Goal: Task Accomplishment & Management: Use online tool/utility

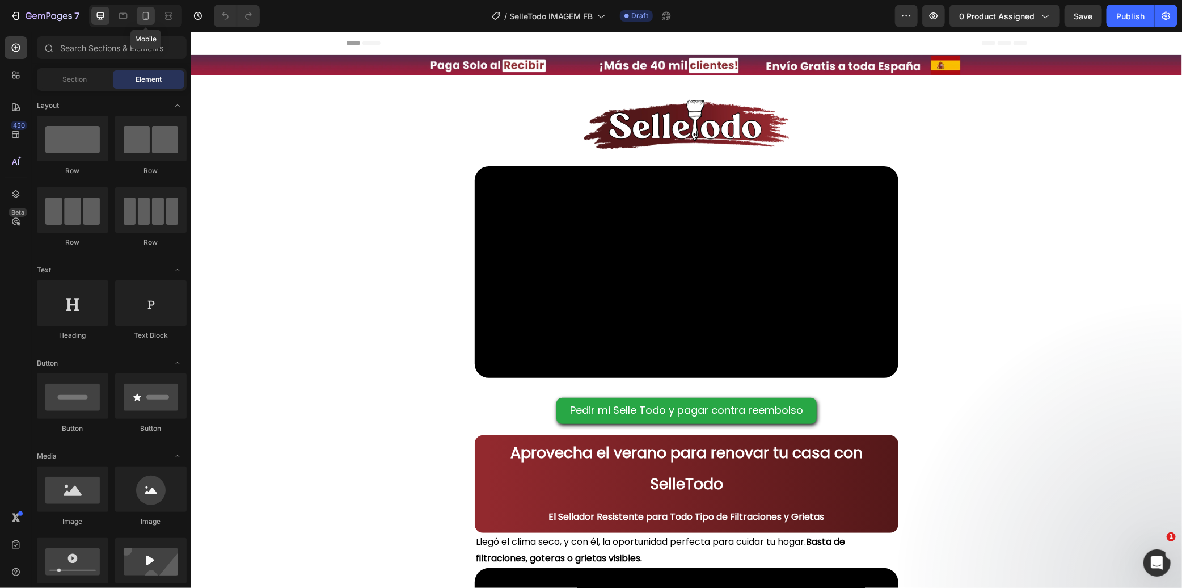
click at [144, 15] on icon at bounding box center [146, 16] width 6 height 8
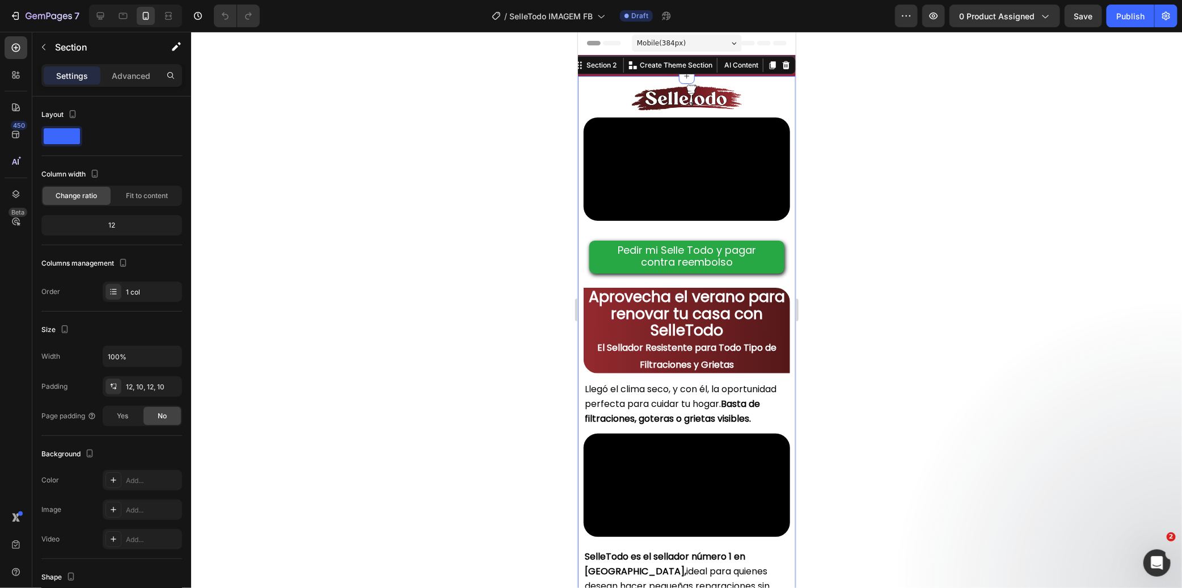
click at [580, 88] on div "Image Video Pedir mi Selle Todo y pagar contra reembolso Button Aprovecha el ve…" at bounding box center [686, 405] width 218 height 661
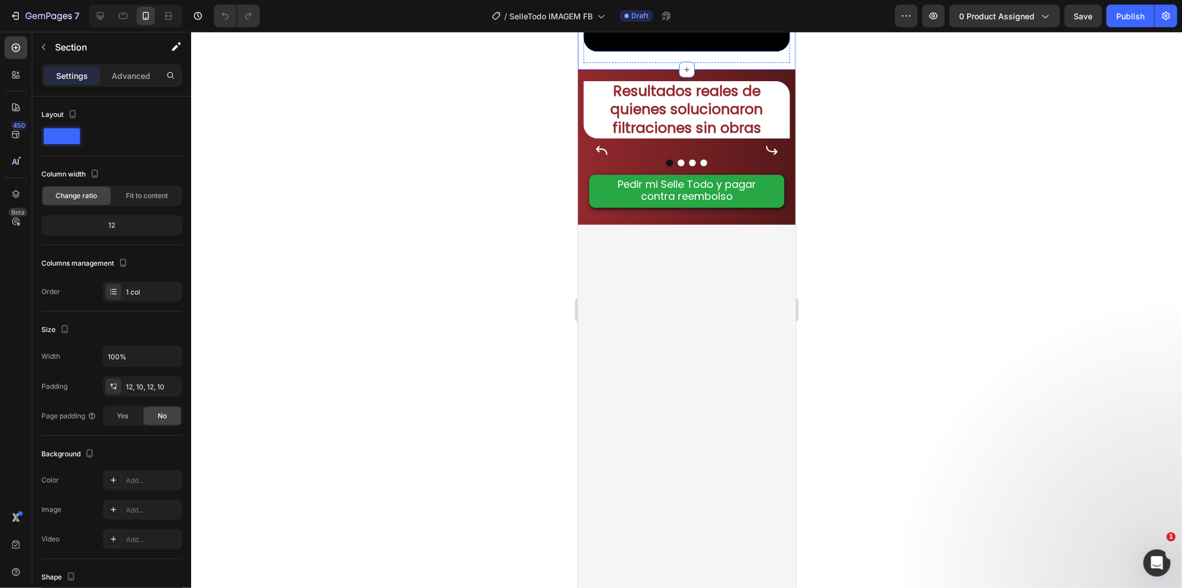
scroll to position [630, 0]
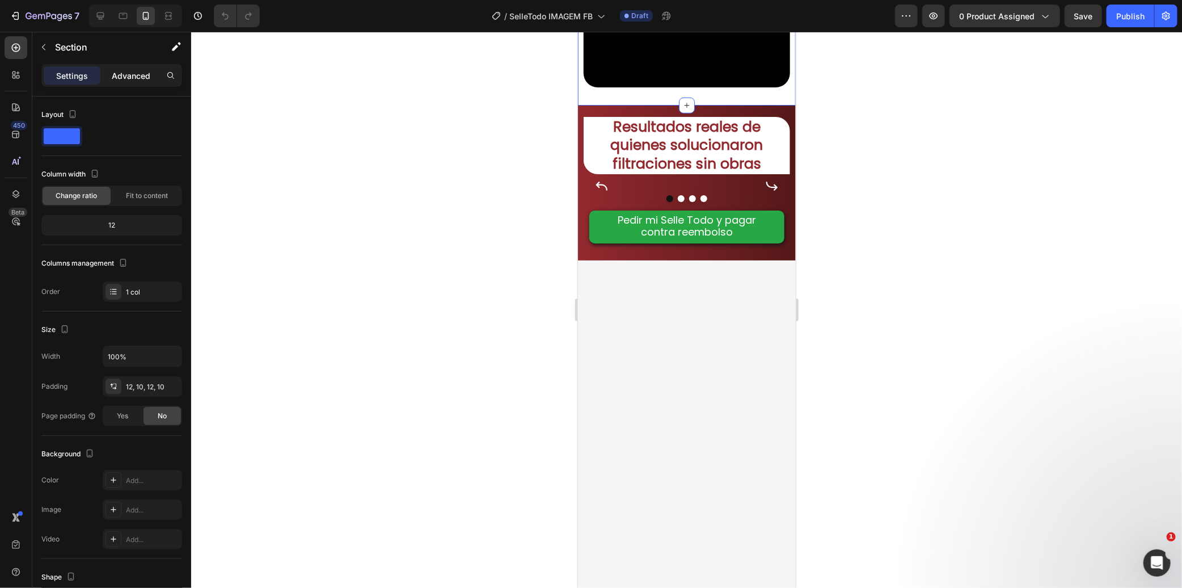
click at [134, 71] on p "Advanced" at bounding box center [131, 76] width 39 height 12
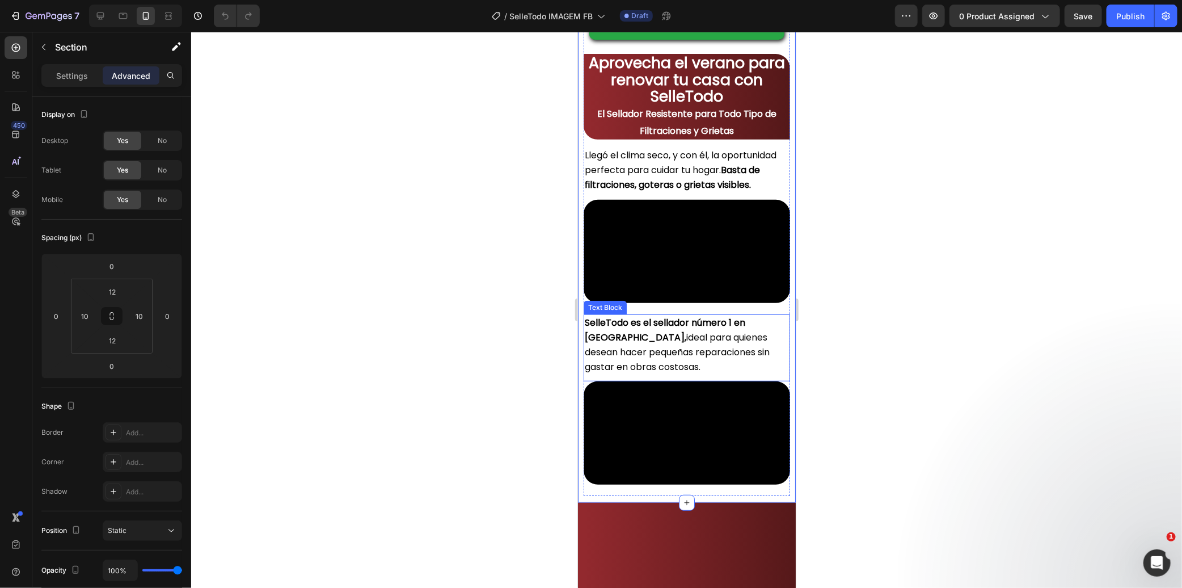
scroll to position [0, 0]
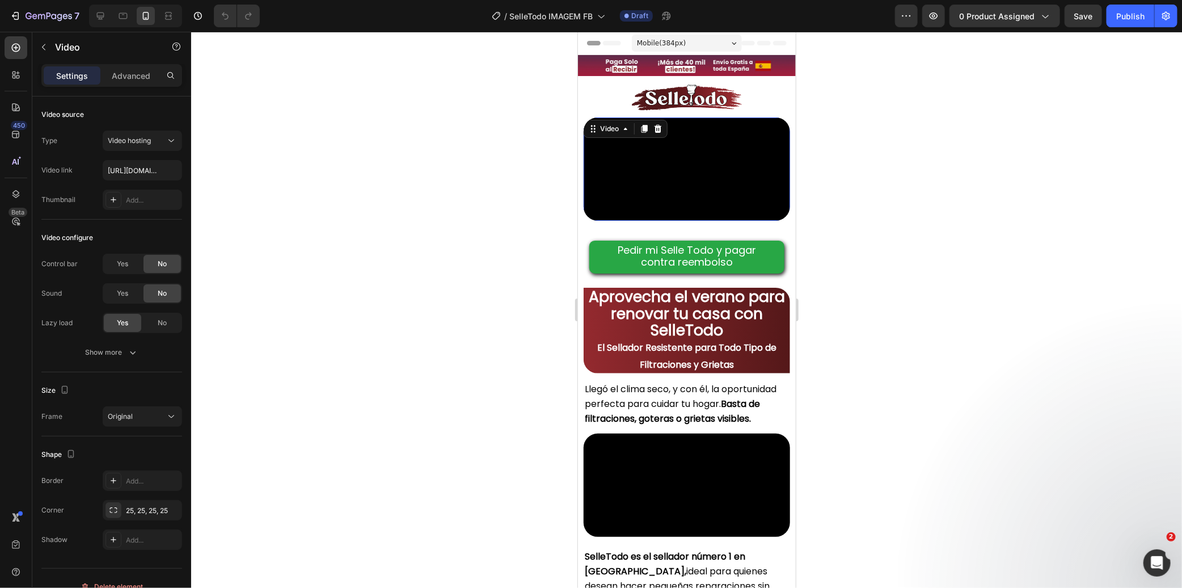
click at [672, 188] on video at bounding box center [686, 168] width 206 height 103
click at [721, 161] on video at bounding box center [686, 168] width 206 height 103
click at [137, 171] on input "https://cdn.shopify.com/videos/c/o/v/5c97e0526b4d45c789e0dd382d78e24d.mp4" at bounding box center [142, 170] width 79 height 20
paste input "402ebe1052d640c5b9841ec44a5e4109"
type input "https://cdn.shopify.com/videos/c/o/v/402ebe1052d640c5b9841ec44a5e4109.mp4"
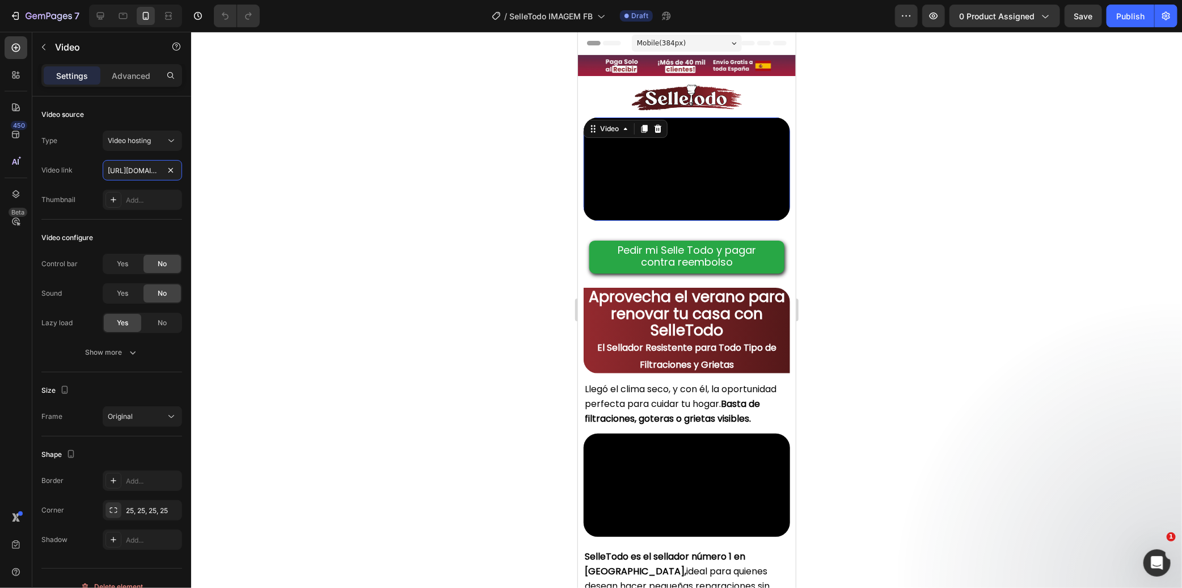
scroll to position [0, 214]
click at [583, 98] on div at bounding box center [686, 97] width 206 height 31
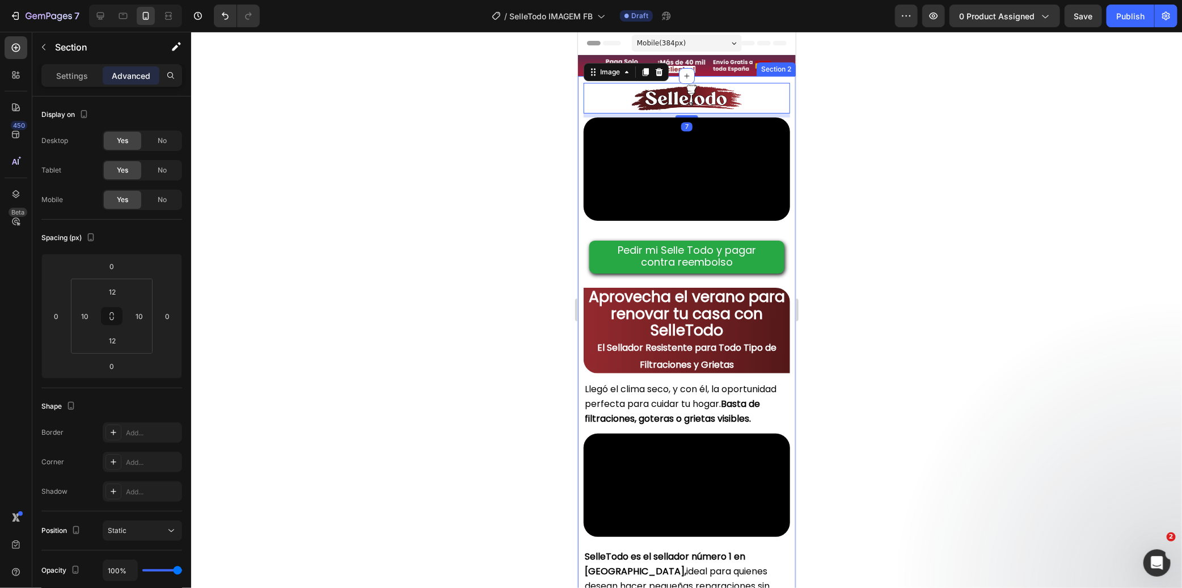
click at [577, 98] on div "Image 7 Video Pedir mi Selle Todo y pagar contra reembolso Button Aprovecha el …" at bounding box center [686, 405] width 218 height 661
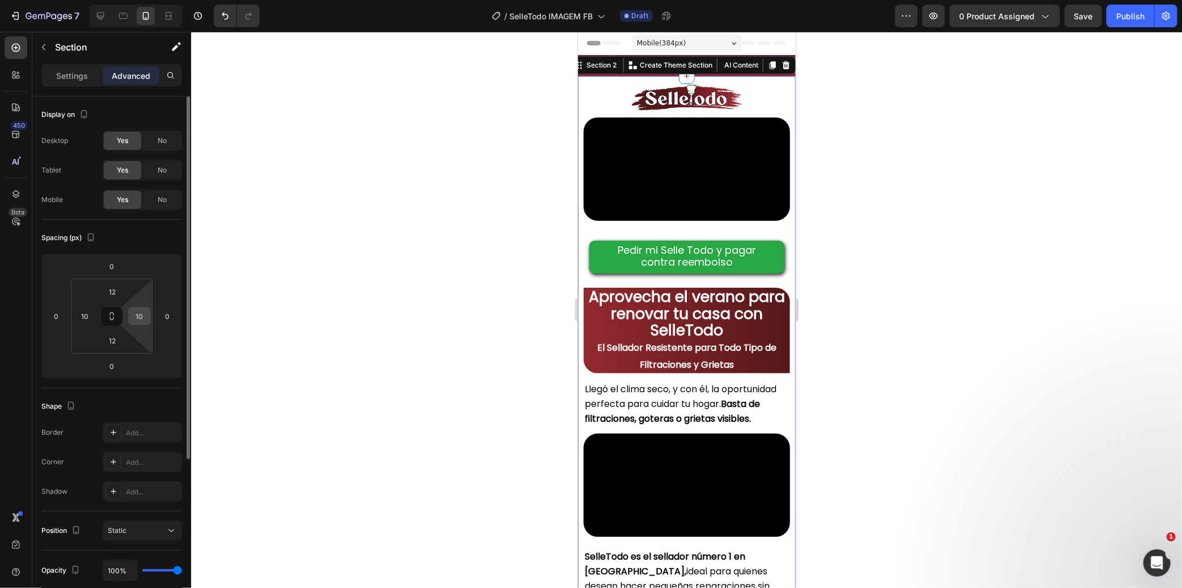
click at [139, 315] on input "10" at bounding box center [139, 315] width 17 height 17
type input "0"
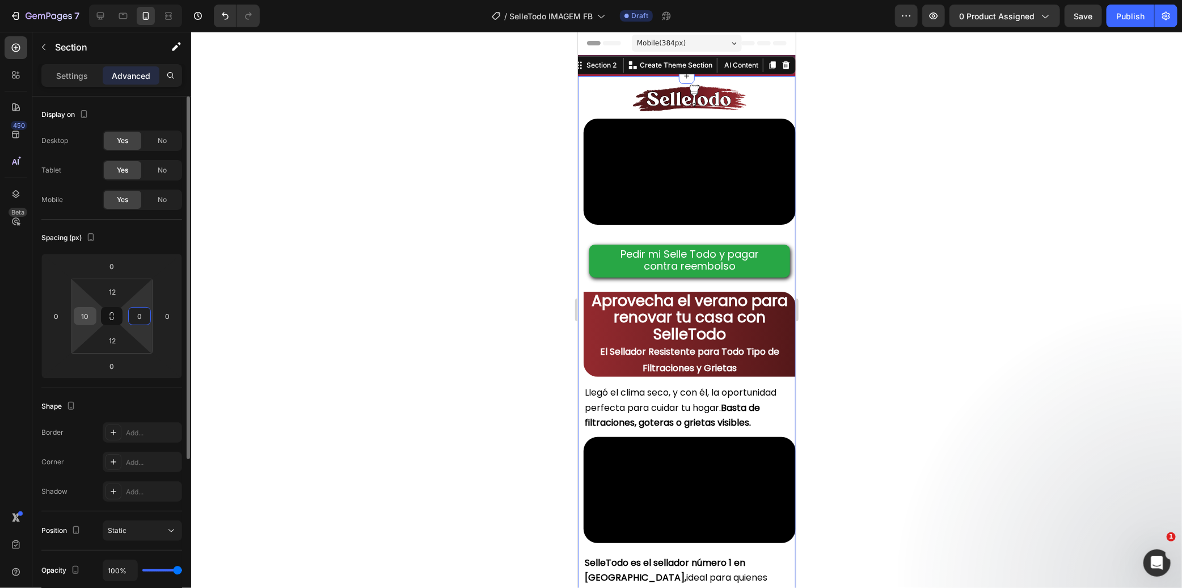
click at [86, 317] on input "10" at bounding box center [85, 315] width 17 height 17
type input "0"
click at [316, 284] on div at bounding box center [686, 310] width 991 height 556
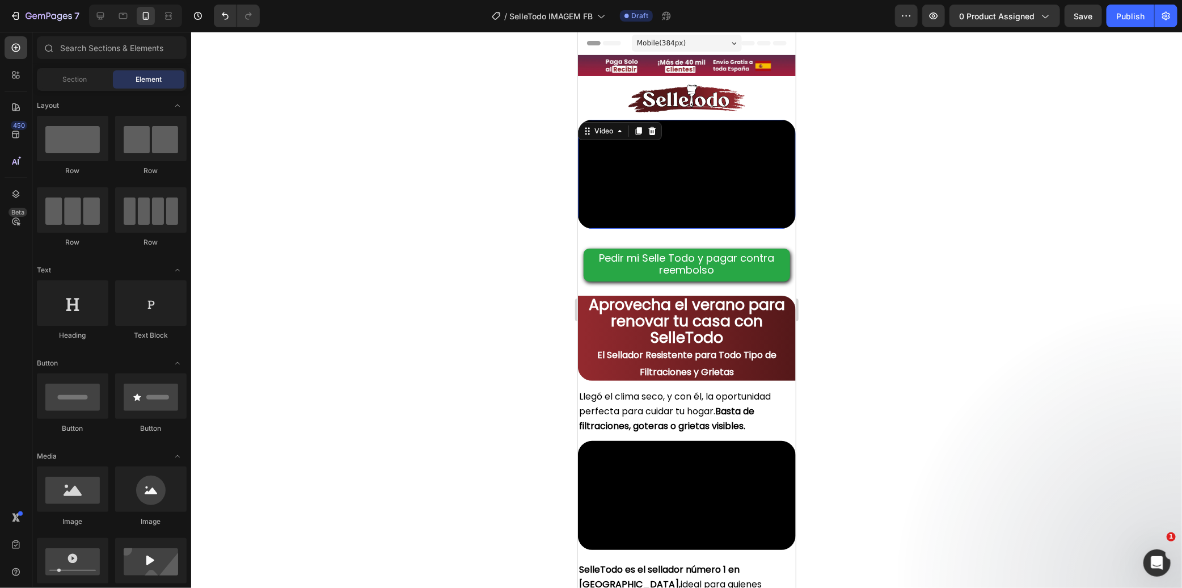
click at [592, 141] on video at bounding box center [686, 173] width 218 height 109
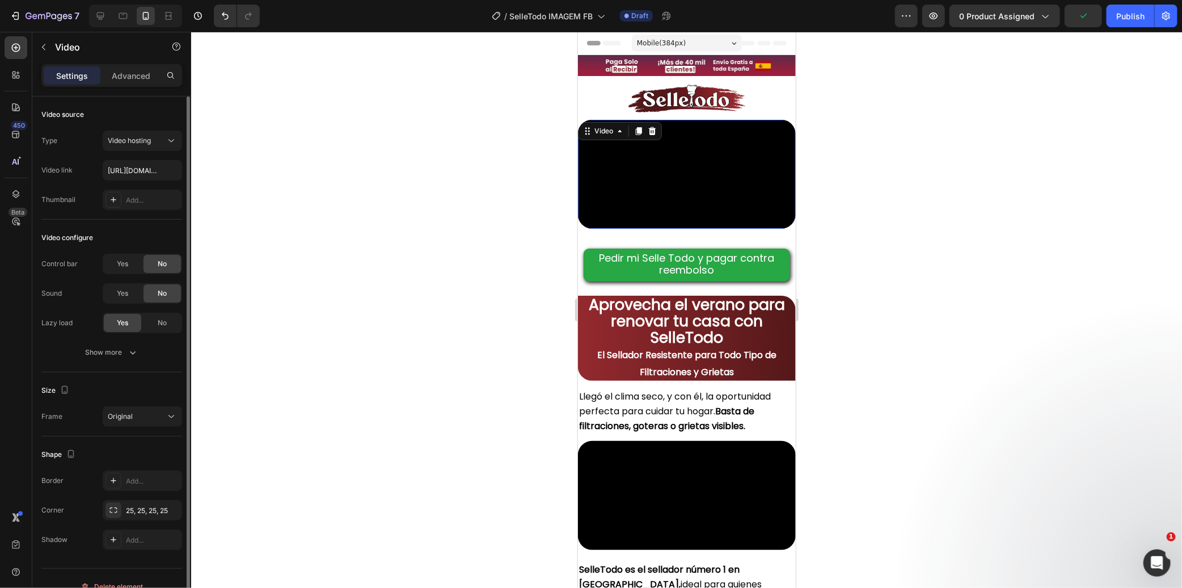
scroll to position [16, 0]
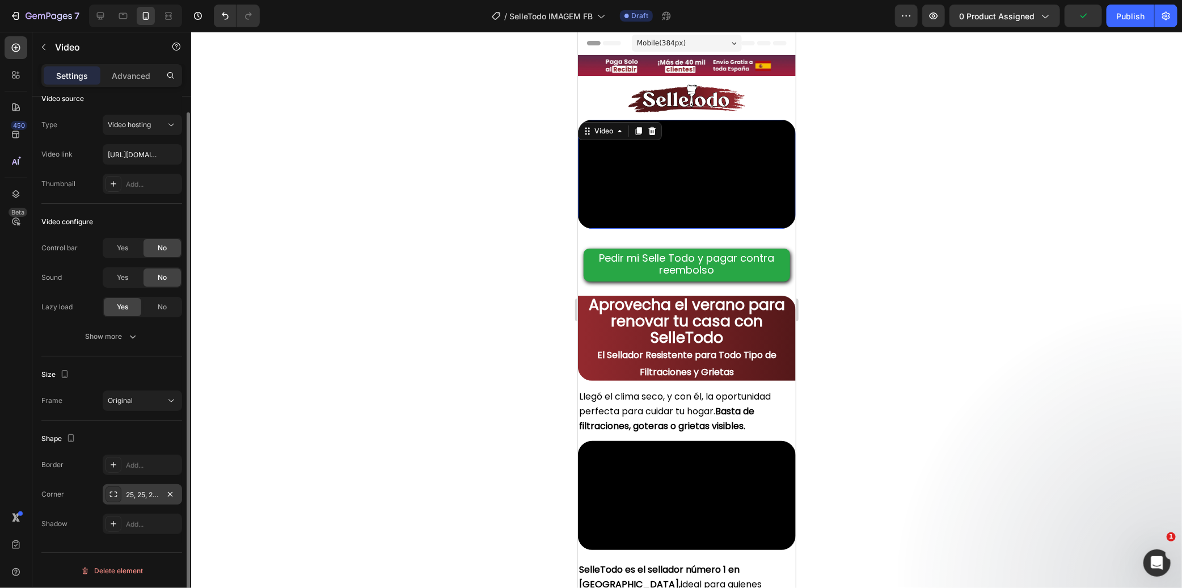
click at [144, 487] on div "25, 25, 25, 25" at bounding box center [142, 494] width 79 height 20
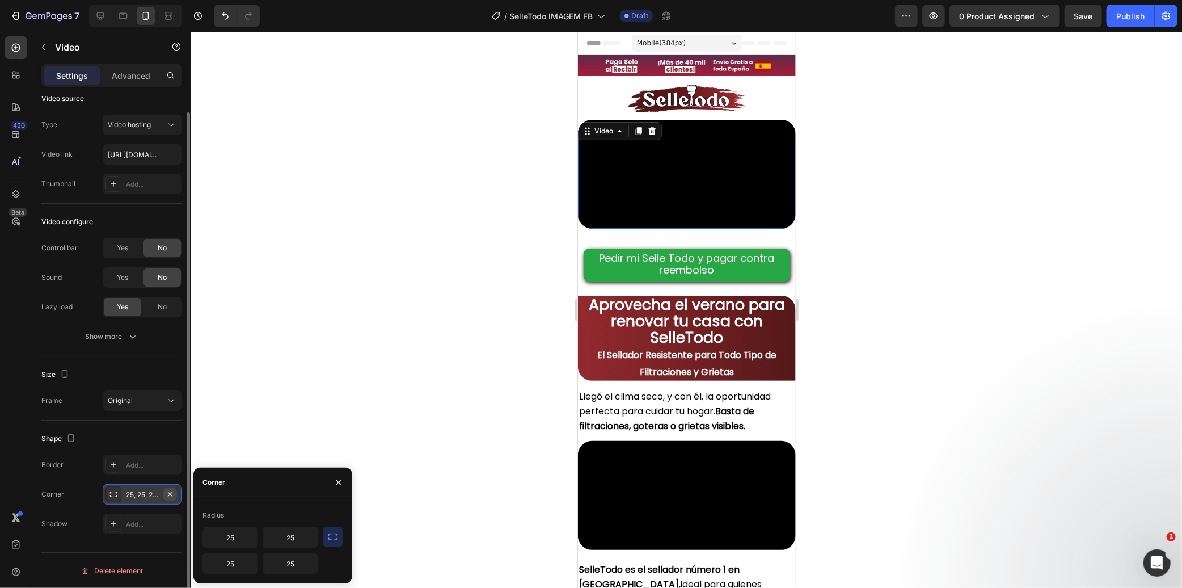
click at [168, 491] on icon "button" at bounding box center [170, 493] width 5 height 5
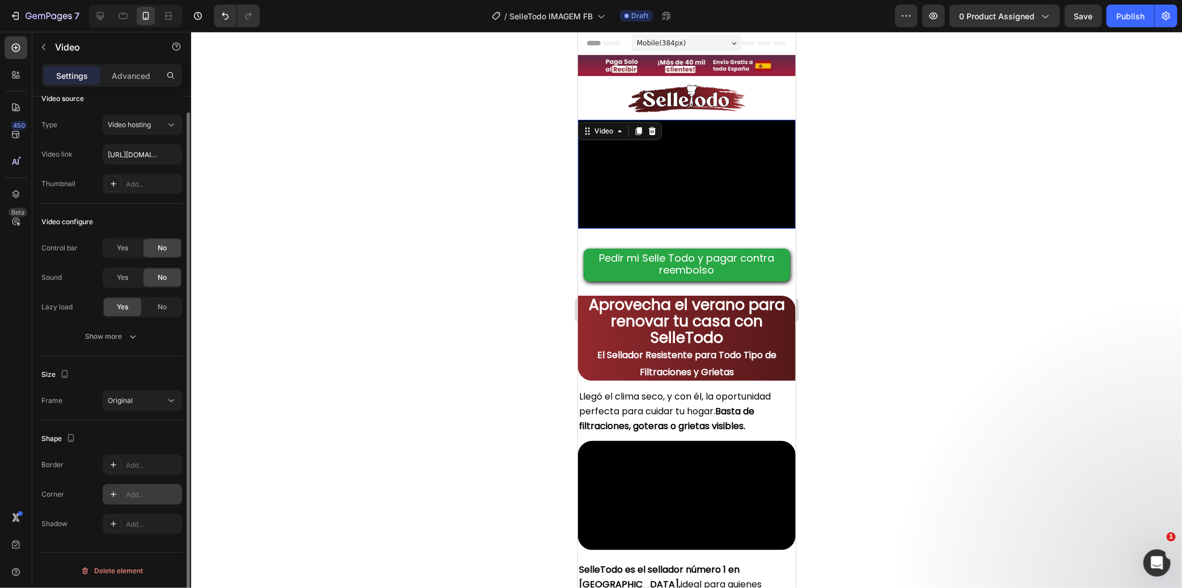
click at [375, 388] on div at bounding box center [686, 310] width 991 height 556
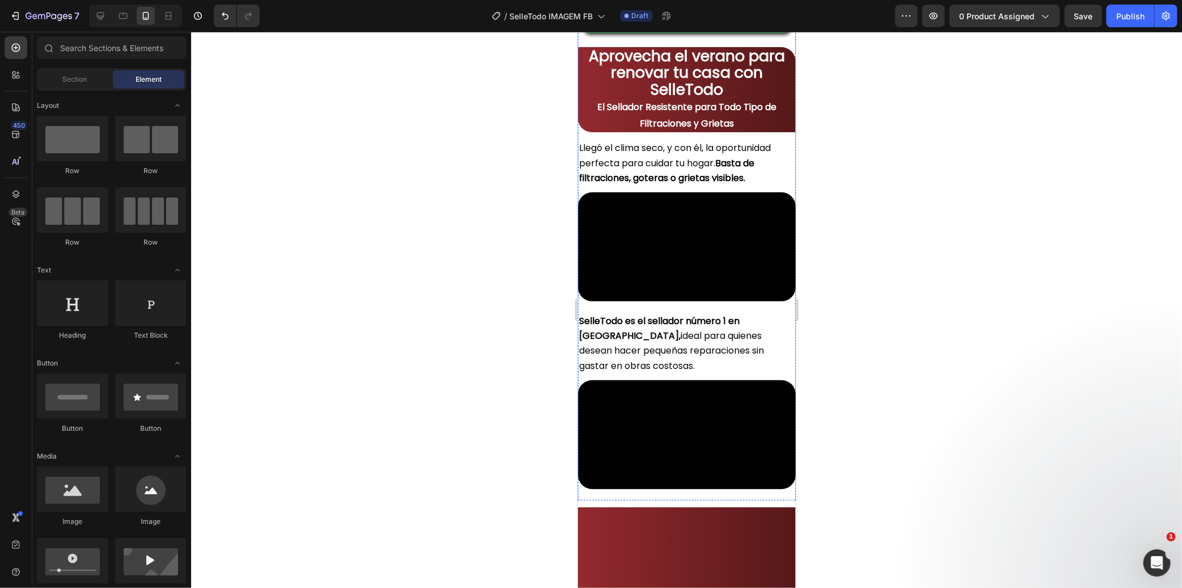
scroll to position [252, 0]
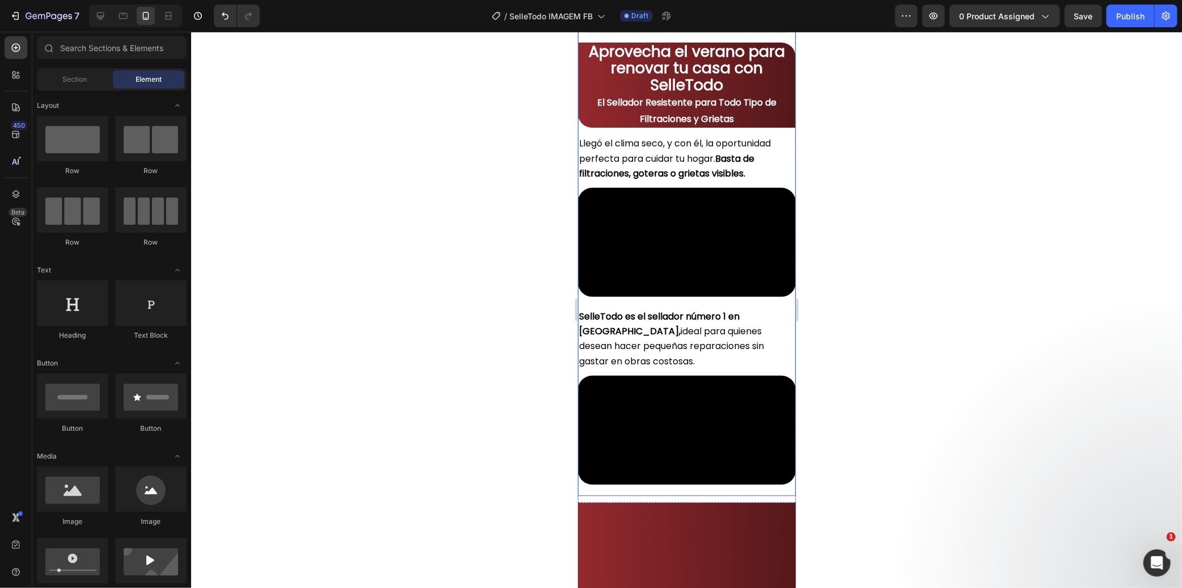
click at [688, 172] on div "Image Video Pedir mi Selle Todo y pagar contra reembolso Button Aprovecha el ve…" at bounding box center [686, 162] width 218 height 666
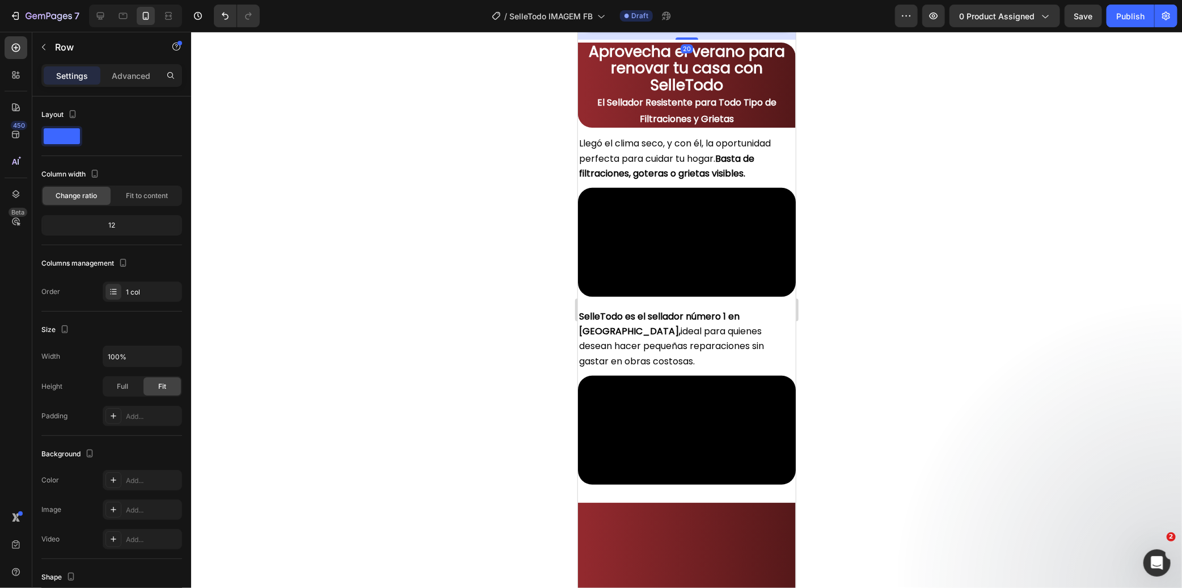
click at [672, 28] on div "Pedir mi Selle Todo y pagar contra reembolso Button 20" at bounding box center [686, 6] width 218 height 41
click at [719, 172] on div "Image Video Pedir mi Selle Todo y pagar contra reembolso Button 20 Aprovecha el…" at bounding box center [686, 162] width 218 height 666
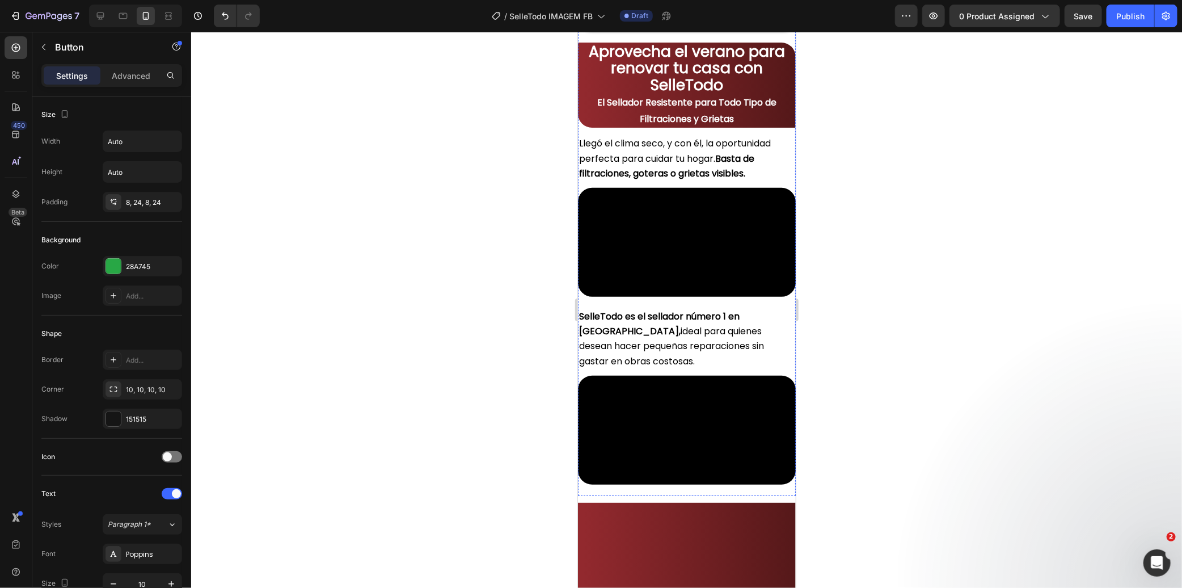
click at [718, 28] on div "Pedir mi Selle Todo y pagar contra reembolso Button" at bounding box center [686, 6] width 218 height 41
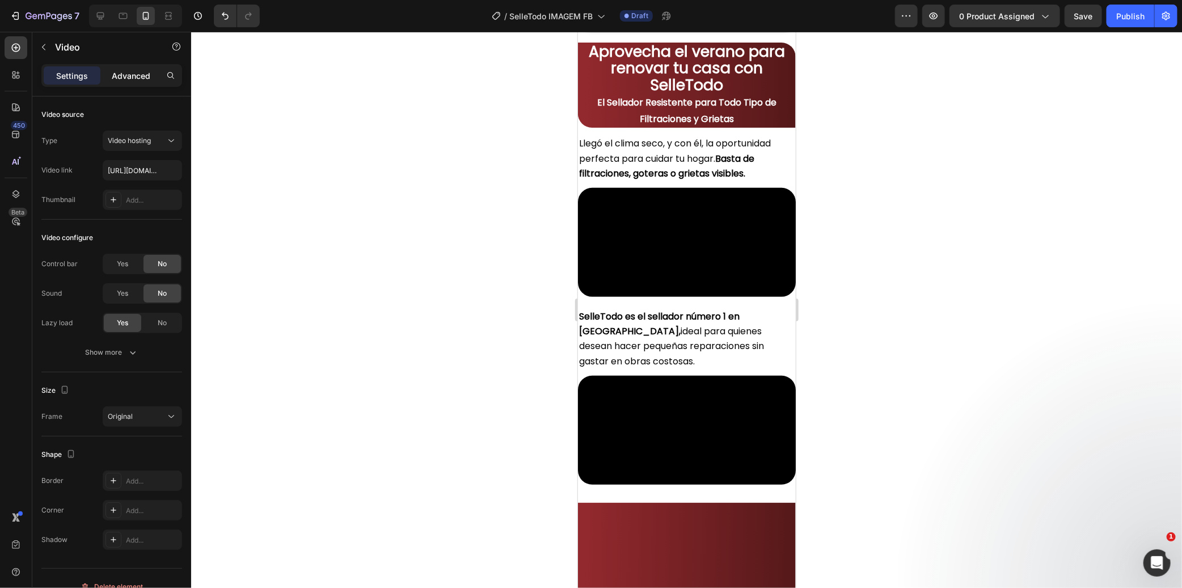
click at [142, 77] on p "Advanced" at bounding box center [131, 76] width 39 height 12
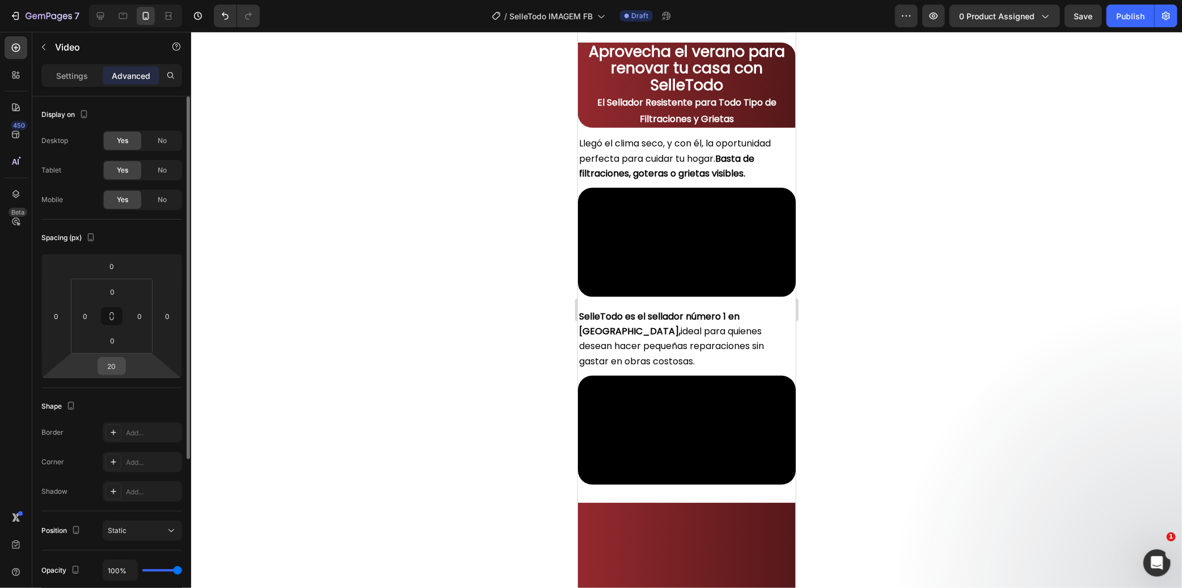
click at [112, 365] on input "20" at bounding box center [111, 365] width 23 height 17
type input "0"
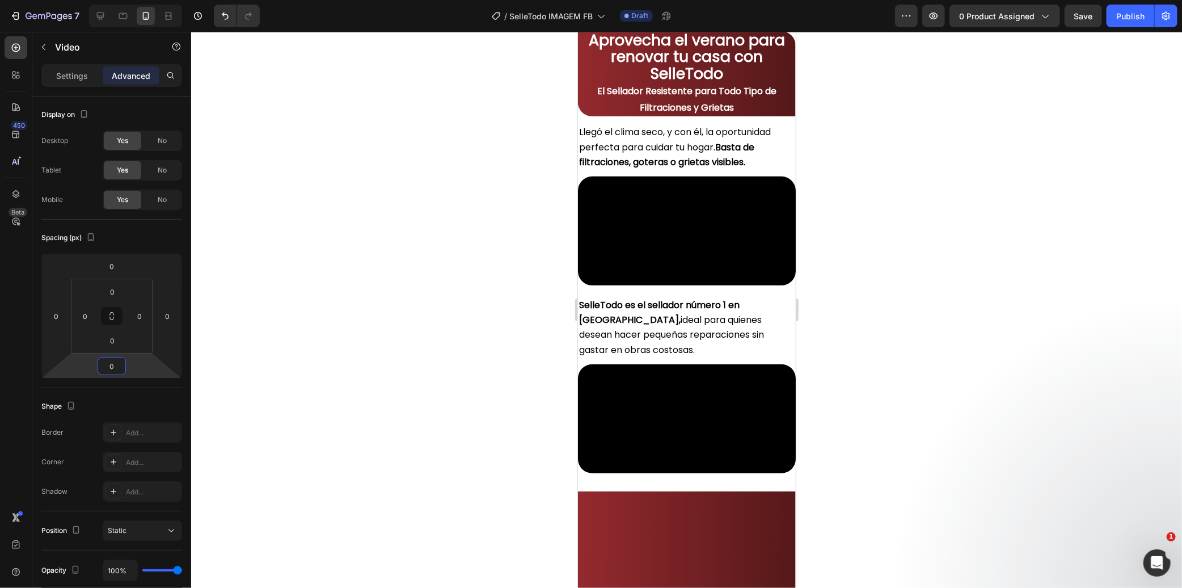
click at [426, 311] on div at bounding box center [686, 310] width 991 height 556
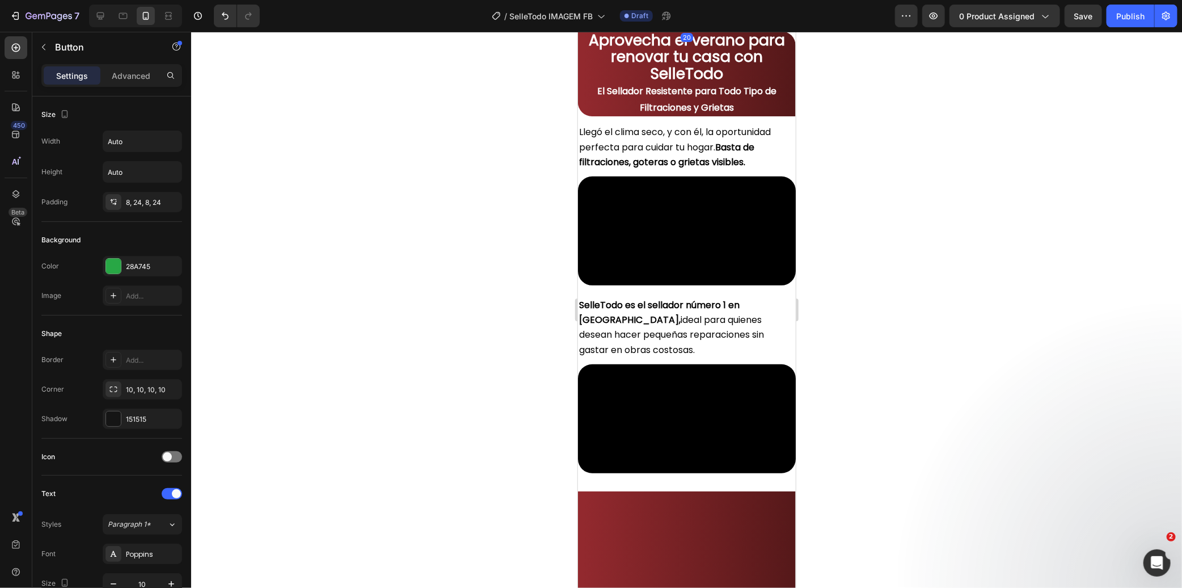
click at [598, 28] on div "20" at bounding box center [686, 21] width 218 height 11
click at [112, 297] on icon at bounding box center [113, 295] width 9 height 9
click at [413, 354] on div at bounding box center [686, 310] width 991 height 556
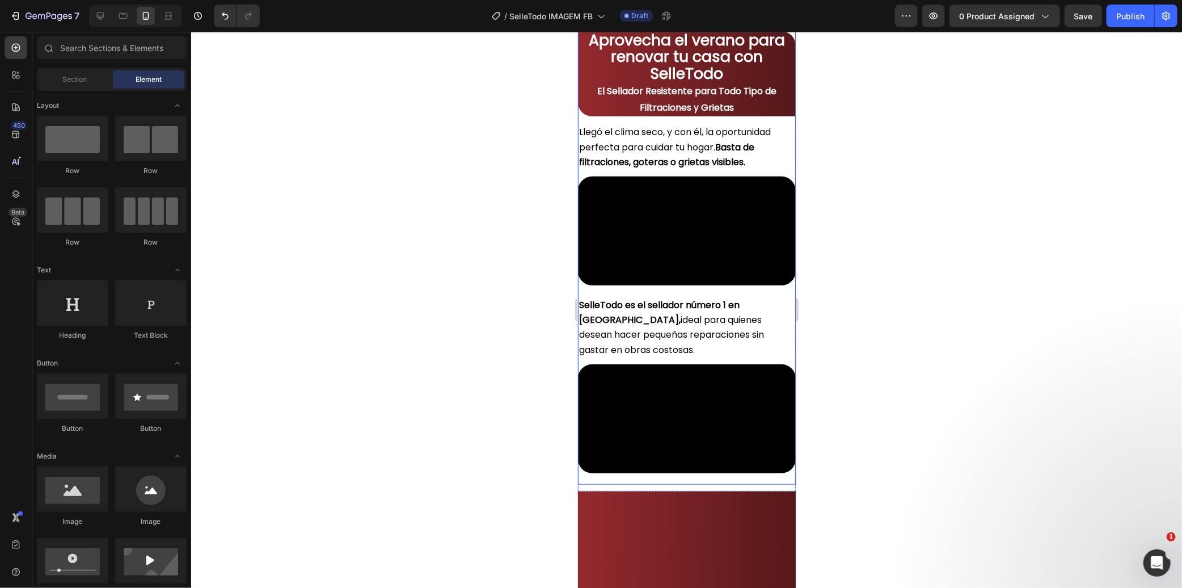
click at [612, 28] on div "Pedir mi Selle Todo y pagar contra reembolso Button" at bounding box center [686, 1] width 218 height 53
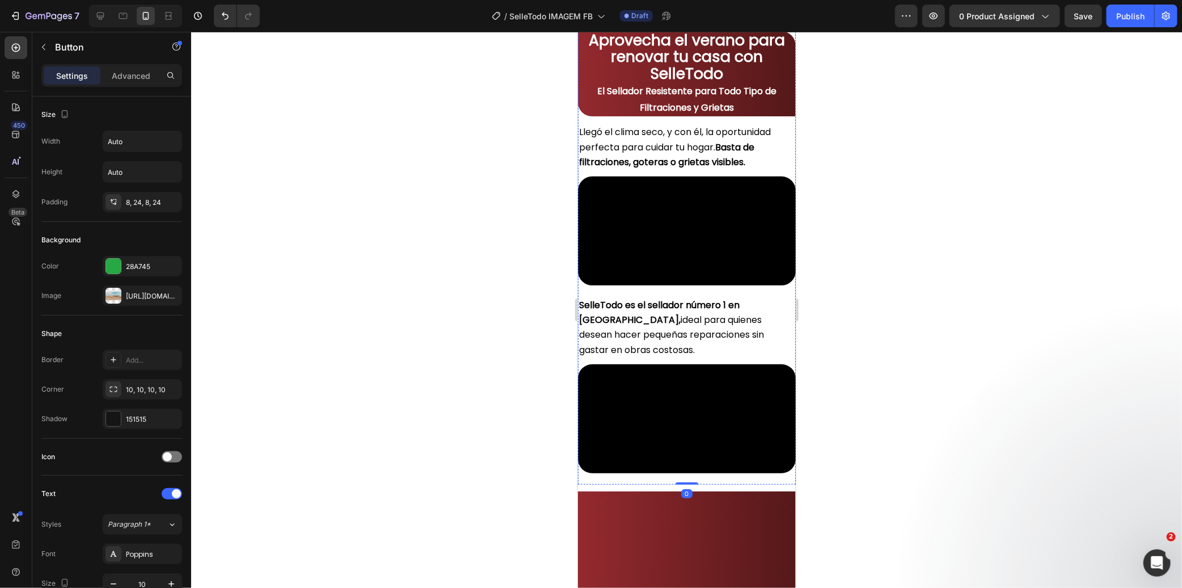
click at [125, 300] on div "https://cdn.shopify.com/s/files/1/2005/9307/files/background_settings.jpg" at bounding box center [142, 295] width 79 height 20
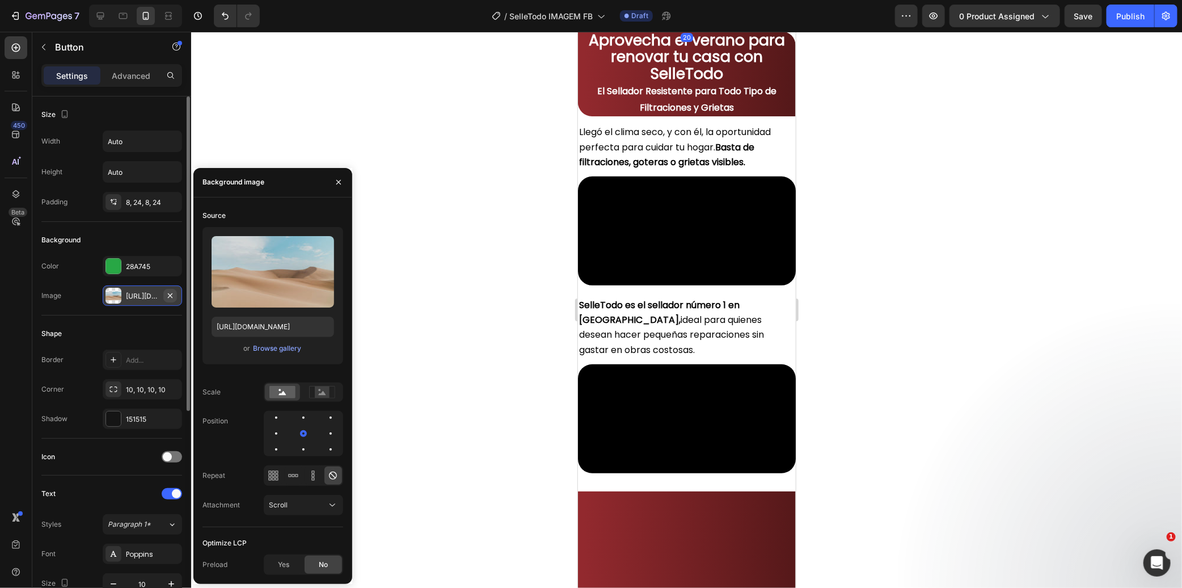
click at [174, 293] on icon "button" at bounding box center [170, 295] width 9 height 9
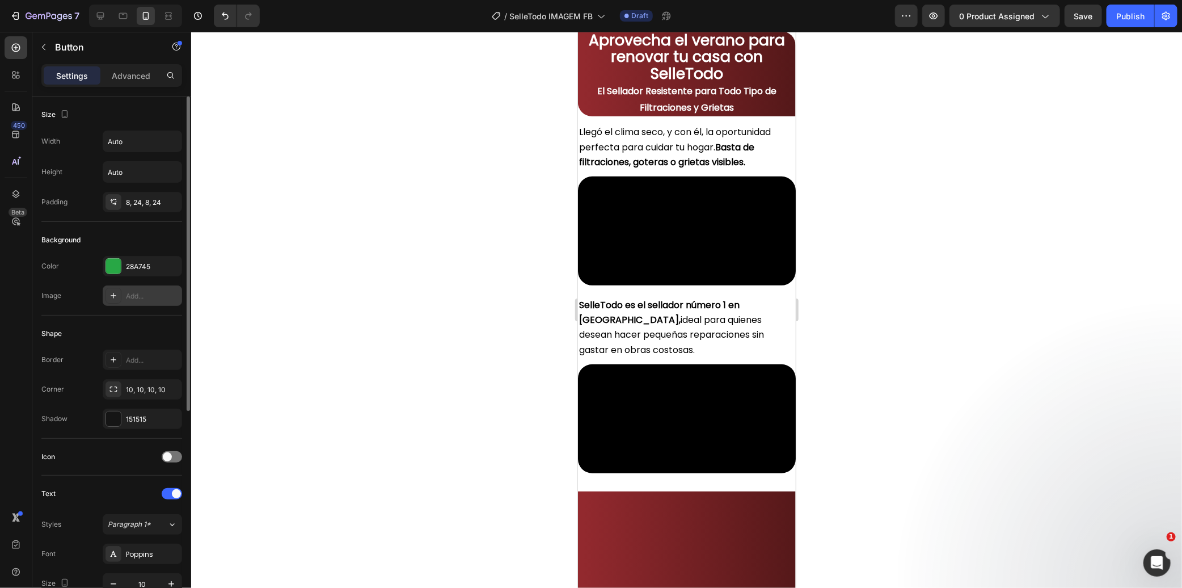
click at [584, 28] on div "20" at bounding box center [686, 21] width 218 height 11
click at [506, 250] on div at bounding box center [686, 310] width 991 height 556
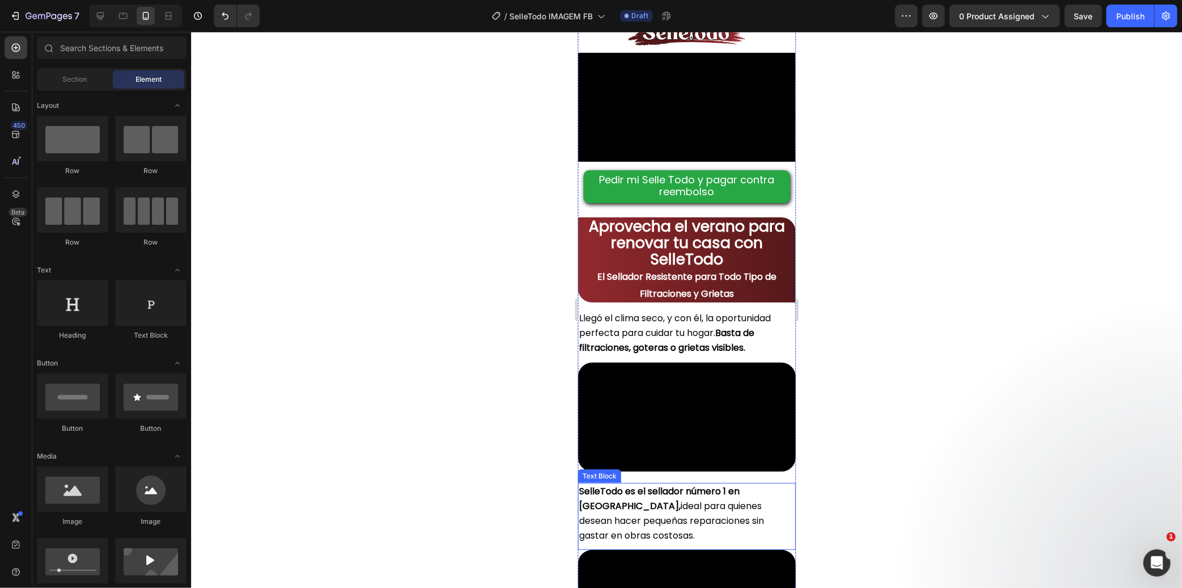
scroll to position [0, 0]
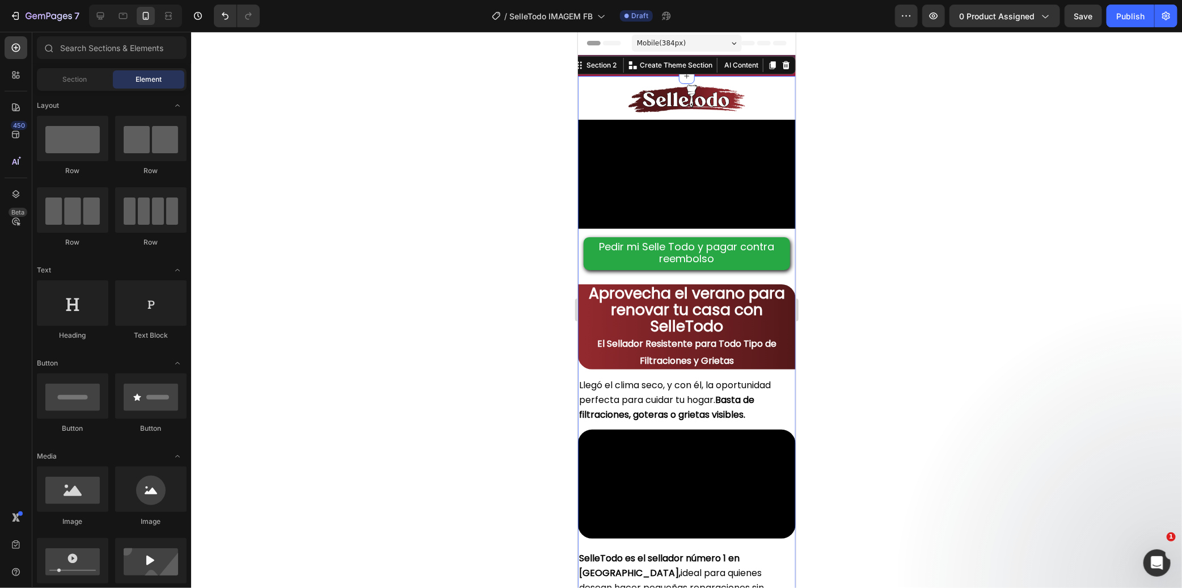
click at [626, 77] on div "Image Video Pedir mi Selle Todo y pagar contra reembolso Button Aprovecha el ve…" at bounding box center [686, 409] width 218 height 668
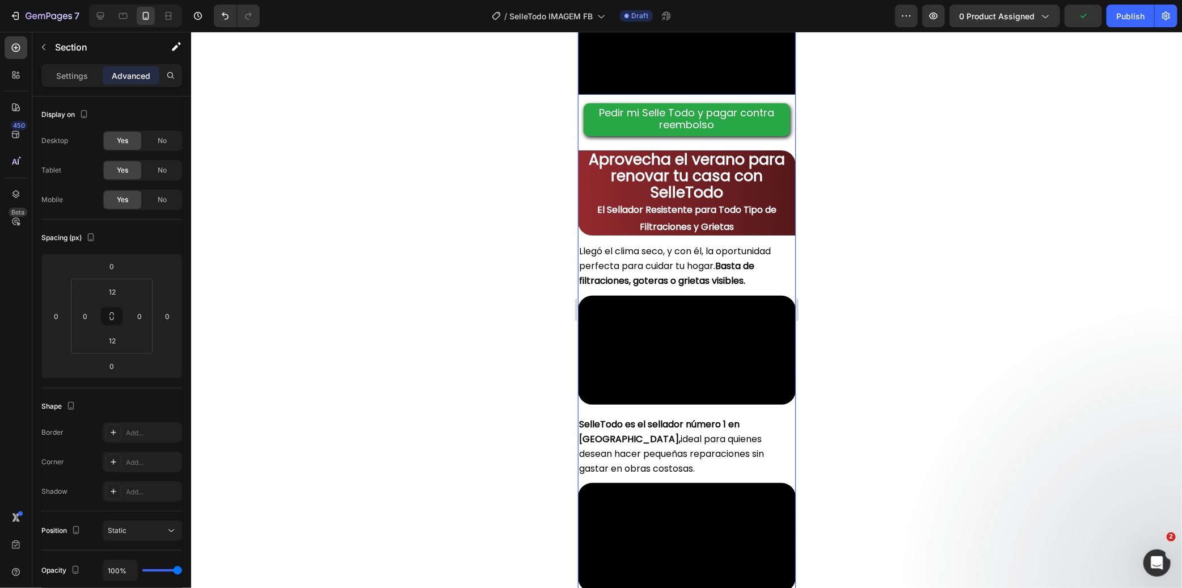
scroll to position [252, 0]
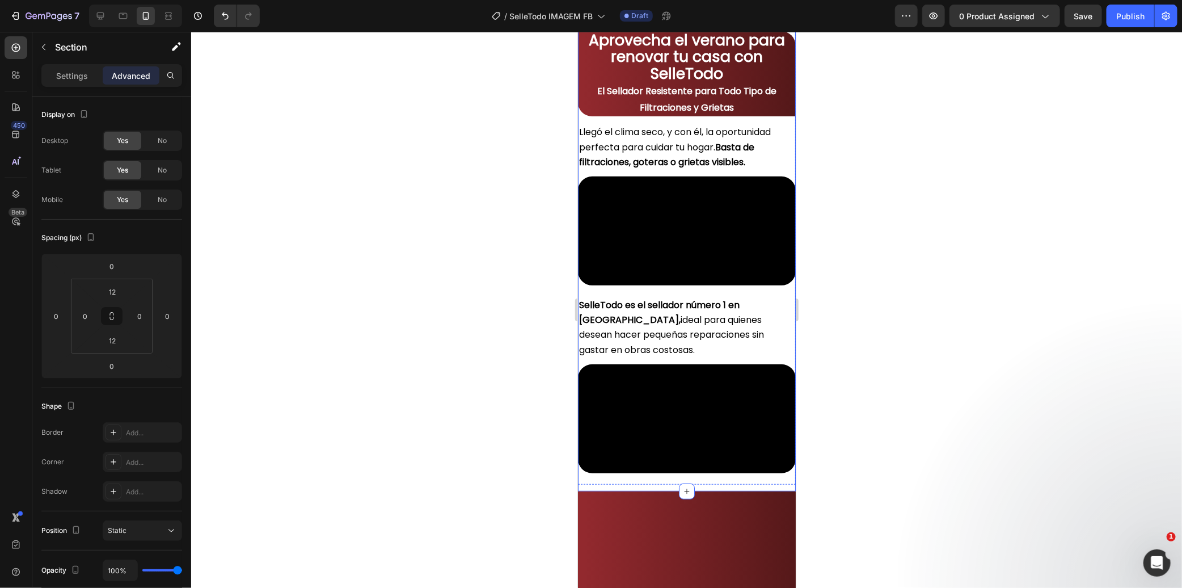
click at [134, 74] on p "Advanced" at bounding box center [131, 76] width 39 height 12
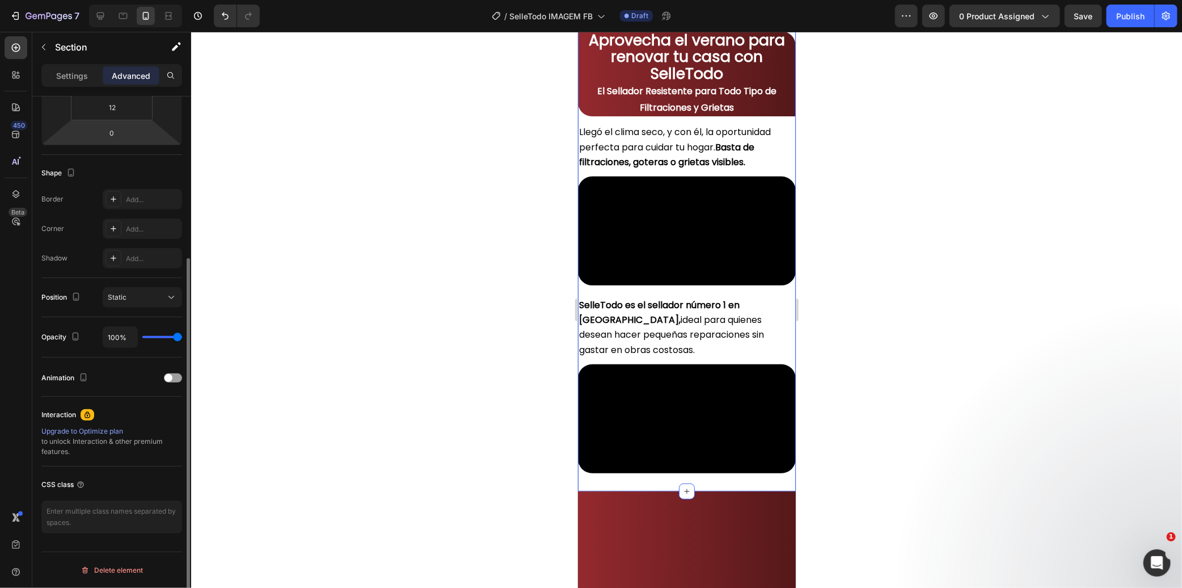
scroll to position [107, 0]
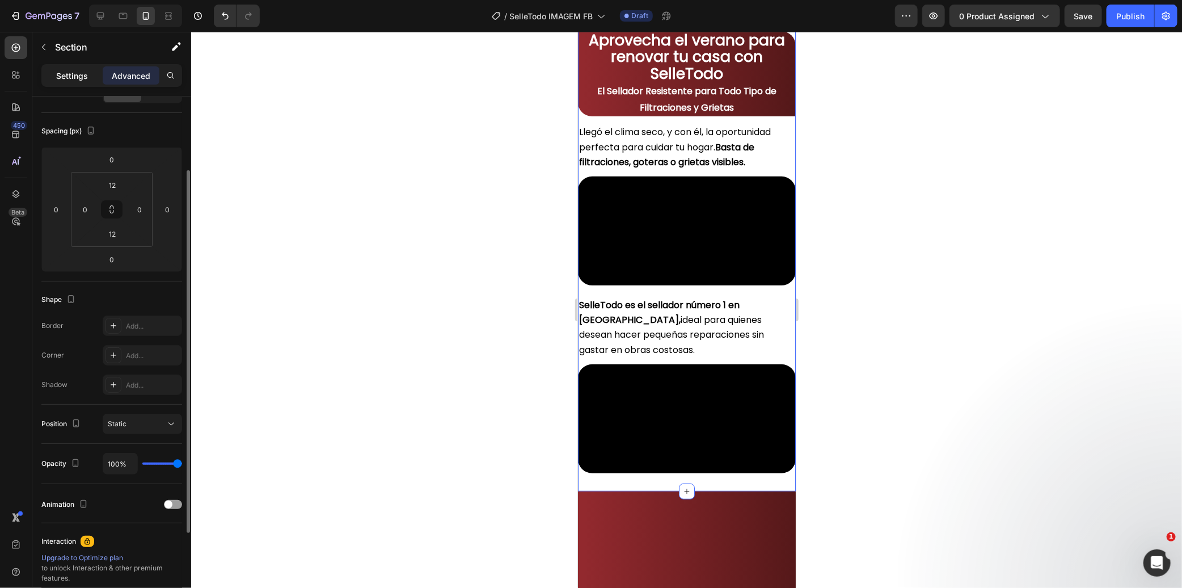
click at [87, 77] on p "Settings" at bounding box center [72, 76] width 32 height 12
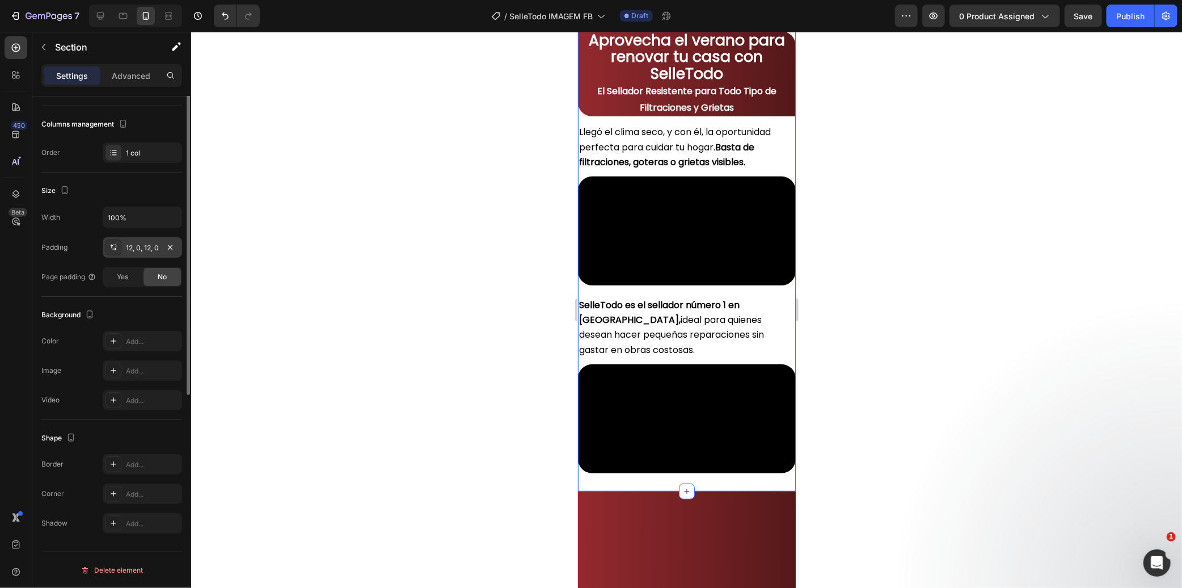
scroll to position [0, 0]
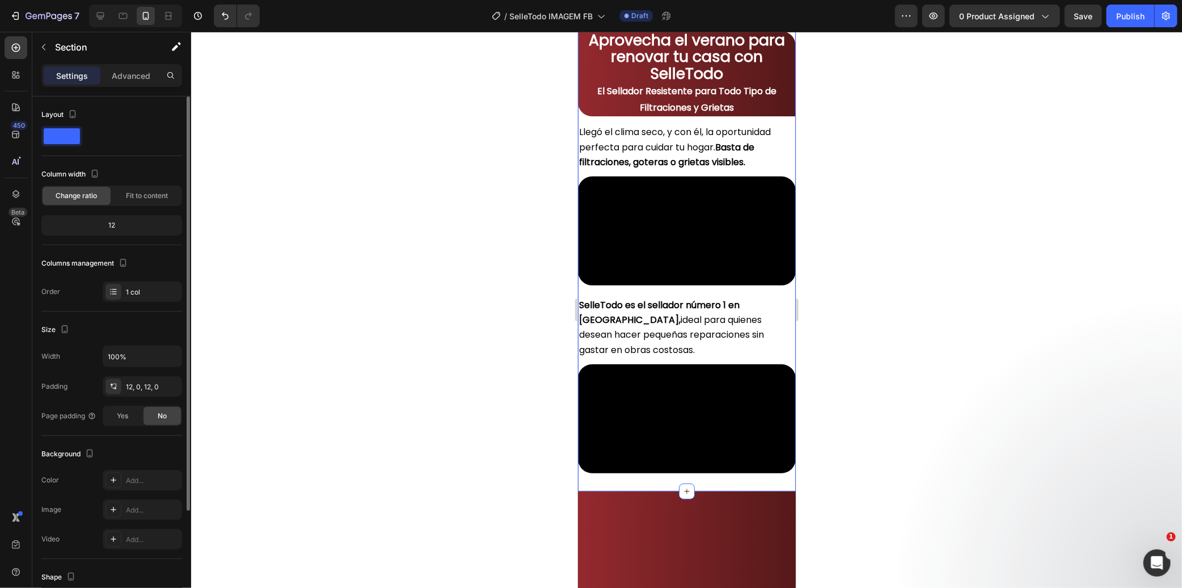
click at [70, 135] on span at bounding box center [62, 136] width 36 height 16
click at [137, 72] on p "Advanced" at bounding box center [131, 76] width 39 height 12
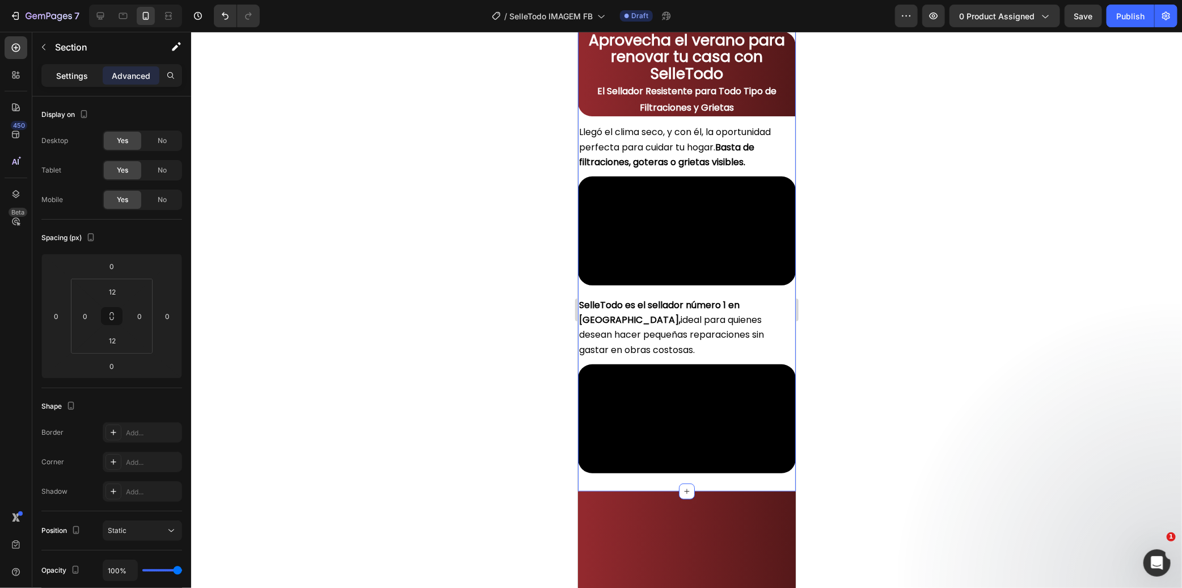
click at [75, 81] on p "Settings" at bounding box center [72, 76] width 32 height 12
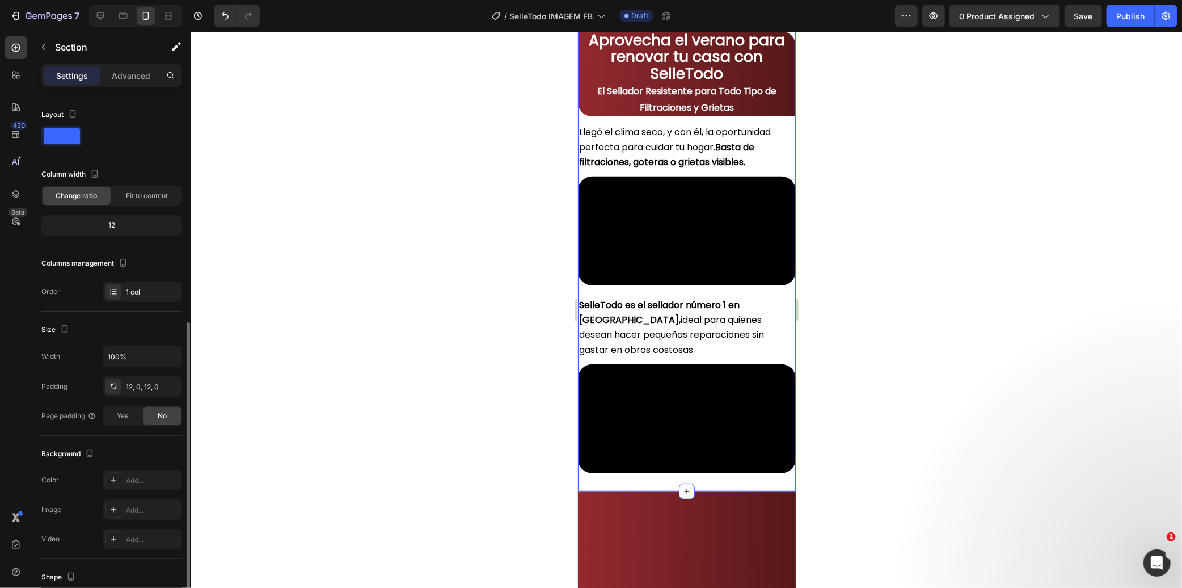
scroll to position [126, 0]
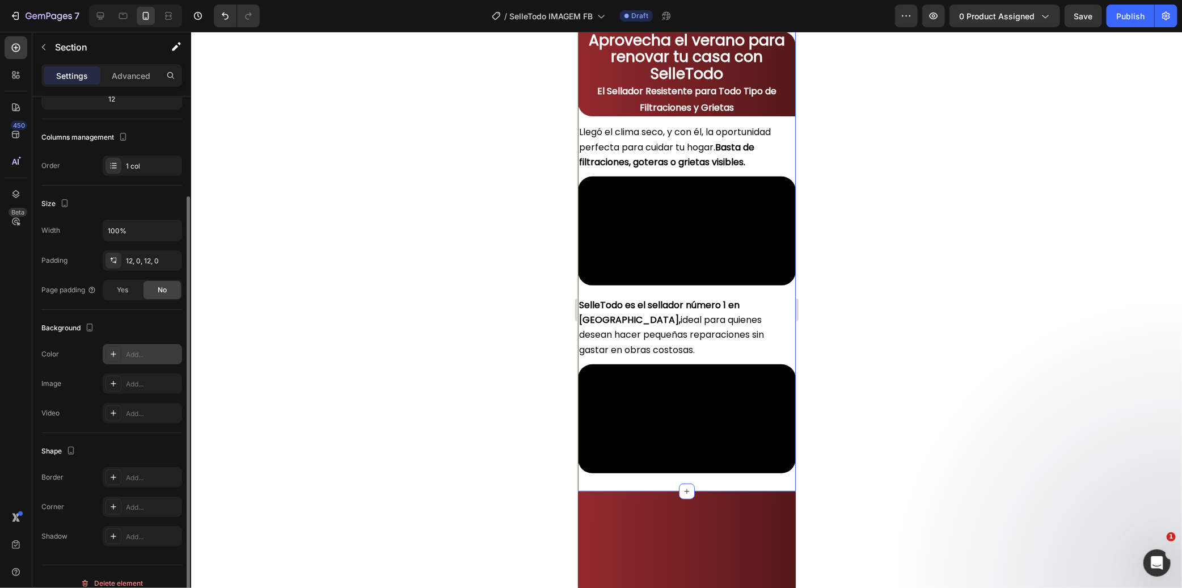
click at [125, 354] on div "Add..." at bounding box center [142, 354] width 79 height 20
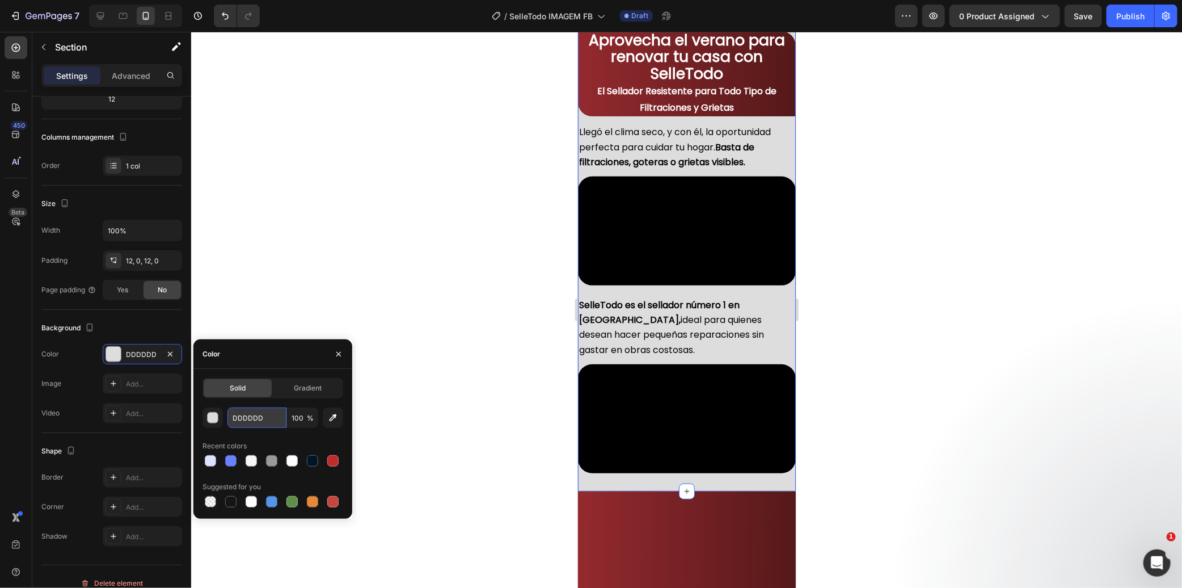
click at [264, 421] on input "DDDDDD" at bounding box center [256, 417] width 59 height 20
paste input "bb2f31"
type input "bb2f31"
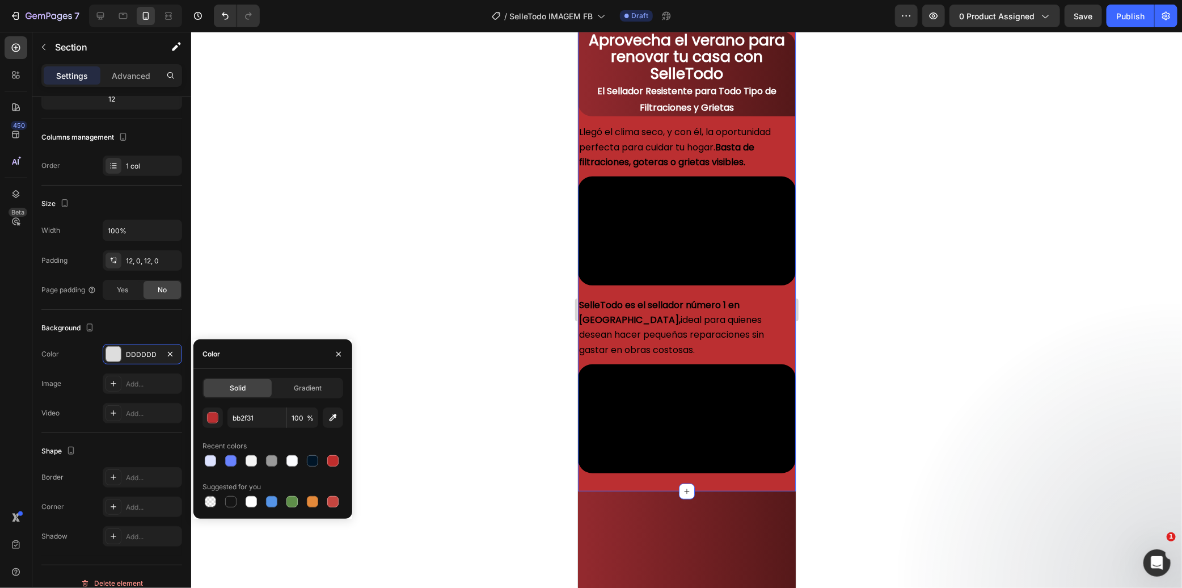
click at [344, 292] on div at bounding box center [686, 310] width 991 height 556
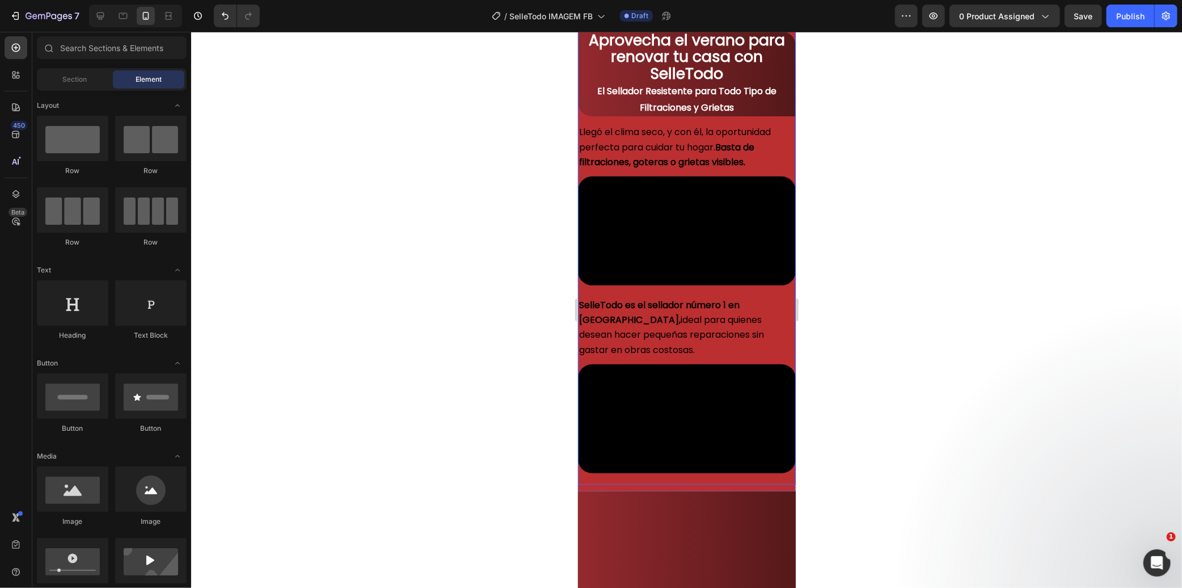
scroll to position [63, 0]
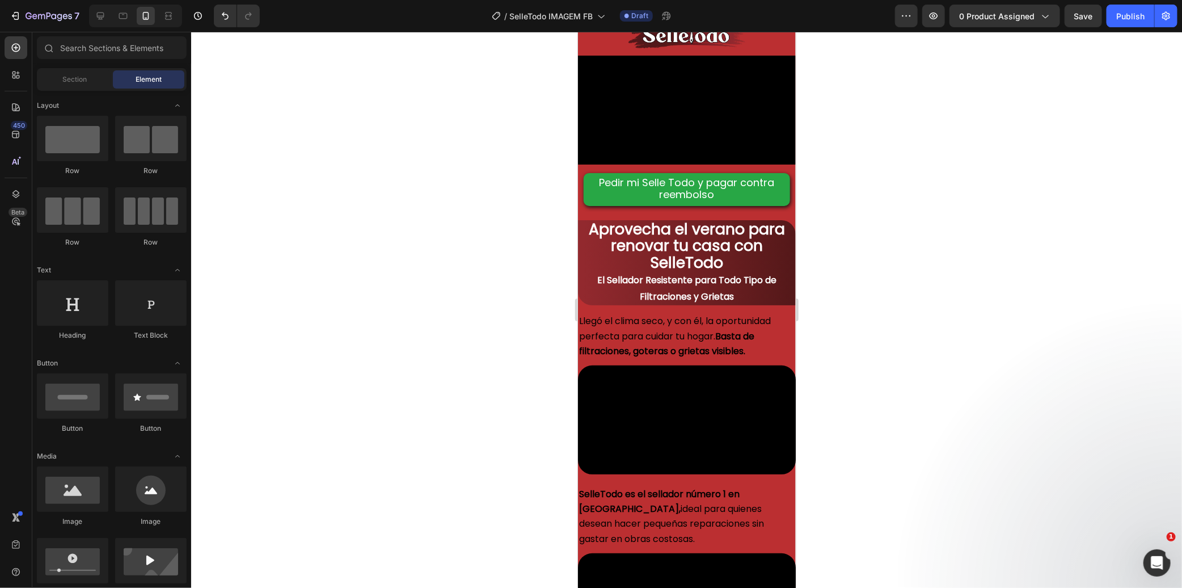
click at [929, 278] on div at bounding box center [686, 310] width 991 height 556
click at [765, 205] on div "Pedir mi Selle Todo y pagar contra reembolso Button" at bounding box center [686, 184] width 218 height 41
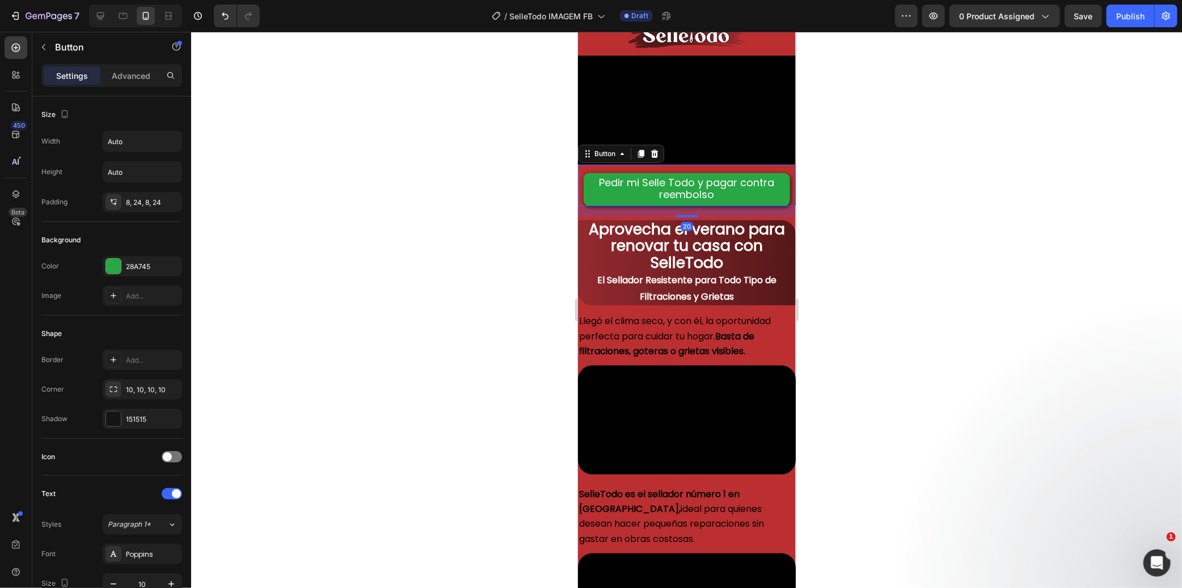
click at [823, 355] on div at bounding box center [686, 310] width 991 height 556
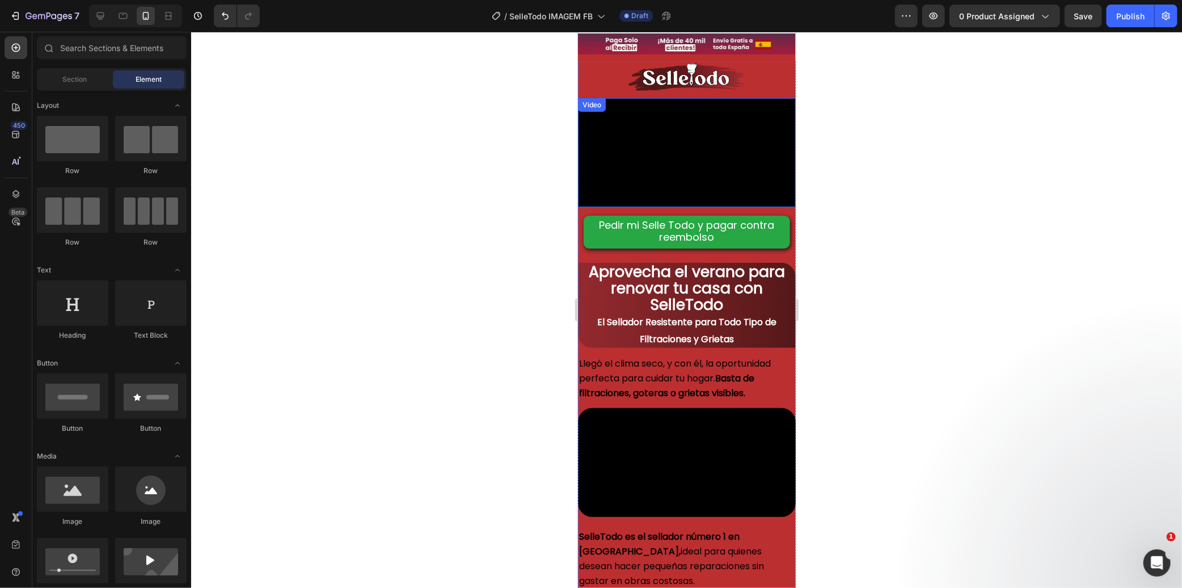
scroll to position [0, 0]
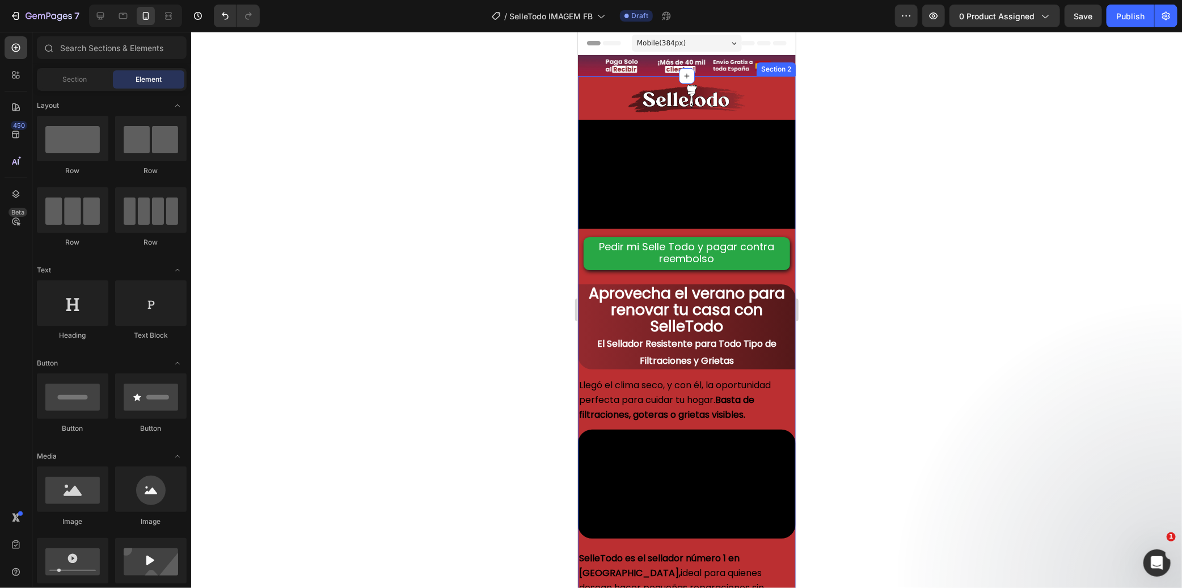
click at [748, 75] on div "Image Video Pedir mi Selle Todo y pagar contra reembolso Button Aprovecha el ve…" at bounding box center [686, 409] width 218 height 668
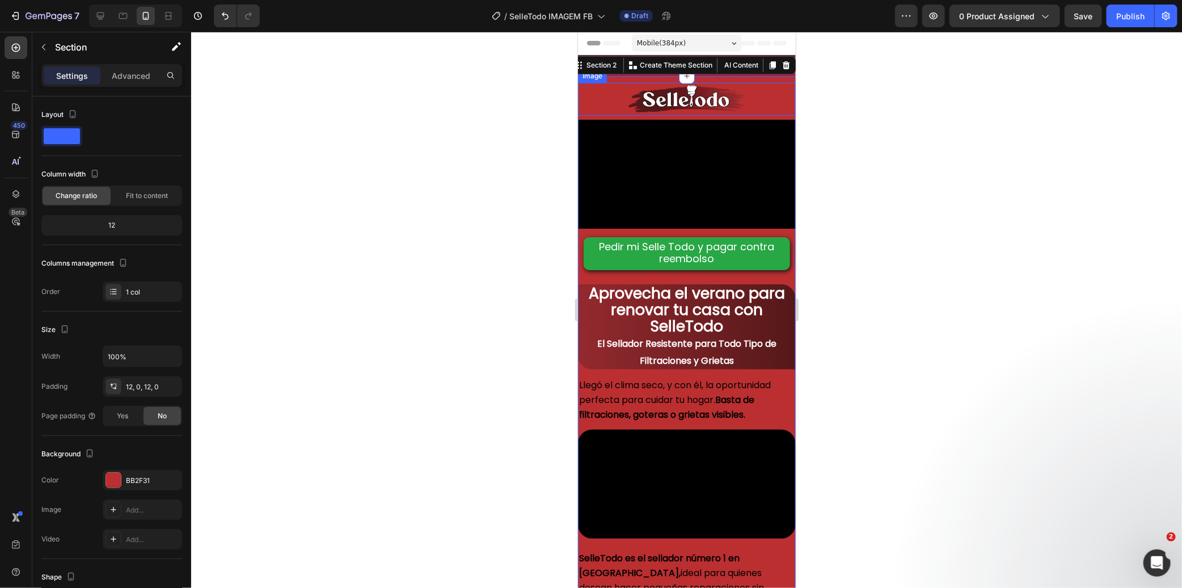
click at [748, 88] on div at bounding box center [686, 98] width 218 height 33
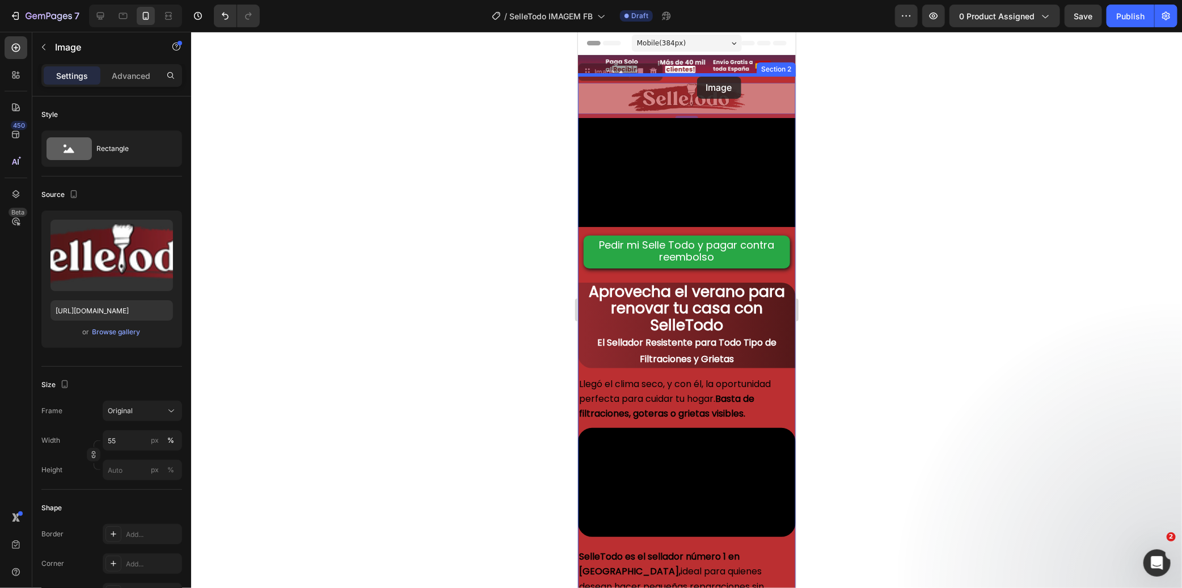
drag, startPoint x: 587, startPoint y: 73, endPoint x: 697, endPoint y: 76, distance: 109.5
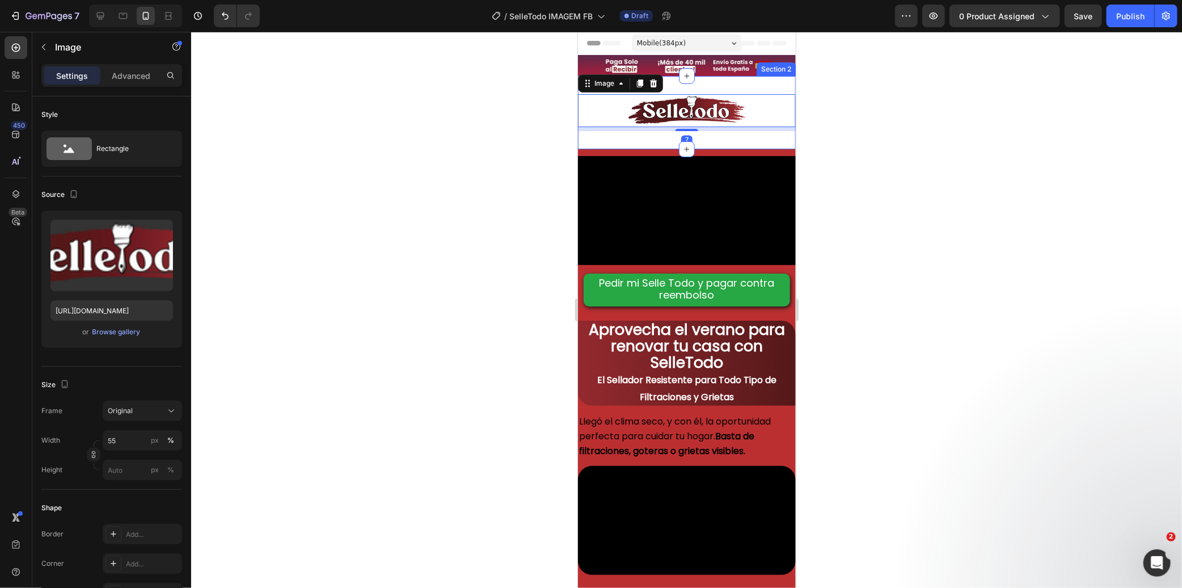
click at [748, 139] on div "Image 7 Section 2" at bounding box center [686, 111] width 218 height 73
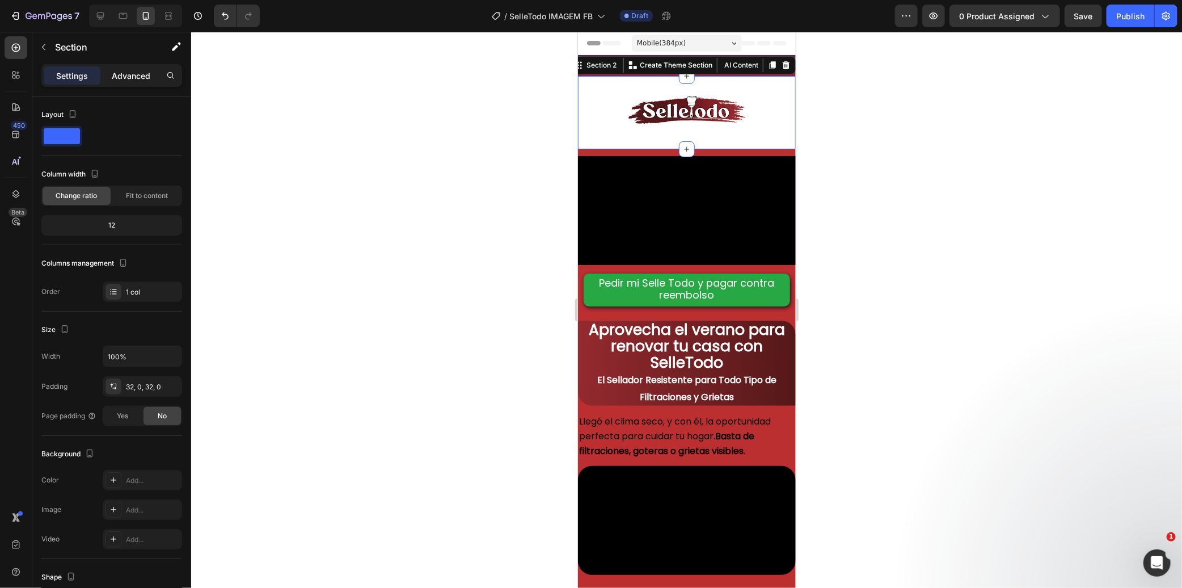
click at [124, 81] on p "Advanced" at bounding box center [131, 76] width 39 height 12
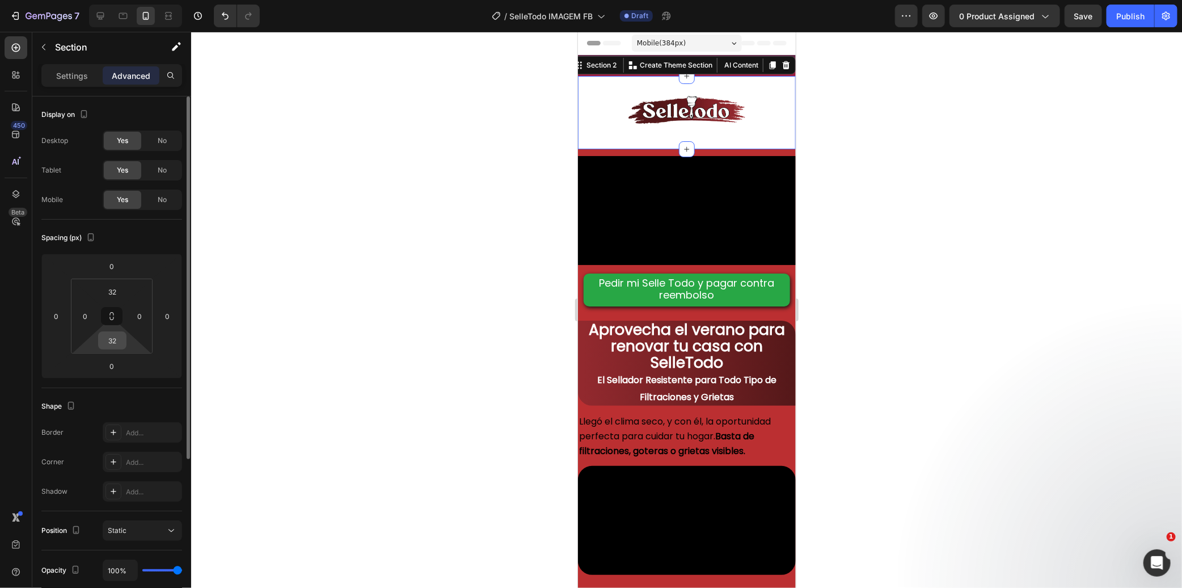
click at [110, 344] on input "32" at bounding box center [112, 340] width 23 height 17
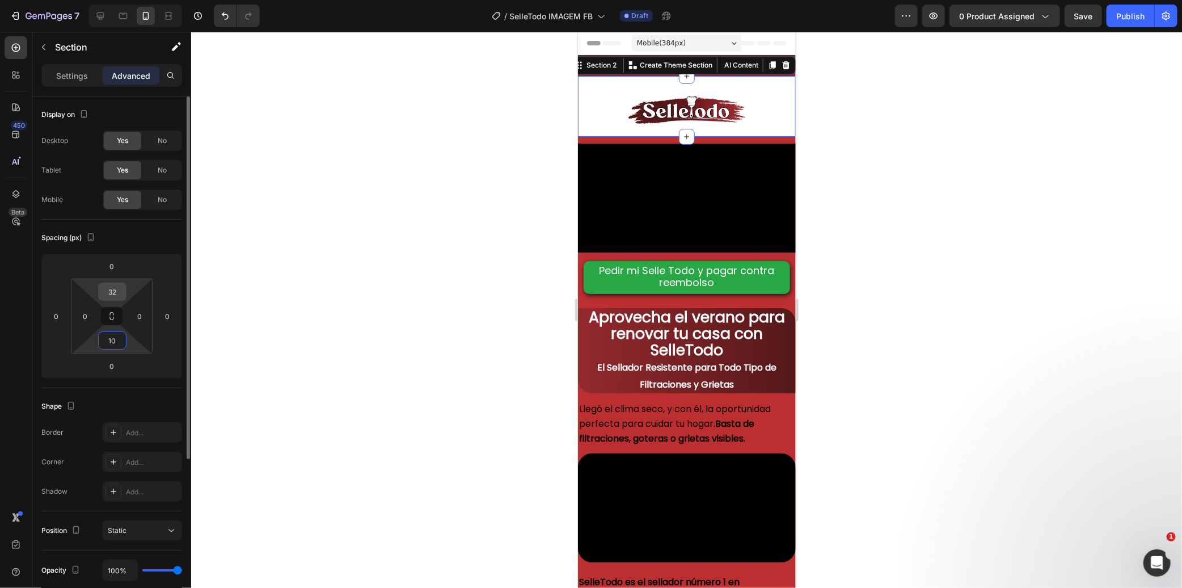
type input "10"
click at [116, 294] on input "32" at bounding box center [112, 291] width 23 height 17
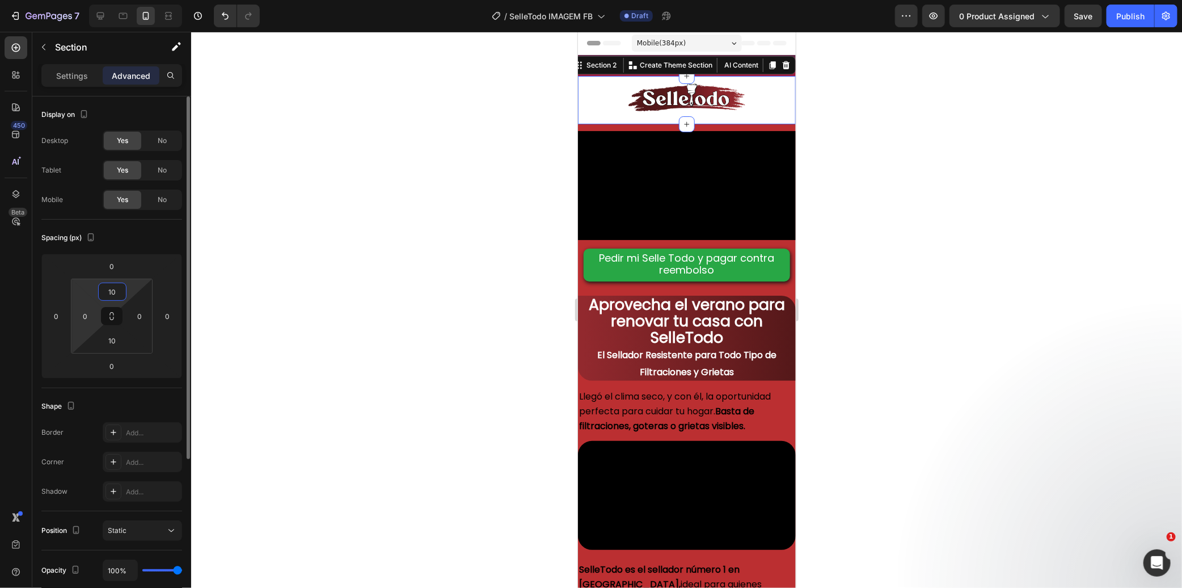
drag, startPoint x: 121, startPoint y: 295, endPoint x: 89, endPoint y: 299, distance: 32.6
click at [89, 299] on div "10 0 10 0" at bounding box center [112, 316] width 82 height 75
type input "0"
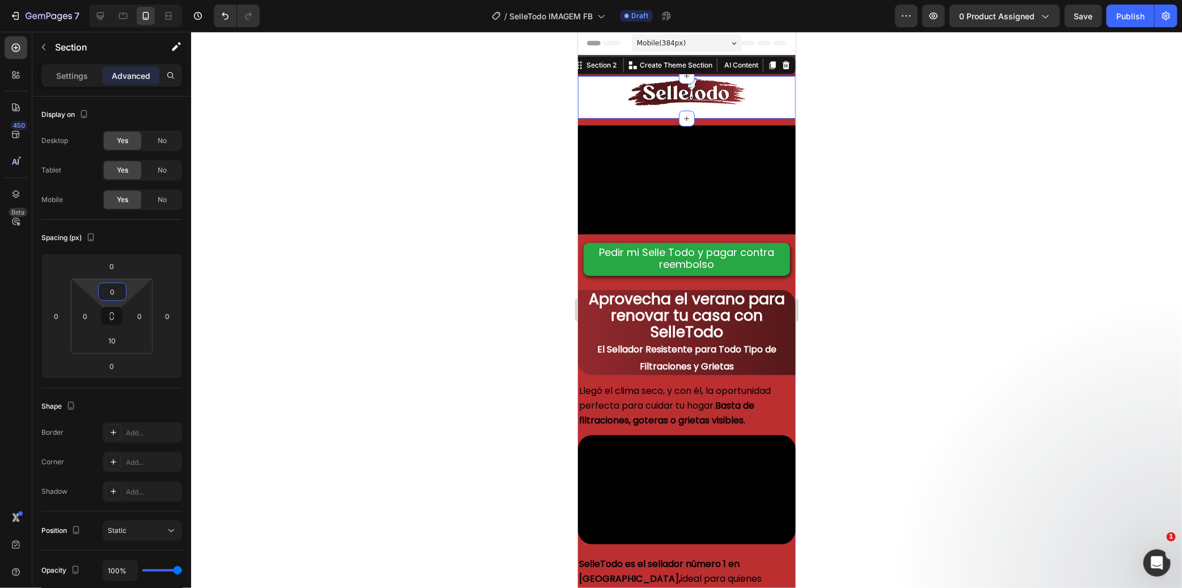
click at [381, 244] on div at bounding box center [686, 310] width 991 height 556
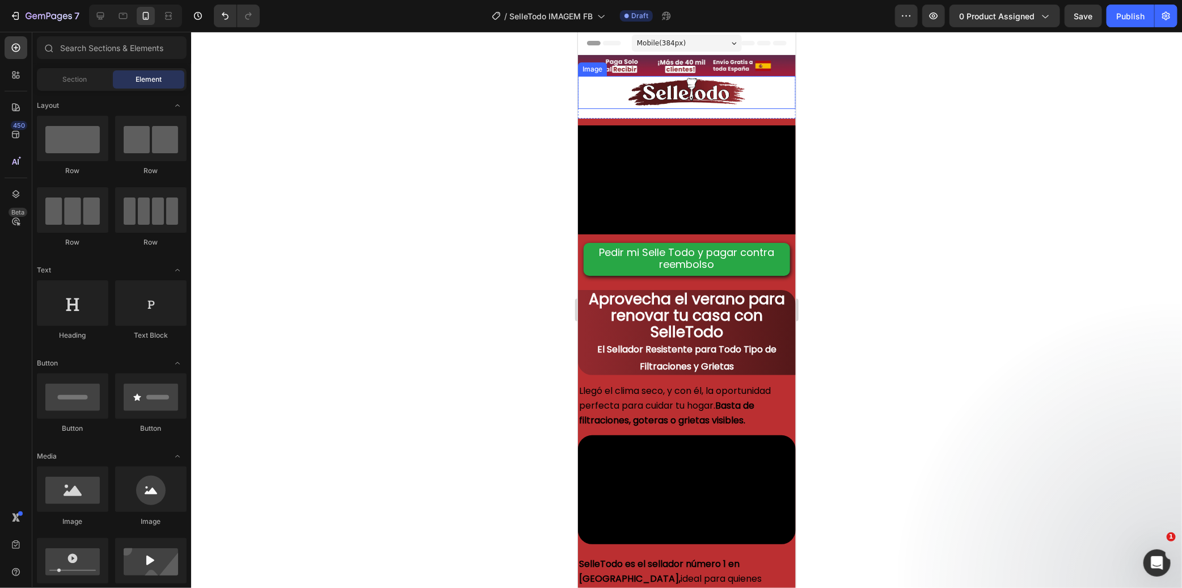
click at [682, 85] on img at bounding box center [686, 91] width 120 height 33
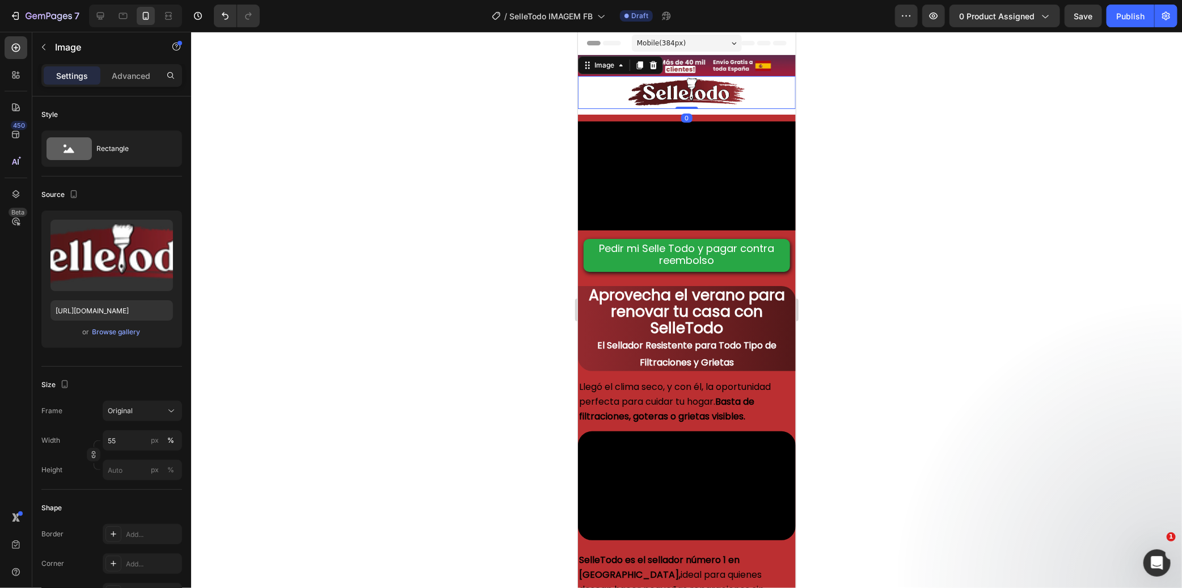
drag, startPoint x: 690, startPoint y: 108, endPoint x: 691, endPoint y: 100, distance: 8.0
click at [691, 100] on div "Image 0" at bounding box center [686, 91] width 218 height 33
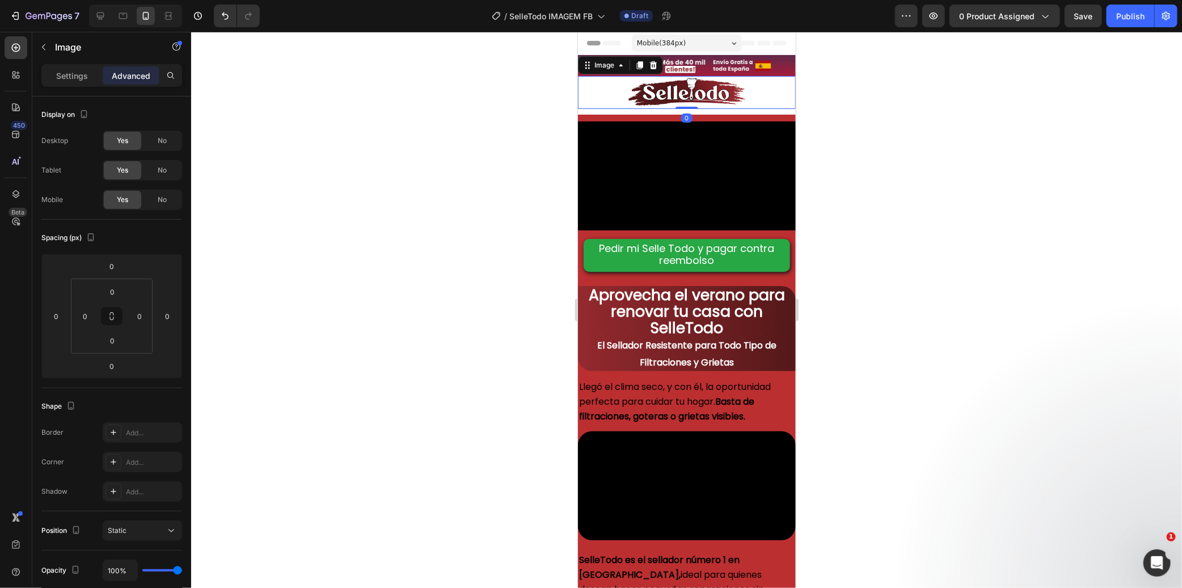
click at [750, 89] on div at bounding box center [686, 91] width 218 height 33
click at [123, 342] on input "0" at bounding box center [112, 340] width 23 height 17
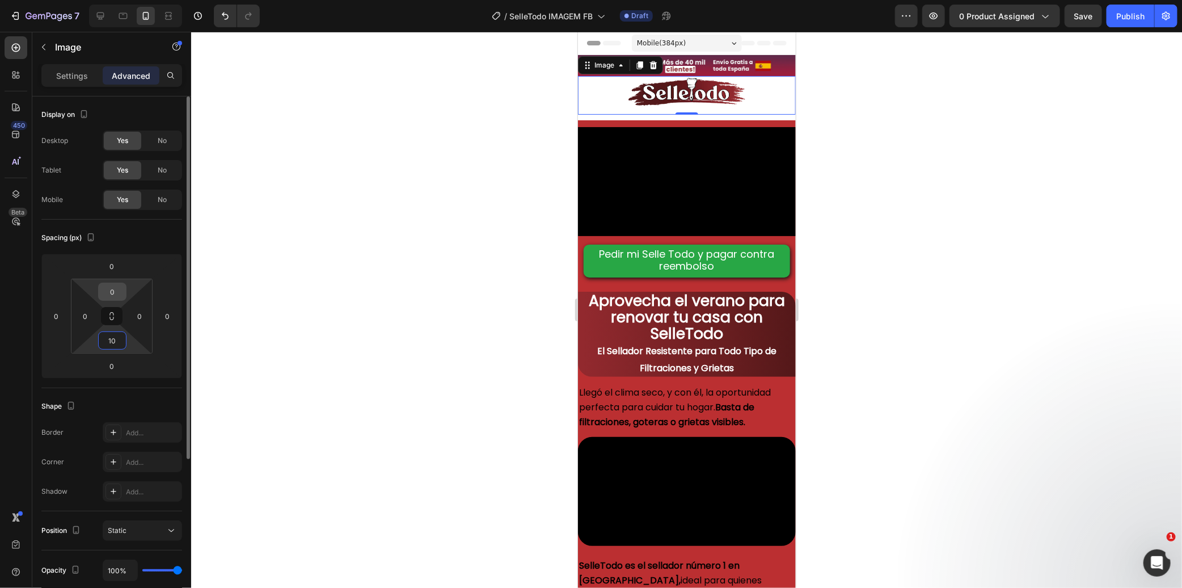
type input "10"
click at [120, 291] on input "0" at bounding box center [112, 291] width 23 height 17
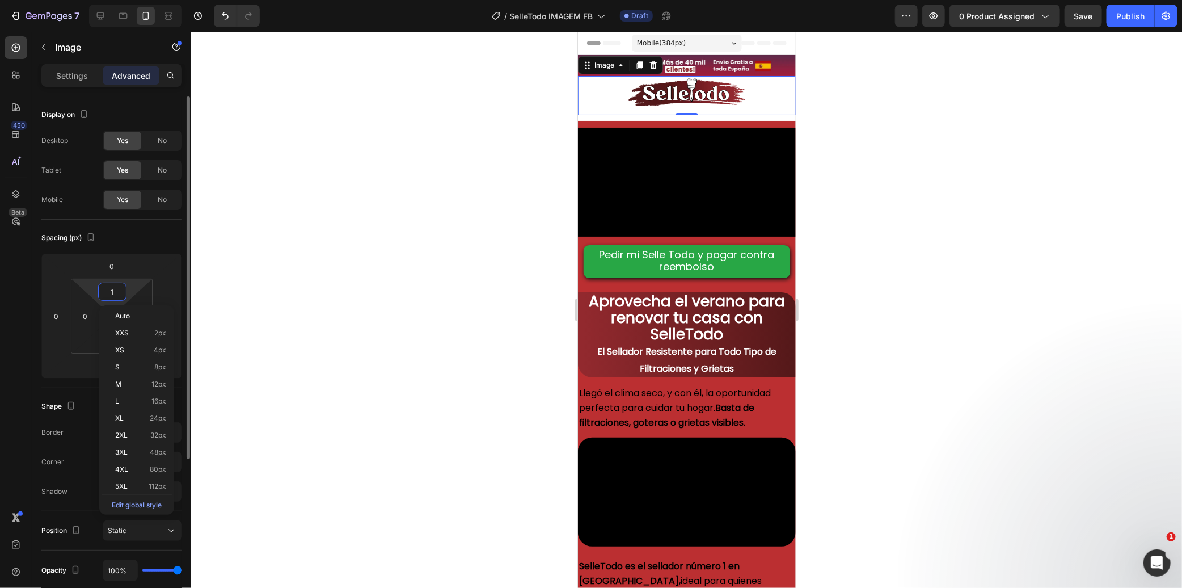
type input "10"
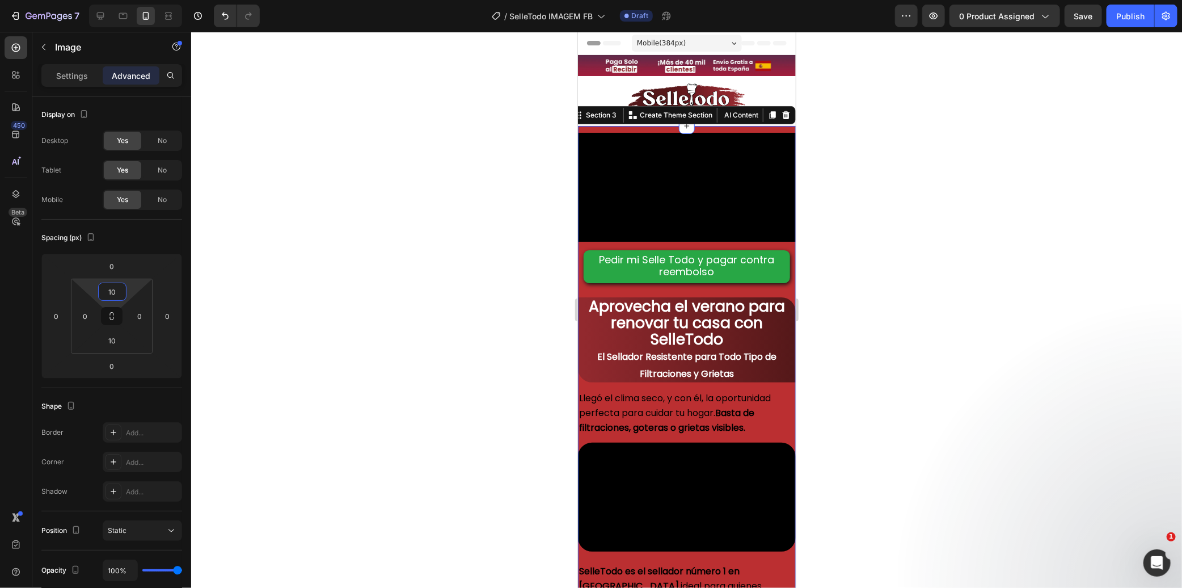
click at [639, 125] on div "Video Pedir mi Selle Todo y pagar contra reembolso Button Aprovecha el verano p…" at bounding box center [686, 440] width 218 height 631
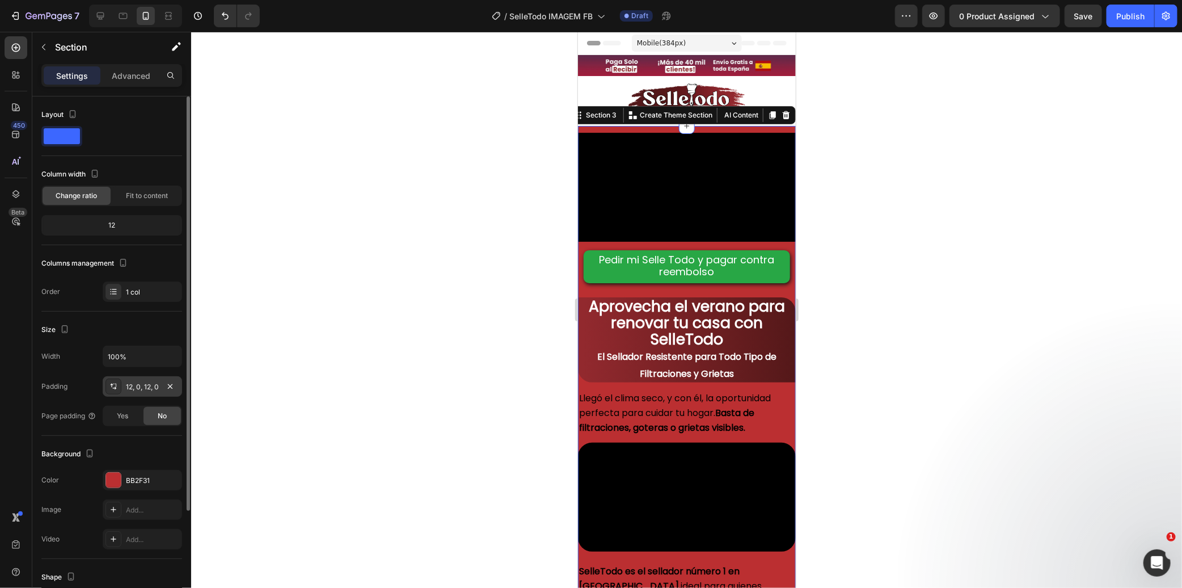
click at [131, 382] on div "12, 0, 12, 0" at bounding box center [142, 387] width 33 height 10
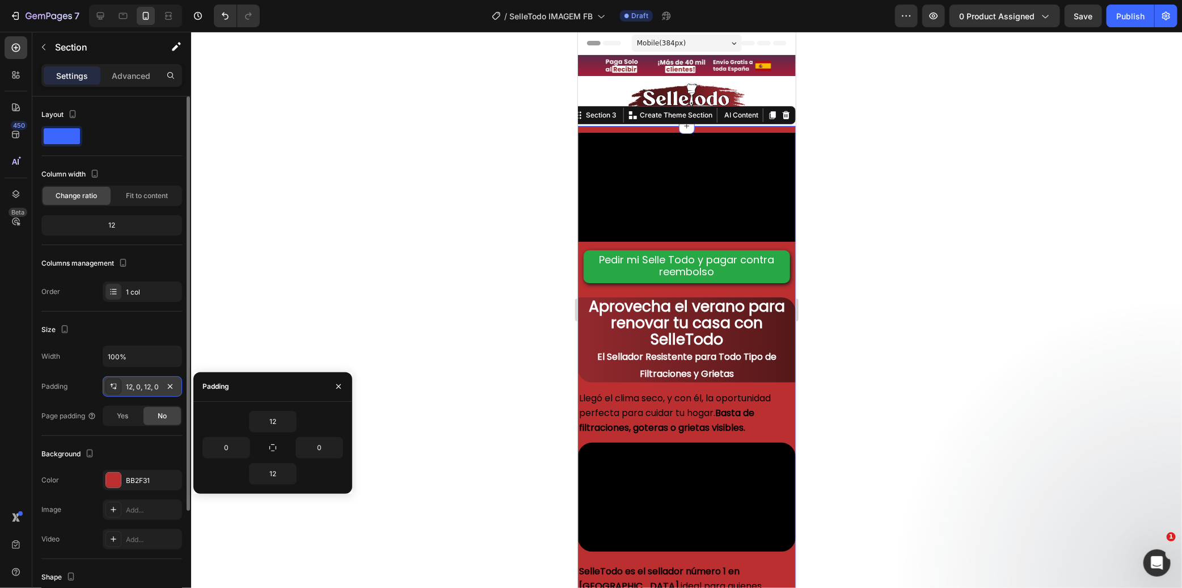
click at [131, 382] on div "12, 0, 12, 0" at bounding box center [142, 387] width 33 height 10
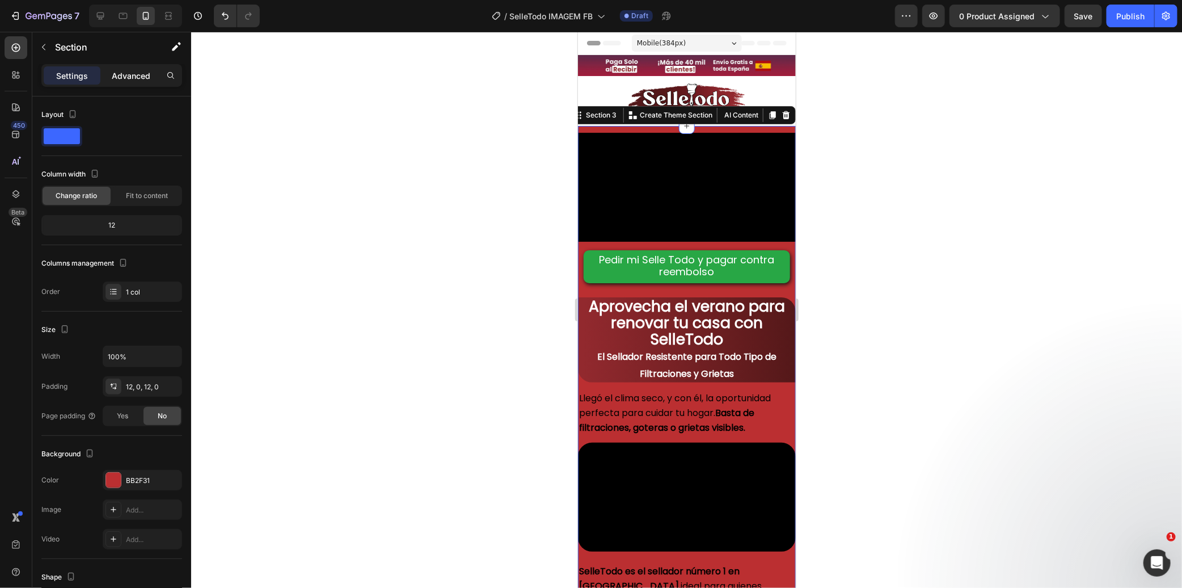
click at [112, 74] on p "Advanced" at bounding box center [131, 76] width 39 height 12
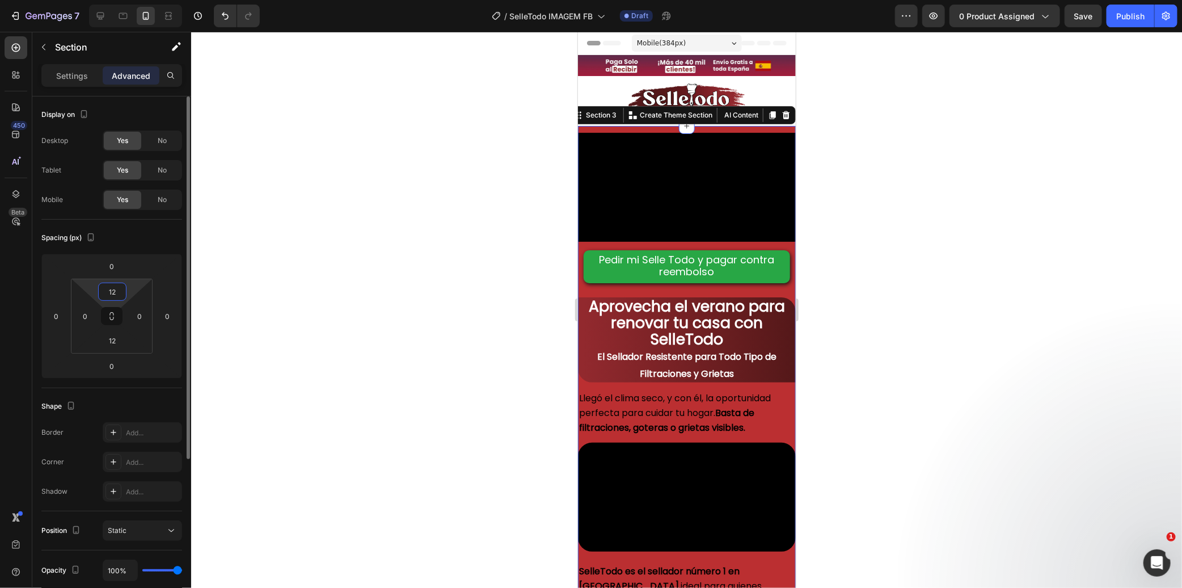
click at [115, 297] on input "12" at bounding box center [112, 291] width 23 height 17
type input "0"
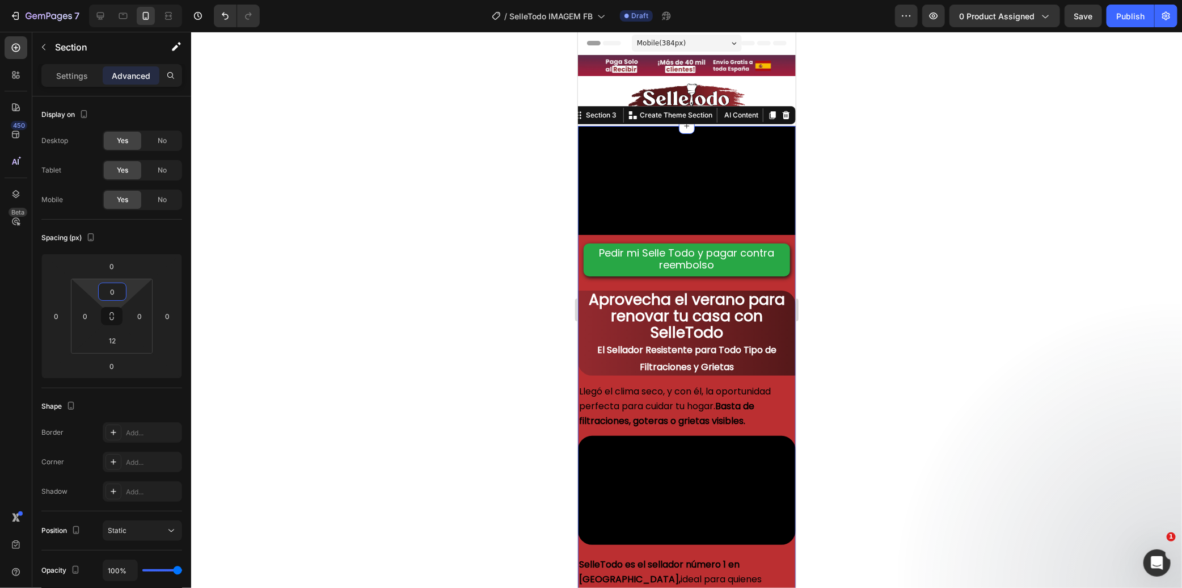
click at [387, 286] on div at bounding box center [686, 310] width 991 height 556
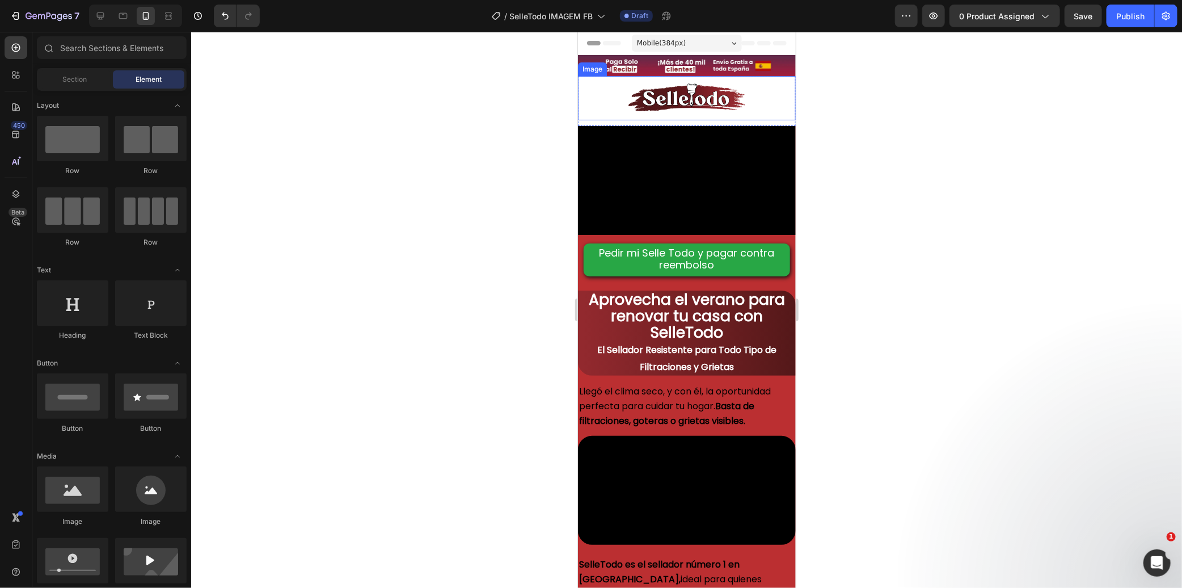
click at [695, 109] on img at bounding box center [686, 97] width 120 height 33
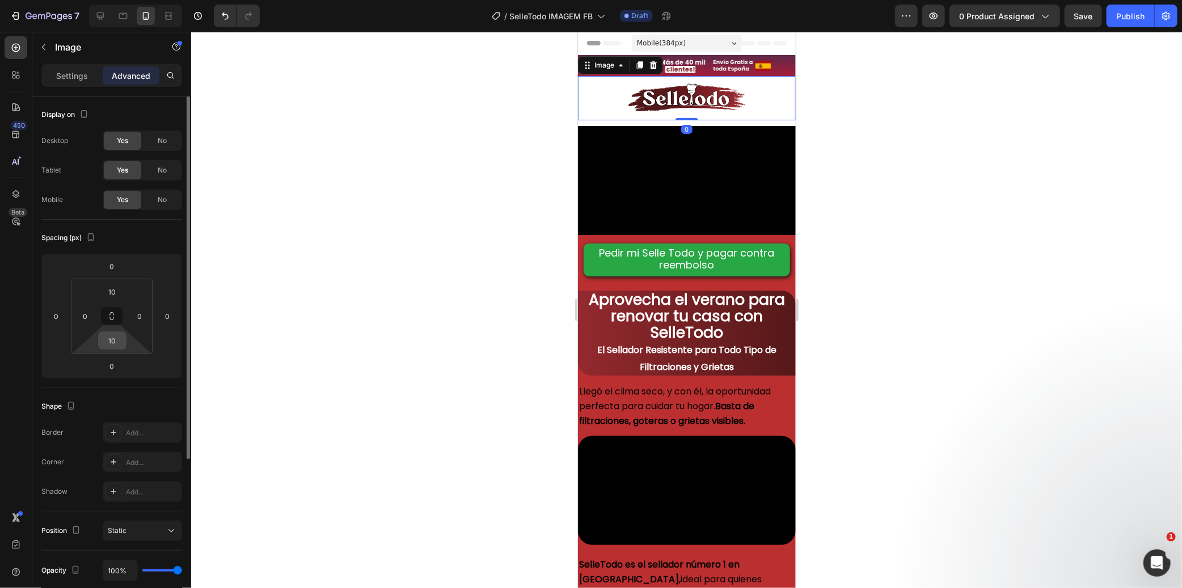
click at [125, 343] on div "10" at bounding box center [112, 340] width 28 height 18
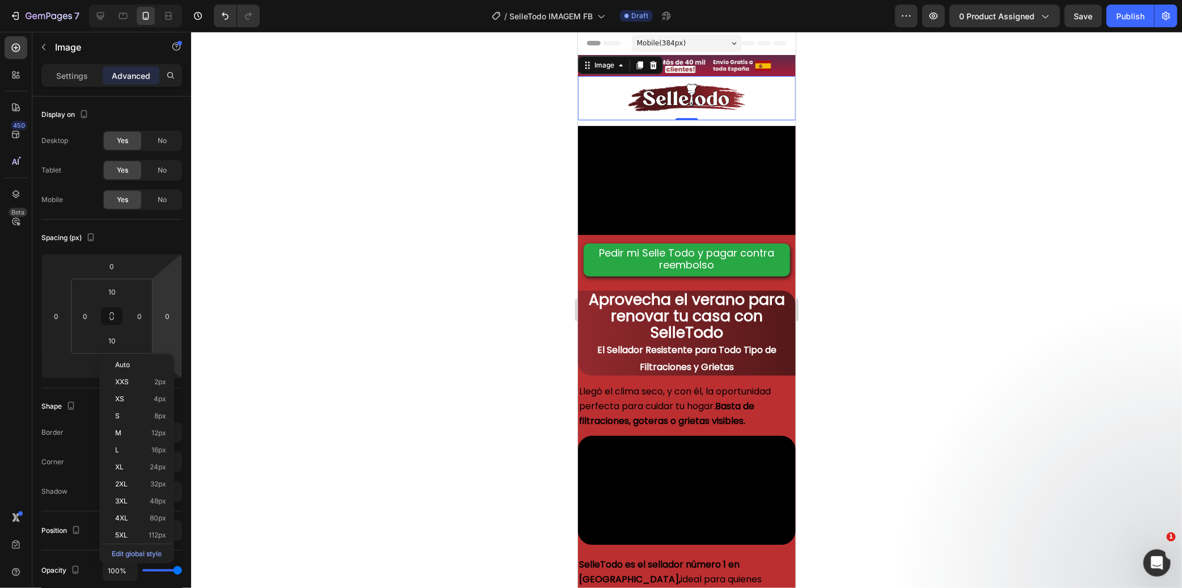
click at [651, 91] on img at bounding box center [686, 97] width 120 height 33
drag, startPoint x: 450, startPoint y: 152, endPoint x: 464, endPoint y: 150, distance: 13.7
click at [453, 153] on div at bounding box center [686, 310] width 991 height 556
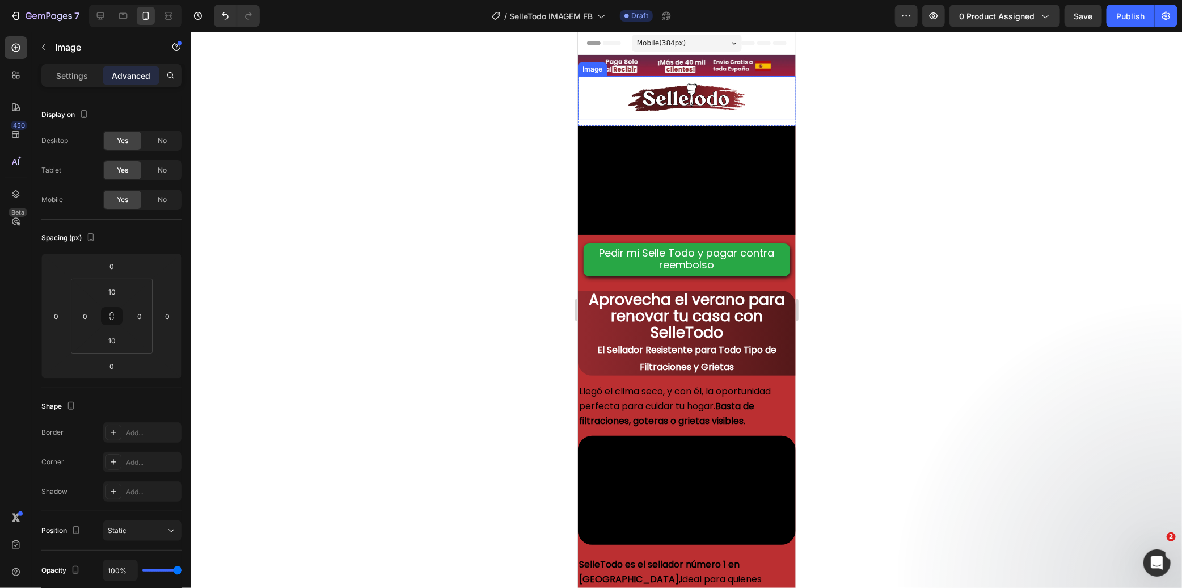
click at [589, 116] on div "Image" at bounding box center [686, 97] width 218 height 44
click at [589, 121] on div "Image 0 Section 2" at bounding box center [686, 100] width 218 height 50
click at [591, 120] on div "Image Section 2 You can create reusable sections Create Theme Section AI Conten…" at bounding box center [686, 100] width 218 height 50
click at [617, 106] on div at bounding box center [686, 97] width 218 height 33
click at [591, 121] on div "Image 0 Section 2" at bounding box center [686, 100] width 218 height 50
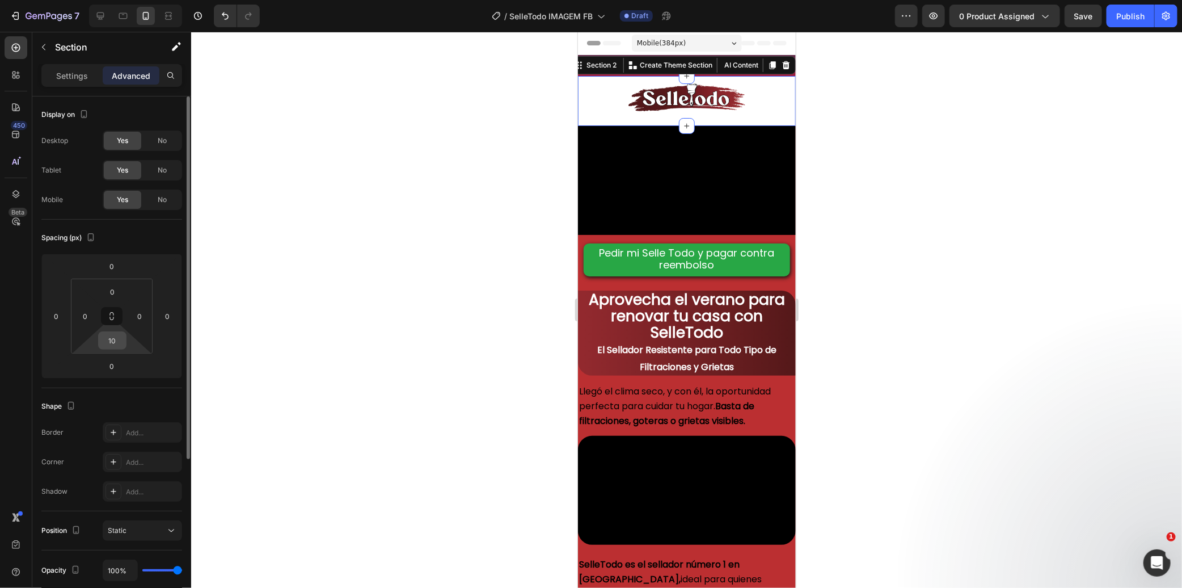
click at [122, 347] on input "10" at bounding box center [112, 340] width 23 height 17
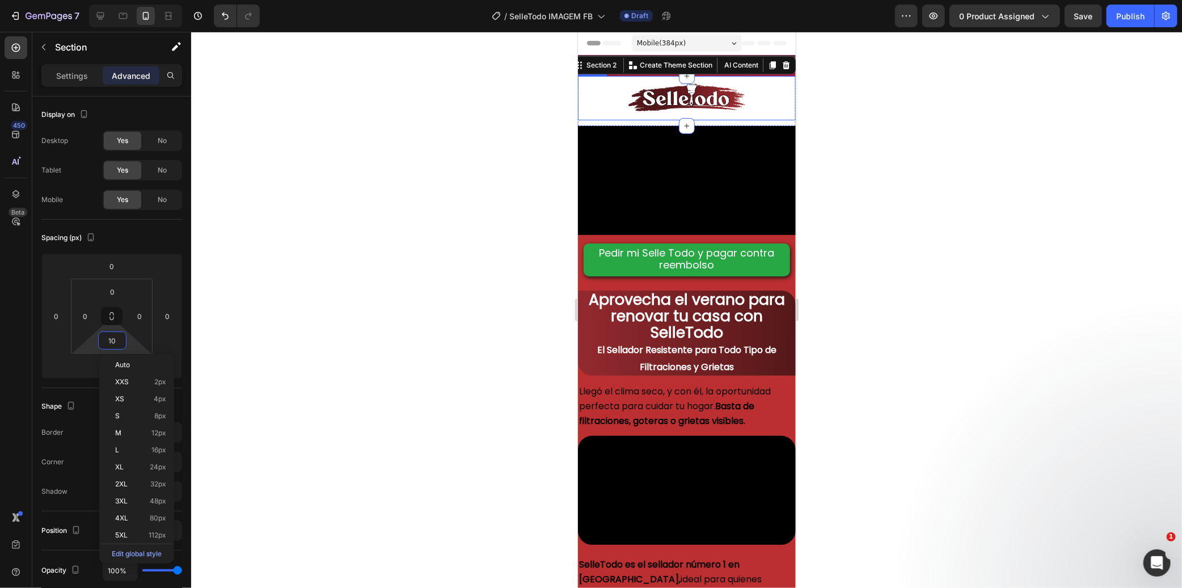
click at [608, 100] on div at bounding box center [686, 97] width 218 height 33
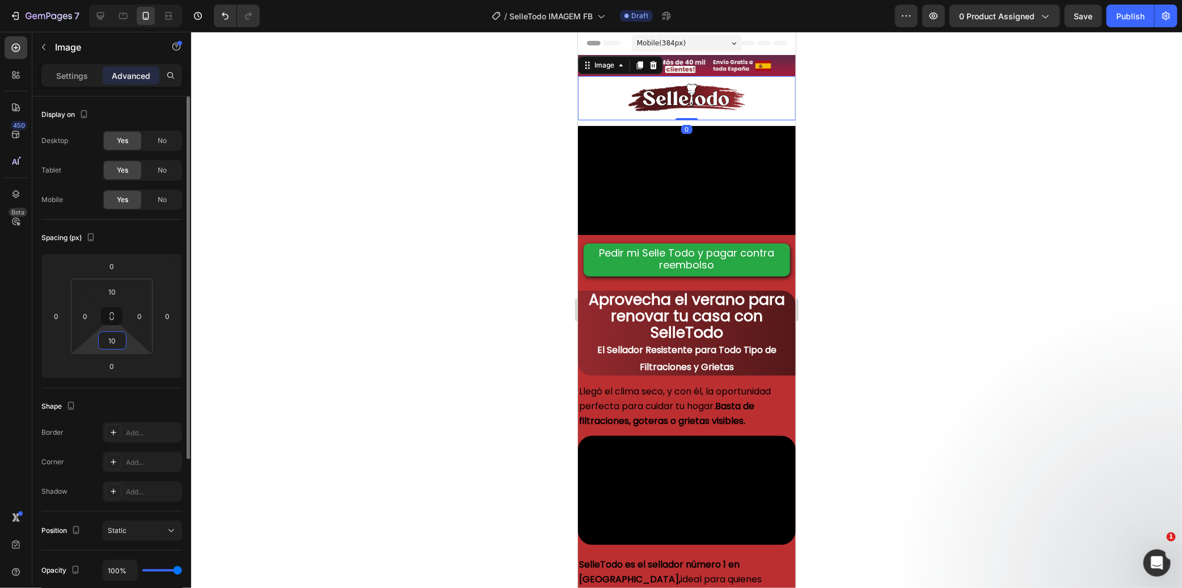
click at [114, 344] on input "10" at bounding box center [112, 340] width 23 height 17
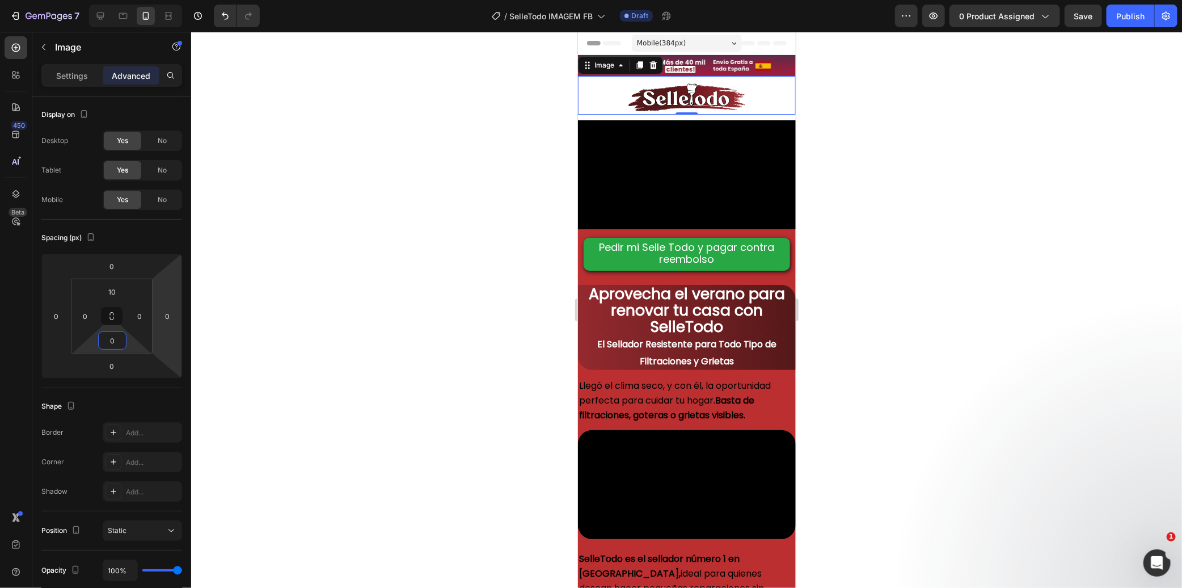
type input "0"
click at [321, 302] on div at bounding box center [686, 310] width 991 height 556
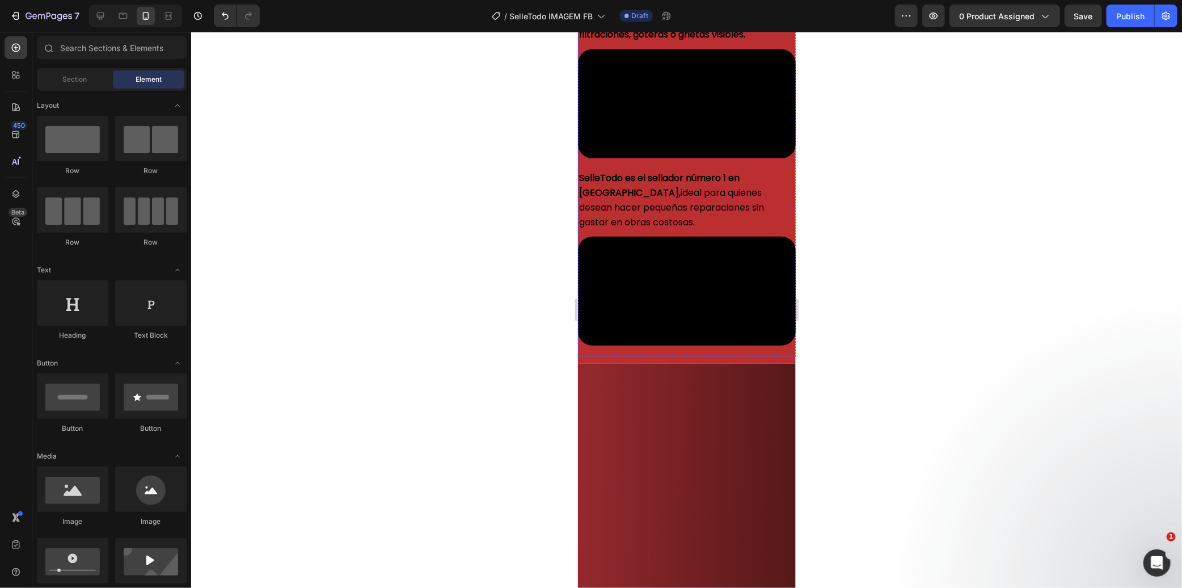
scroll to position [378, 0]
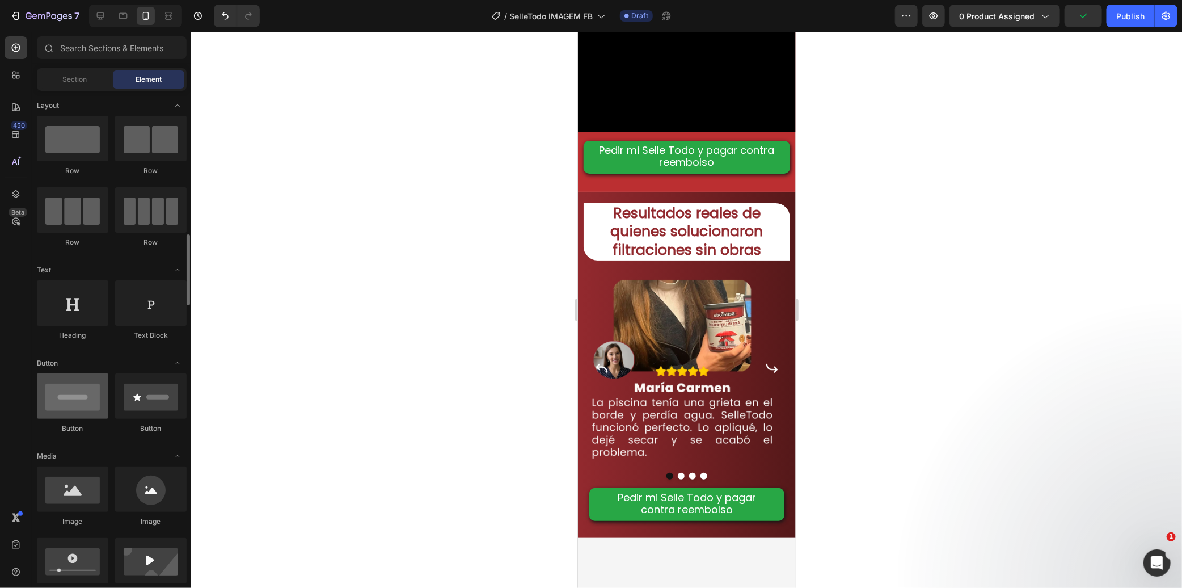
scroll to position [126, 0]
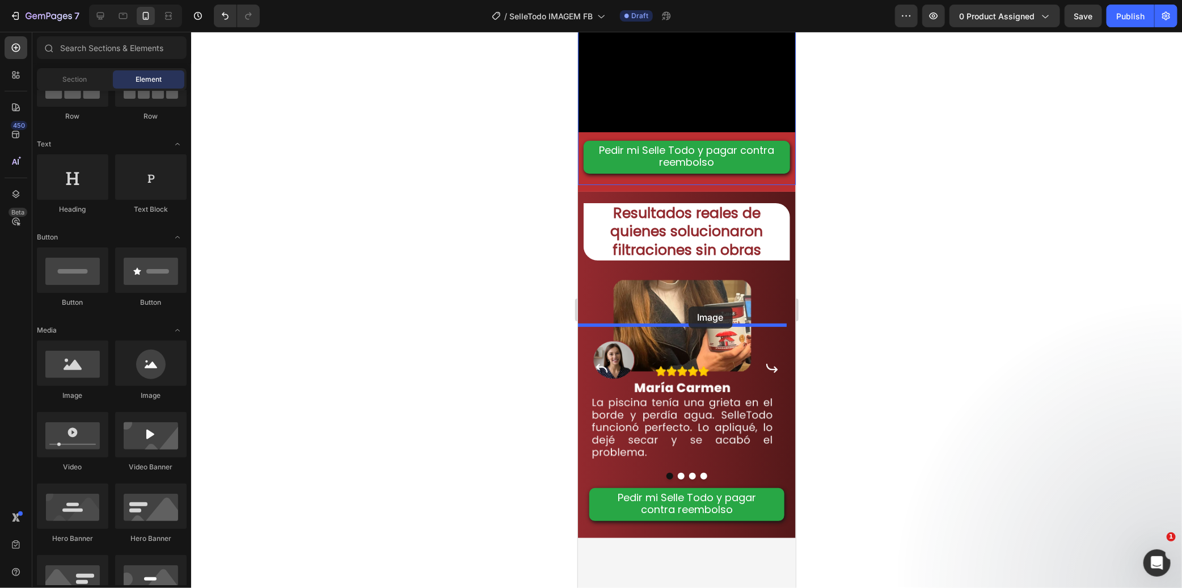
drag, startPoint x: 663, startPoint y: 395, endPoint x: 688, endPoint y: 306, distance: 92.5
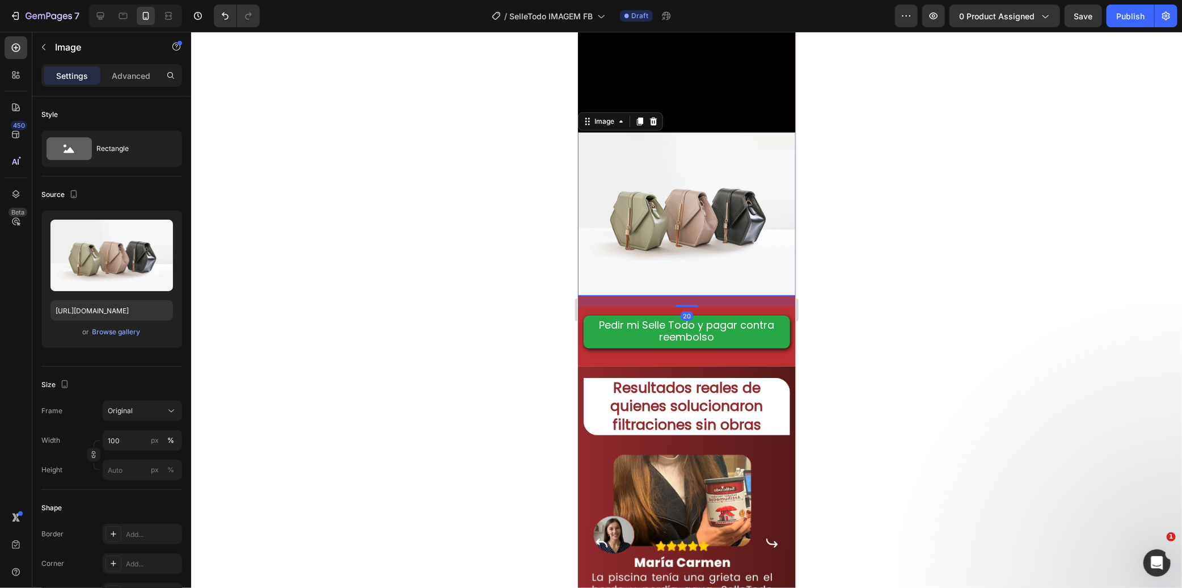
click at [869, 433] on div at bounding box center [686, 310] width 991 height 556
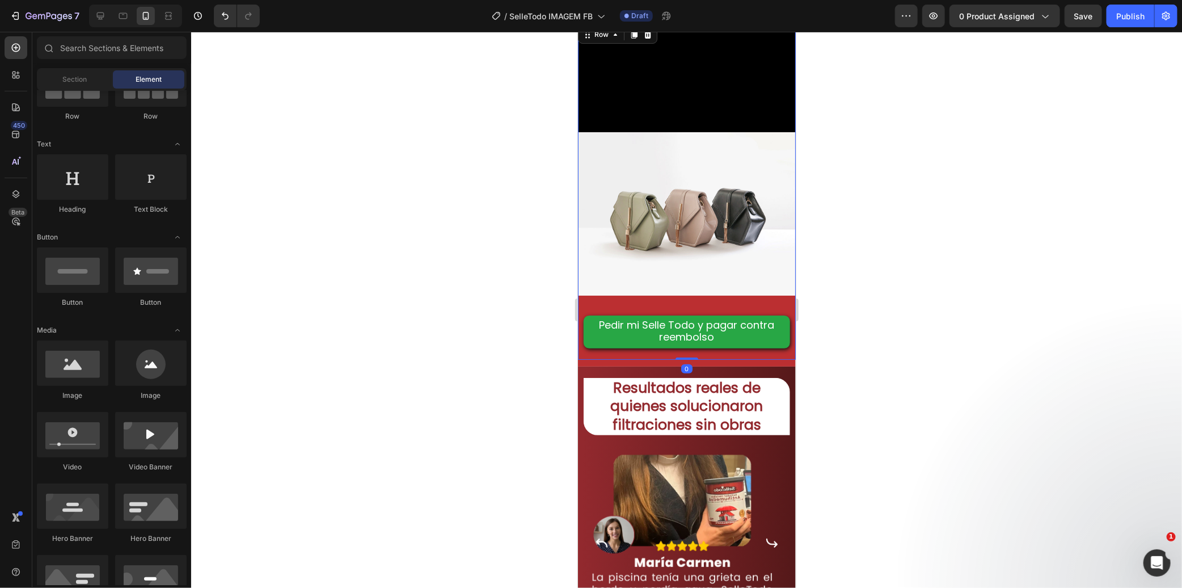
click at [633, 359] on div "Pedir mi Selle Todo y pagar contra reembolso Button" at bounding box center [686, 332] width 218 height 53
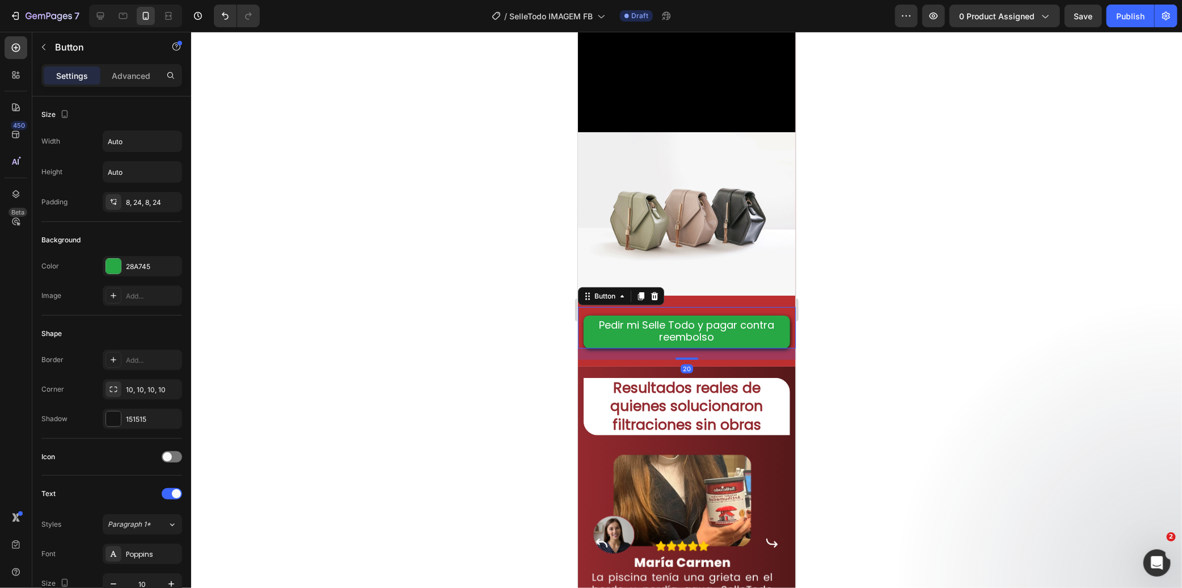
click at [601, 348] on div "Pedir mi Selle Todo y pagar contra reembolso Button 20" at bounding box center [686, 326] width 218 height 41
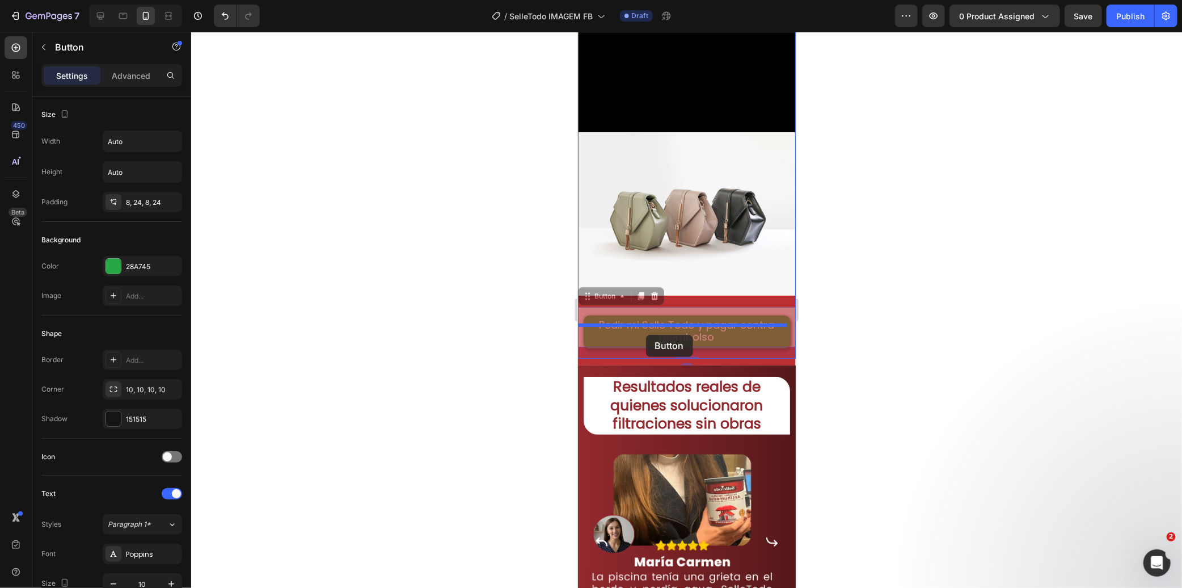
drag, startPoint x: 589, startPoint y: 483, endPoint x: 646, endPoint y: 334, distance: 158.9
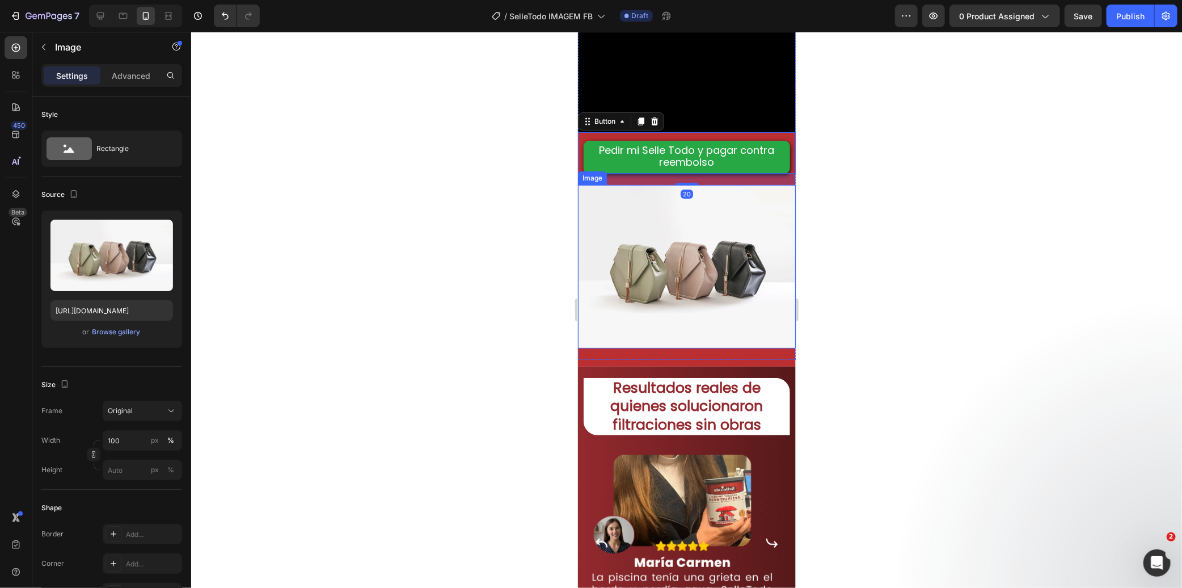
click at [654, 348] on img at bounding box center [686, 265] width 218 height 163
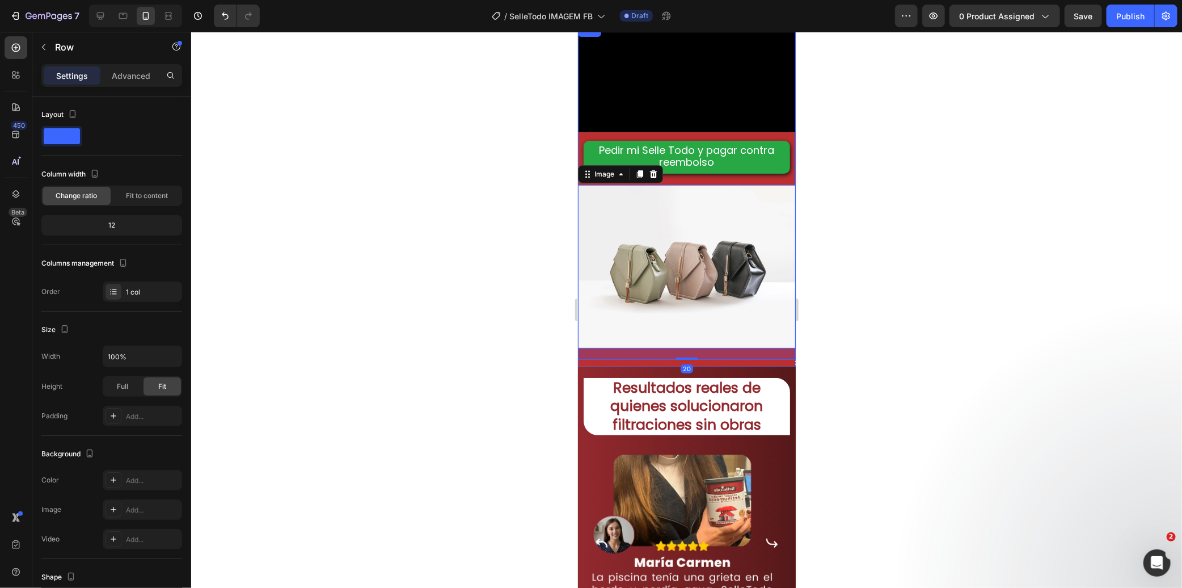
click at [705, 184] on div "Pedir mi Selle Todo y pagar contra reembolso Button" at bounding box center [686, 158] width 218 height 53
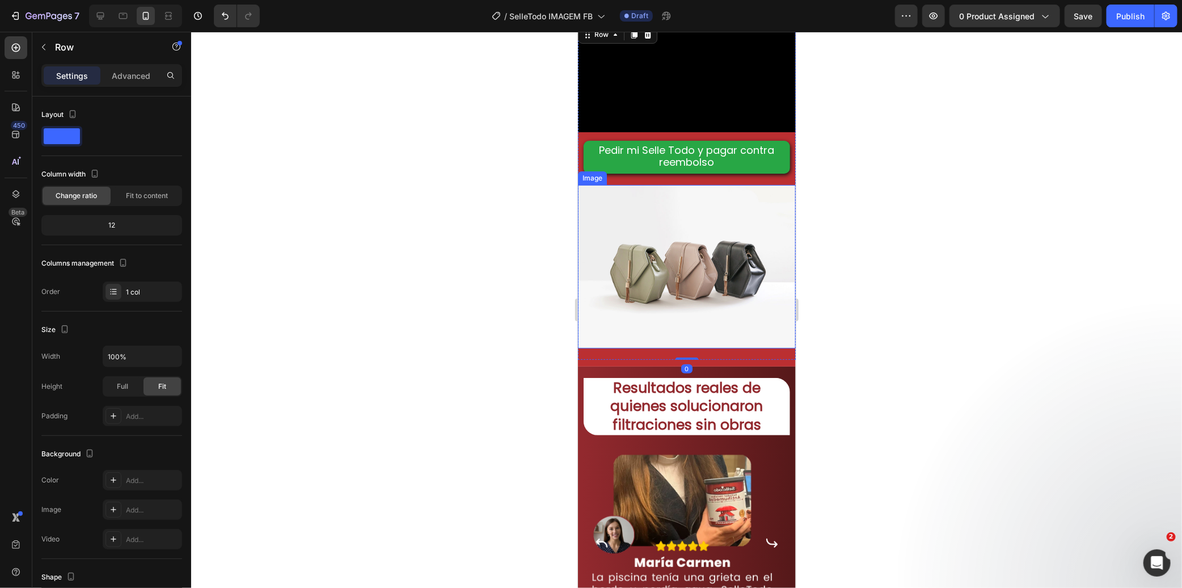
click at [677, 348] on img at bounding box center [686, 265] width 218 height 163
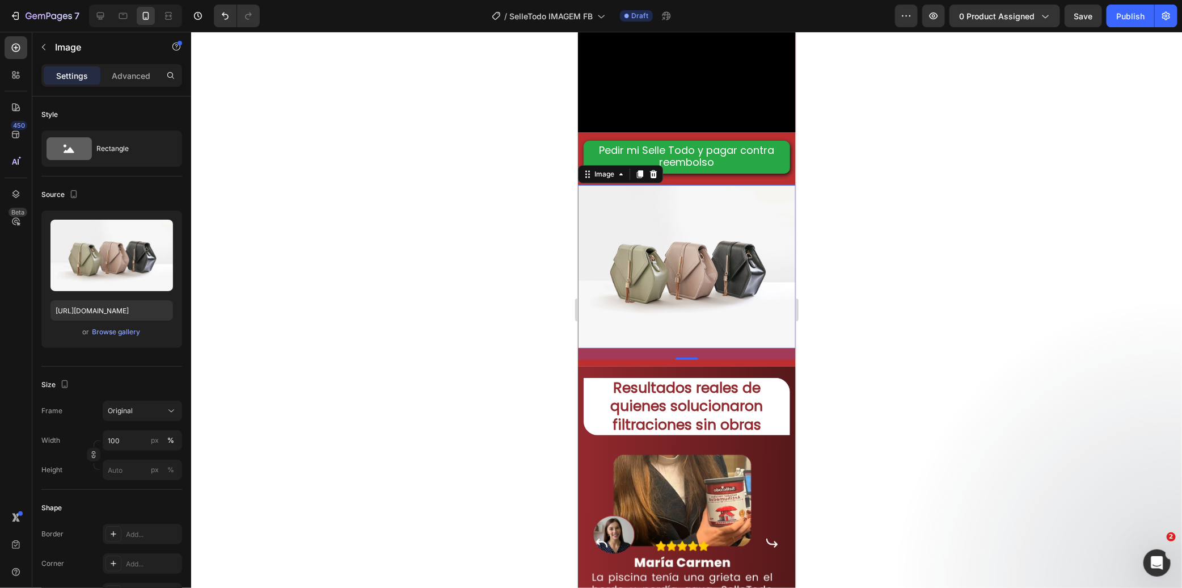
click at [692, 348] on img at bounding box center [686, 265] width 218 height 163
click at [139, 309] on input "[URL][DOMAIN_NAME]" at bounding box center [111, 310] width 123 height 20
paste input "0656/6081/3462/files/Selletodo_Imagem_LP_1.webp?v=1756384255"
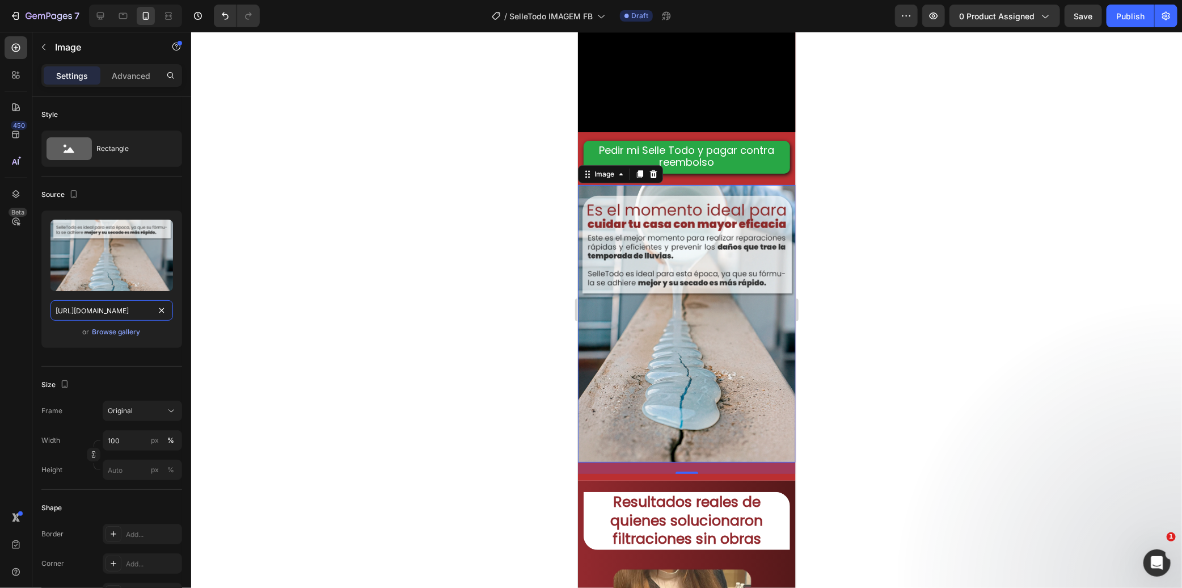
type input "[URL][DOMAIN_NAME]"
click at [441, 304] on div at bounding box center [686, 310] width 991 height 556
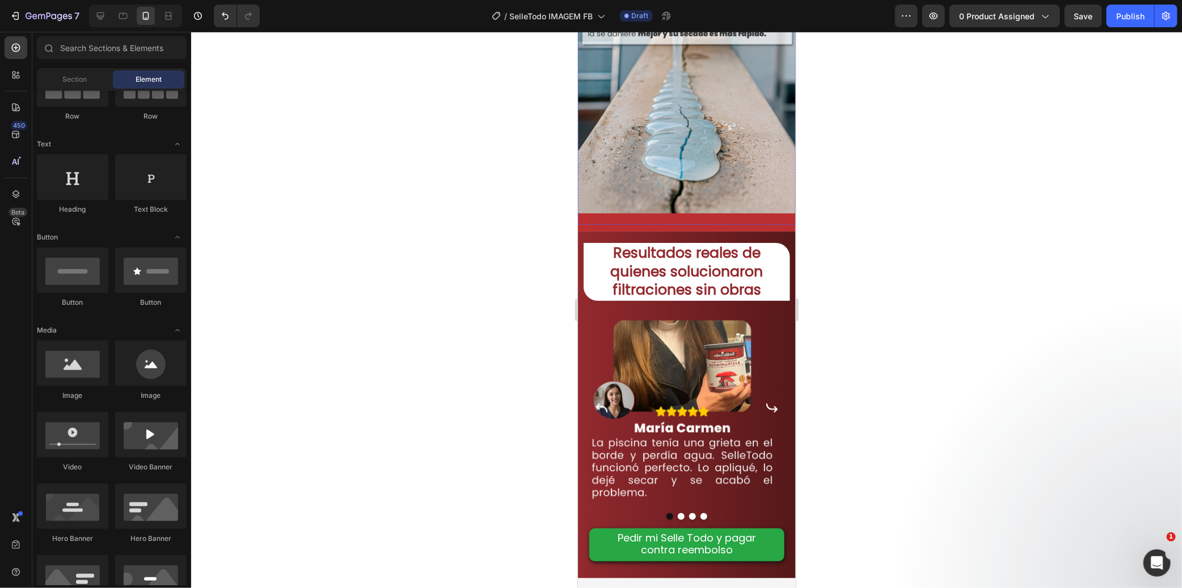
scroll to position [315, 0]
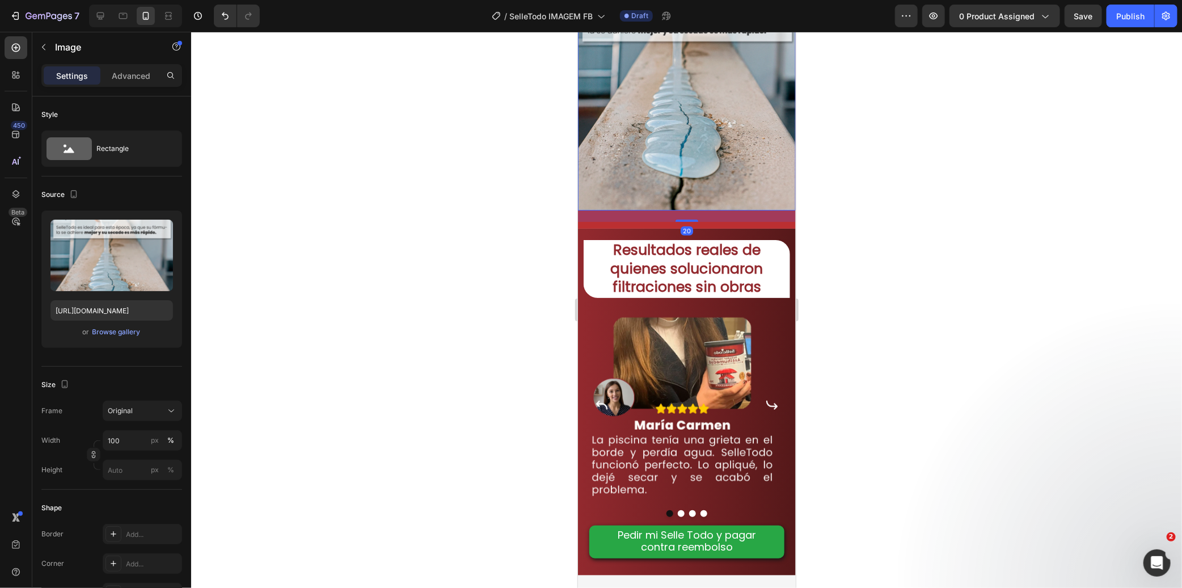
click at [713, 210] on img at bounding box center [686, 71] width 218 height 278
click at [727, 221] on div "20" at bounding box center [686, 215] width 218 height 11
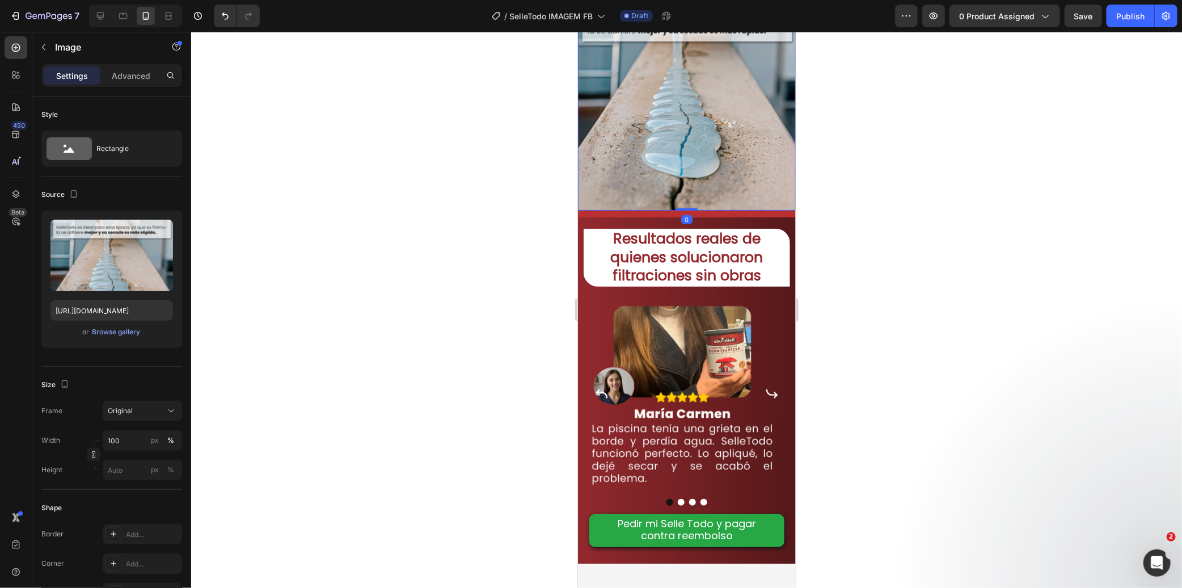
drag, startPoint x: 682, startPoint y: 399, endPoint x: 681, endPoint y: 378, distance: 21.1
click at [681, 210] on div "Image 0" at bounding box center [686, 71] width 218 height 278
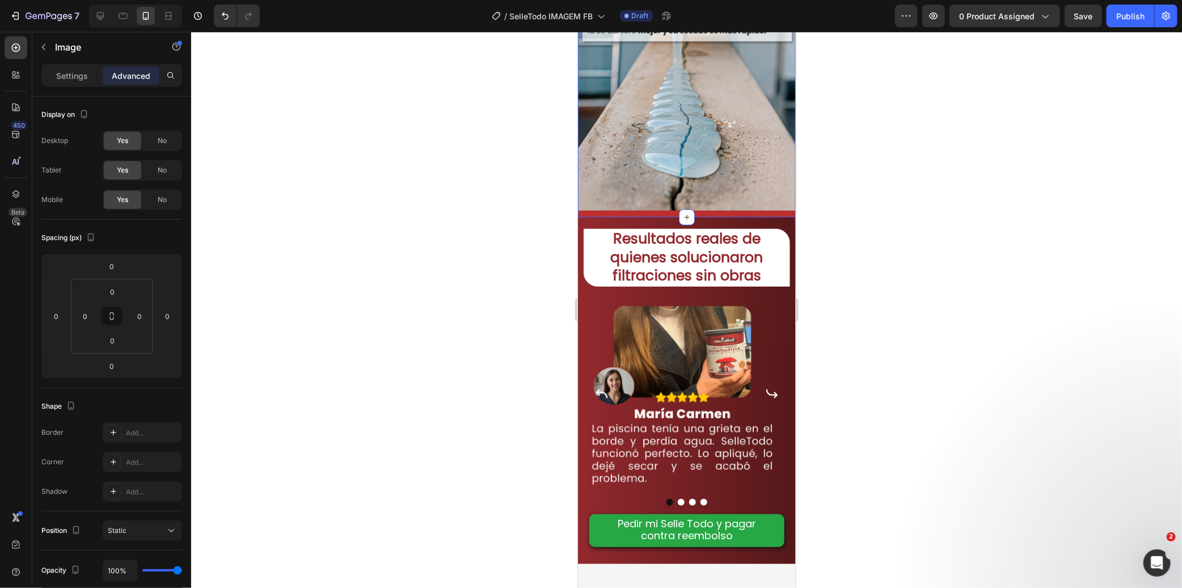
click at [118, 342] on input "12" at bounding box center [112, 340] width 23 height 17
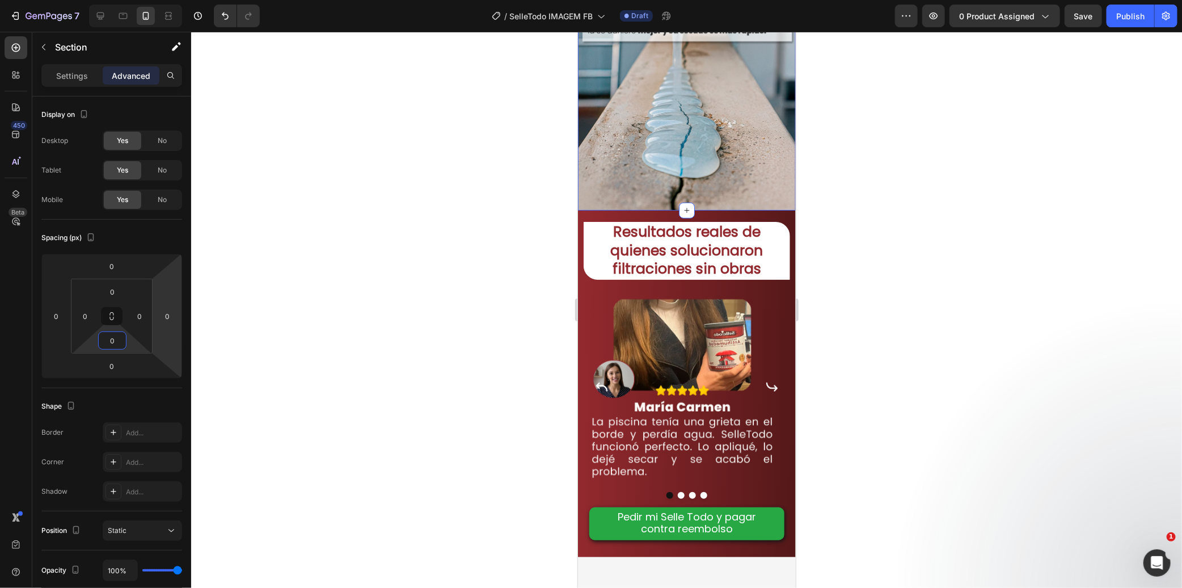
type input "0"
click at [395, 251] on div at bounding box center [686, 310] width 991 height 556
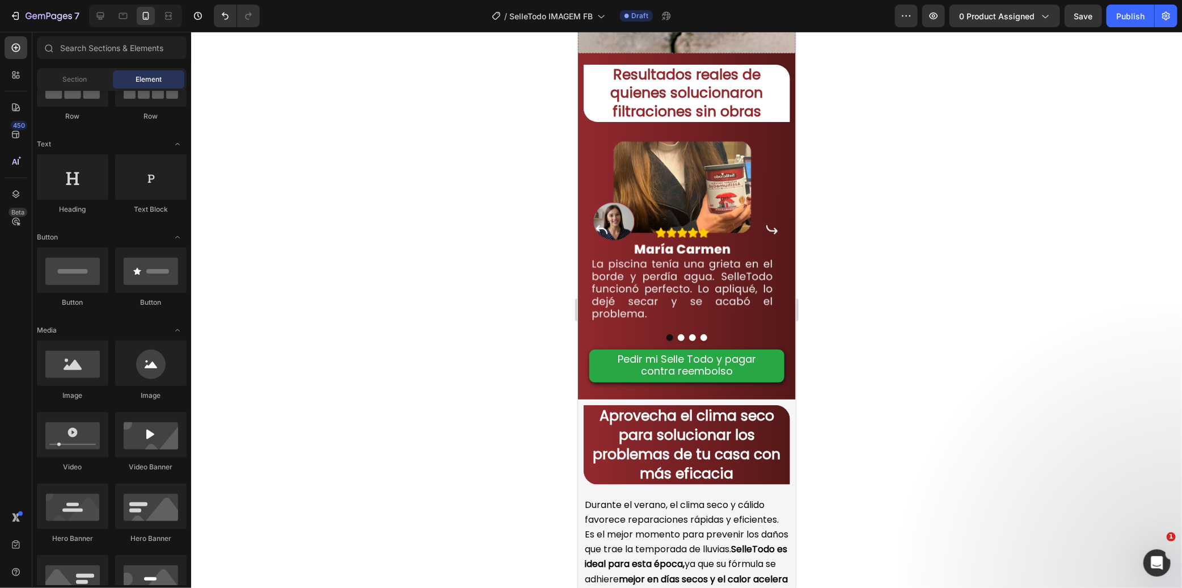
scroll to position [567, 0]
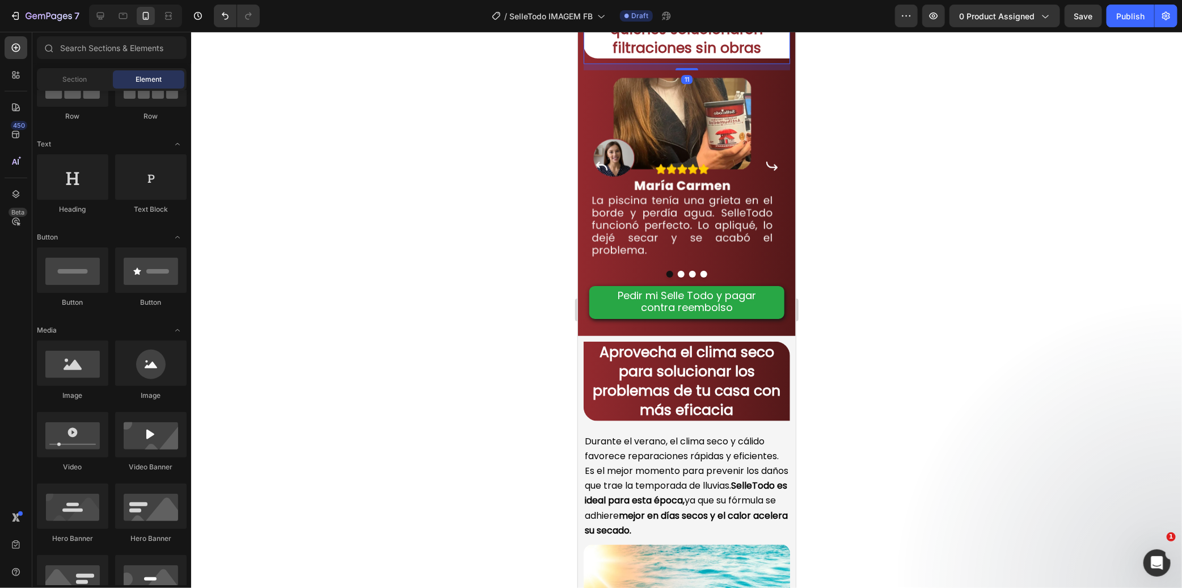
click at [746, 57] on strong "Resultados reales de quienes solucionaron filtraciones sin obras" at bounding box center [686, 29] width 153 height 57
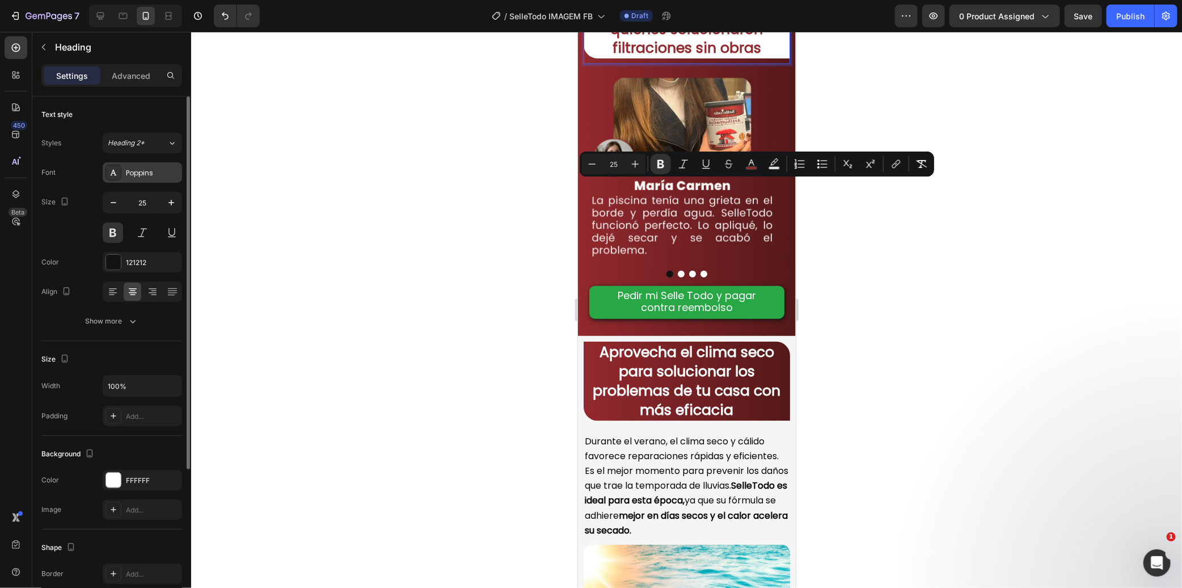
click at [157, 176] on div "Poppins" at bounding box center [152, 173] width 53 height 10
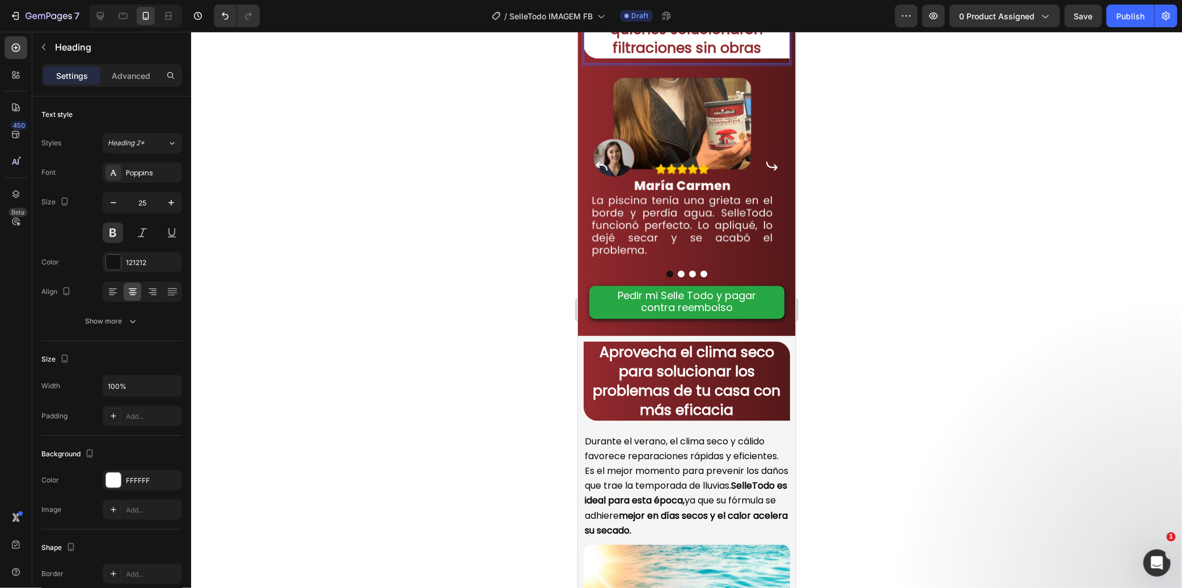
click at [470, 212] on div at bounding box center [686, 310] width 991 height 556
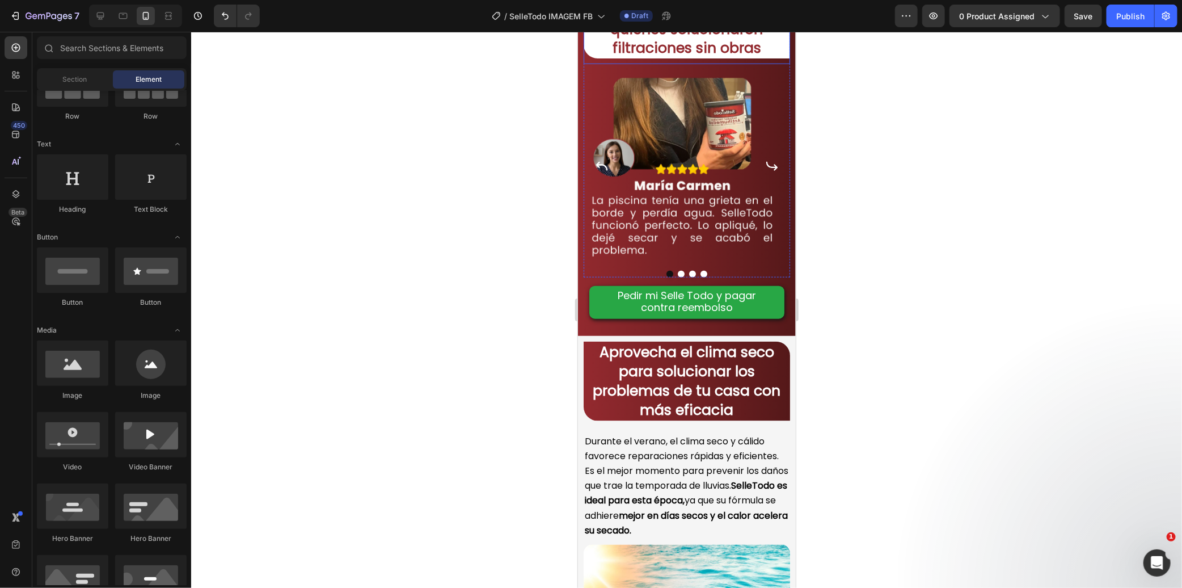
click at [589, 57] on p "⁠⁠⁠⁠⁠⁠⁠ Resultados reales de quienes solucionaron filtraciones sin obras" at bounding box center [686, 30] width 204 height 56
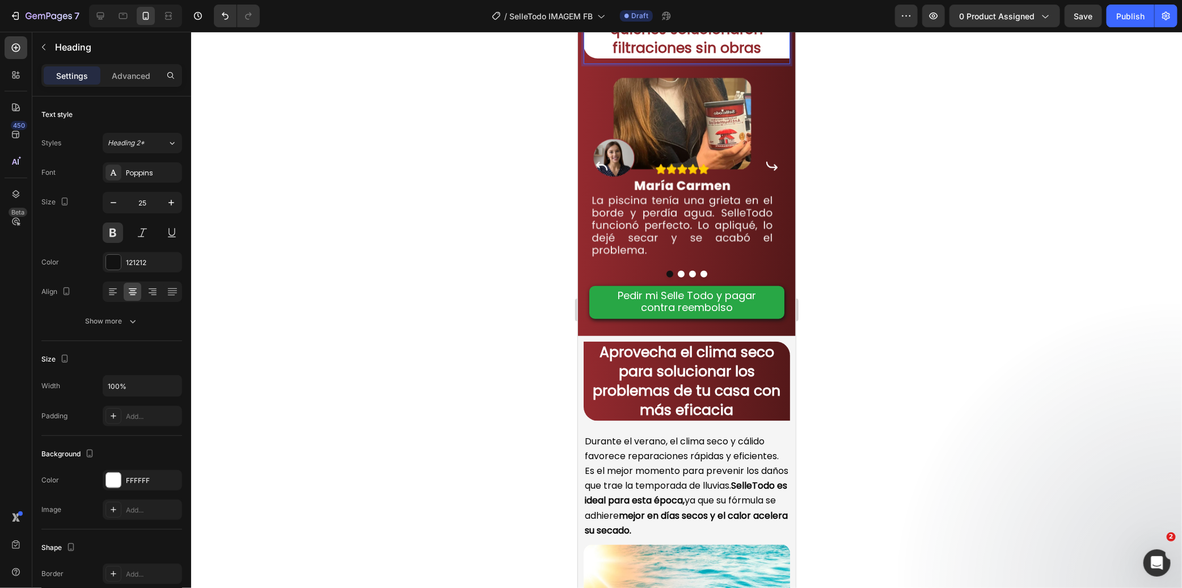
click at [677, 57] on strong "Resultados reales de quienes solucionaron filtraciones sin obras" at bounding box center [686, 29] width 153 height 57
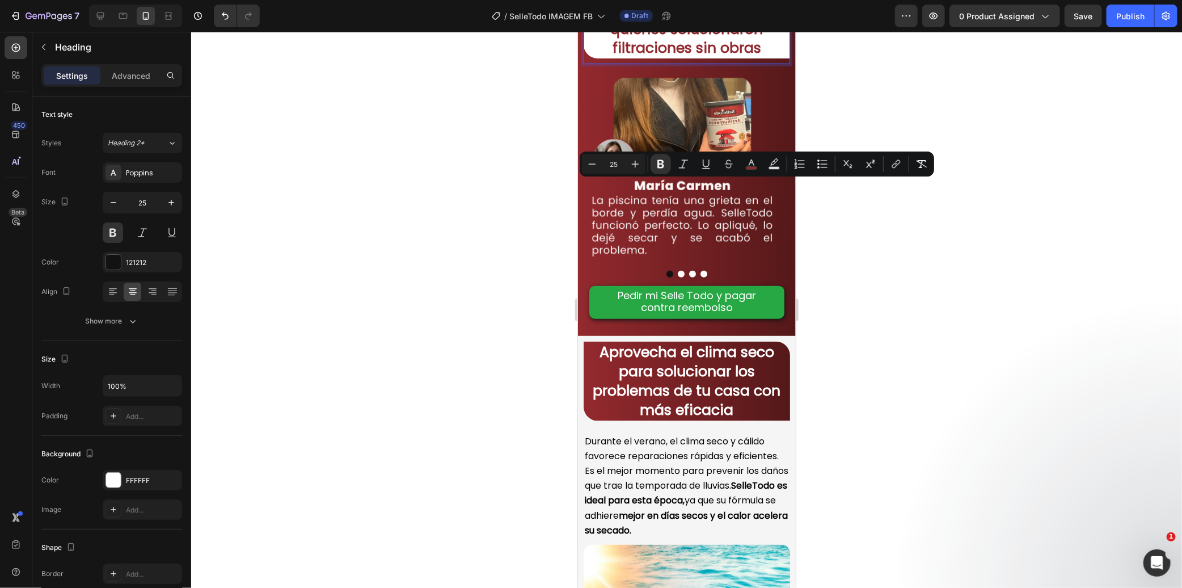
click at [449, 271] on div at bounding box center [686, 310] width 991 height 556
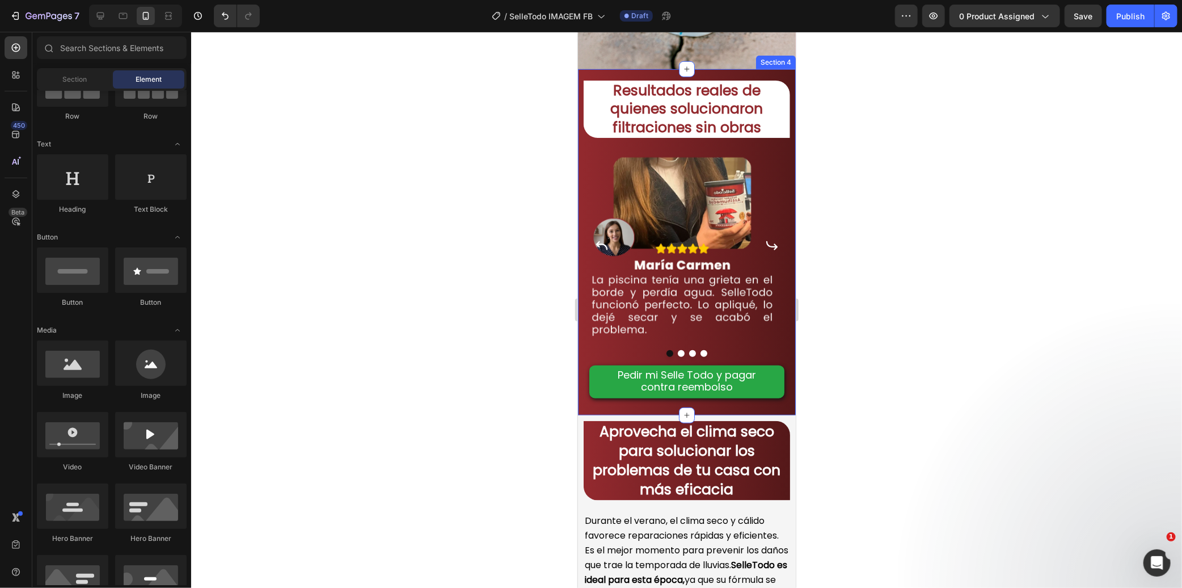
scroll to position [378, 0]
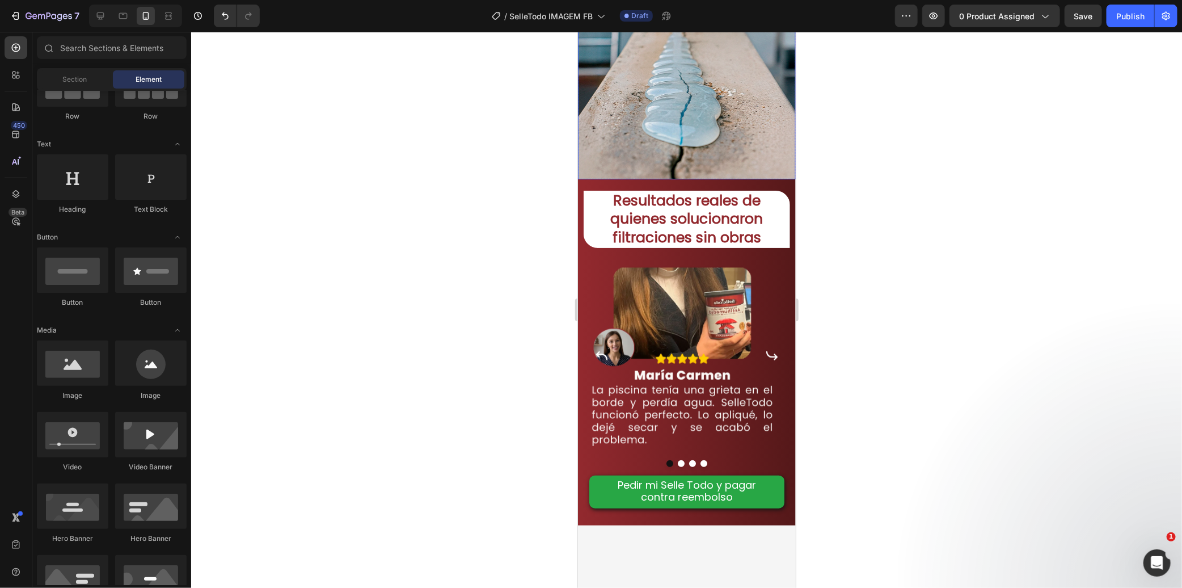
click at [704, 179] on img at bounding box center [686, 40] width 218 height 278
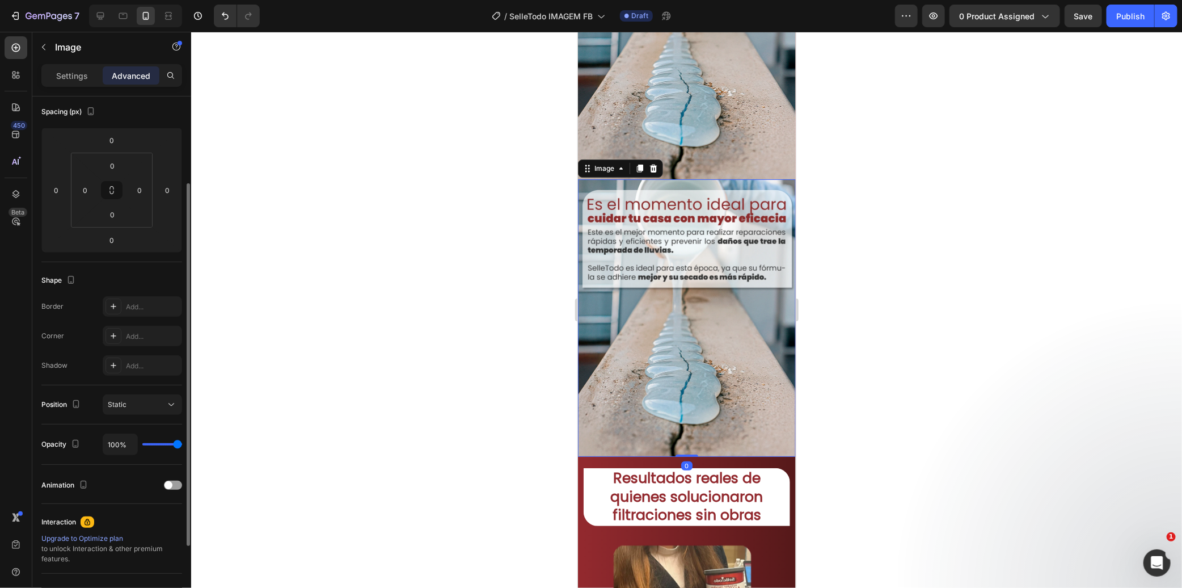
scroll to position [630, 0]
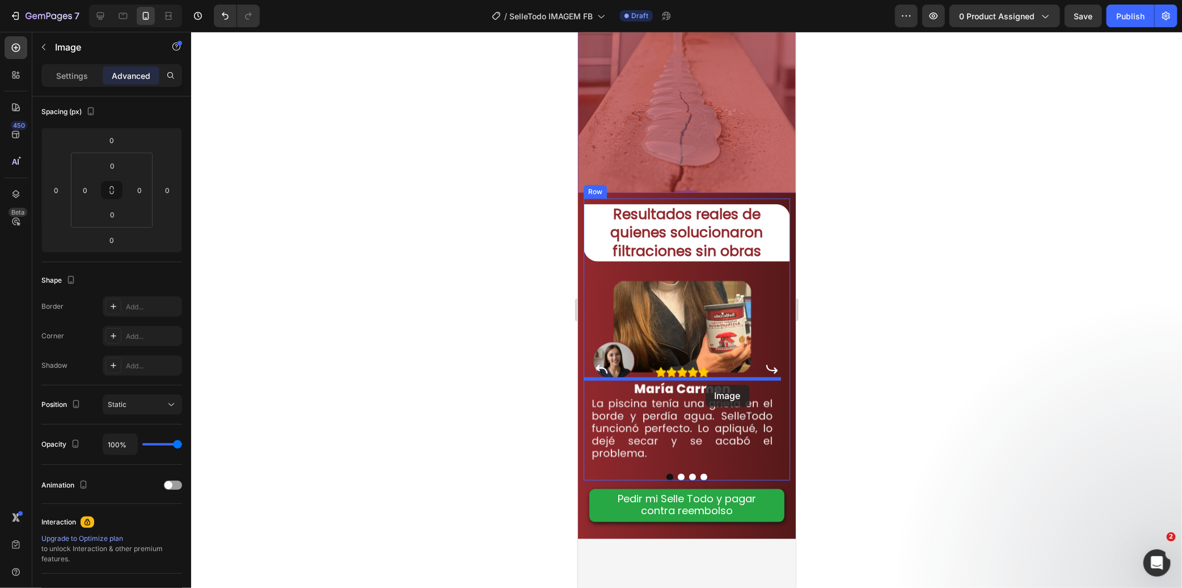
drag, startPoint x: 584, startPoint y: 96, endPoint x: 705, endPoint y: 384, distance: 312.2
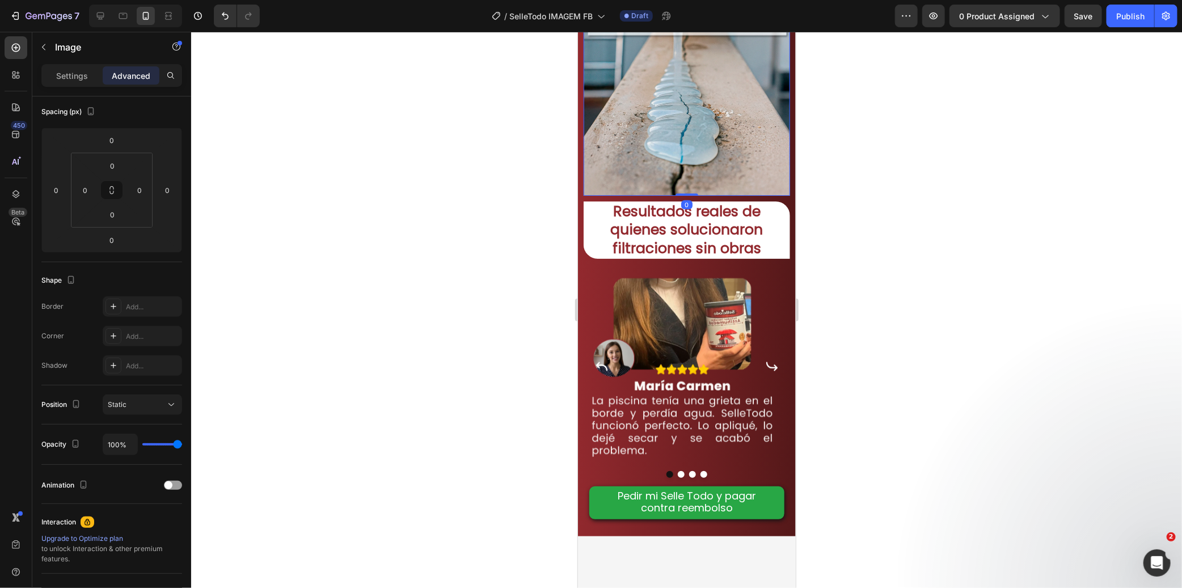
click at [699, 195] on img at bounding box center [686, 63] width 206 height 263
click at [75, 71] on p "Settings" at bounding box center [72, 76] width 32 height 12
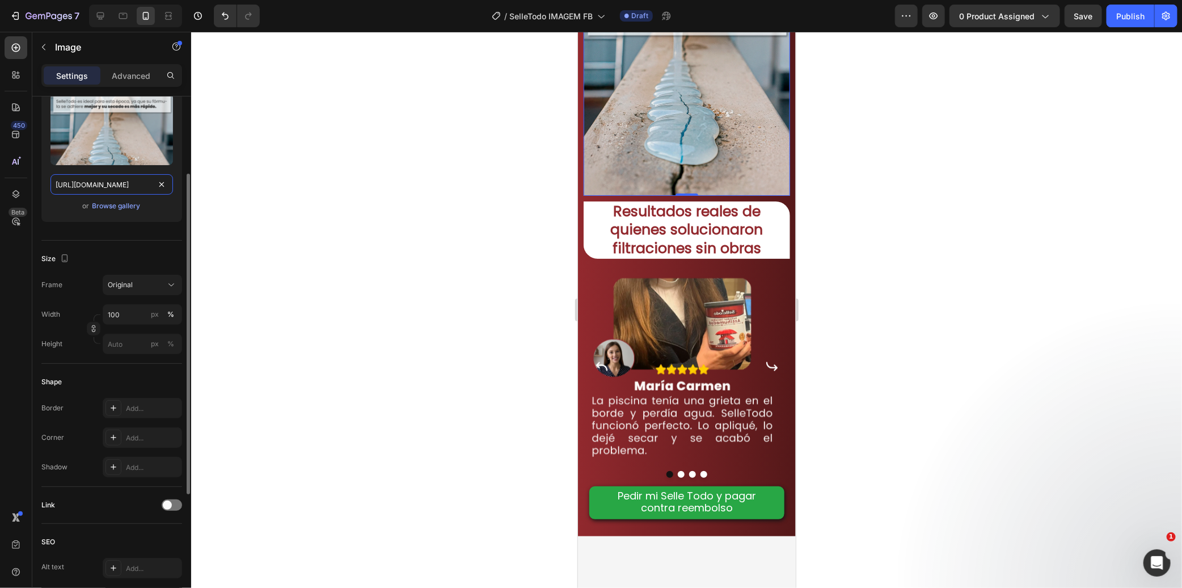
click at [111, 184] on input "[URL][DOMAIN_NAME]" at bounding box center [111, 184] width 123 height 20
paste input "5.webp?v=1756384666"
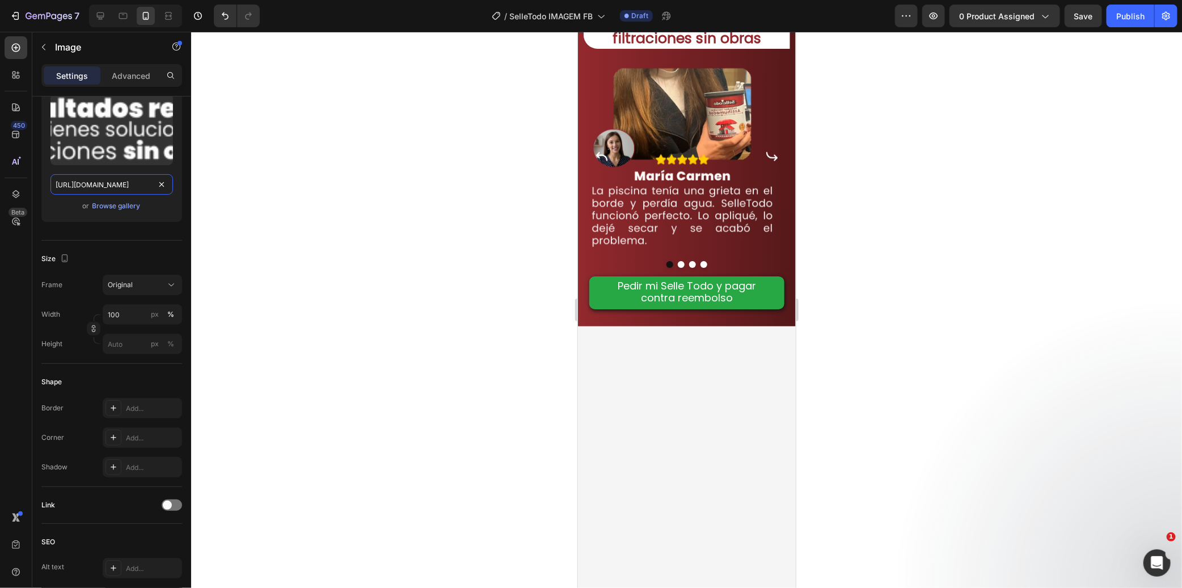
type input "[URL][DOMAIN_NAME]"
click at [356, 222] on div at bounding box center [686, 310] width 991 height 556
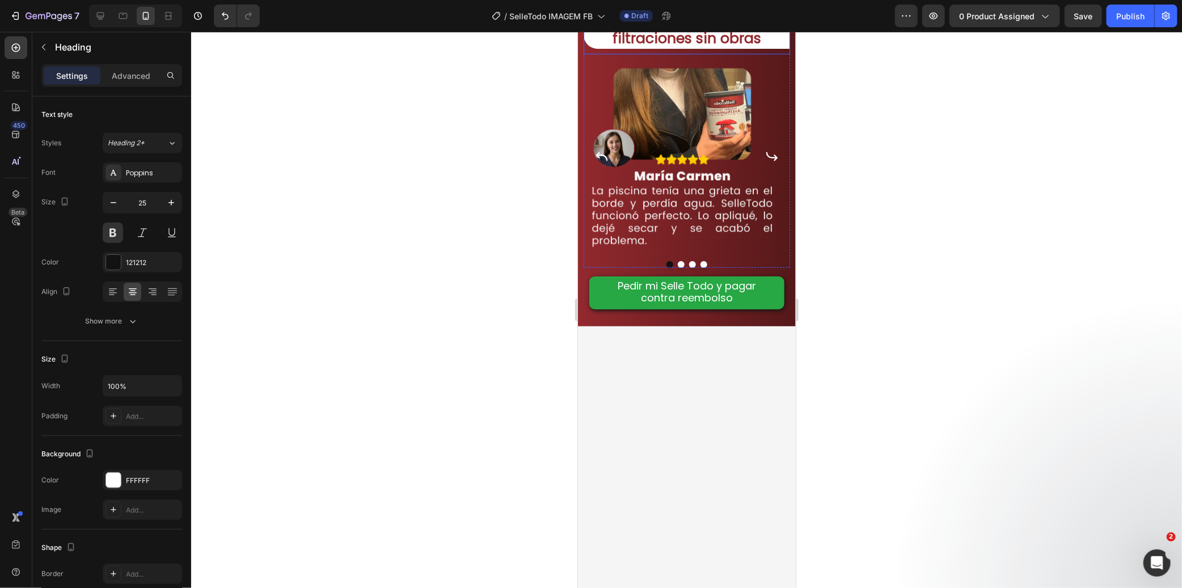
click at [738, 48] on strong "Resultados reales de quienes solucionaron filtraciones sin obras" at bounding box center [686, 19] width 153 height 57
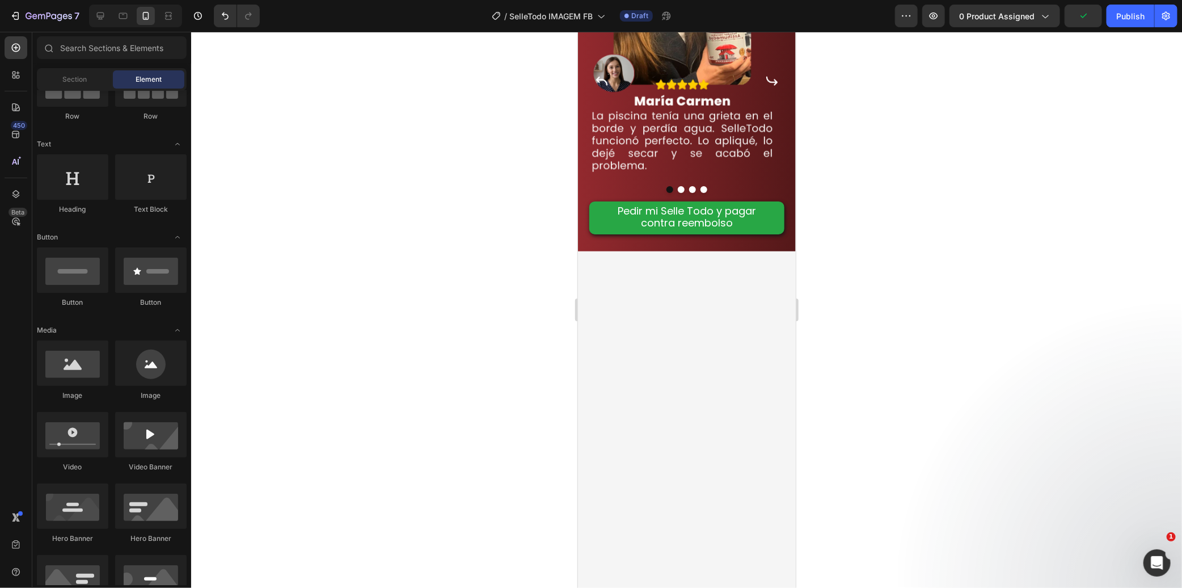
click at [925, 260] on div at bounding box center [686, 310] width 991 height 556
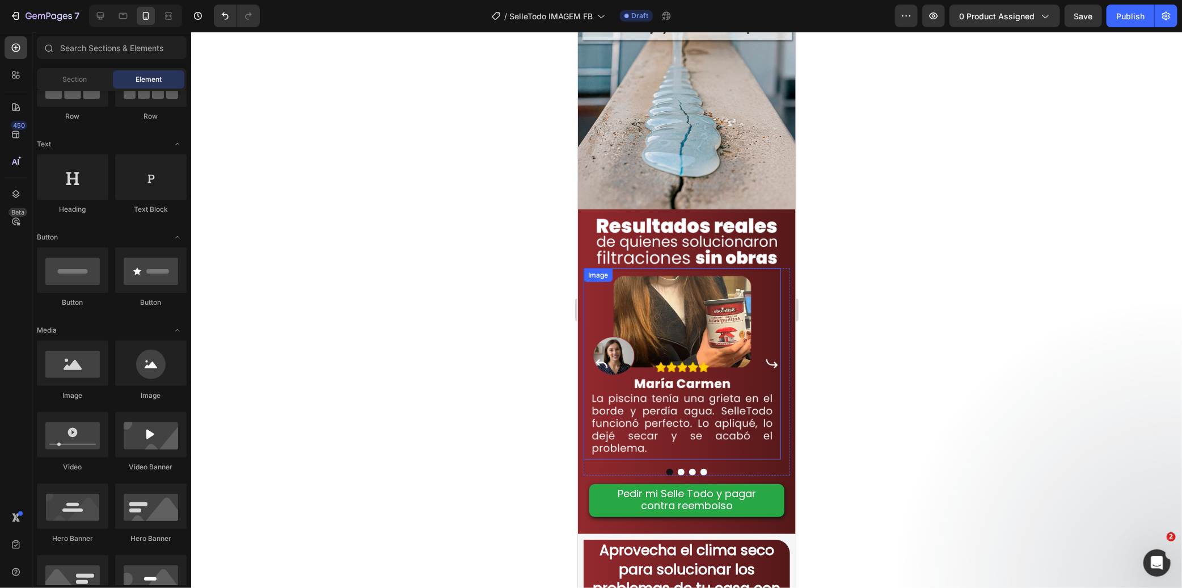
scroll to position [504, 0]
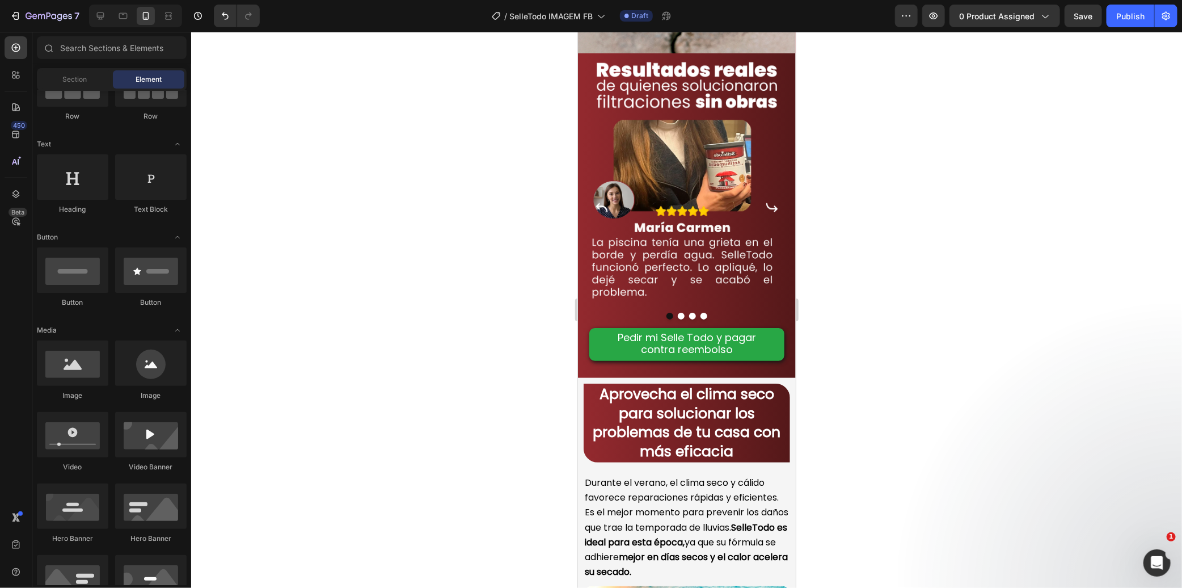
click at [882, 321] on div at bounding box center [686, 310] width 991 height 556
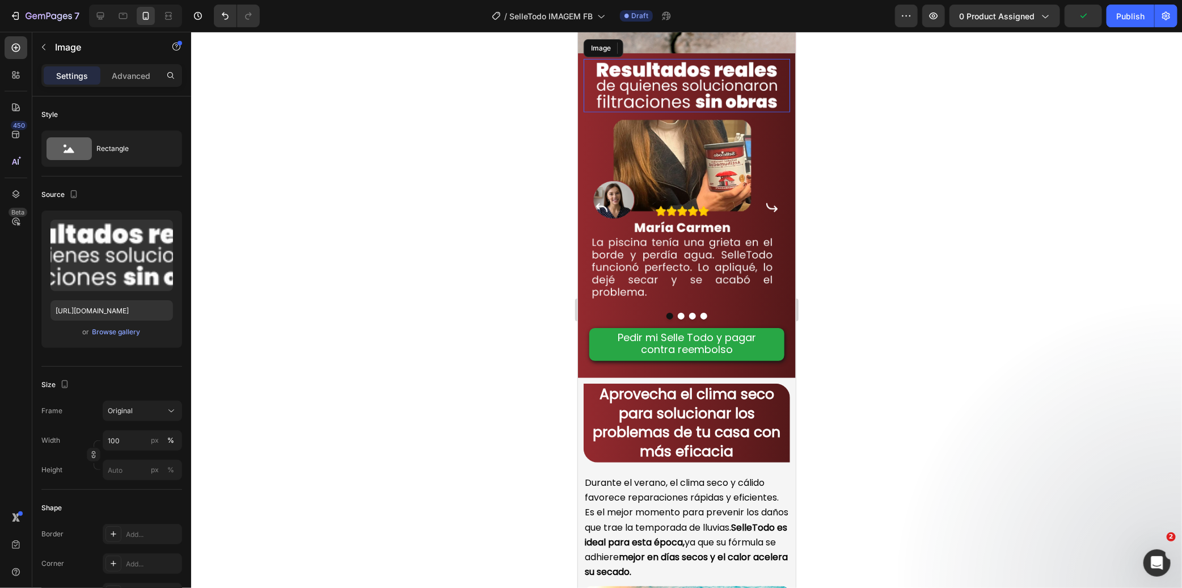
click at [778, 112] on img at bounding box center [686, 84] width 206 height 53
click at [136, 81] on p "Advanced" at bounding box center [131, 76] width 39 height 12
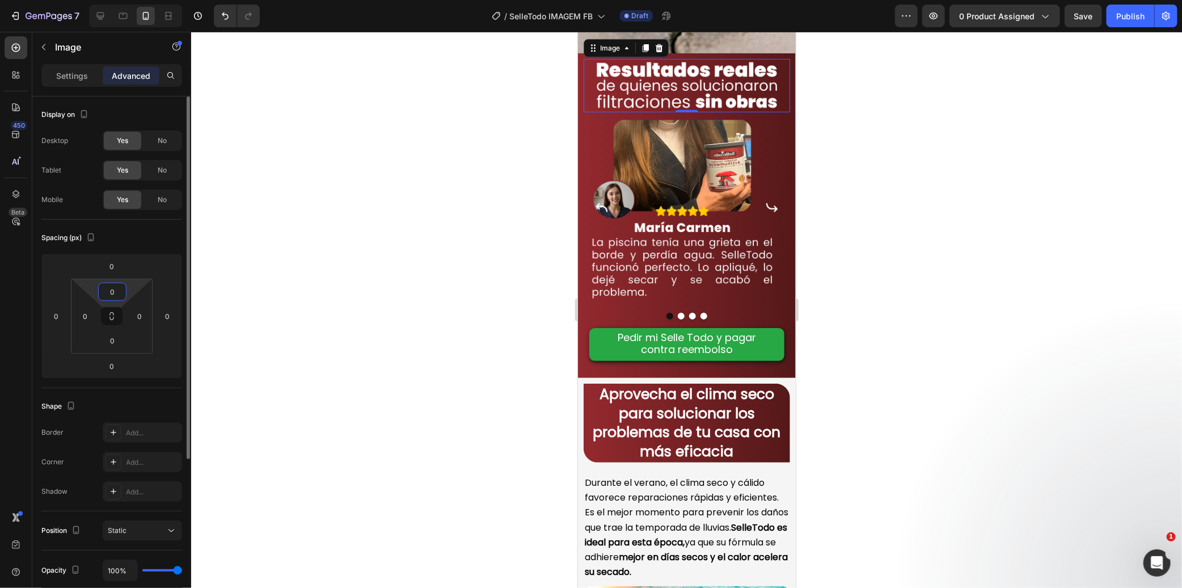
click at [113, 286] on input "0" at bounding box center [112, 291] width 23 height 17
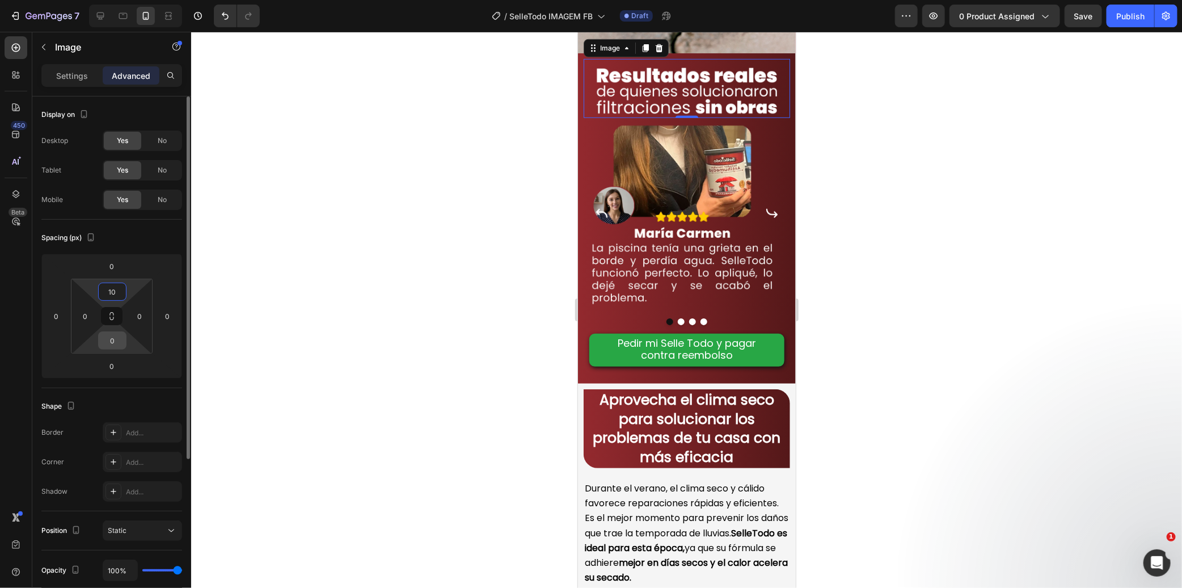
type input "10"
click at [115, 332] on input "0" at bounding box center [112, 340] width 23 height 17
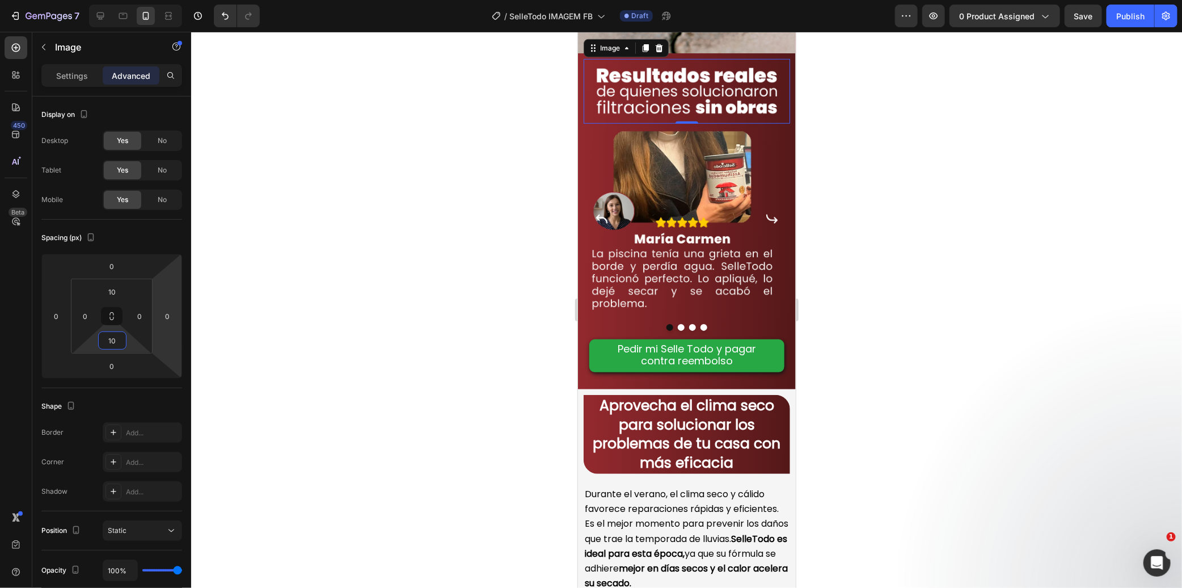
type input "10"
click at [267, 293] on div at bounding box center [686, 310] width 991 height 556
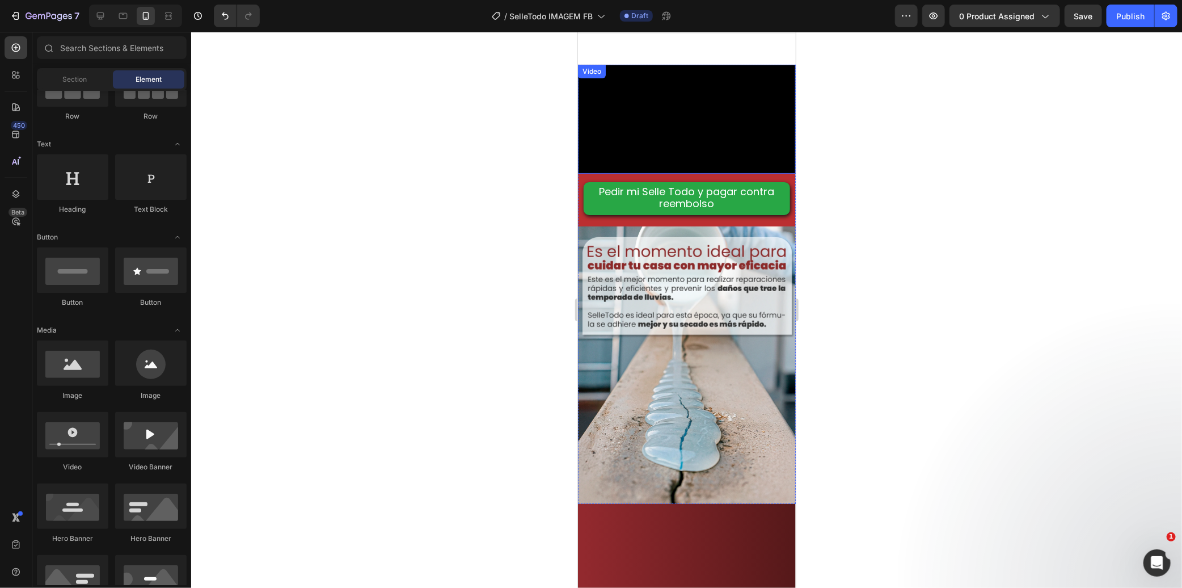
scroll to position [0, 0]
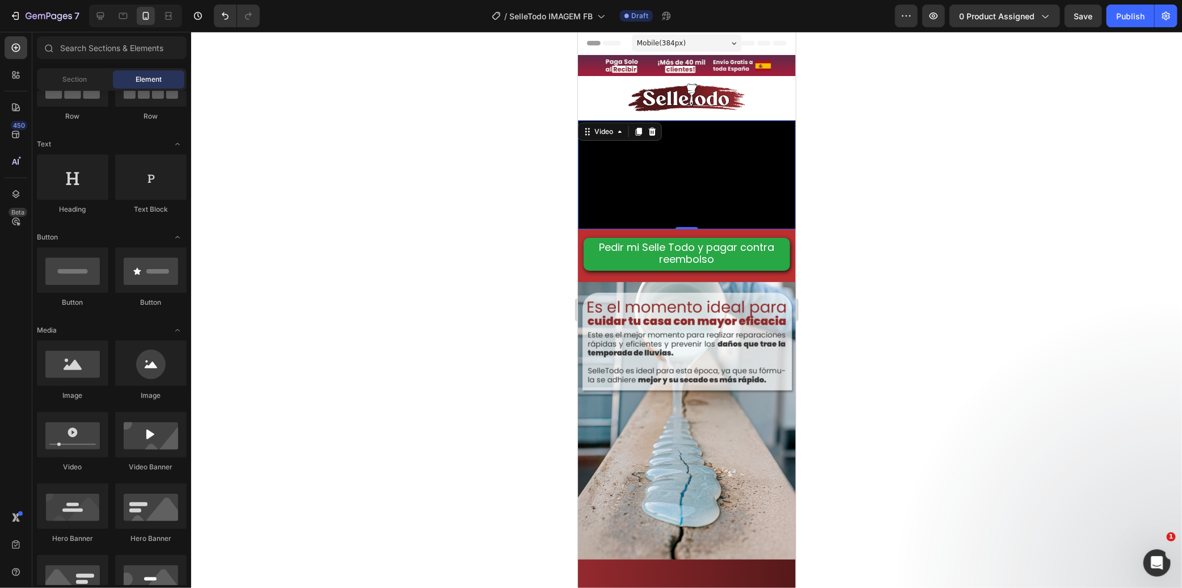
click at [652, 229] on video at bounding box center [686, 174] width 218 height 109
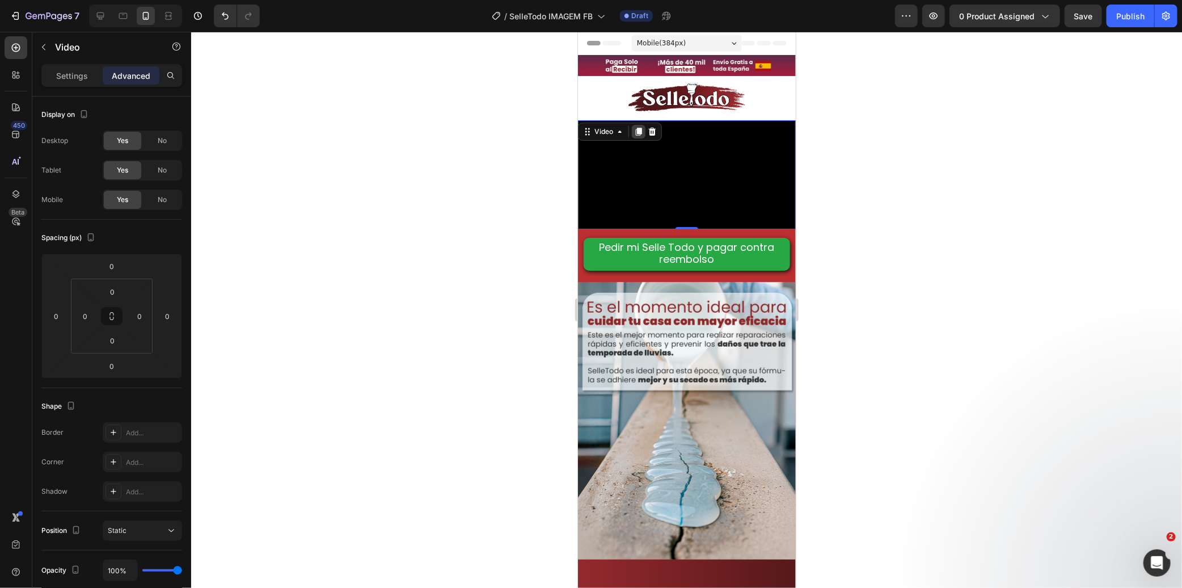
click at [639, 124] on div at bounding box center [638, 131] width 14 height 14
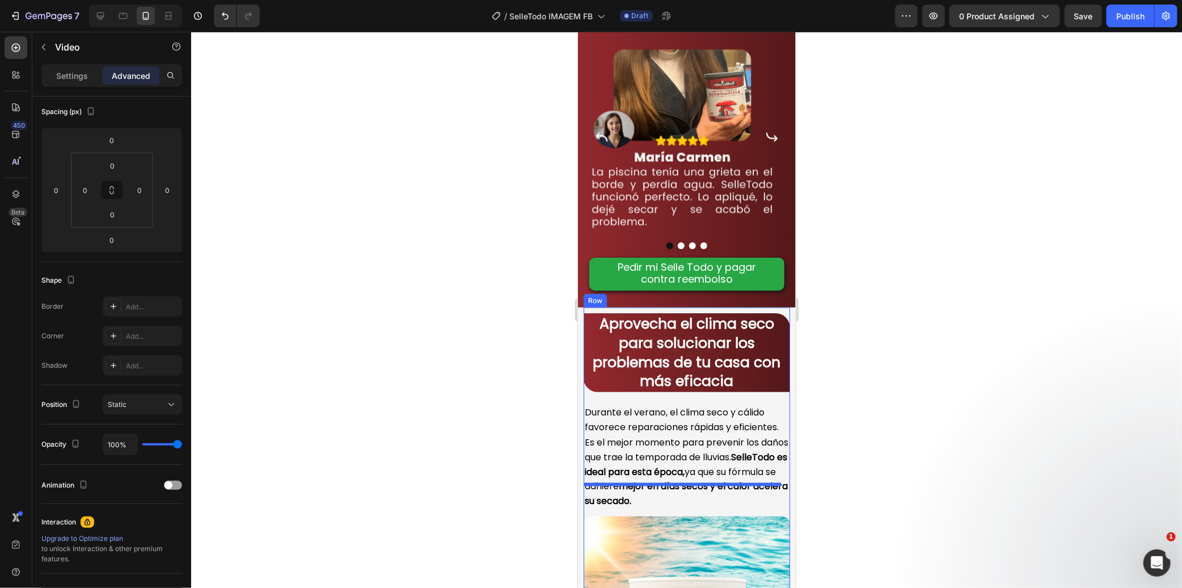
scroll to position [897, 0]
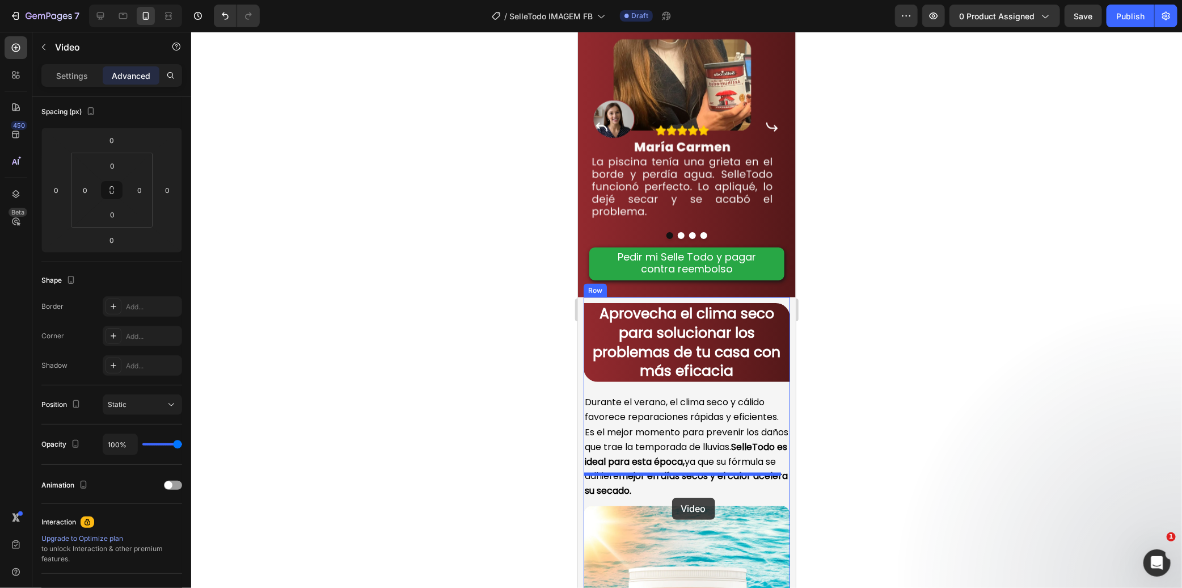
drag, startPoint x: 591, startPoint y: 114, endPoint x: 671, endPoint y: 494, distance: 388.0
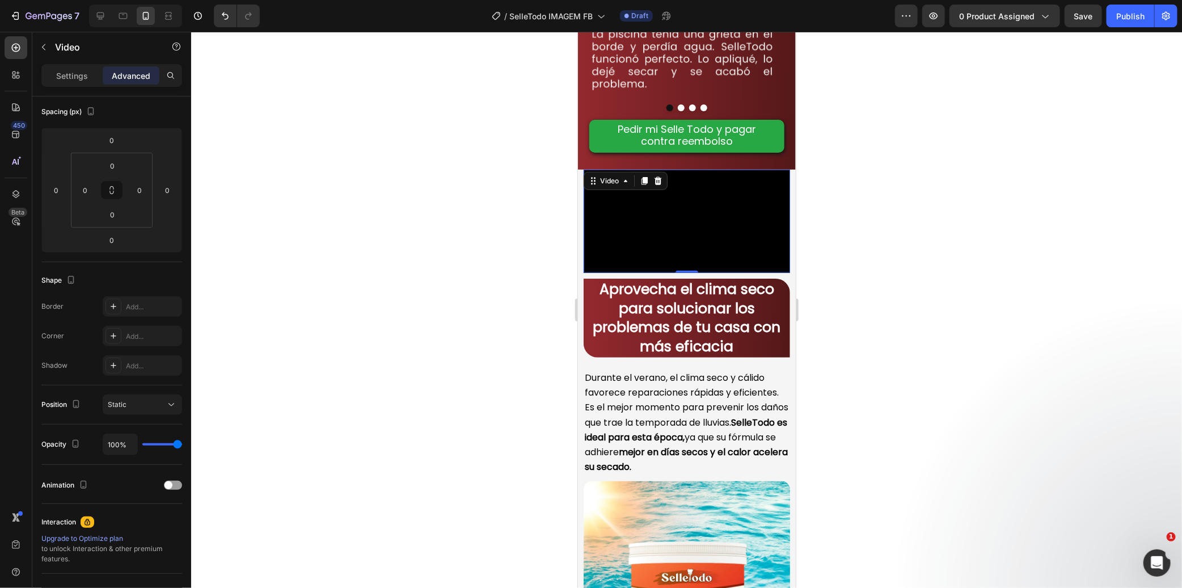
scroll to position [973, 0]
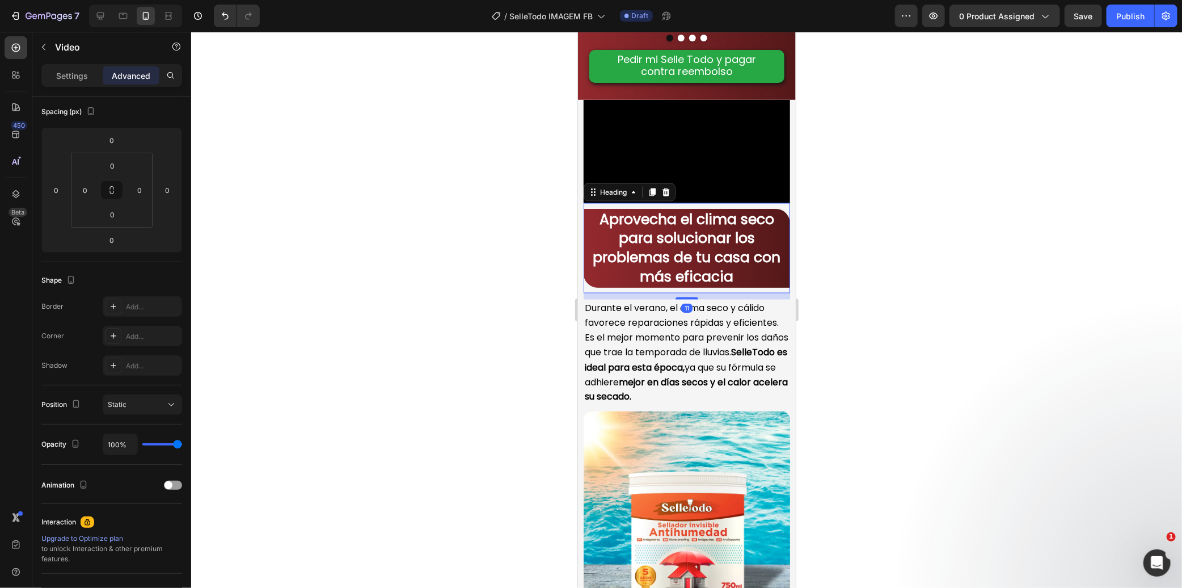
click at [667, 286] on strong "Aprovecha el clima seco para solucionar los problemas de tu casa con más eficac…" at bounding box center [687, 247] width 188 height 77
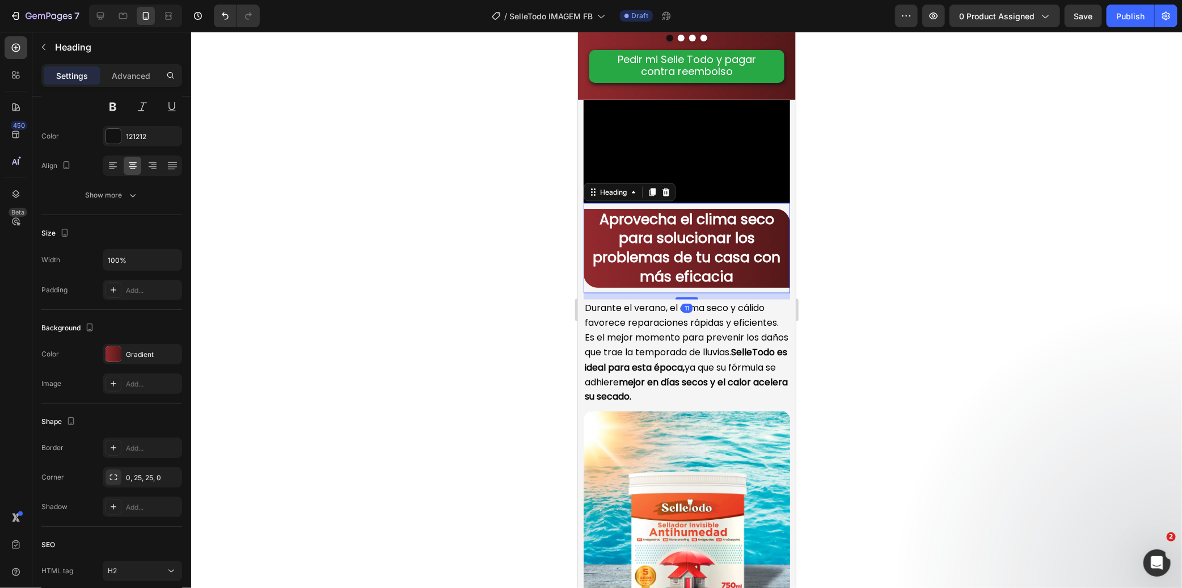
scroll to position [0, 0]
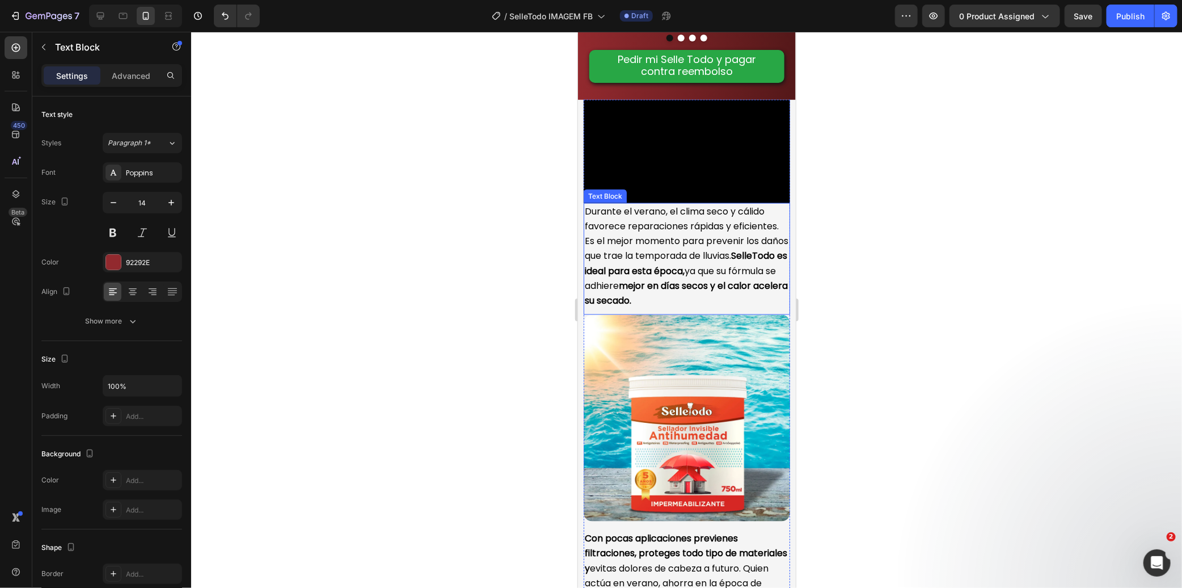
click at [660, 306] on span "Durante el verano, el clima seco y cálido favorece reparaciones rápidas y efici…" at bounding box center [686, 255] width 204 height 102
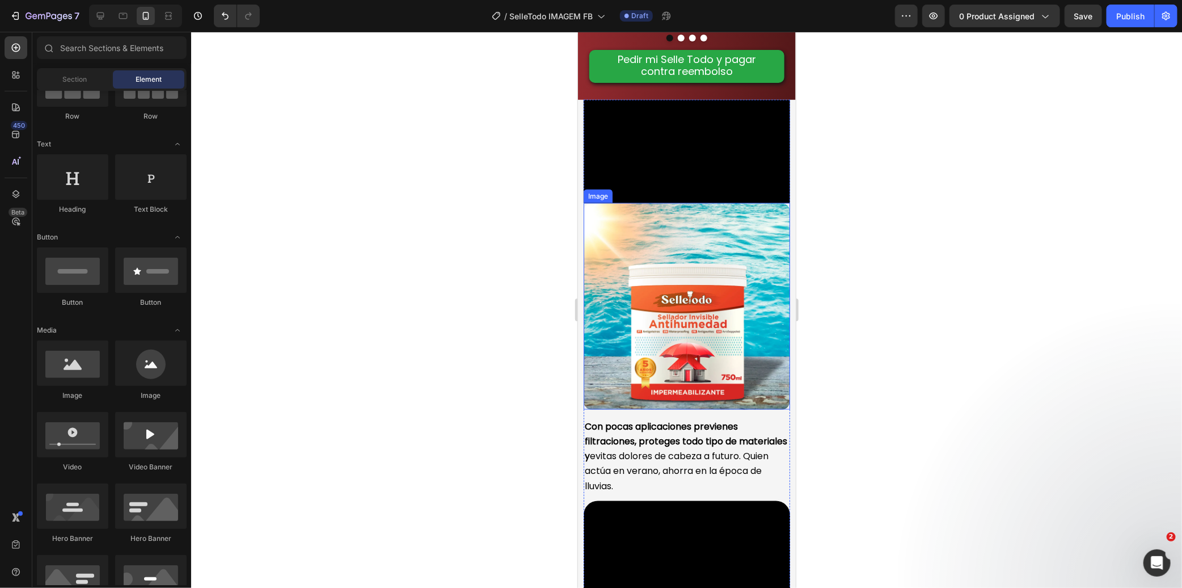
click at [659, 409] on img at bounding box center [686, 306] width 206 height 206
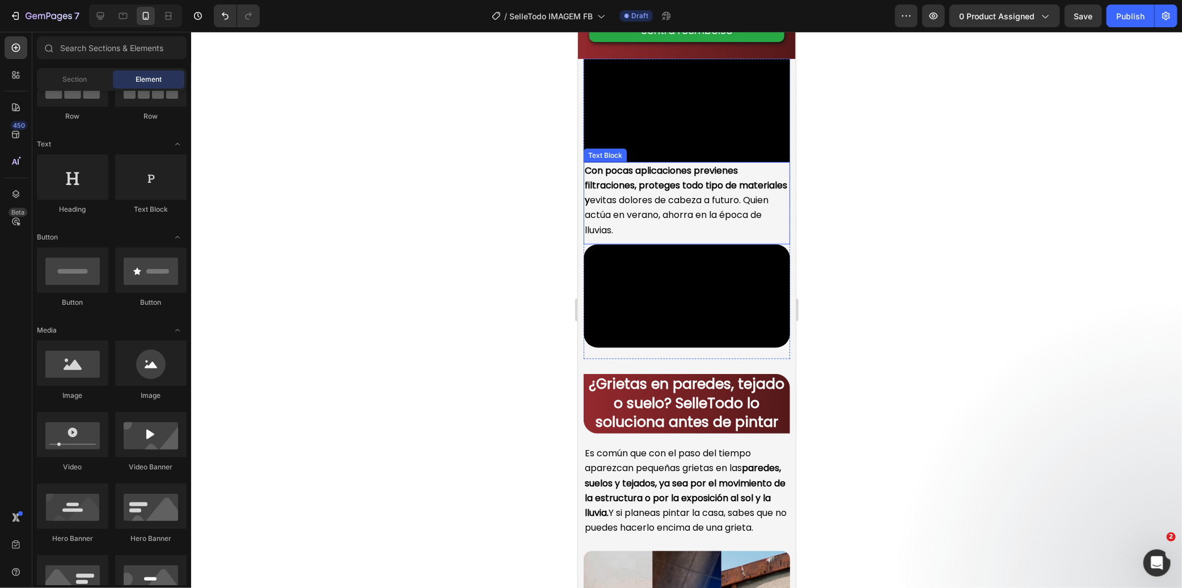
scroll to position [1036, 0]
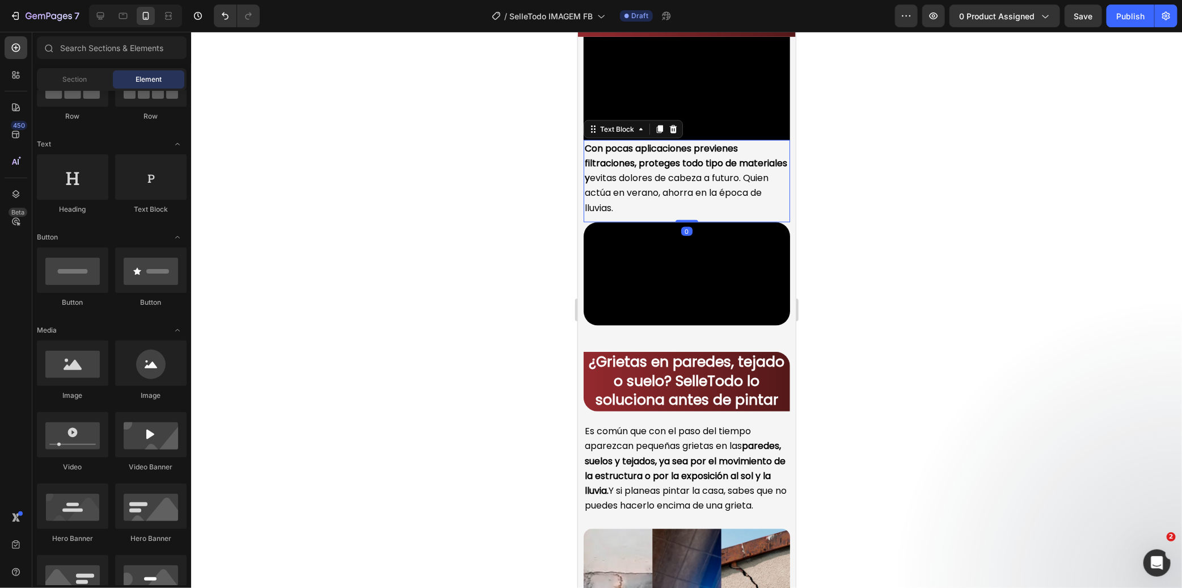
click at [643, 214] on span "Con pocas aplicaciones previenes filtraciones, proteges todo tipo de materiales…" at bounding box center [685, 177] width 203 height 73
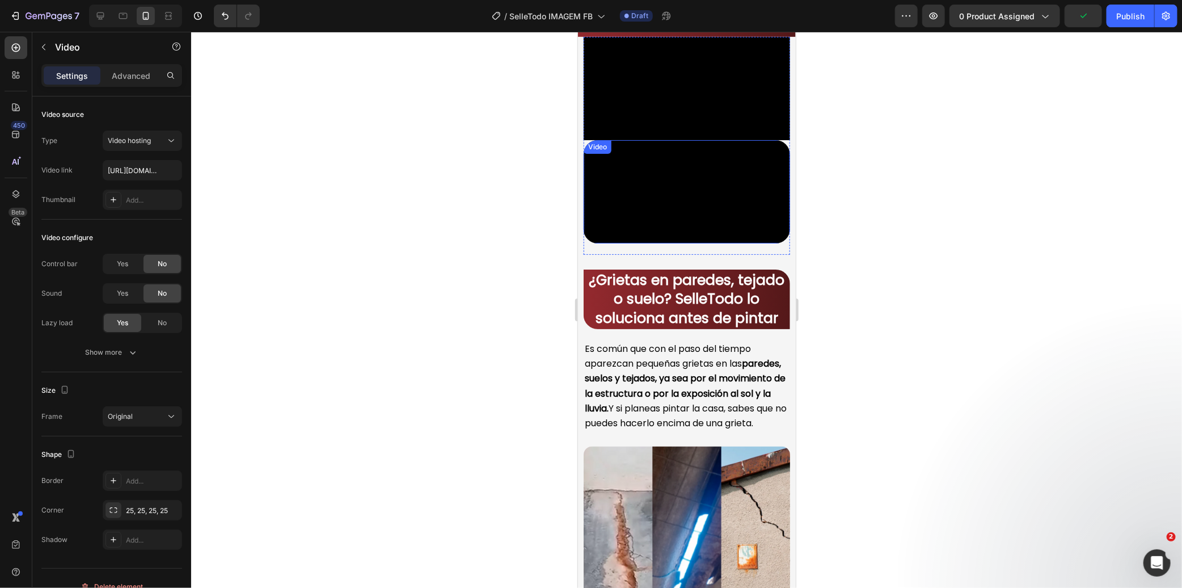
click at [648, 243] on video at bounding box center [686, 191] width 206 height 103
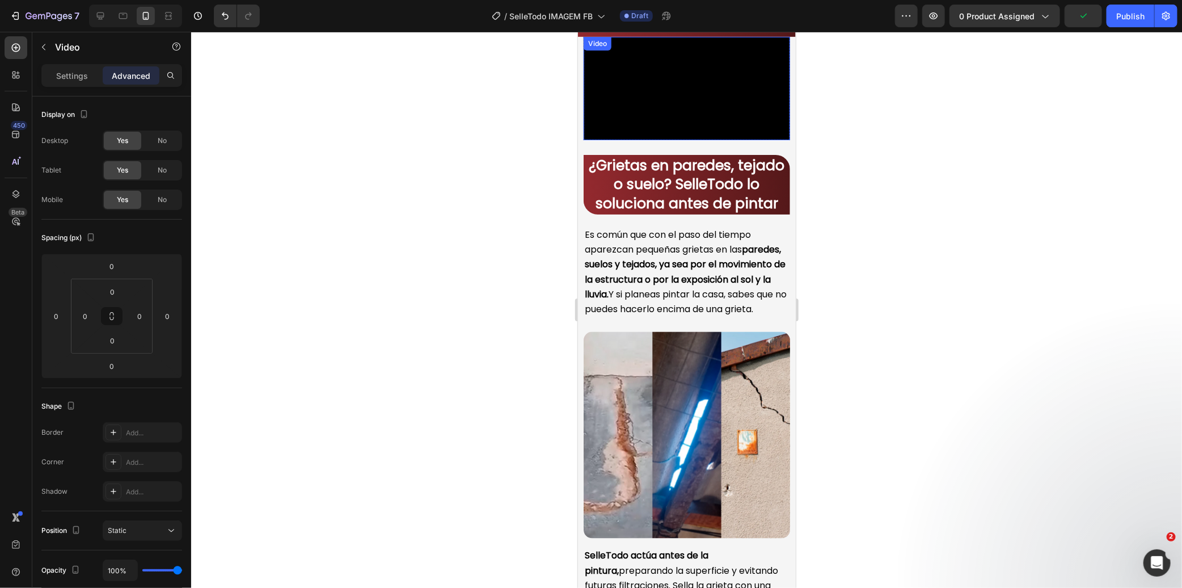
click at [630, 140] on video at bounding box center [686, 87] width 206 height 103
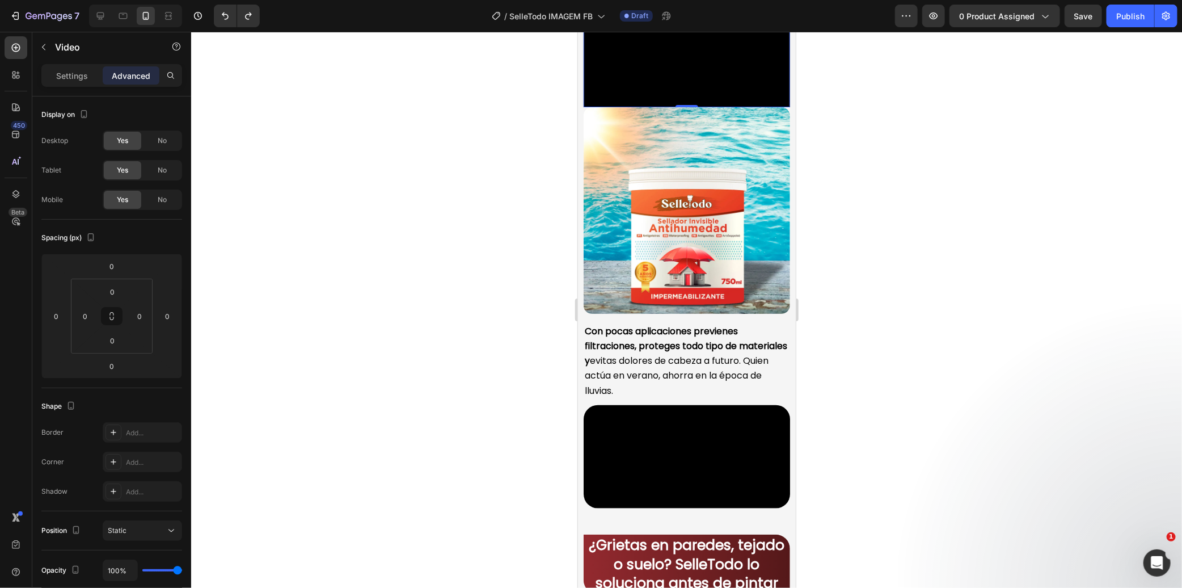
scroll to position [596, 0]
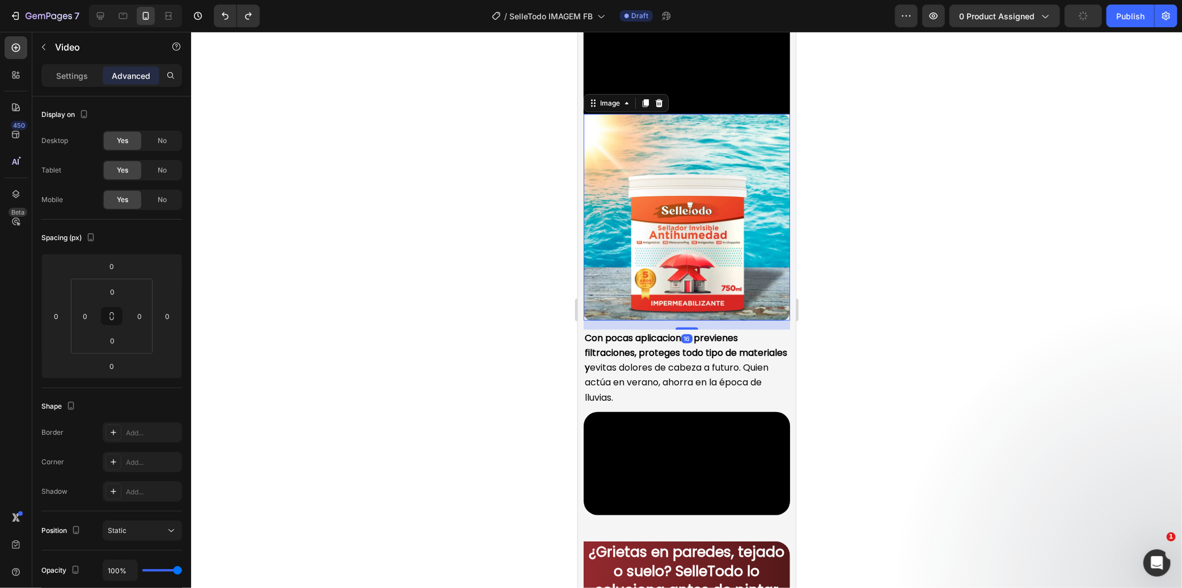
click at [730, 320] on img at bounding box center [686, 216] width 206 height 206
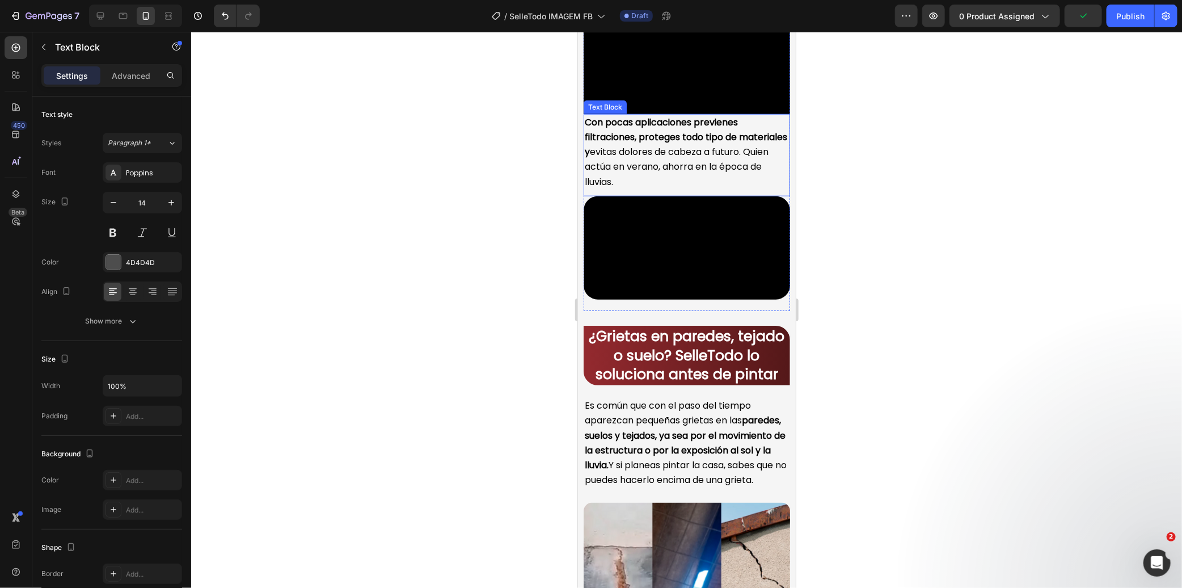
click at [720, 188] on span "Con pocas aplicaciones previenes filtraciones, proteges todo tipo de materiales…" at bounding box center [685, 151] width 203 height 73
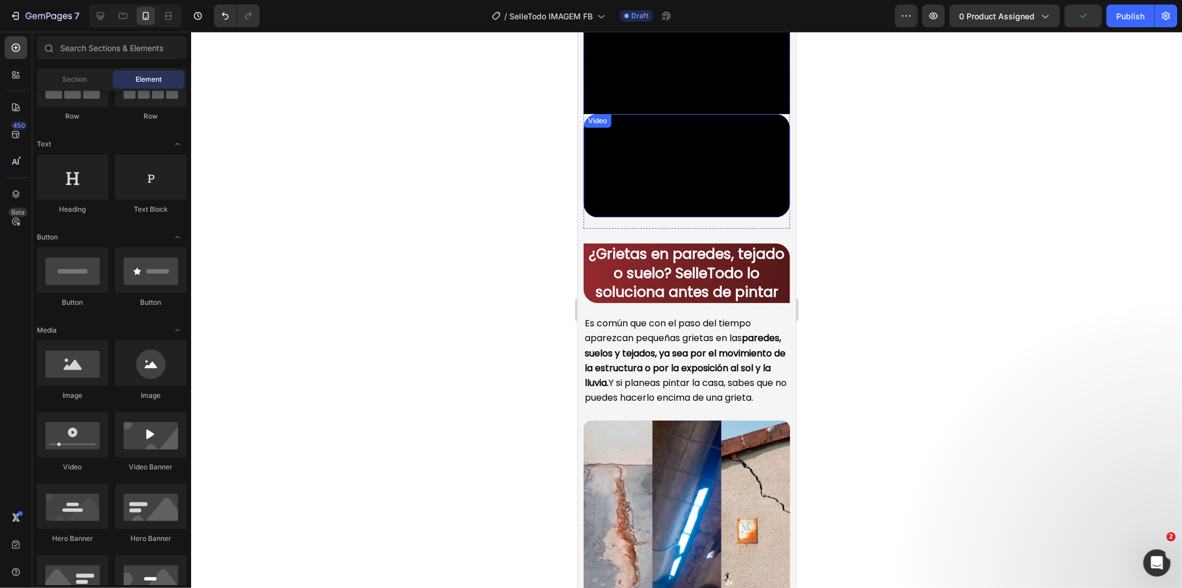
click at [711, 217] on video at bounding box center [686, 164] width 206 height 103
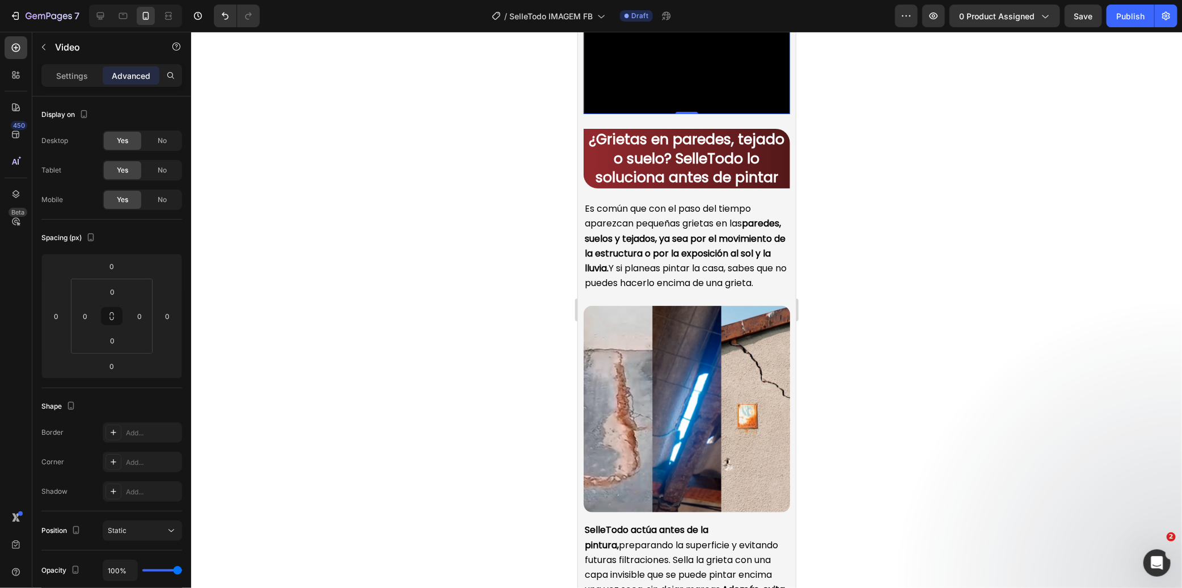
click at [696, 113] on video at bounding box center [686, 61] width 206 height 103
click at [715, 113] on video at bounding box center [686, 61] width 206 height 103
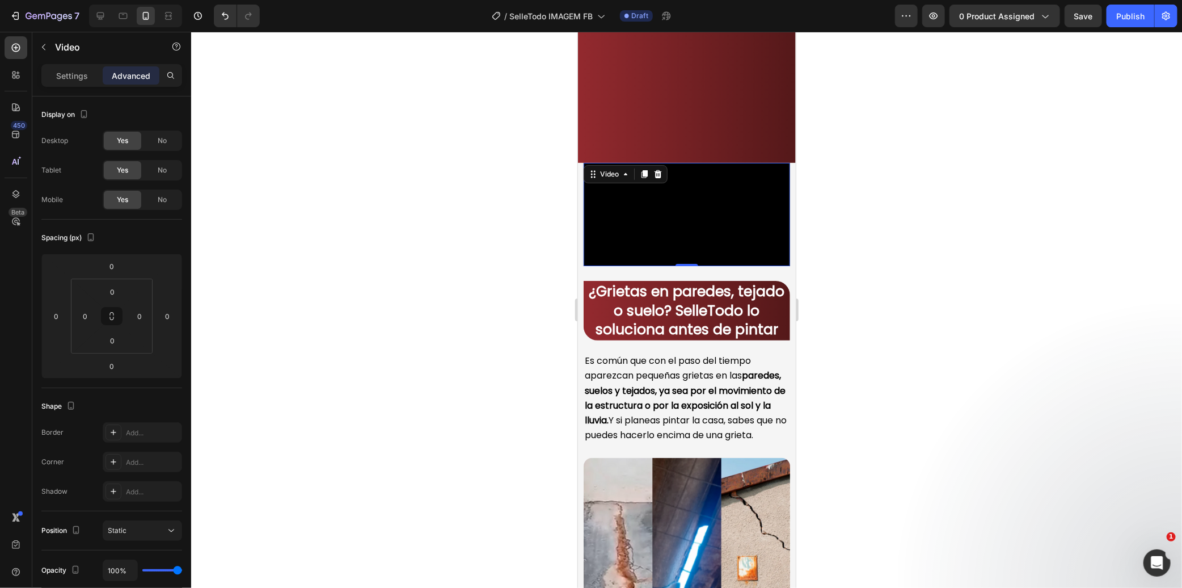
scroll to position [343, 0]
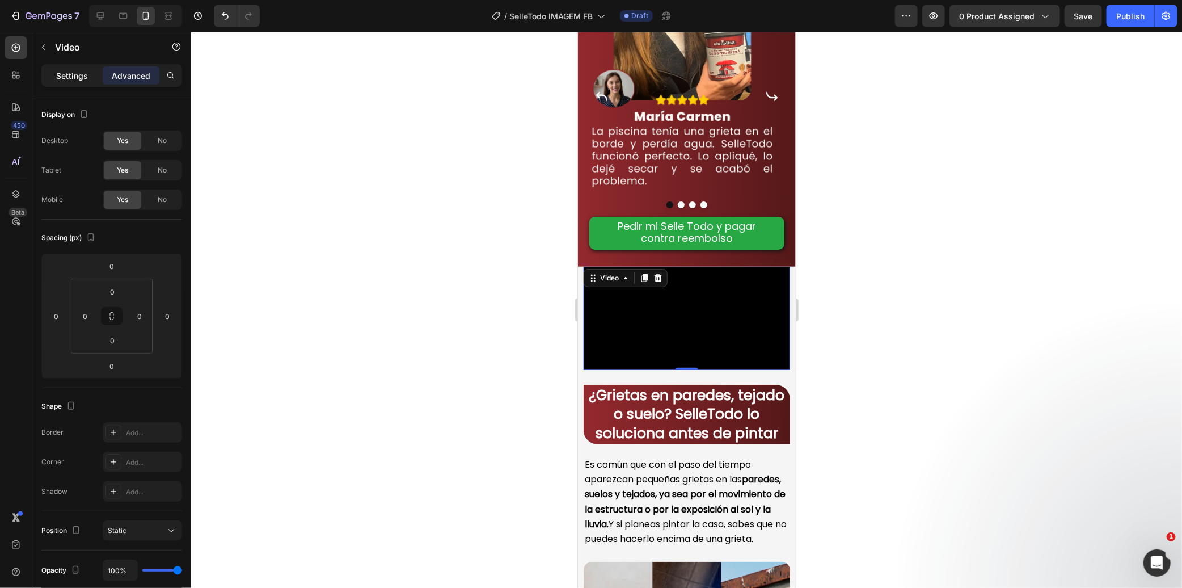
click at [77, 81] on p "Settings" at bounding box center [72, 76] width 32 height 12
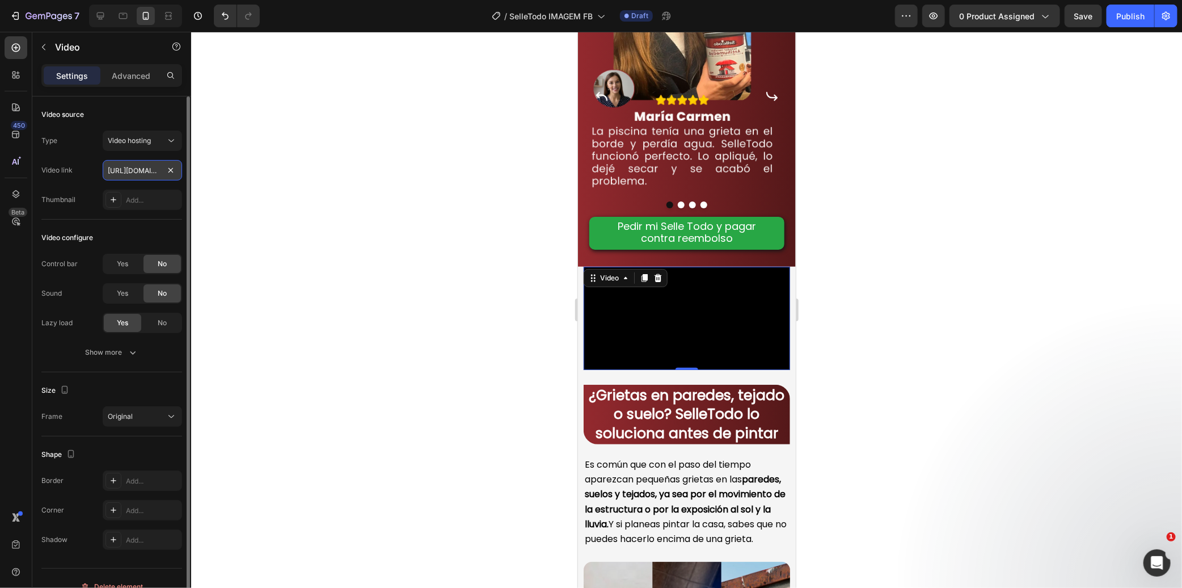
click at [118, 179] on input "https://cdn.shopify.com/videos/c/o/v/402ebe1052d640c5b9841ec44a5e4109.mp4" at bounding box center [142, 170] width 79 height 20
paste input "a4f58c5741f047eba58e694739829407"
type input "https://cdn.shopify.com/videos/c/o/v/a4f58c5741f047eba58e694739829407.mp4"
click at [447, 213] on div at bounding box center [686, 310] width 991 height 556
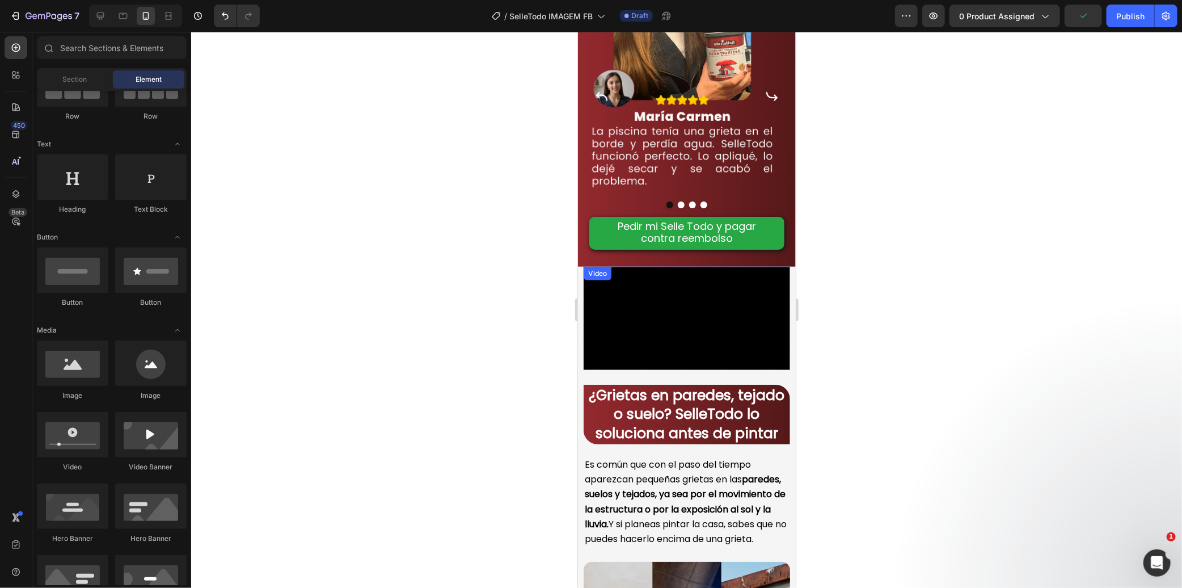
click at [641, 294] on video at bounding box center [686, 317] width 206 height 103
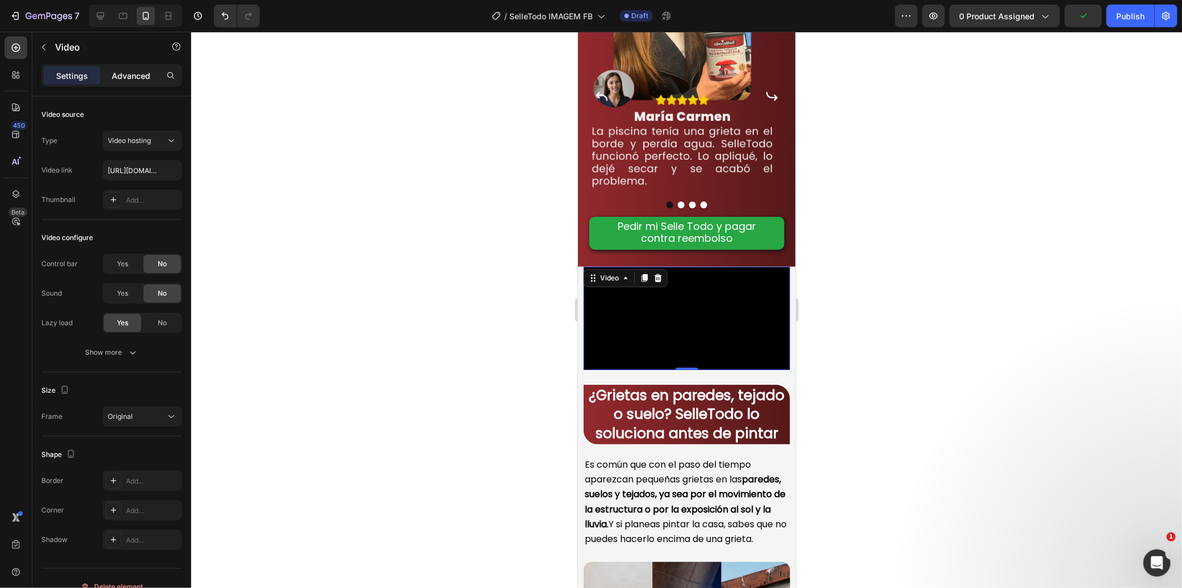
click at [129, 70] on p "Advanced" at bounding box center [131, 76] width 39 height 12
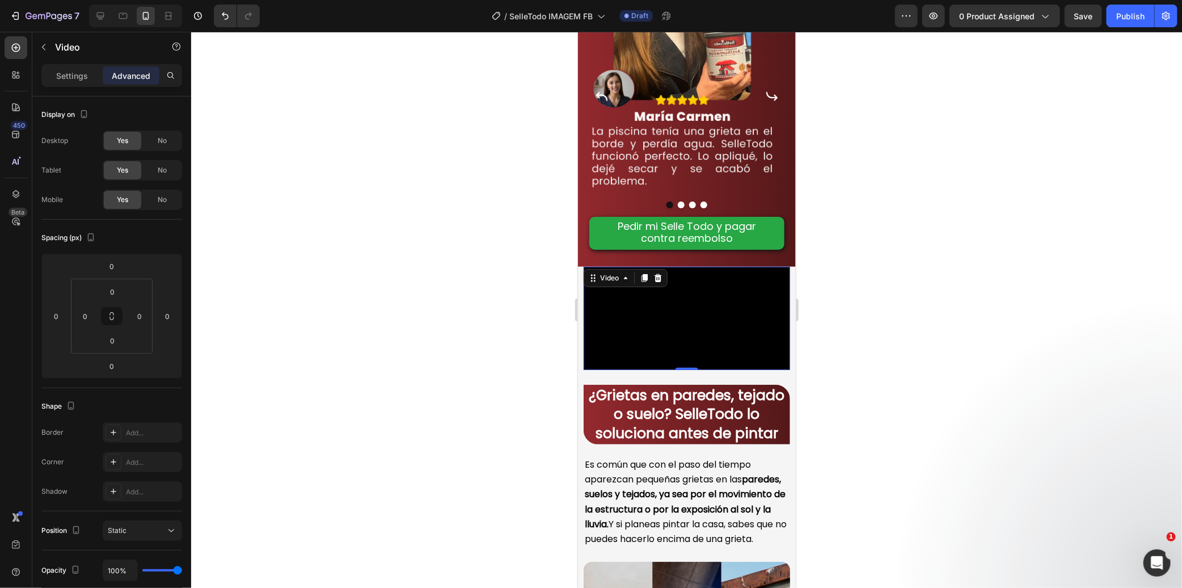
drag, startPoint x: 392, startPoint y: 243, endPoint x: 503, endPoint y: 264, distance: 113.2
click at [399, 244] on div at bounding box center [686, 310] width 991 height 556
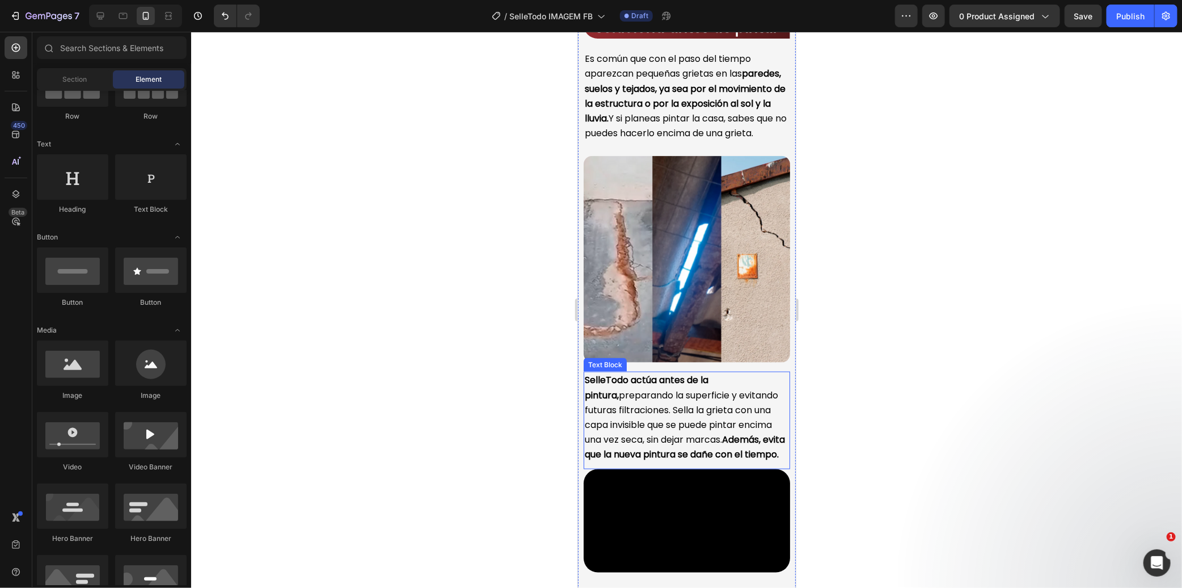
scroll to position [659, 0]
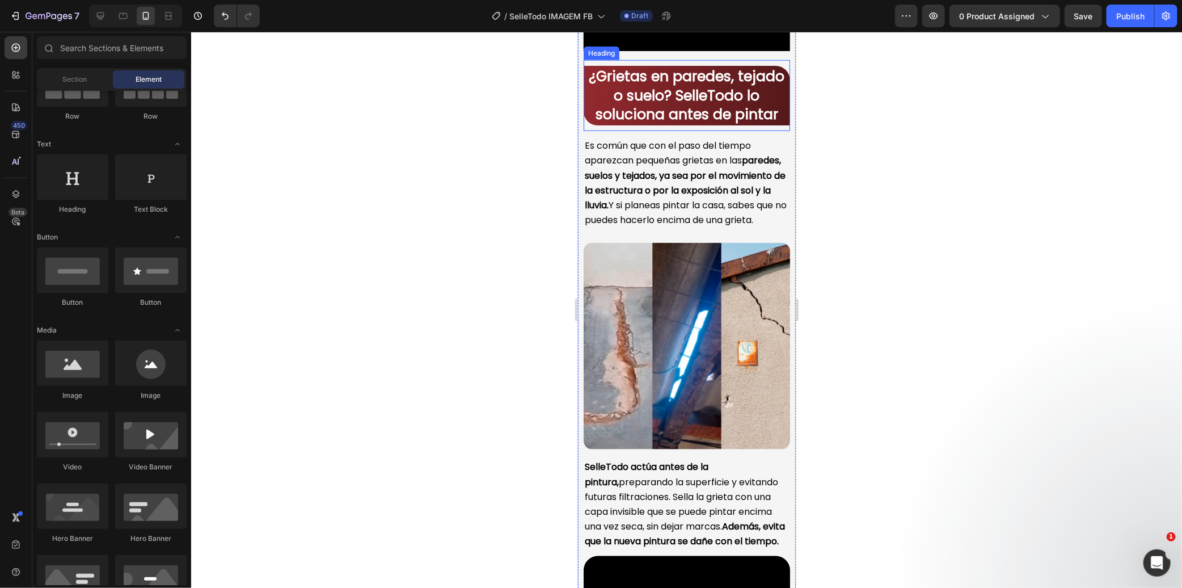
click at [629, 124] on span "¿Grietas en paredes, tejado o suelo? SelleTodo lo soluciona antes de pintar" at bounding box center [687, 95] width 196 height 58
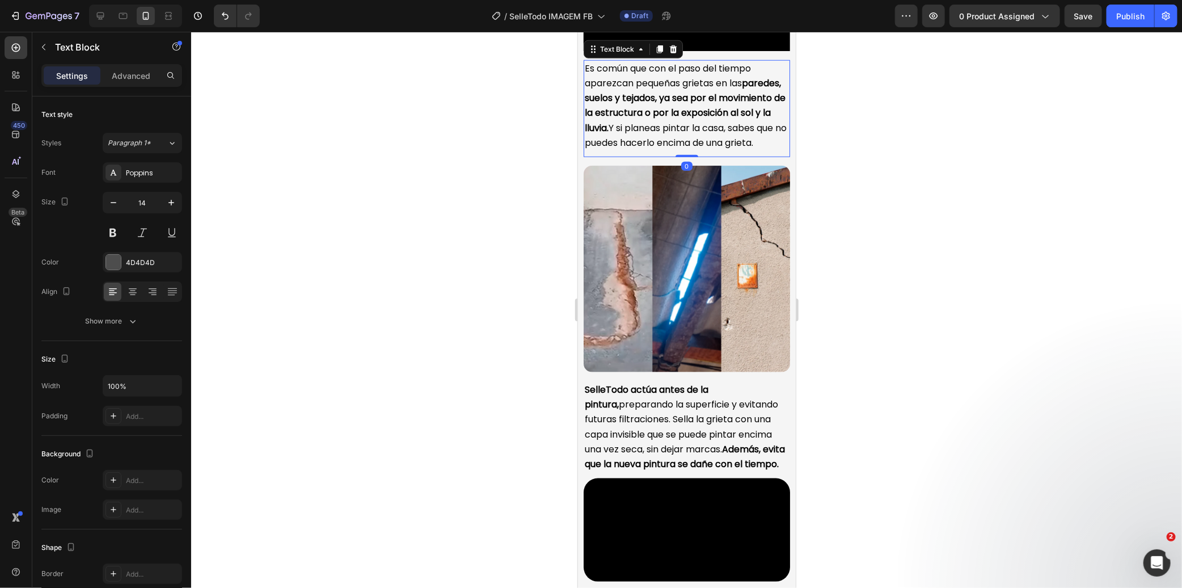
click at [636, 149] on span "Es común que con el paso del tiempo aparezcan pequeñas grietas en las paredes, …" at bounding box center [685, 104] width 202 height 87
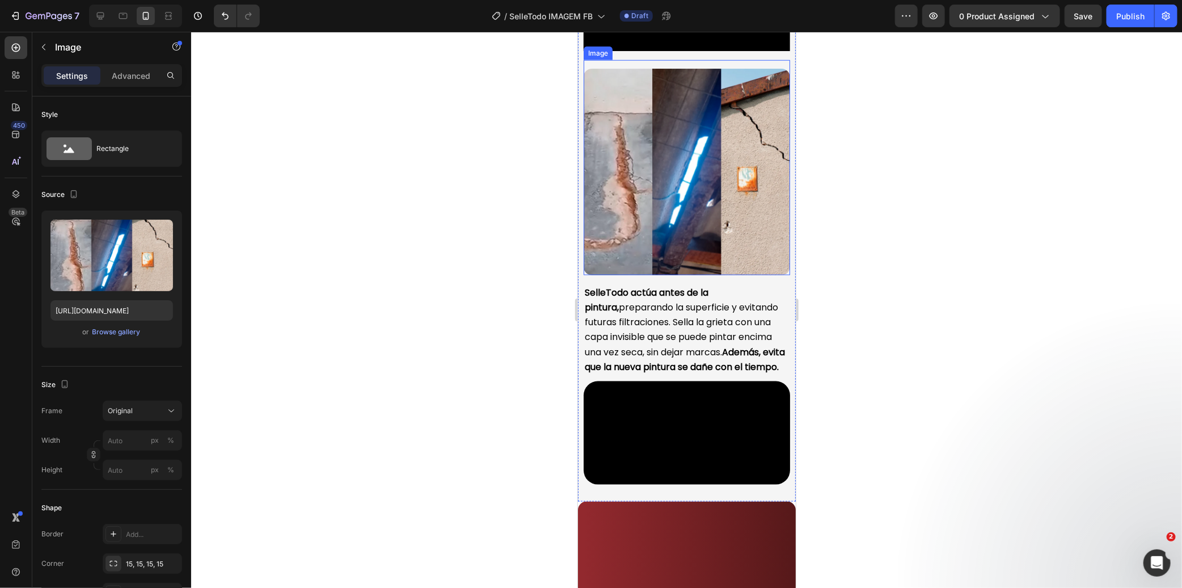
click at [637, 275] on img at bounding box center [686, 171] width 206 height 206
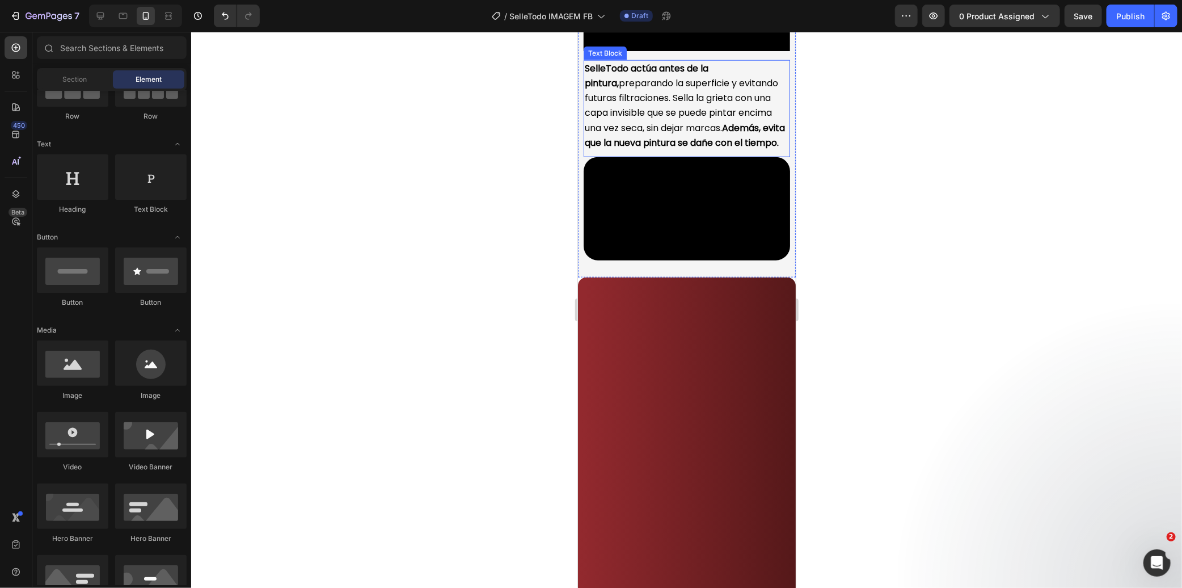
click at [637, 149] on span "SelleTodo actúa antes de la pintura, preparando la superficie y evitando futura…" at bounding box center [684, 104] width 200 height 87
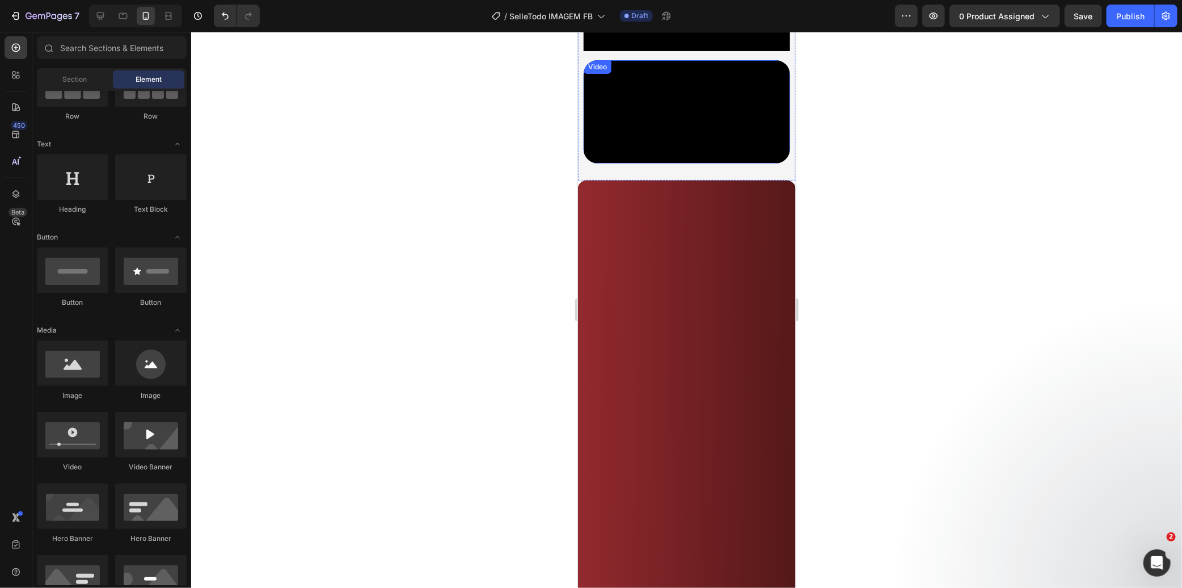
click at [640, 163] on video at bounding box center [686, 111] width 206 height 103
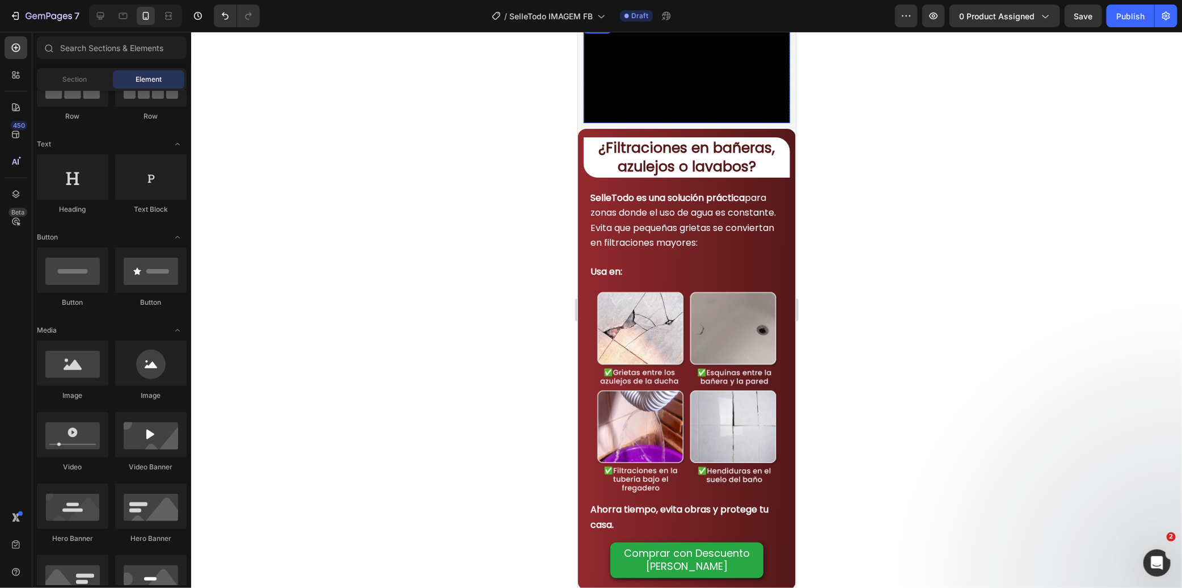
scroll to position [457, 0]
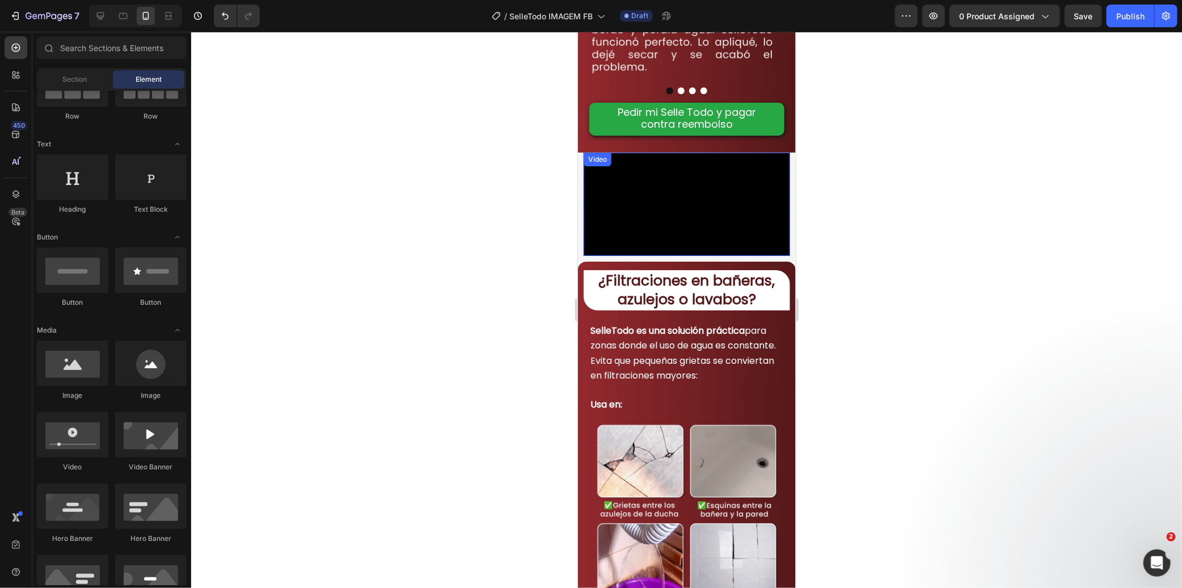
click at [606, 255] on video at bounding box center [686, 203] width 206 height 103
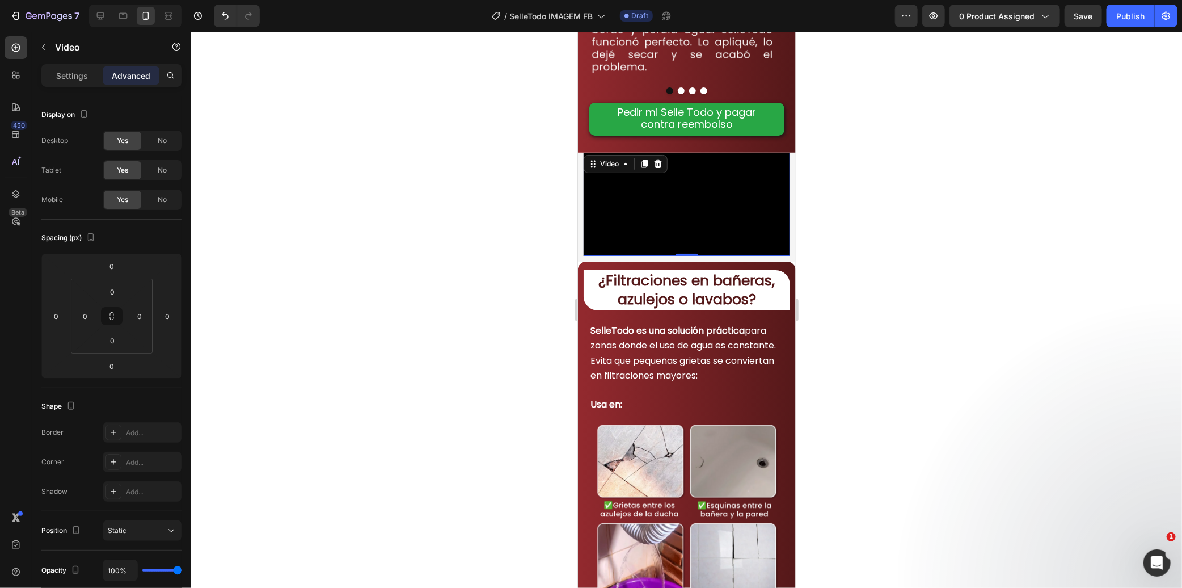
click at [469, 219] on div at bounding box center [686, 310] width 991 height 556
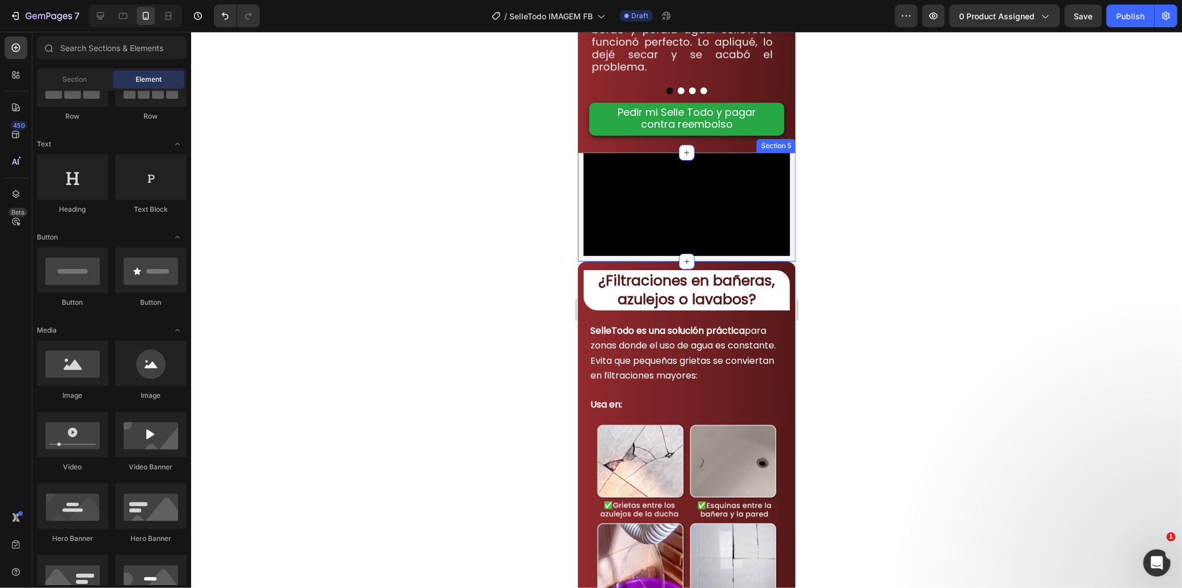
click at [581, 191] on div "Video Row Section 5" at bounding box center [686, 206] width 218 height 109
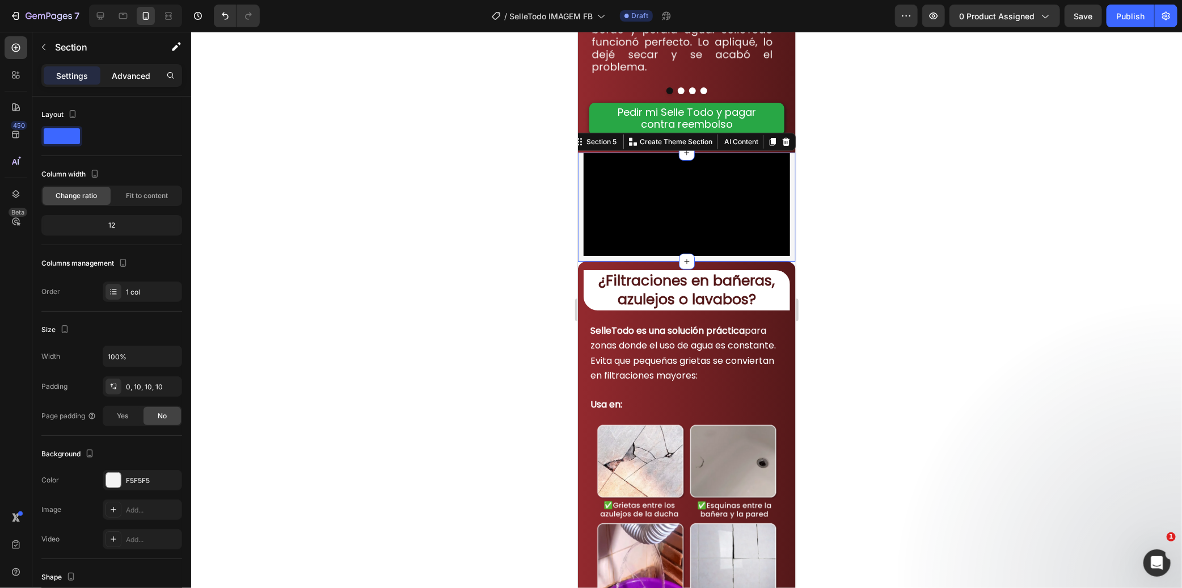
click at [138, 81] on p "Advanced" at bounding box center [131, 76] width 39 height 12
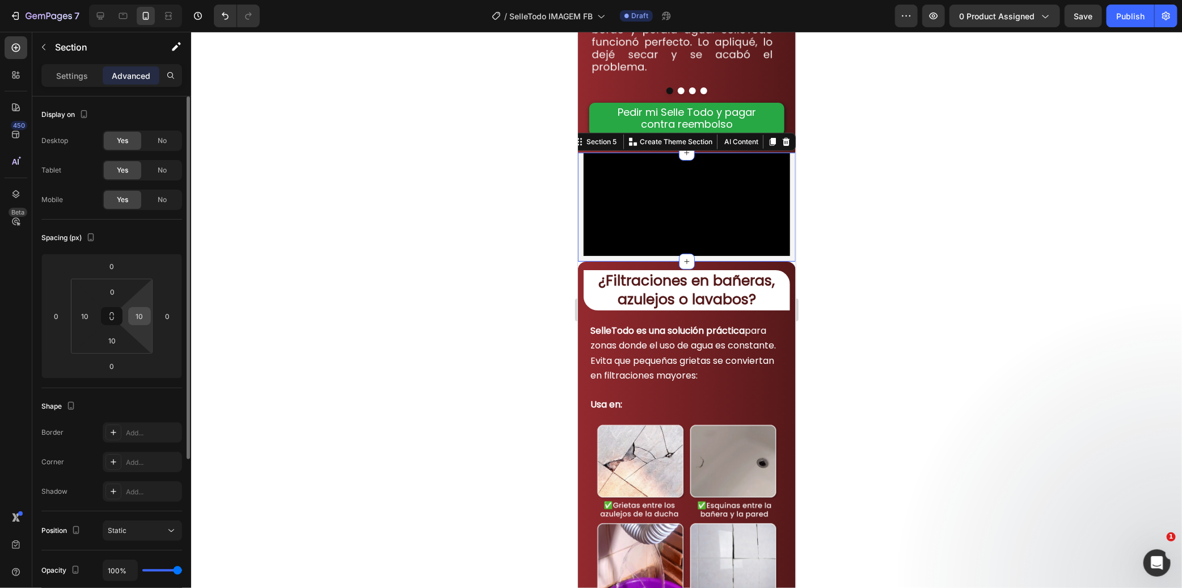
click at [138, 316] on input "10" at bounding box center [139, 315] width 17 height 17
type input "0"
click at [83, 315] on input "10" at bounding box center [85, 315] width 17 height 17
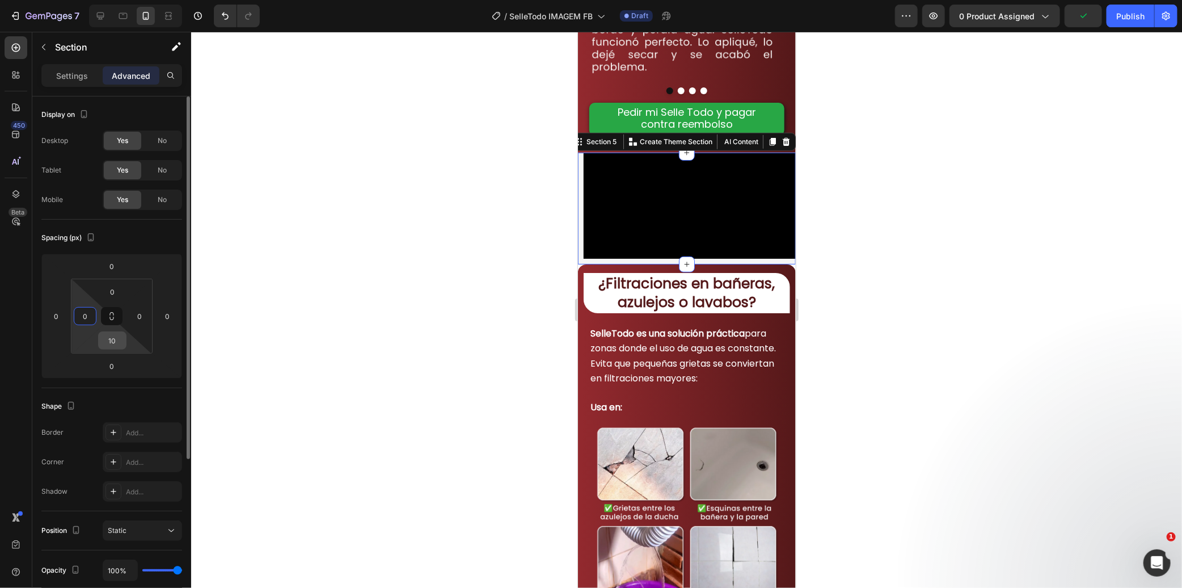
type input "0"
click at [109, 339] on input "10" at bounding box center [112, 340] width 23 height 17
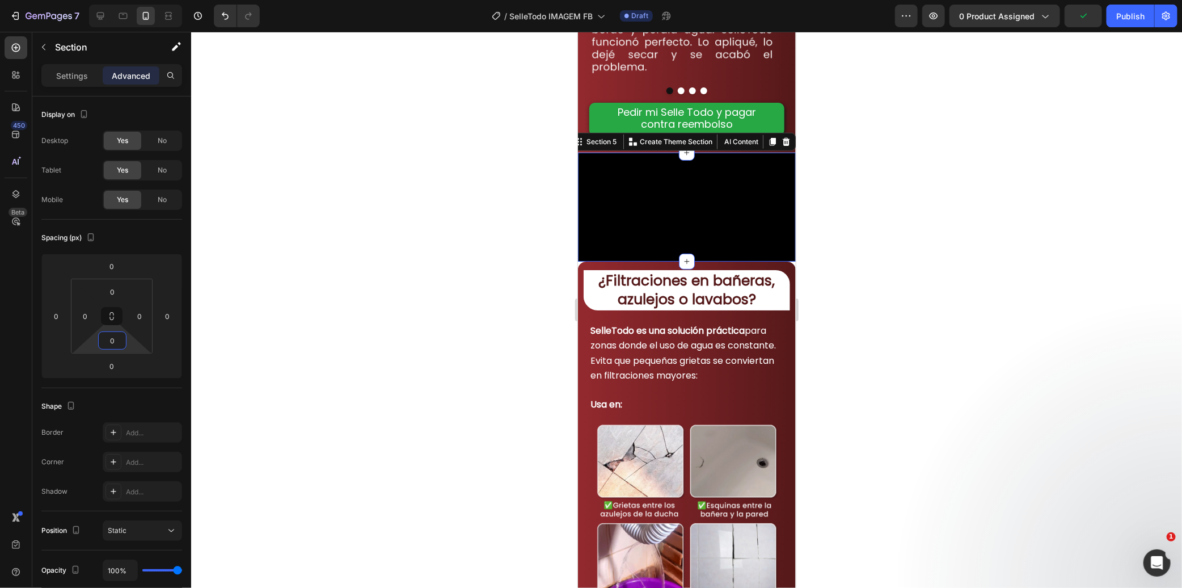
type input "0"
drag, startPoint x: 335, startPoint y: 290, endPoint x: 331, endPoint y: 285, distance: 6.8
click at [336, 290] on div at bounding box center [686, 310] width 991 height 556
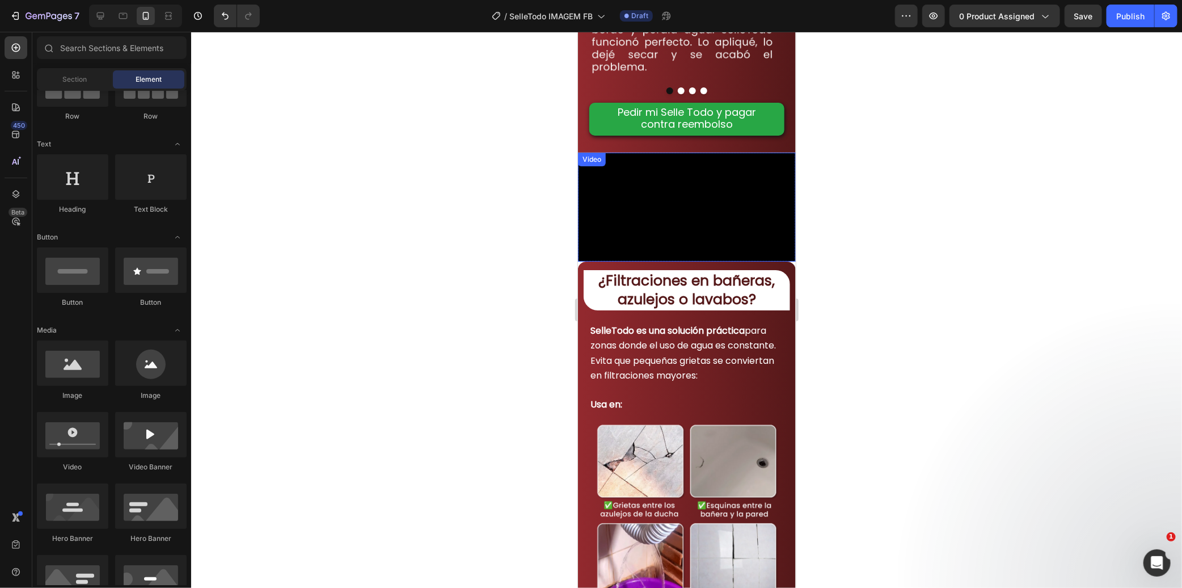
scroll to position [710, 0]
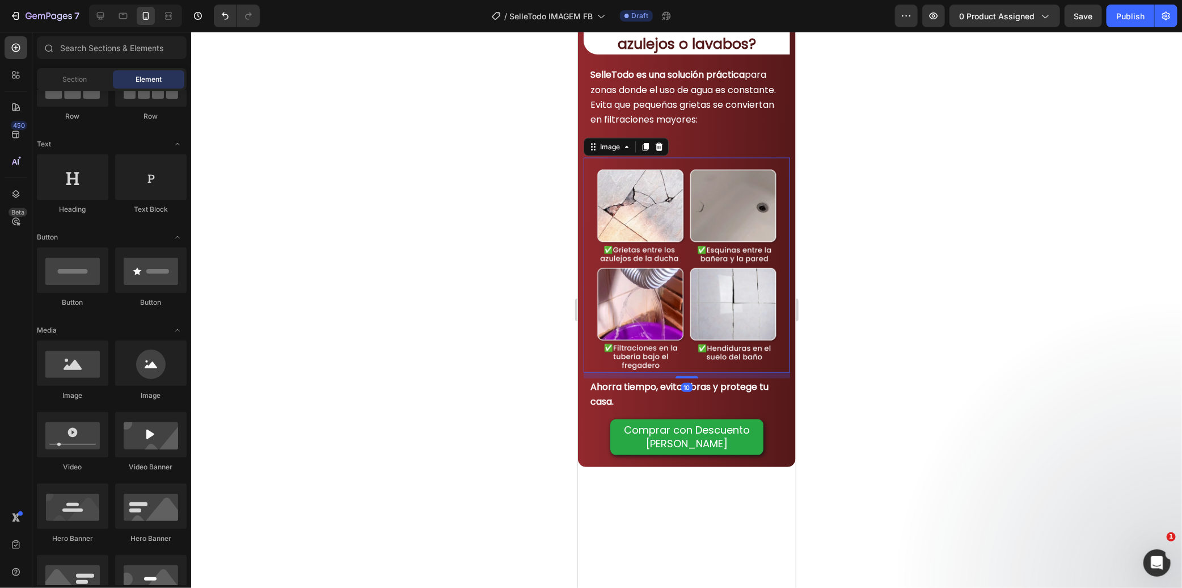
click at [681, 372] on img at bounding box center [686, 269] width 206 height 206
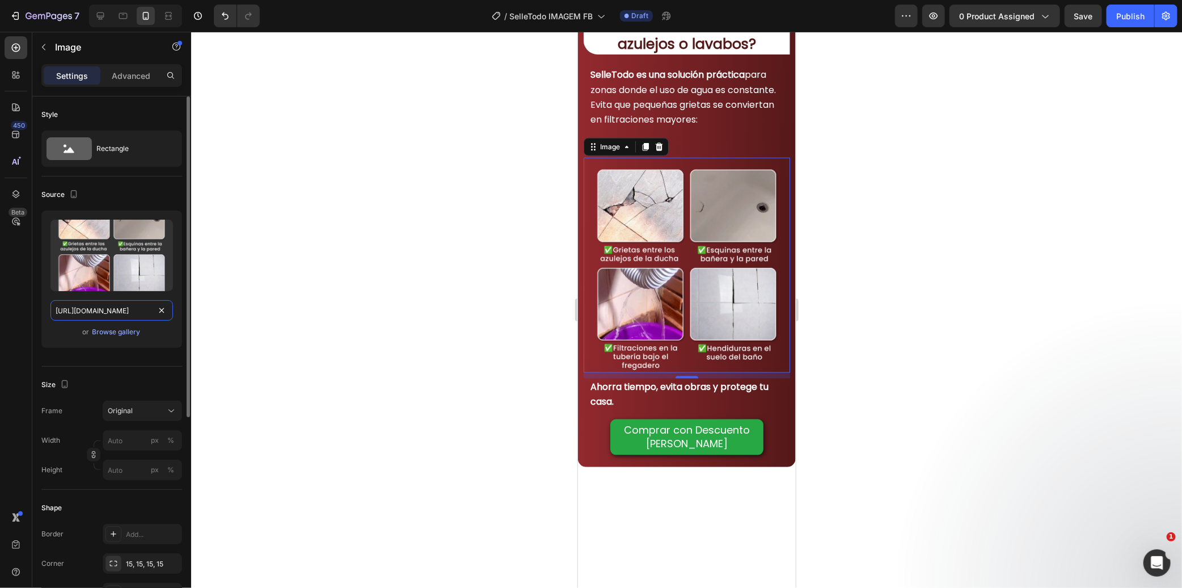
click at [121, 311] on input "https://cdn.shopify.com/s/files/1/0656/6081/3462/files/LP_verao_SelleTodo_24.we…" at bounding box center [111, 310] width 123 height 20
paste input "Selletodo_Imagem_LP_2.webp?v=1756384831"
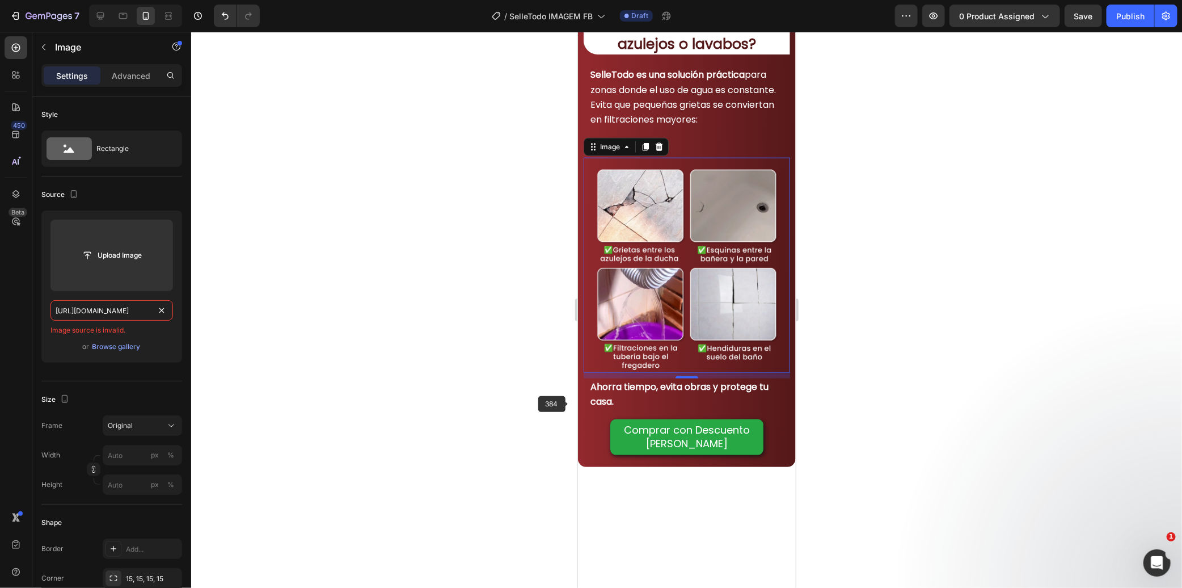
type input "[URL][DOMAIN_NAME]"
drag, startPoint x: 619, startPoint y: 409, endPoint x: 1034, endPoint y: 440, distance: 416.4
click at [619, 372] on img at bounding box center [686, 269] width 206 height 206
drag, startPoint x: 390, startPoint y: 406, endPoint x: 540, endPoint y: 397, distance: 150.6
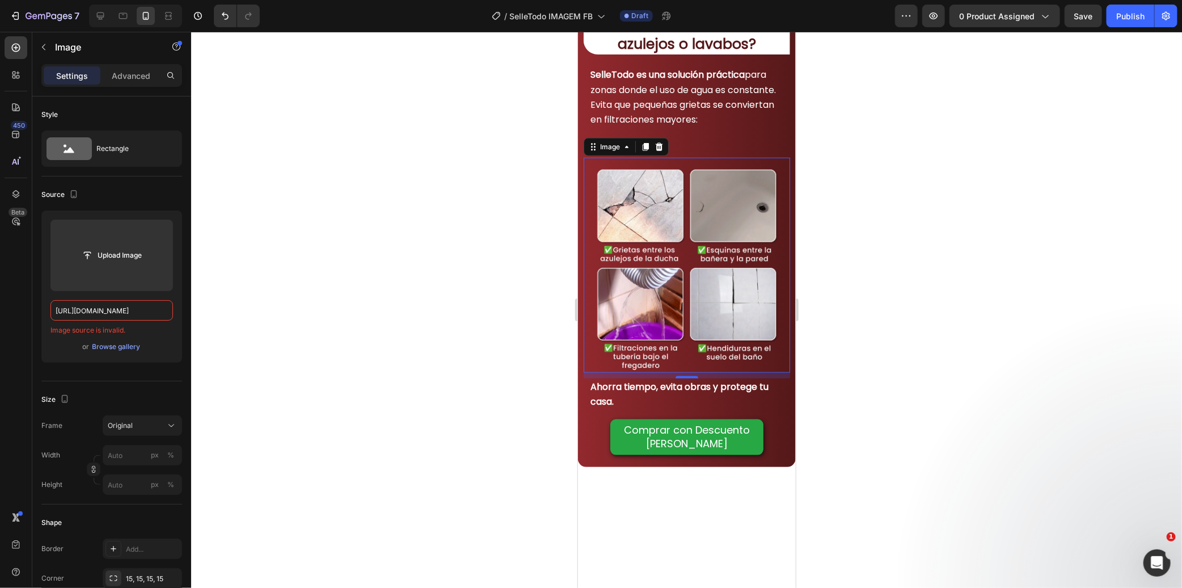
click at [400, 404] on div at bounding box center [686, 310] width 991 height 556
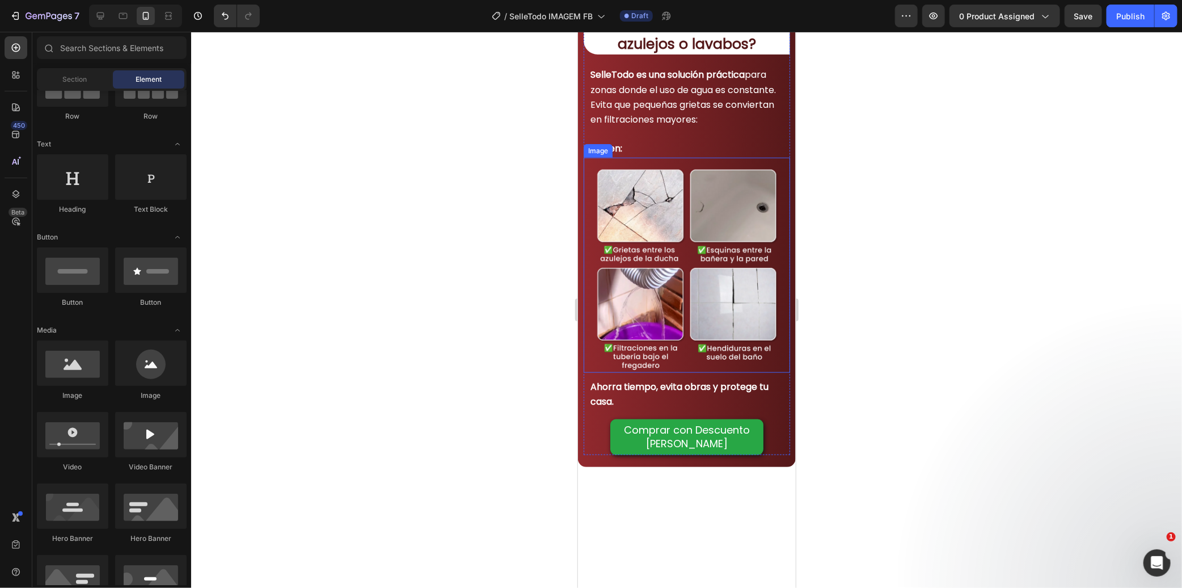
click at [634, 372] on img at bounding box center [686, 269] width 206 height 206
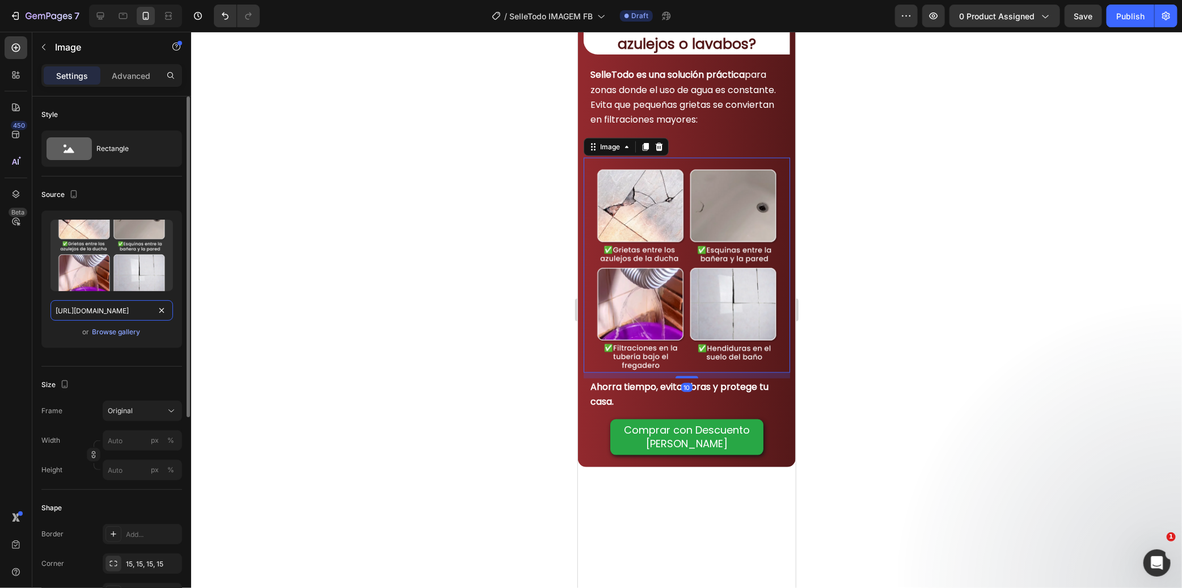
click at [138, 315] on input "https://cdn.shopify.com/s/files/1/0656/6081/3462/files/LP_verao_SelleTodo_24.we…" at bounding box center [111, 310] width 123 height 20
paste input "Selletodo_Imagem_LP_2.webp?v=1756384831"
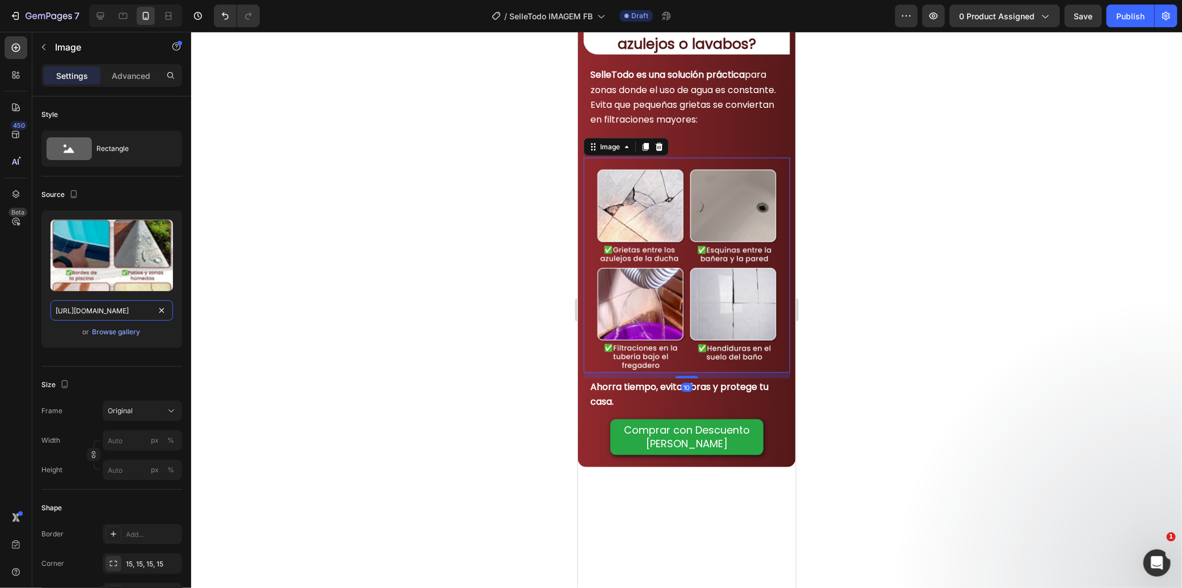
type input "[URL][DOMAIN_NAME]"
click at [344, 318] on div at bounding box center [686, 310] width 991 height 556
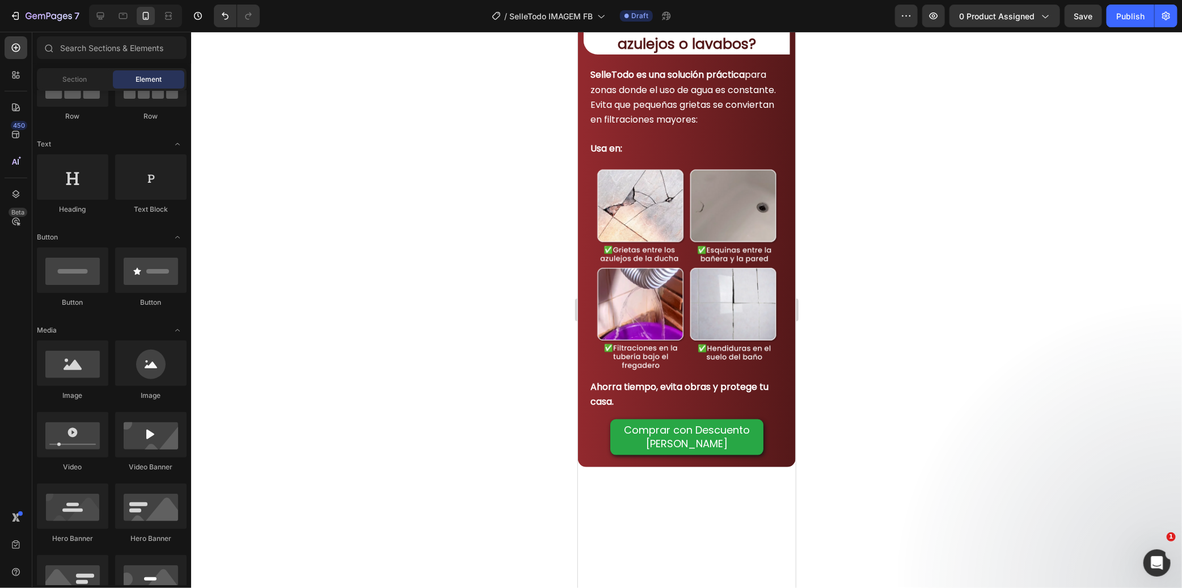
click at [454, 364] on div at bounding box center [686, 310] width 991 height 556
drag, startPoint x: 708, startPoint y: 412, endPoint x: 603, endPoint y: 386, distance: 108.3
click at [707, 372] on img at bounding box center [686, 269] width 206 height 206
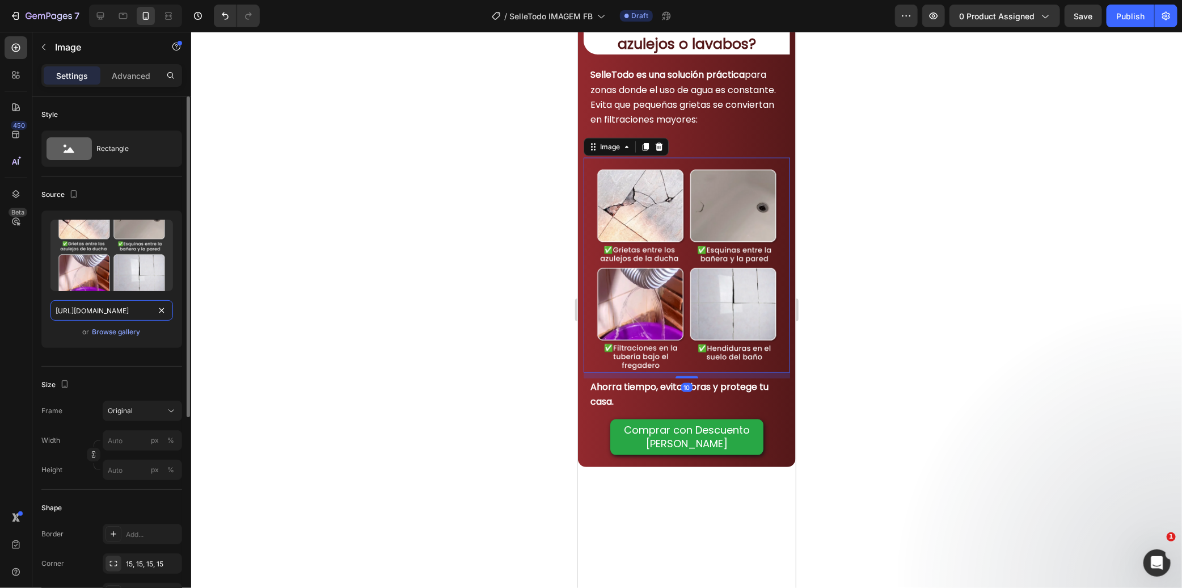
click at [149, 315] on input "https://cdn.shopify.com/s/files/1/0656/6081/3462/files/LP_verao_SelleTodo_24.we…" at bounding box center [111, 310] width 123 height 20
paste input "Selletodo_Imagem_LP_2.webp?v=1756384831"
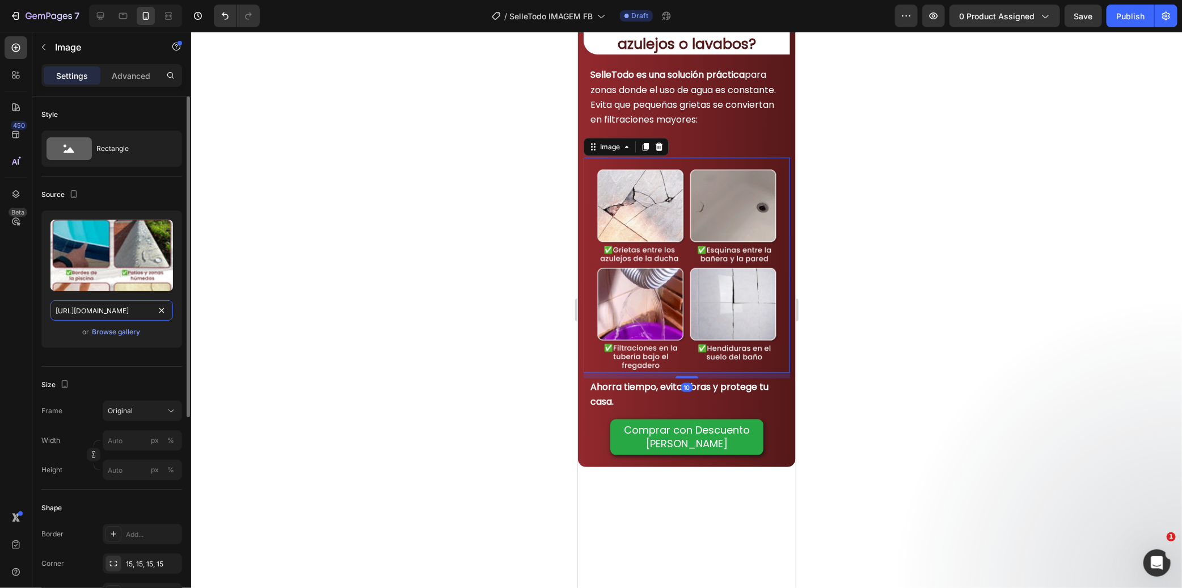
scroll to position [0, 233]
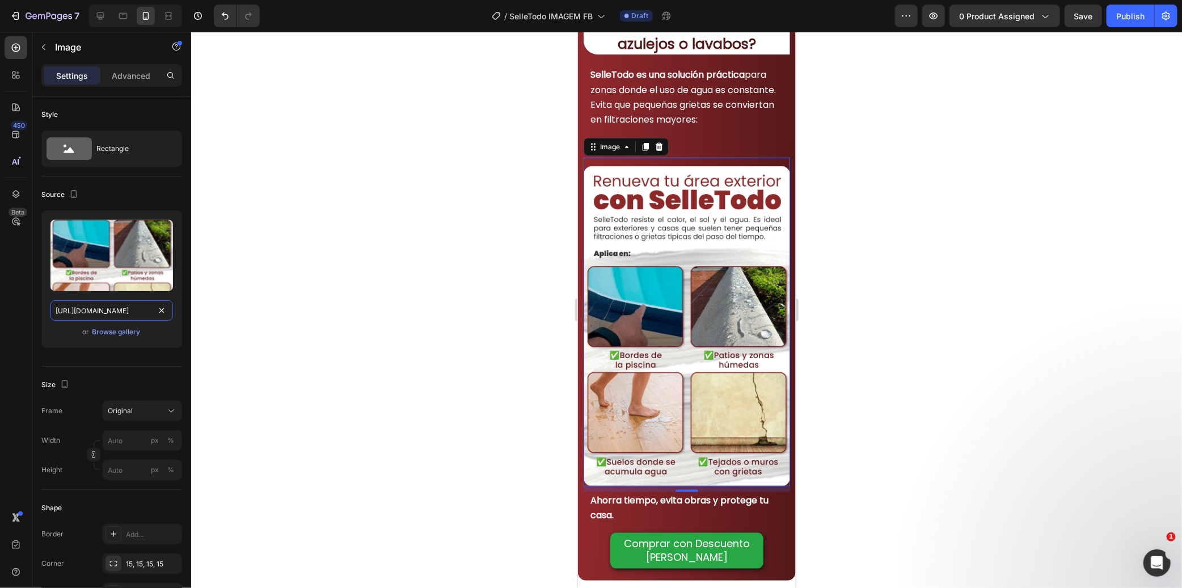
type input "[URL][DOMAIN_NAME]"
drag, startPoint x: 306, startPoint y: 311, endPoint x: 339, endPoint y: 310, distance: 32.3
click at [307, 311] on div at bounding box center [686, 310] width 991 height 556
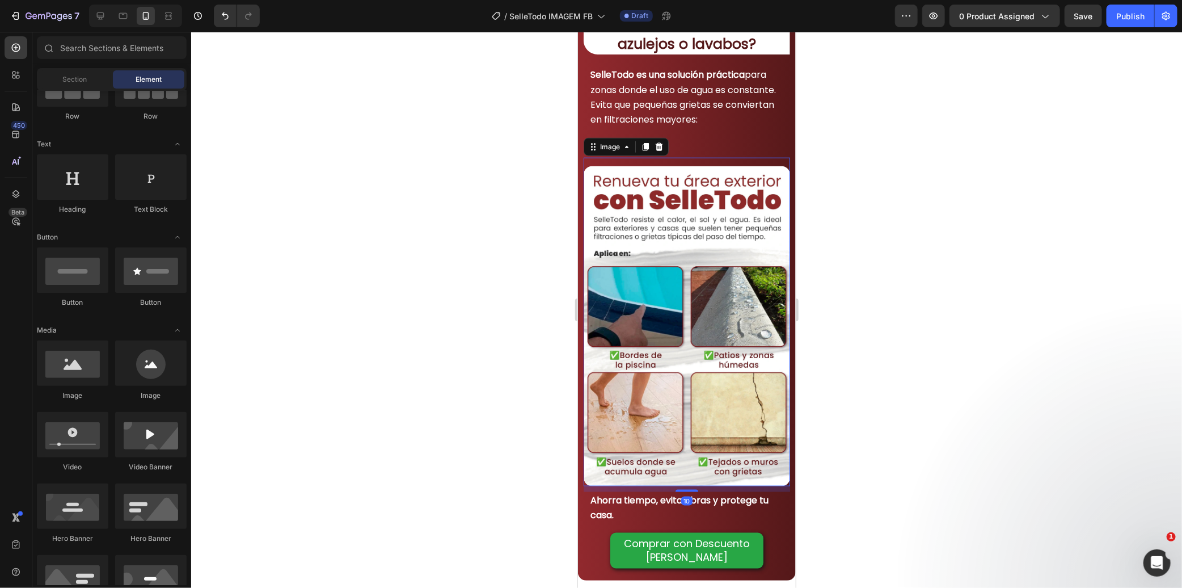
click at [648, 393] on img at bounding box center [686, 326] width 206 height 320
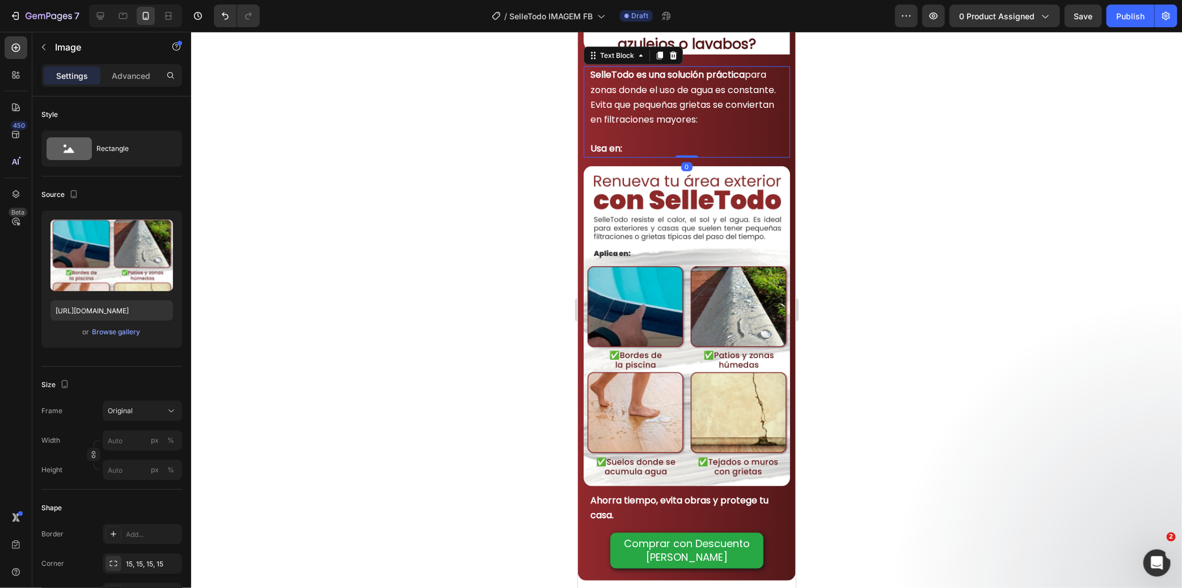
click at [646, 125] on span "SelleTodo es una solución práctica para zonas donde el uso de agua es constante…" at bounding box center [683, 97] width 186 height 58
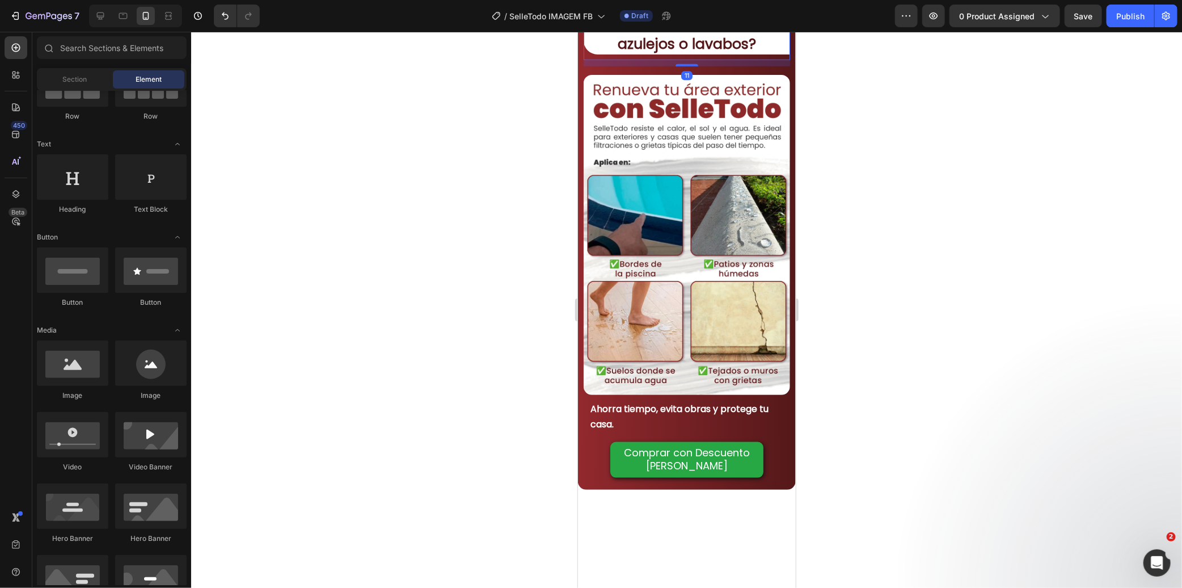
click at [674, 53] on strong "¿Filtraciones en bañeras, azulejos o lavabos?" at bounding box center [686, 33] width 176 height 39
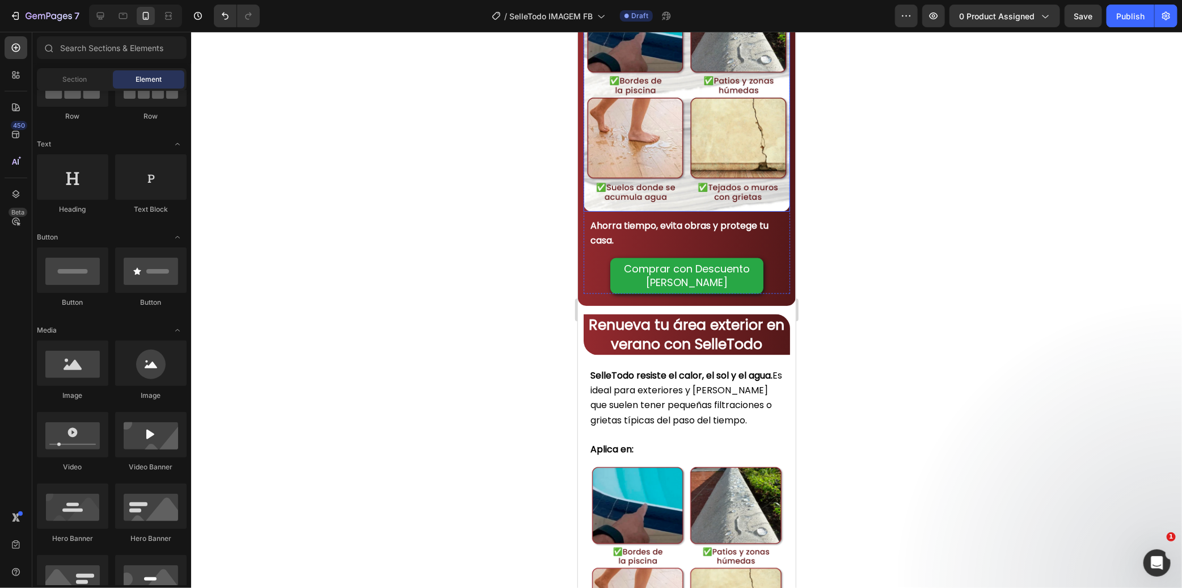
scroll to position [836, 0]
click at [636, 246] on strong "Ahorra tiempo, evita obras y protege tu casa." at bounding box center [679, 232] width 178 height 28
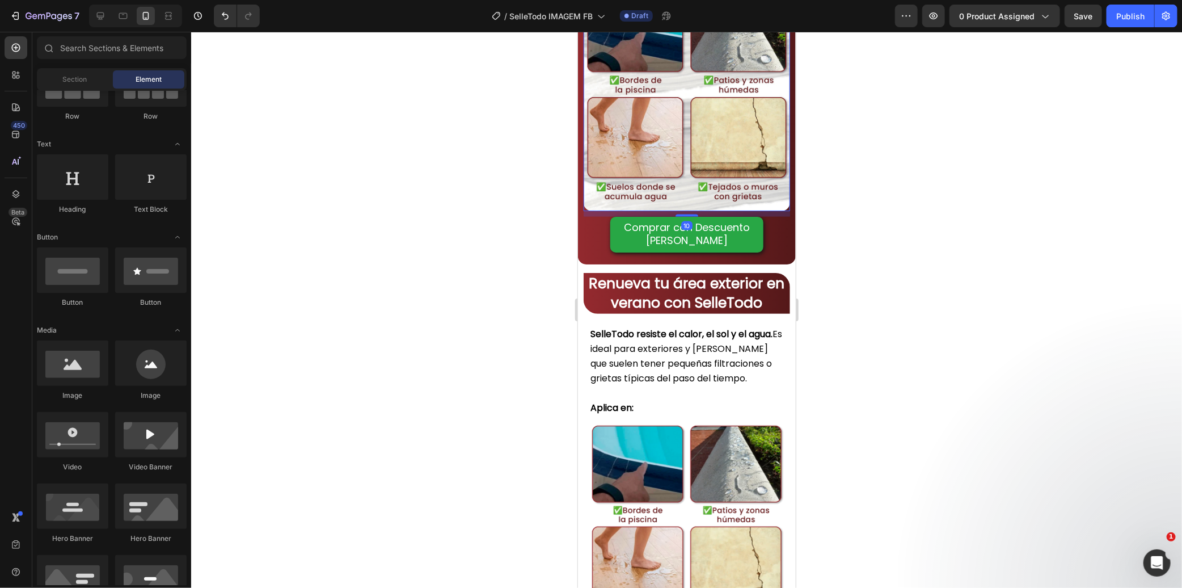
click at [663, 85] on div "Image 10" at bounding box center [686, 46] width 206 height 328
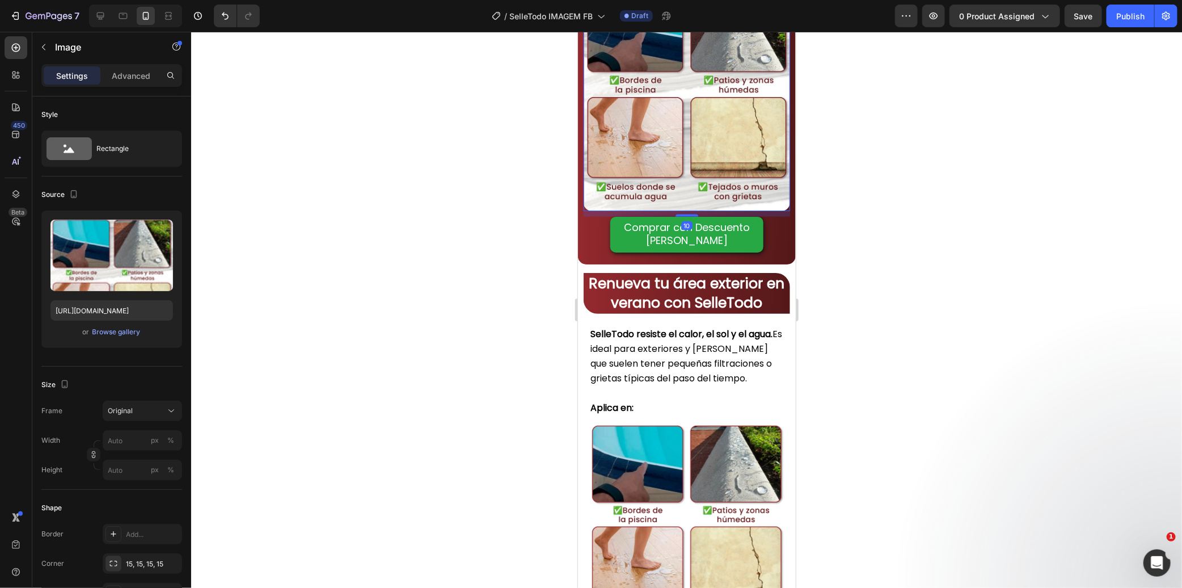
drag, startPoint x: 466, startPoint y: 119, endPoint x: 500, endPoint y: 108, distance: 35.2
click at [473, 117] on div at bounding box center [686, 310] width 991 height 556
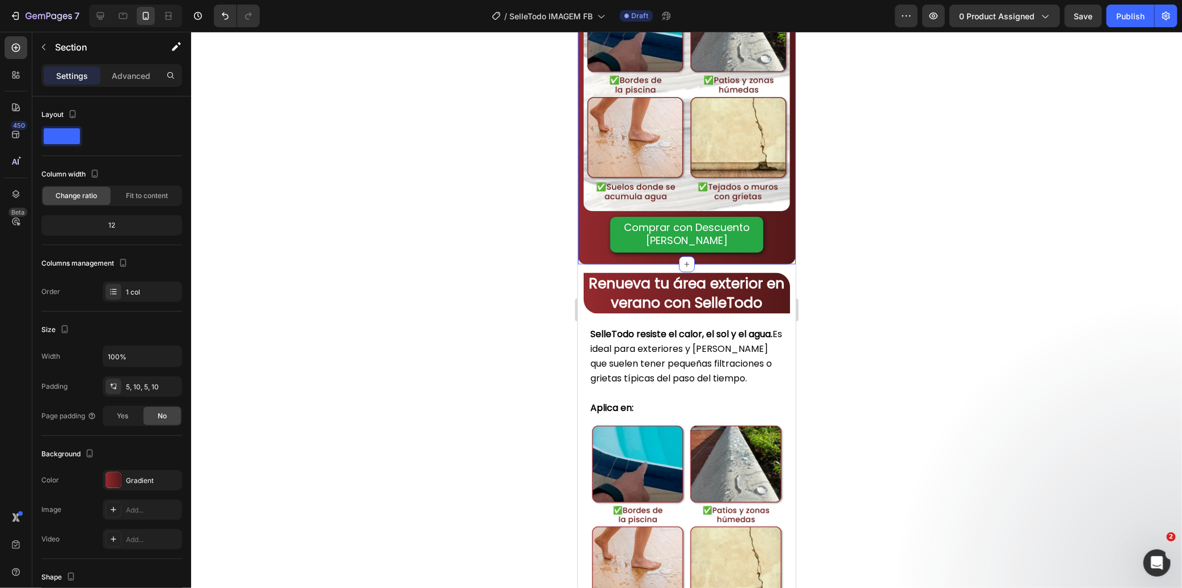
click at [580, 88] on div "Image Comprar con Descuento [PERSON_NAME] Button Row Section 6 You can create r…" at bounding box center [686, 71] width 218 height 385
click at [141, 474] on div "Gradient" at bounding box center [142, 480] width 79 height 20
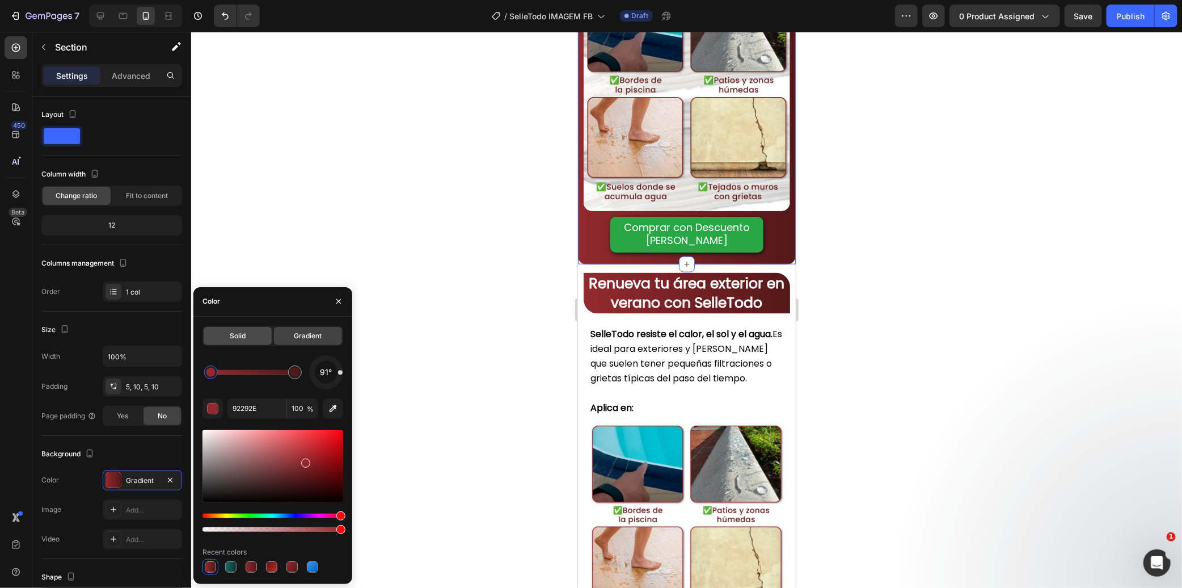
click at [253, 338] on div "Solid" at bounding box center [238, 336] width 68 height 18
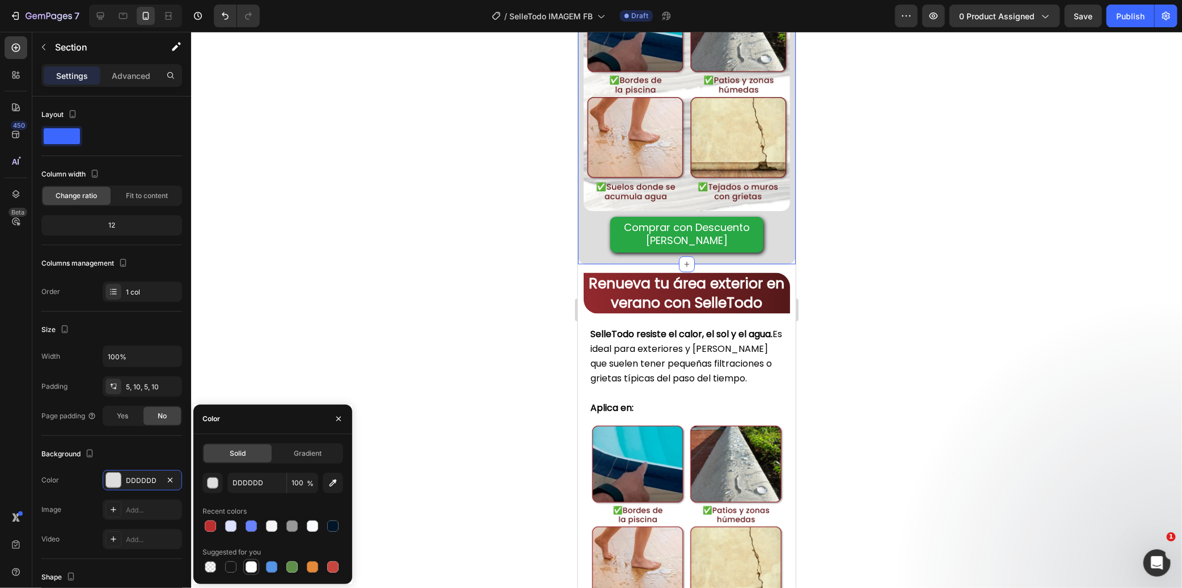
click at [247, 569] on div at bounding box center [251, 566] width 11 height 11
type input "FFFFFF"
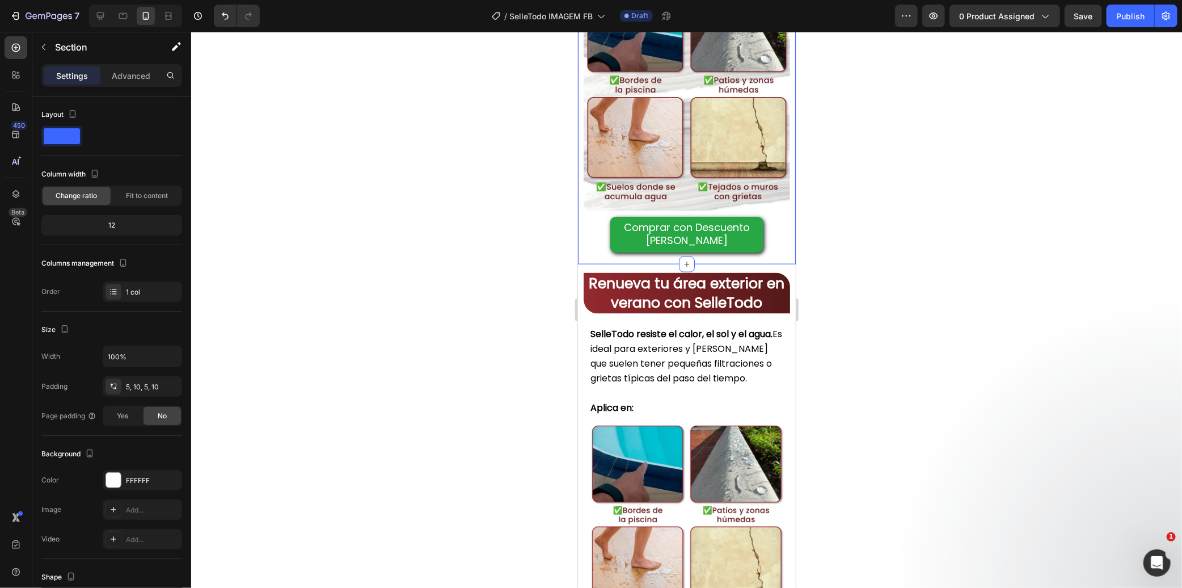
click at [421, 284] on div at bounding box center [686, 310] width 991 height 556
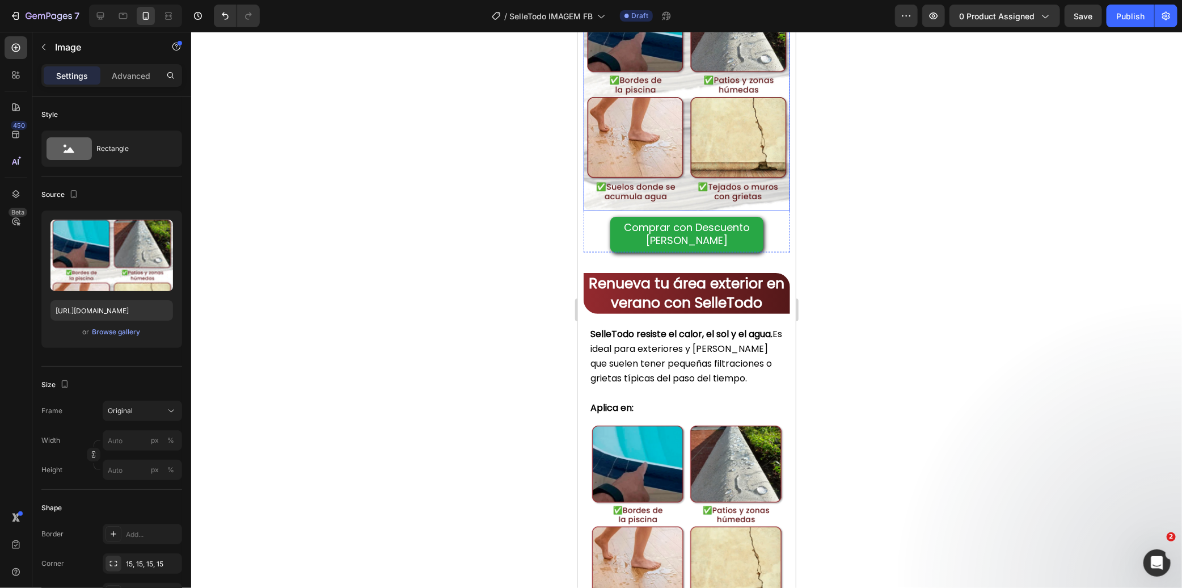
click at [612, 125] on img at bounding box center [686, 51] width 206 height 320
click at [142, 74] on p "Advanced" at bounding box center [131, 76] width 39 height 12
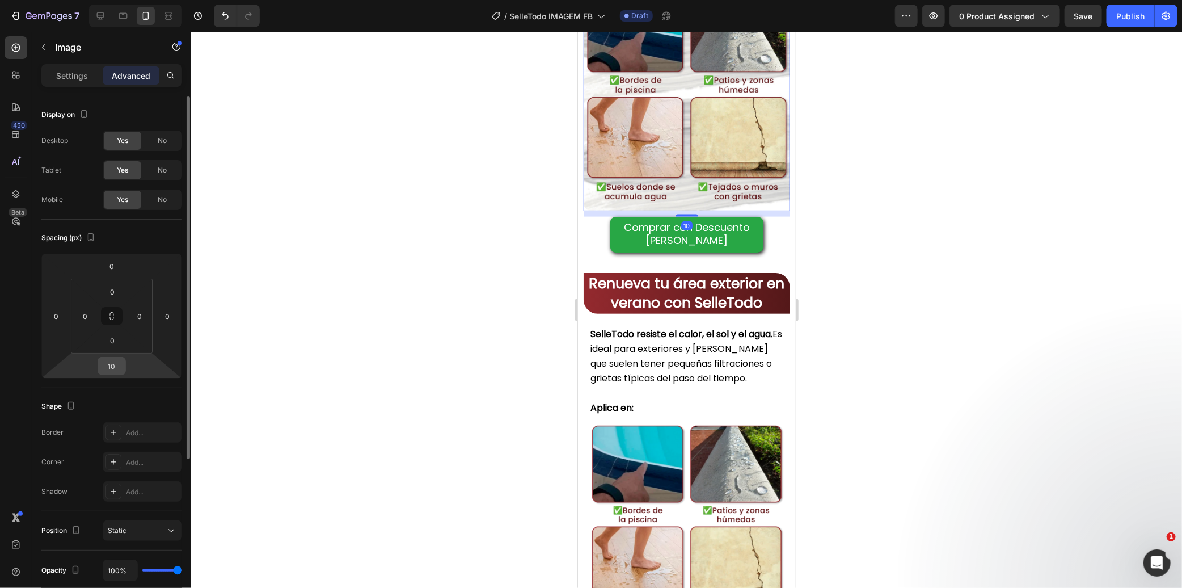
click at [117, 361] on input "10" at bounding box center [111, 365] width 23 height 17
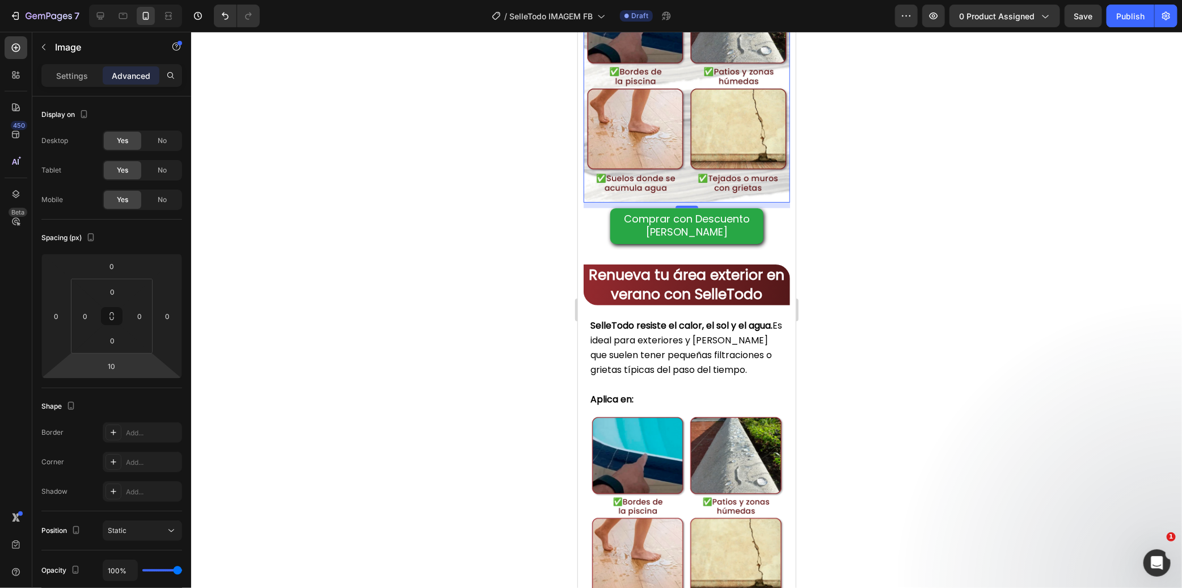
click at [494, 225] on div at bounding box center [686, 310] width 991 height 556
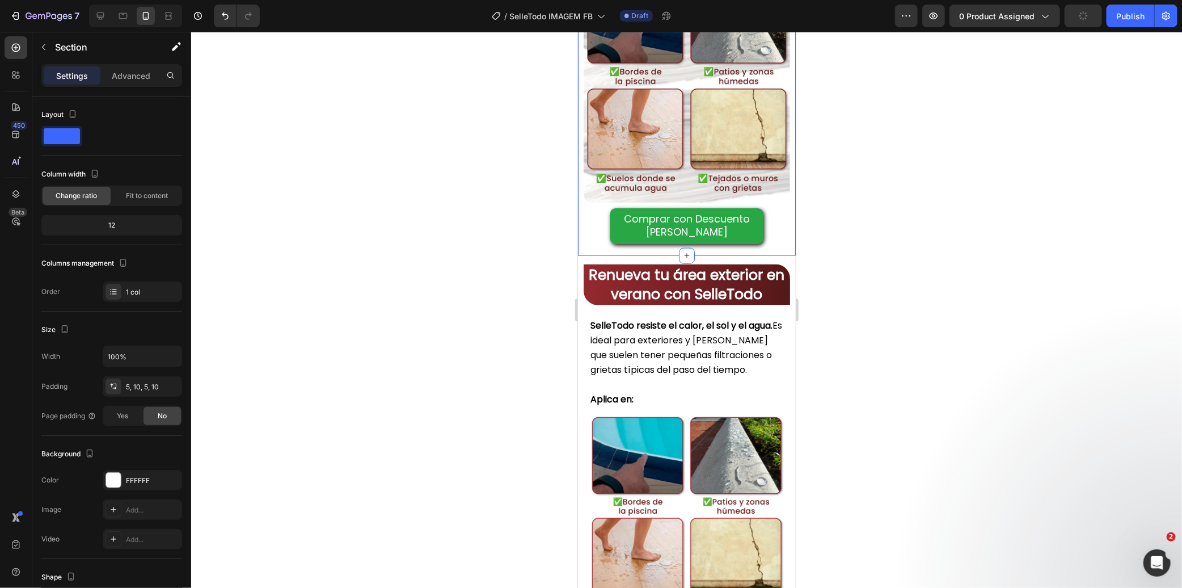
click at [580, 113] on div "Image Comprar con Descuento [PERSON_NAME] Button Row Section 6" at bounding box center [686, 67] width 218 height 376
click at [137, 81] on p "Advanced" at bounding box center [131, 76] width 39 height 12
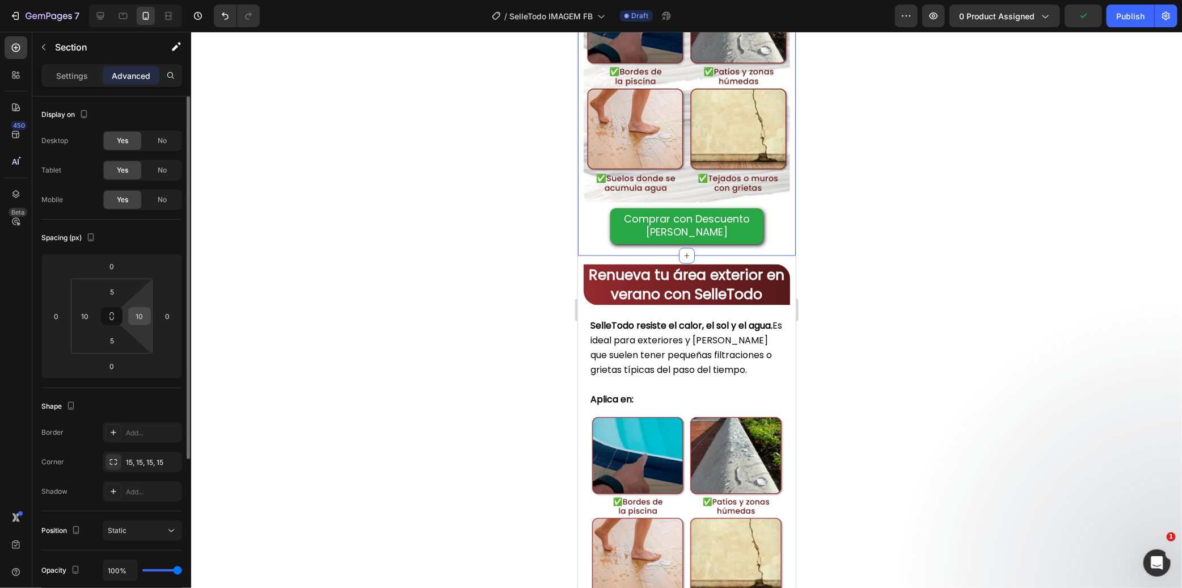
click at [146, 319] on input "10" at bounding box center [139, 315] width 17 height 17
type input "0"
click at [77, 316] on input "10" at bounding box center [85, 315] width 17 height 17
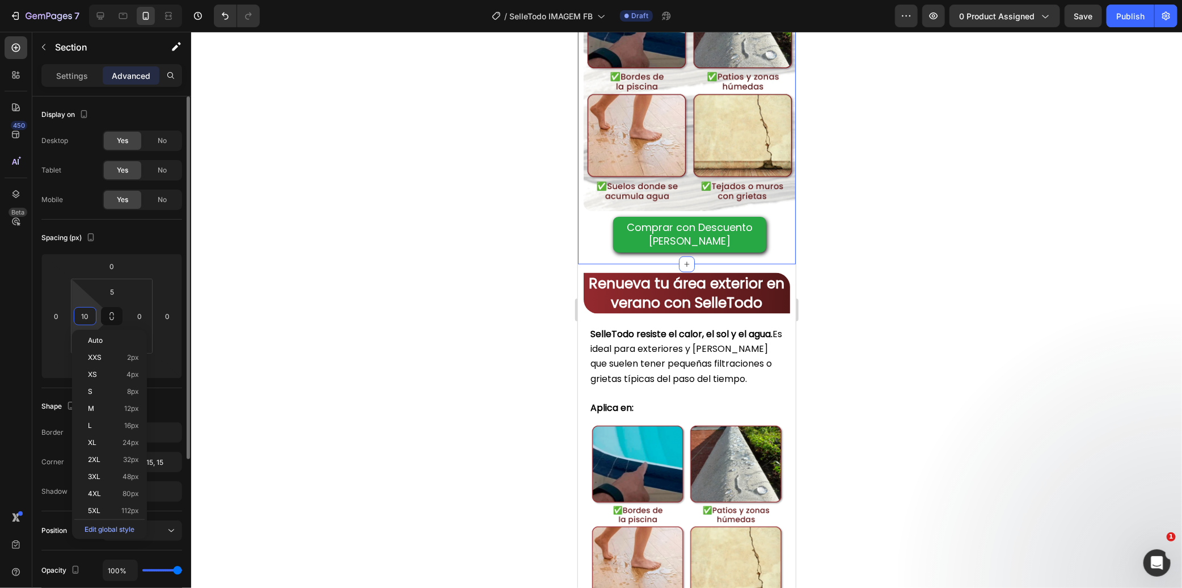
type input "0"
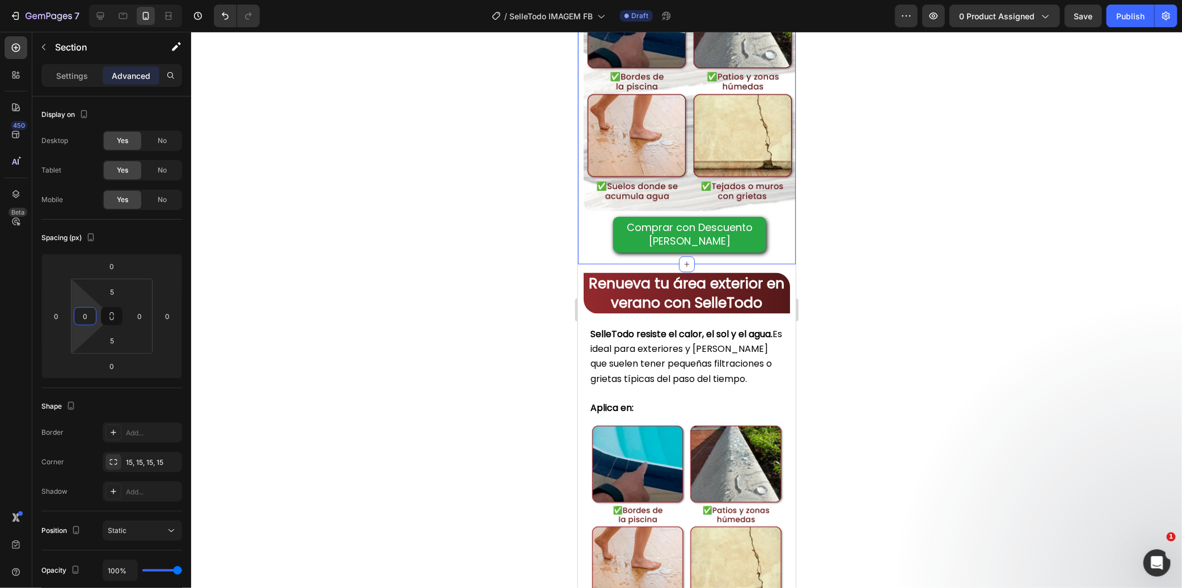
click at [397, 296] on div at bounding box center [686, 310] width 991 height 556
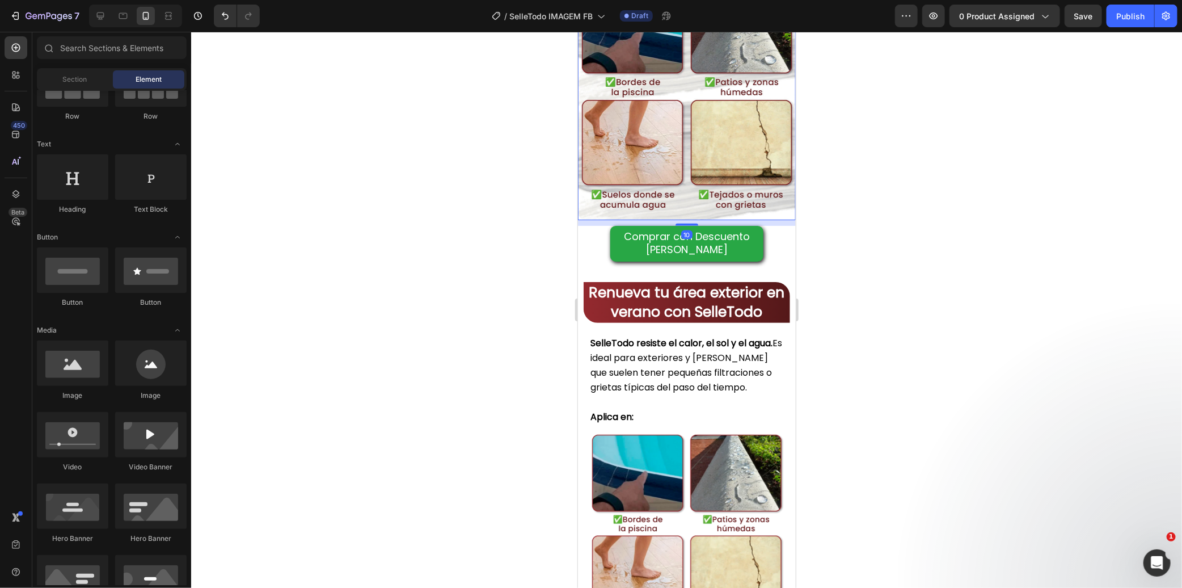
click at [631, 220] on img at bounding box center [686, 51] width 218 height 338
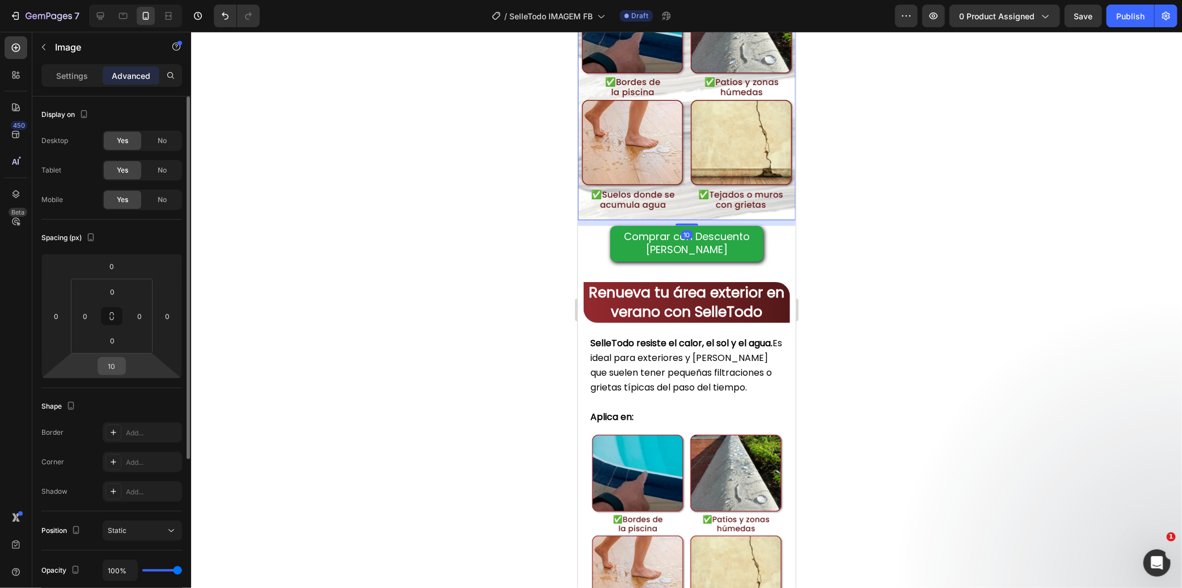
click at [116, 366] on input "10" at bounding box center [111, 365] width 23 height 17
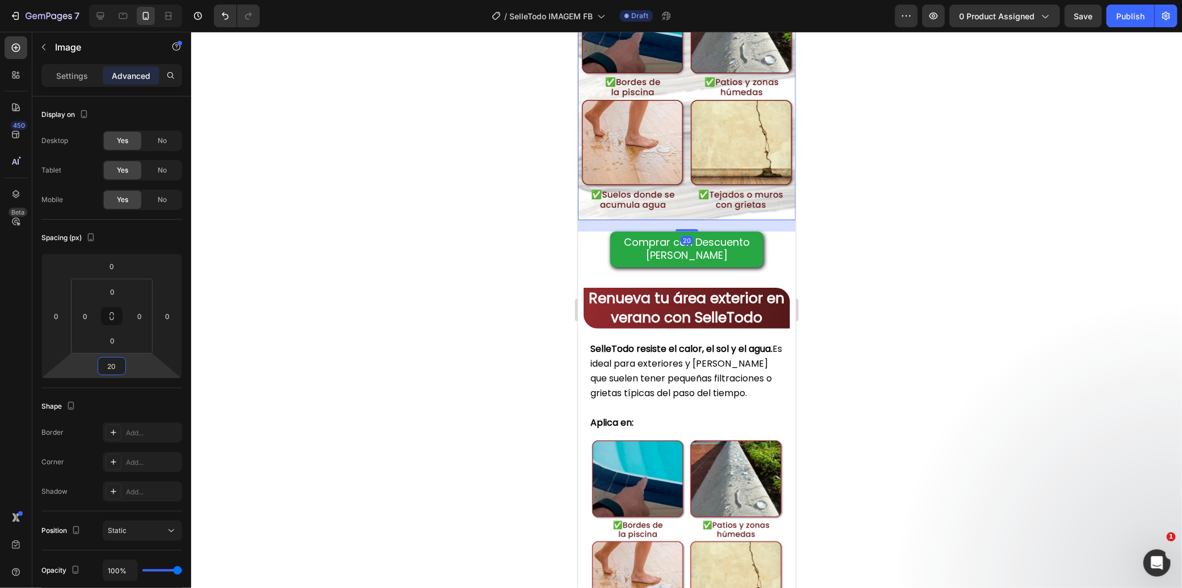
type input "20"
click at [365, 355] on div at bounding box center [686, 310] width 991 height 556
click at [635, 279] on div "Image Comprar con Descuento [PERSON_NAME] Button Row Section 6" at bounding box center [686, 78] width 218 height 399
click at [386, 326] on div at bounding box center [686, 310] width 991 height 556
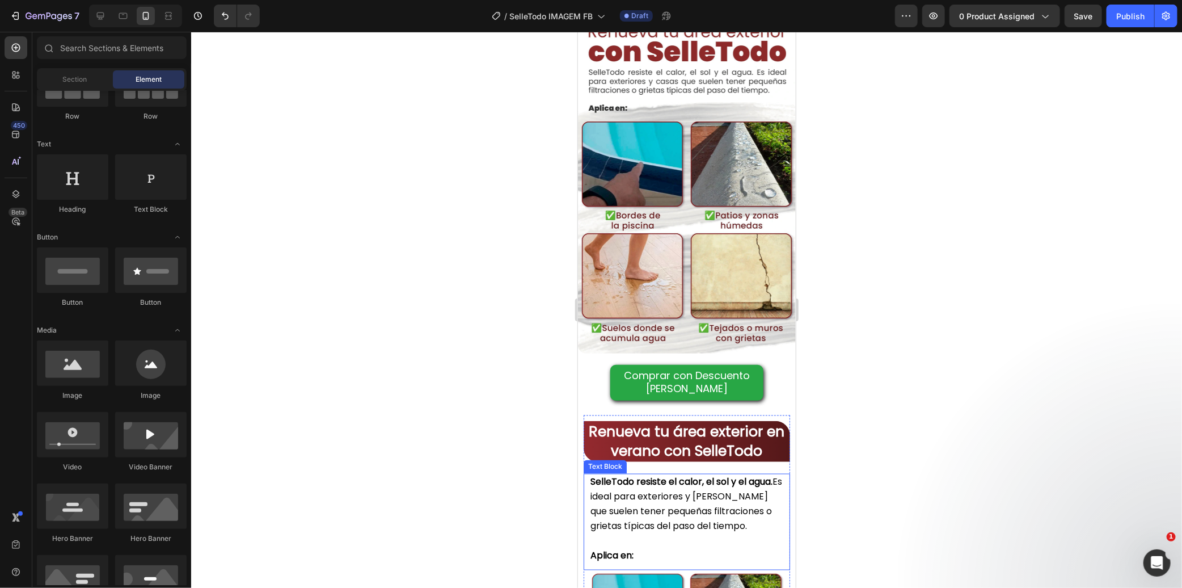
scroll to position [1087, 0]
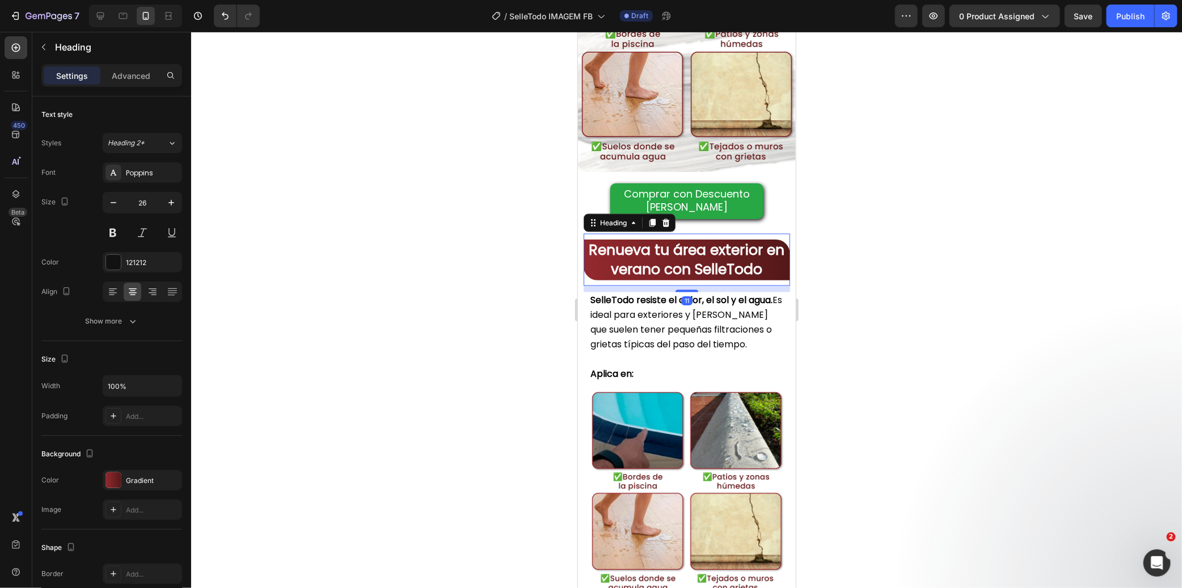
click at [717, 244] on strong "Renueva tu área exterior en verano con SelleTodo" at bounding box center [687, 258] width 196 height 39
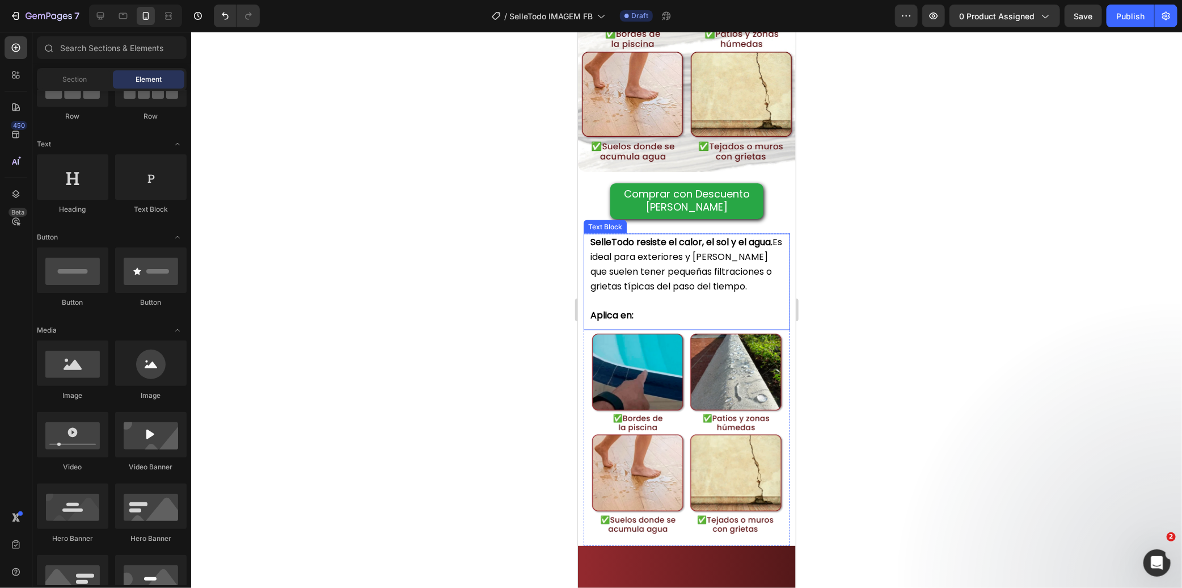
click at [697, 254] on span "SelleTodo resiste el calor, el sol y el agua. Es ideal para exteriores y casas …" at bounding box center [686, 264] width 192 height 58
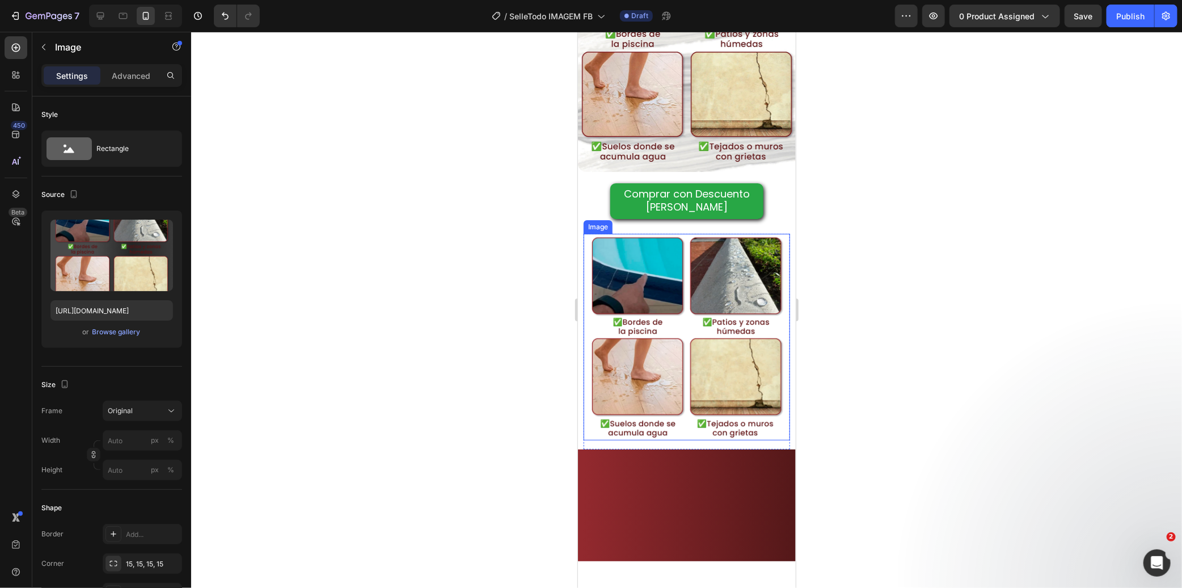
click at [688, 258] on img at bounding box center [686, 336] width 206 height 206
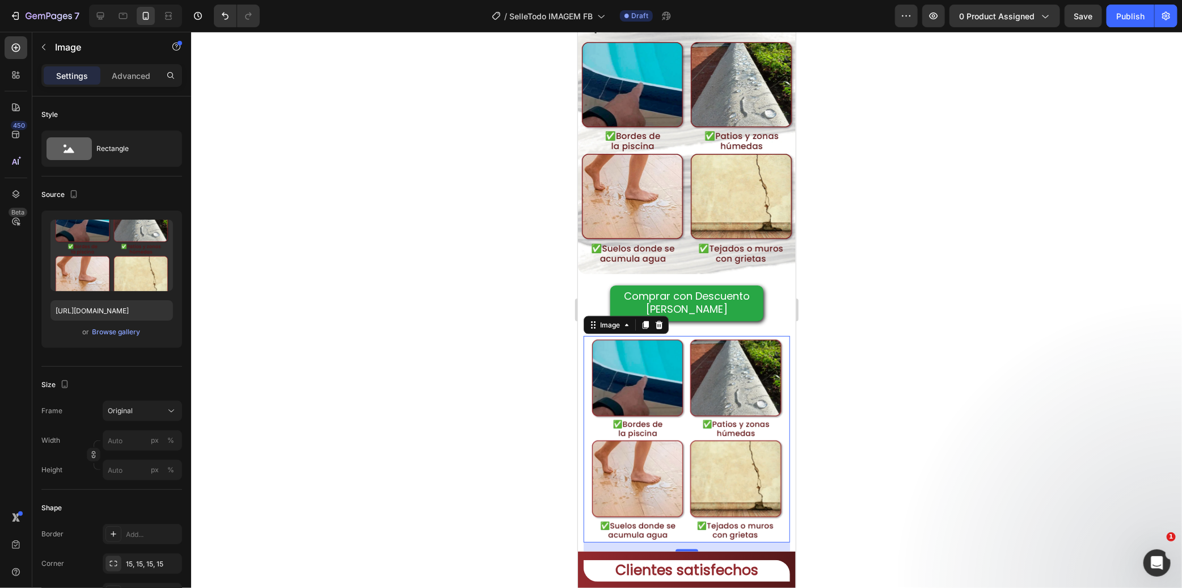
scroll to position [1150, 0]
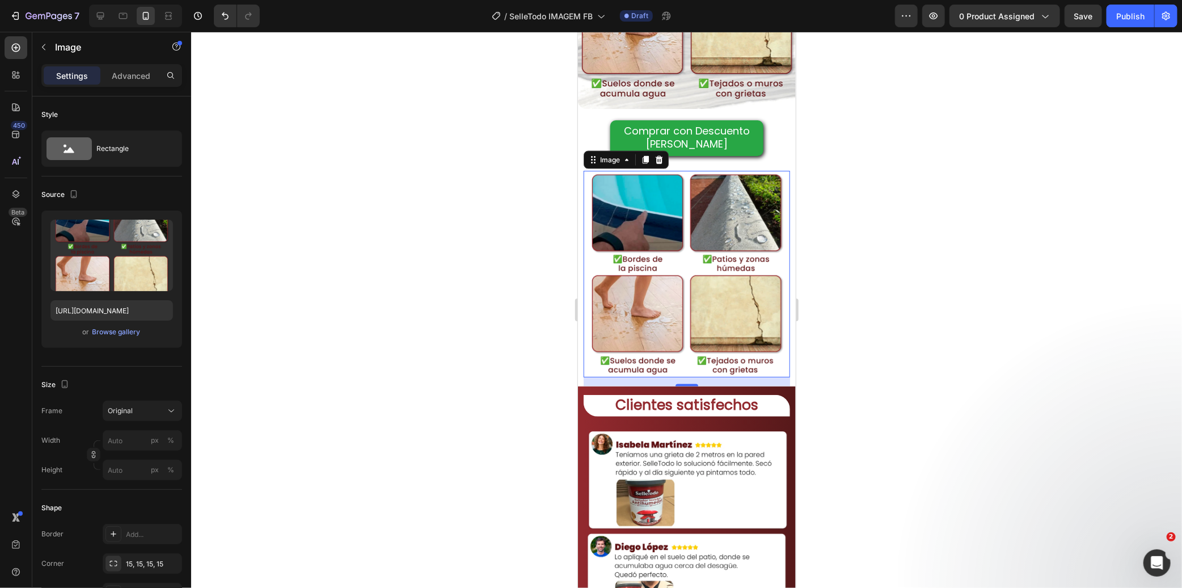
click at [662, 262] on img at bounding box center [686, 273] width 206 height 206
click at [115, 314] on input "https://cdn.shopify.com/s/files/1/0656/6081/3462/files/LP_verao_SelleTodo_25.we…" at bounding box center [111, 310] width 123 height 20
paste input "Selletodo_Imagem_LP_3.webp?v=1756384912"
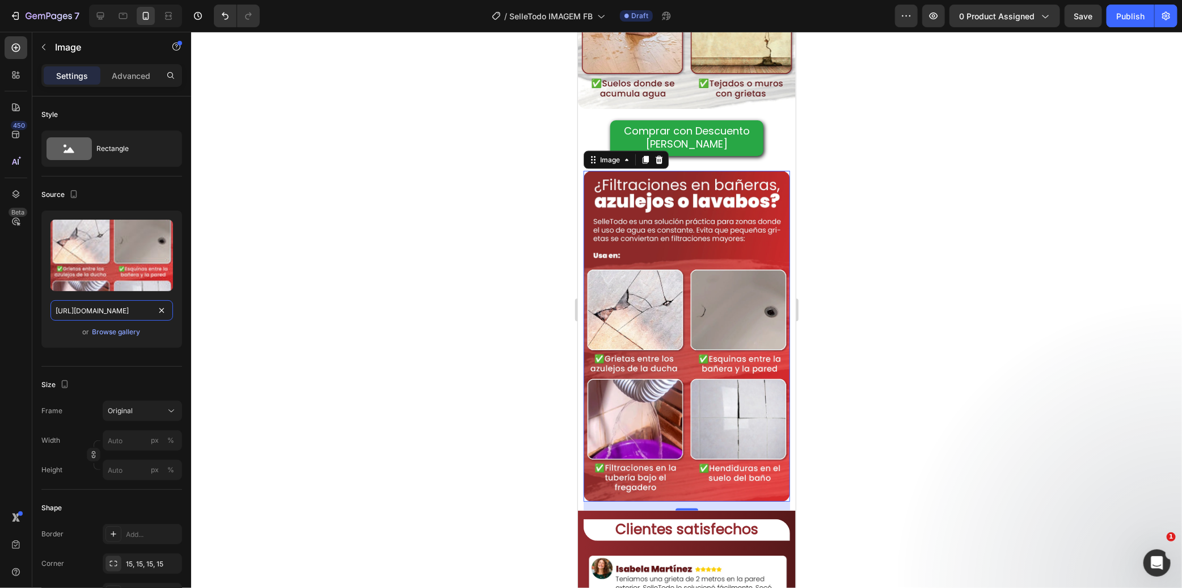
type input "[URL][DOMAIN_NAME]"
click at [483, 179] on div at bounding box center [686, 310] width 991 height 556
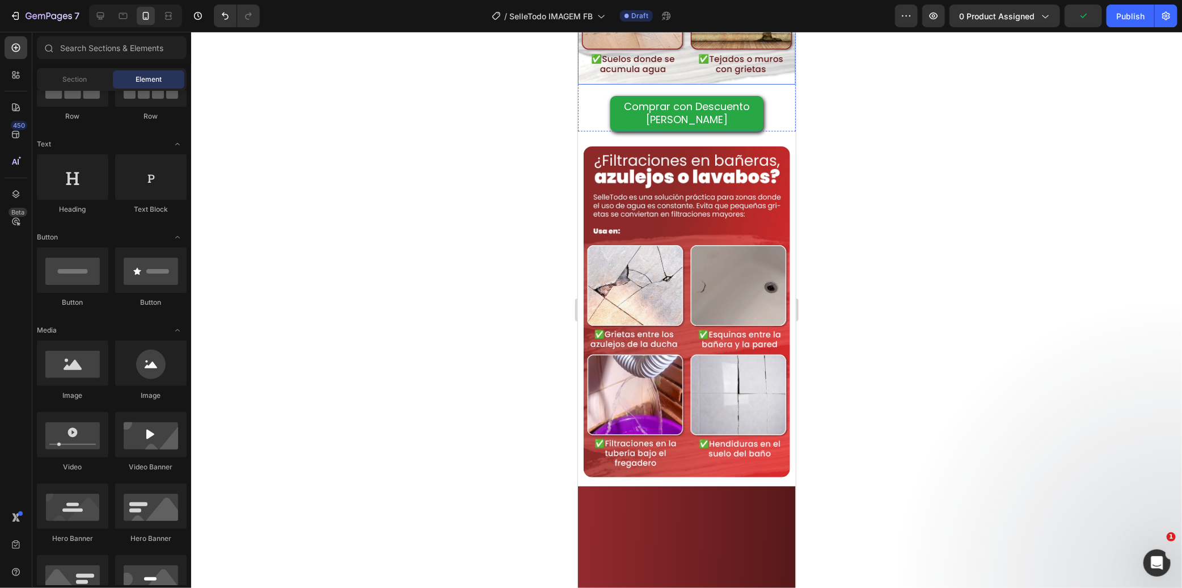
scroll to position [1025, 0]
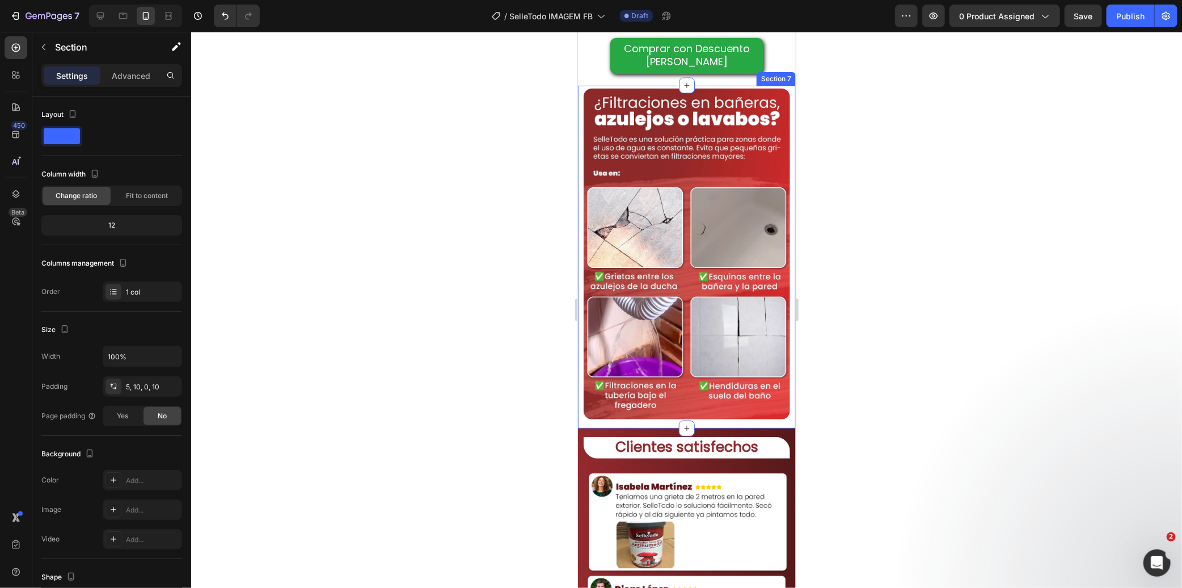
click at [579, 145] on div "Image Row Section 7" at bounding box center [686, 256] width 218 height 343
click at [142, 76] on p "Advanced" at bounding box center [131, 76] width 39 height 12
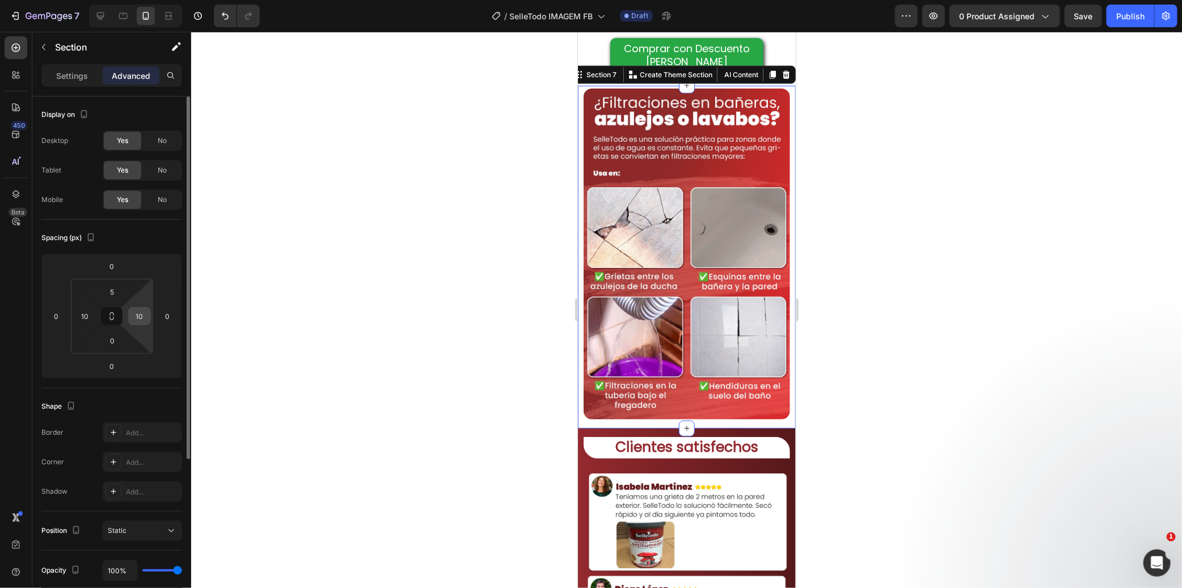
click at [137, 319] on input "10" at bounding box center [139, 315] width 17 height 17
type input "0"
click at [91, 318] on input "10" at bounding box center [85, 315] width 17 height 17
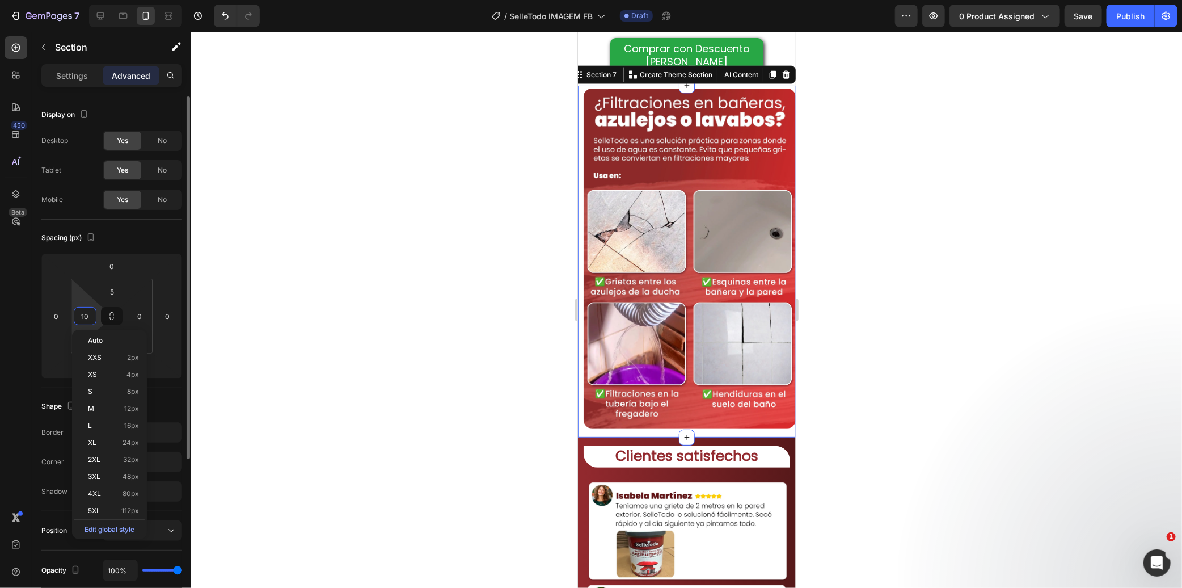
type input "0"
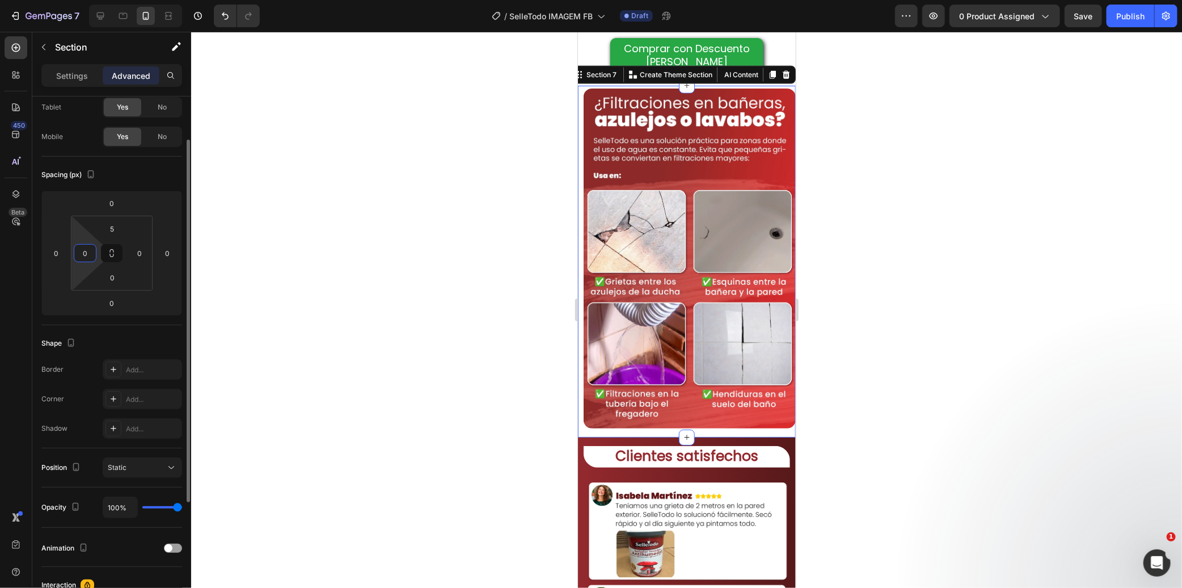
scroll to position [126, 0]
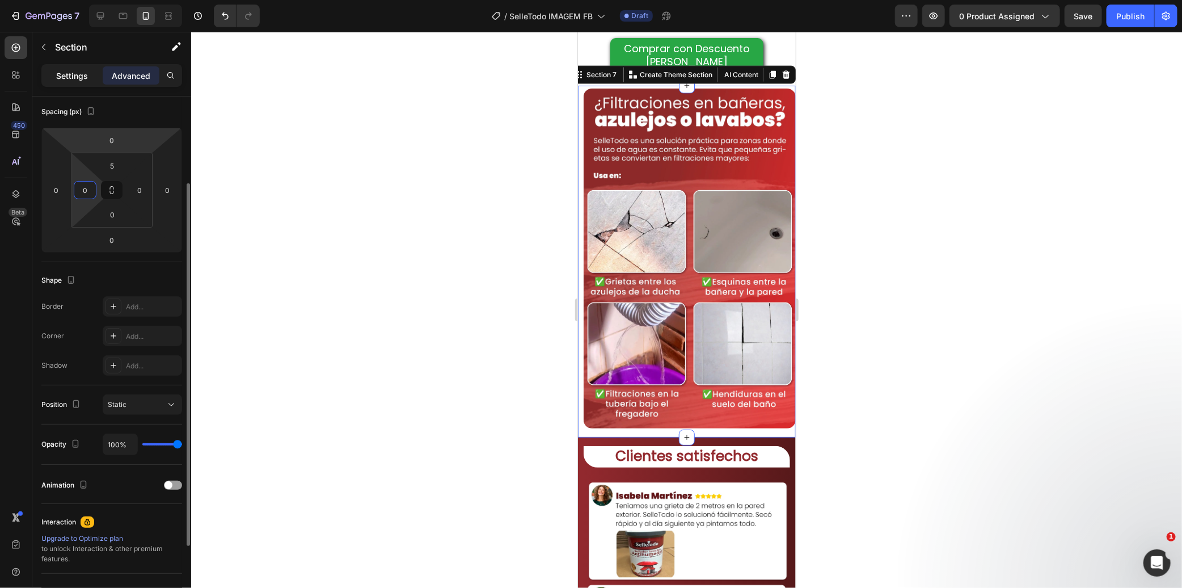
click at [77, 73] on p "Settings" at bounding box center [72, 76] width 32 height 12
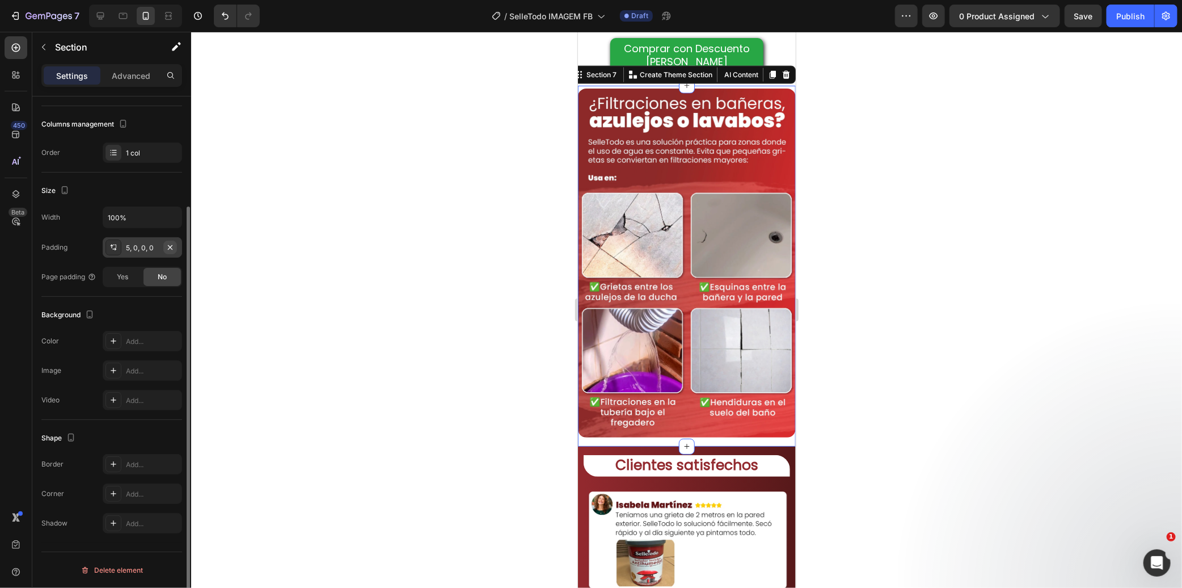
scroll to position [0, 0]
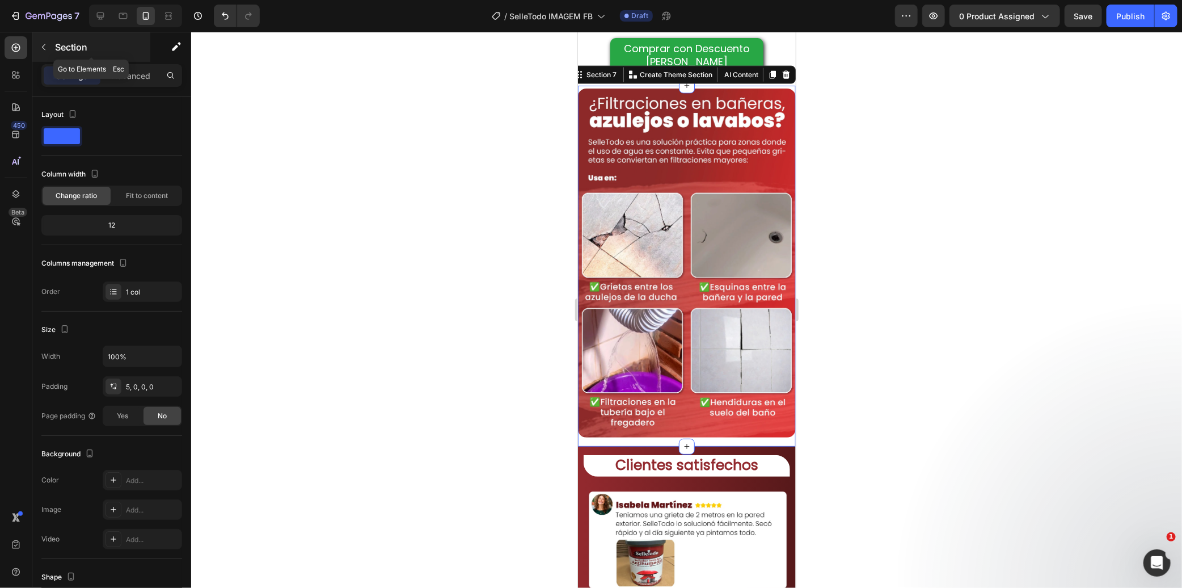
click at [144, 60] on div "Section" at bounding box center [91, 46] width 118 height 29
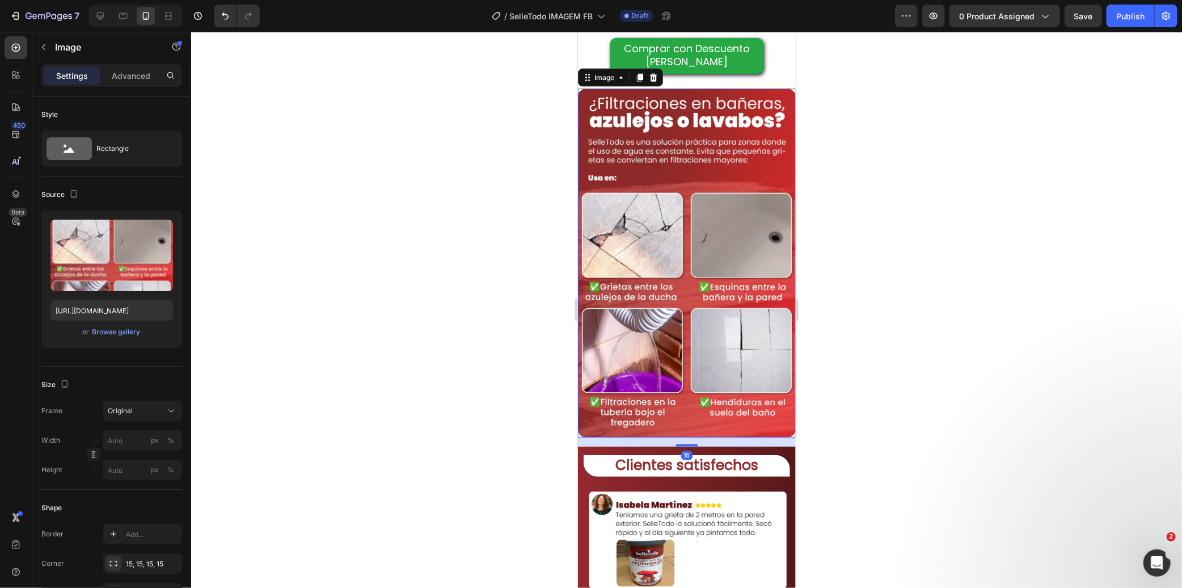
click at [609, 153] on img at bounding box center [686, 262] width 218 height 349
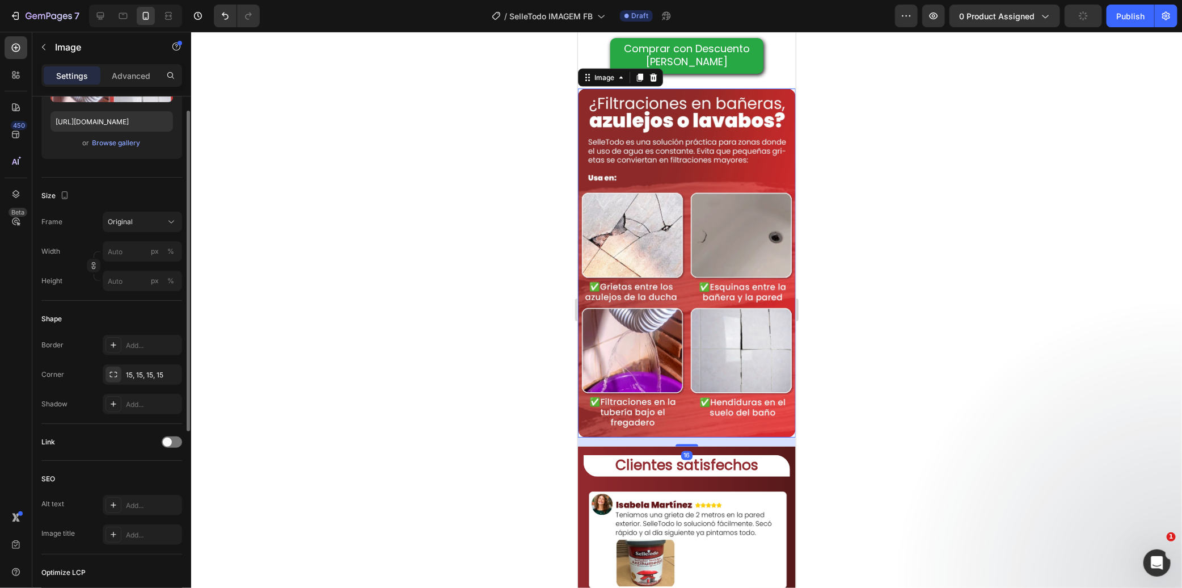
scroll to position [126, 0]
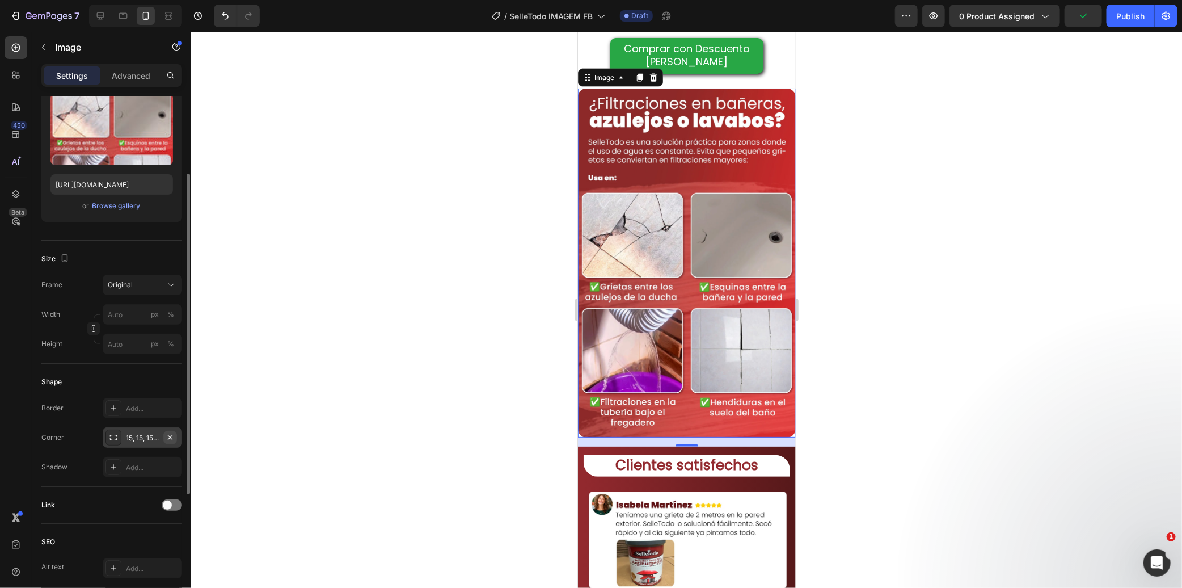
click at [171, 437] on icon "button" at bounding box center [170, 437] width 5 height 5
click at [360, 370] on div at bounding box center [686, 310] width 991 height 556
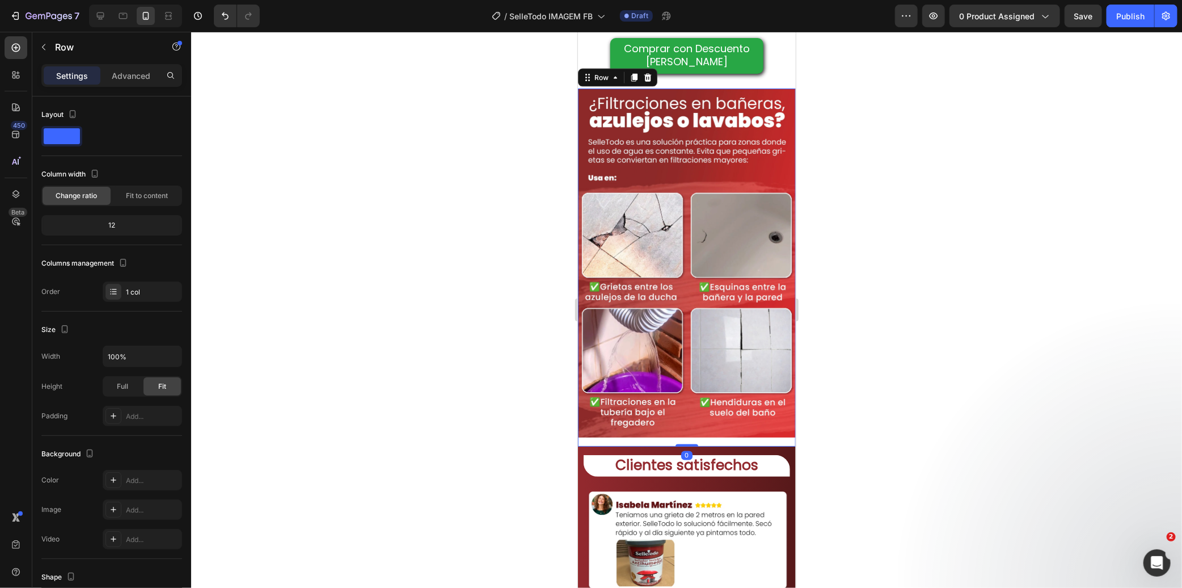
click at [680, 414] on div "Image Row 0" at bounding box center [686, 267] width 218 height 359
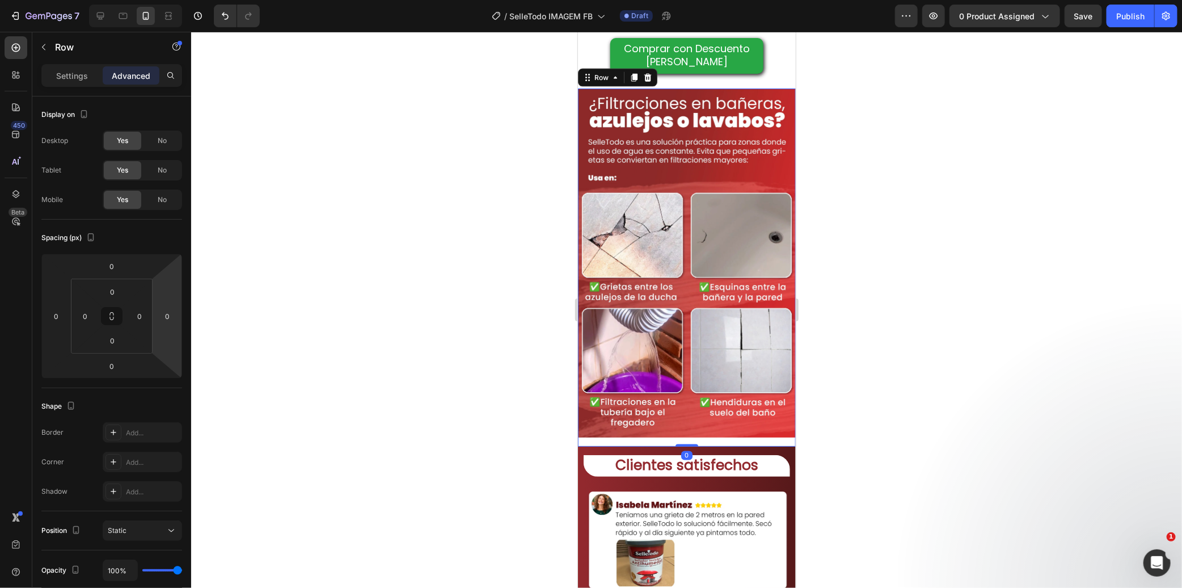
click at [398, 335] on div at bounding box center [686, 310] width 991 height 556
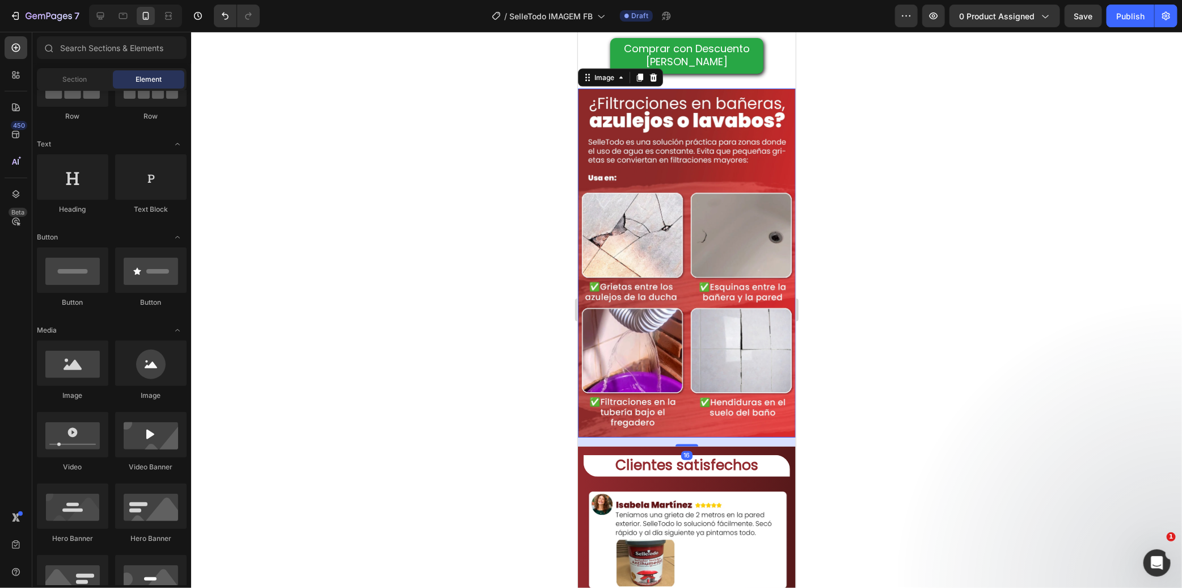
click at [663, 400] on img at bounding box center [686, 262] width 218 height 349
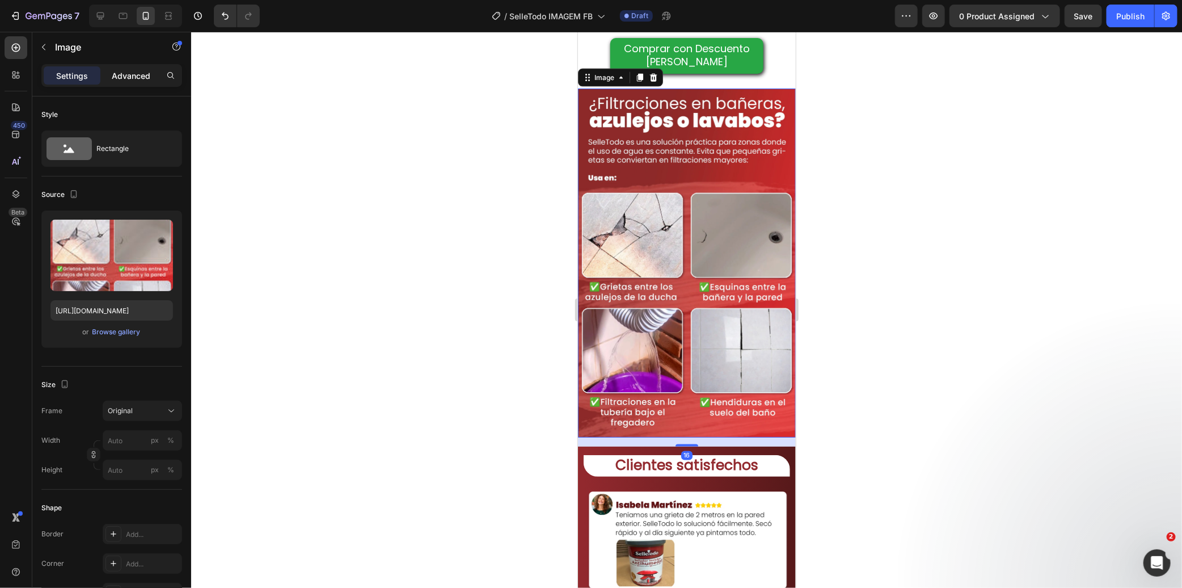
click at [141, 77] on p "Advanced" at bounding box center [131, 76] width 39 height 12
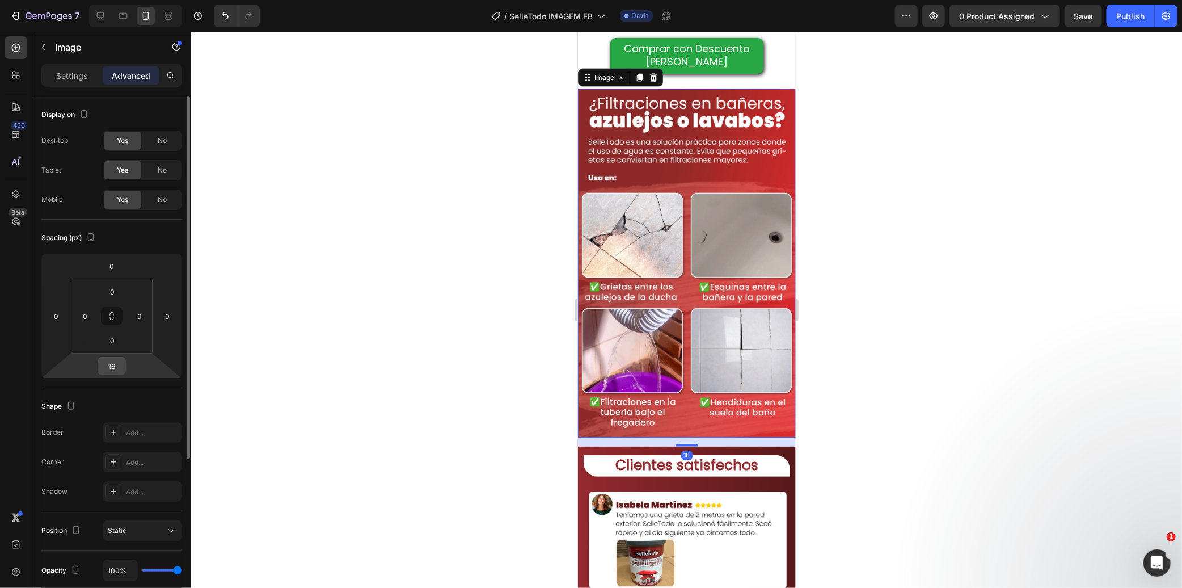
click at [116, 364] on input "16" at bounding box center [111, 365] width 23 height 17
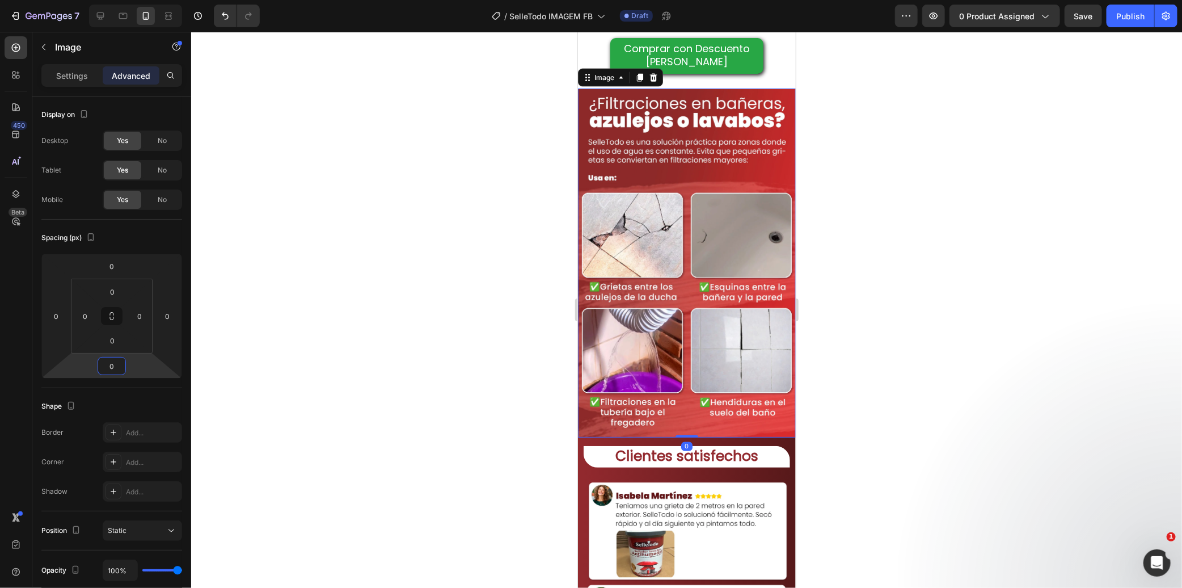
type input "0"
click at [409, 327] on div at bounding box center [686, 310] width 991 height 556
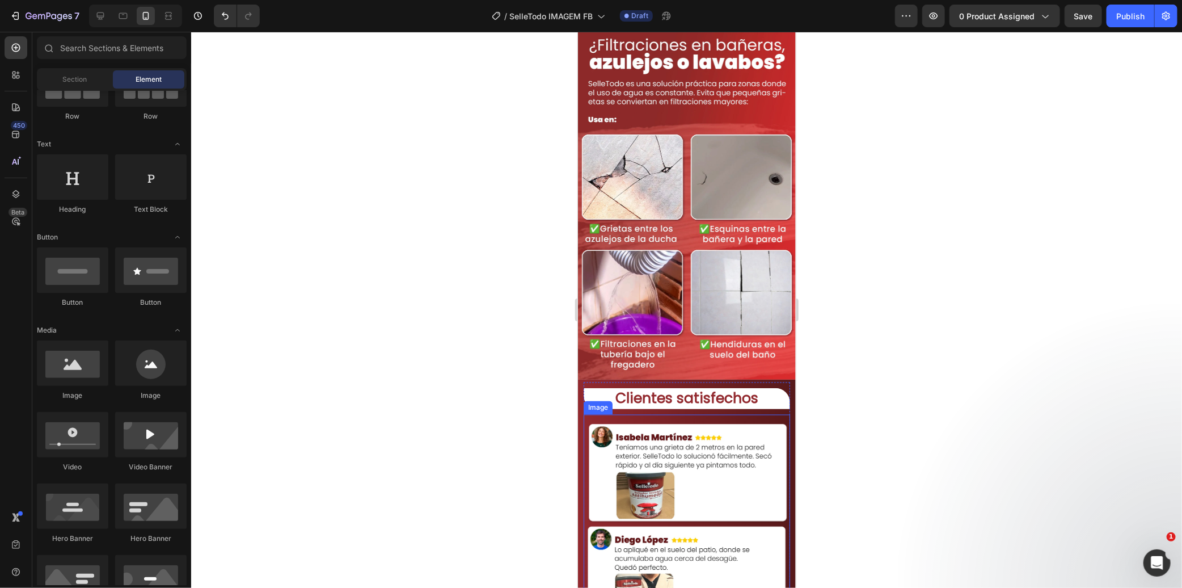
scroll to position [1214, 0]
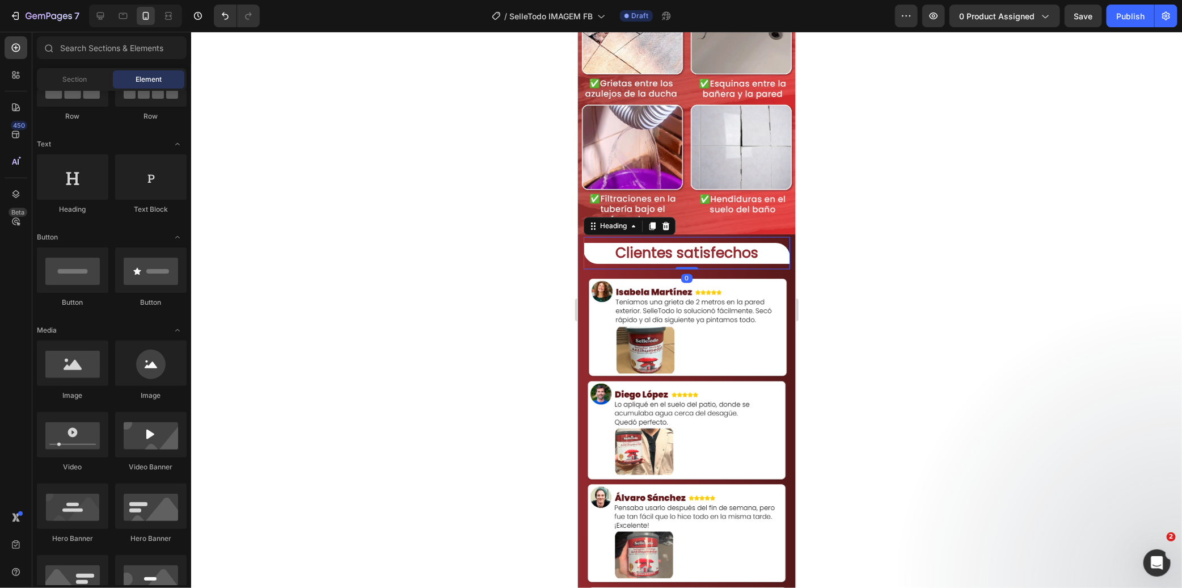
click at [702, 243] on strong "Clientes satisfechos" at bounding box center [686, 253] width 143 height 20
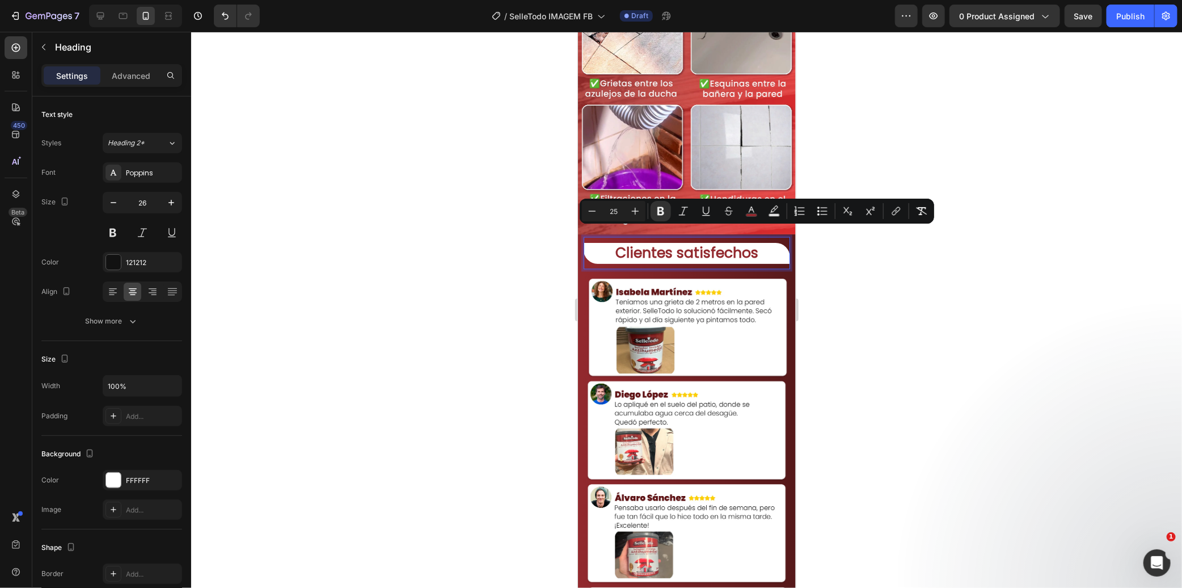
click at [468, 265] on div at bounding box center [686, 310] width 991 height 556
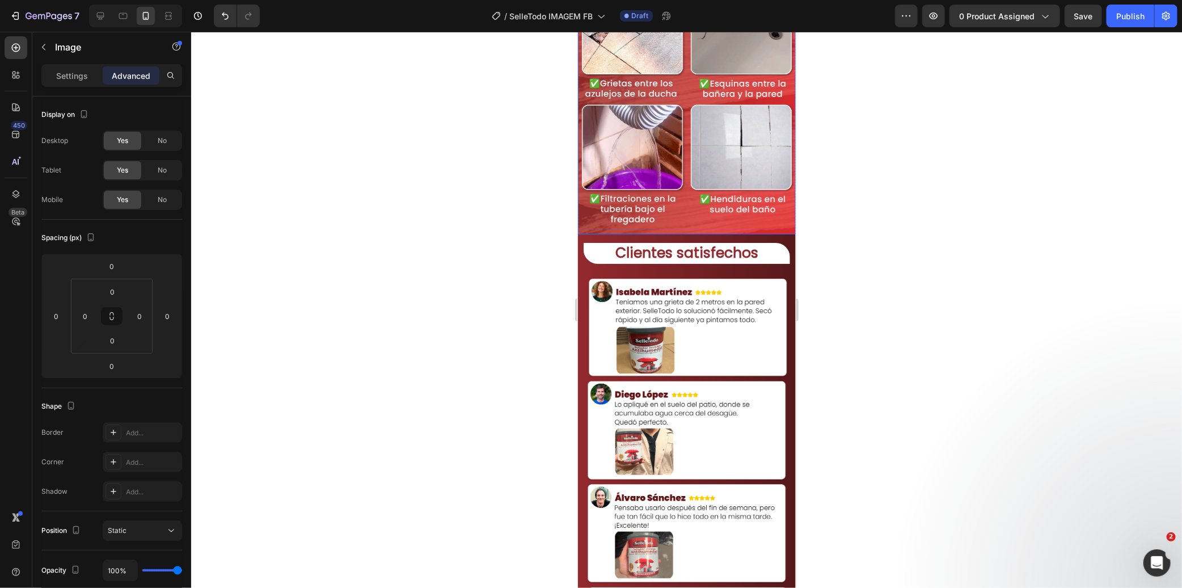
click at [673, 168] on img at bounding box center [686, 58] width 218 height 349
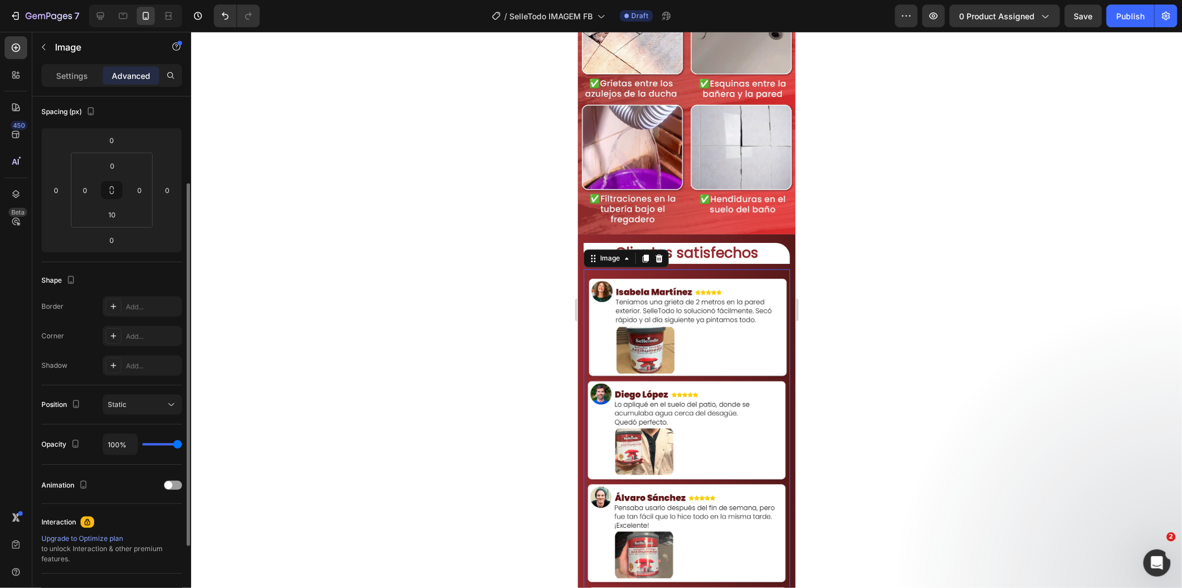
click at [664, 313] on img at bounding box center [686, 481] width 206 height 413
click at [645, 255] on icon at bounding box center [645, 259] width 6 height 8
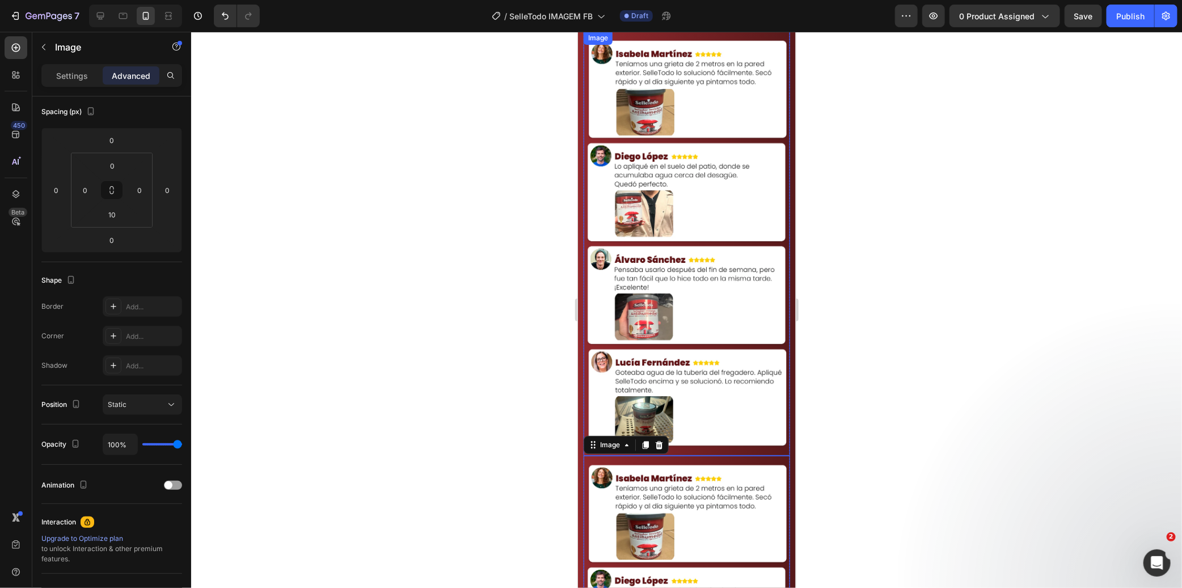
scroll to position [1361, 0]
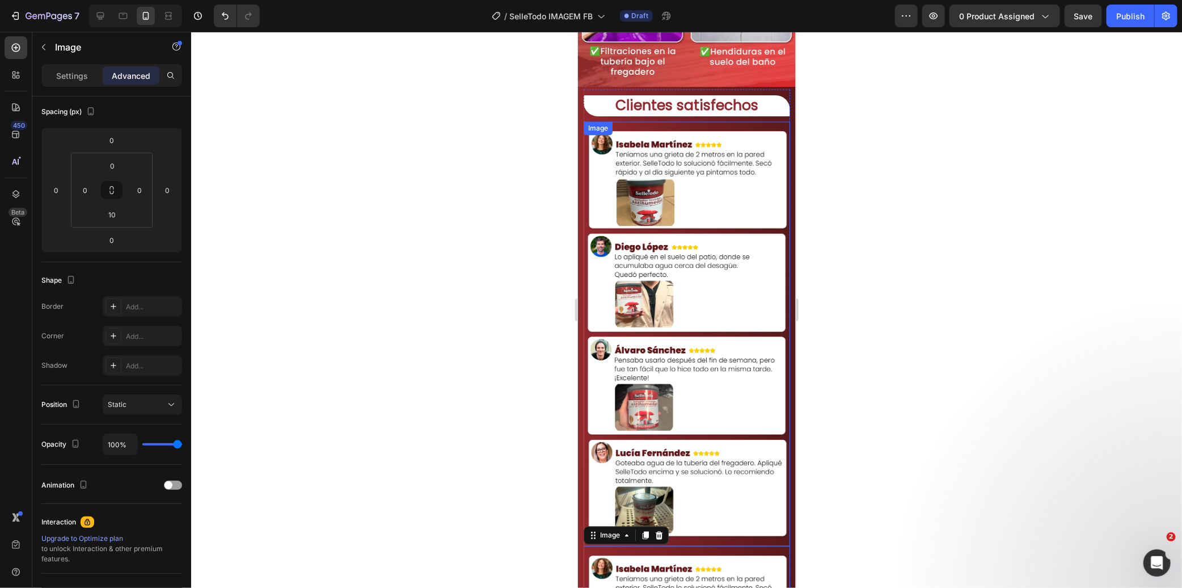
click at [665, 231] on img at bounding box center [686, 333] width 206 height 413
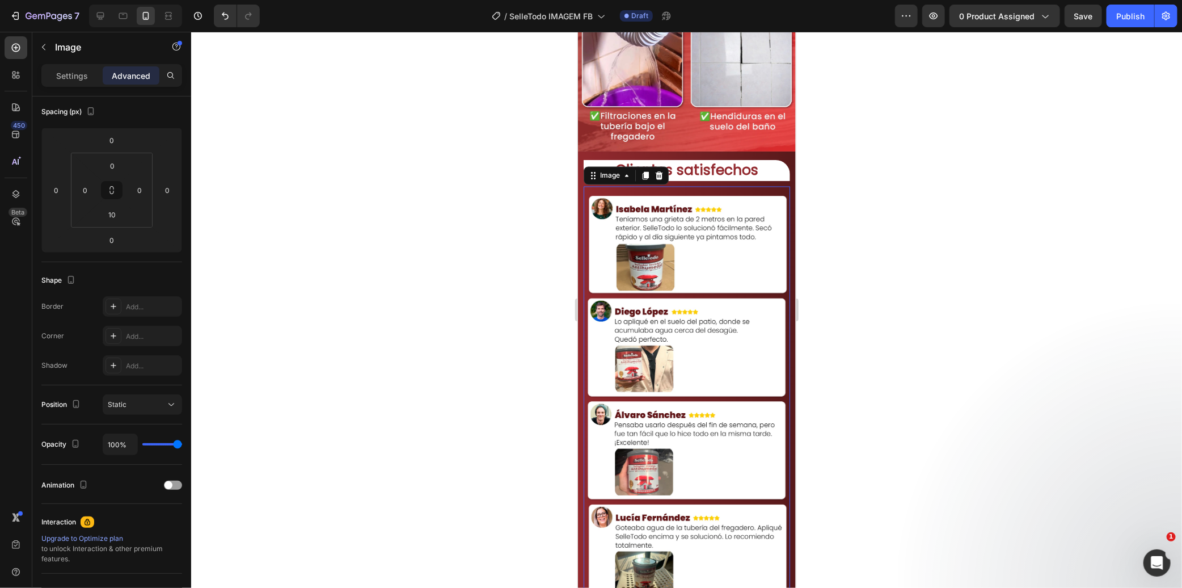
scroll to position [1172, 0]
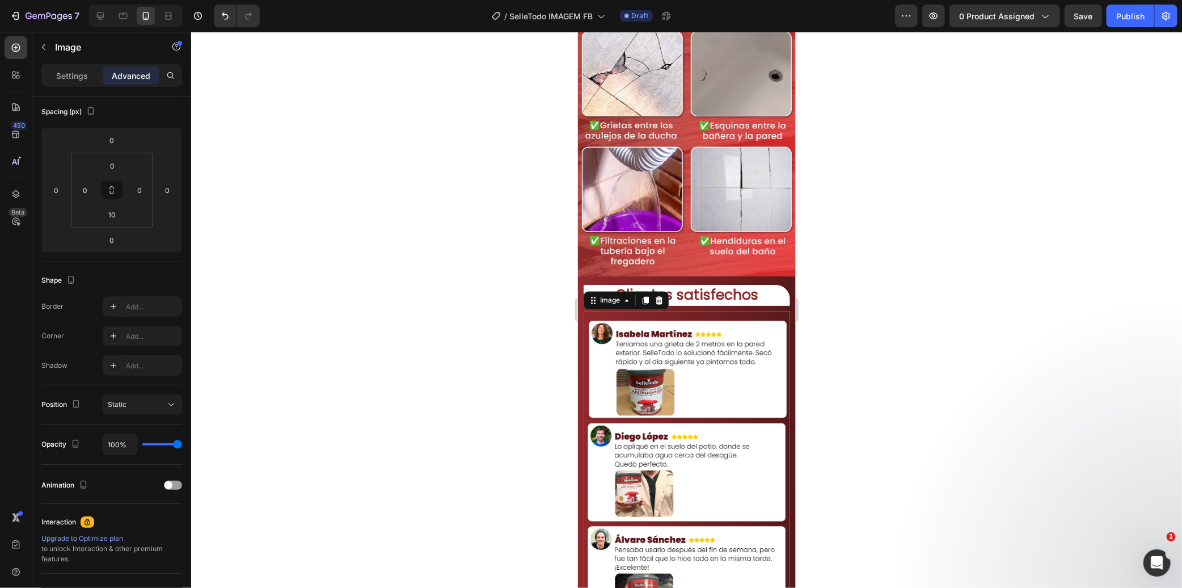
click at [676, 332] on img at bounding box center [686, 523] width 206 height 413
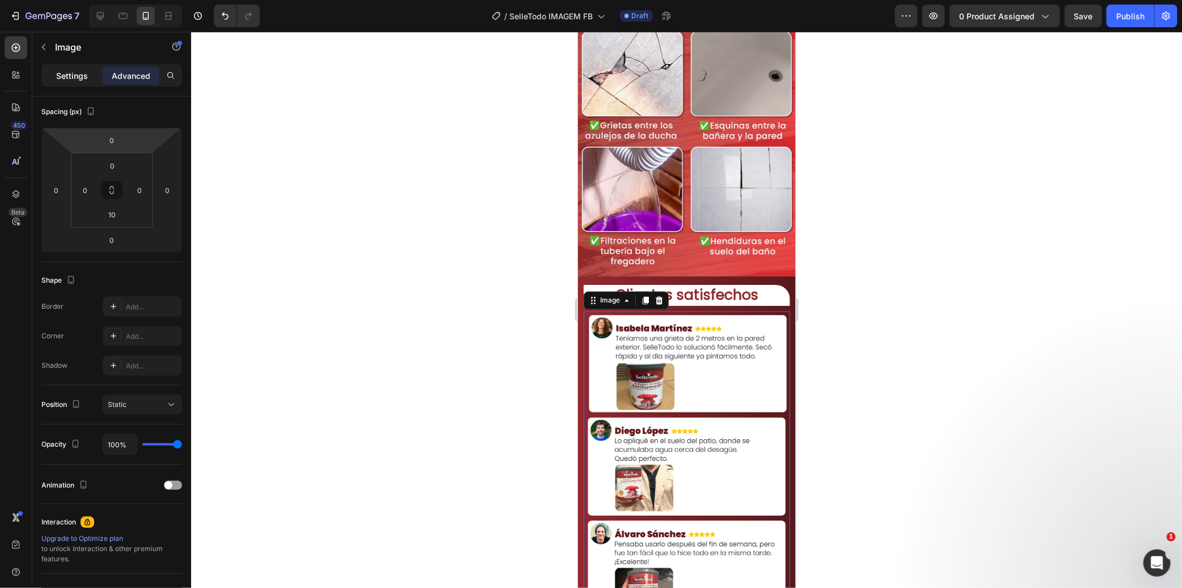
click at [95, 67] on div "Settings" at bounding box center [72, 75] width 57 height 18
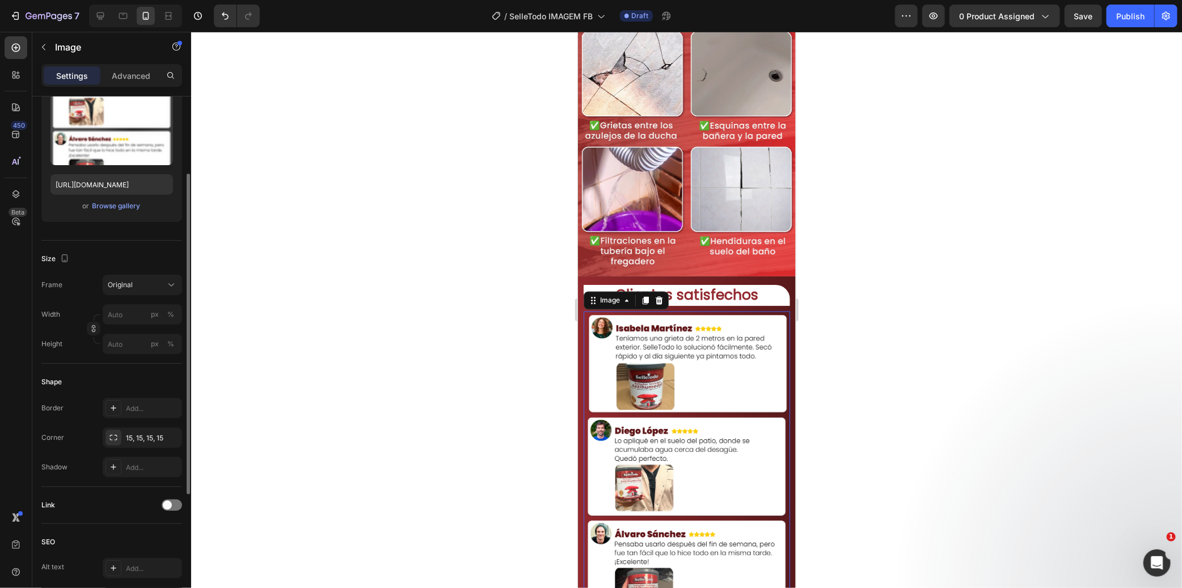
click at [113, 171] on div "Upload Image https://cdn.shopify.com/s/files/1/0656/6081/3462/files/LP_verao_Se…" at bounding box center [111, 153] width 141 height 137
click at [113, 178] on input "[URL][DOMAIN_NAME]" at bounding box center [111, 184] width 123 height 20
paste input "Selletodo_Imagem_LP_6.webp?v=1756385550"
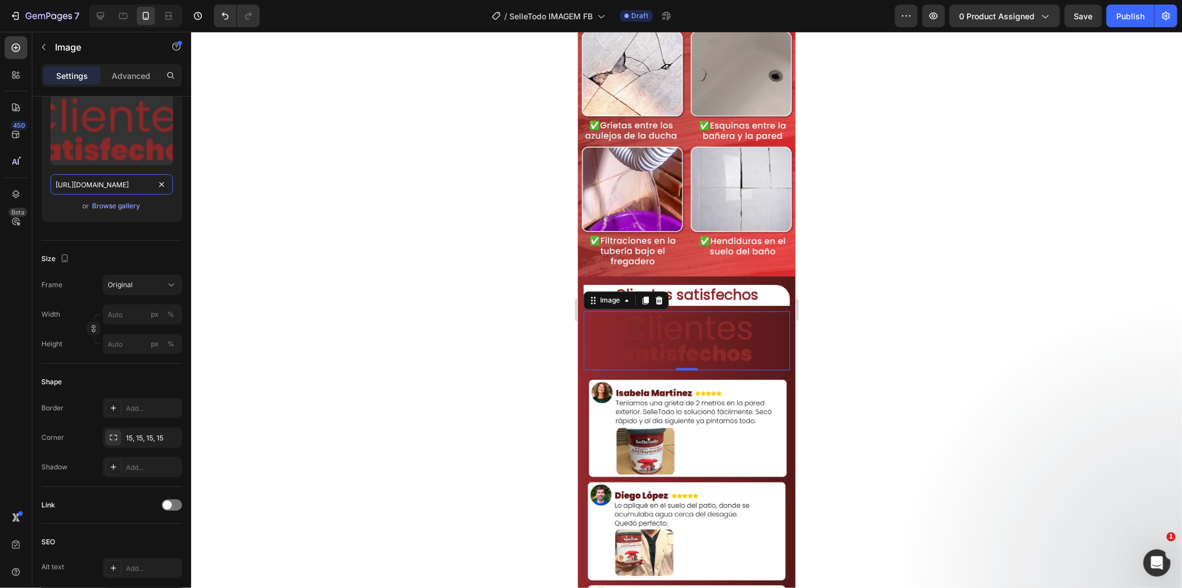
type input "[URL][DOMAIN_NAME]"
click at [329, 200] on div at bounding box center [686, 310] width 991 height 556
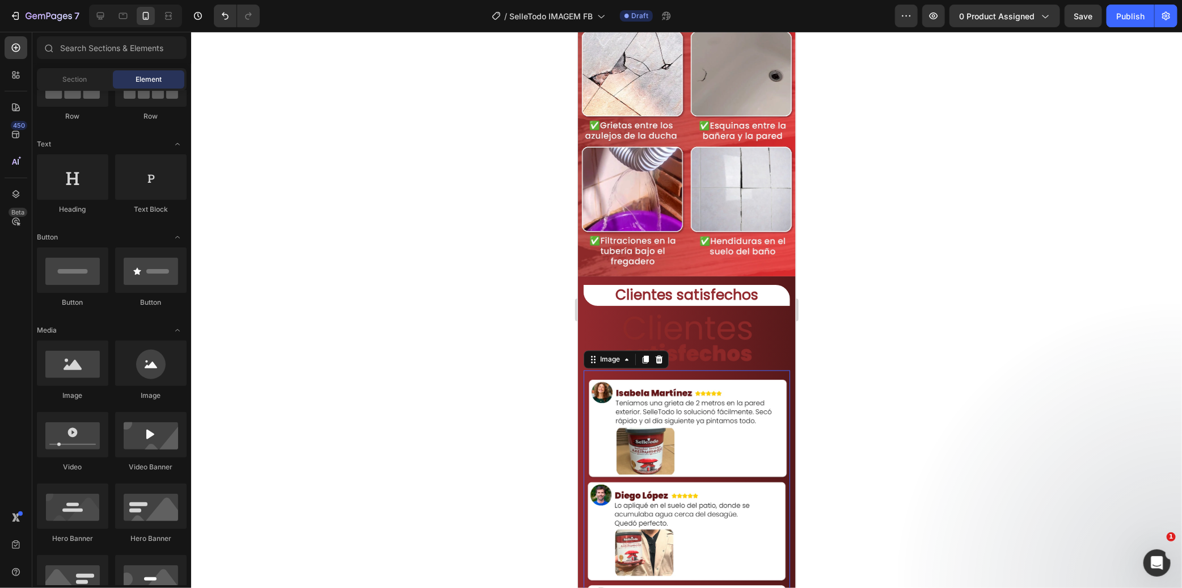
click at [736, 376] on img at bounding box center [686, 582] width 206 height 413
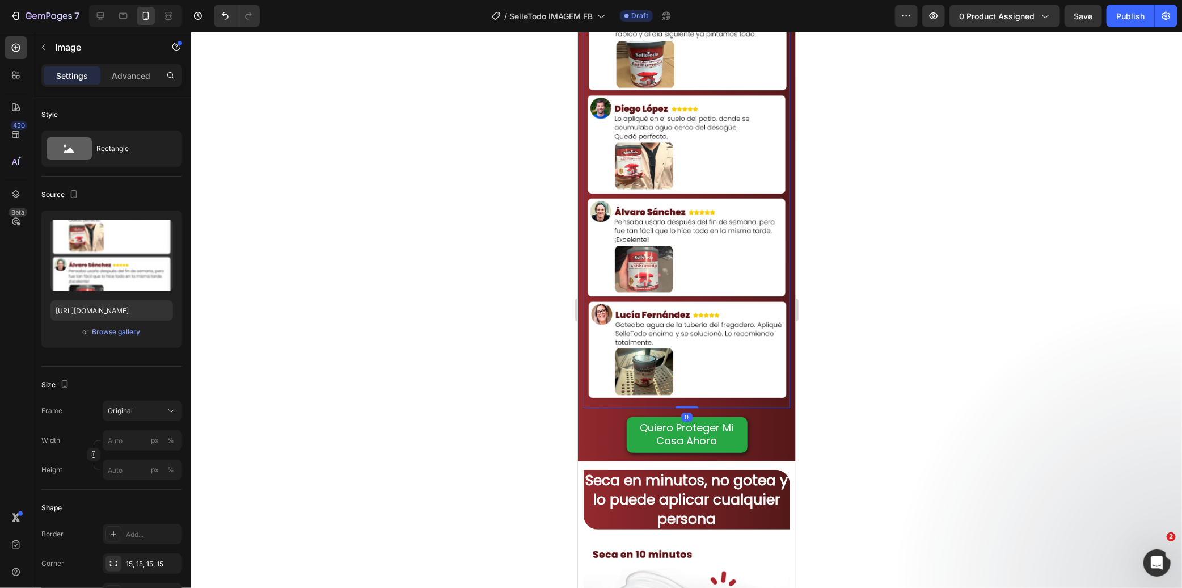
scroll to position [1550, 0]
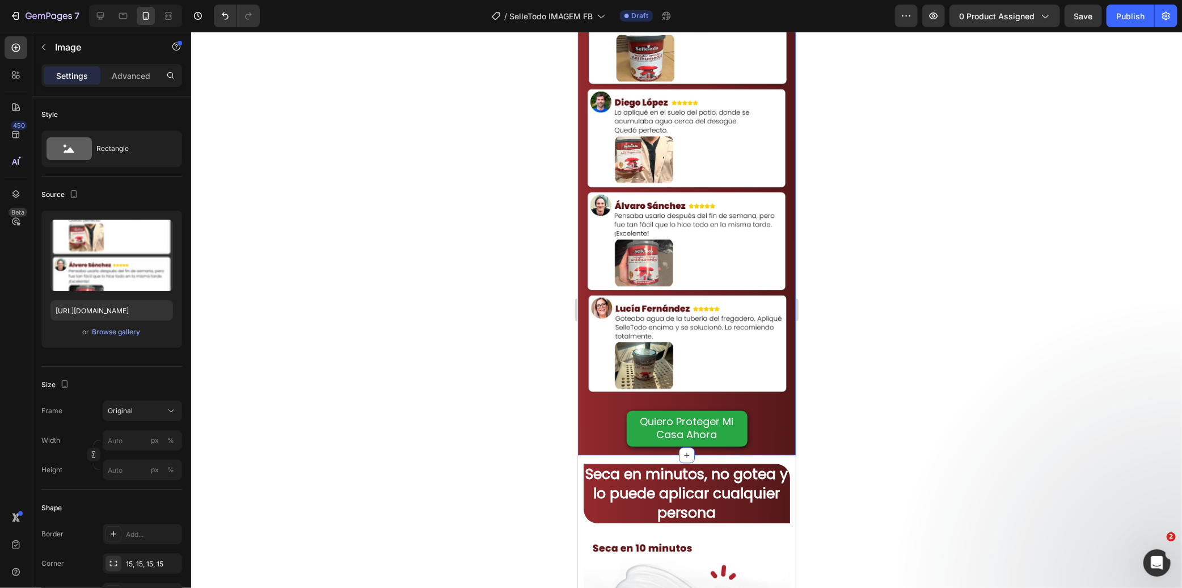
click at [591, 426] on div "⁠⁠⁠⁠⁠⁠⁠ Clientes satisfechos Heading Image Image Row Quiero Proteger Mi Casa Ah…" at bounding box center [686, 169] width 218 height 572
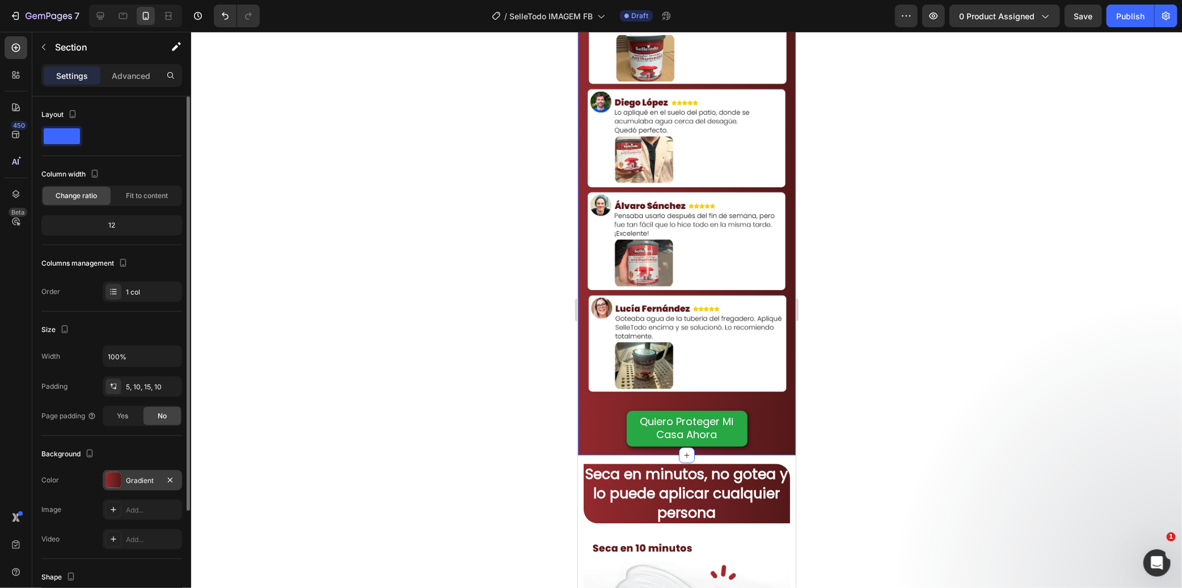
click at [104, 480] on div "Gradient" at bounding box center [142, 480] width 79 height 20
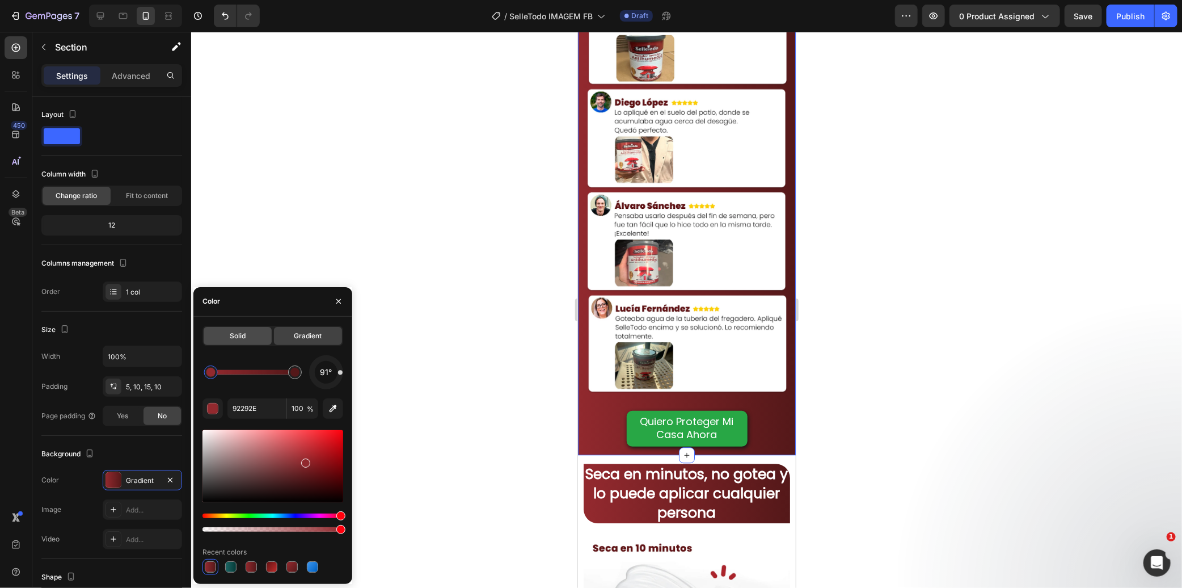
click at [227, 342] on div "Solid" at bounding box center [238, 336] width 68 height 18
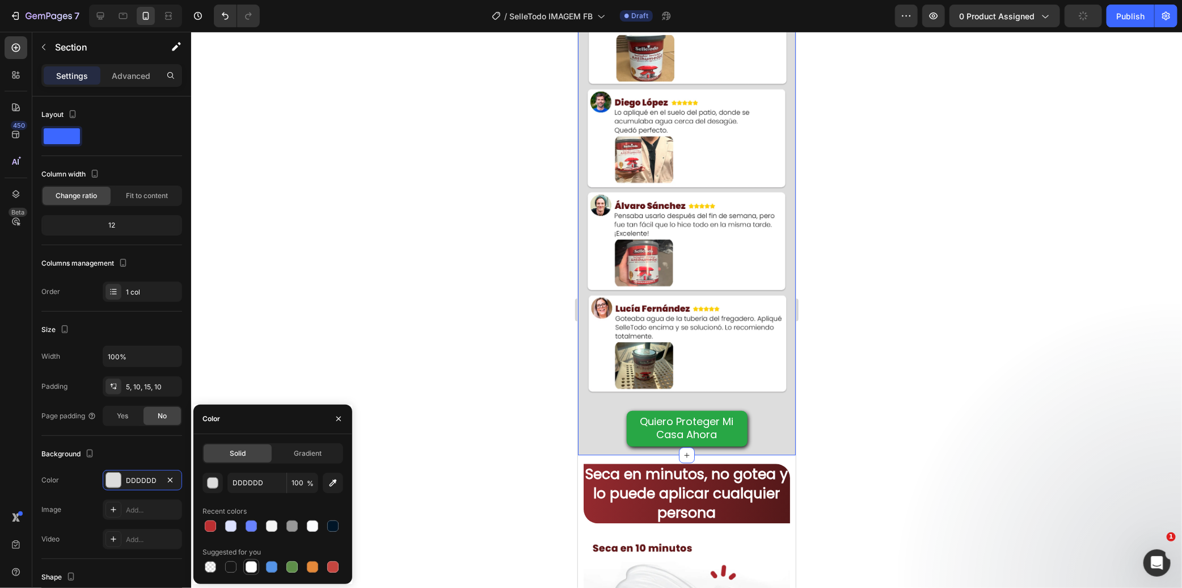
click at [253, 567] on div at bounding box center [251, 566] width 11 height 11
type input "FFFFFF"
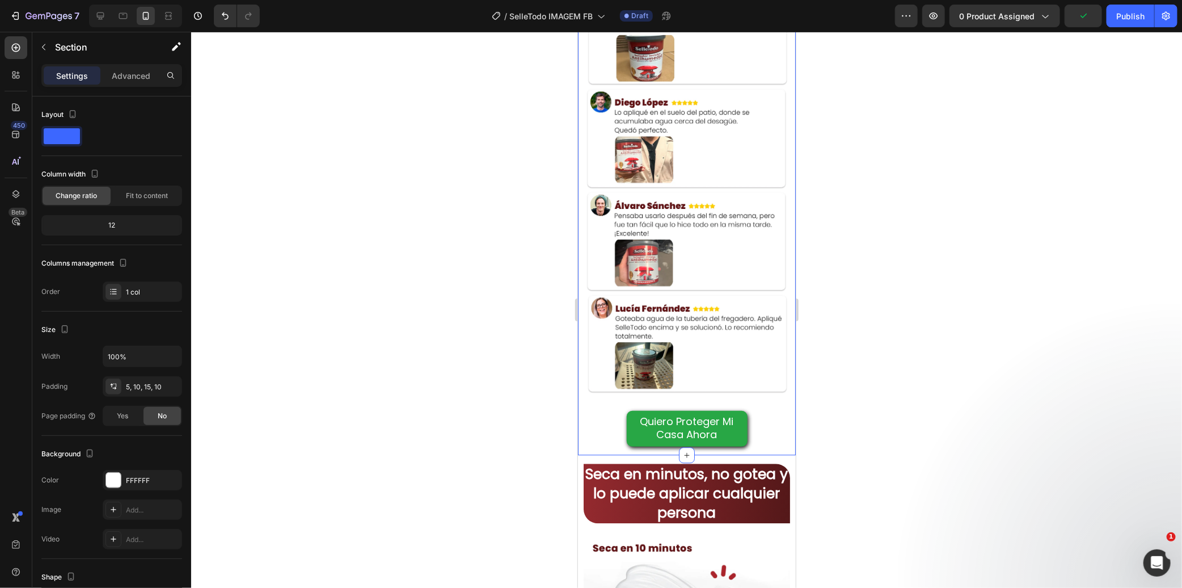
click at [376, 327] on div at bounding box center [686, 310] width 991 height 556
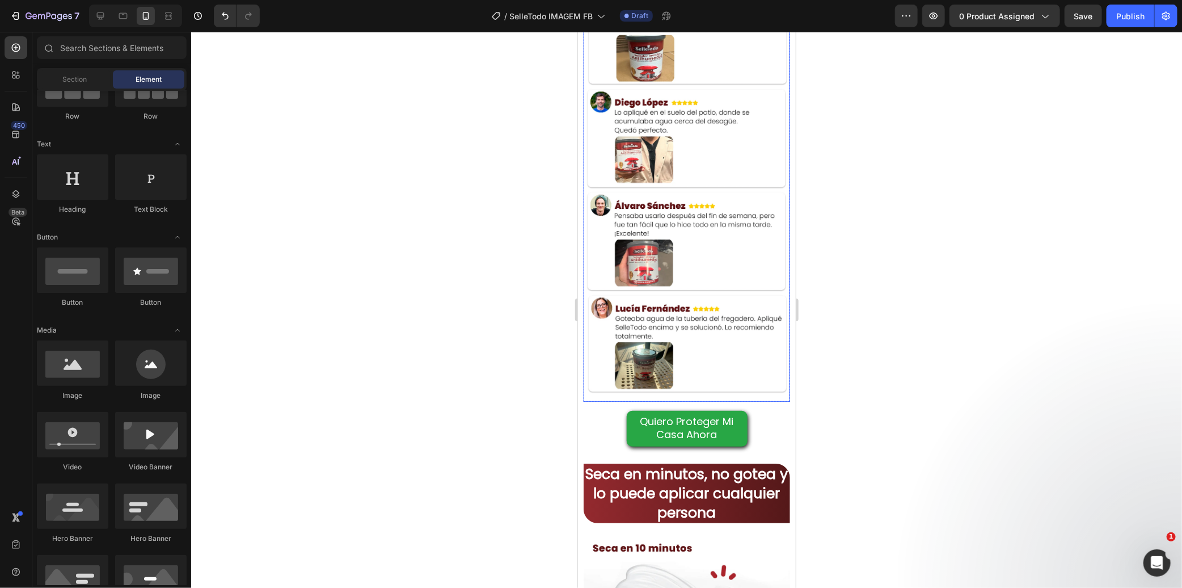
click at [731, 222] on img at bounding box center [686, 188] width 206 height 413
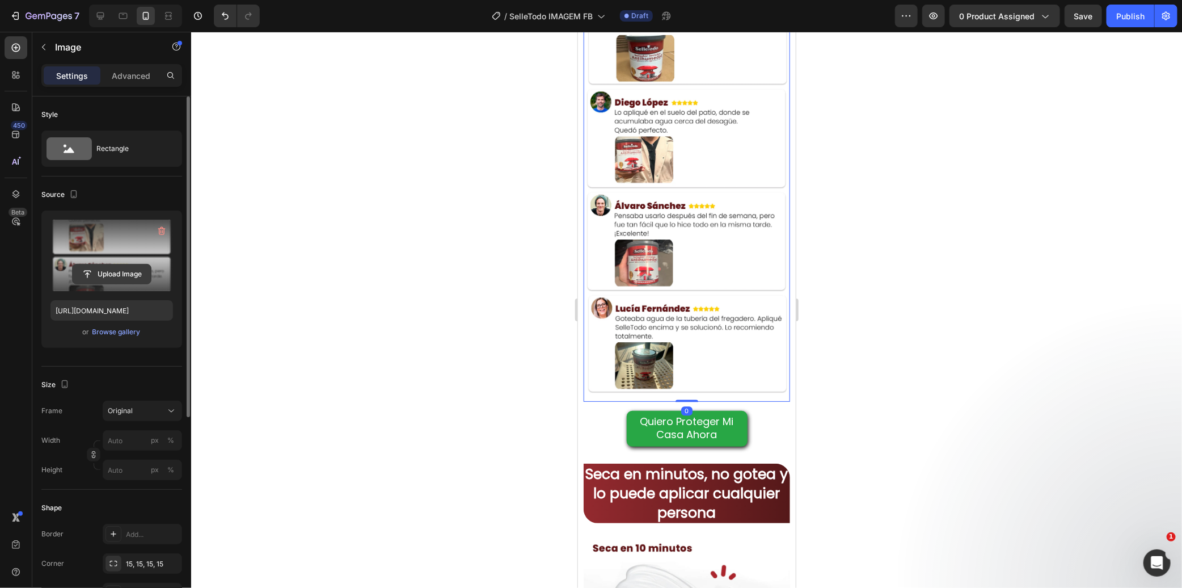
scroll to position [189, 0]
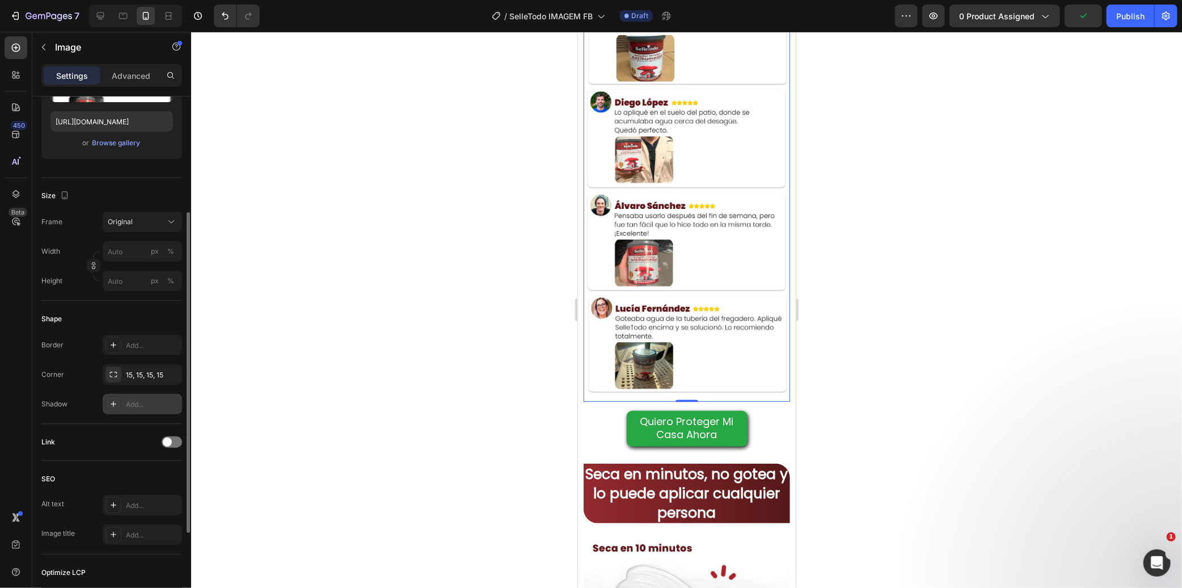
click at [136, 400] on div "Add..." at bounding box center [152, 404] width 53 height 10
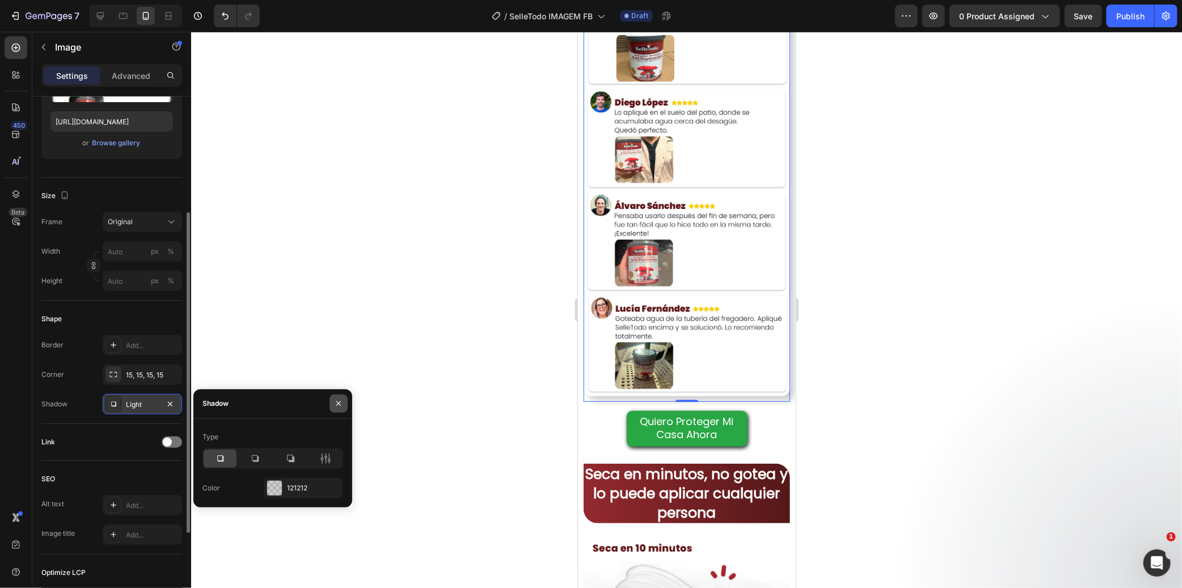
click at [339, 403] on icon "button" at bounding box center [338, 403] width 5 height 5
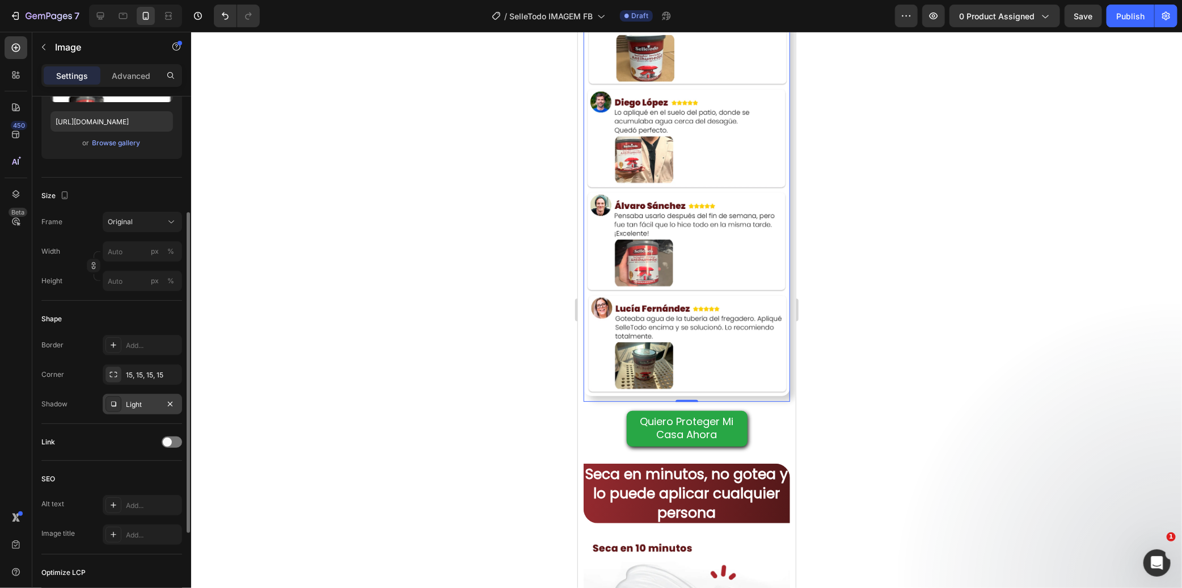
click at [390, 366] on div at bounding box center [686, 310] width 991 height 556
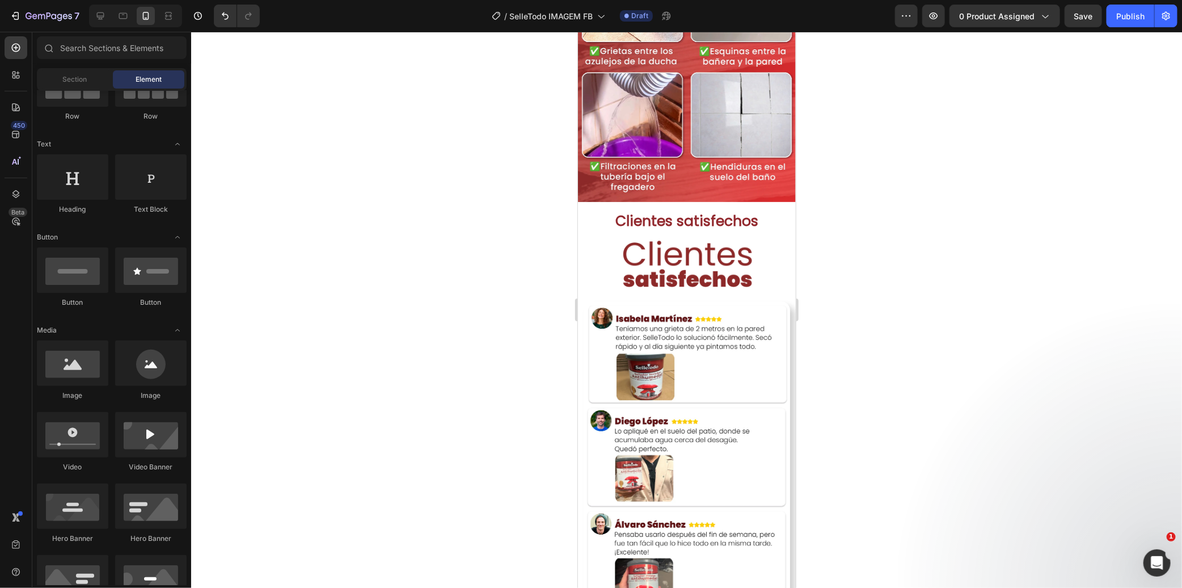
scroll to position [920, 0]
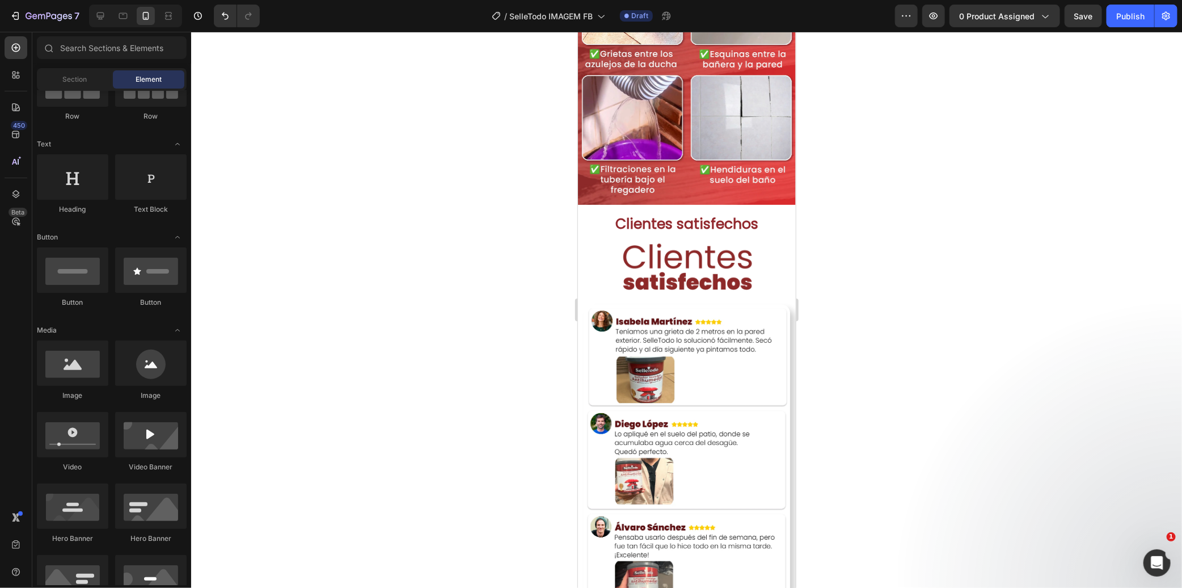
click at [886, 234] on div at bounding box center [686, 310] width 991 height 556
click at [716, 360] on img at bounding box center [686, 510] width 206 height 413
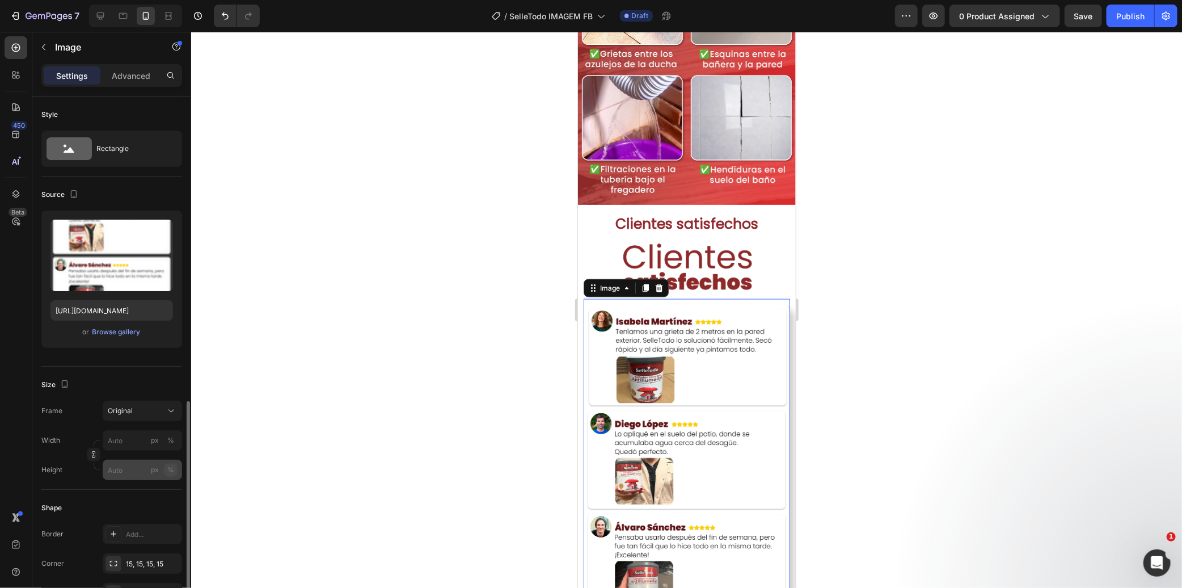
scroll to position [189, 0]
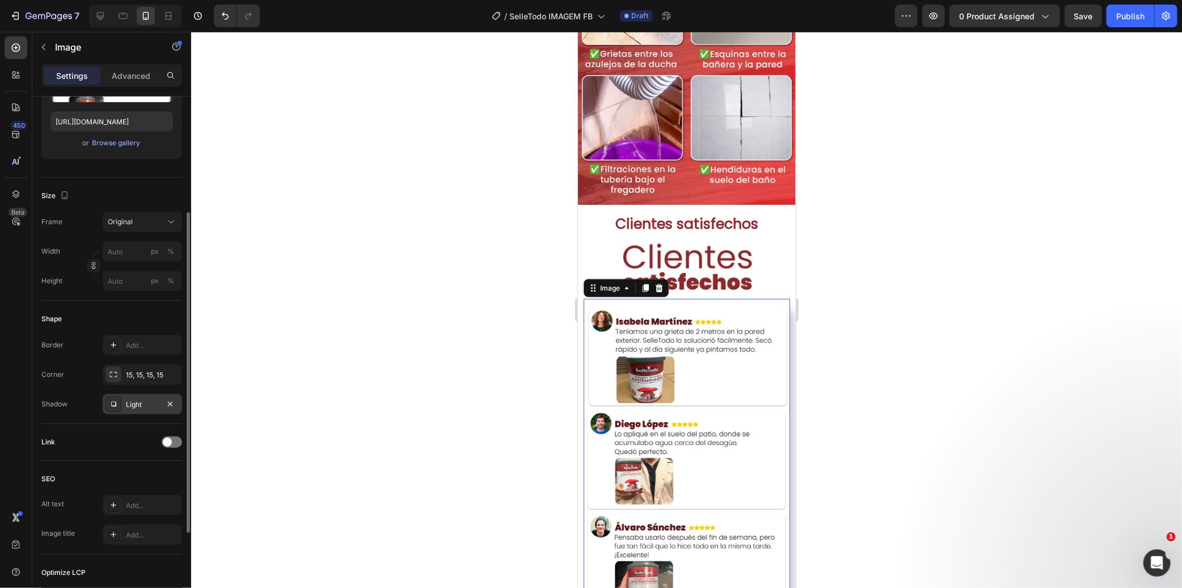
click at [113, 408] on div at bounding box center [114, 404] width 16 height 16
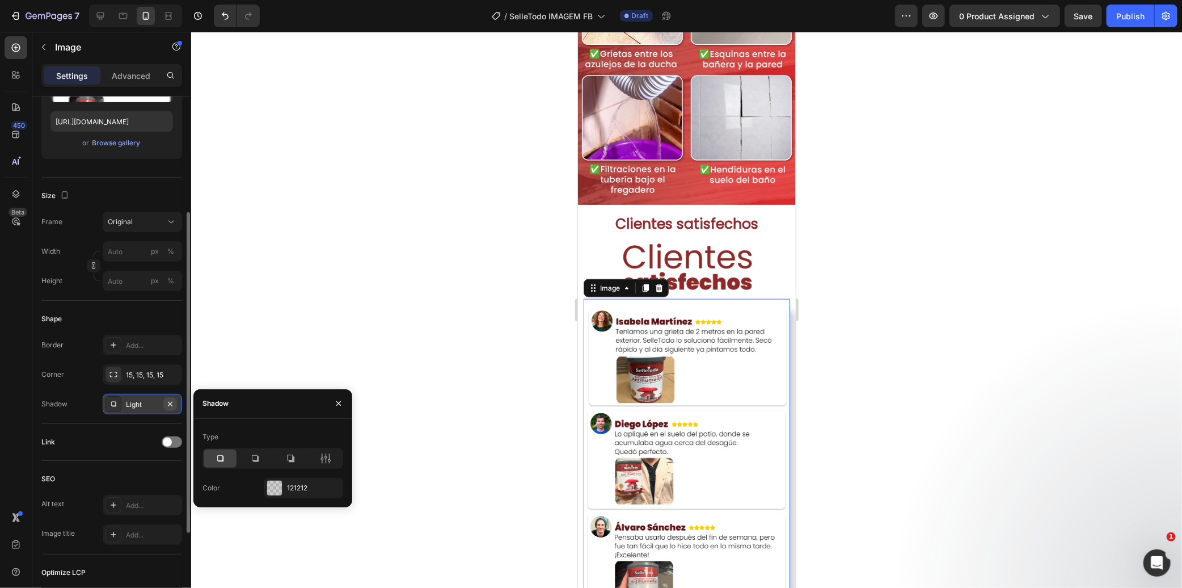
click at [167, 404] on icon "button" at bounding box center [170, 403] width 9 height 9
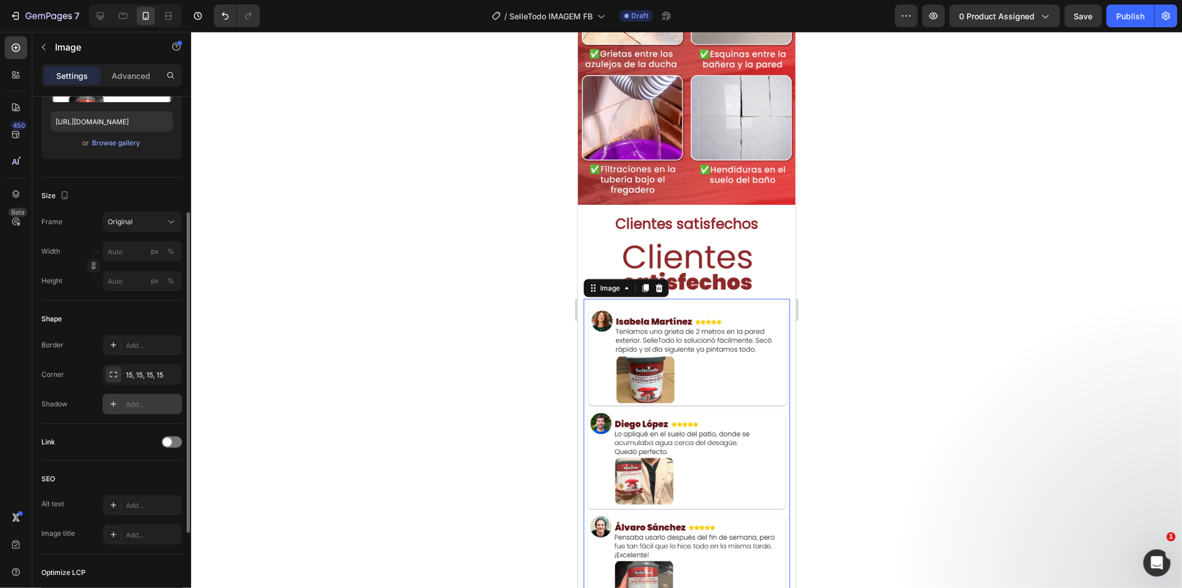
click at [352, 293] on div at bounding box center [686, 310] width 991 height 556
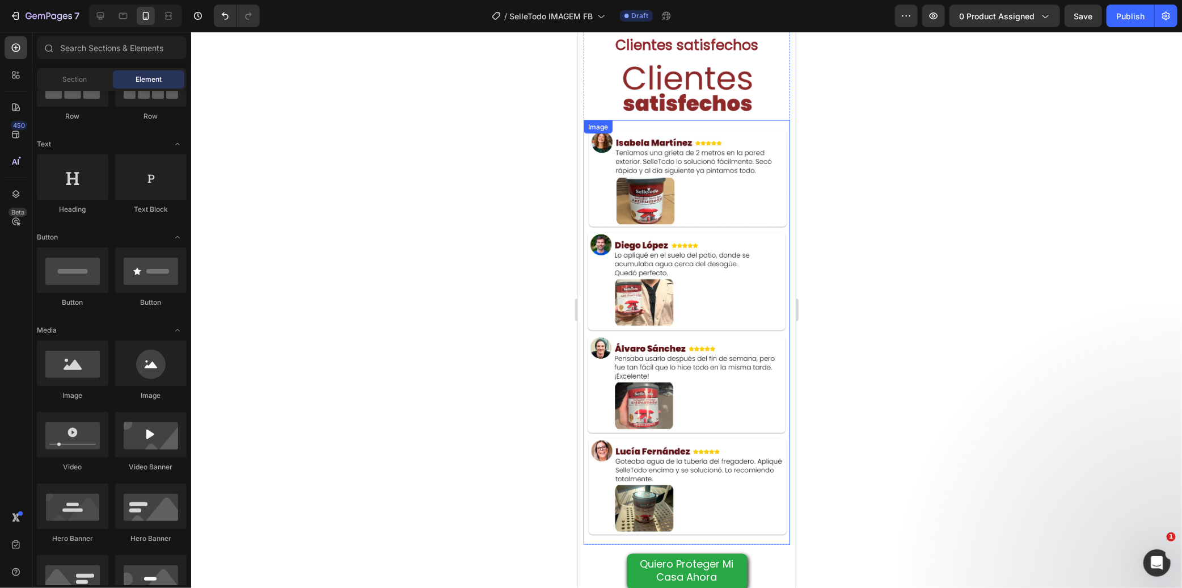
scroll to position [983, 0]
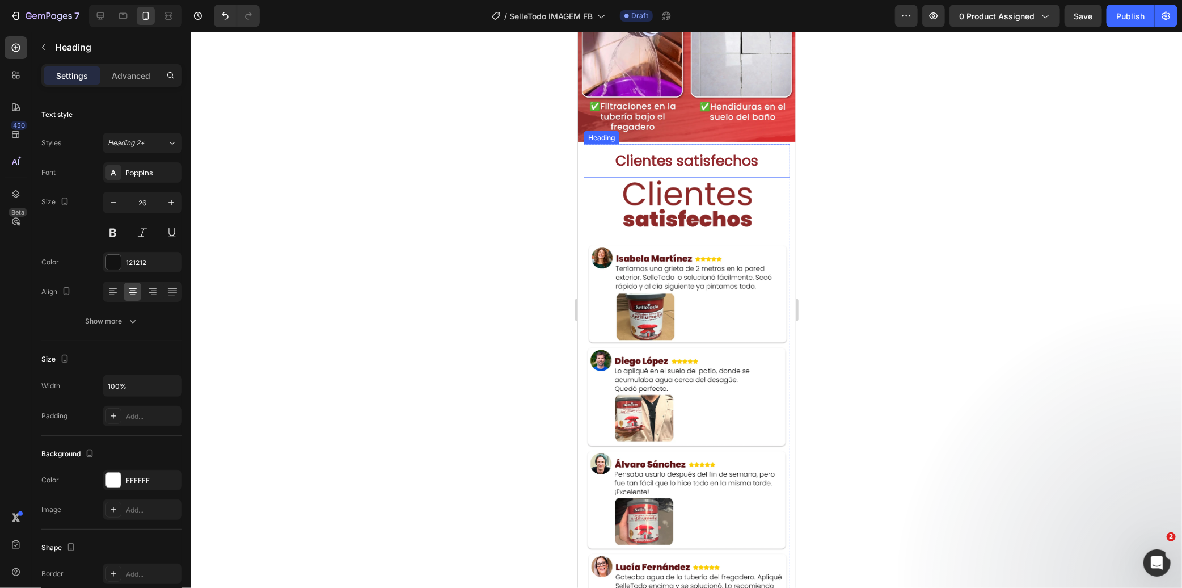
click at [761, 151] on p "⁠⁠⁠⁠⁠⁠⁠ Clientes satisfechos" at bounding box center [686, 160] width 204 height 19
click at [661, 129] on icon at bounding box center [665, 133] width 9 height 9
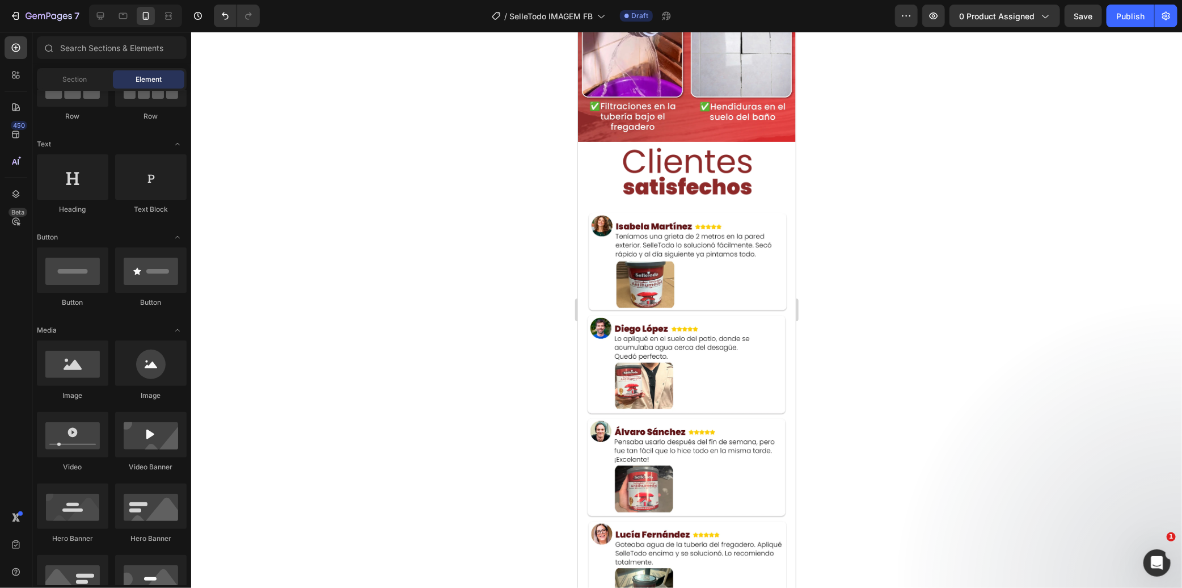
click at [874, 194] on div at bounding box center [686, 310] width 991 height 556
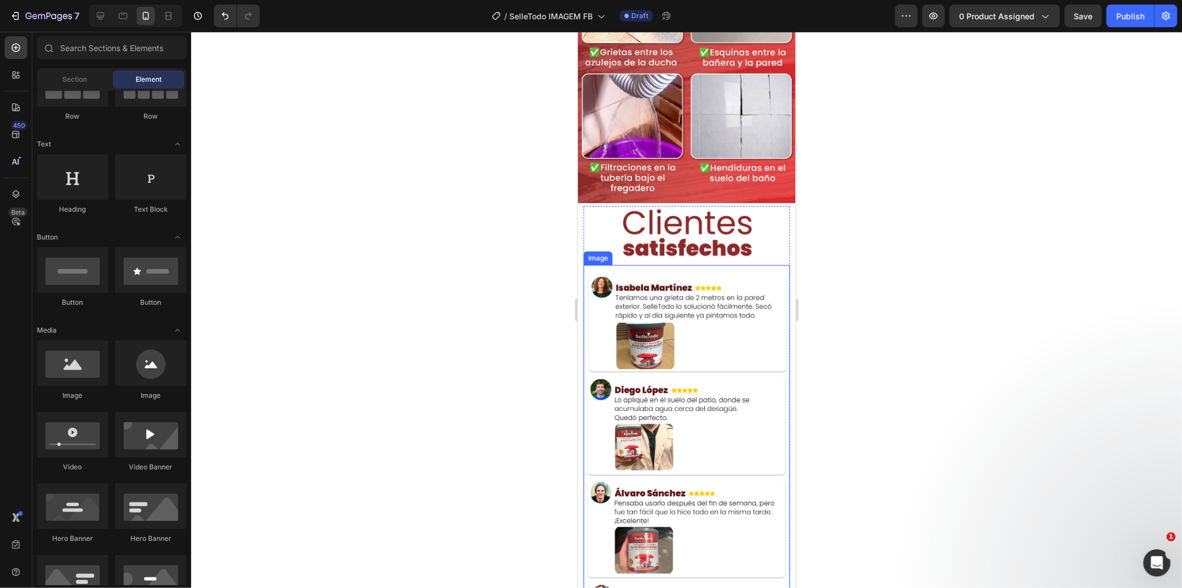
scroll to position [920, 0]
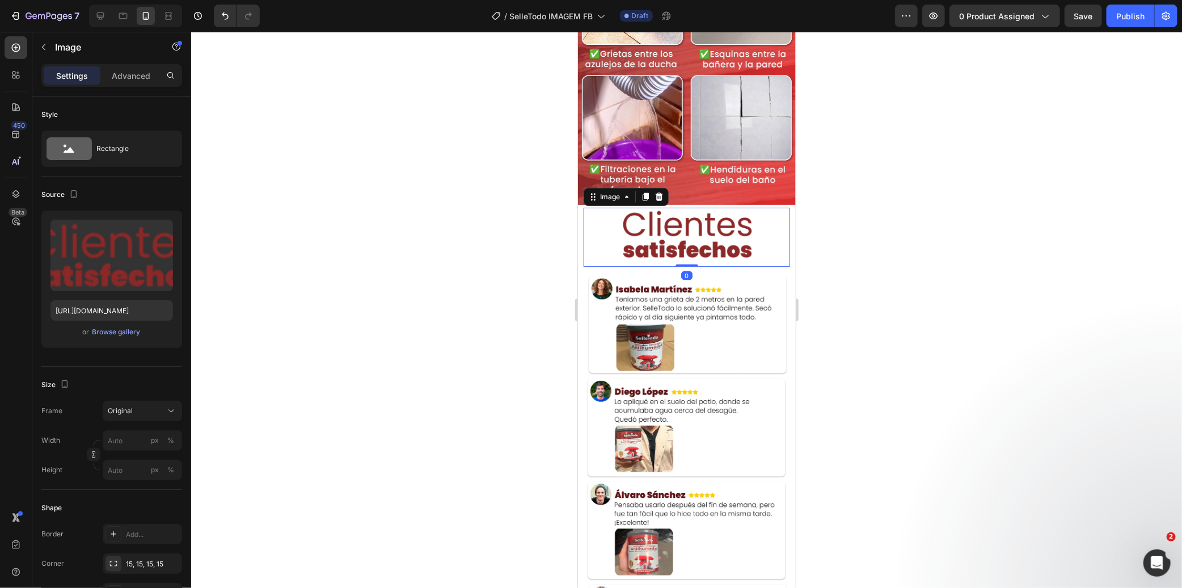
click at [760, 215] on img at bounding box center [686, 233] width 206 height 53
click at [146, 78] on p "Advanced" at bounding box center [131, 76] width 39 height 12
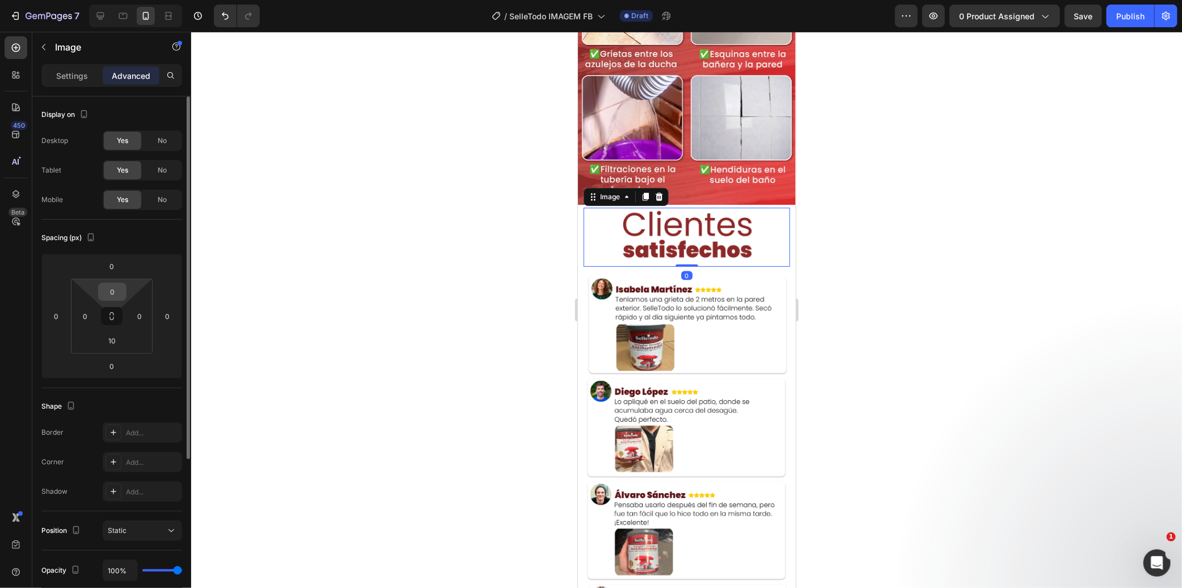
click at [115, 292] on input "0" at bounding box center [112, 291] width 23 height 17
type input "10"
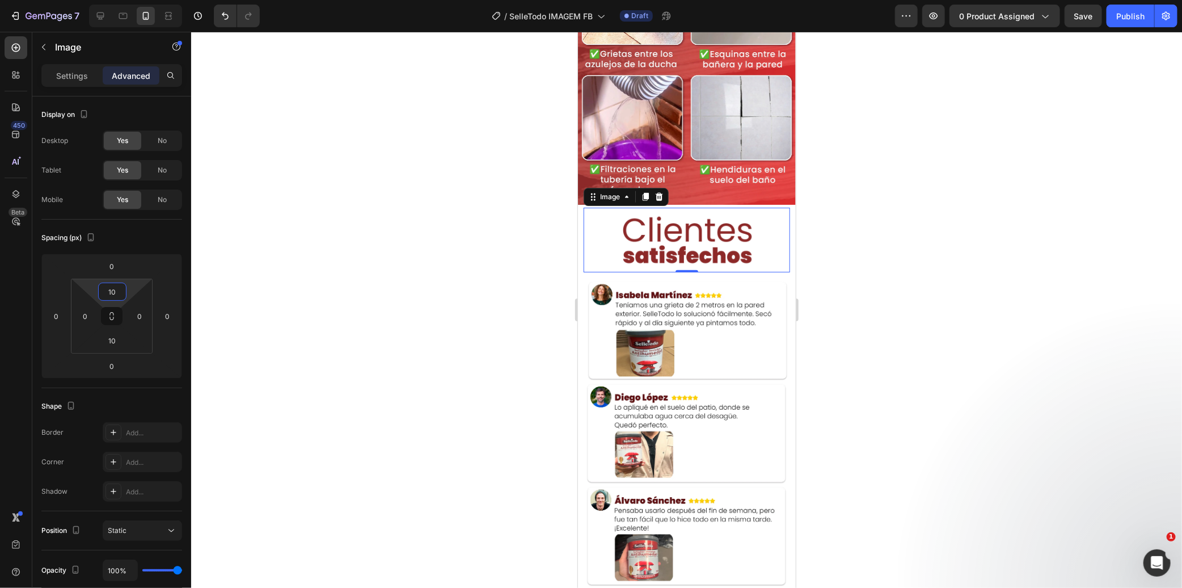
click at [361, 264] on div at bounding box center [686, 310] width 991 height 556
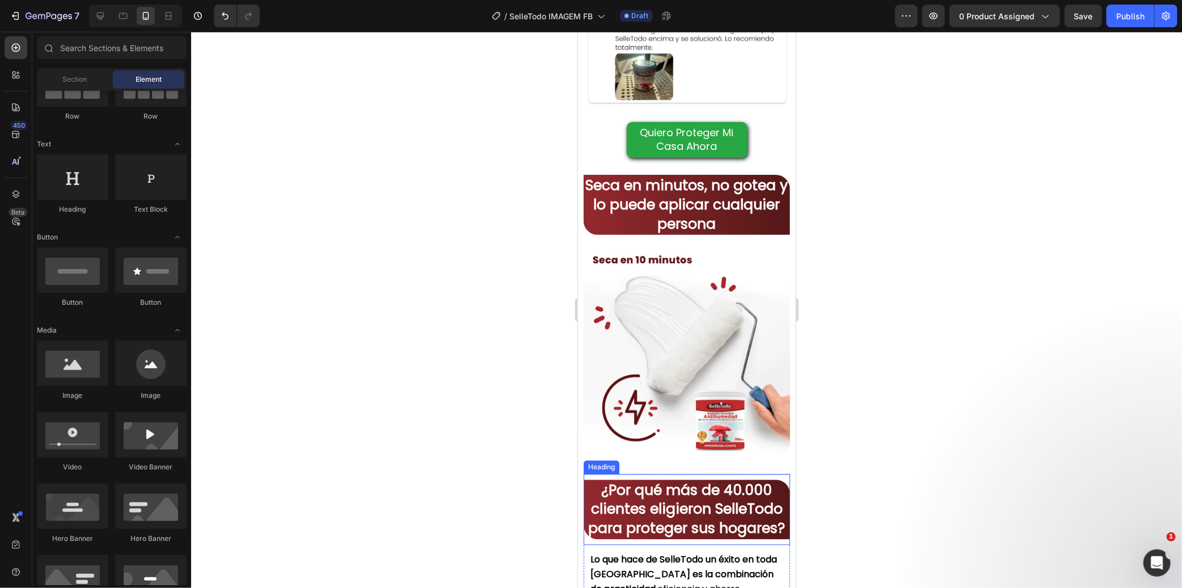
scroll to position [1487, 0]
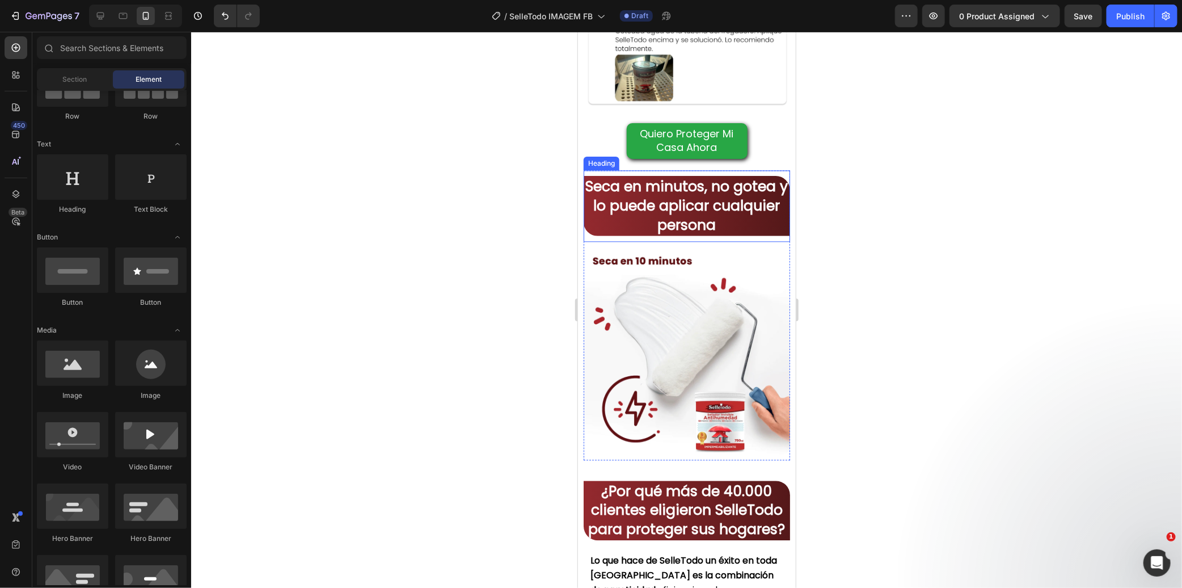
click at [693, 207] on strong "Seca en minutos, no gotea y lo puede aplicar cualquier persona" at bounding box center [686, 205] width 203 height 58
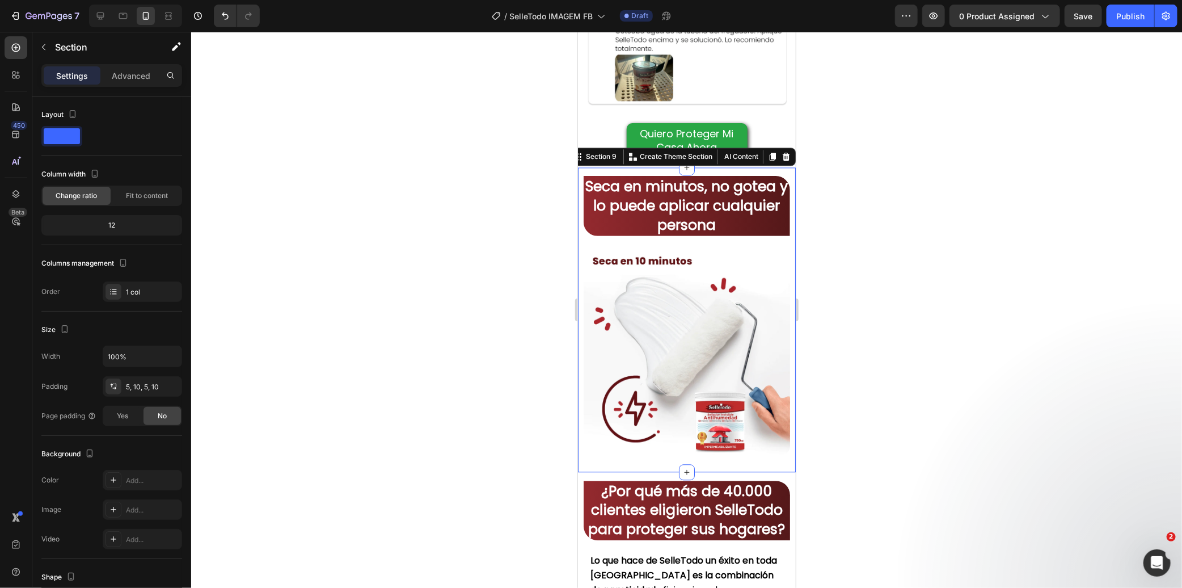
click at [577, 167] on div "Seca en minutos, no gotea y lo puede aplicar cualquier persona Heading Image Ro…" at bounding box center [686, 319] width 218 height 304
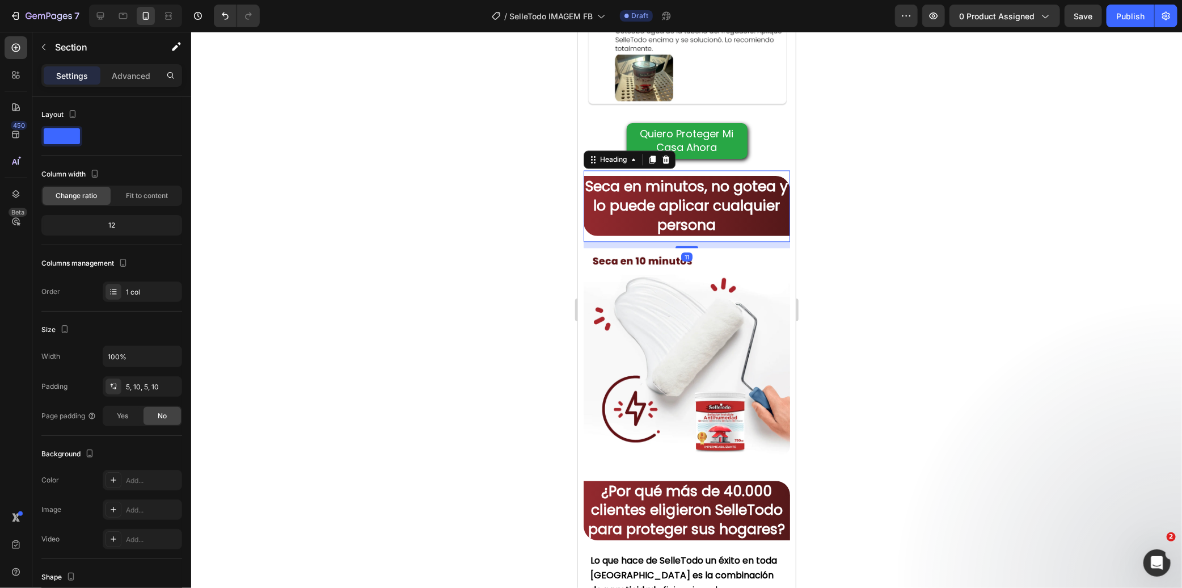
click at [744, 176] on strong "Seca en minutos, no gotea y lo puede aplicar cualquier persona" at bounding box center [686, 205] width 203 height 58
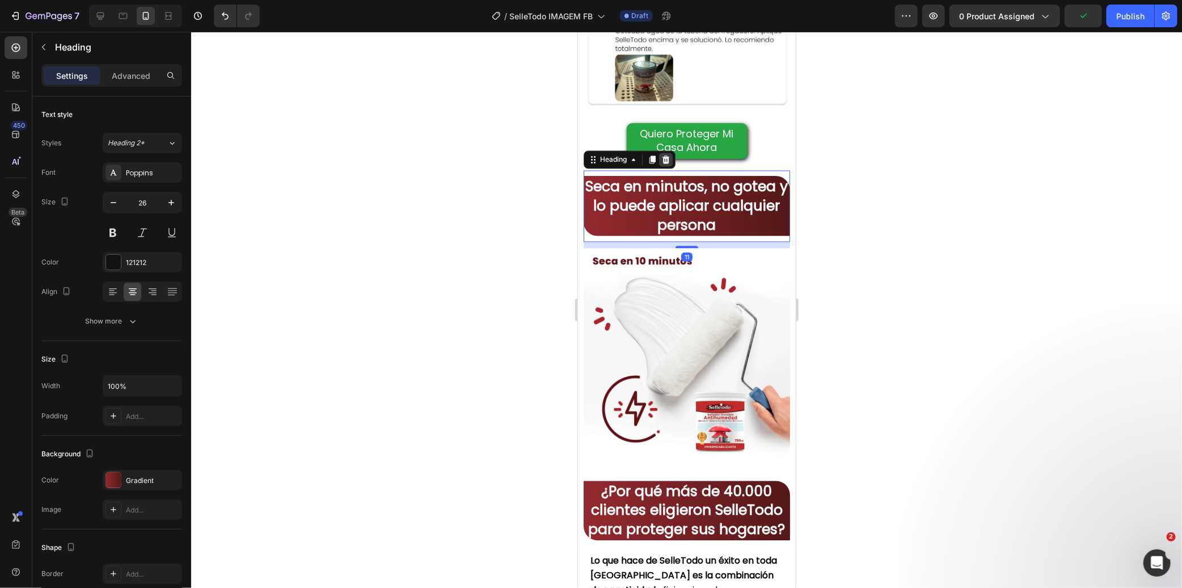
click at [668, 155] on icon at bounding box center [665, 159] width 7 height 8
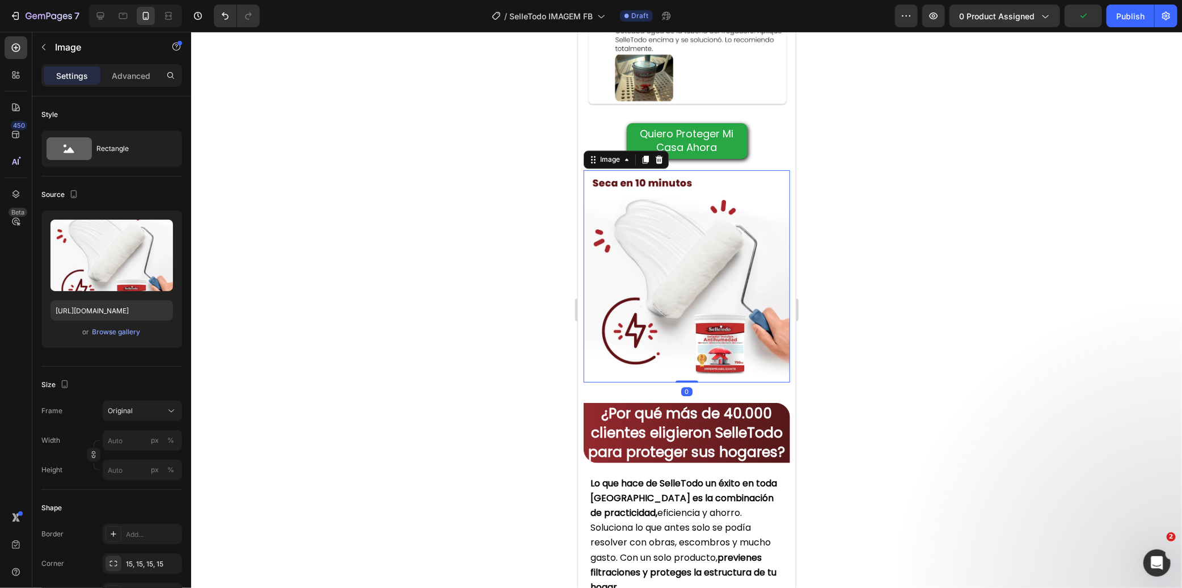
click at [685, 248] on img at bounding box center [686, 273] width 206 height 206
click at [703, 252] on img at bounding box center [686, 273] width 206 height 206
click at [127, 307] on input "https://cdn.shopify.com/s/files/1/0656/6081/3462/files/LP_verao_SelleTodo_26.we…" at bounding box center [111, 310] width 123 height 20
paste input "Selletodo_Imagem_LP_4.webp?v=1756385651"
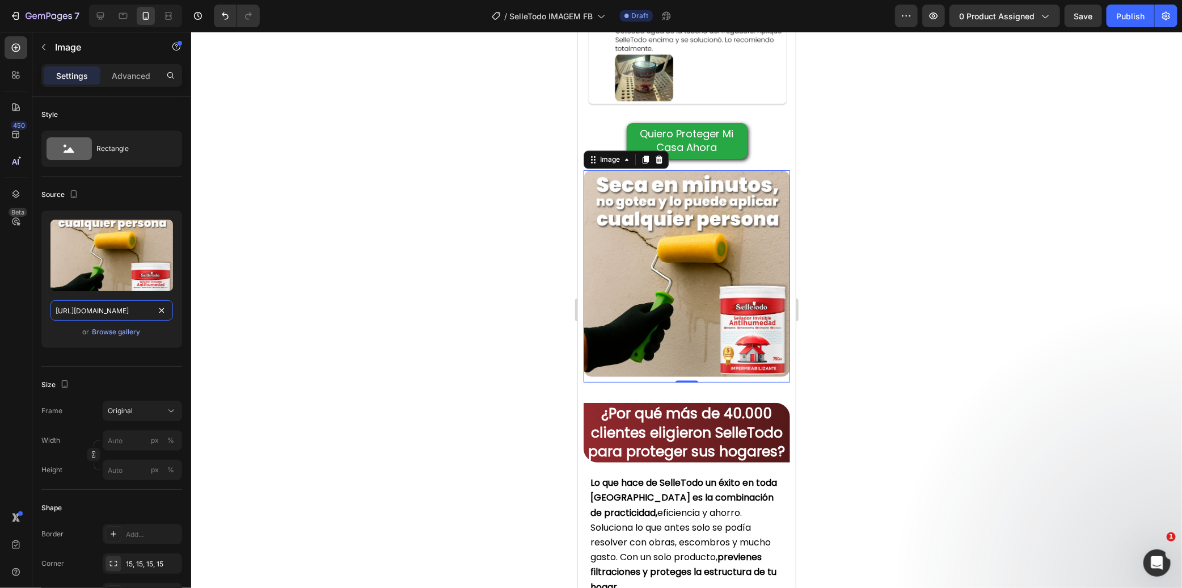
type input "[URL][DOMAIN_NAME]"
click at [345, 253] on div at bounding box center [686, 310] width 991 height 556
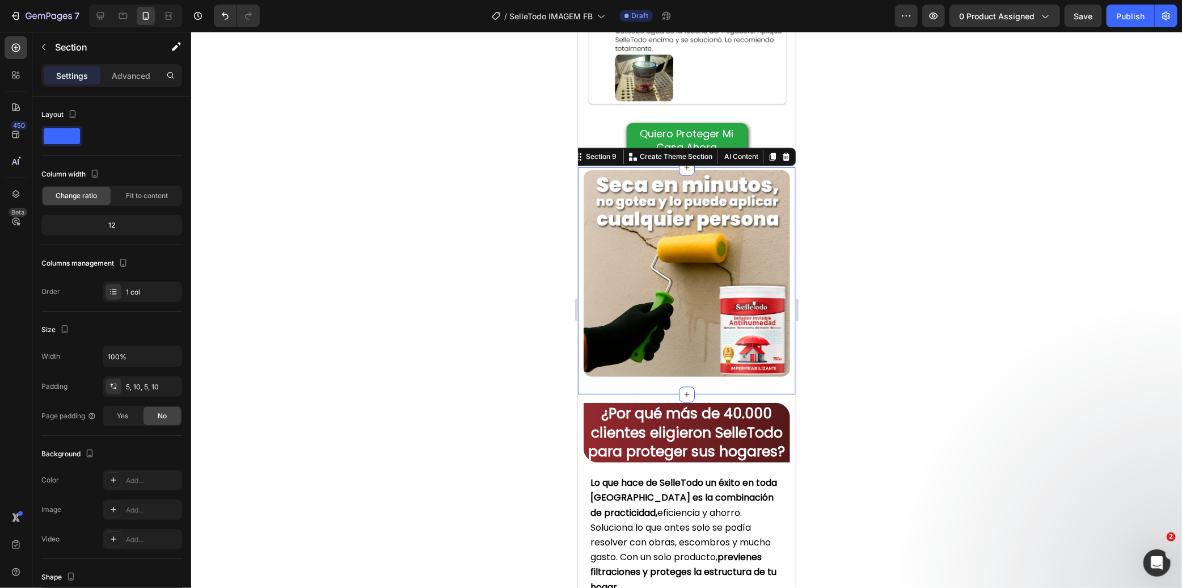
click at [579, 167] on div "Image Row Section 9 You can create reusable sections Create Theme Section AI Co…" at bounding box center [686, 280] width 218 height 227
click at [139, 70] on p "Advanced" at bounding box center [131, 76] width 39 height 12
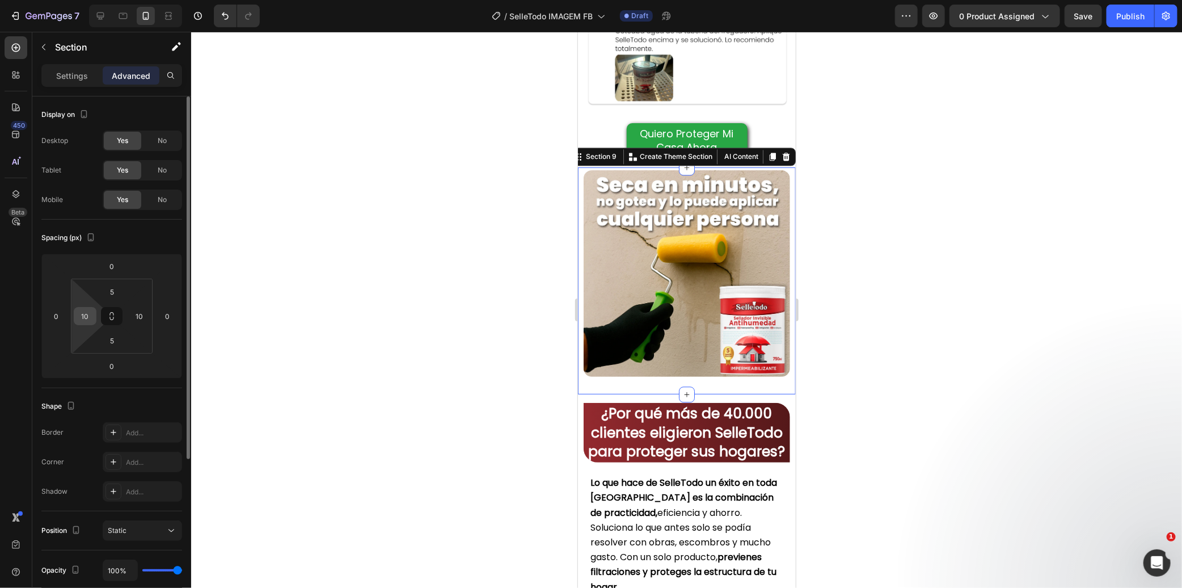
click at [91, 320] on input "10" at bounding box center [85, 315] width 17 height 17
type input "0"
click at [140, 319] on input "10" at bounding box center [139, 315] width 17 height 17
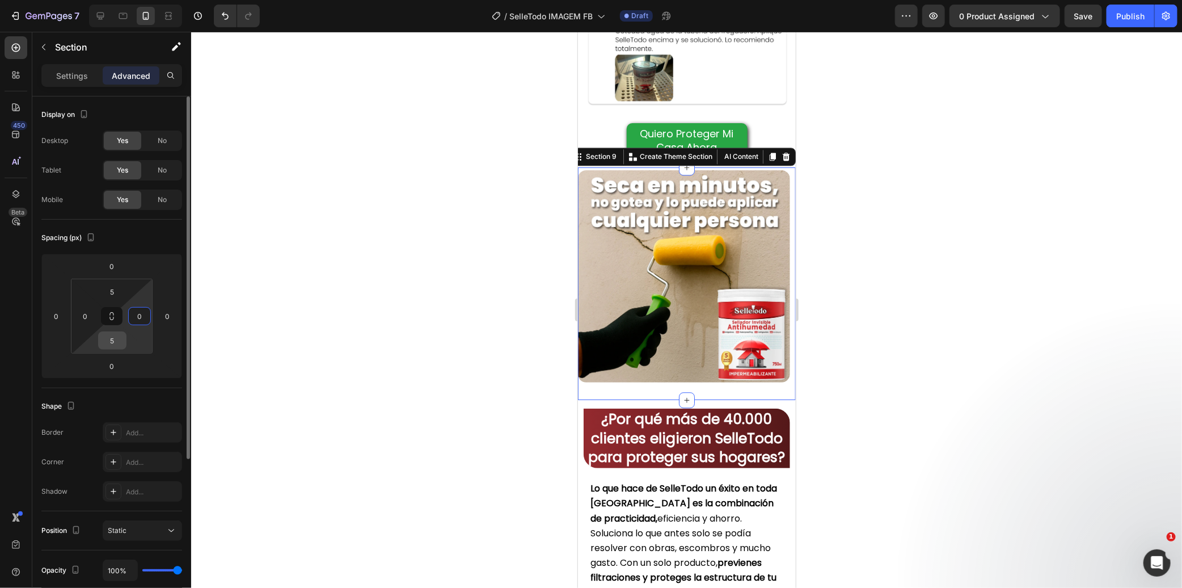
type input "0"
click at [115, 345] on input "5" at bounding box center [112, 340] width 23 height 17
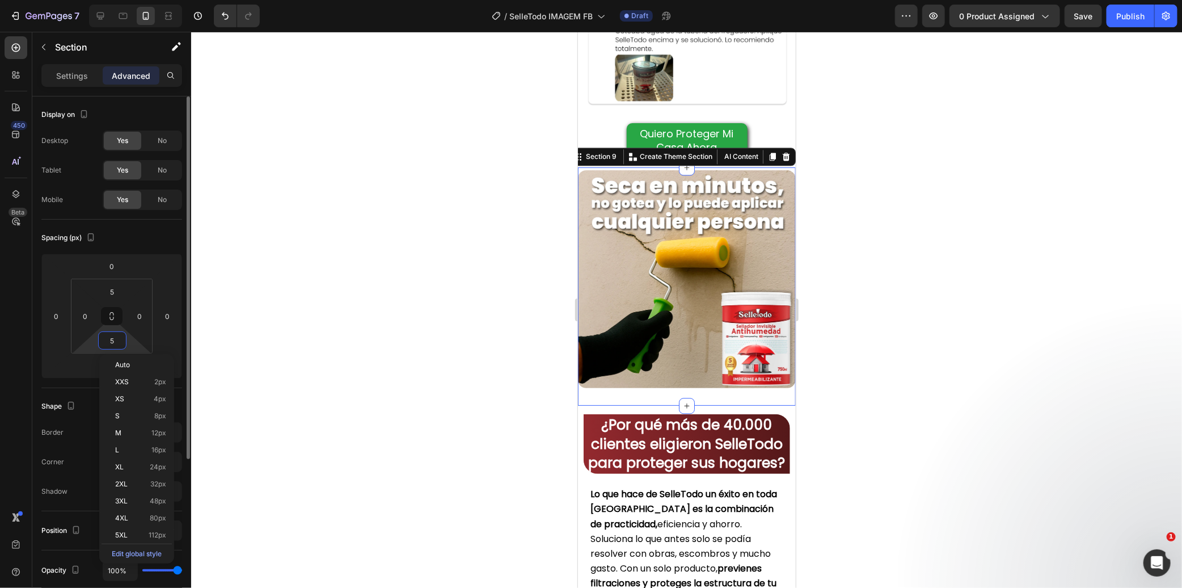
type input "0"
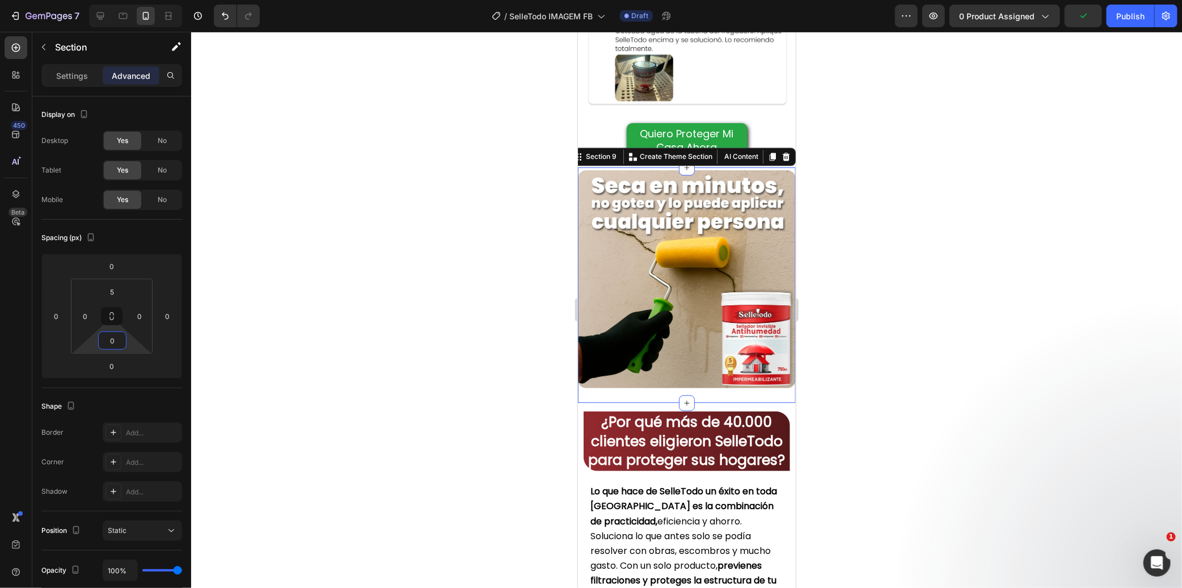
click at [316, 314] on div at bounding box center [686, 310] width 991 height 556
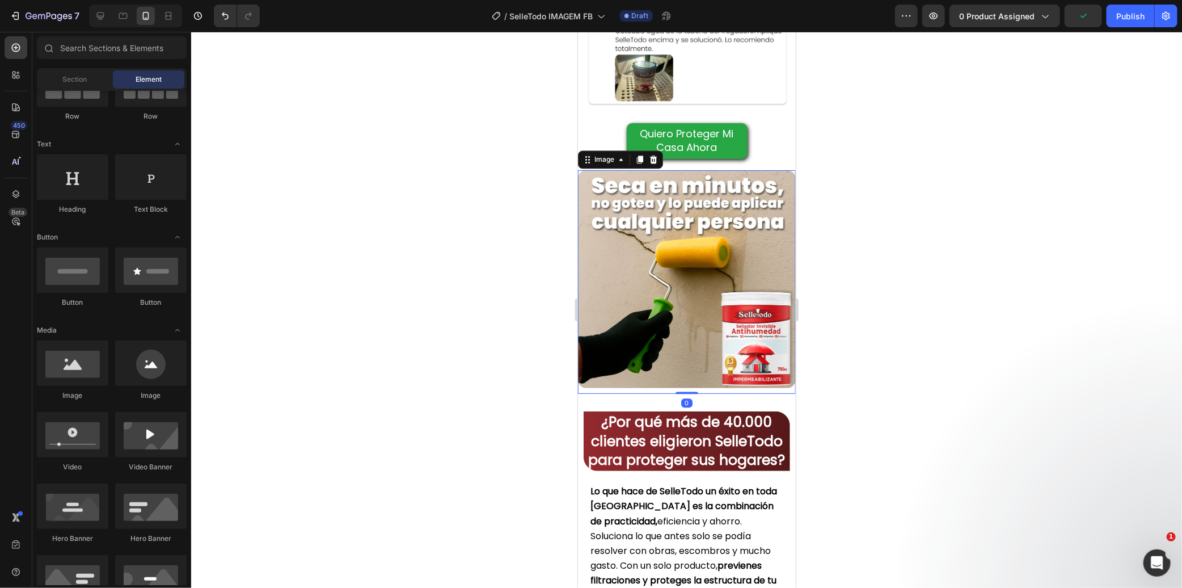
click at [674, 214] on img at bounding box center [686, 279] width 218 height 218
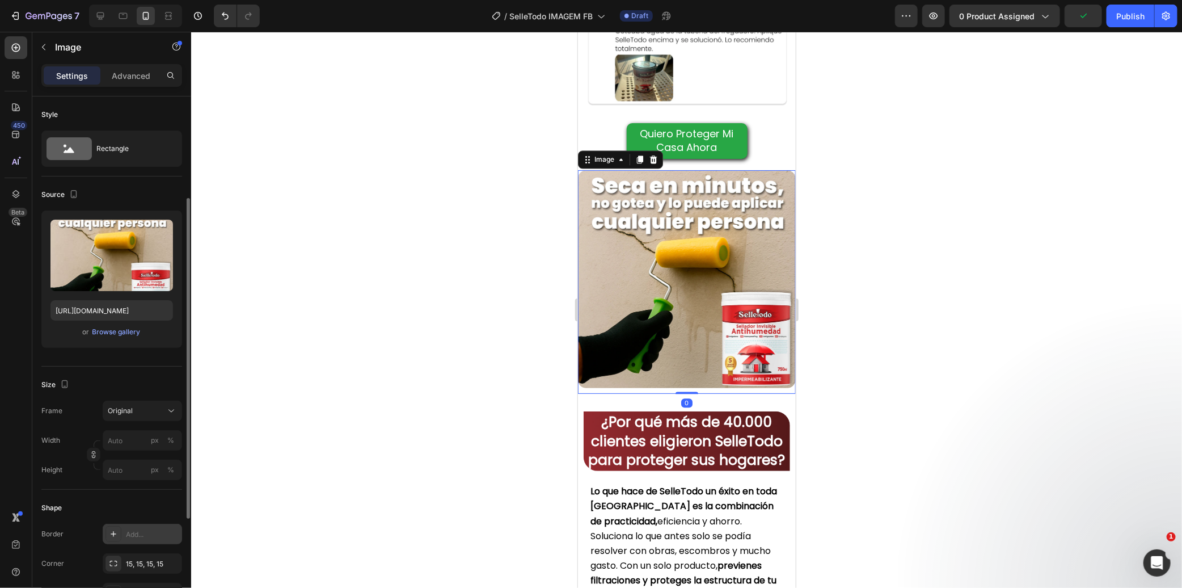
scroll to position [63, 0]
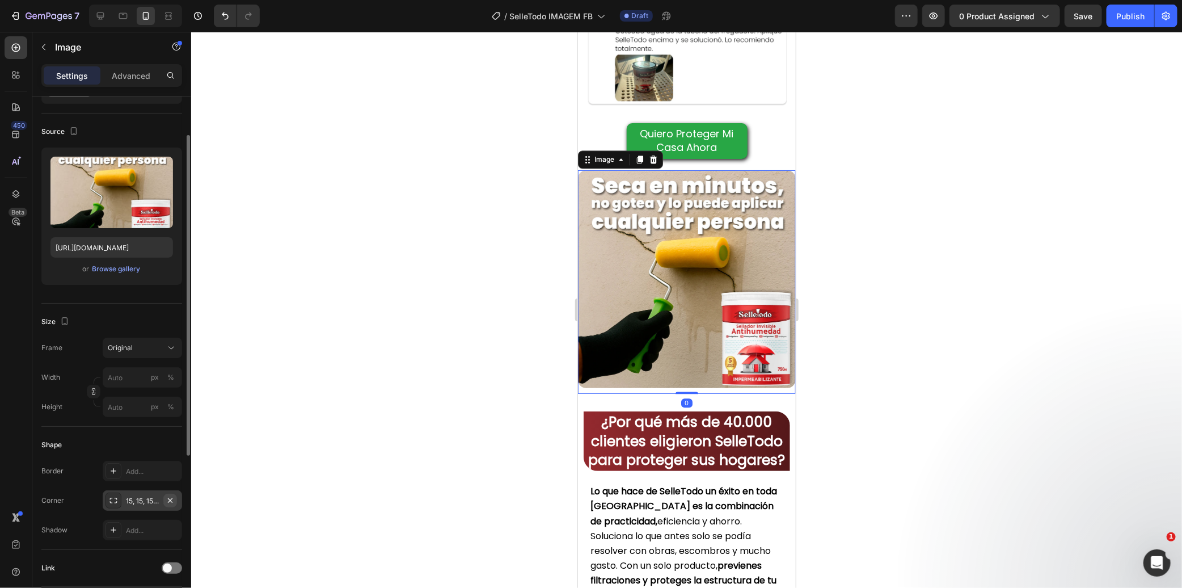
click at [170, 499] on icon "button" at bounding box center [170, 500] width 9 height 9
click at [546, 346] on div at bounding box center [686, 310] width 991 height 556
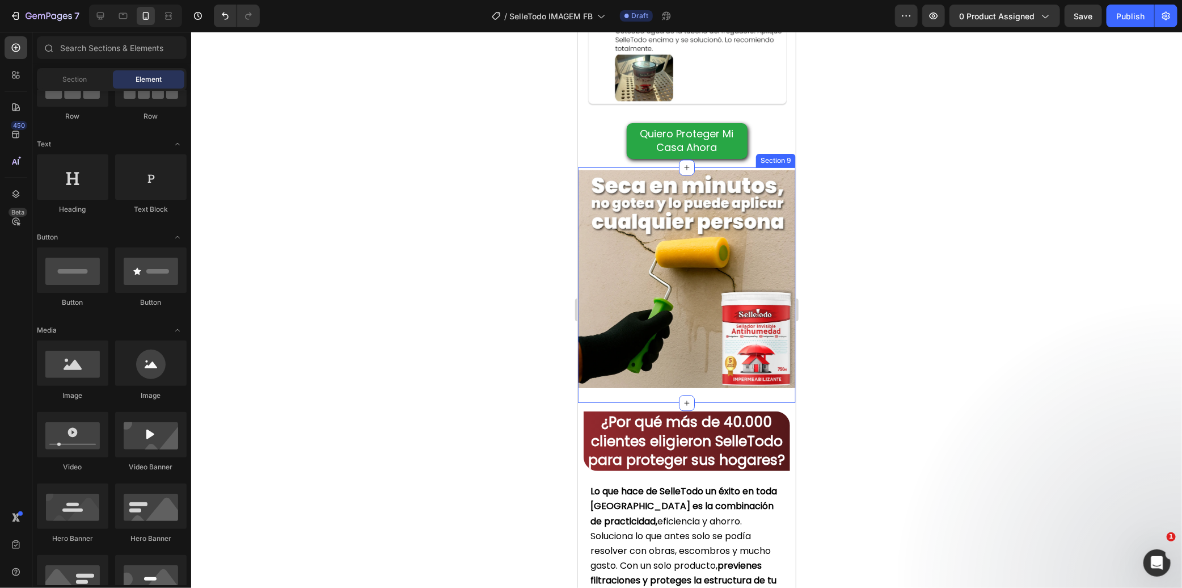
click at [631, 368] on div "Image Row" at bounding box center [686, 286] width 218 height 233
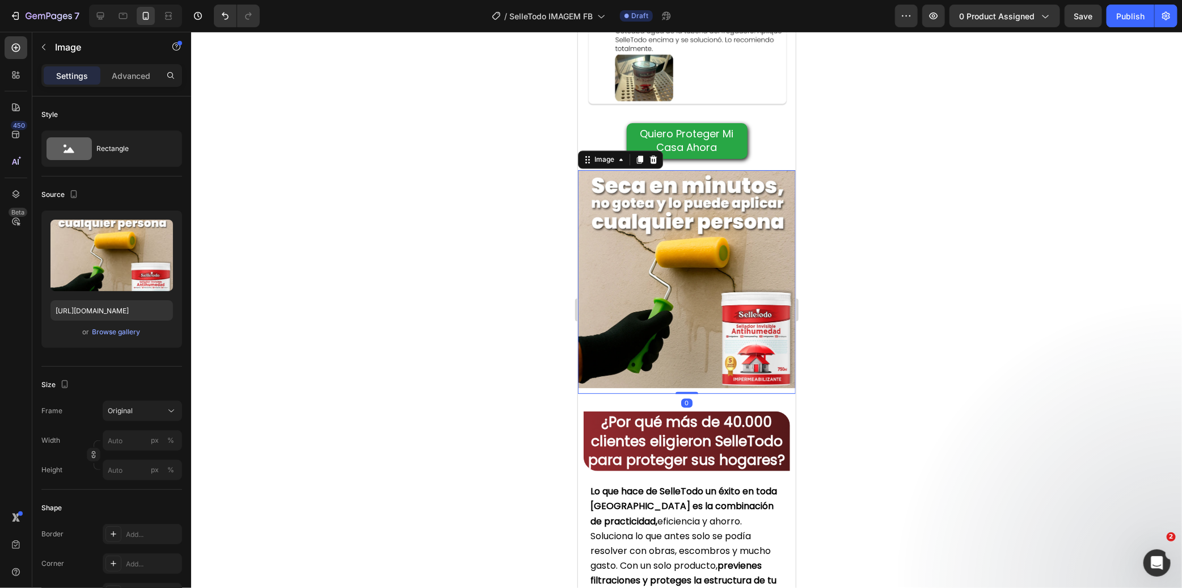
click at [595, 217] on img at bounding box center [686, 279] width 218 height 218
click at [129, 73] on p "Advanced" at bounding box center [131, 76] width 39 height 12
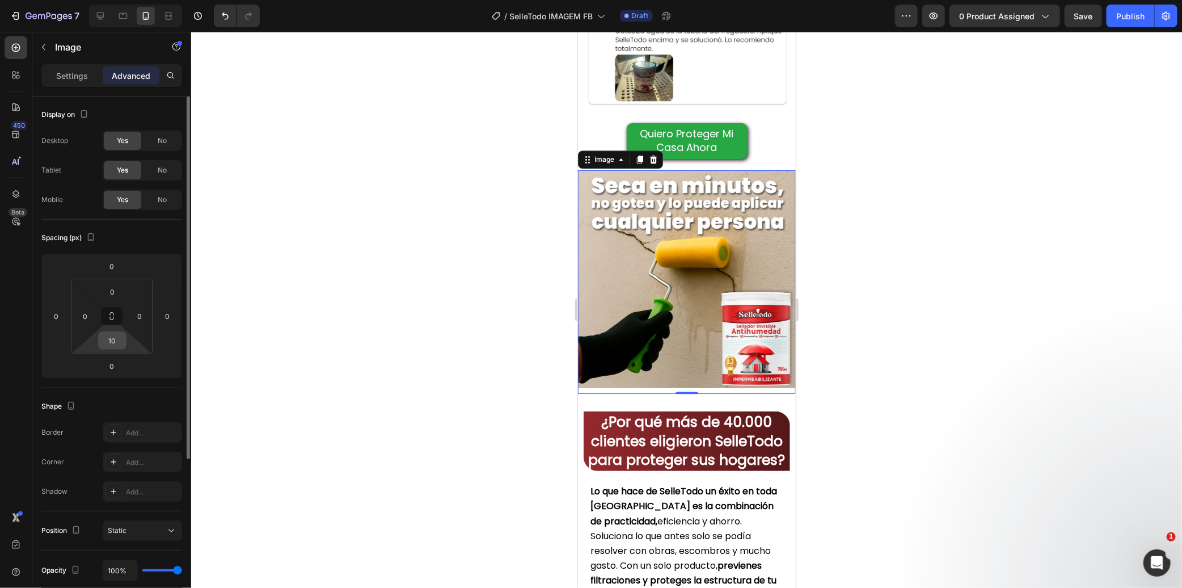
click at [110, 337] on input "10" at bounding box center [112, 340] width 23 height 17
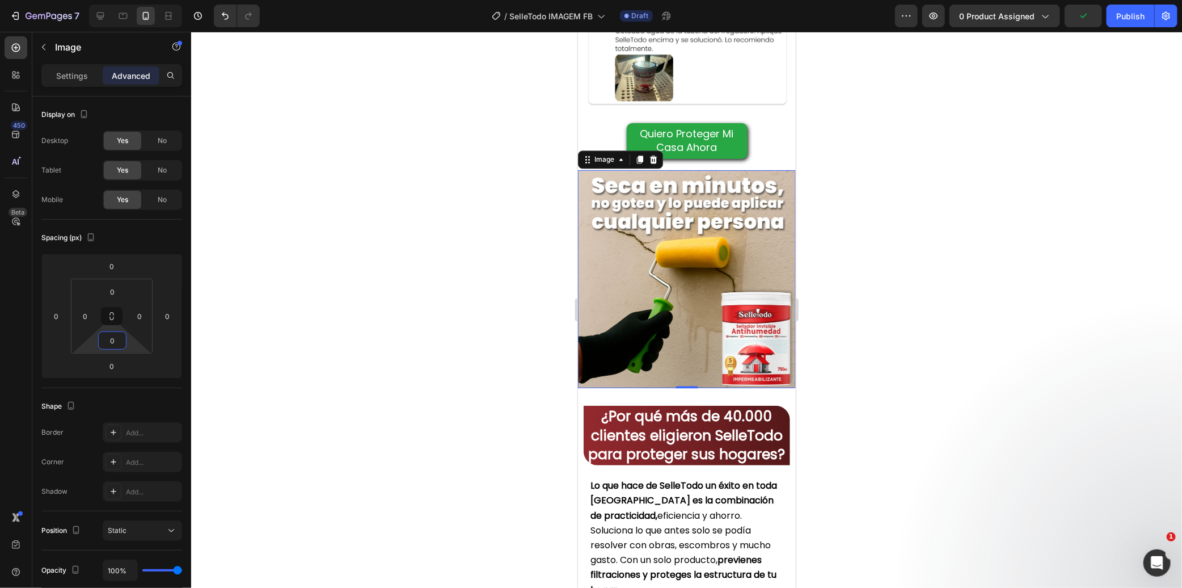
type input "0"
click at [298, 344] on div at bounding box center [686, 310] width 991 height 556
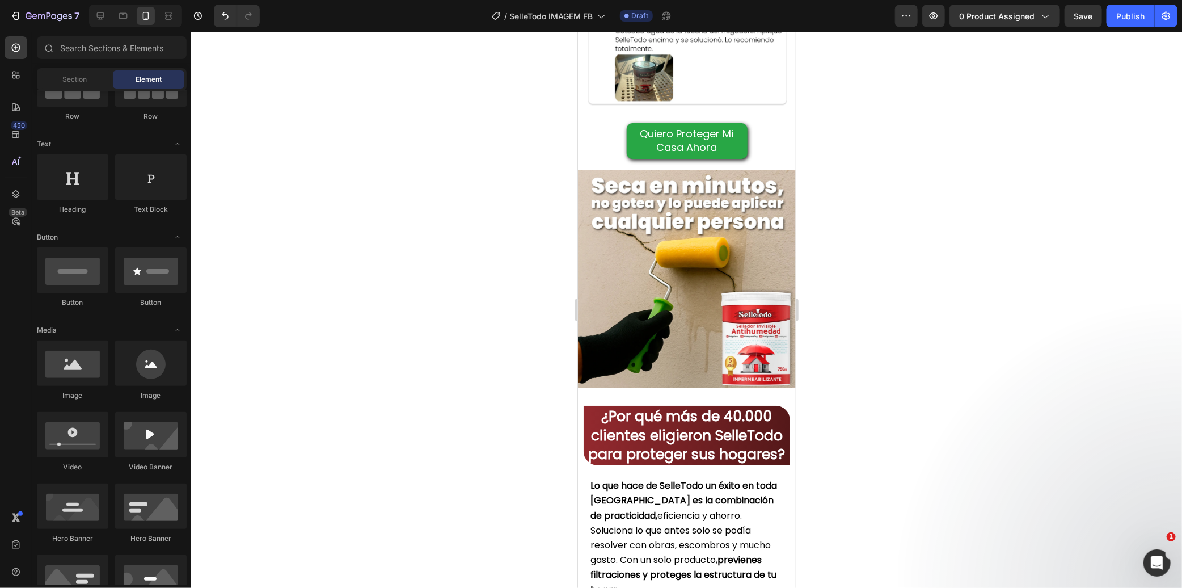
click at [399, 294] on div at bounding box center [686, 310] width 991 height 556
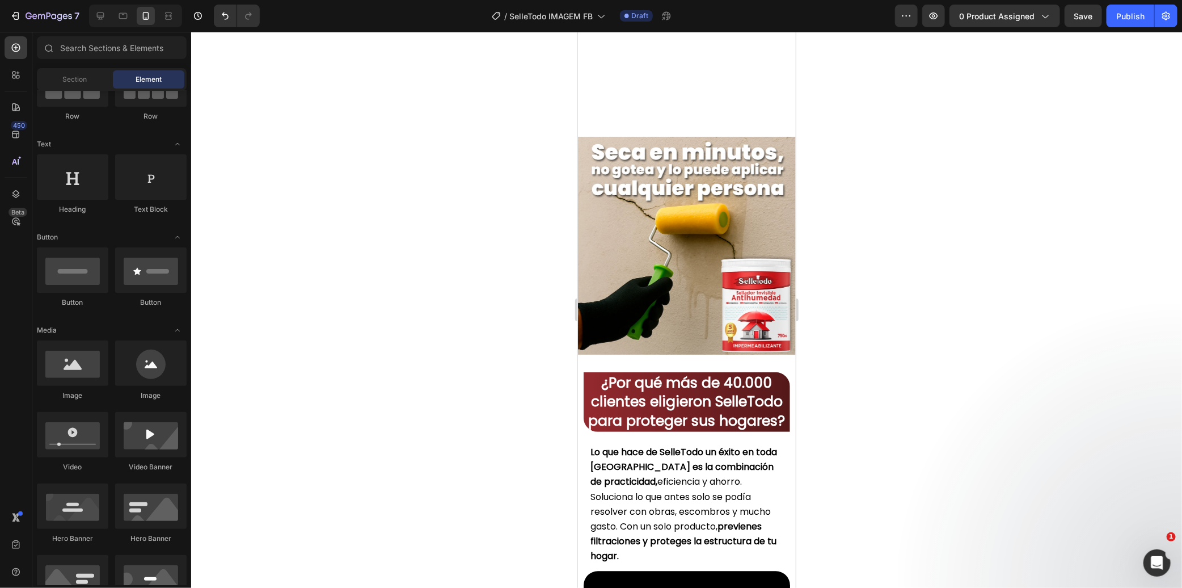
scroll to position [1676, 0]
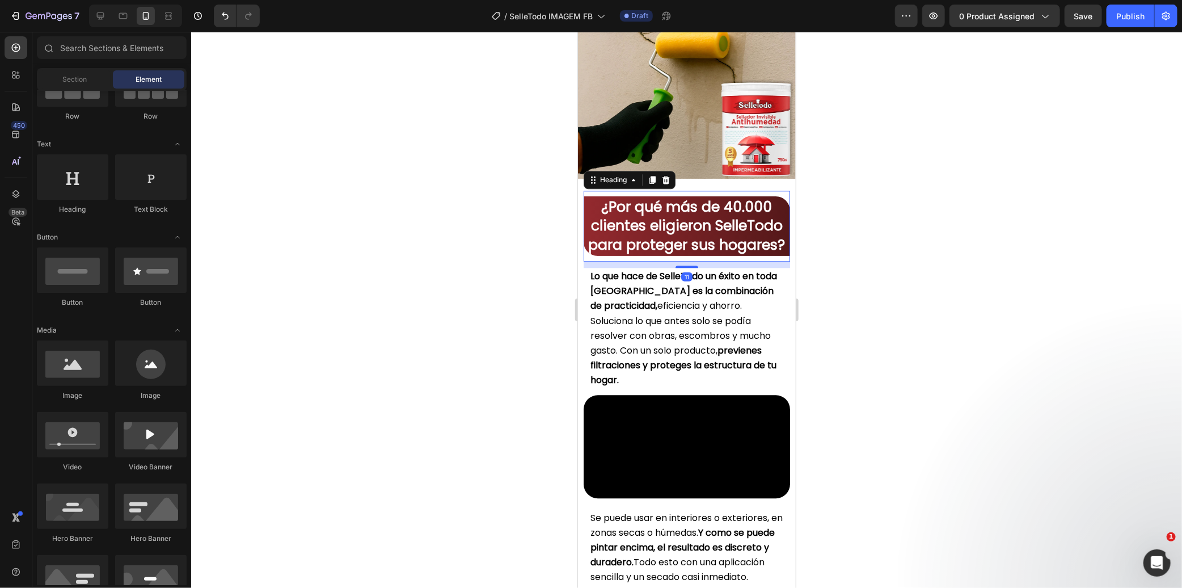
click at [613, 209] on strong "¿Por qué más de 40.000 clientes eligieron SelleTodo para proteger sus hogares?" at bounding box center [686, 225] width 197 height 58
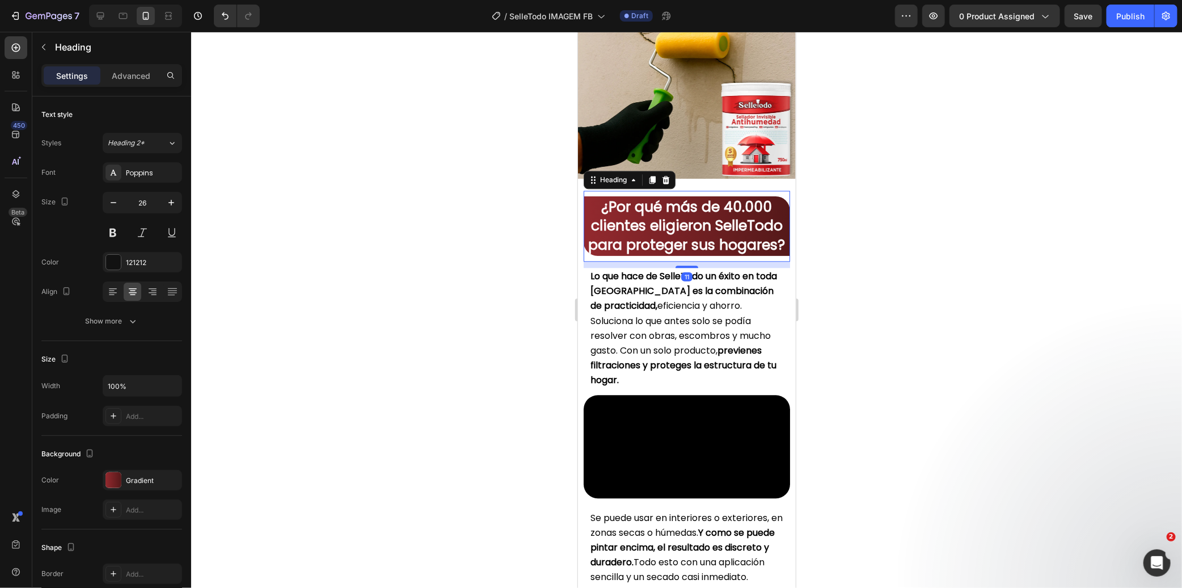
click at [663, 175] on icon at bounding box center [665, 179] width 9 height 9
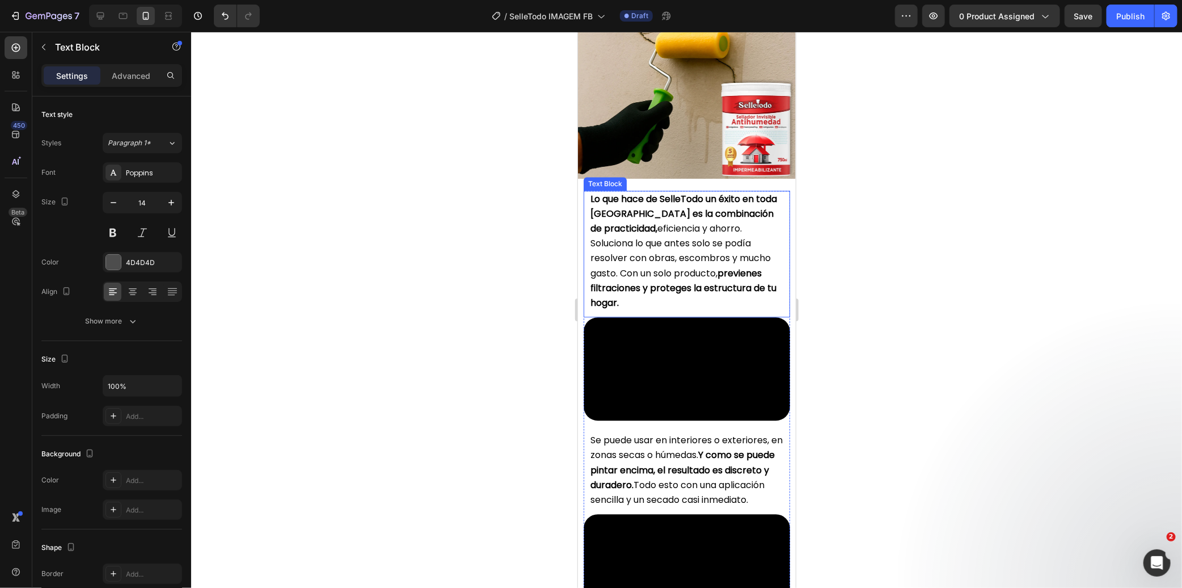
click at [663, 215] on span "Lo que hace de SelleTodo un éxito en toda España es la combinación de practicid…" at bounding box center [683, 250] width 187 height 117
click at [673, 175] on icon at bounding box center [672, 179] width 7 height 8
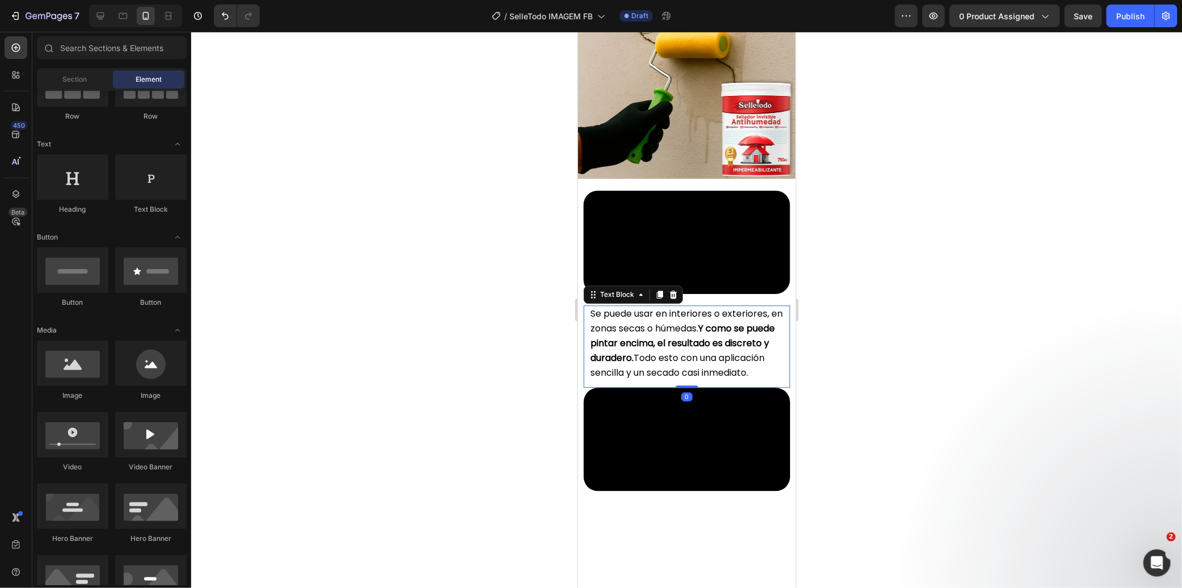
click at [664, 379] on span "Se puede usar en interiores o exteriores, en zonas secas o húmedas. Y como se p…" at bounding box center [686, 342] width 192 height 73
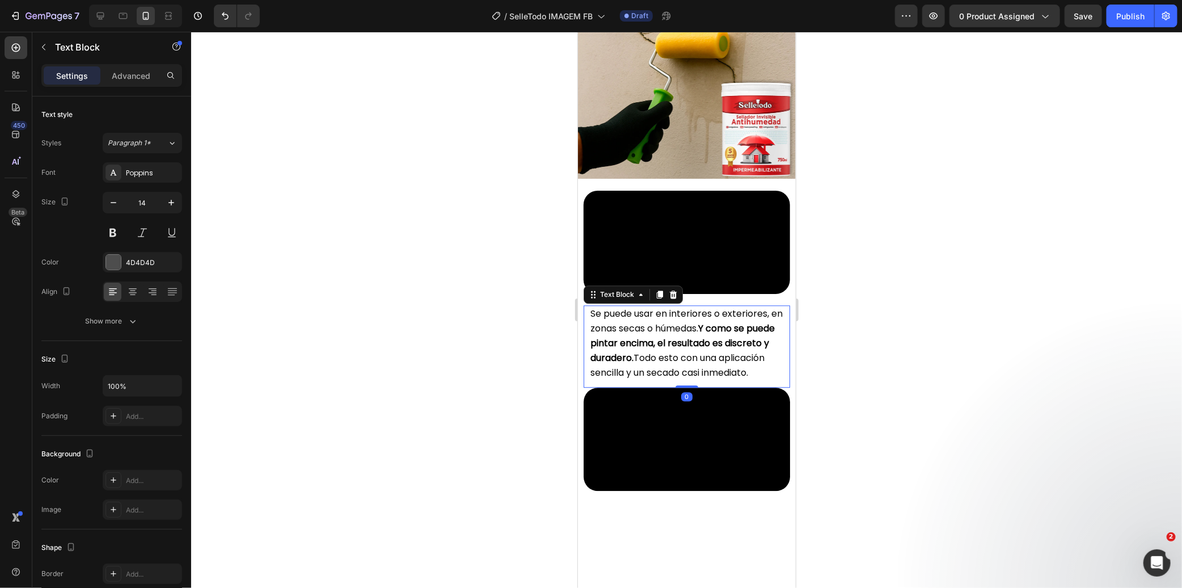
drag, startPoint x: 673, startPoint y: 381, endPoint x: 674, endPoint y: 389, distance: 8.0
click at [674, 297] on icon at bounding box center [672, 293] width 7 height 8
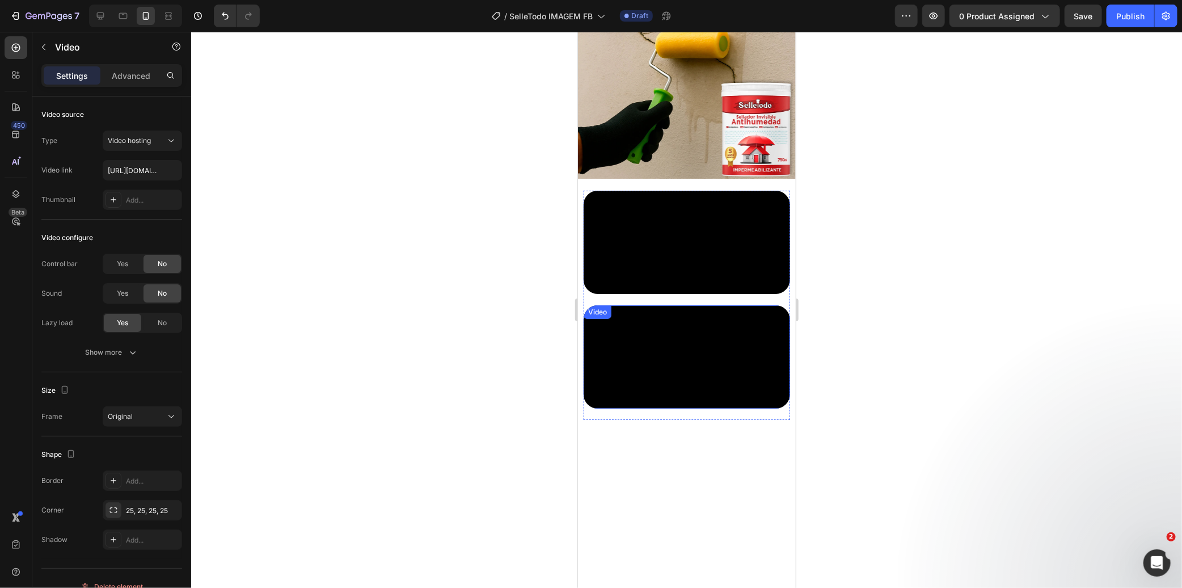
click at [674, 408] on video at bounding box center [686, 356] width 206 height 103
click at [661, 321] on icon at bounding box center [657, 315] width 9 height 9
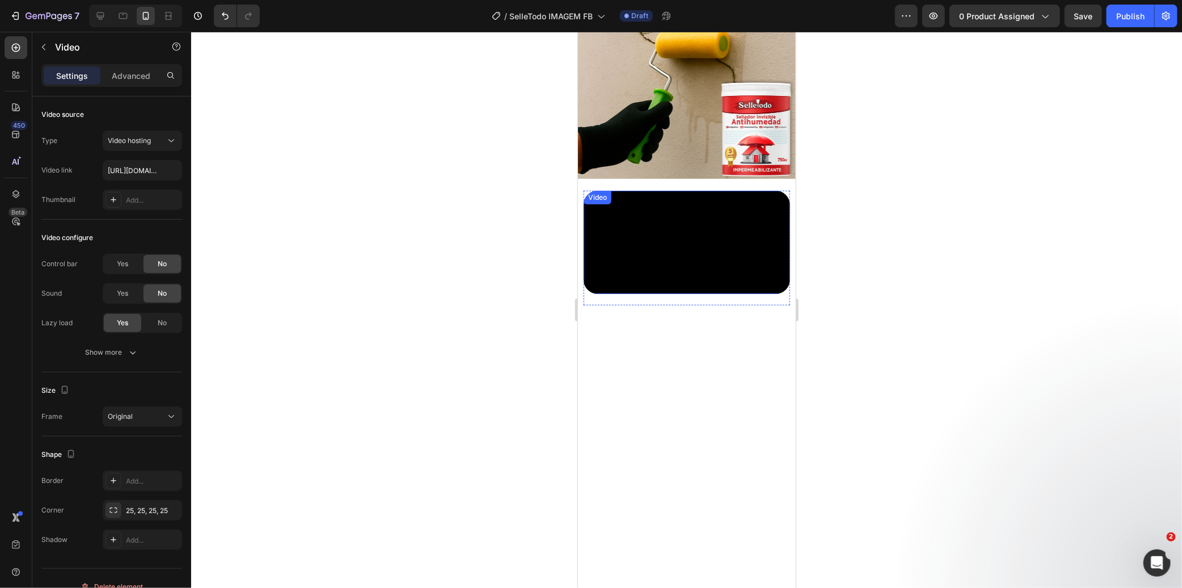
click at [678, 293] on video at bounding box center [686, 241] width 206 height 103
click at [708, 197] on video at bounding box center [686, 241] width 206 height 103
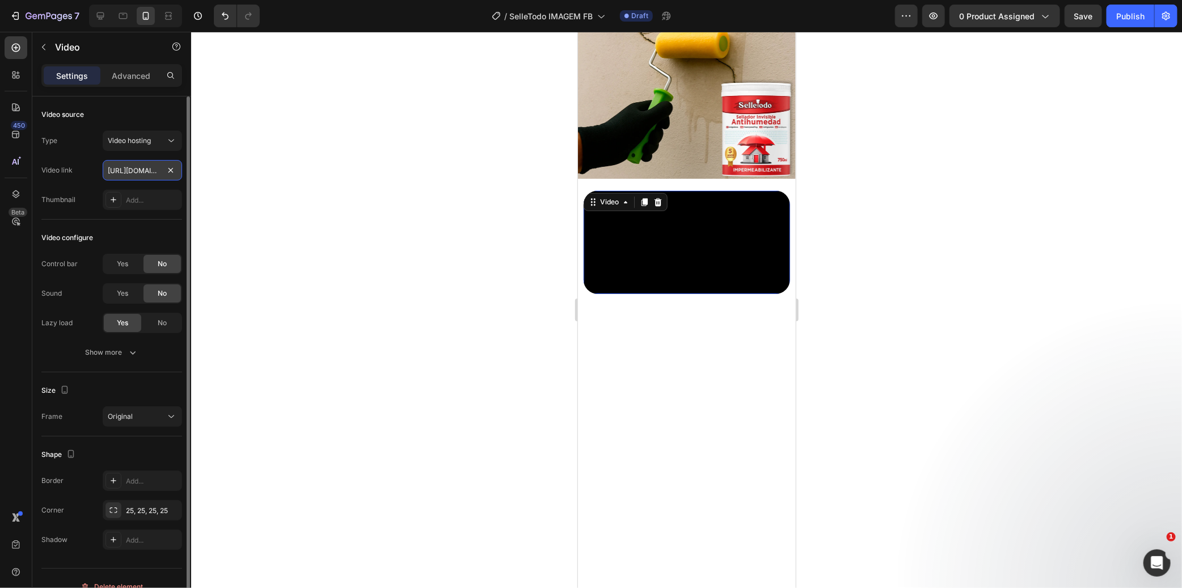
click at [138, 169] on input "https://cdn.shopify.com/videos/c/o/v/9721d992565341199958781c4ce36652.mp4" at bounding box center [142, 170] width 79 height 20
paste input "ed69f1913ab3420caf159419c1280dac"
type input "[URL][DOMAIN_NAME]"
click at [452, 189] on div at bounding box center [686, 310] width 991 height 556
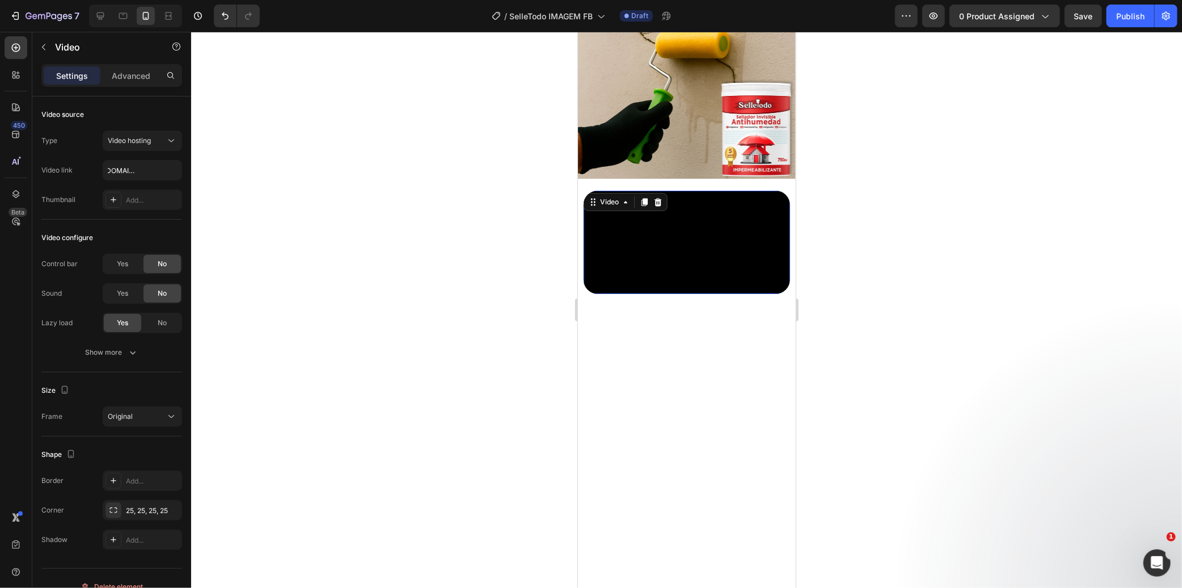
scroll to position [0, 0]
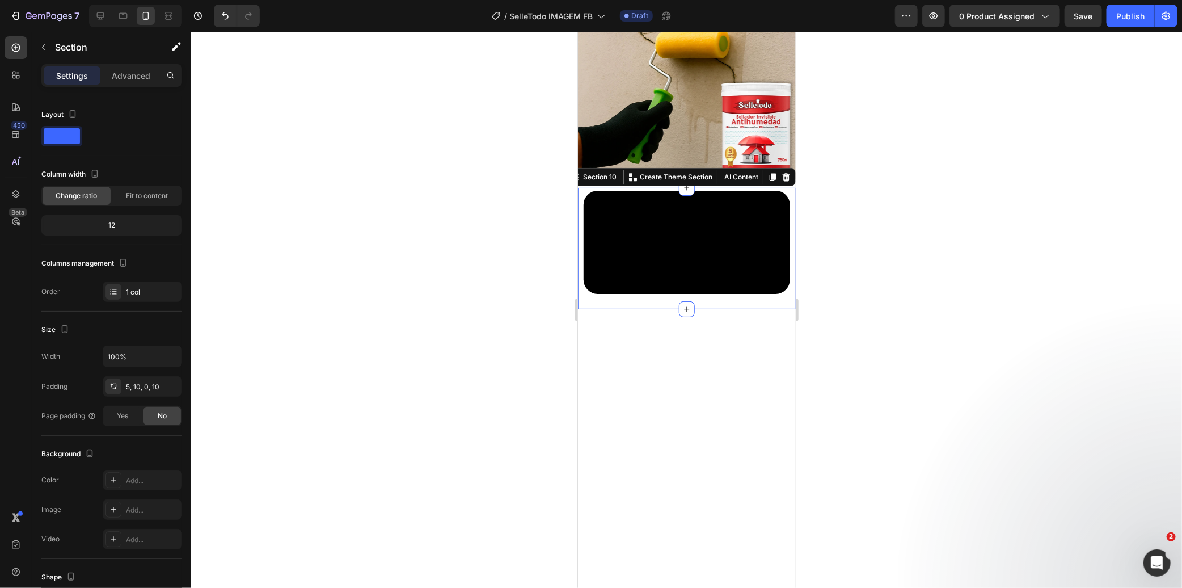
click at [579, 187] on div "Video Row Section 10 You can create reusable sections Create Theme Section AI C…" at bounding box center [686, 247] width 218 height 121
click at [129, 77] on p "Advanced" at bounding box center [131, 76] width 39 height 12
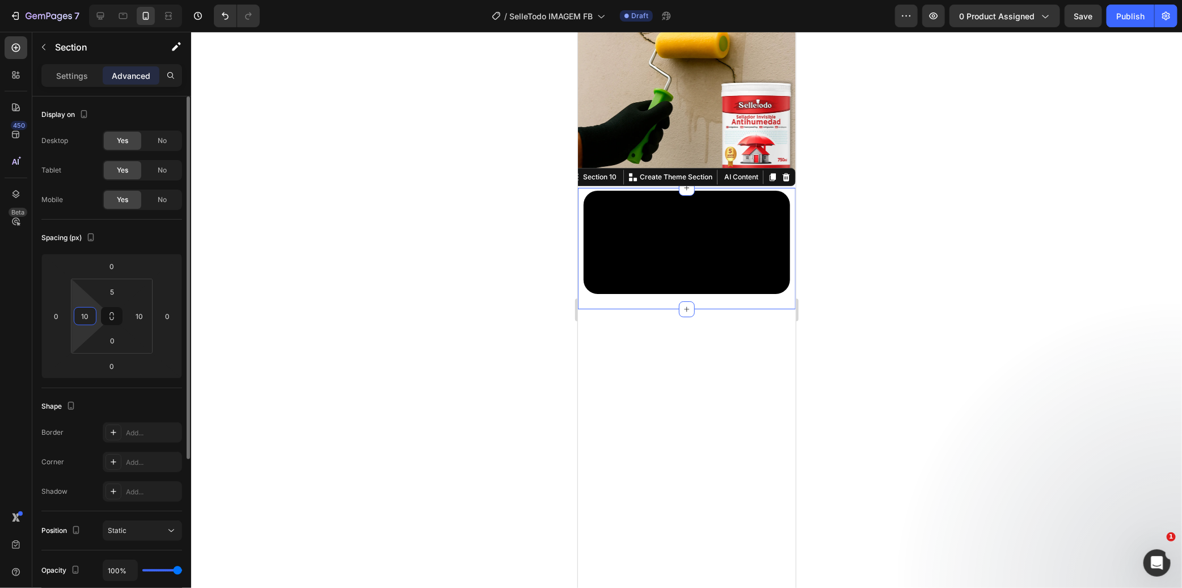
click at [87, 320] on input "10" at bounding box center [85, 315] width 17 height 17
type input "0"
click at [137, 314] on input "10" at bounding box center [139, 315] width 17 height 17
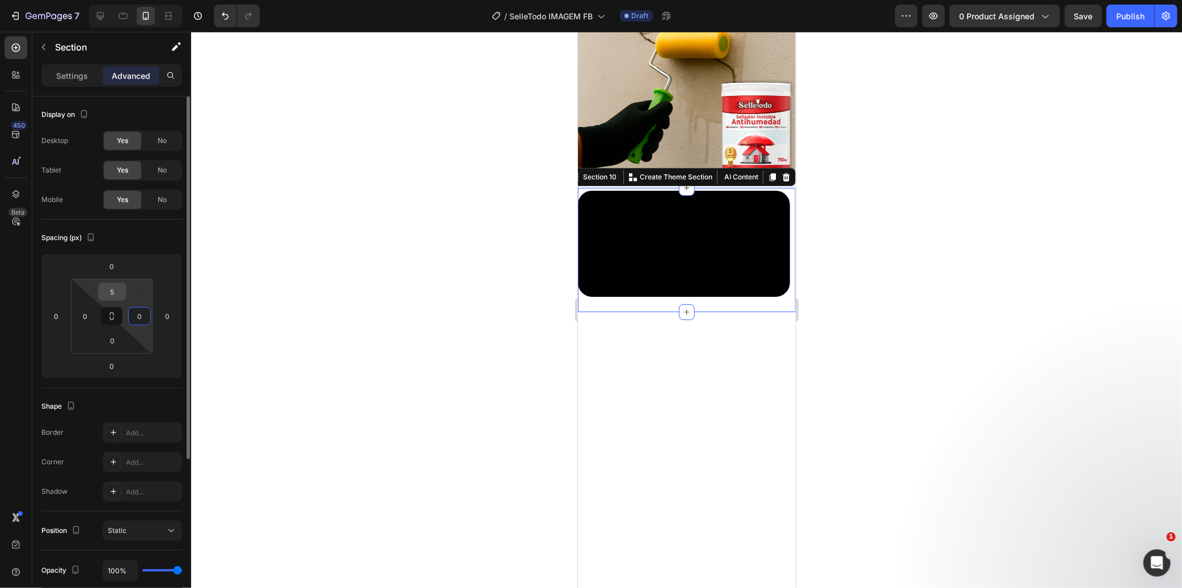
type input "0"
click at [115, 294] on input "5" at bounding box center [112, 291] width 23 height 17
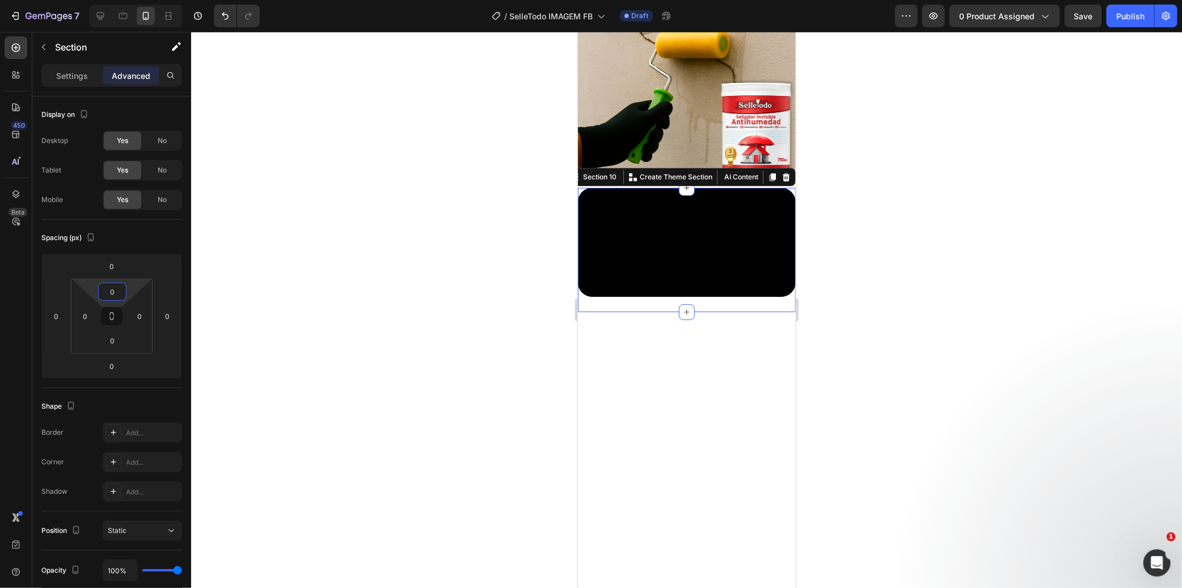
type input "0"
click at [352, 259] on div at bounding box center [686, 310] width 991 height 556
click at [697, 171] on div "Image Row" at bounding box center [686, 73] width 218 height 227
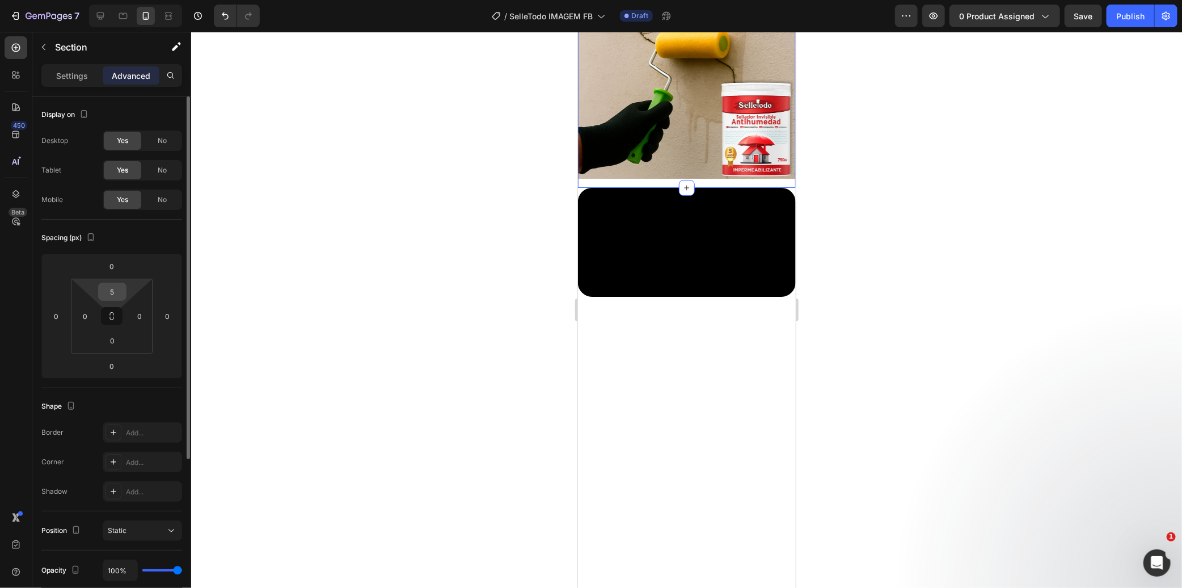
click at [120, 293] on input "5" at bounding box center [112, 291] width 23 height 17
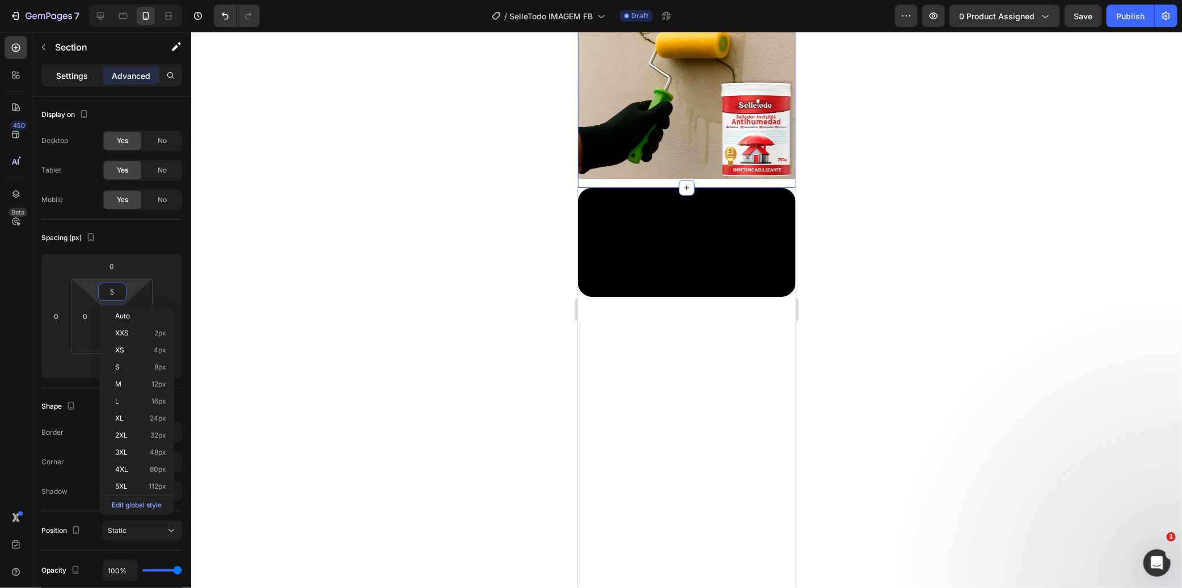
click at [76, 75] on p "Settings" at bounding box center [72, 76] width 32 height 12
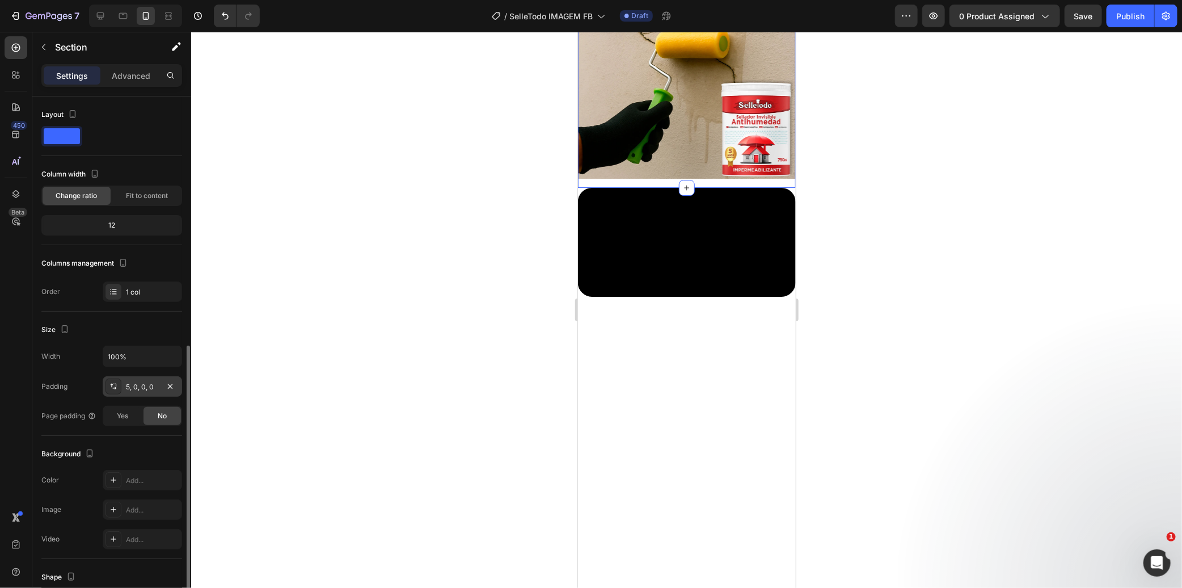
scroll to position [139, 0]
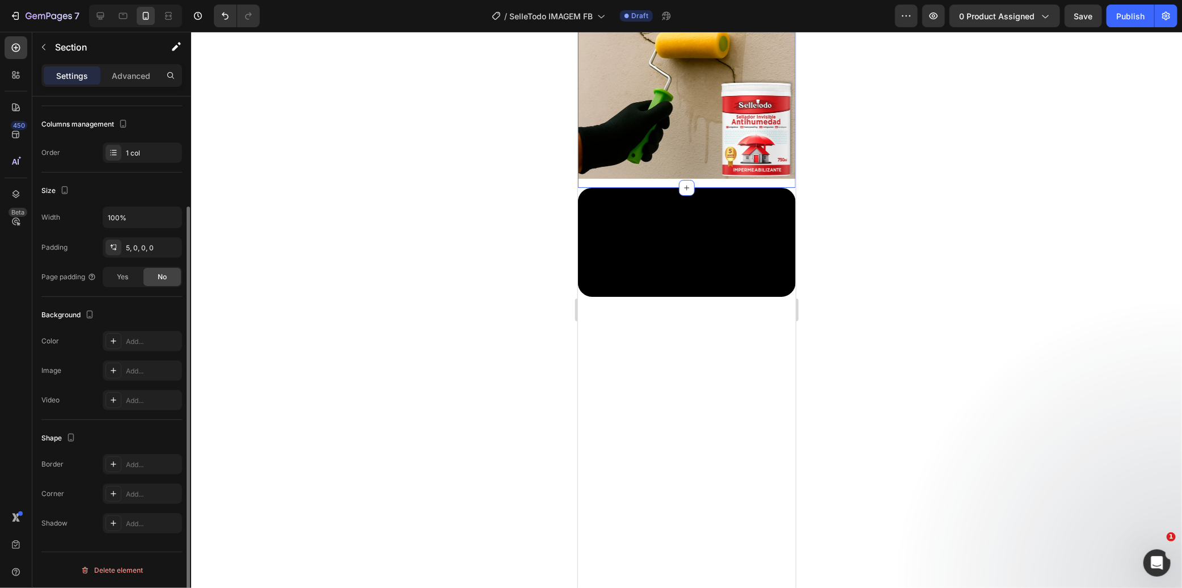
click at [406, 338] on div at bounding box center [686, 310] width 991 height 556
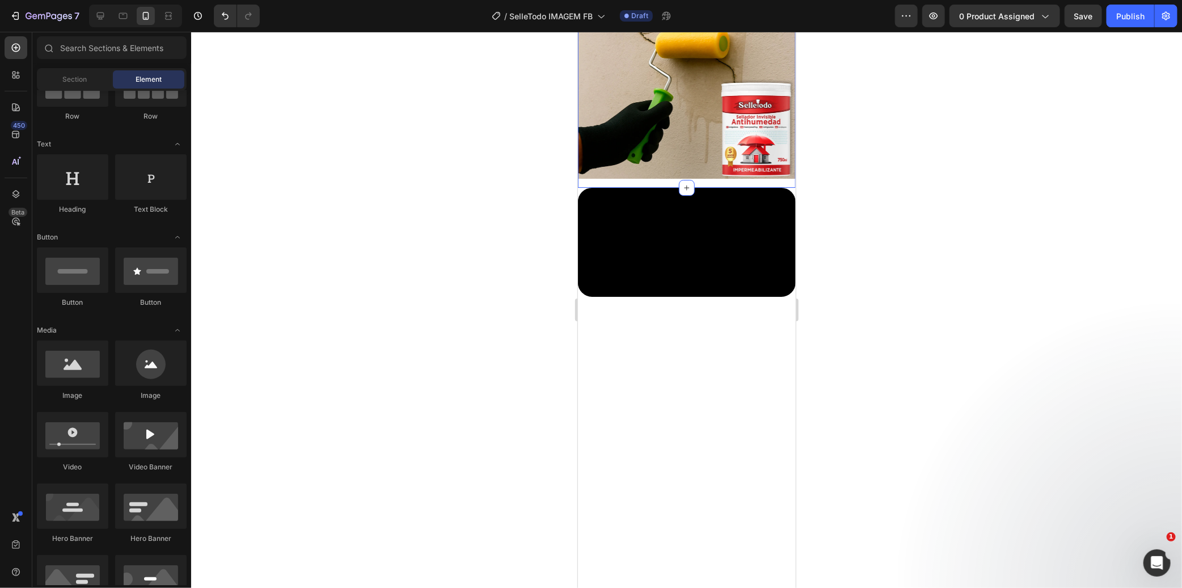
click at [619, 172] on div "Image Row" at bounding box center [686, 73] width 218 height 227
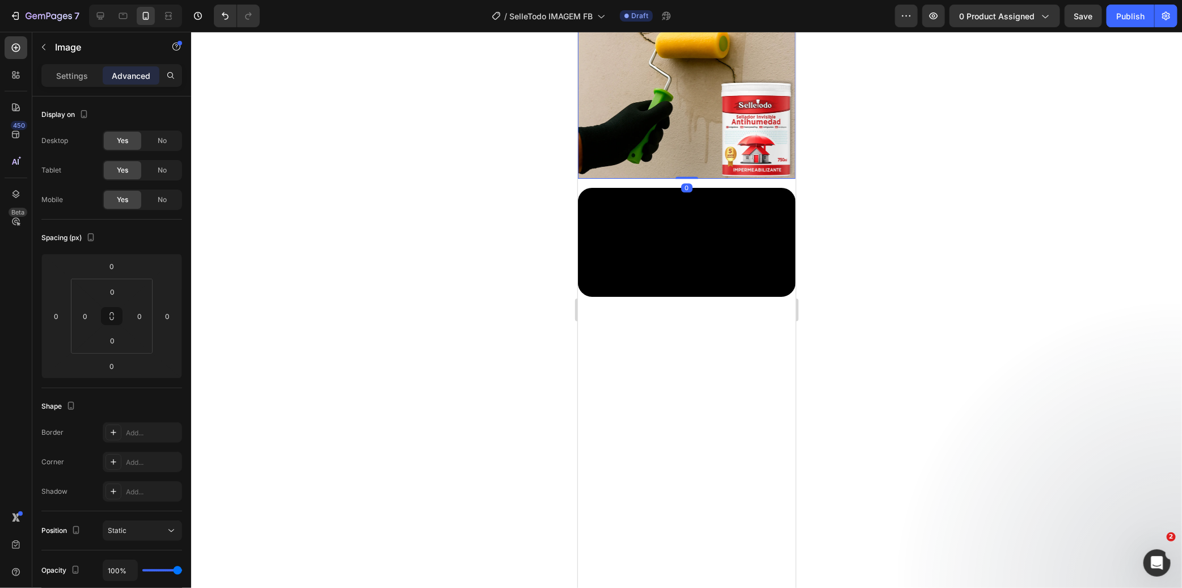
click at [669, 157] on img at bounding box center [686, 69] width 218 height 218
click at [606, 173] on div "Image 0 Row" at bounding box center [686, 73] width 218 height 227
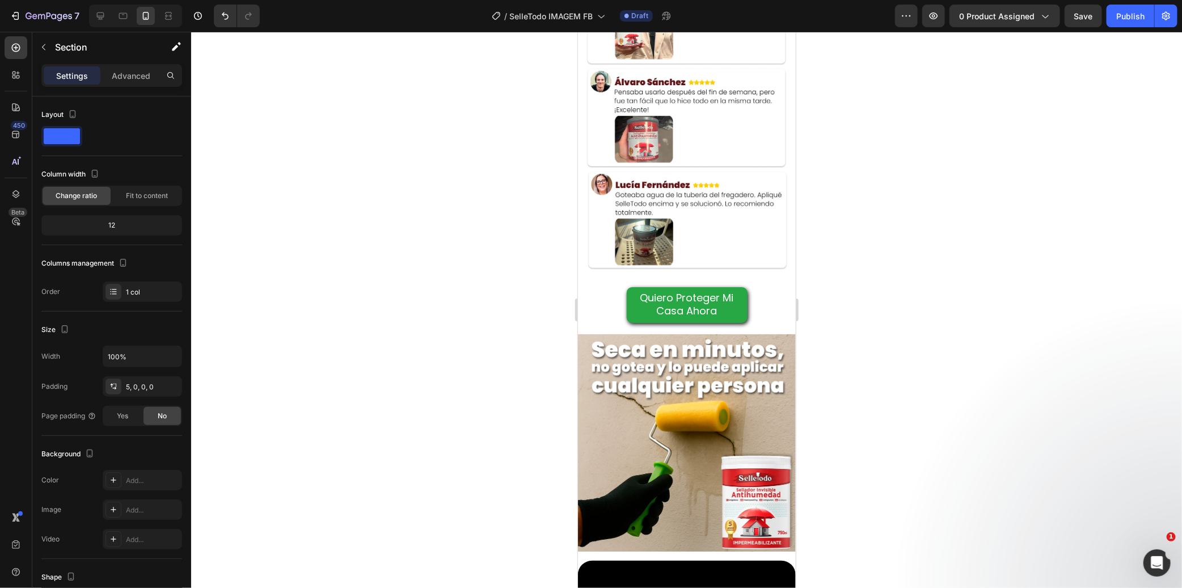
scroll to position [1172, 0]
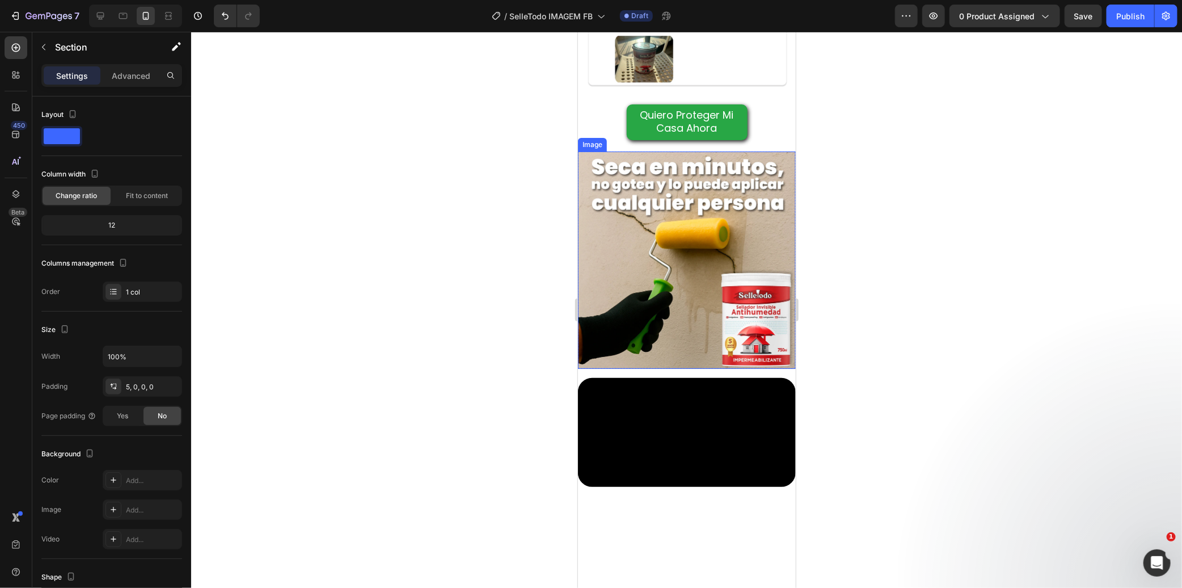
click at [651, 191] on img at bounding box center [686, 260] width 218 height 218
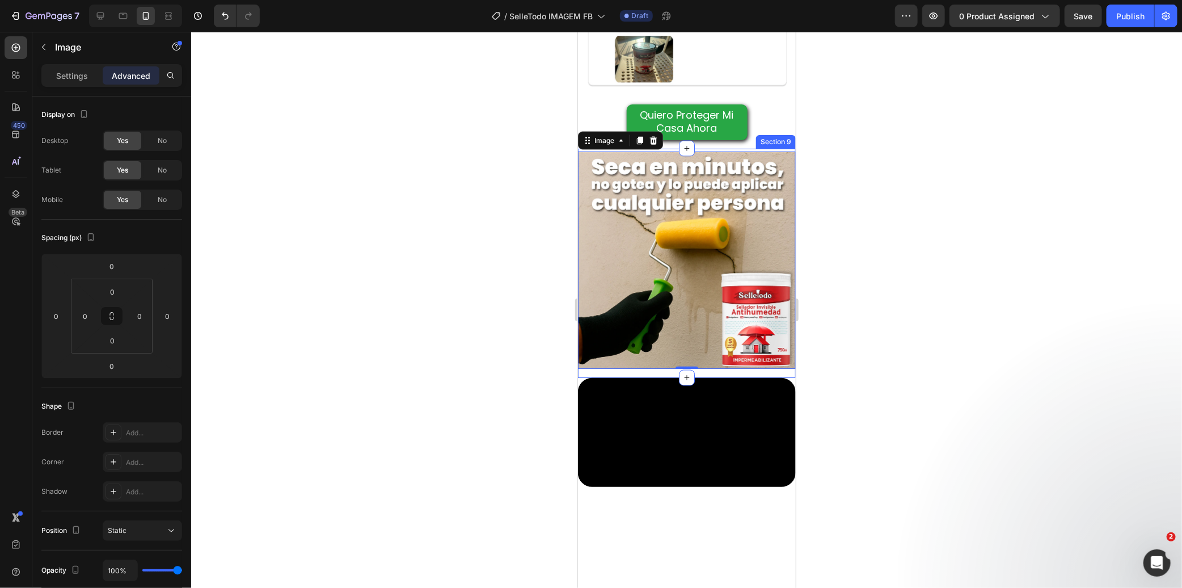
click at [606, 342] on div "Image 0 Row" at bounding box center [686, 264] width 218 height 227
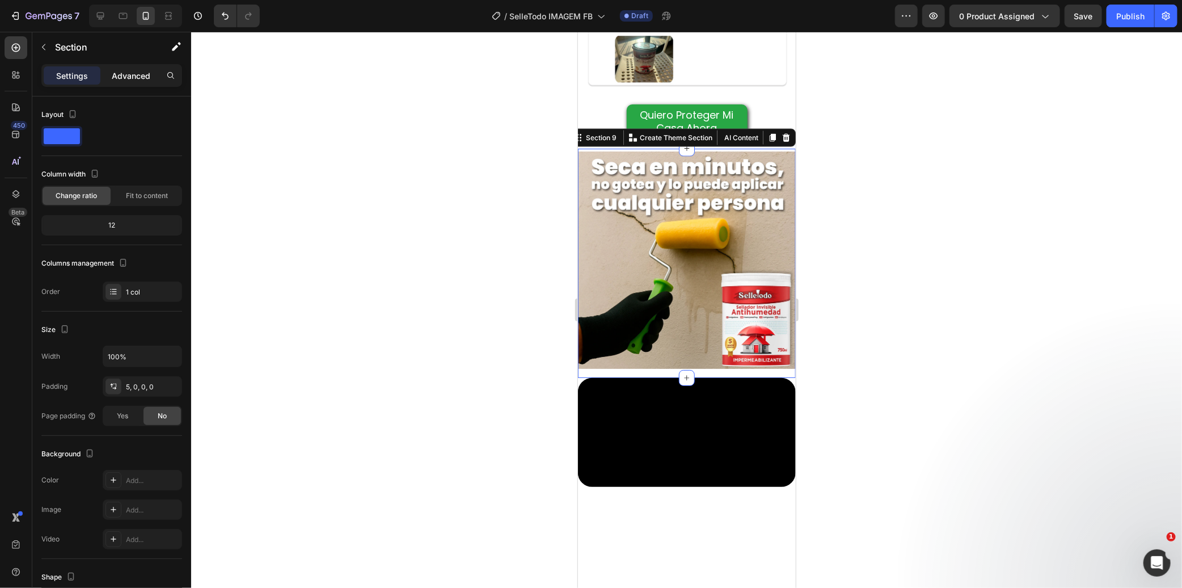
click at [138, 76] on p "Advanced" at bounding box center [131, 76] width 39 height 12
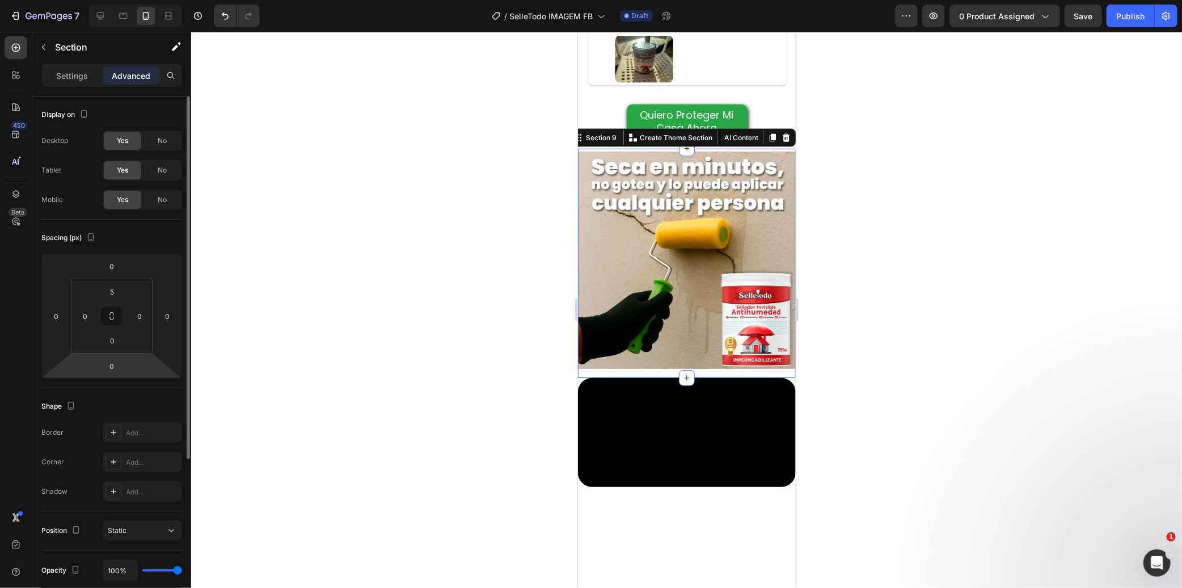
scroll to position [189, 0]
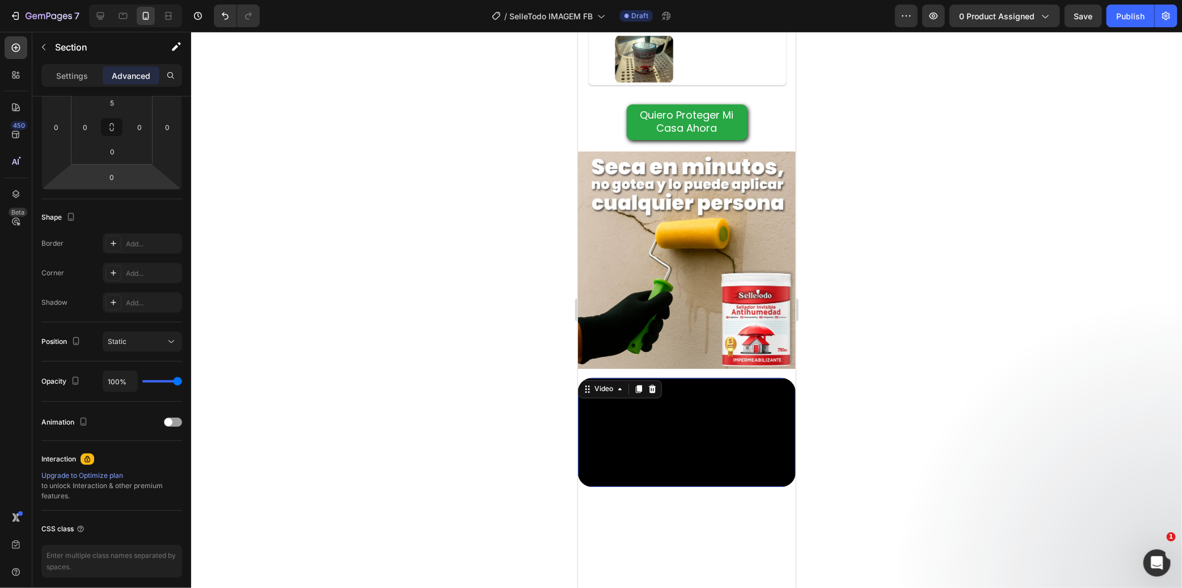
click at [608, 380] on video at bounding box center [686, 431] width 218 height 109
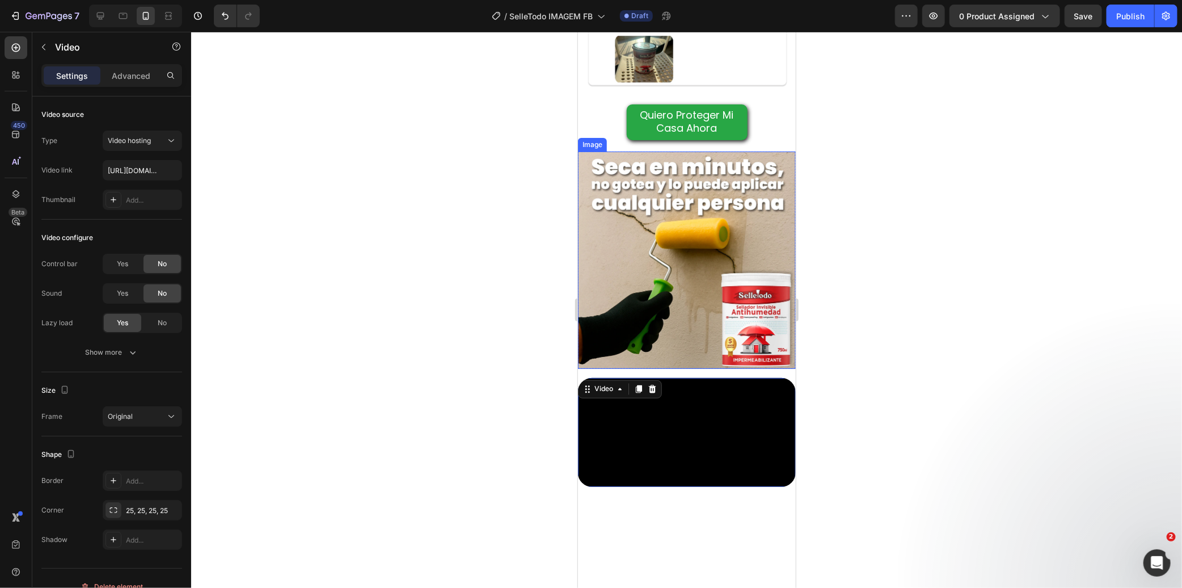
click at [631, 226] on img at bounding box center [686, 260] width 218 height 218
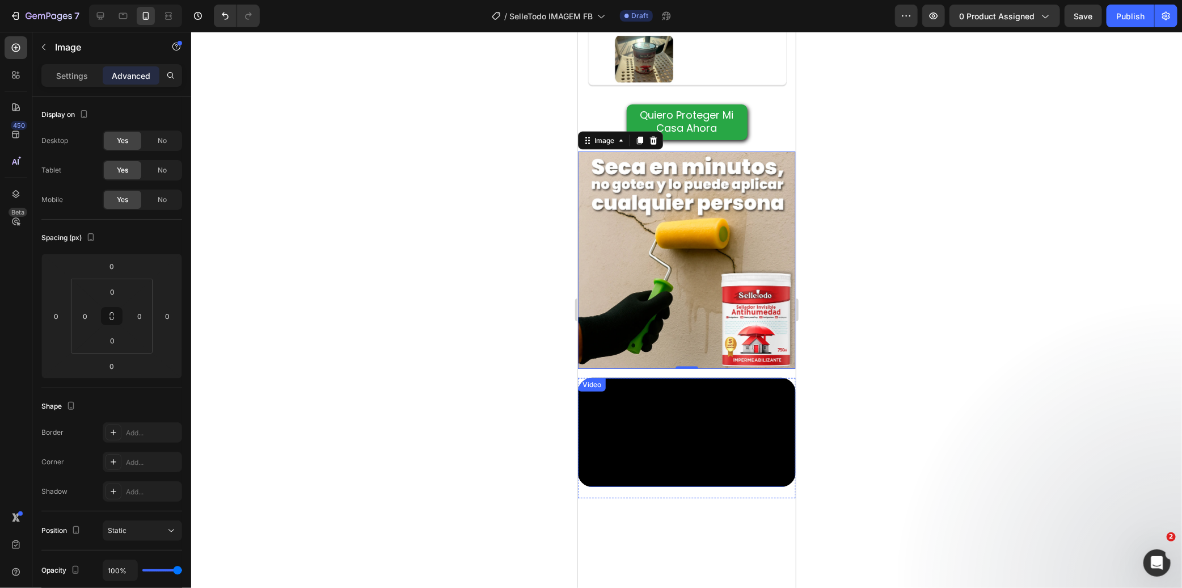
drag, startPoint x: 638, startPoint y: 116, endPoint x: 650, endPoint y: 301, distance: 185.9
click at [652, 336] on div "Image 0" at bounding box center [686, 260] width 218 height 218
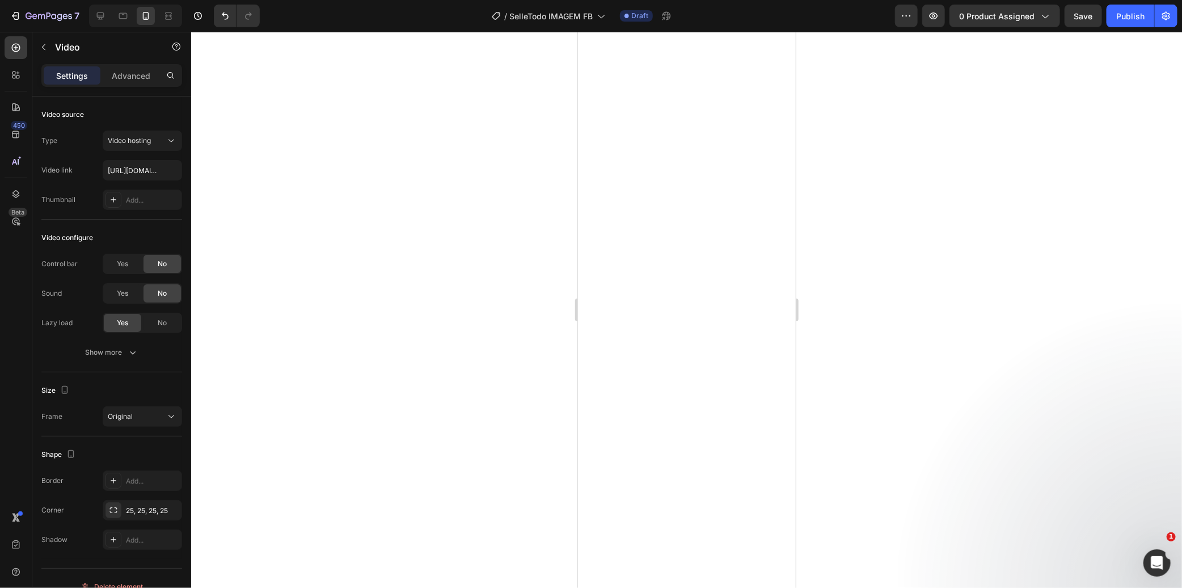
click at [508, 361] on div at bounding box center [686, 310] width 991 height 556
click at [173, 511] on icon "button" at bounding box center [170, 509] width 9 height 9
click at [427, 374] on div at bounding box center [686, 310] width 991 height 556
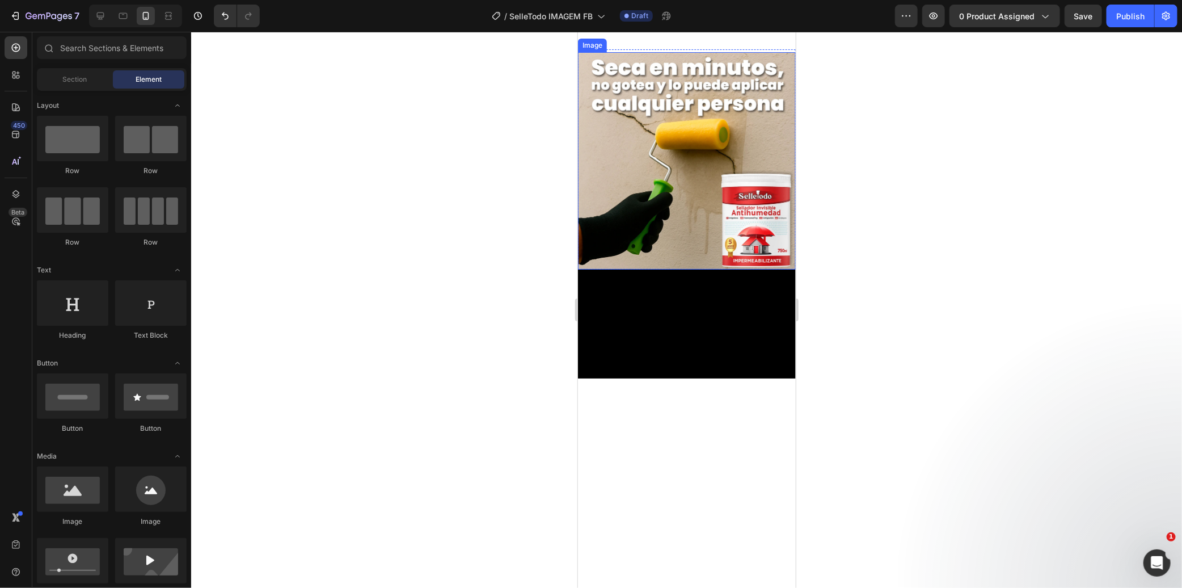
scroll to position [1361, 0]
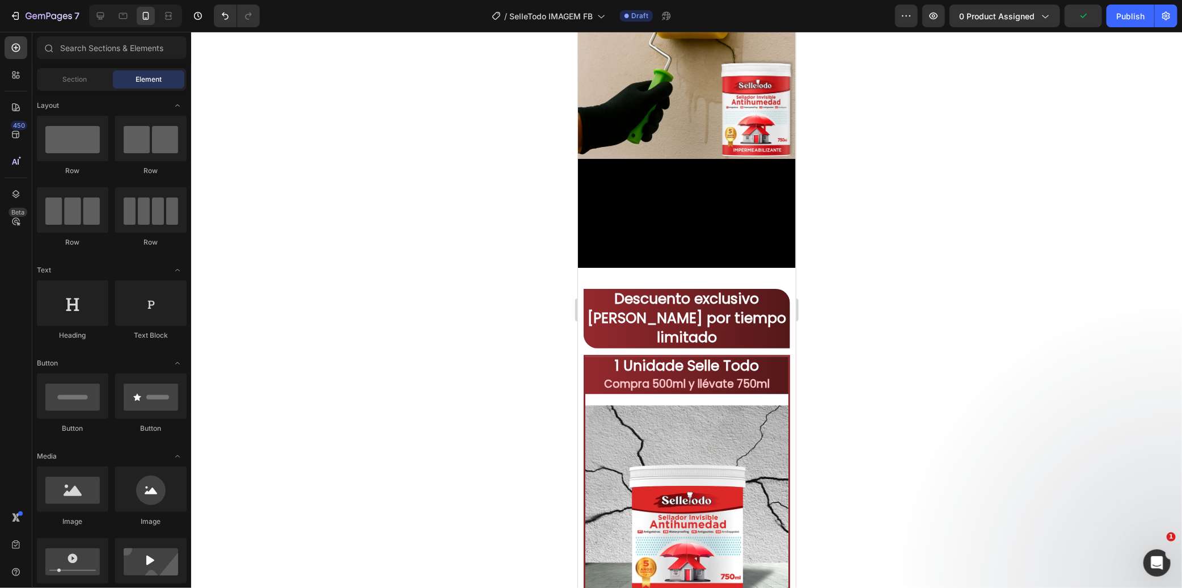
click at [464, 276] on div at bounding box center [686, 310] width 991 height 556
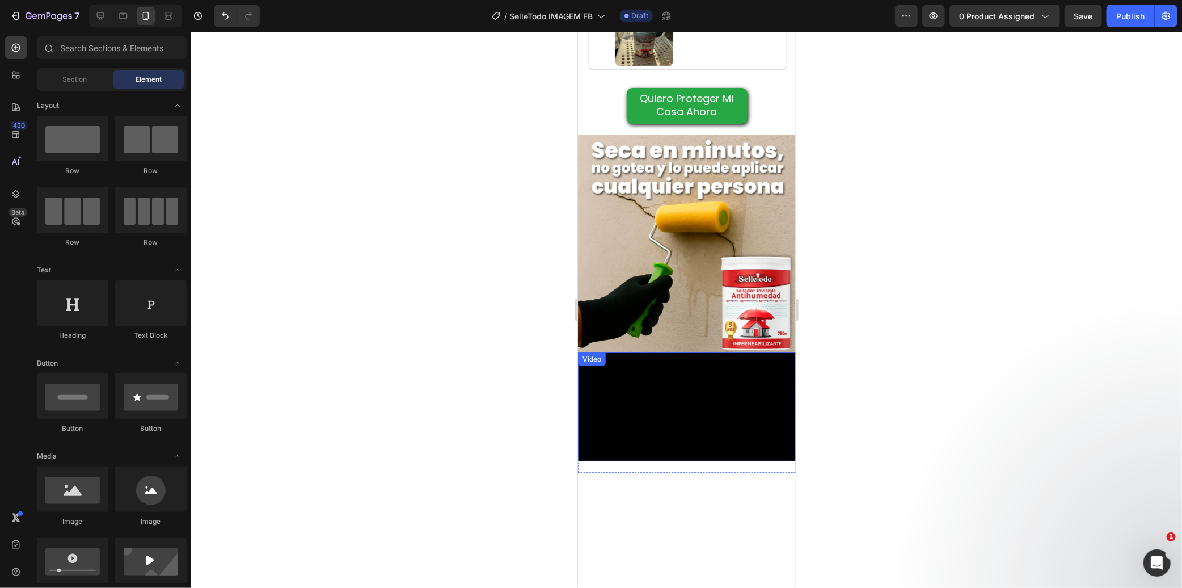
scroll to position [1175, 0]
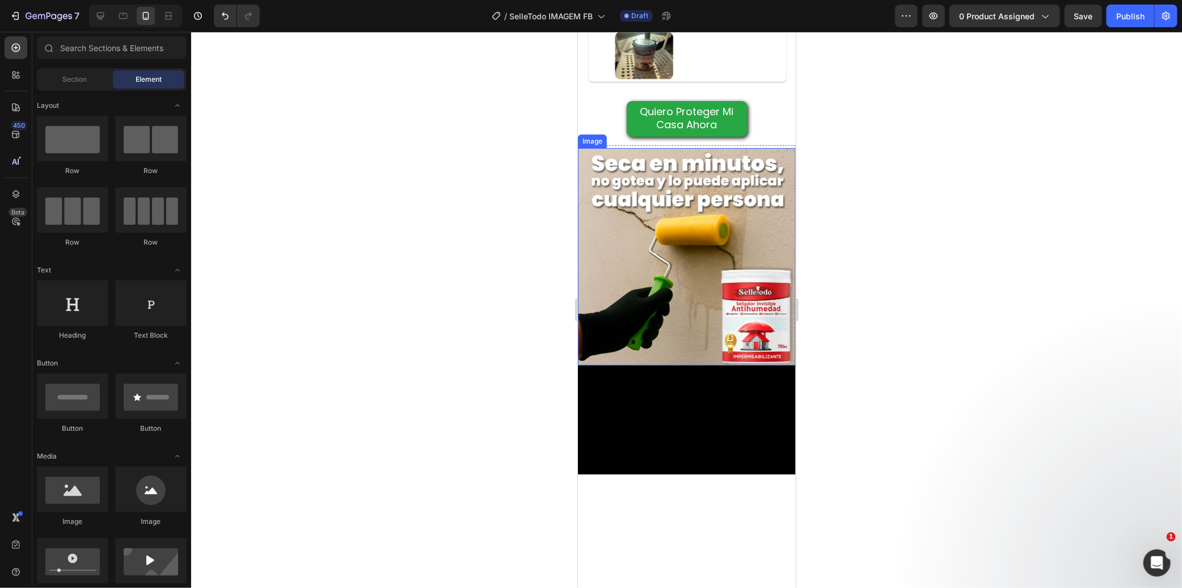
click at [640, 279] on img at bounding box center [686, 256] width 218 height 218
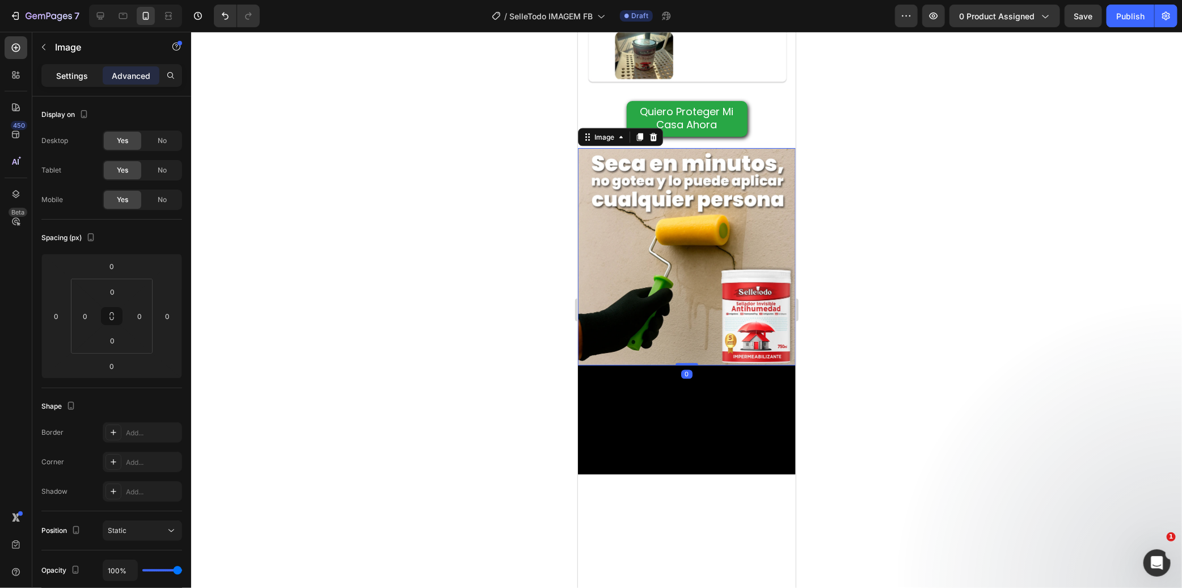
click at [84, 74] on p "Settings" at bounding box center [72, 76] width 32 height 12
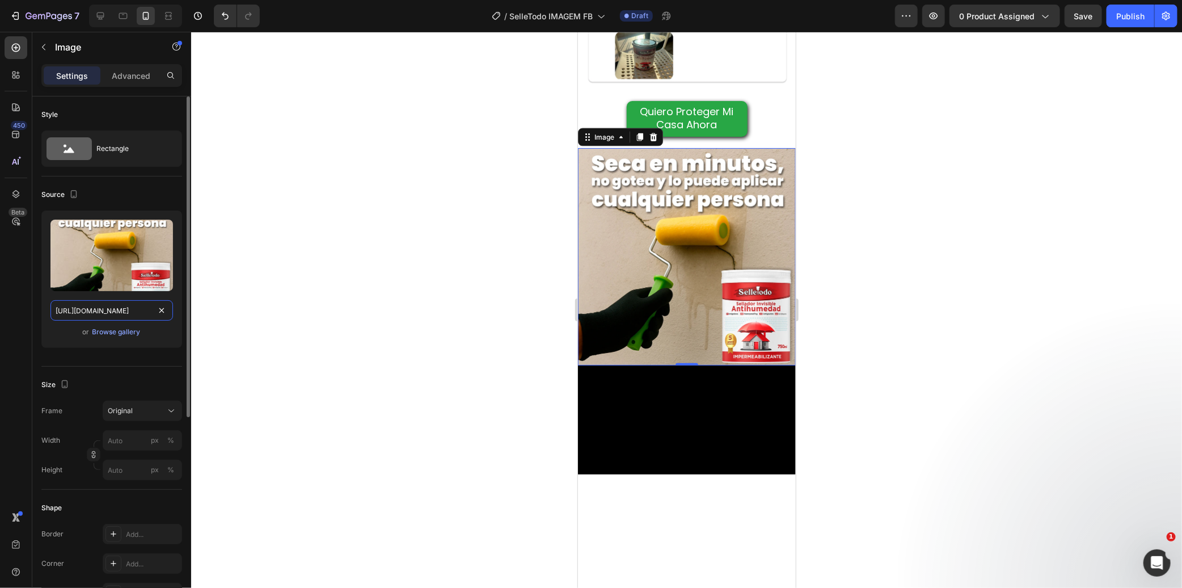
click at [107, 311] on input "[URL][DOMAIN_NAME]" at bounding box center [111, 310] width 123 height 20
paste input "7.webp?v=1756386103"
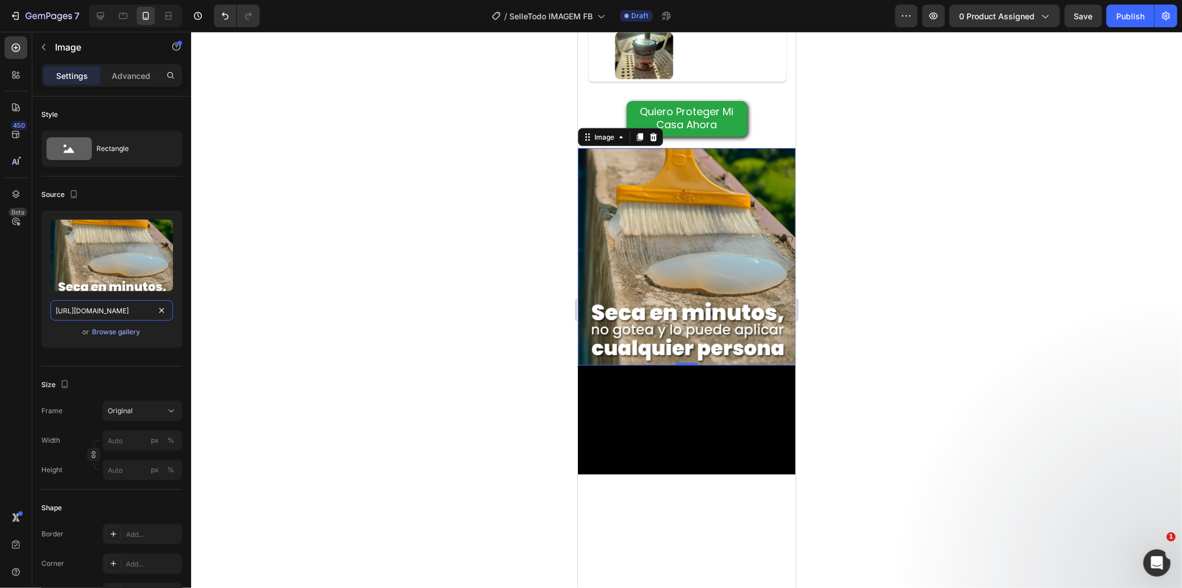
type input "[URL][DOMAIN_NAME]"
click at [462, 203] on div at bounding box center [686, 310] width 991 height 556
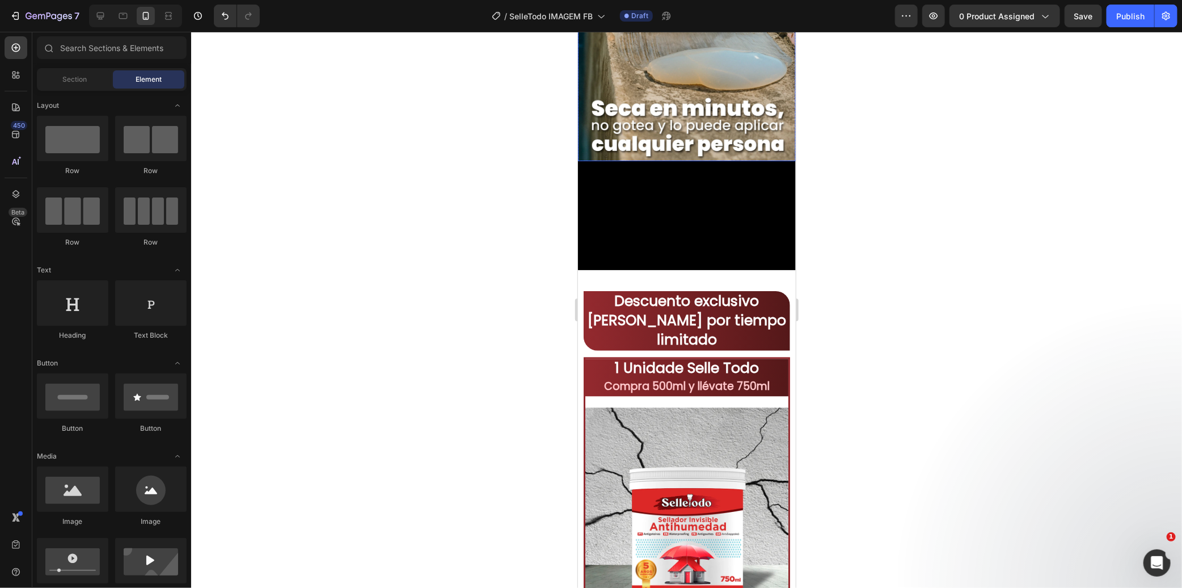
scroll to position [1364, 0]
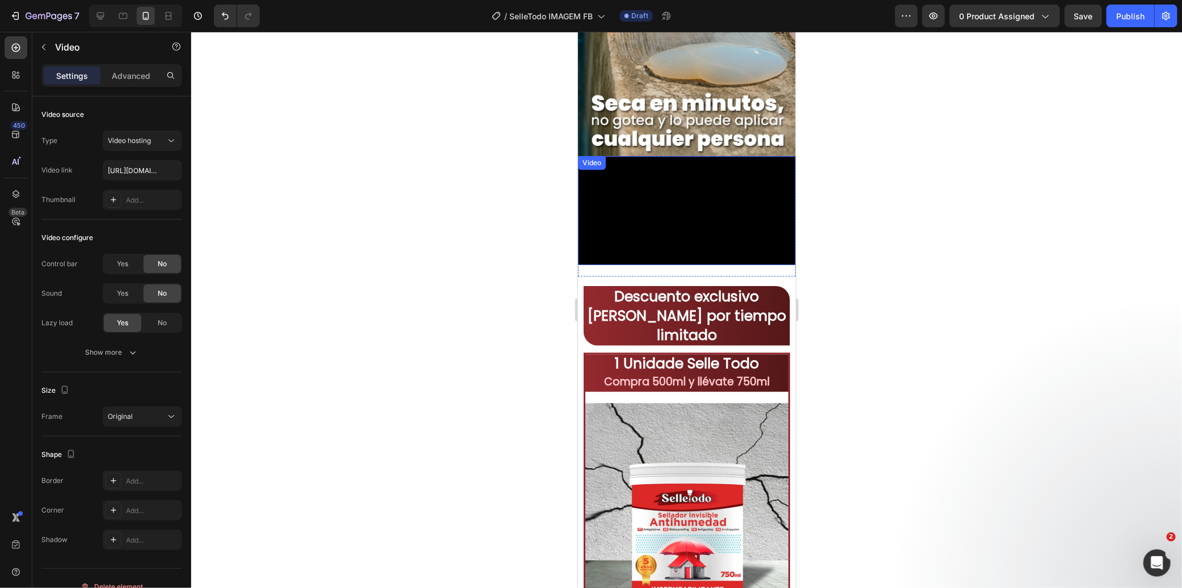
click at [621, 264] on video at bounding box center [686, 209] width 218 height 109
click at [664, 230] on video at bounding box center [686, 209] width 218 height 109
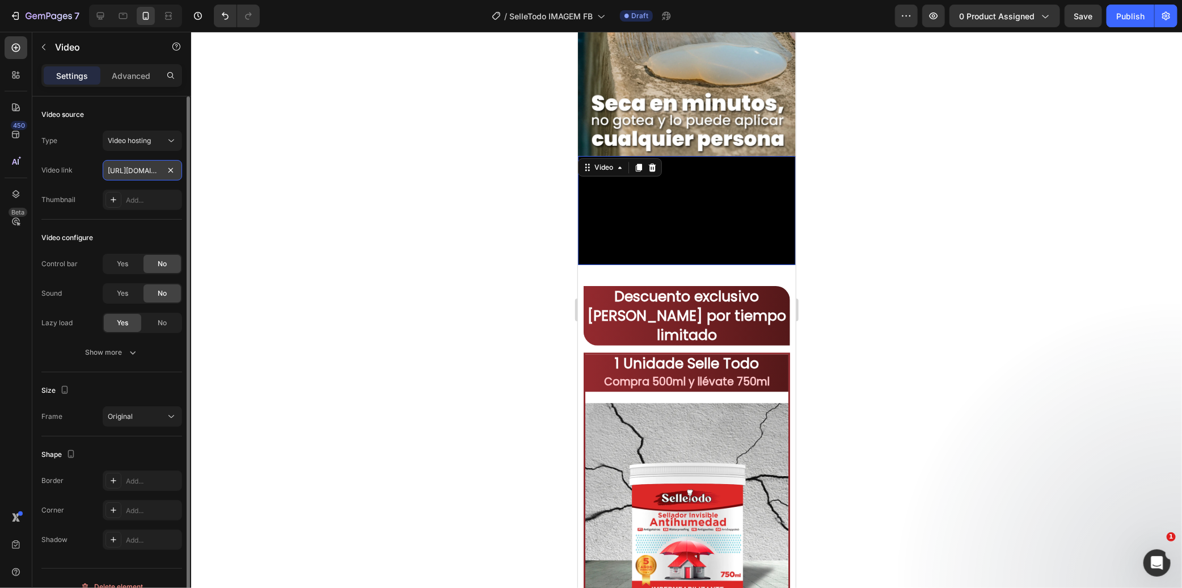
click at [139, 172] on input "[URL][DOMAIN_NAME]" at bounding box center [142, 170] width 79 height 20
paste input "c1151482d51b4bcc8693e2ca3edf1f40"
type input "[URL][DOMAIN_NAME]"
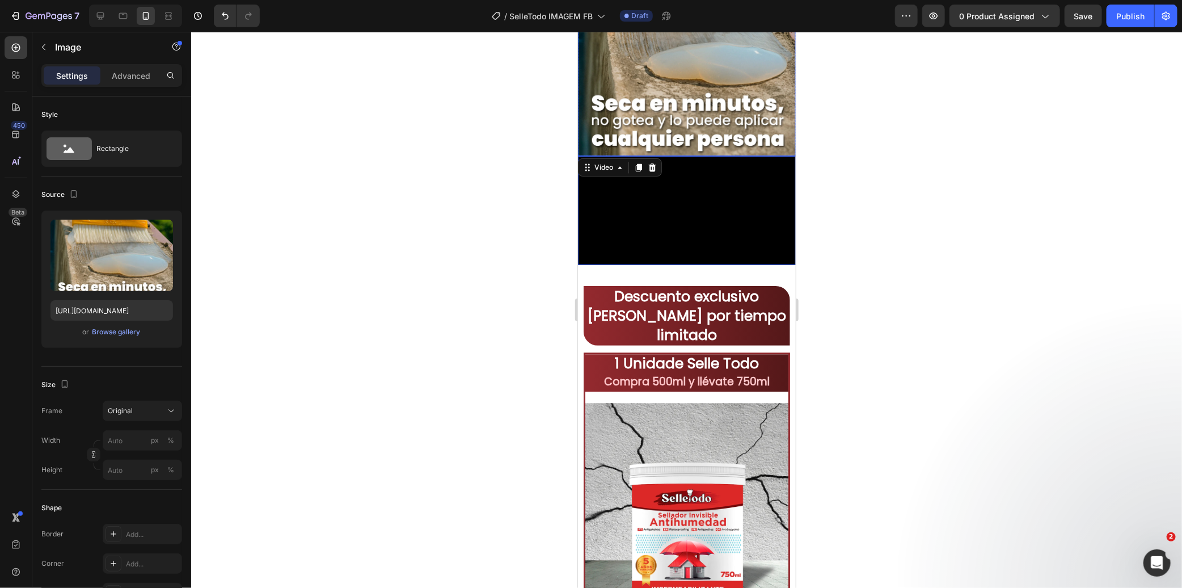
click at [648, 92] on img at bounding box center [686, 47] width 218 height 218
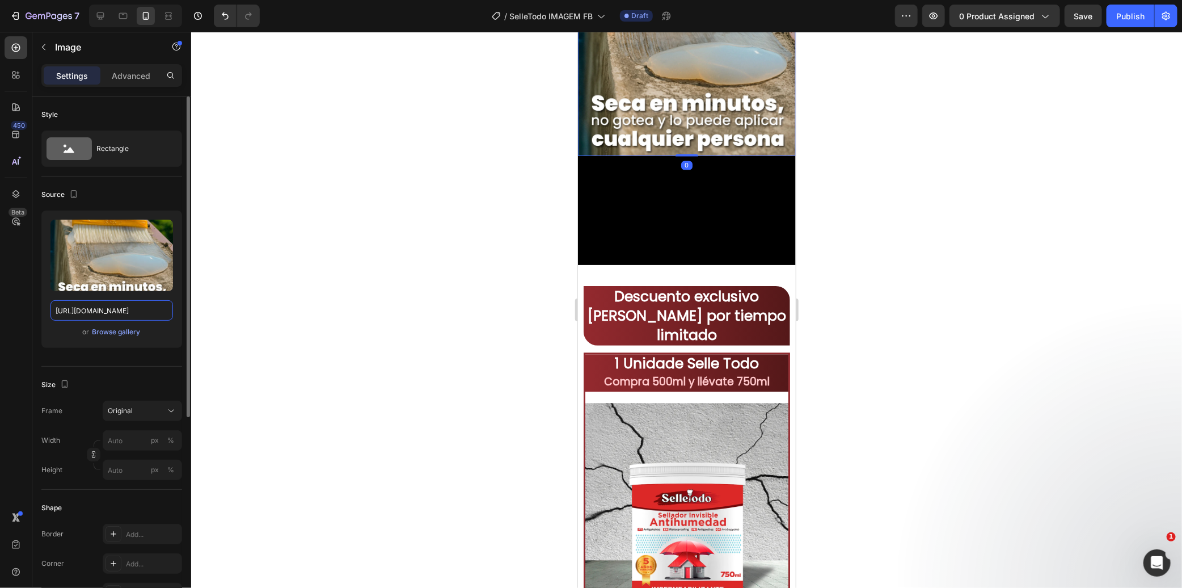
click at [123, 303] on input "[URL][DOMAIN_NAME]" at bounding box center [111, 310] width 123 height 20
paste input "8.webp?v=1756386616"
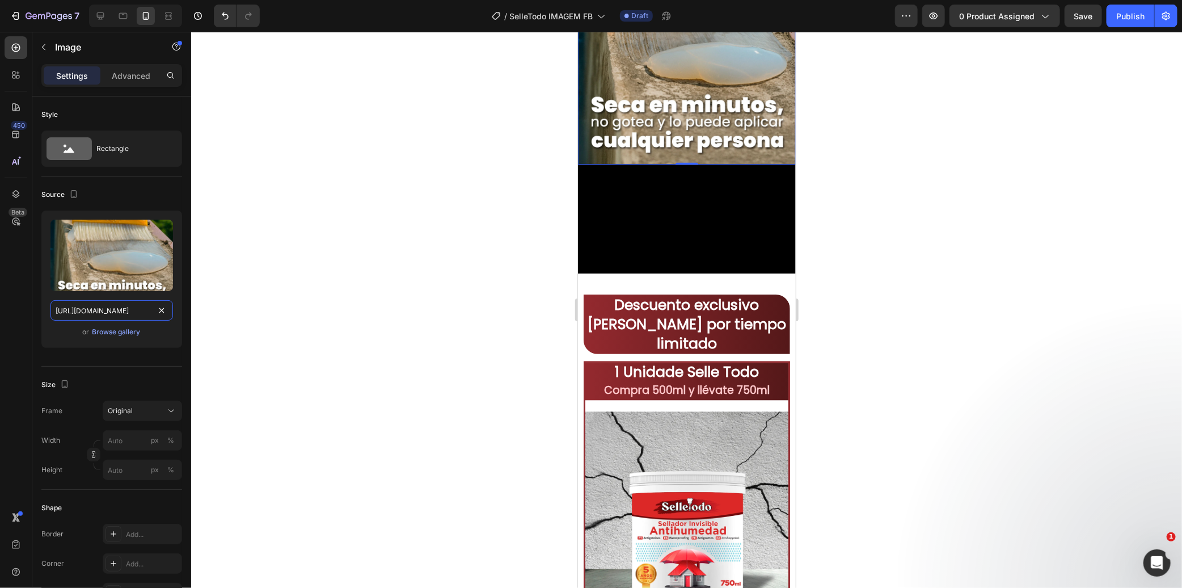
type input "[URL][DOMAIN_NAME]"
click at [479, 174] on div at bounding box center [686, 310] width 991 height 556
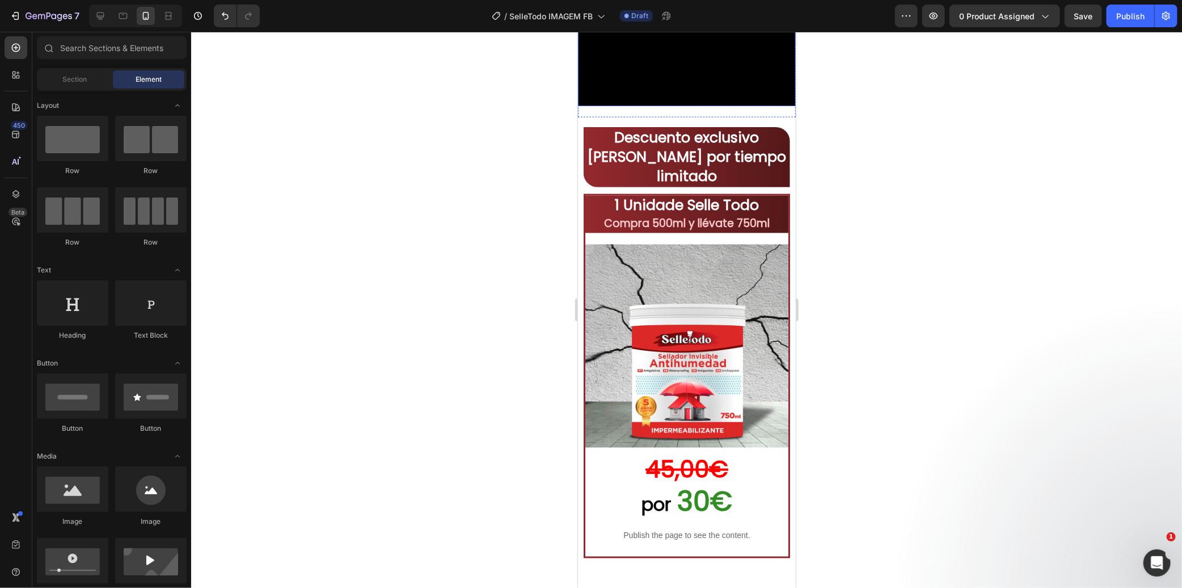
scroll to position [1175, 0]
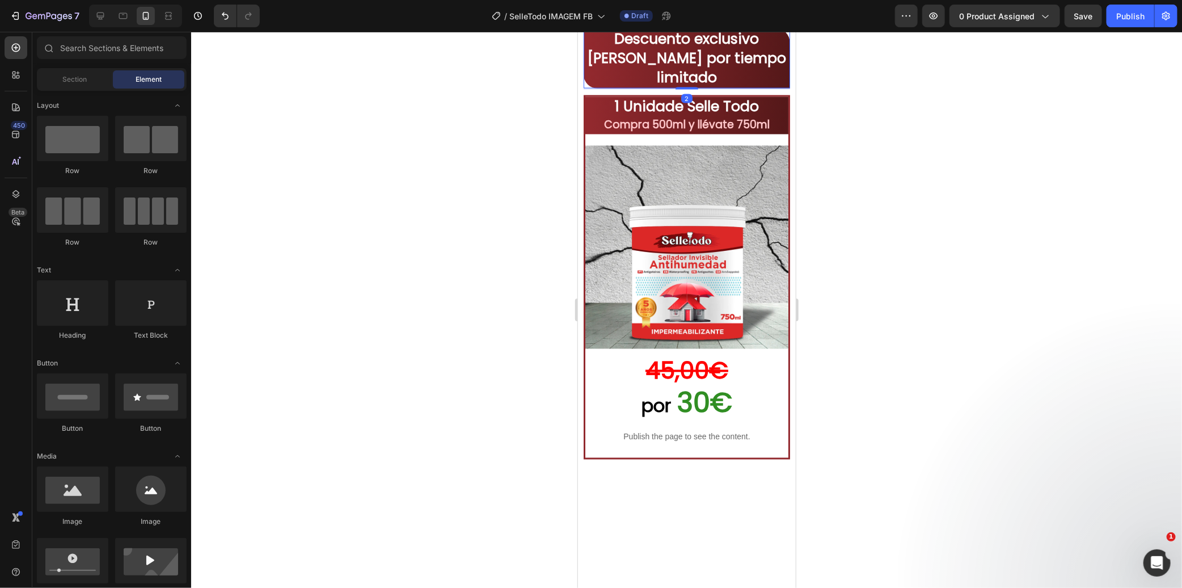
click at [685, 87] on strong "Descuento exclusivo [PERSON_NAME] por tiempo limitado" at bounding box center [686, 57] width 199 height 58
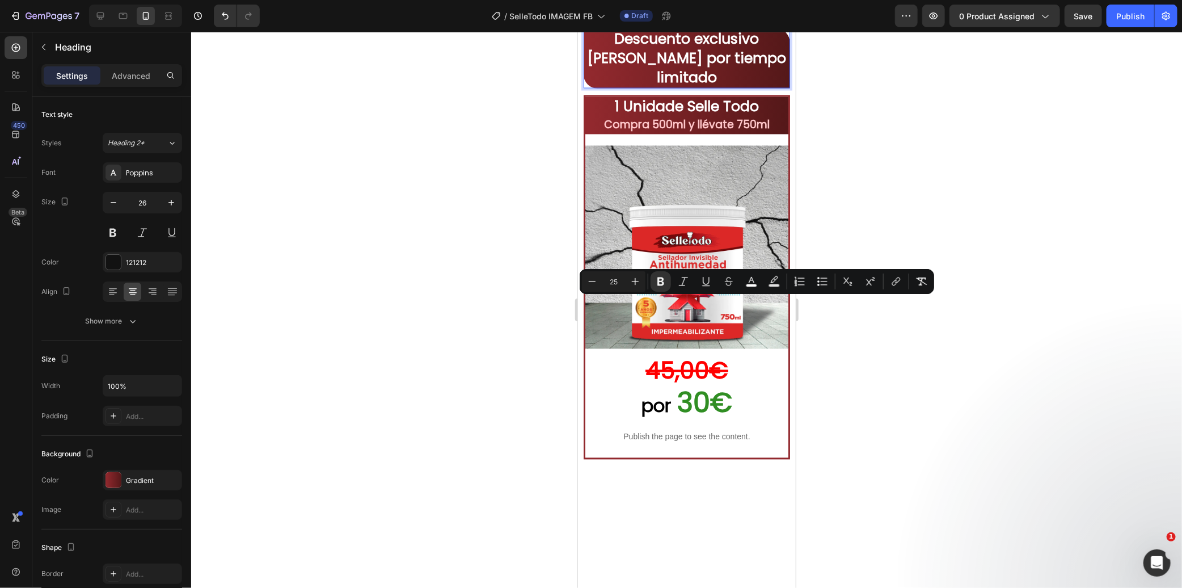
click at [415, 417] on div at bounding box center [686, 310] width 991 height 556
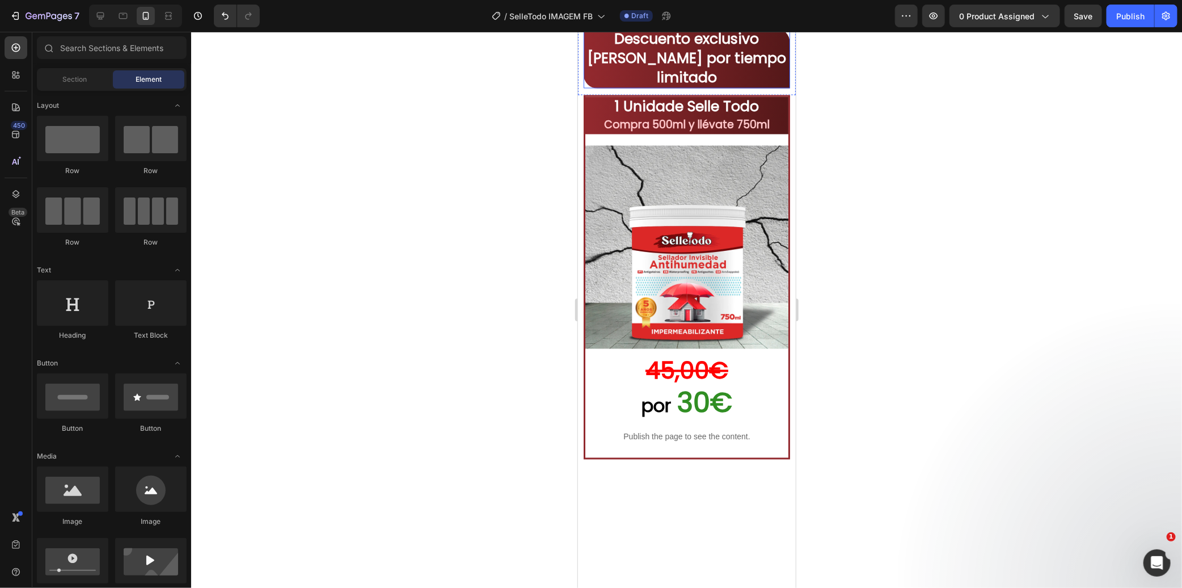
click at [652, 87] on strong "Descuento exclusivo [PERSON_NAME] por tiempo limitado" at bounding box center [686, 57] width 199 height 58
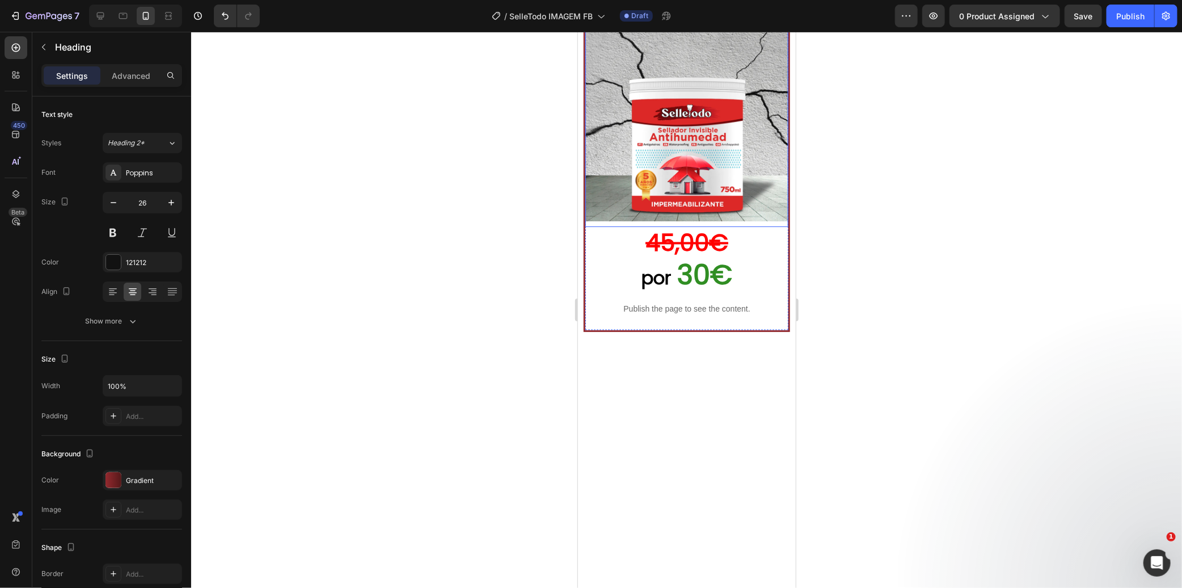
scroll to position [1301, 0]
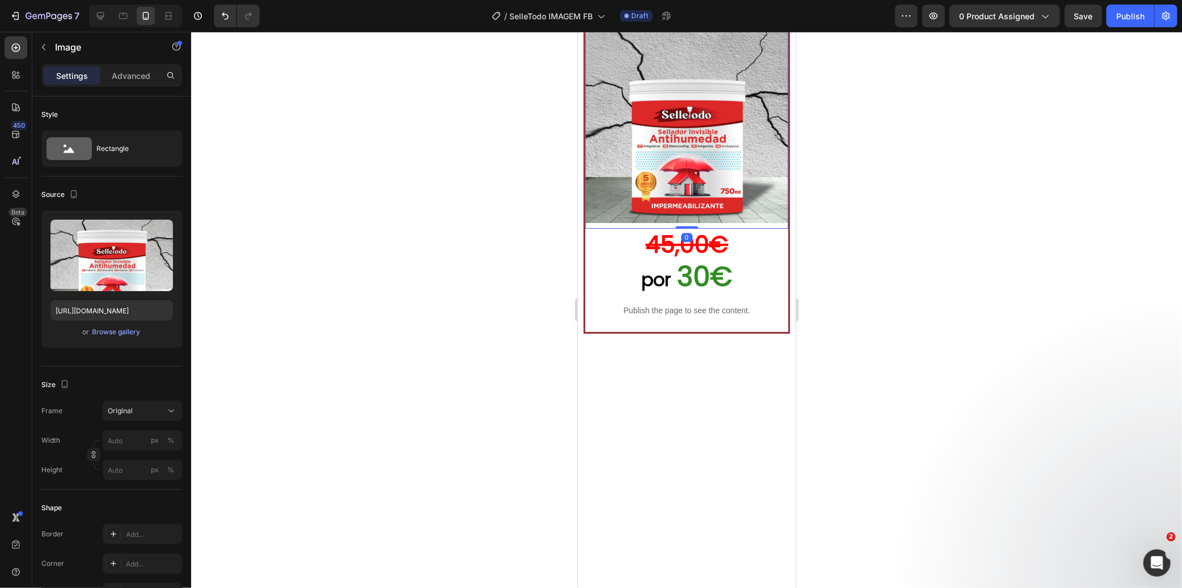
click at [710, 222] on img at bounding box center [686, 120] width 203 height 203
click at [643, 7] on icon at bounding box center [646, 2] width 9 height 9
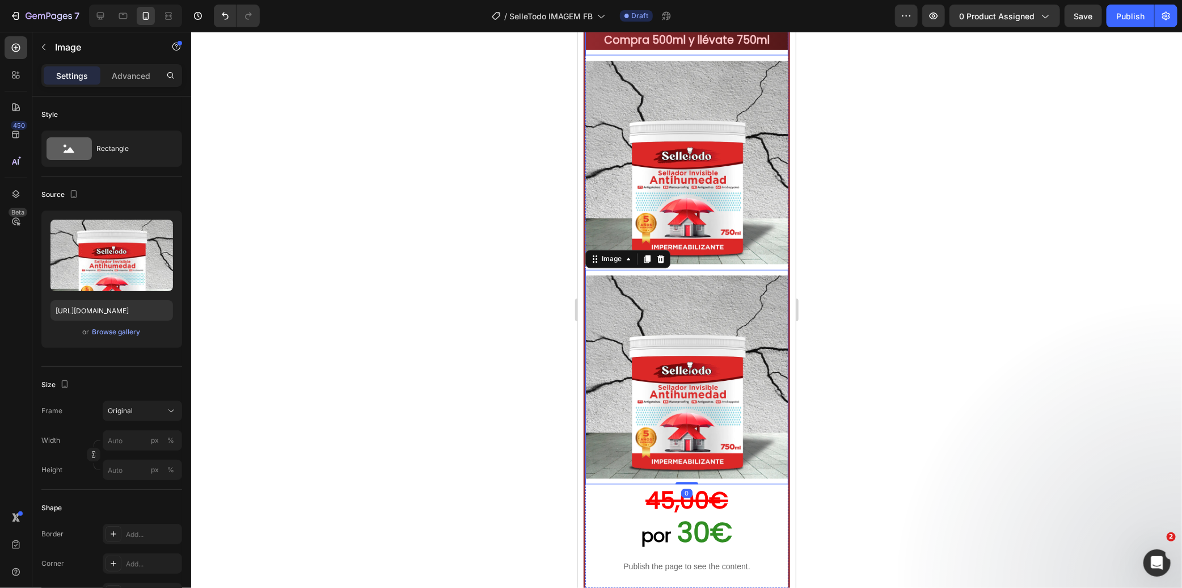
scroll to position [1258, 0]
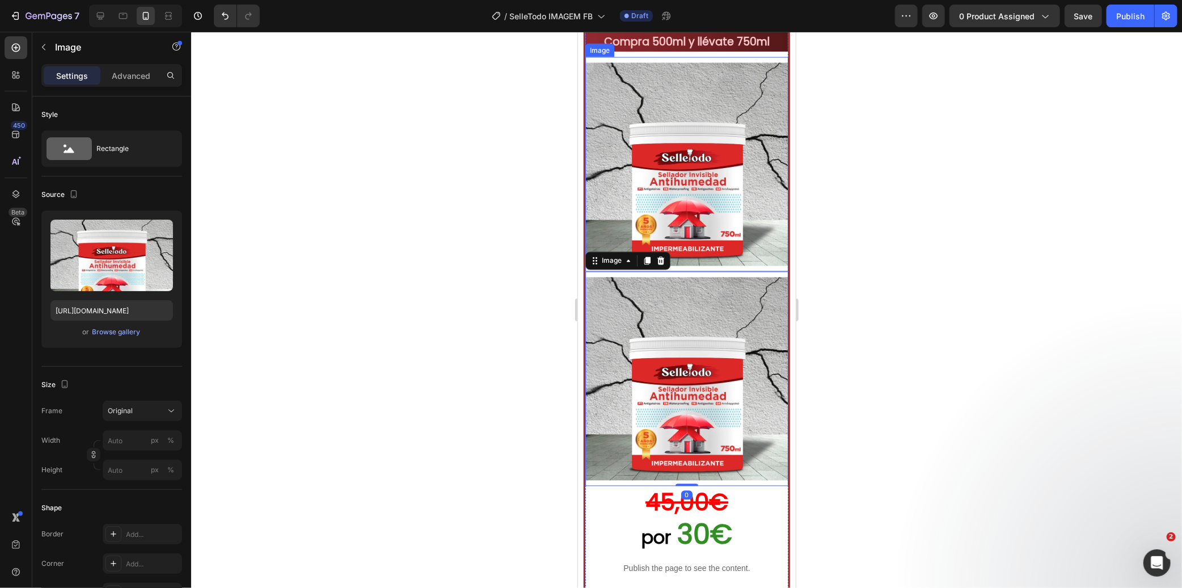
drag, startPoint x: 629, startPoint y: 398, endPoint x: 618, endPoint y: 364, distance: 36.1
click at [629, 265] on img at bounding box center [686, 163] width 203 height 203
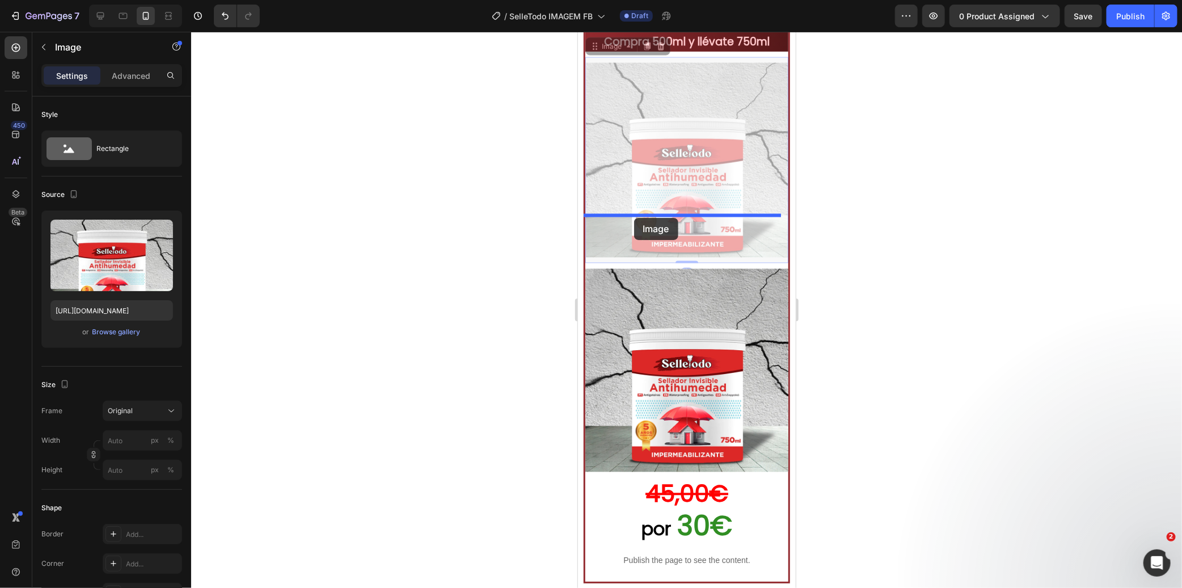
drag, startPoint x: 591, startPoint y: 293, endPoint x: 634, endPoint y: 217, distance: 87.1
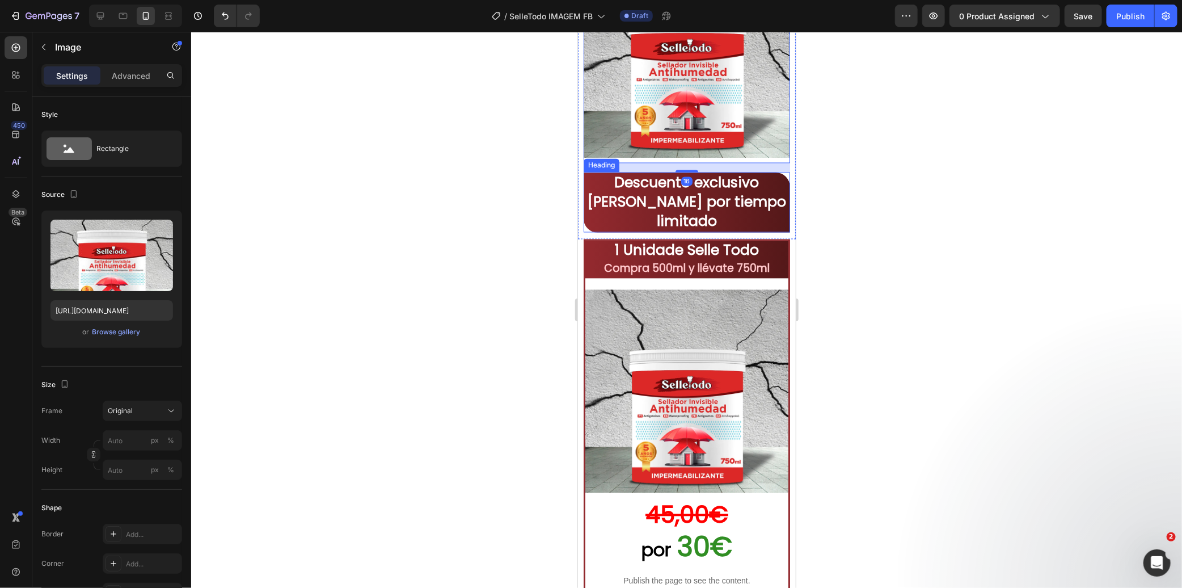
click at [658, 231] on strong "Descuento exclusivo [PERSON_NAME] por tiempo limitado" at bounding box center [686, 201] width 199 height 58
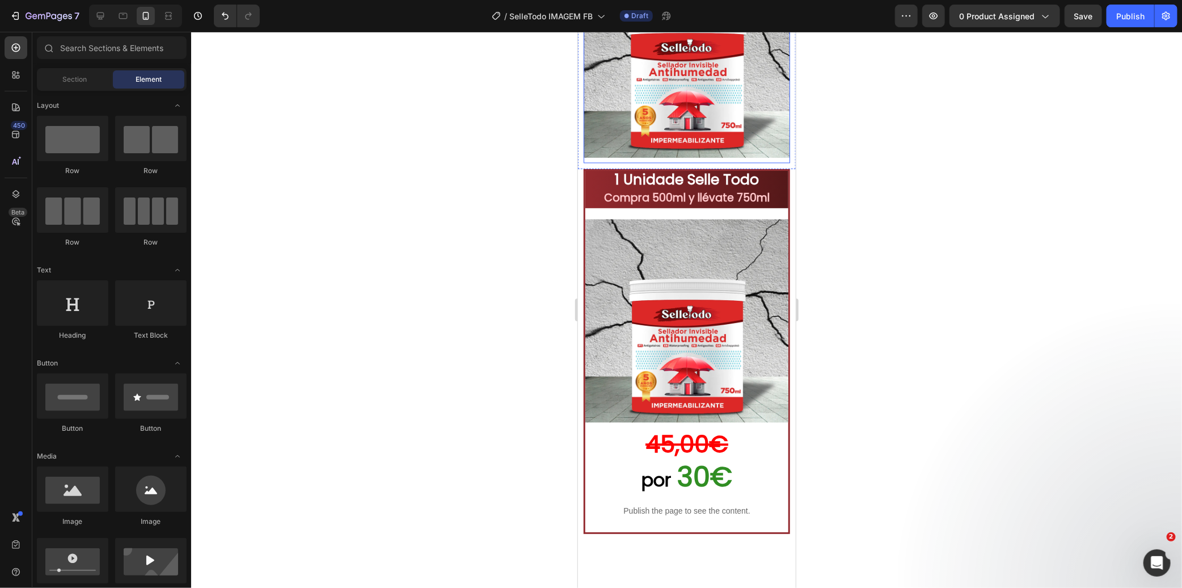
click at [669, 157] on img at bounding box center [686, 54] width 206 height 206
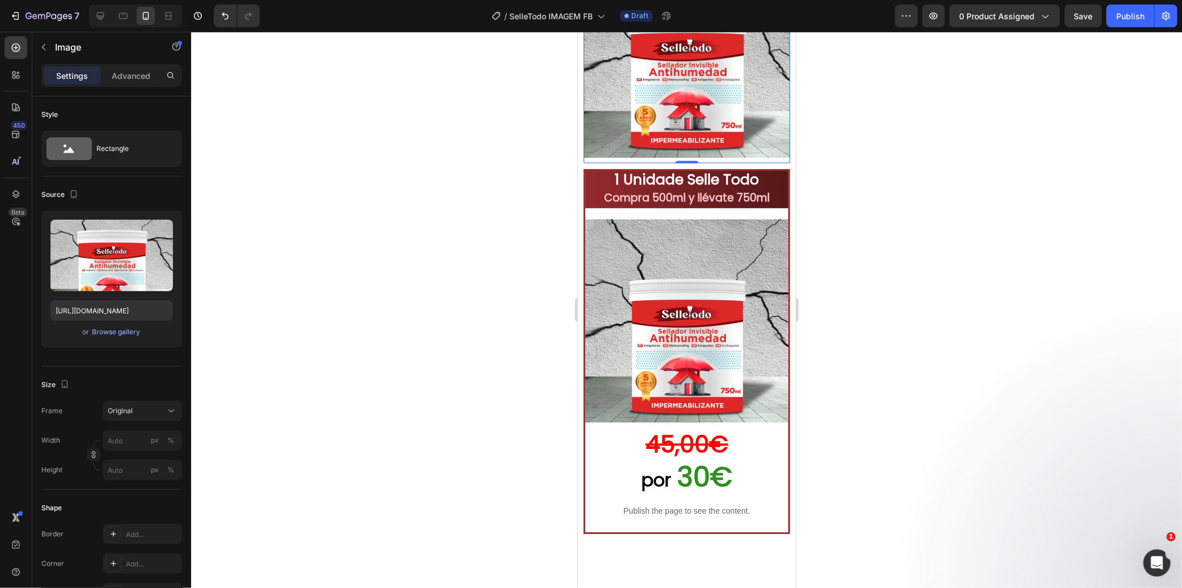
click at [711, 157] on img at bounding box center [686, 54] width 206 height 206
click at [121, 311] on input "[URL][DOMAIN_NAME]" at bounding box center [111, 310] width 123 height 20
paste input "Selletodo_Imagem_LP_9.webp?v=1756386843"
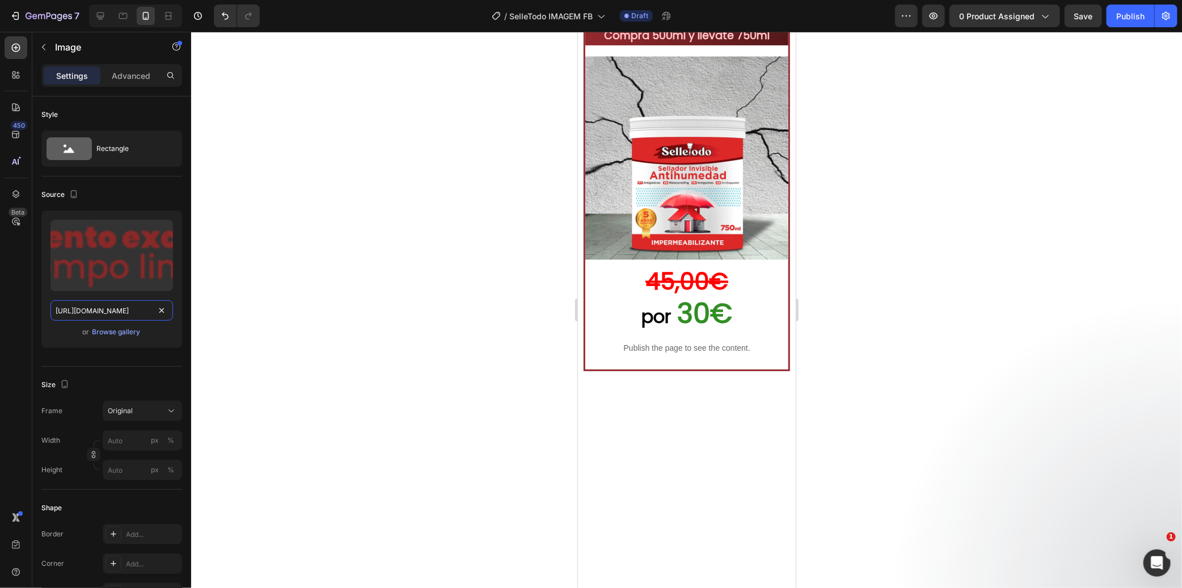
type input "[URL][DOMAIN_NAME]"
click at [376, 301] on div at bounding box center [686, 310] width 991 height 556
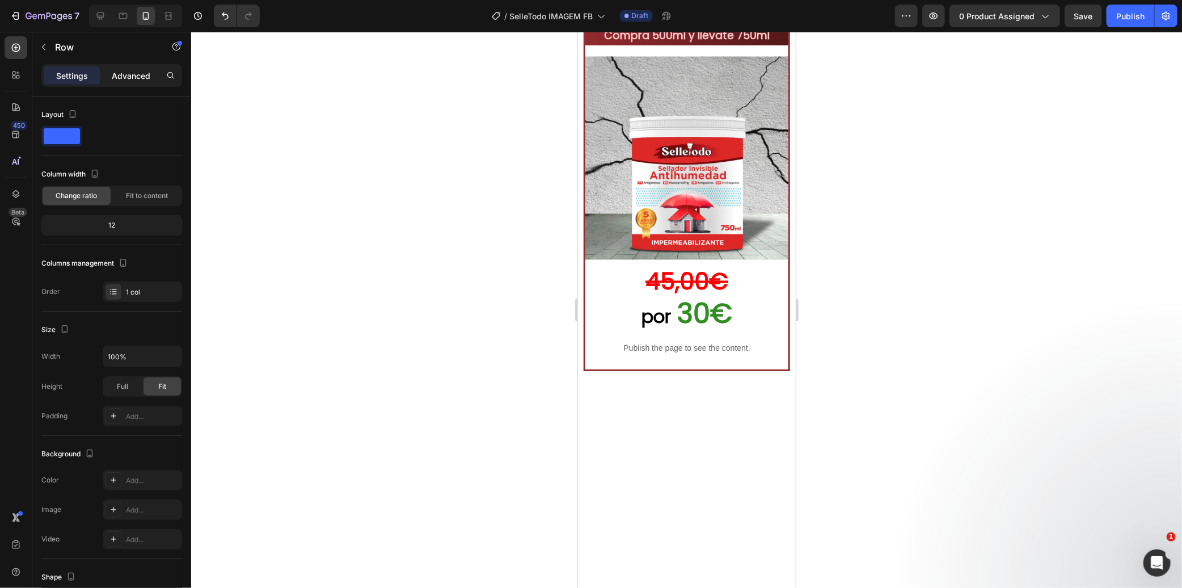
click at [137, 72] on p "Advanced" at bounding box center [131, 76] width 39 height 12
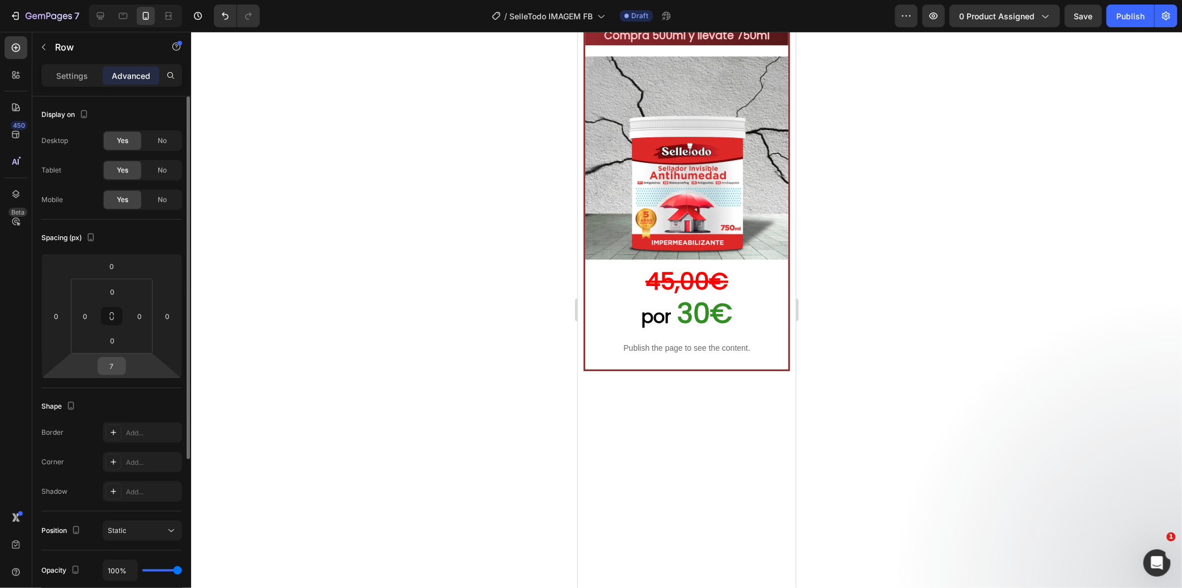
click at [114, 365] on input "7" at bounding box center [111, 365] width 23 height 17
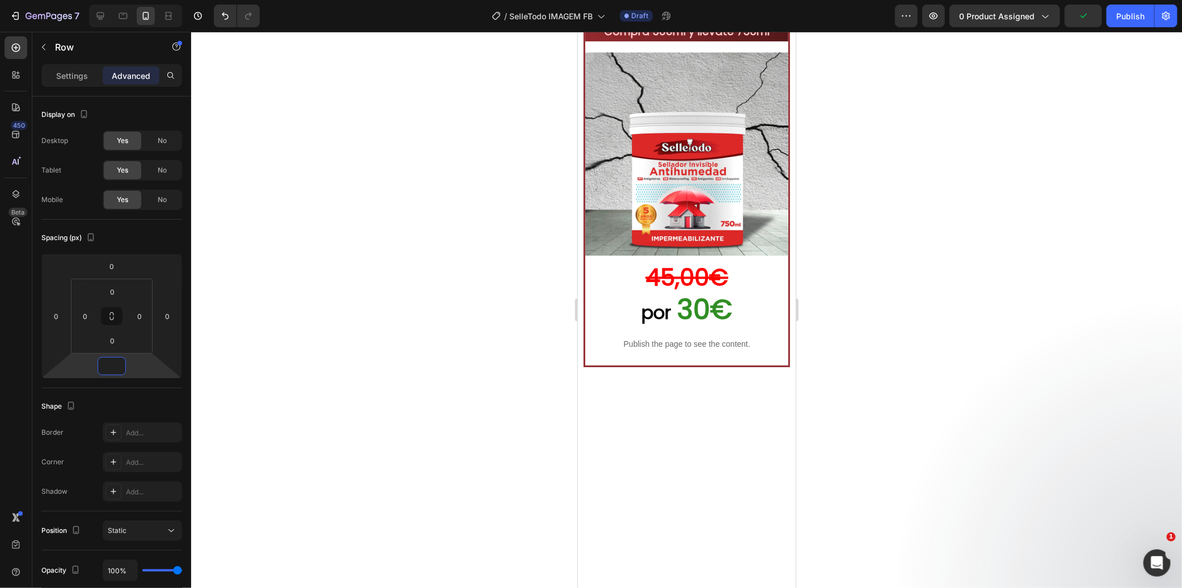
type input "0"
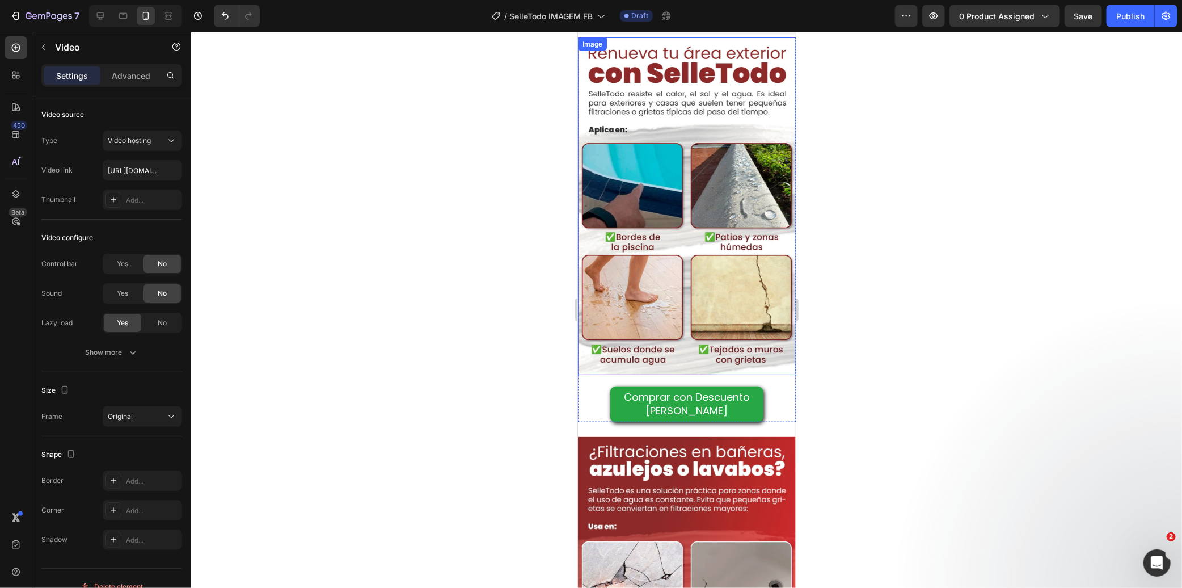
scroll to position [1069, 0]
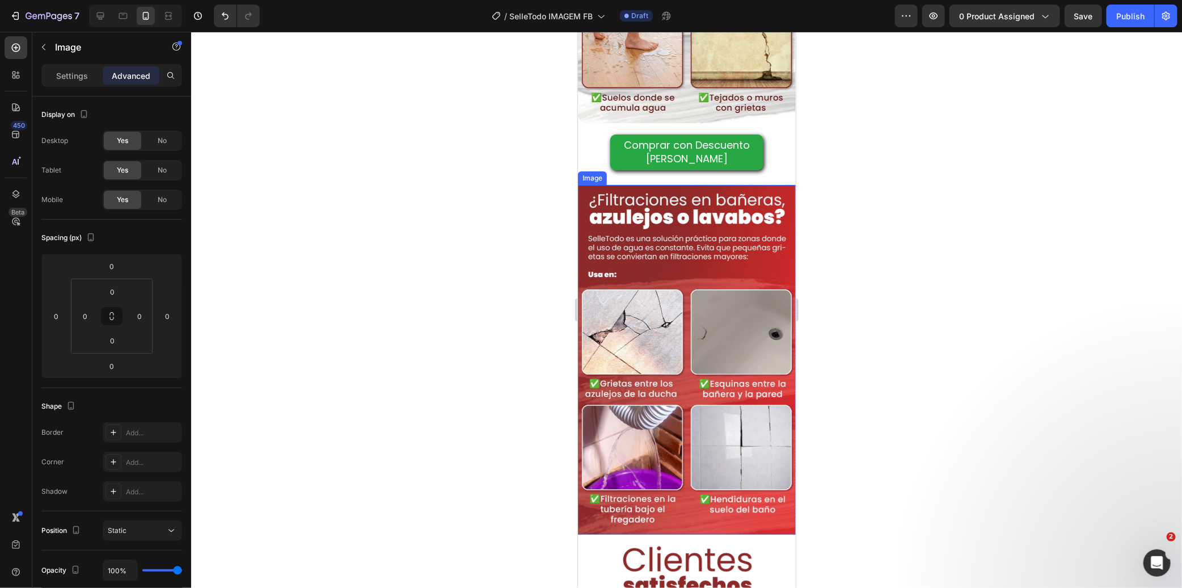
click at [629, 247] on img at bounding box center [686, 358] width 218 height 349
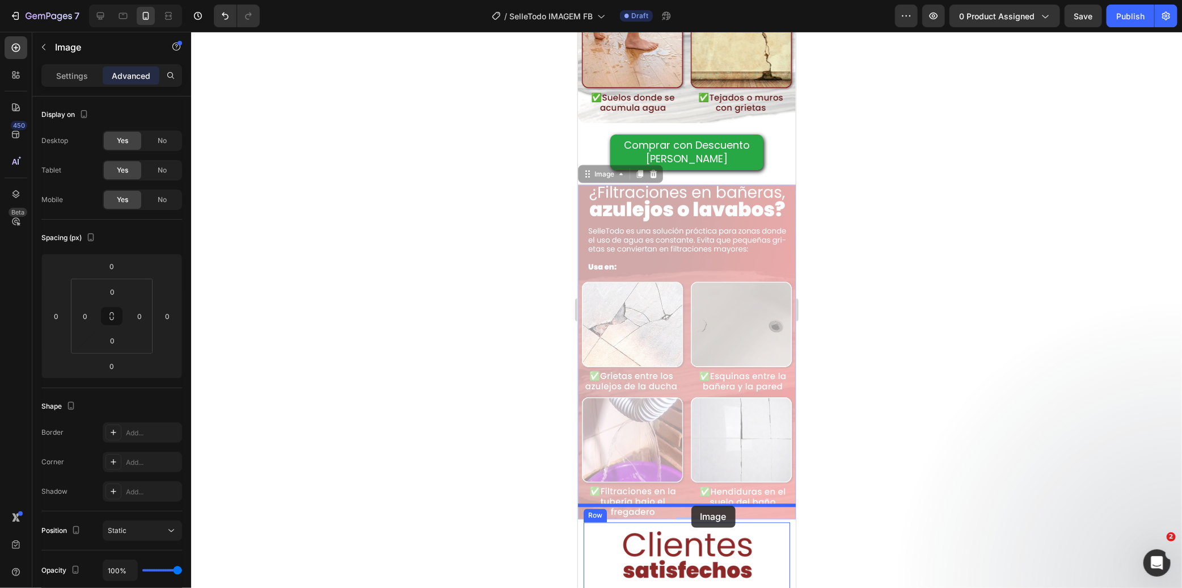
drag, startPoint x: 587, startPoint y: 160, endPoint x: 691, endPoint y: 507, distance: 361.8
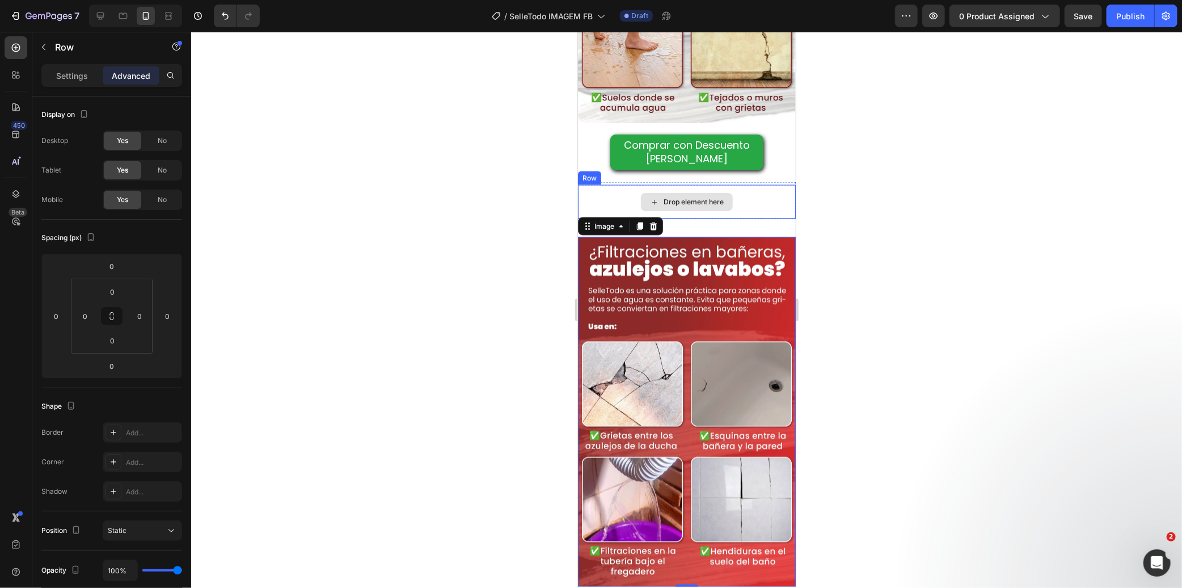
click at [750, 184] on div "Drop element here" at bounding box center [686, 201] width 218 height 34
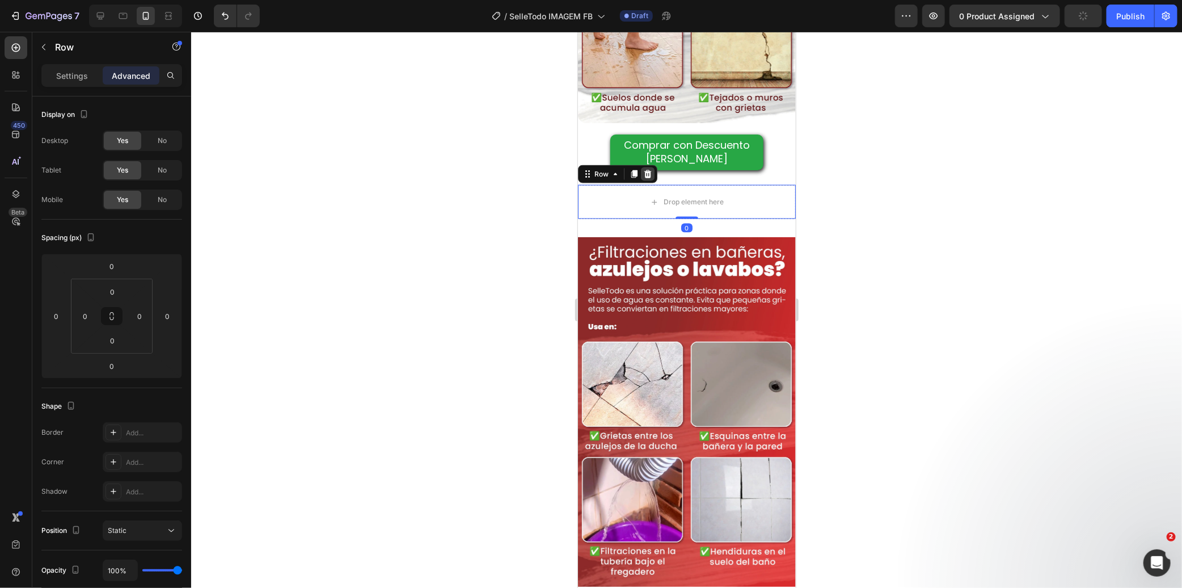
click at [648, 170] on icon at bounding box center [647, 174] width 7 height 8
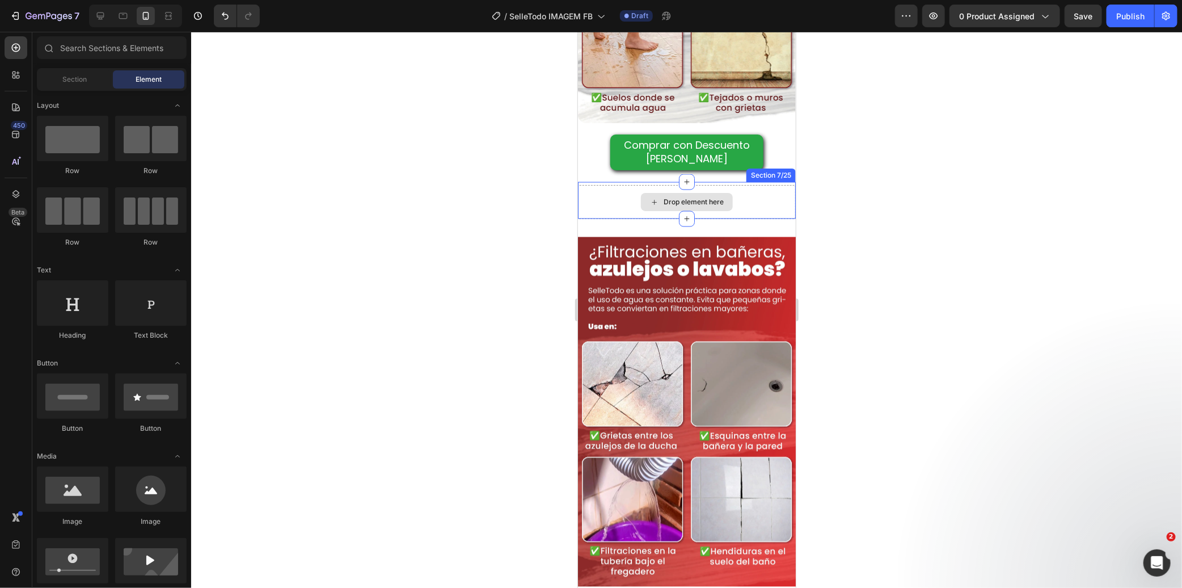
click at [735, 184] on div "Drop element here" at bounding box center [686, 201] width 218 height 34
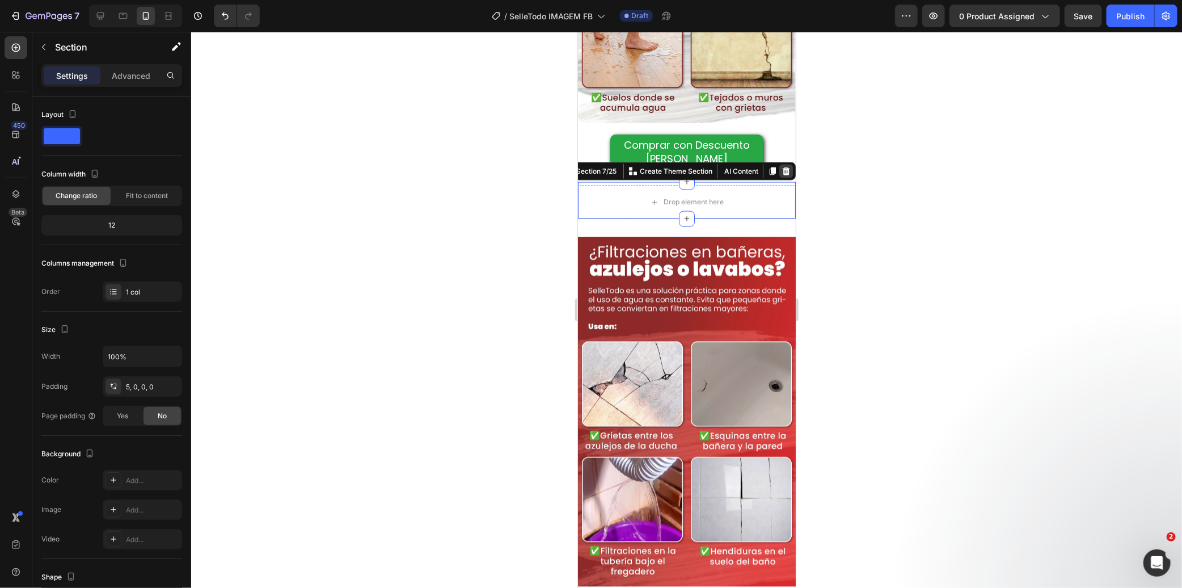
click at [782, 164] on div at bounding box center [786, 171] width 14 height 14
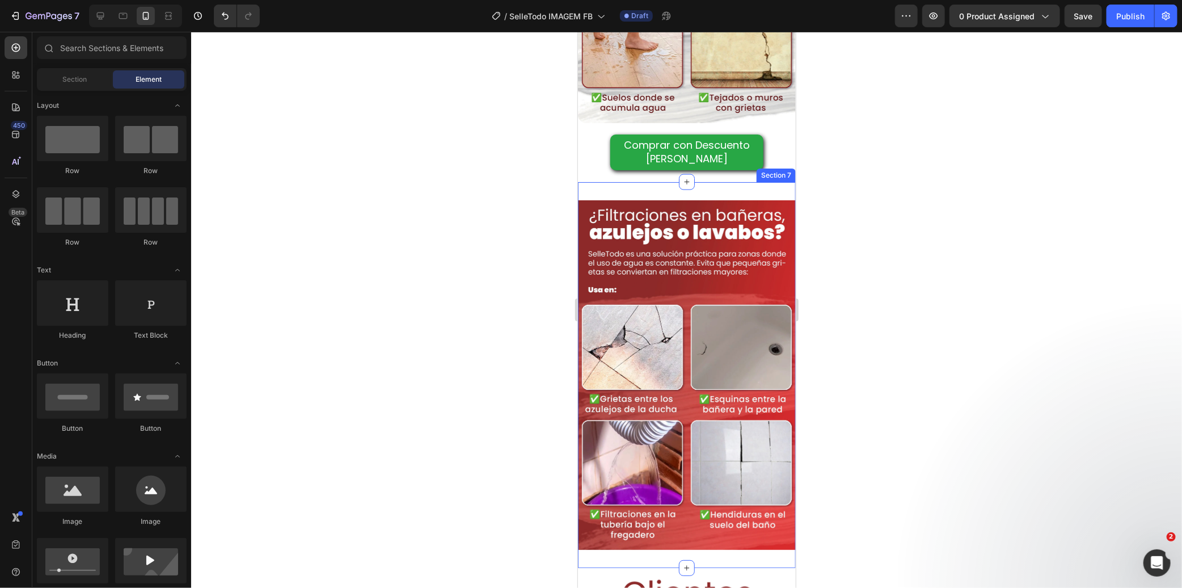
click at [731, 182] on div "Image Section 7" at bounding box center [686, 375] width 218 height 386
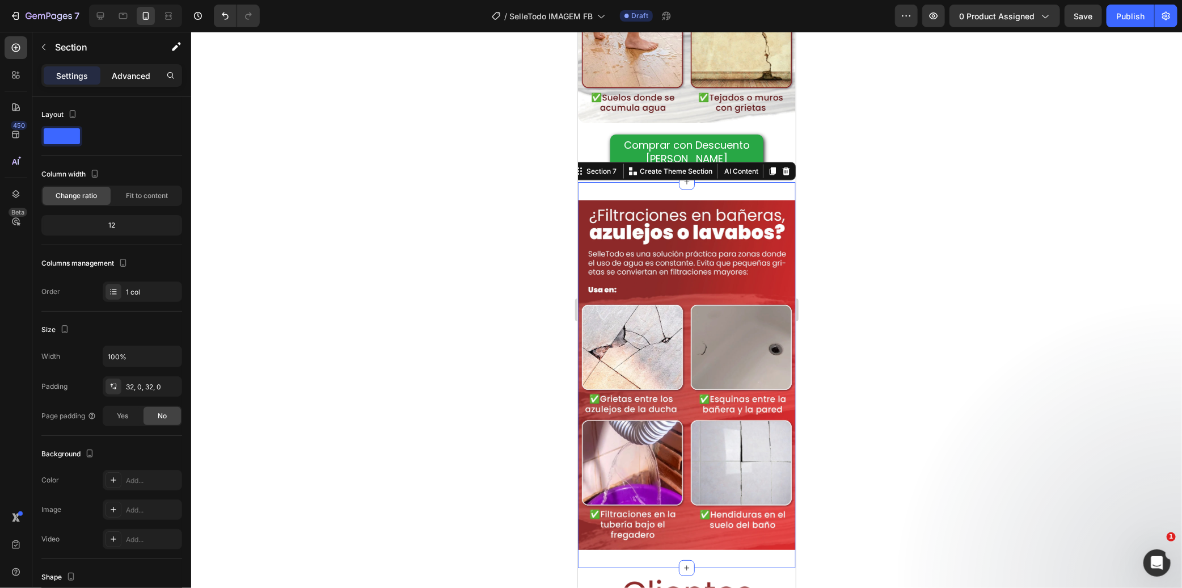
click at [142, 75] on p "Advanced" at bounding box center [131, 76] width 39 height 12
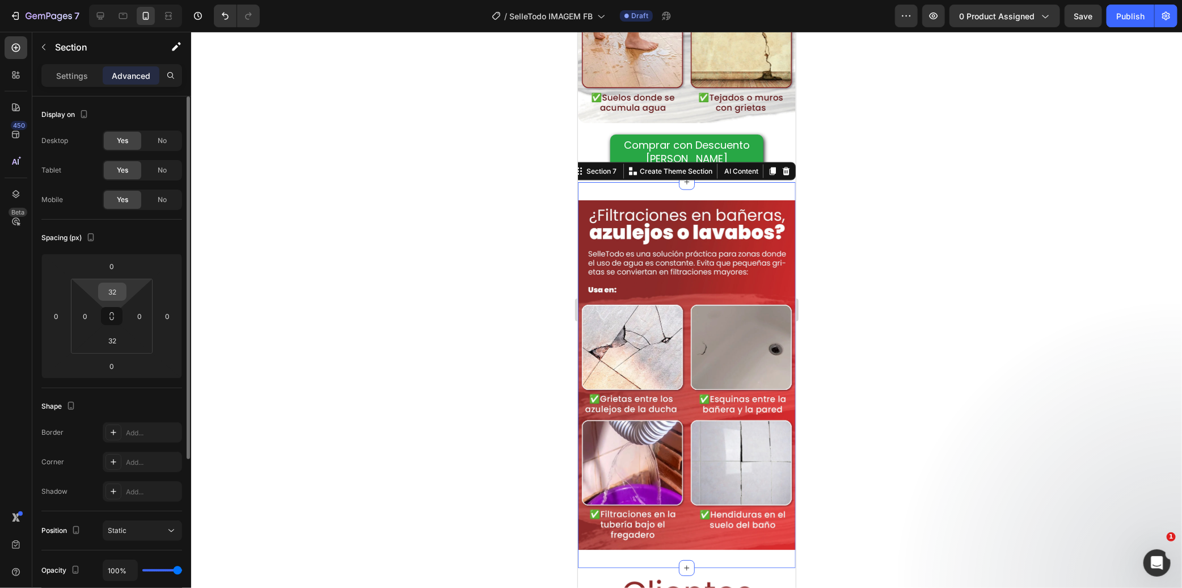
click at [115, 296] on input "32" at bounding box center [112, 291] width 23 height 17
type input "="
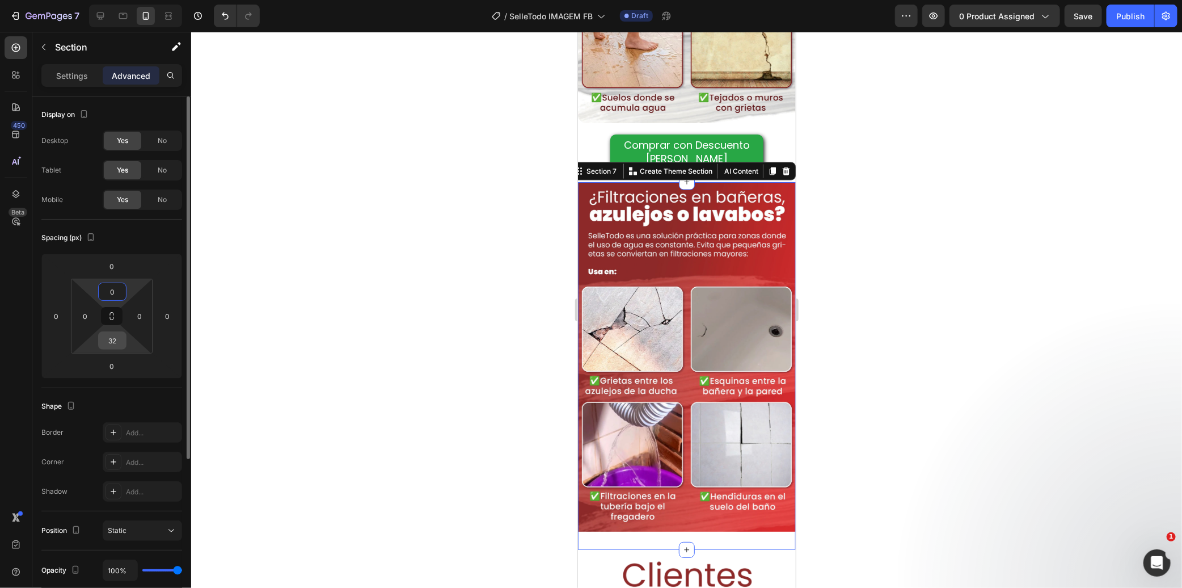
type input "0"
click at [109, 340] on input "32" at bounding box center [112, 340] width 23 height 17
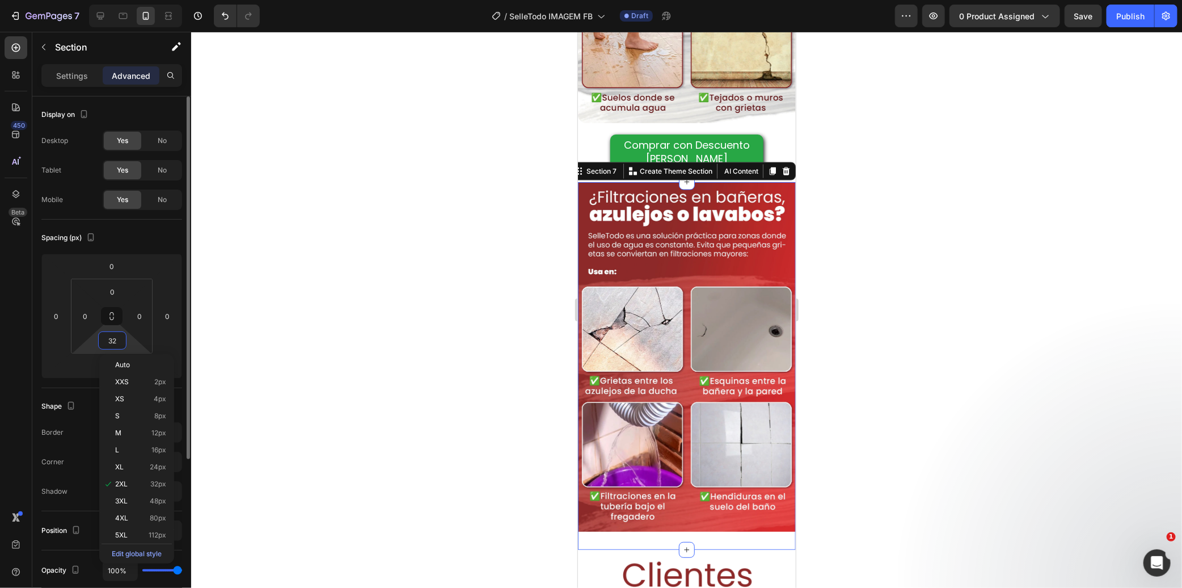
type input "0"
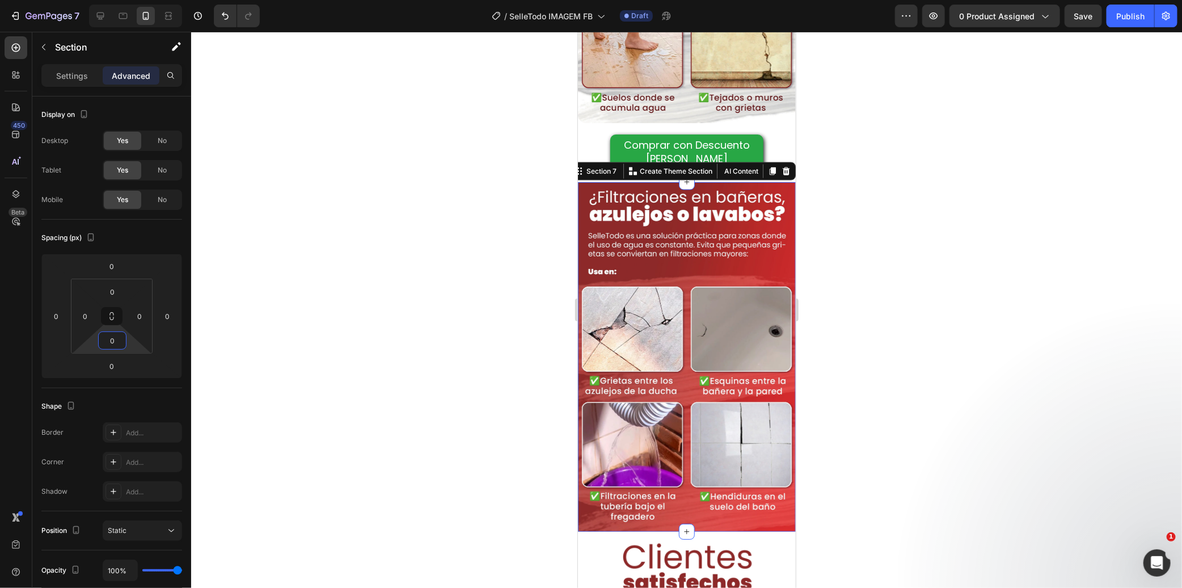
click at [389, 326] on div at bounding box center [686, 310] width 991 height 556
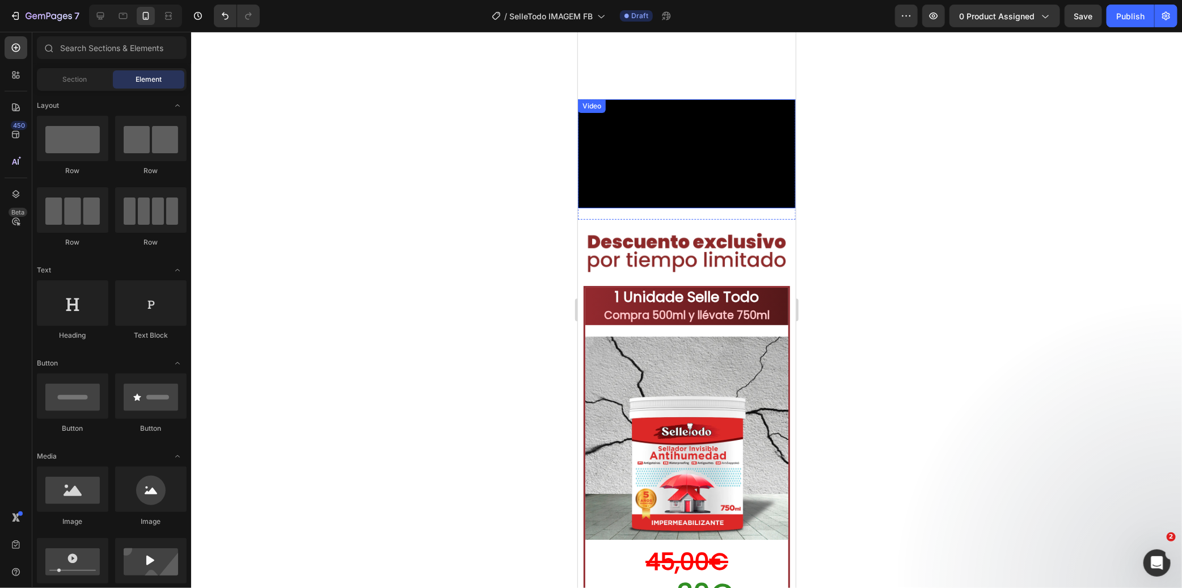
scroll to position [2015, 0]
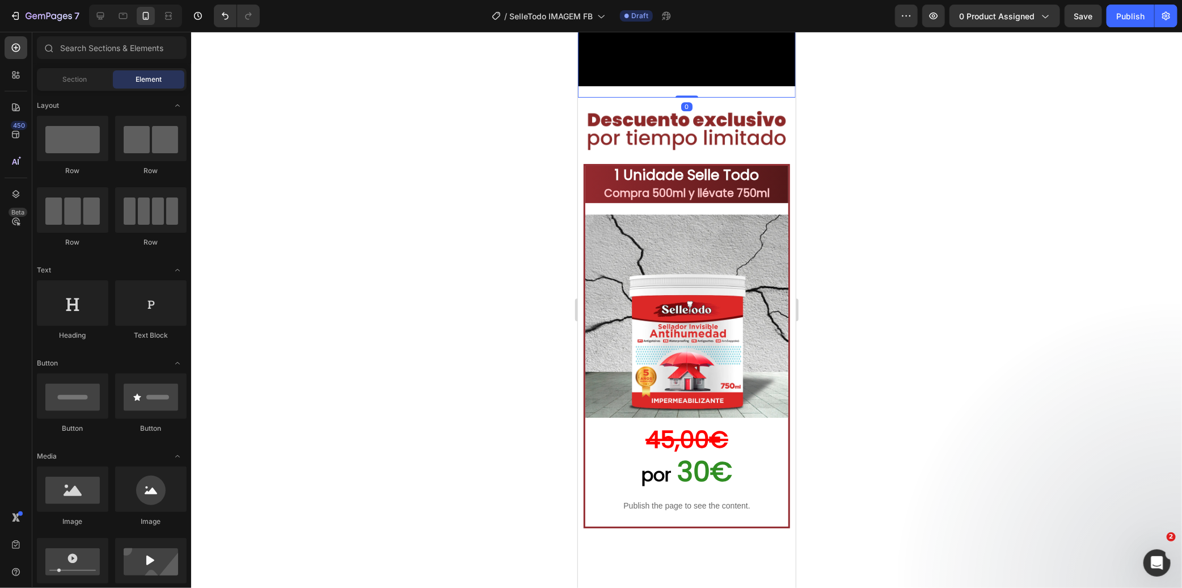
click at [663, 97] on div "Video" at bounding box center [686, 37] width 218 height 120
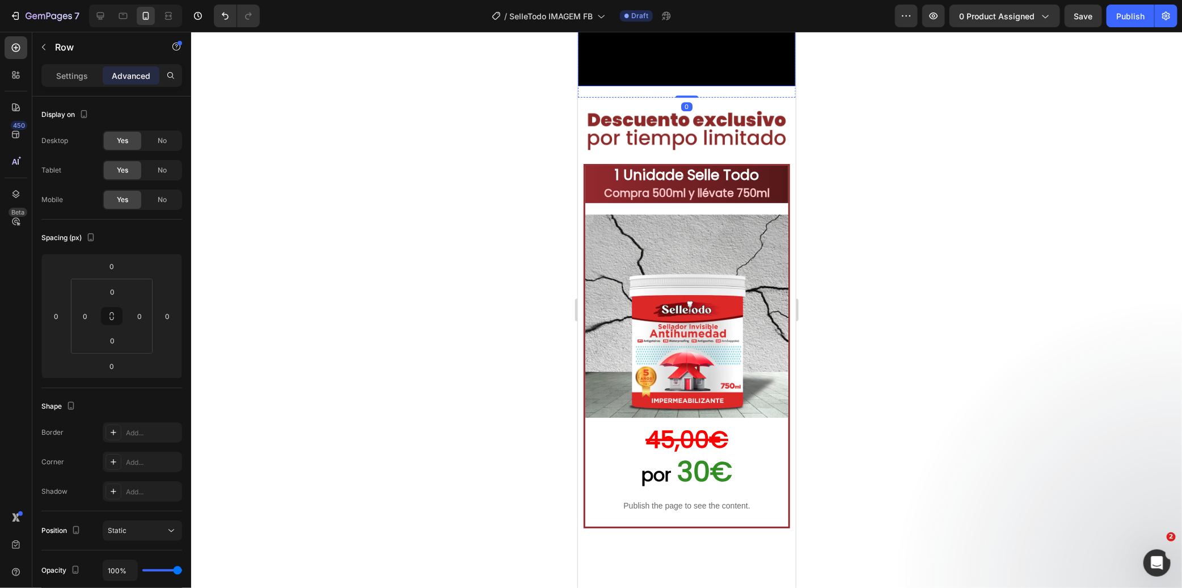
click at [657, 86] on video at bounding box center [686, 31] width 218 height 109
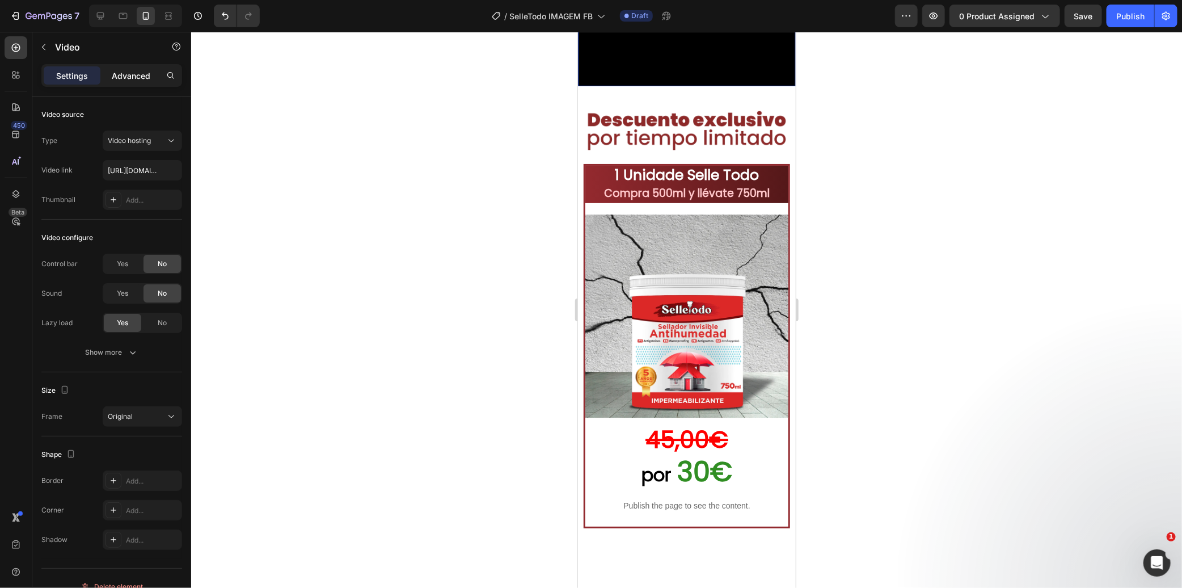
click at [134, 75] on p "Advanced" at bounding box center [131, 76] width 39 height 12
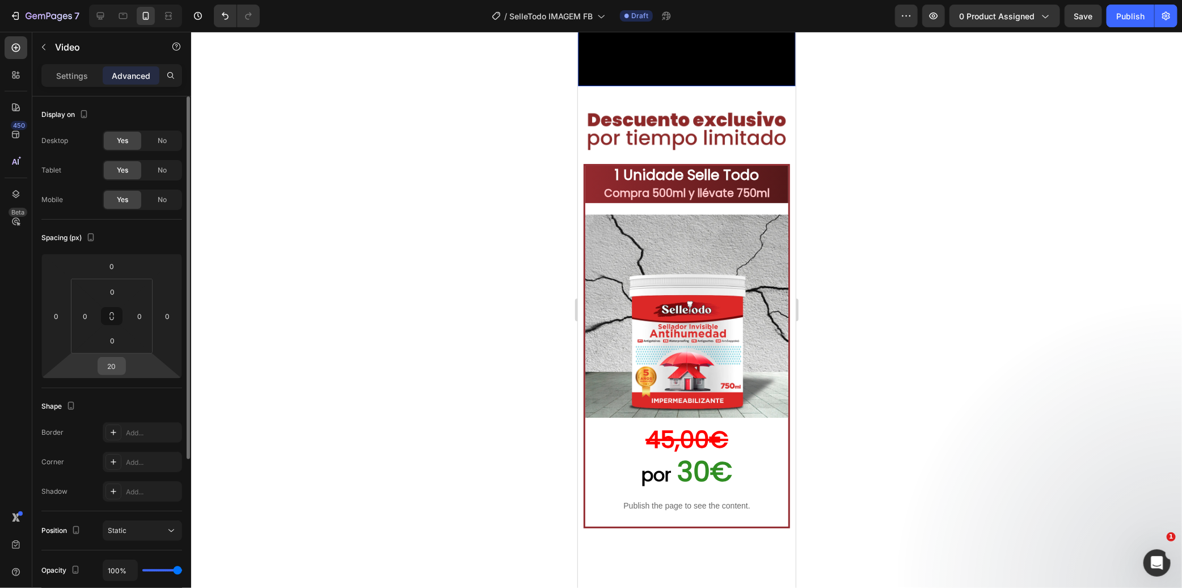
click at [104, 373] on input "20" at bounding box center [111, 365] width 23 height 17
type input "0"
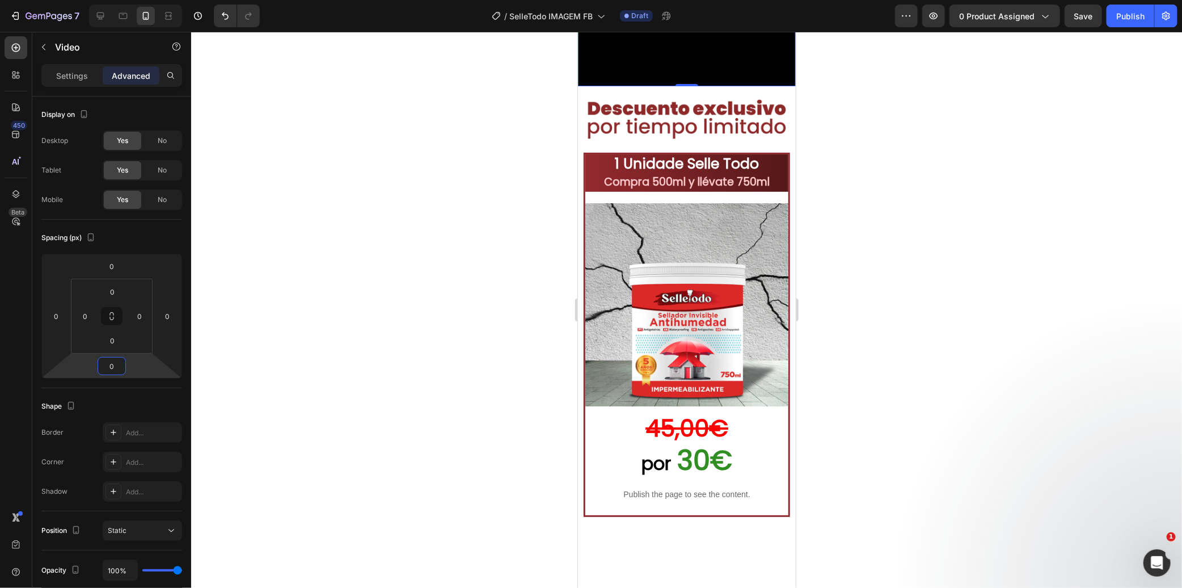
click at [370, 391] on div at bounding box center [686, 310] width 991 height 556
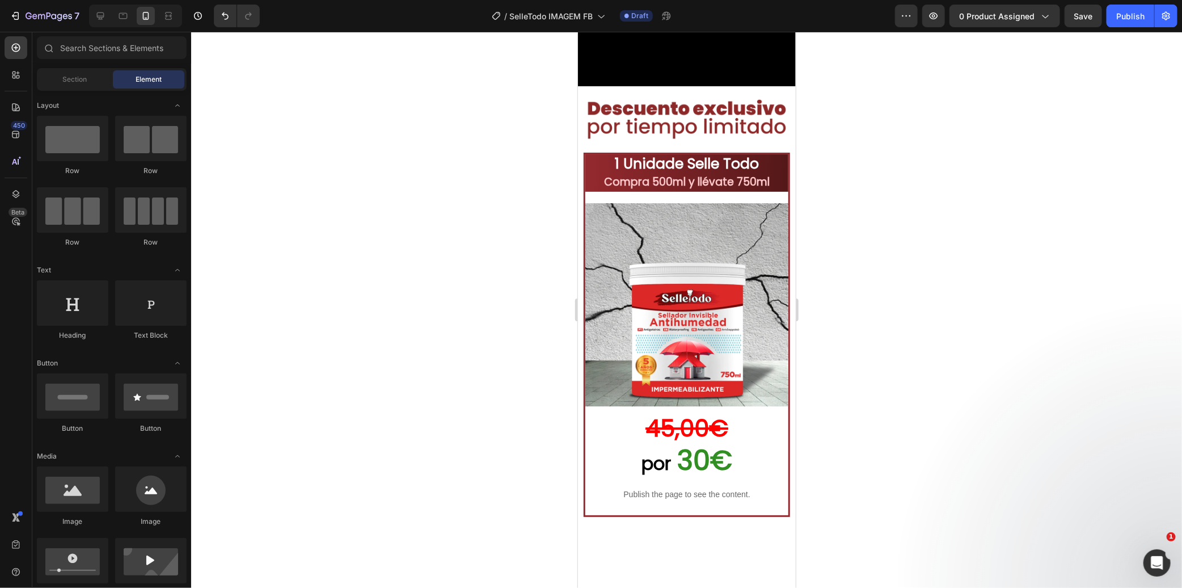
click at [494, 389] on div at bounding box center [686, 310] width 991 height 556
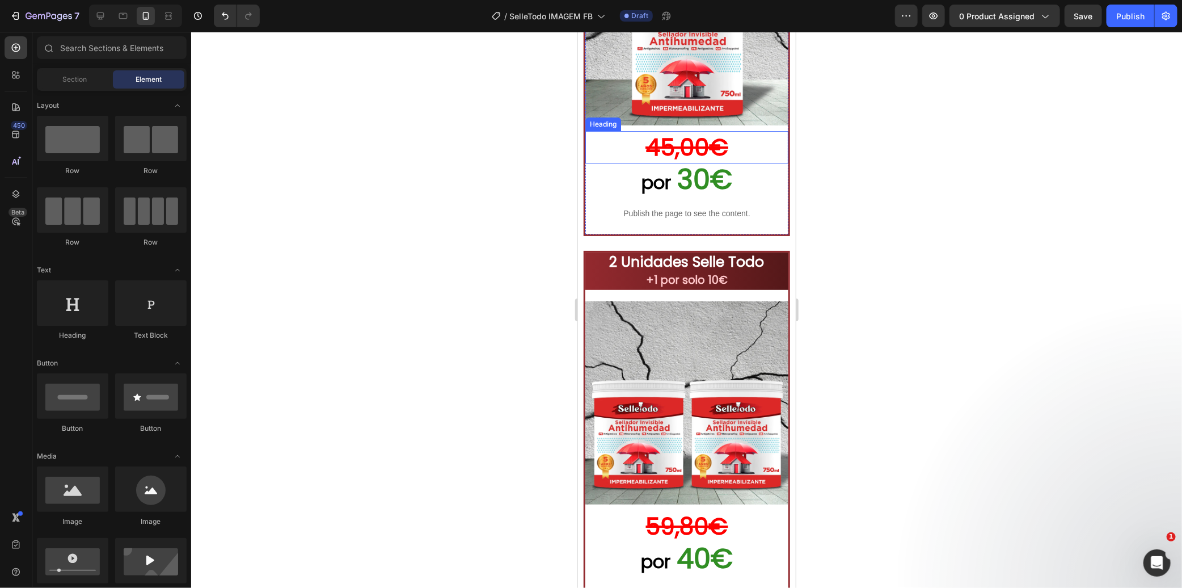
scroll to position [2393, 0]
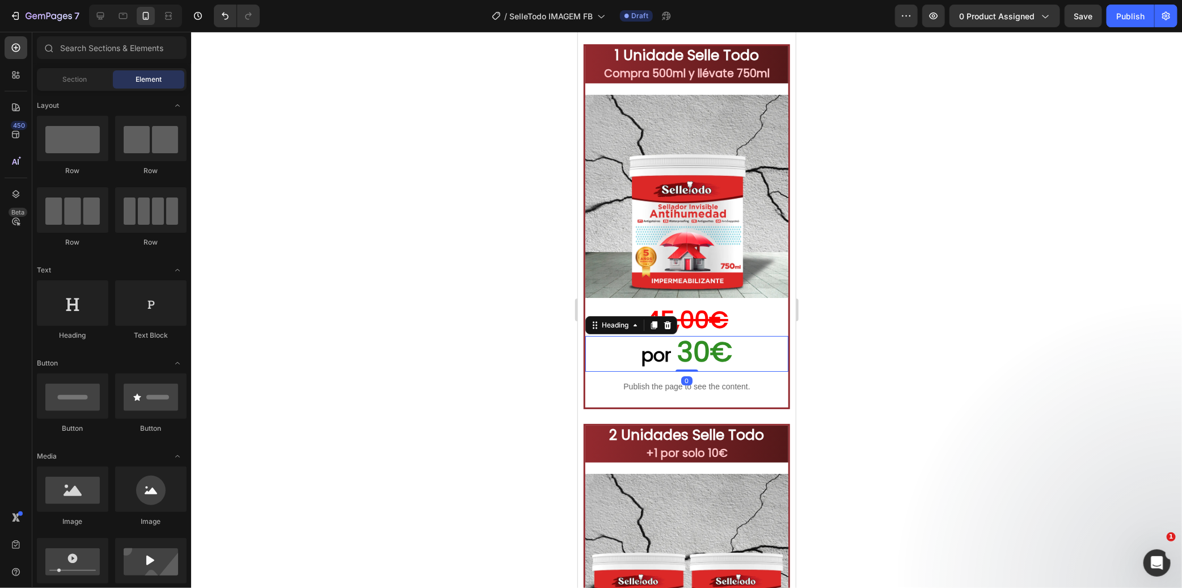
click at [699, 338] on span "30€" at bounding box center [704, 351] width 55 height 38
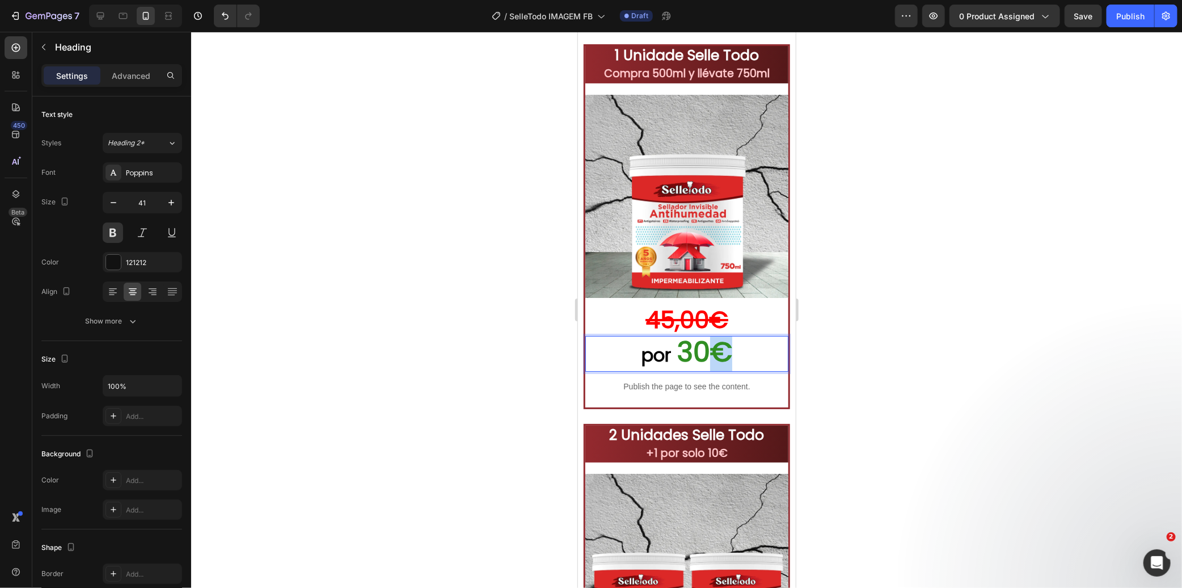
click at [703, 340] on span "30€" at bounding box center [704, 351] width 55 height 38
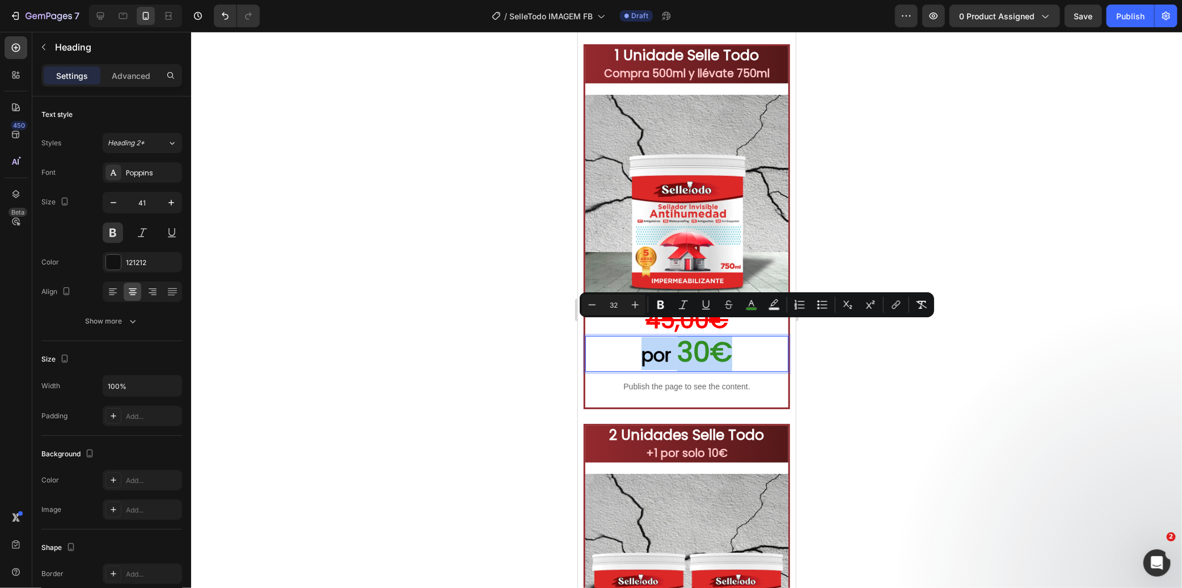
click at [704, 340] on span "30€" at bounding box center [704, 351] width 55 height 38
click at [704, 342] on span "30€" at bounding box center [704, 351] width 55 height 38
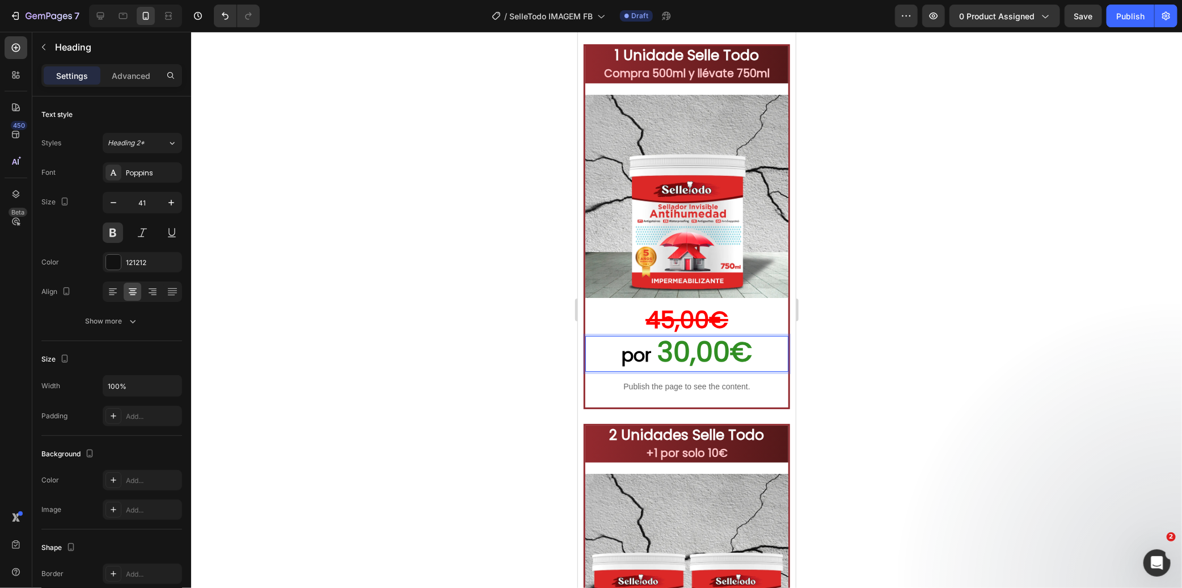
click at [711, 346] on span "30,00€" at bounding box center [704, 351] width 95 height 38
click at [858, 344] on div at bounding box center [686, 310] width 991 height 556
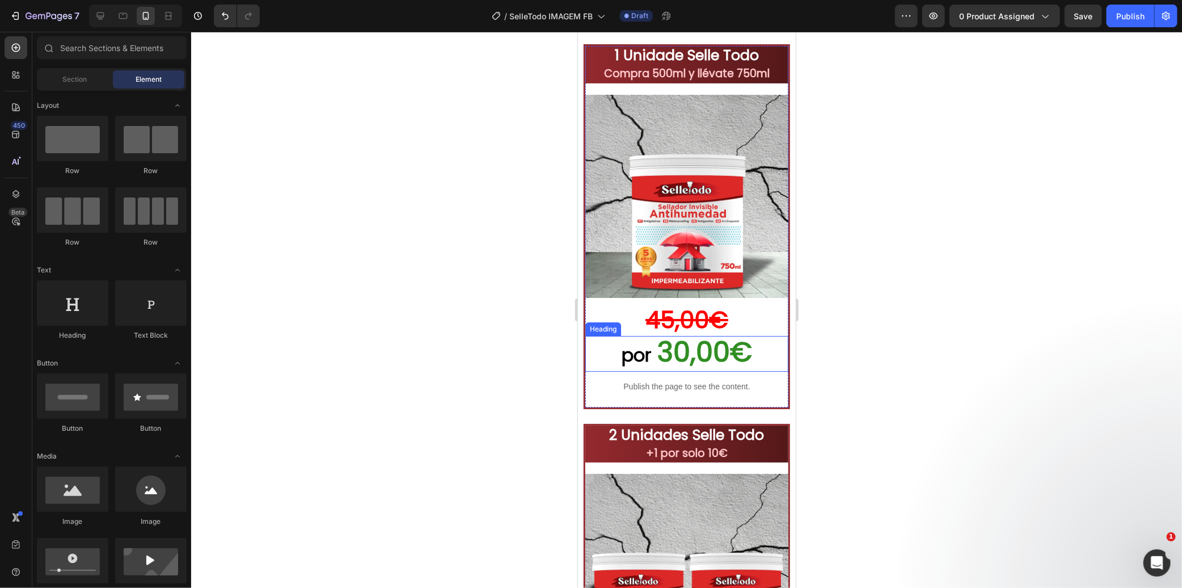
click at [759, 344] on p "⁠⁠⁠⁠⁠⁠⁠ por 30,00€" at bounding box center [686, 352] width 201 height 33
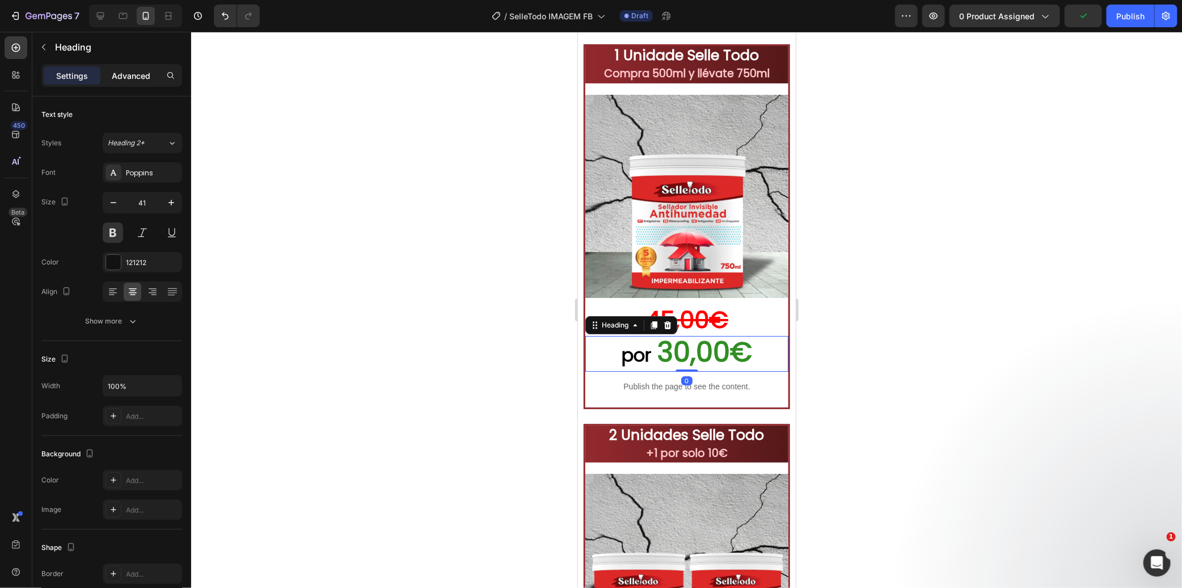
click at [117, 77] on p "Advanced" at bounding box center [131, 76] width 39 height 12
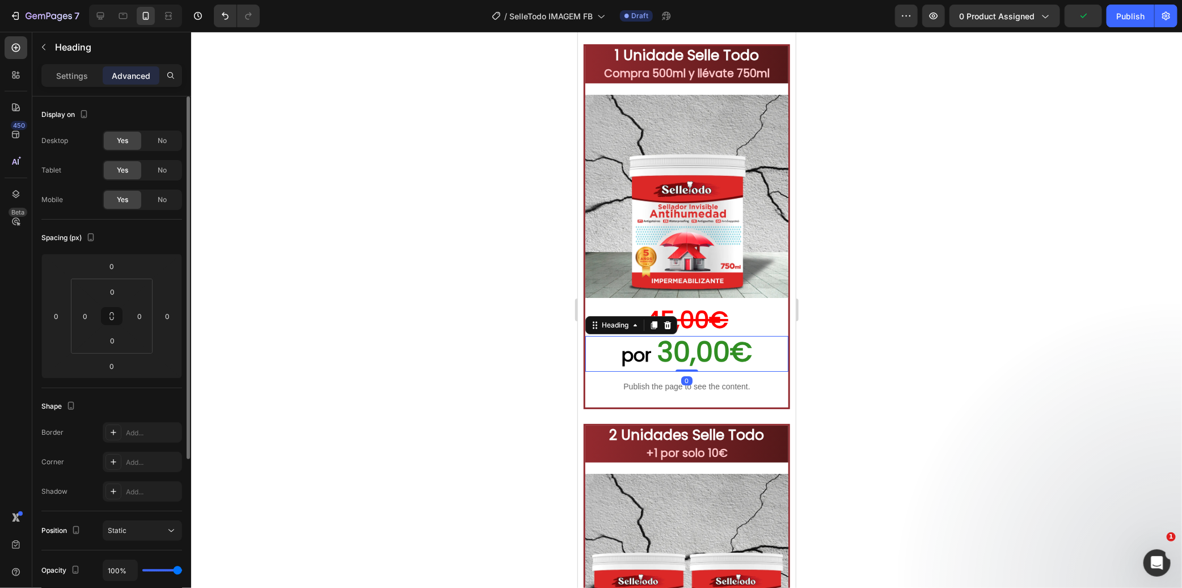
scroll to position [126, 0]
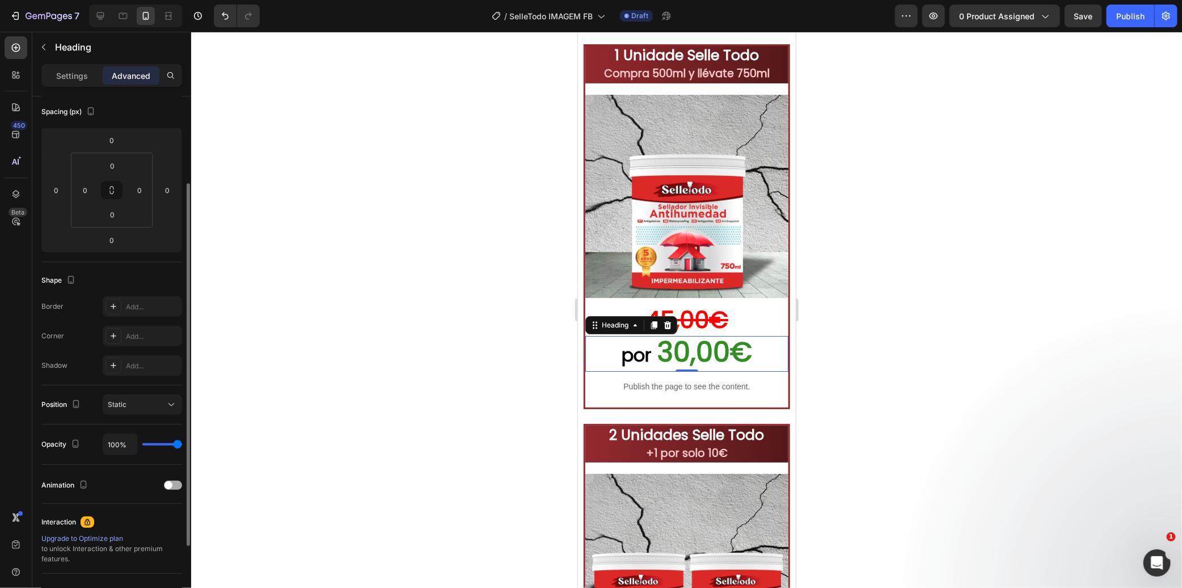
click at [171, 484] on span at bounding box center [169, 485] width 8 height 8
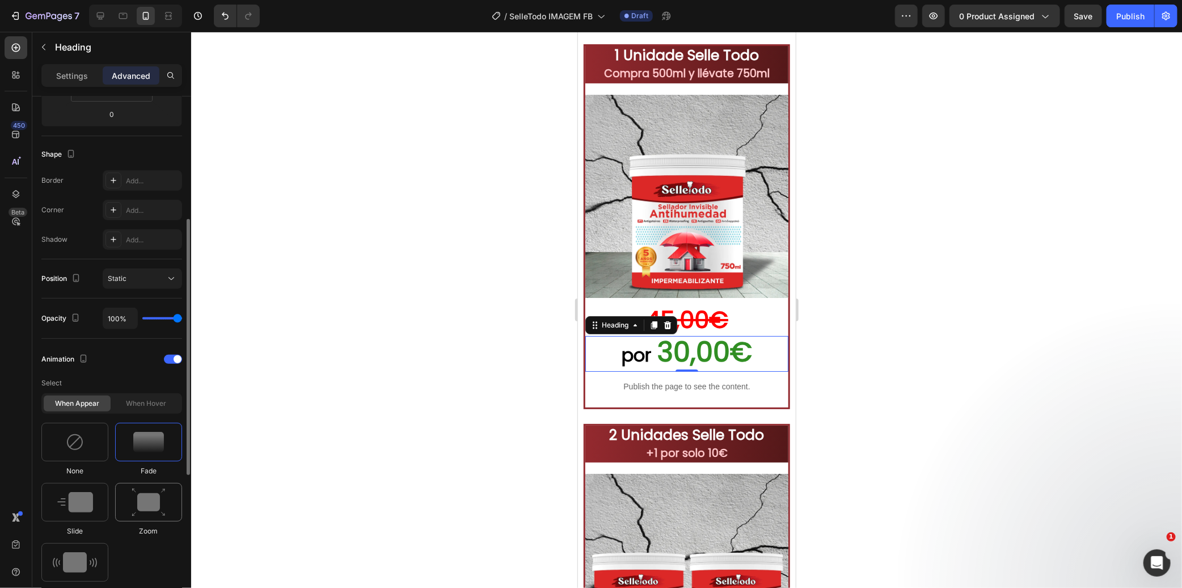
scroll to position [378, 0]
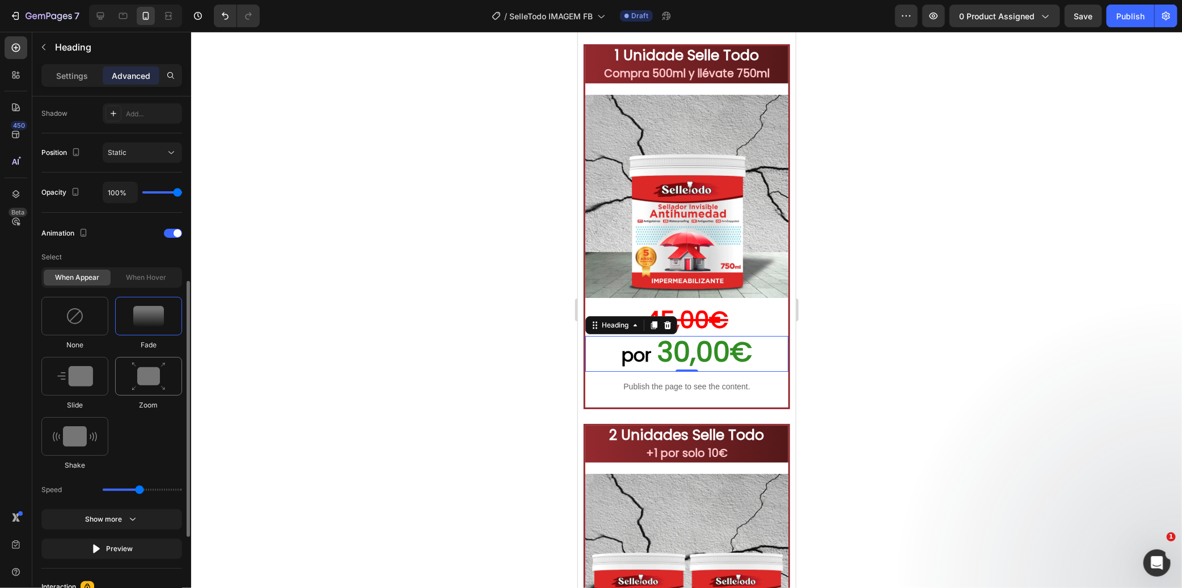
click at [146, 389] on img at bounding box center [149, 376] width 34 height 29
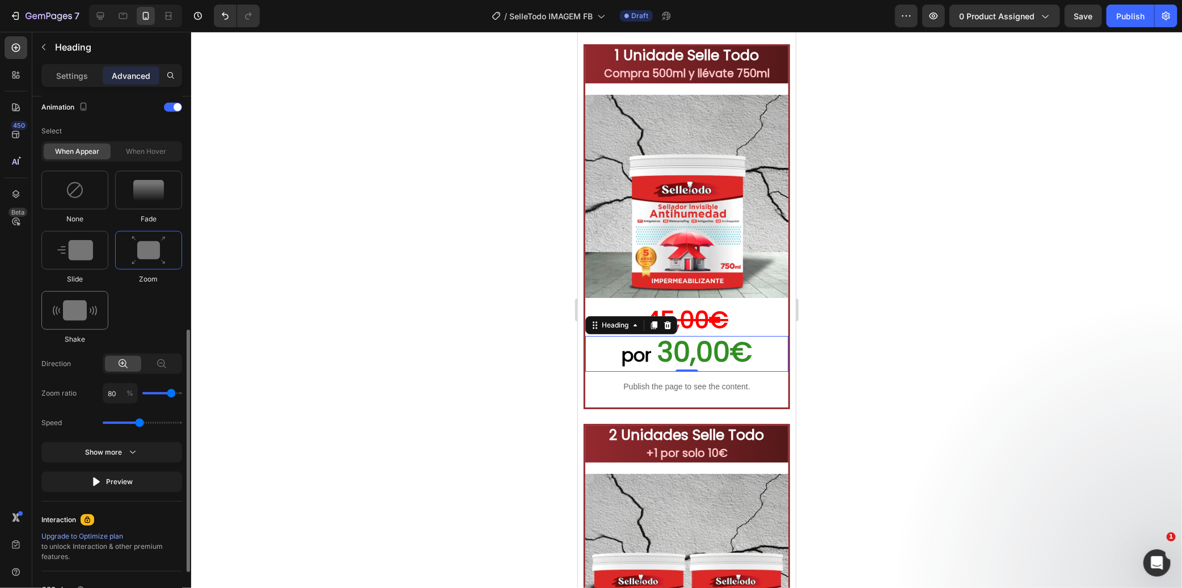
click at [83, 314] on img at bounding box center [75, 310] width 44 height 20
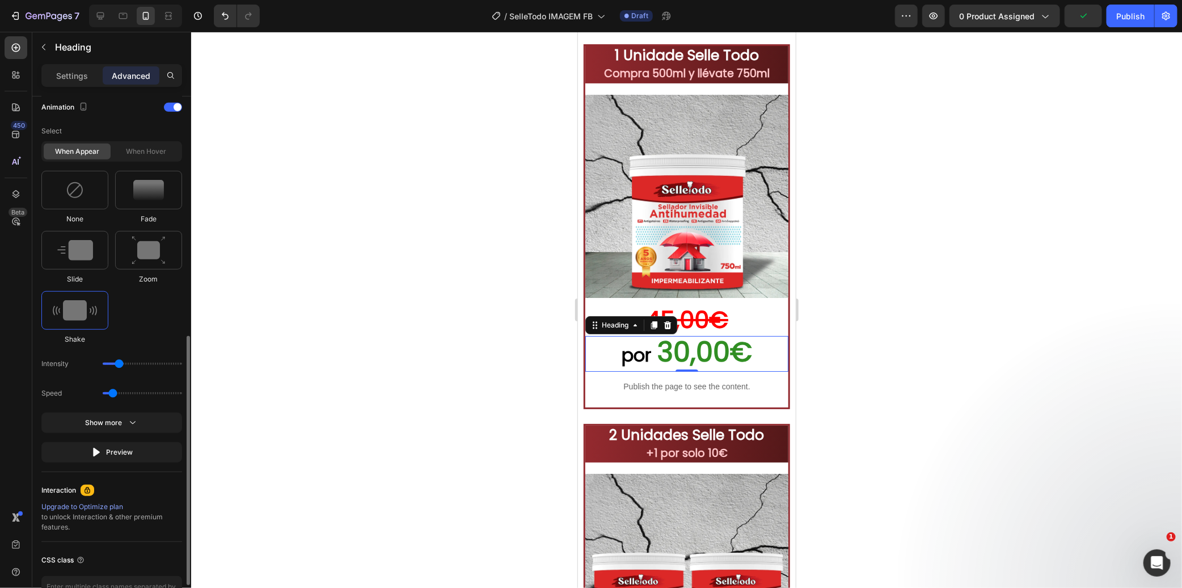
scroll to position [378, 0]
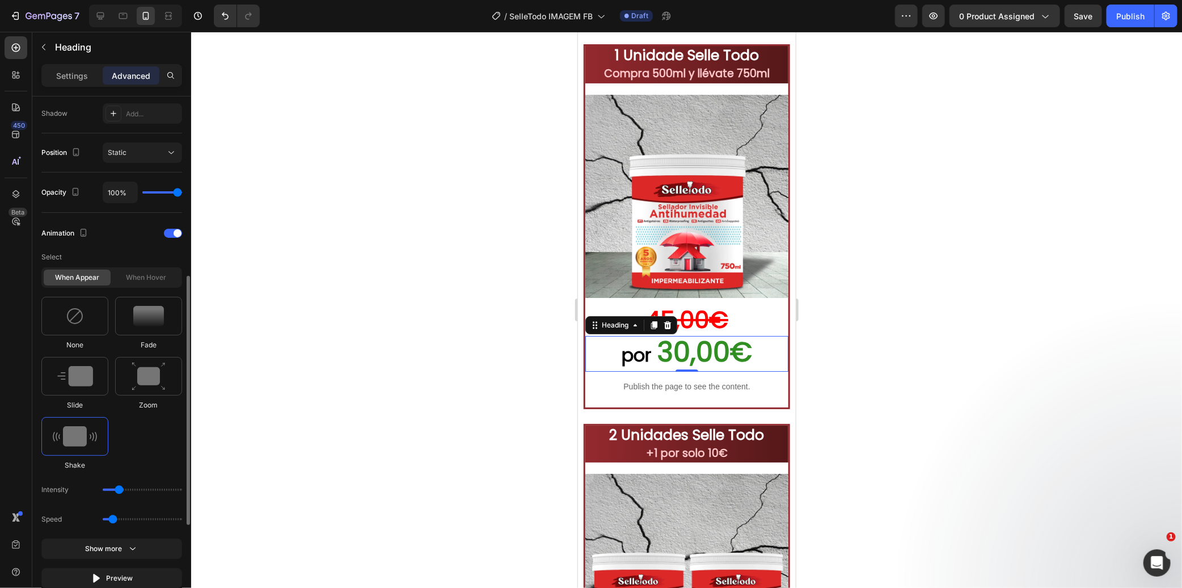
click at [145, 284] on div "When hover" at bounding box center [146, 277] width 67 height 16
click at [146, 278] on div "When hover" at bounding box center [146, 277] width 67 height 16
click at [83, 432] on img at bounding box center [75, 436] width 44 height 20
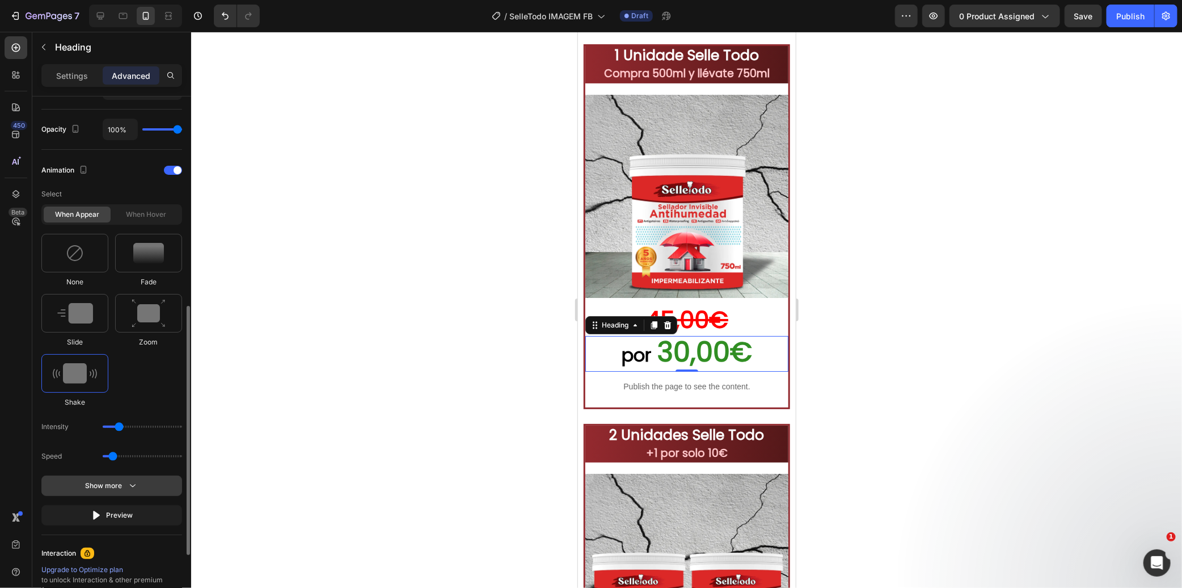
click at [113, 481] on div "Show more" at bounding box center [112, 485] width 53 height 11
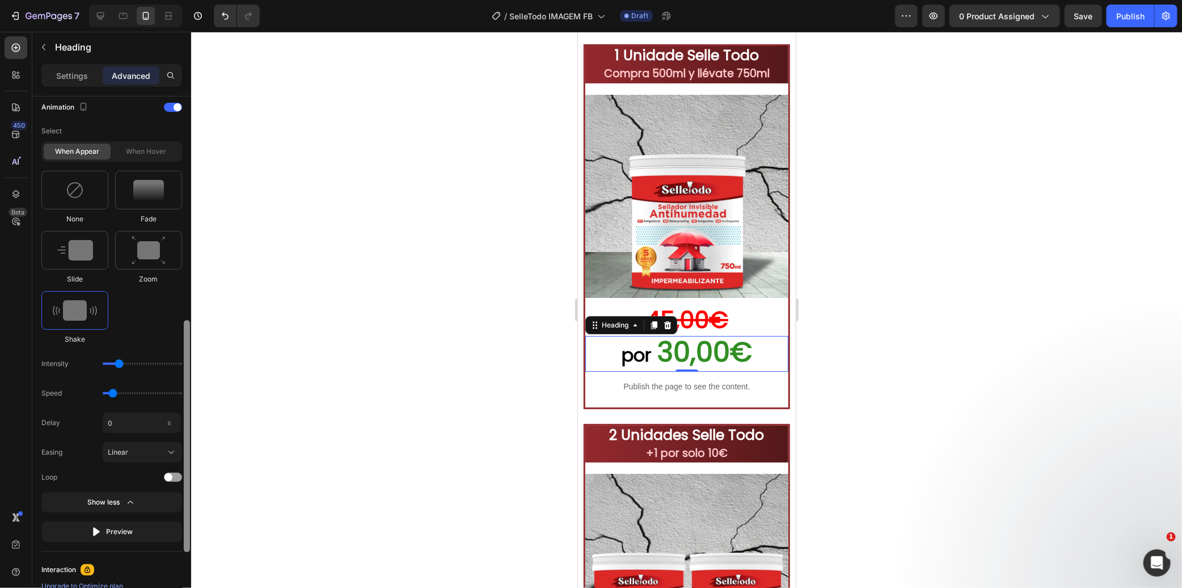
scroll to position [659, 0]
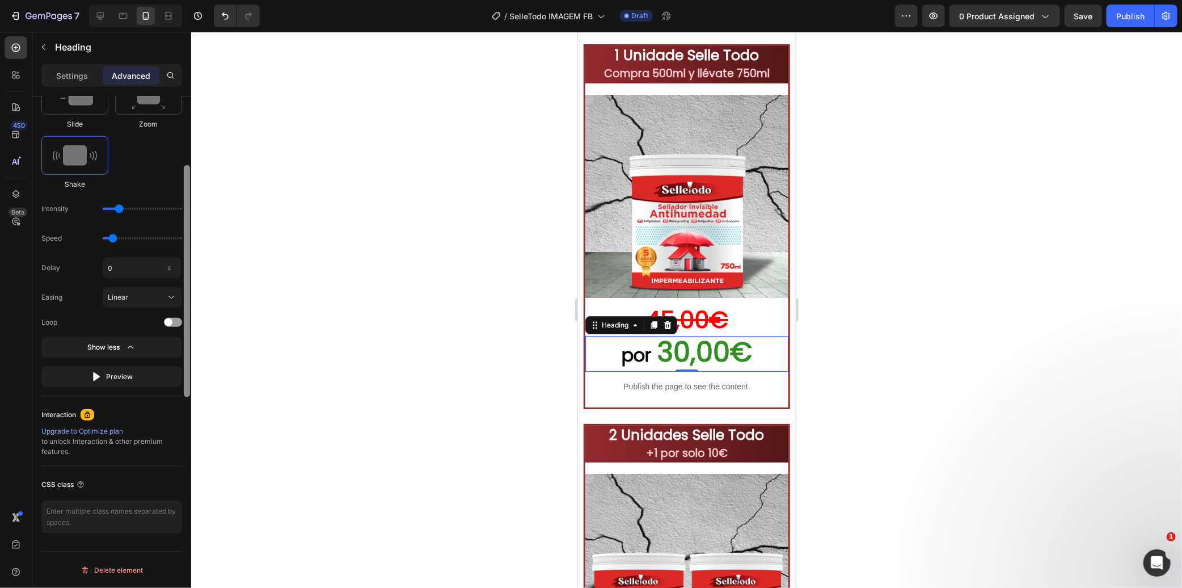
click at [183, 466] on div at bounding box center [187, 204] width 9 height 524
click at [172, 320] on span at bounding box center [169, 322] width 8 height 8
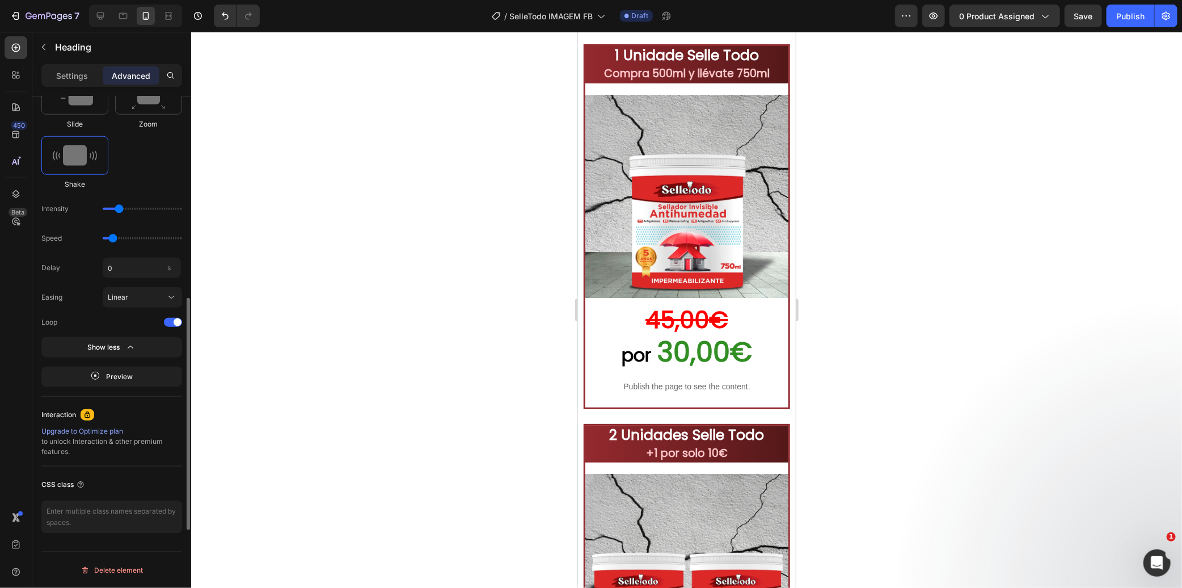
scroll to position [532, 0]
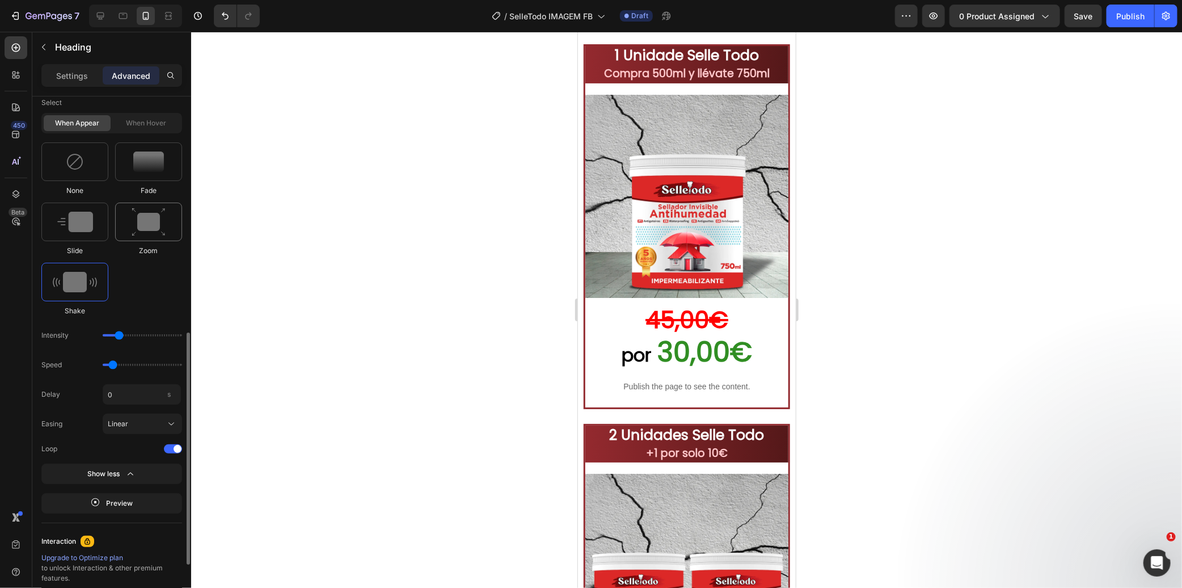
click at [149, 227] on img at bounding box center [149, 222] width 34 height 29
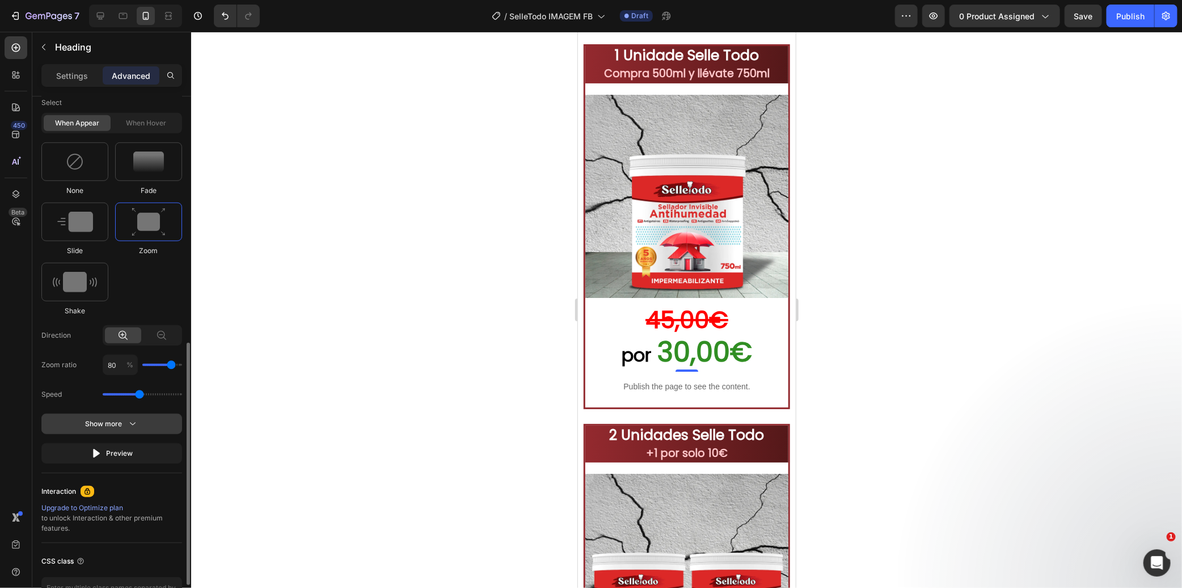
click at [108, 424] on div "Show more" at bounding box center [112, 423] width 53 height 11
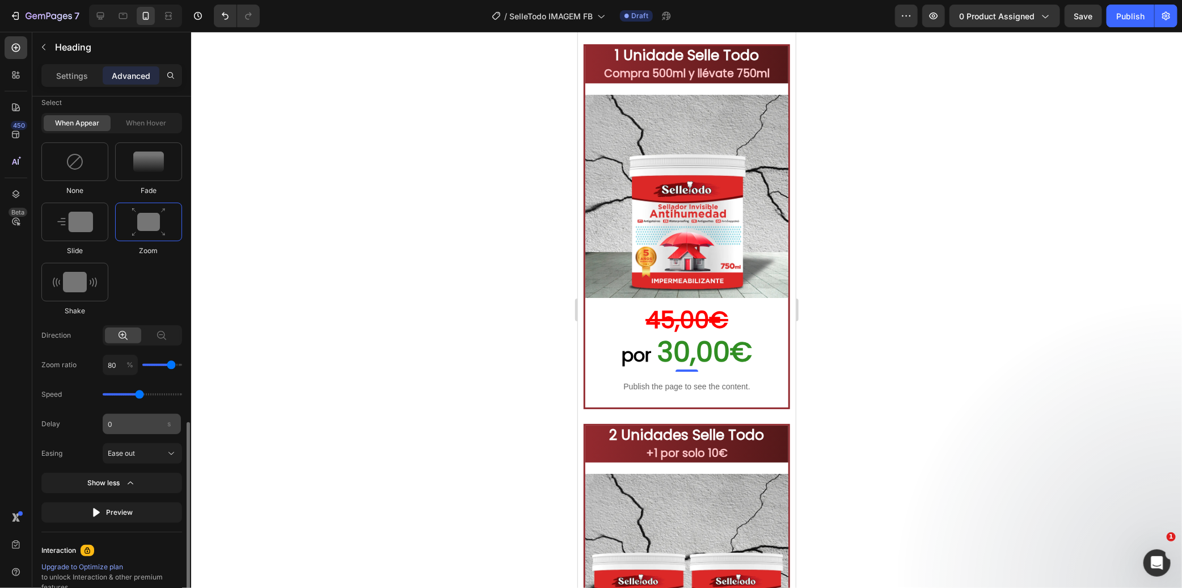
scroll to position [596, 0]
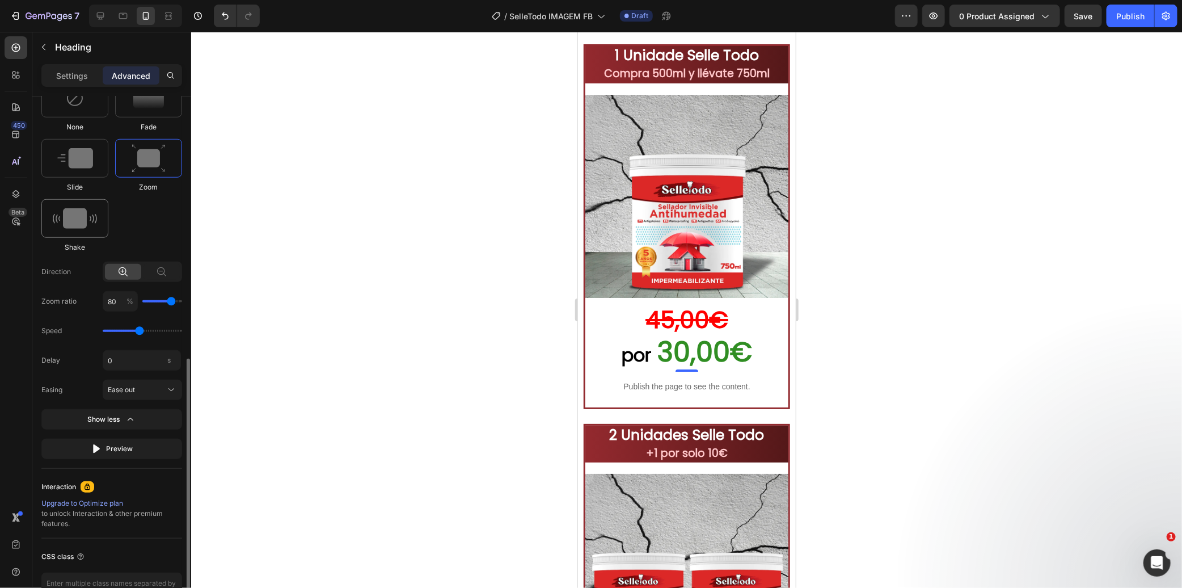
click at [85, 218] on img at bounding box center [75, 218] width 44 height 20
type input "0.7"
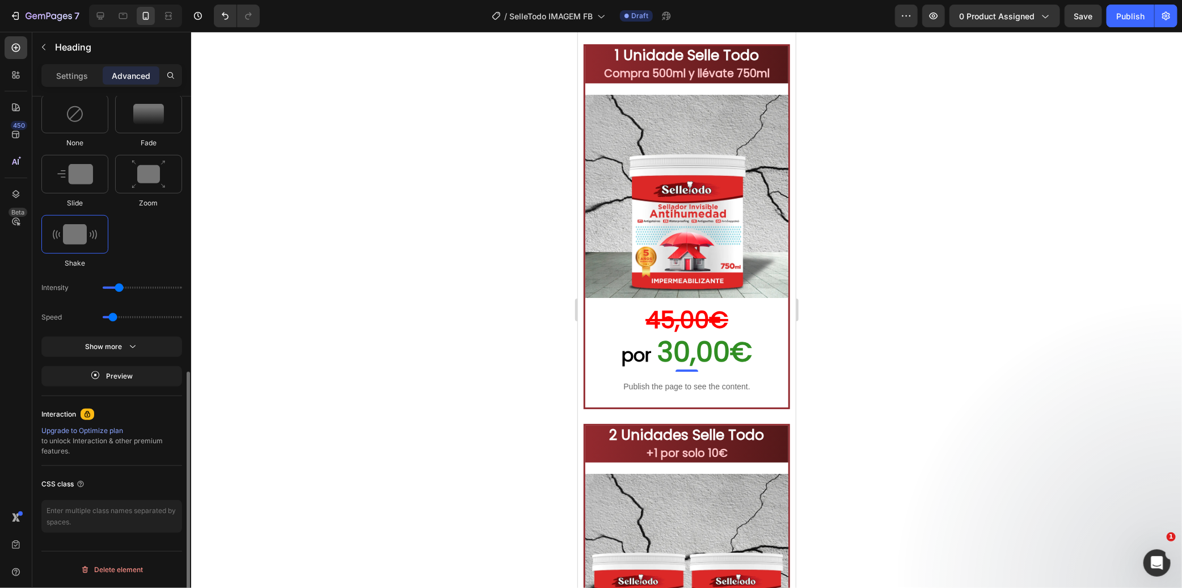
scroll to position [579, 0]
click at [128, 352] on icon "button" at bounding box center [132, 347] width 11 height 11
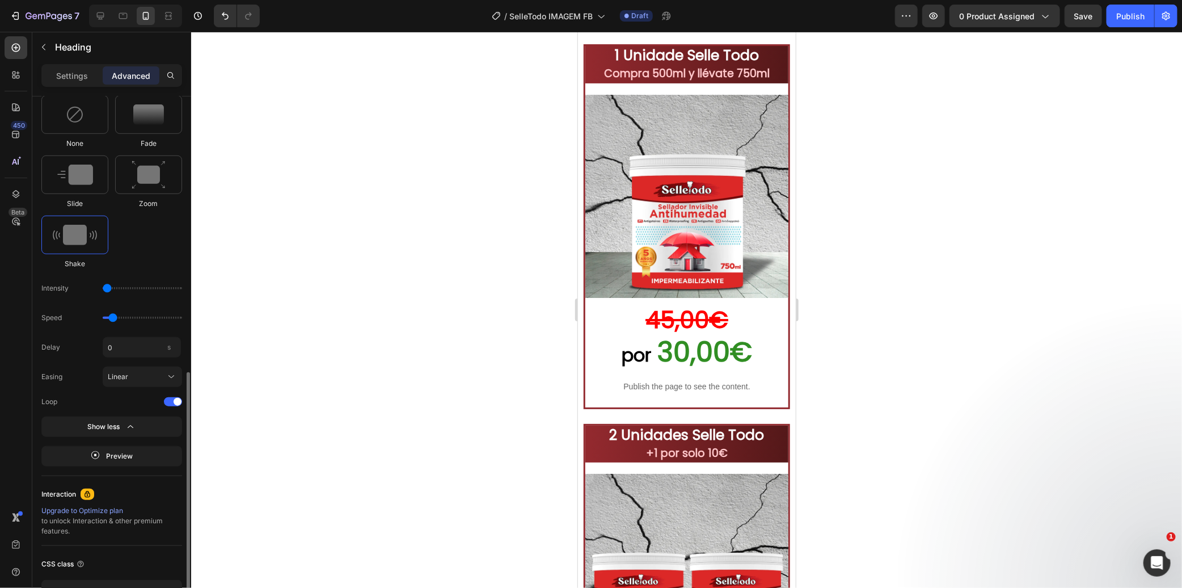
drag, startPoint x: 117, startPoint y: 288, endPoint x: 110, endPoint y: 288, distance: 7.4
click at [110, 288] on input "range" at bounding box center [142, 288] width 79 height 2
click at [112, 287] on input "range" at bounding box center [142, 288] width 79 height 2
type input "11"
click at [108, 319] on input "range" at bounding box center [142, 318] width 79 height 2
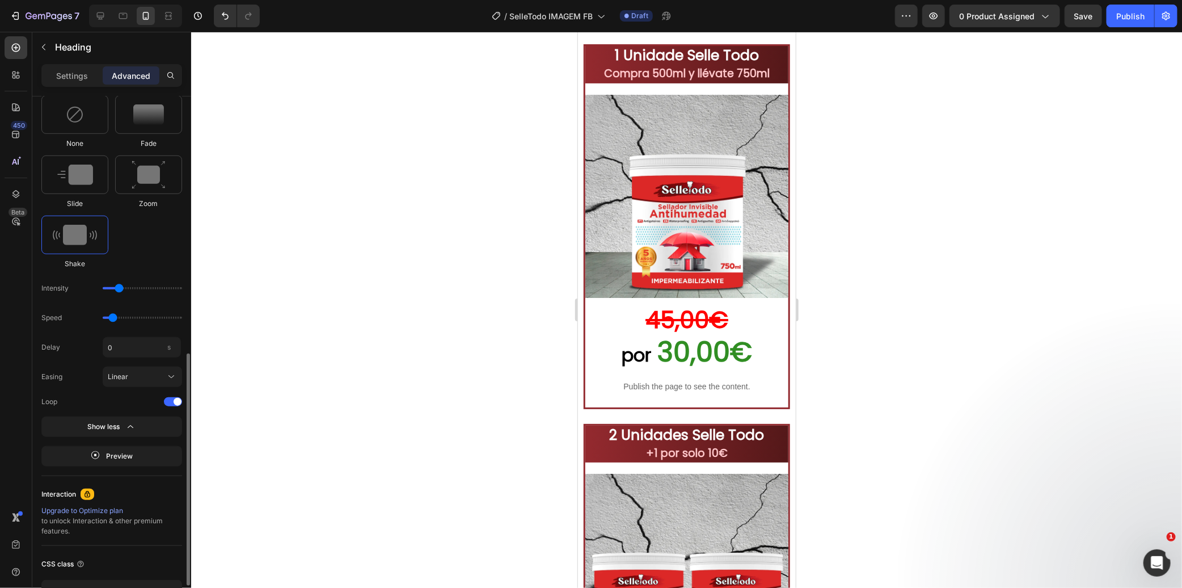
type input "0.5"
click at [106, 318] on input "range" at bounding box center [142, 318] width 79 height 2
drag, startPoint x: 117, startPoint y: 288, endPoint x: 108, endPoint y: 290, distance: 9.4
click at [108, 289] on input "range" at bounding box center [142, 288] width 79 height 2
type input "1"
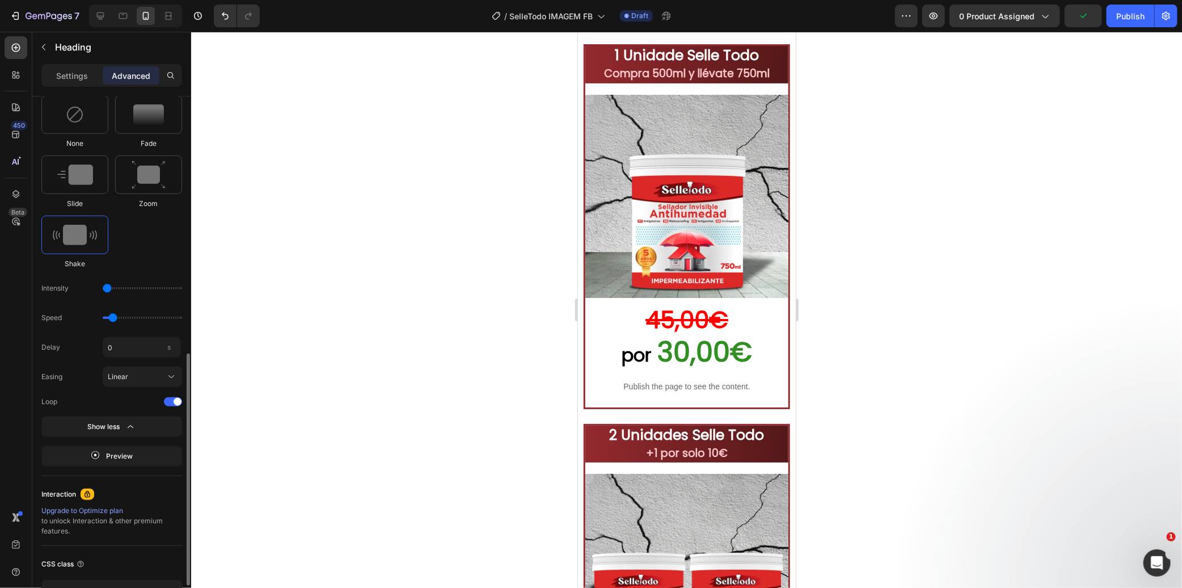
click at [109, 318] on input "range" at bounding box center [142, 318] width 79 height 2
click at [115, 317] on input "range" at bounding box center [142, 318] width 79 height 2
type input "0.9"
click at [110, 287] on input "range" at bounding box center [142, 288] width 79 height 2
click at [109, 287] on input "range" at bounding box center [142, 288] width 79 height 2
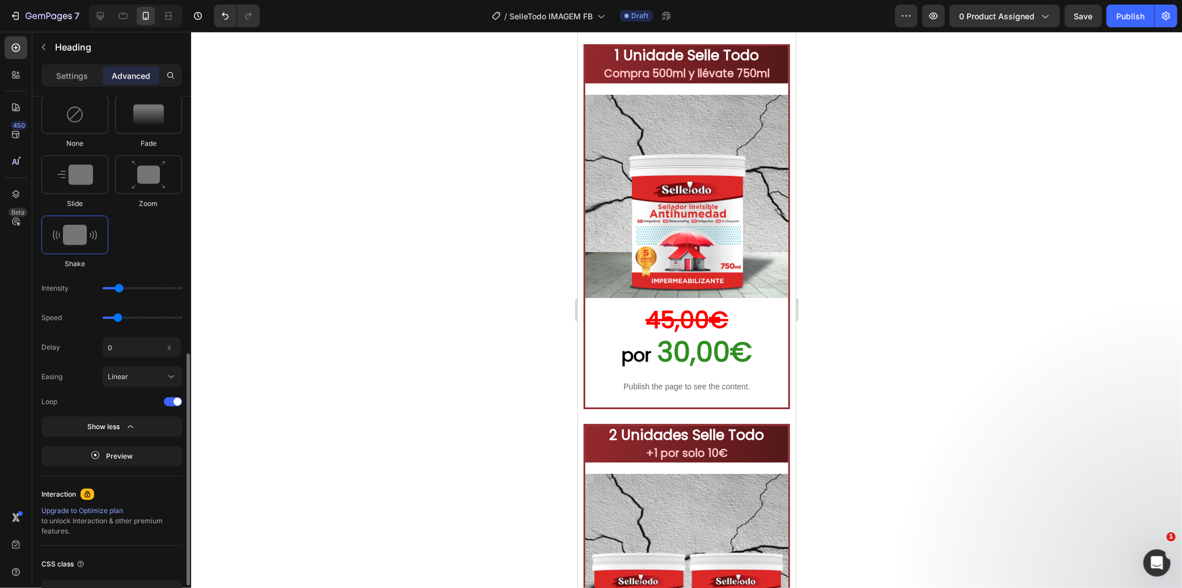
click at [116, 287] on input "range" at bounding box center [142, 288] width 79 height 2
click at [119, 287] on input "range" at bounding box center [142, 288] width 79 height 2
click at [108, 288] on input "range" at bounding box center [142, 288] width 79 height 2
click at [115, 289] on input "range" at bounding box center [142, 288] width 79 height 2
click at [110, 288] on input "range" at bounding box center [142, 288] width 79 height 2
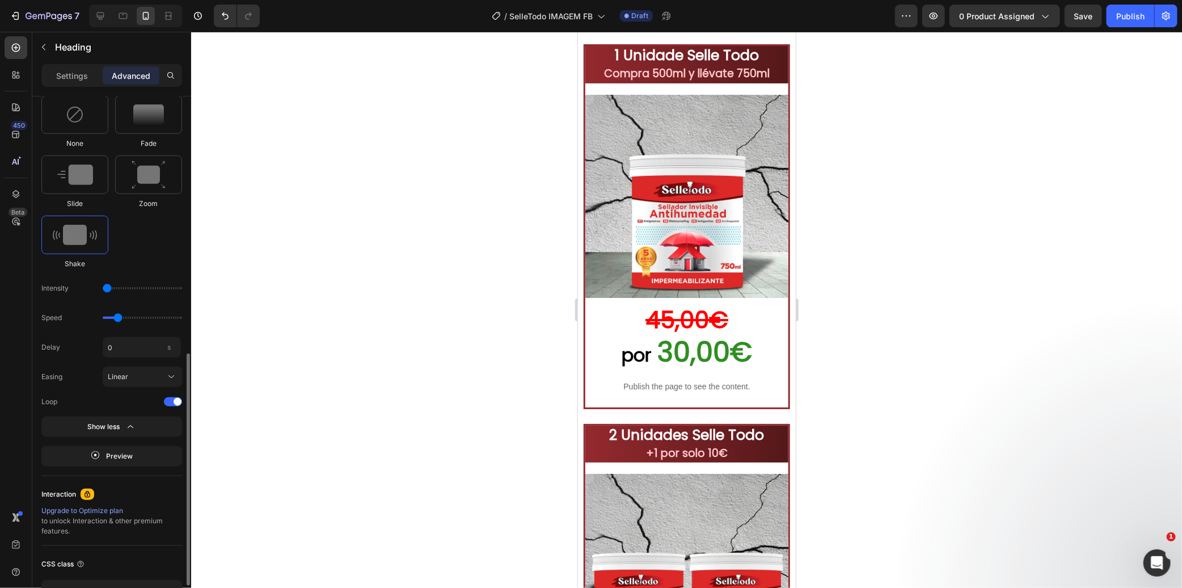
type input "1"
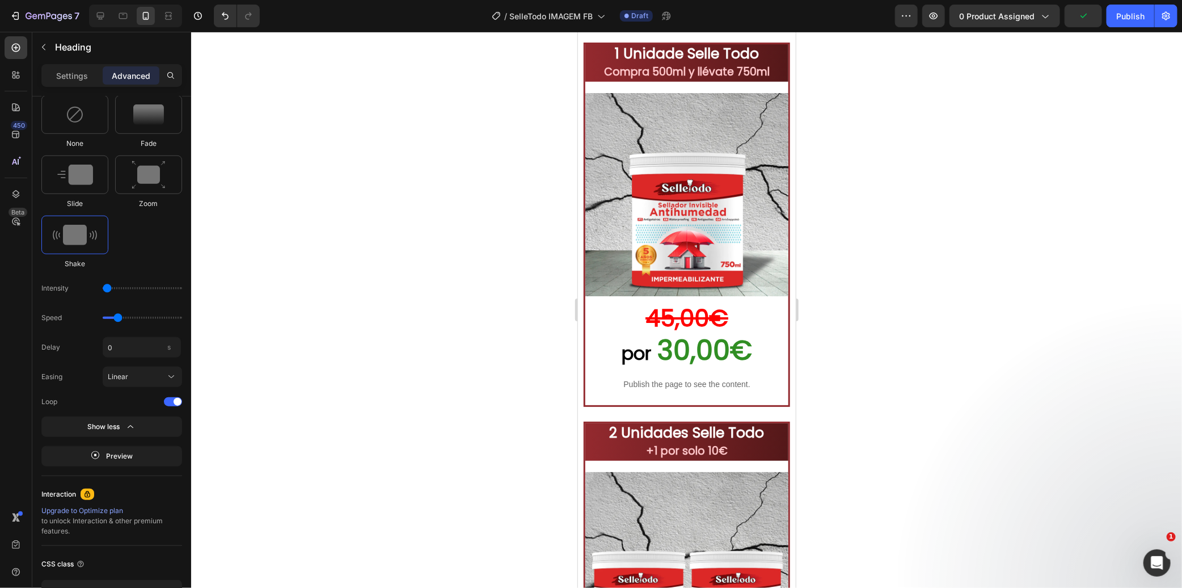
scroll to position [2645, 0]
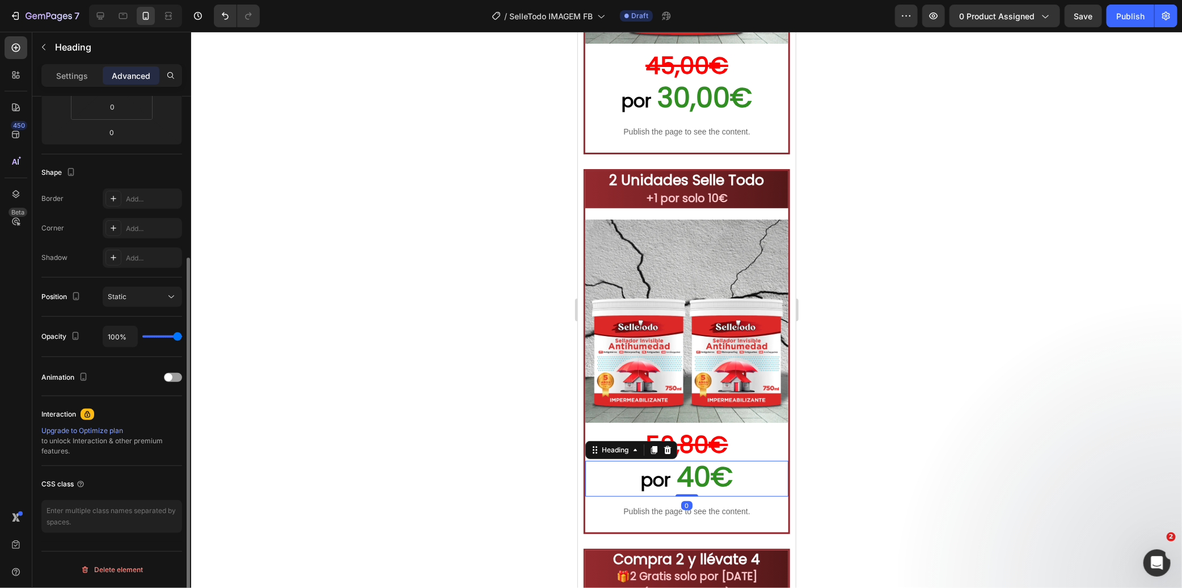
click at [680, 457] on span "40€" at bounding box center [704, 476] width 56 height 38
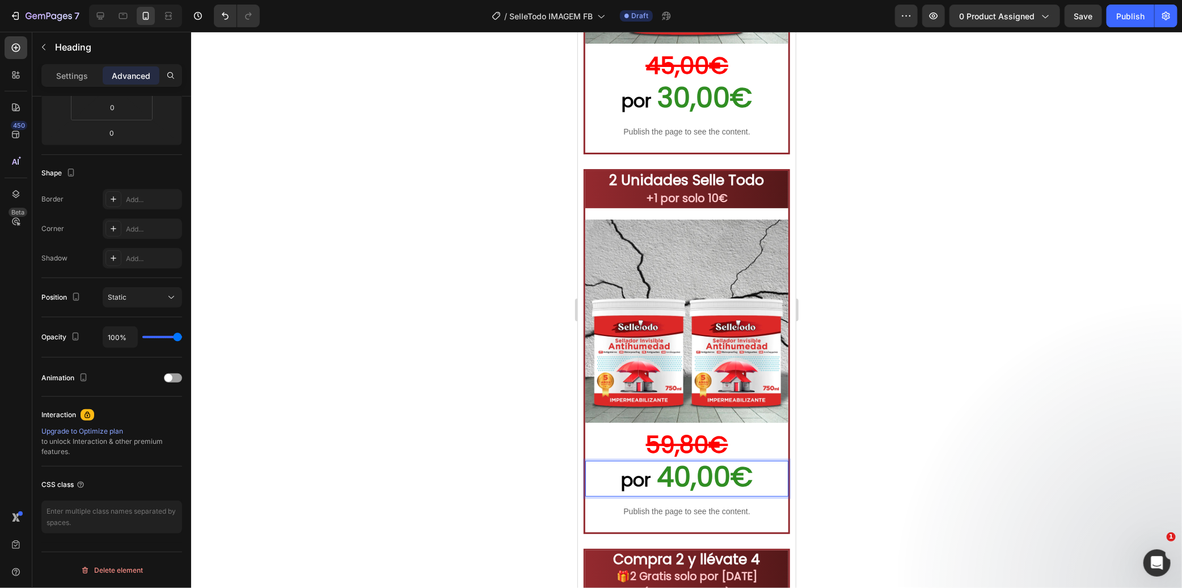
click at [403, 330] on div at bounding box center [686, 310] width 991 height 556
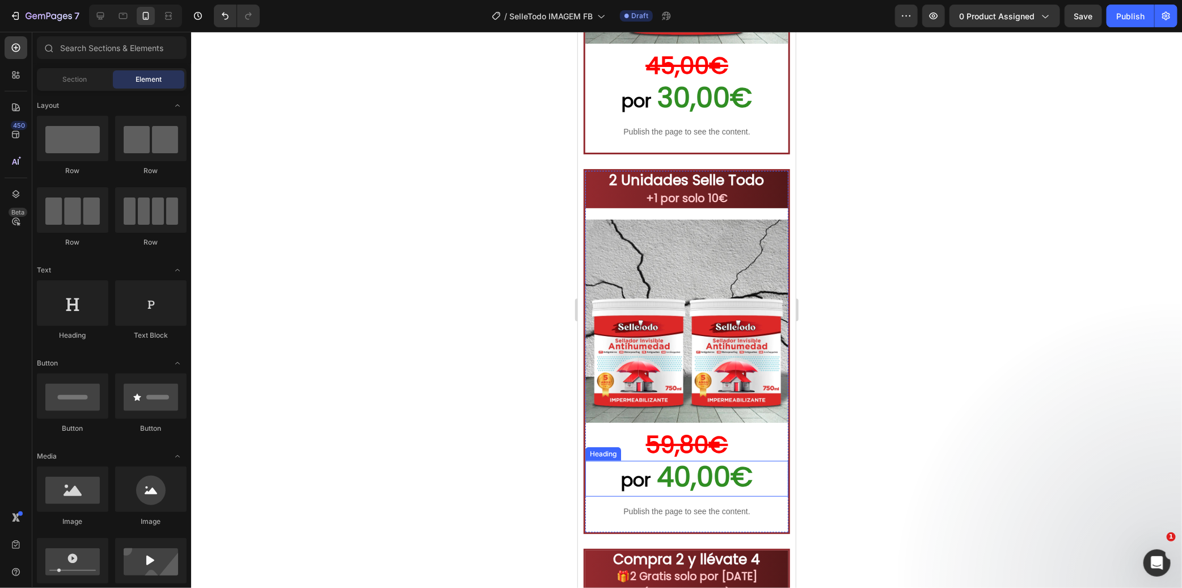
click at [627, 469] on span "por" at bounding box center [635, 479] width 29 height 26
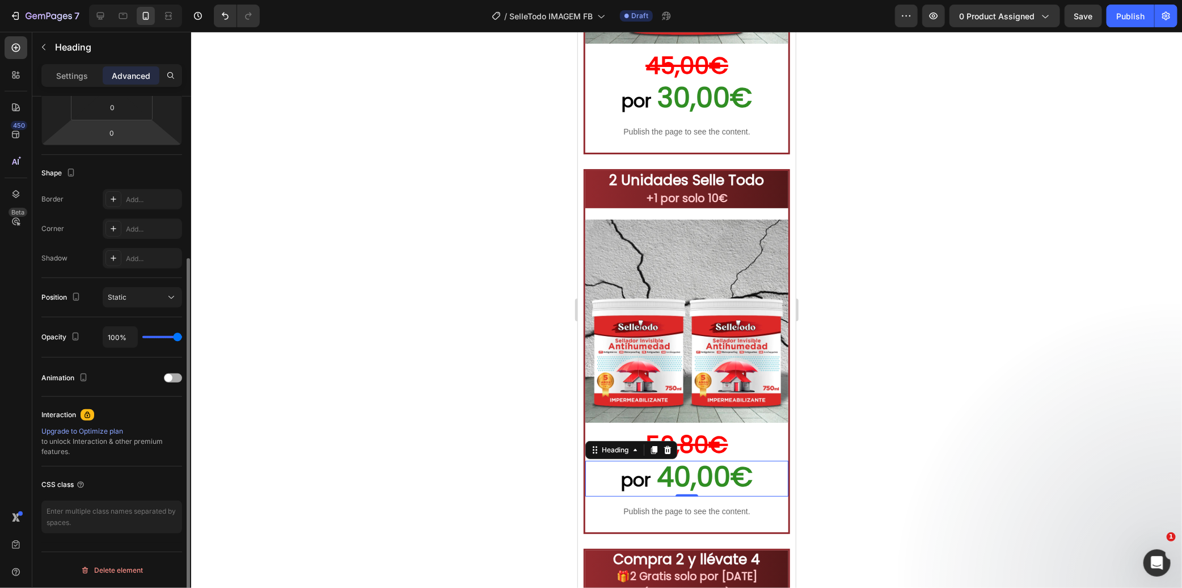
click at [172, 381] on div at bounding box center [173, 377] width 18 height 9
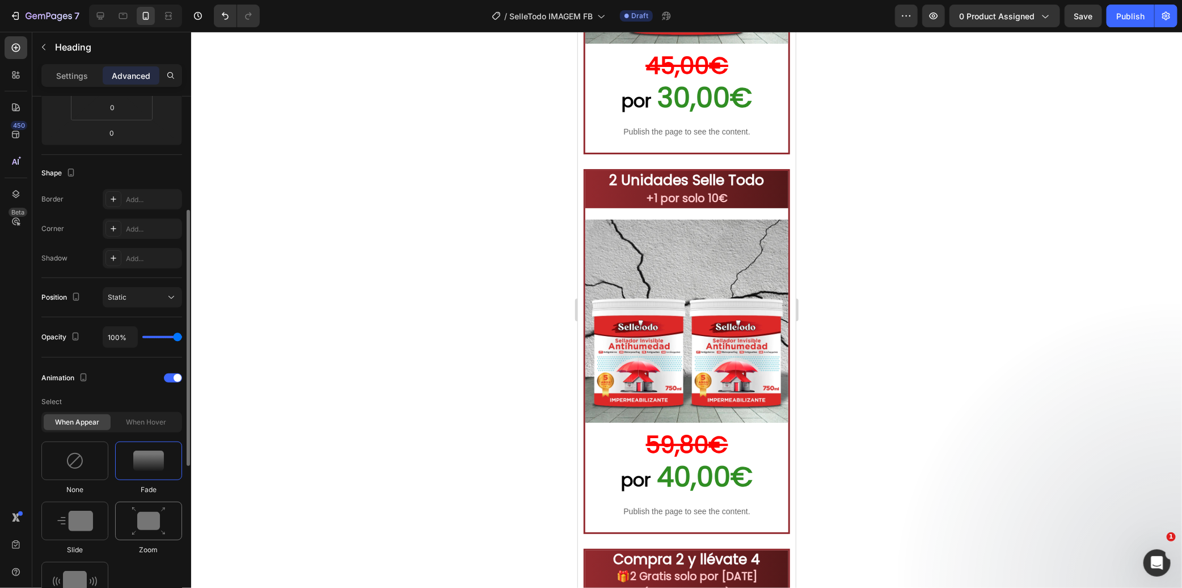
scroll to position [359, 0]
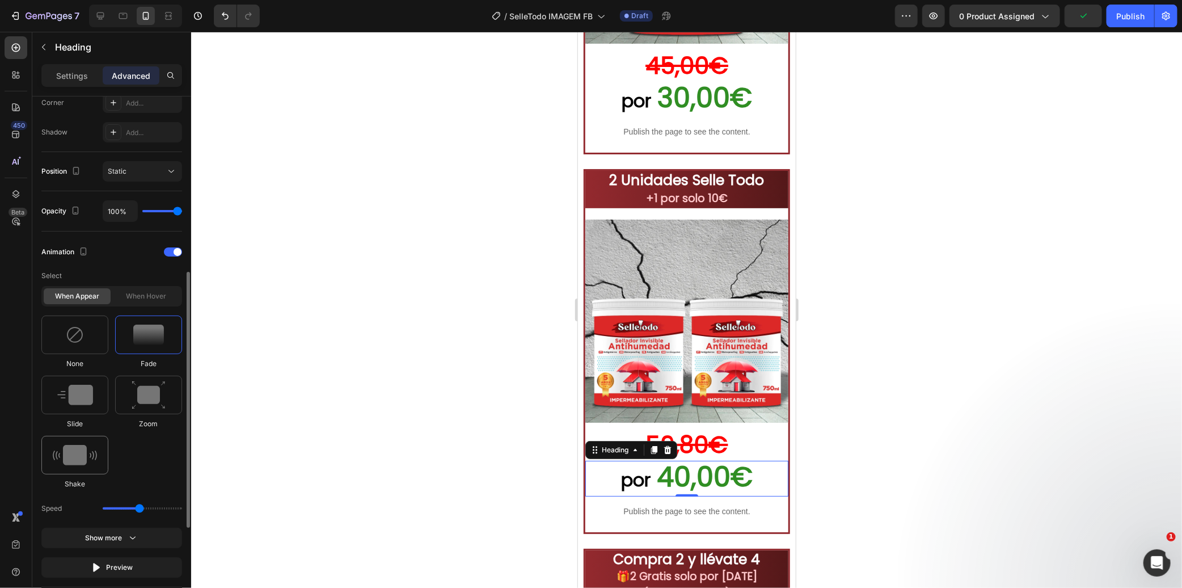
click at [76, 438] on div at bounding box center [74, 455] width 67 height 39
type input "0.7"
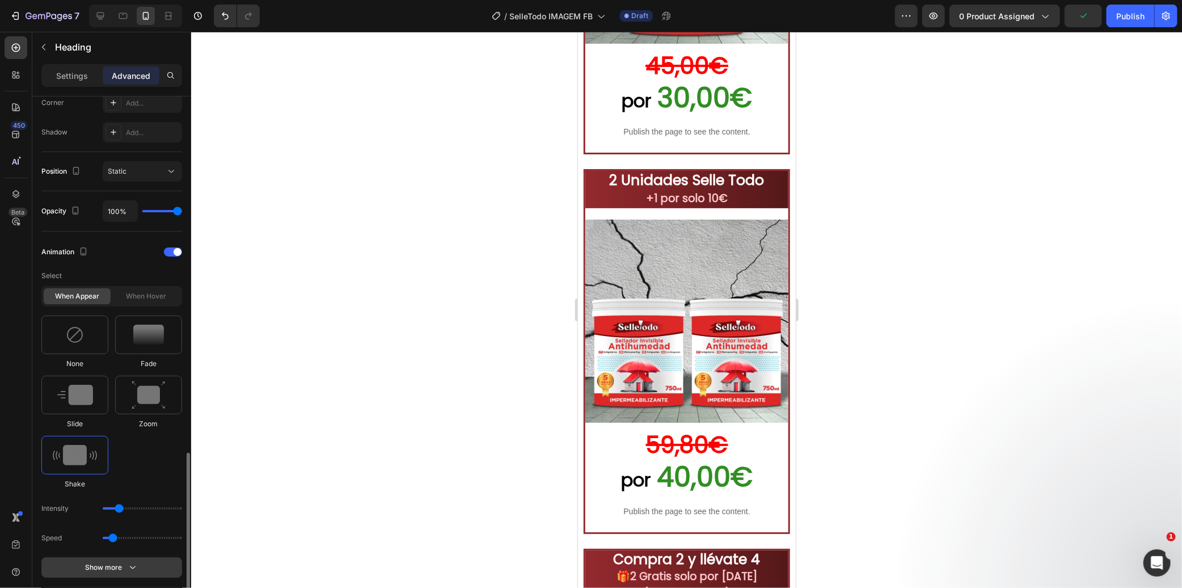
scroll to position [485, 0]
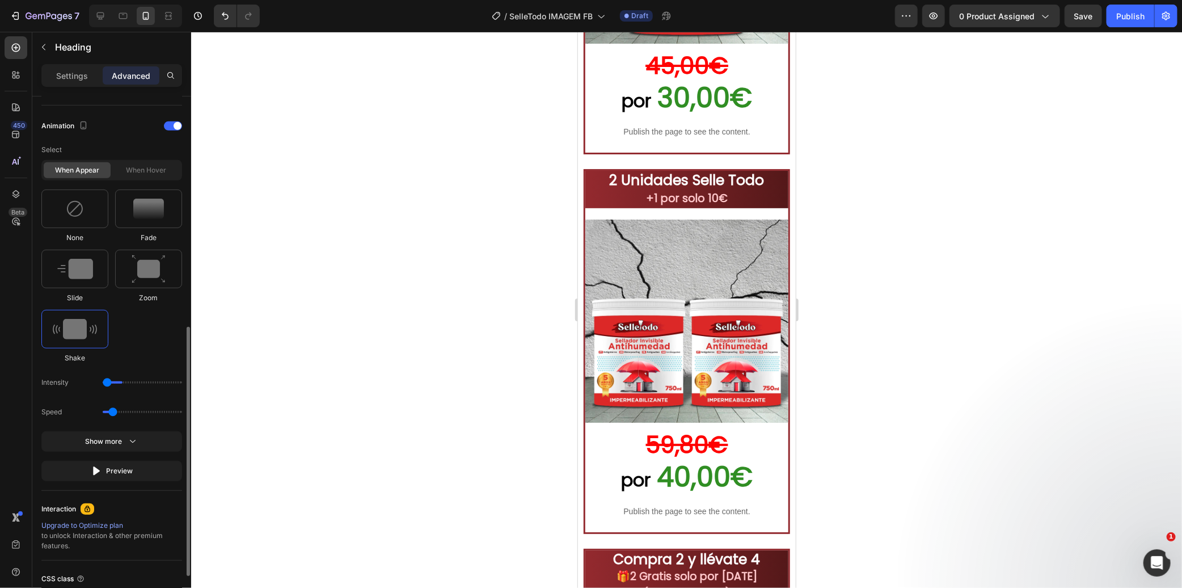
click at [104, 382] on input "range" at bounding box center [142, 382] width 79 height 2
type input "1"
click at [111, 439] on div "Show more" at bounding box center [112, 441] width 53 height 11
click at [173, 494] on div at bounding box center [173, 495] width 18 height 9
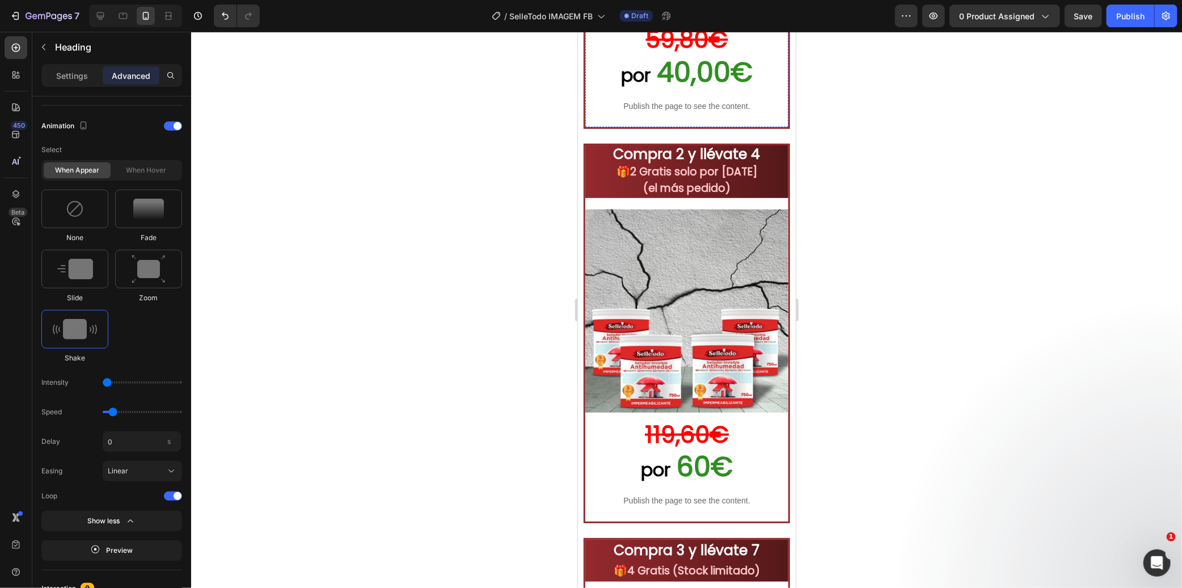
scroll to position [3087, 0]
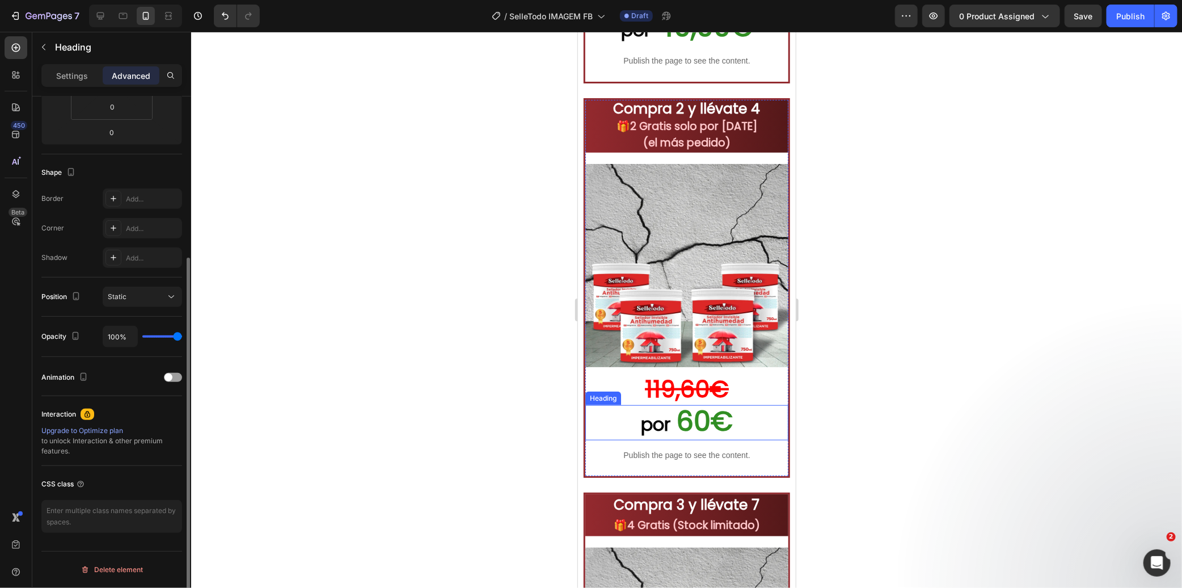
click at [680, 403] on span "60€" at bounding box center [704, 421] width 56 height 38
click at [703, 402] on span "60€" at bounding box center [704, 421] width 56 height 38
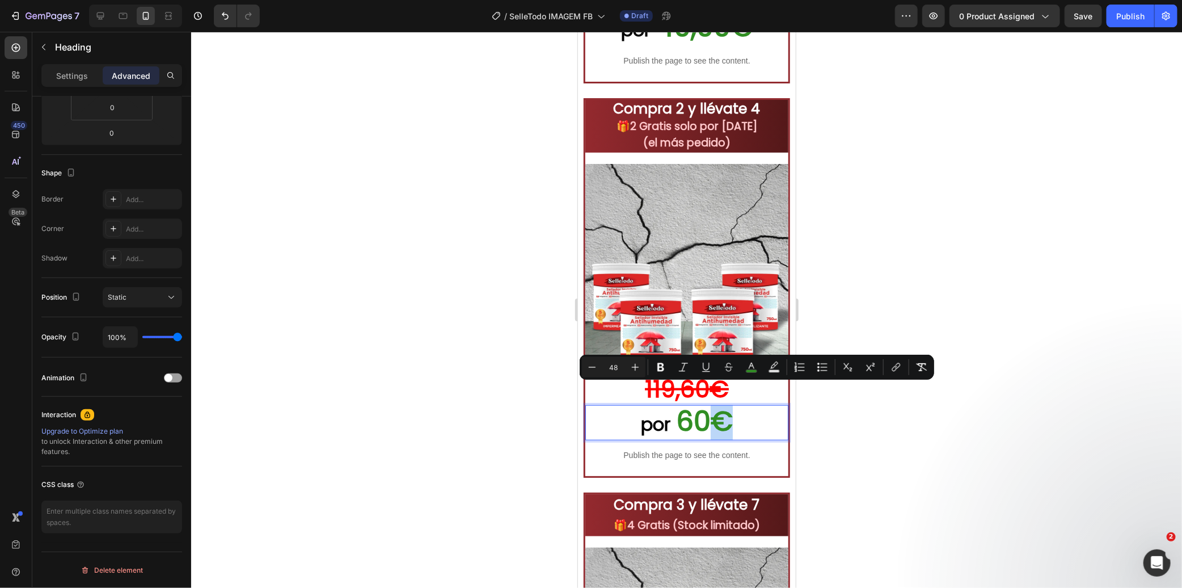
click at [707, 402] on span "60€" at bounding box center [704, 421] width 56 height 38
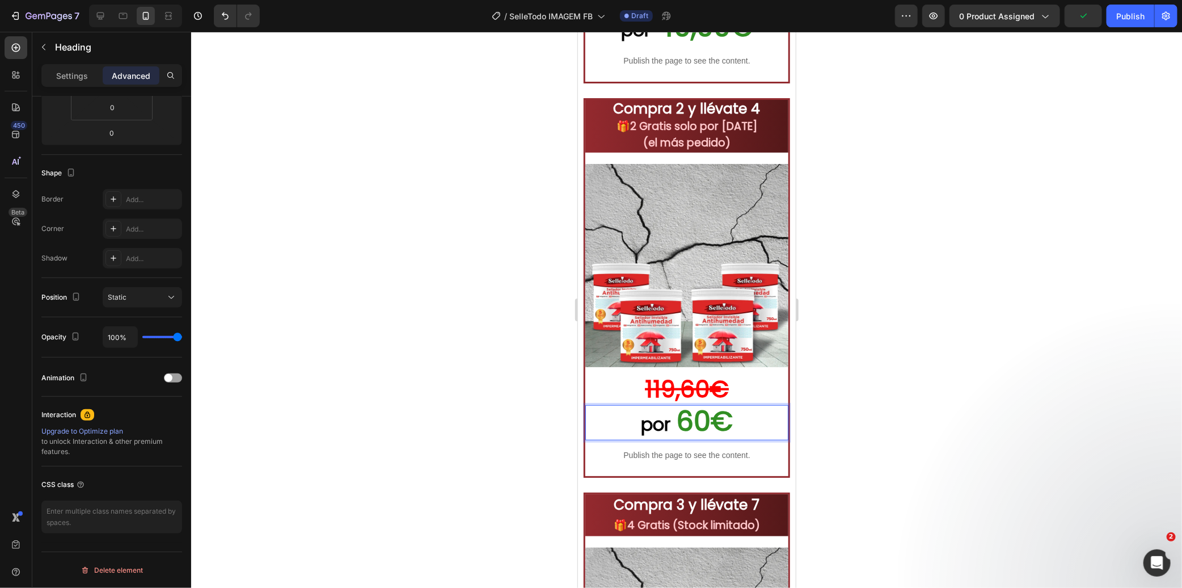
click at [708, 408] on span "60€" at bounding box center [704, 421] width 56 height 38
click at [709, 406] on span "60,€" at bounding box center [704, 421] width 62 height 38
click at [714, 403] on span "60,0€" at bounding box center [704, 421] width 79 height 38
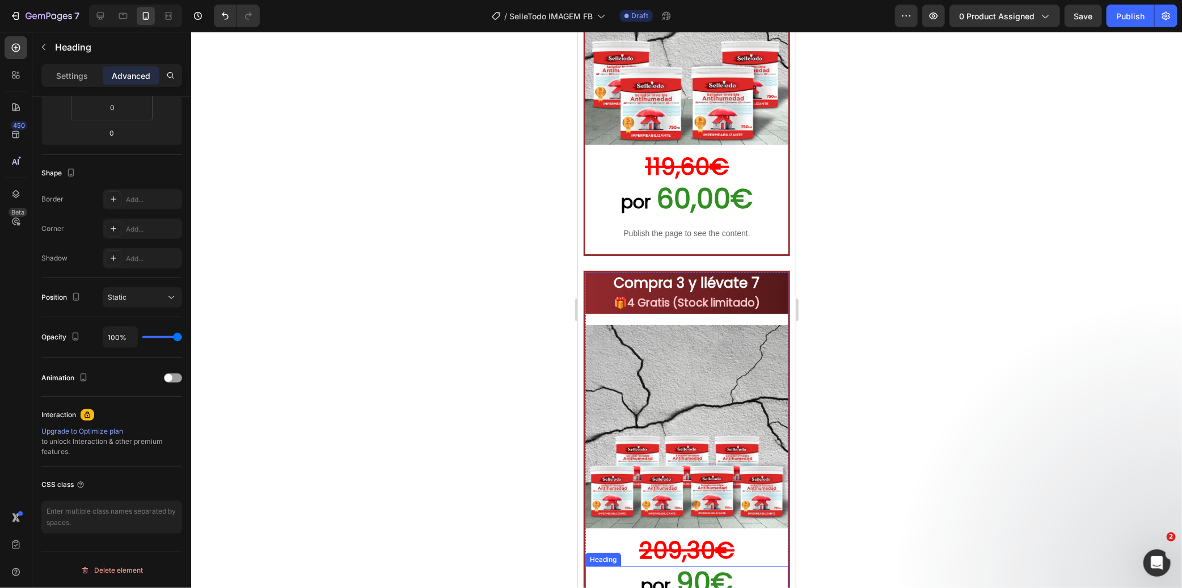
scroll to position [3024, 0]
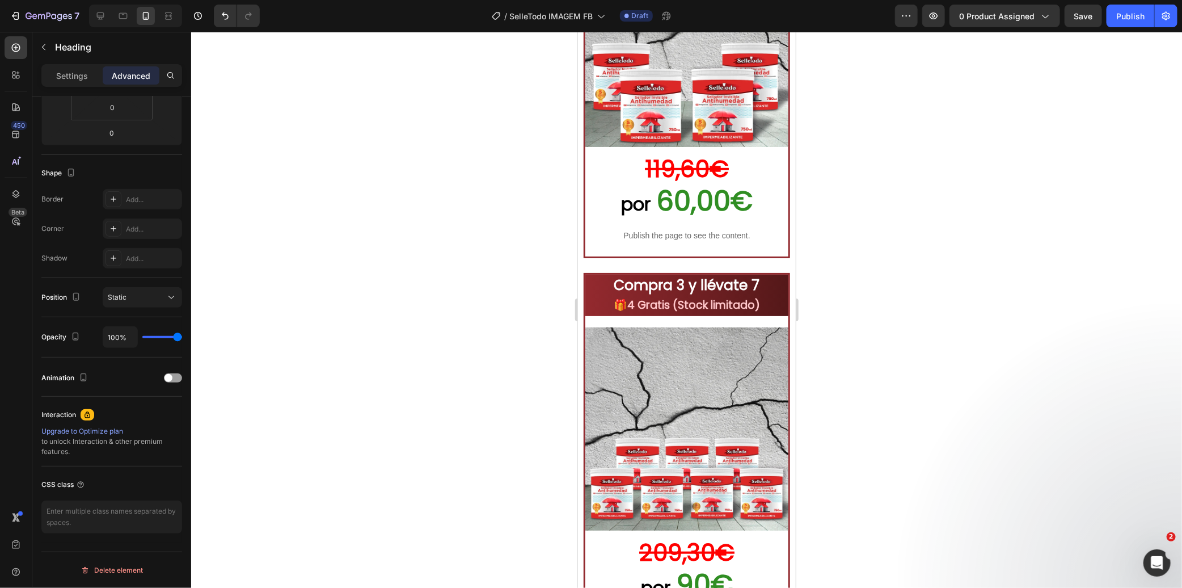
click at [757, 191] on h2 "por 60,00€" at bounding box center [686, 201] width 203 height 35
click at [456, 222] on div at bounding box center [686, 310] width 991 height 556
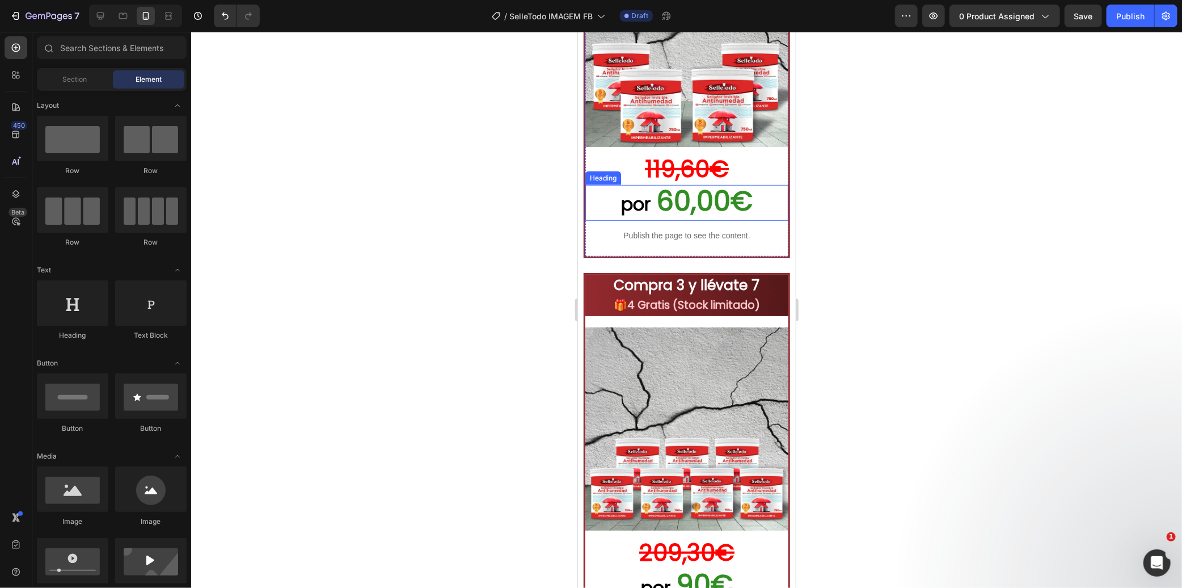
click at [608, 194] on p "⁠⁠⁠⁠⁠⁠⁠ por 60,00€" at bounding box center [686, 202] width 201 height 33
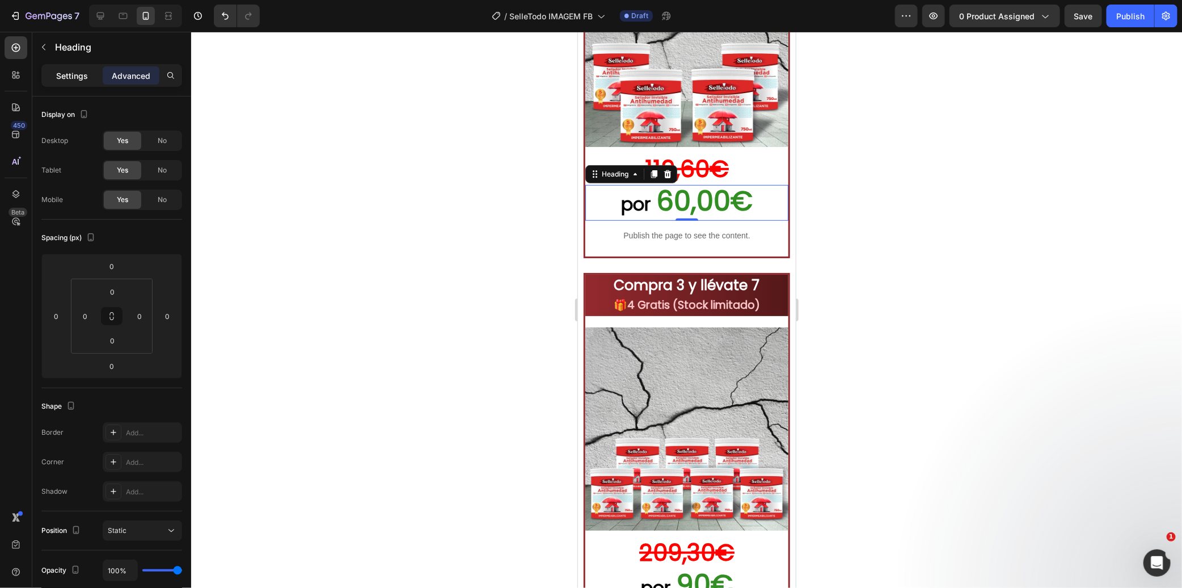
click at [79, 78] on p "Settings" at bounding box center [72, 76] width 32 height 12
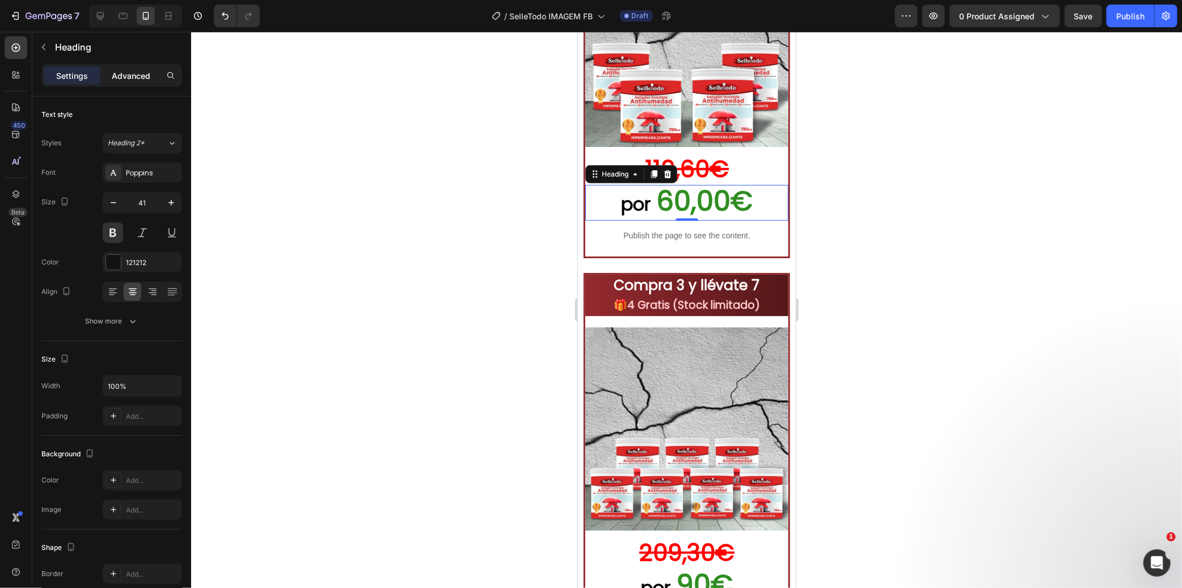
click at [126, 74] on p "Advanced" at bounding box center [131, 76] width 39 height 12
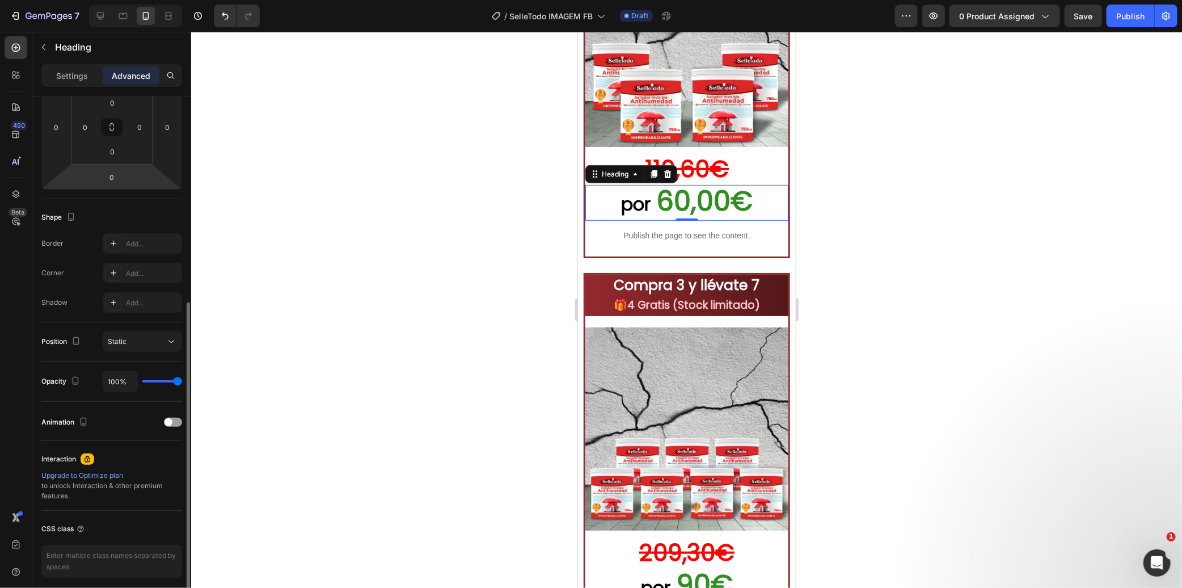
scroll to position [233, 0]
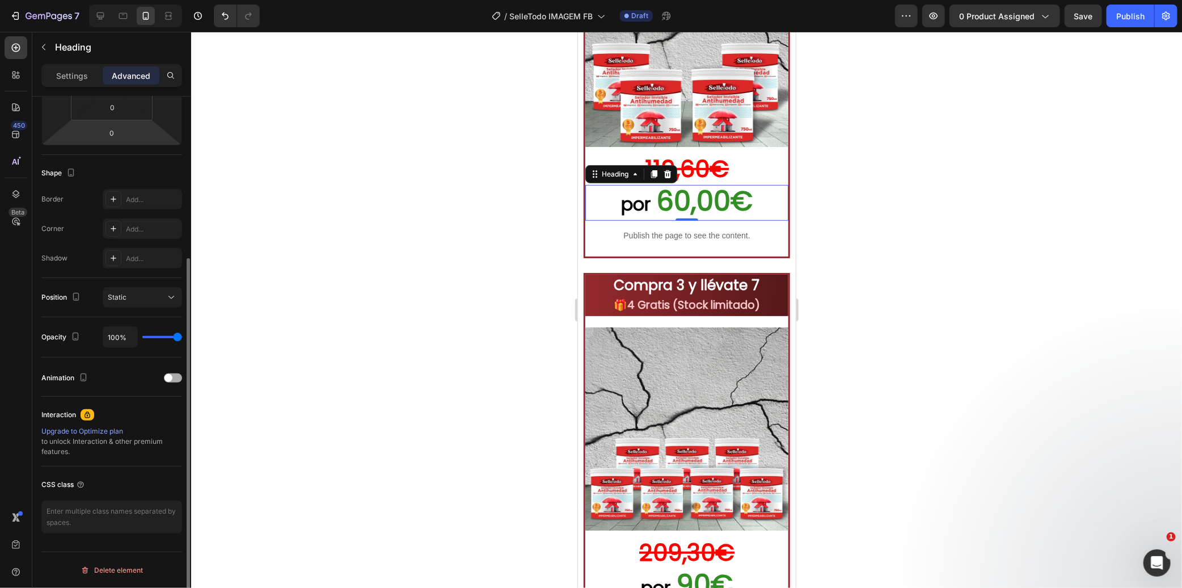
click at [176, 376] on div at bounding box center [173, 377] width 18 height 9
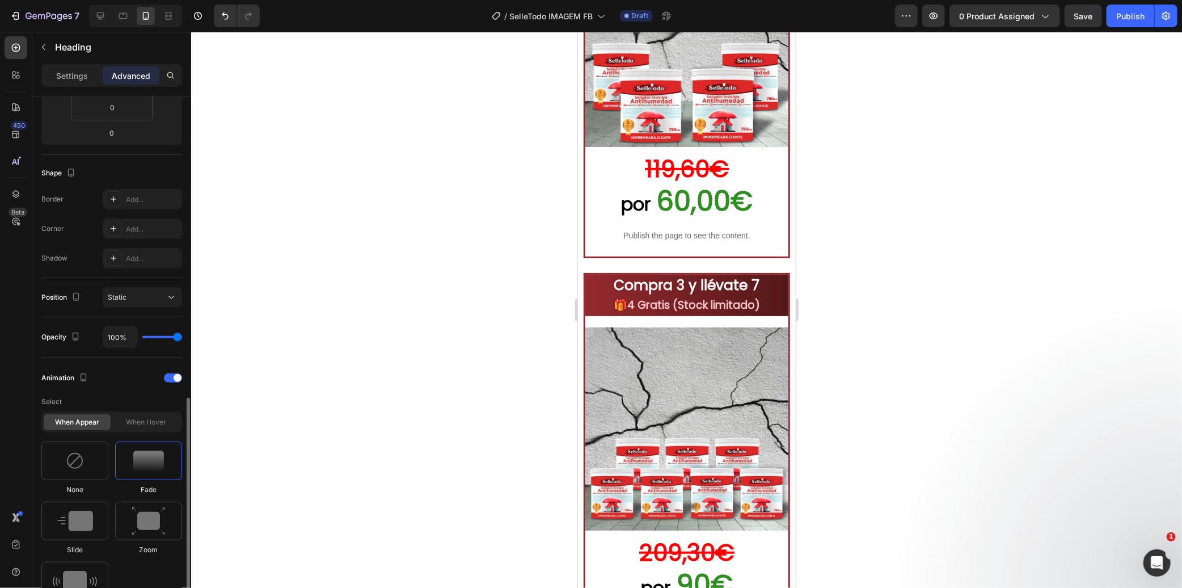
scroll to position [359, 0]
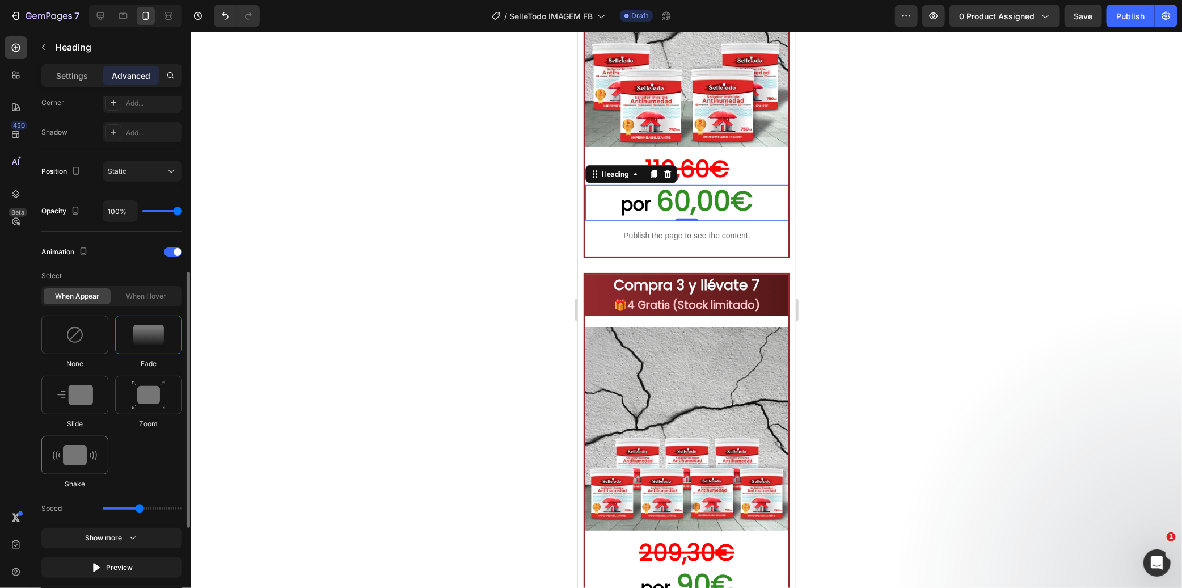
click at [78, 460] on img at bounding box center [75, 455] width 44 height 20
type input "0.7"
click at [106, 508] on input "range" at bounding box center [142, 508] width 79 height 2
type input "1"
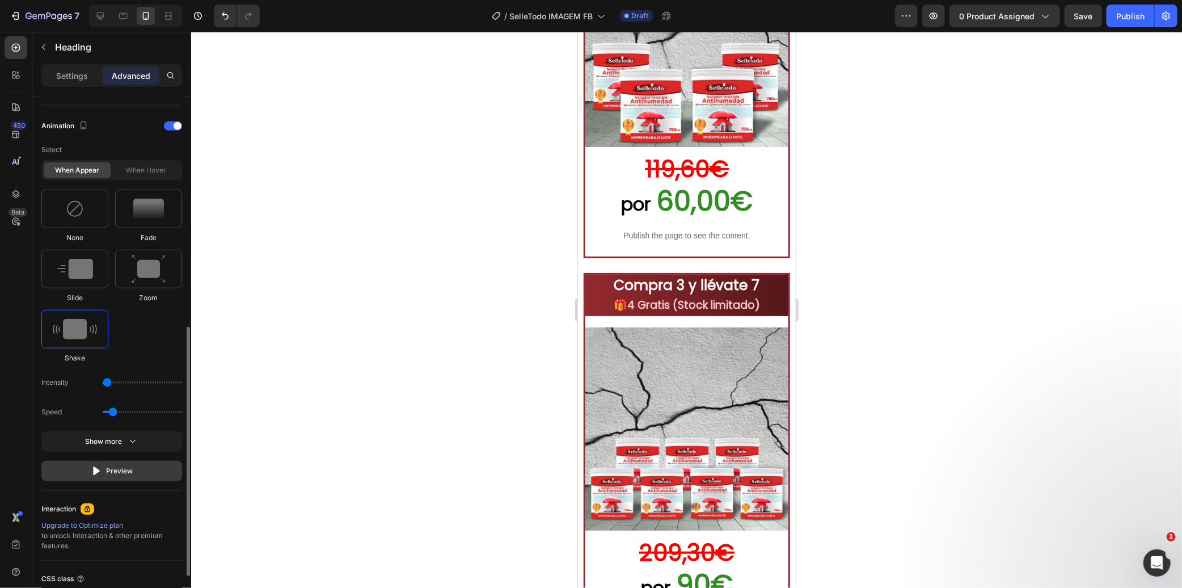
click at [118, 467] on div "Preview" at bounding box center [112, 470] width 43 height 11
click at [128, 445] on icon "button" at bounding box center [132, 441] width 11 height 11
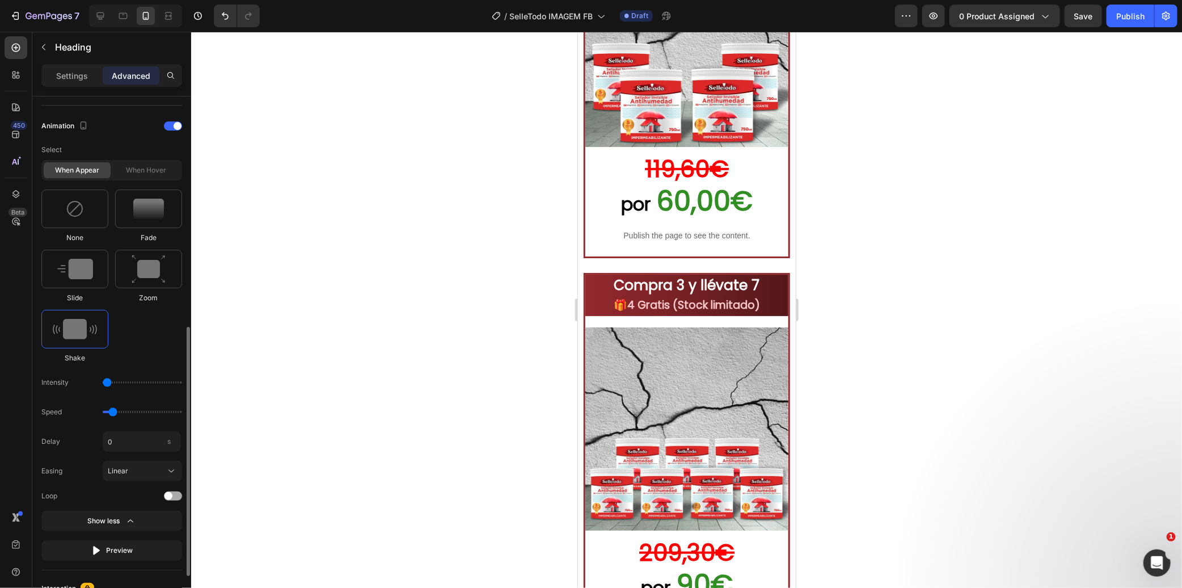
click at [171, 491] on div at bounding box center [173, 495] width 18 height 9
click at [168, 473] on icon at bounding box center [171, 470] width 11 height 11
click at [145, 513] on div "Ease in" at bounding box center [140, 518] width 66 height 10
click at [157, 468] on div "Ease in" at bounding box center [136, 471] width 56 height 10
click at [137, 560] on div "Linear" at bounding box center [140, 559] width 66 height 10
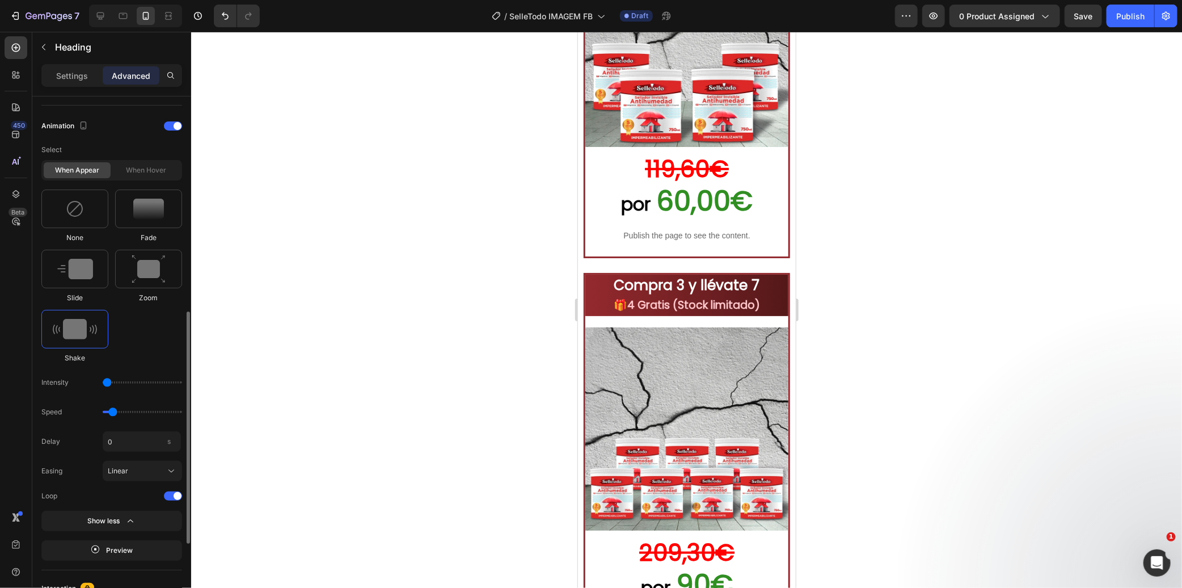
click at [307, 251] on div at bounding box center [686, 310] width 991 height 556
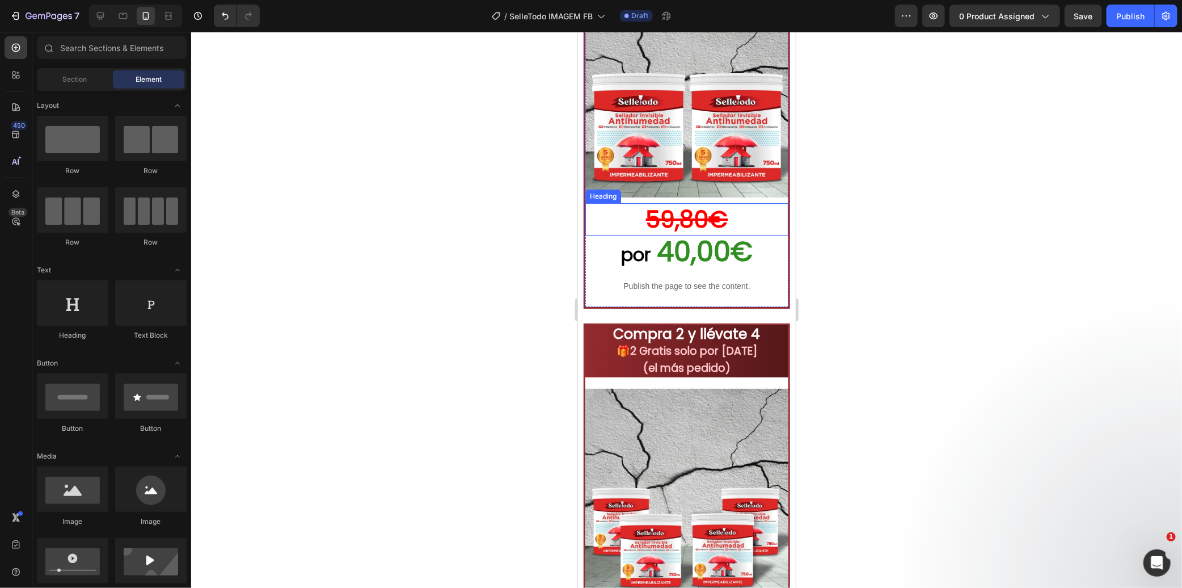
scroll to position [2582, 0]
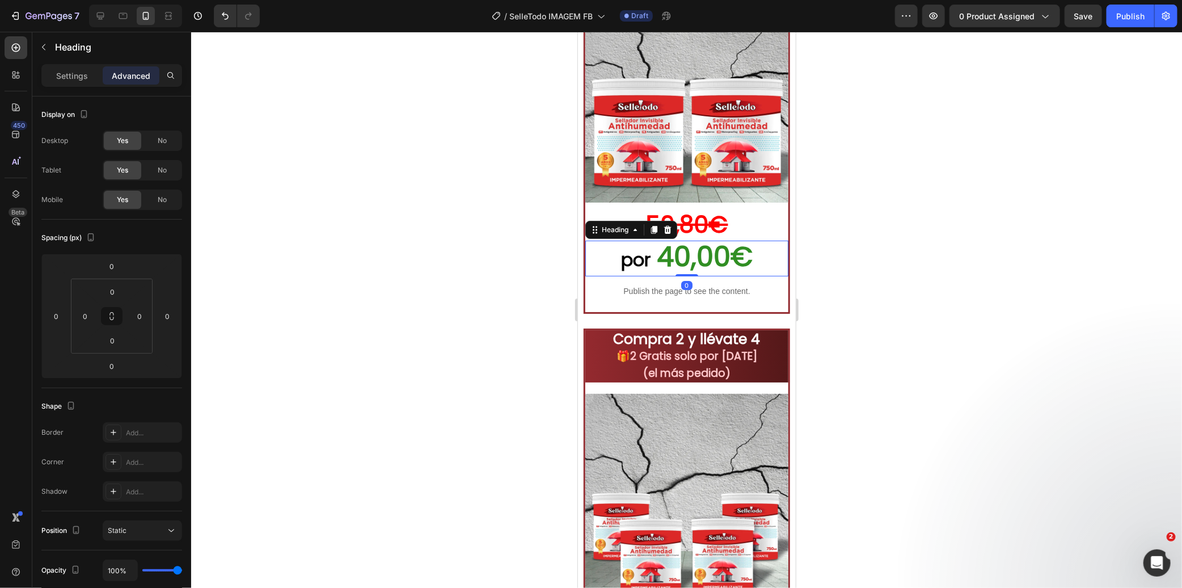
click at [667, 252] on span "40,00€" at bounding box center [704, 256] width 96 height 38
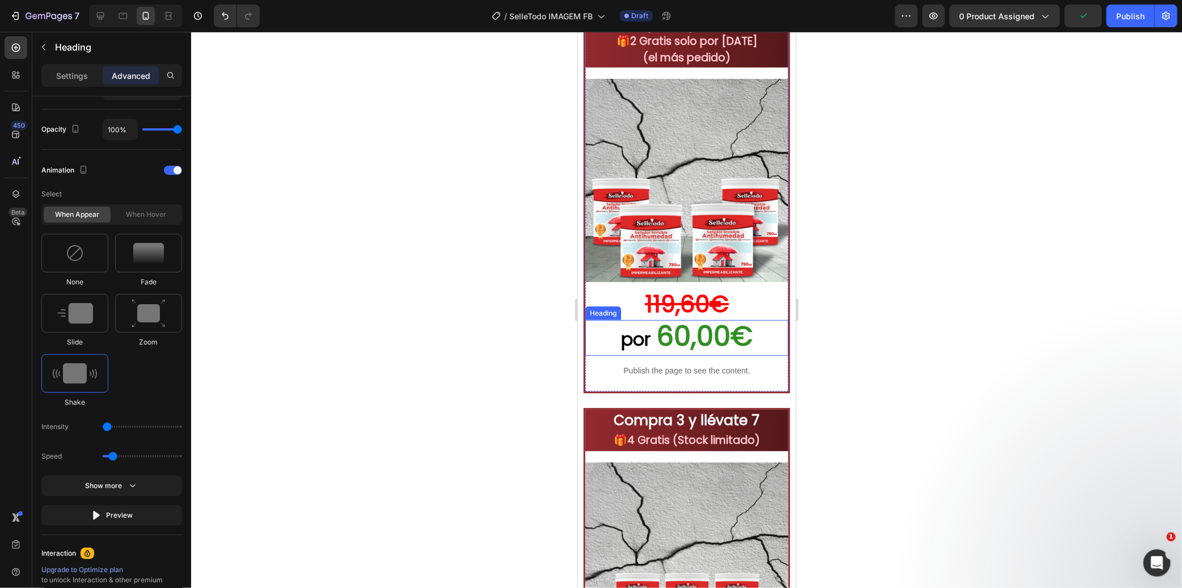
scroll to position [2960, 0]
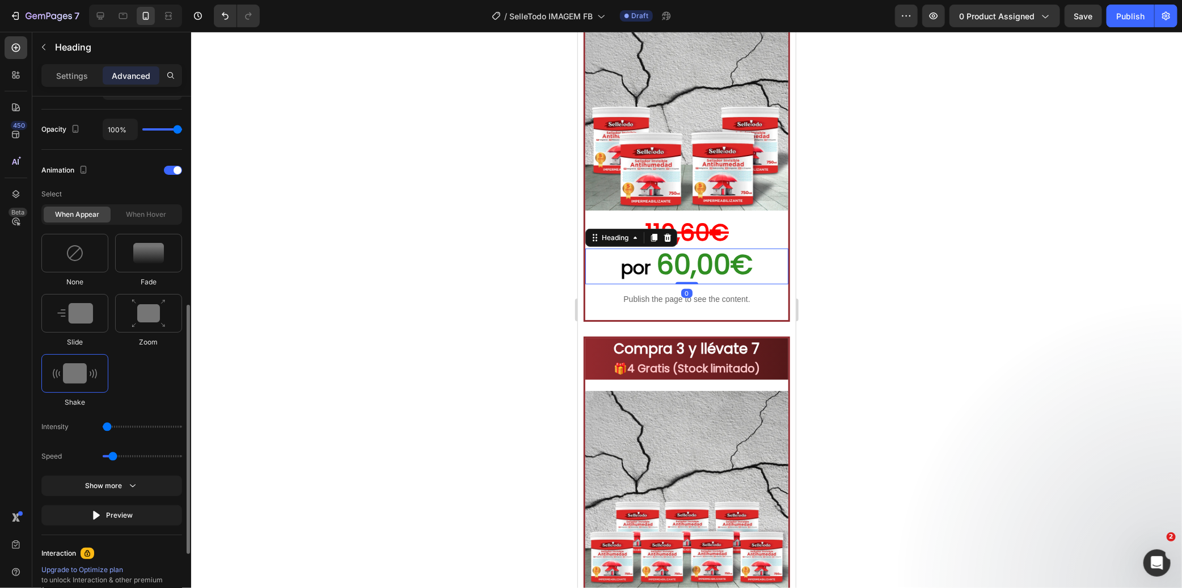
click at [672, 256] on span "60,00€" at bounding box center [704, 264] width 96 height 38
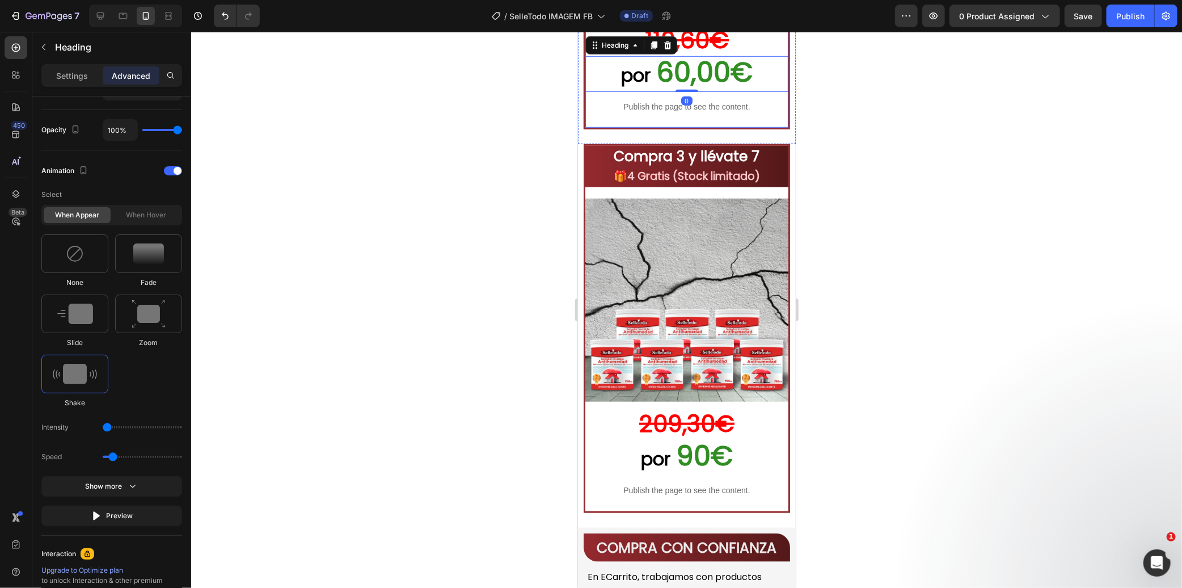
scroll to position [3275, 0]
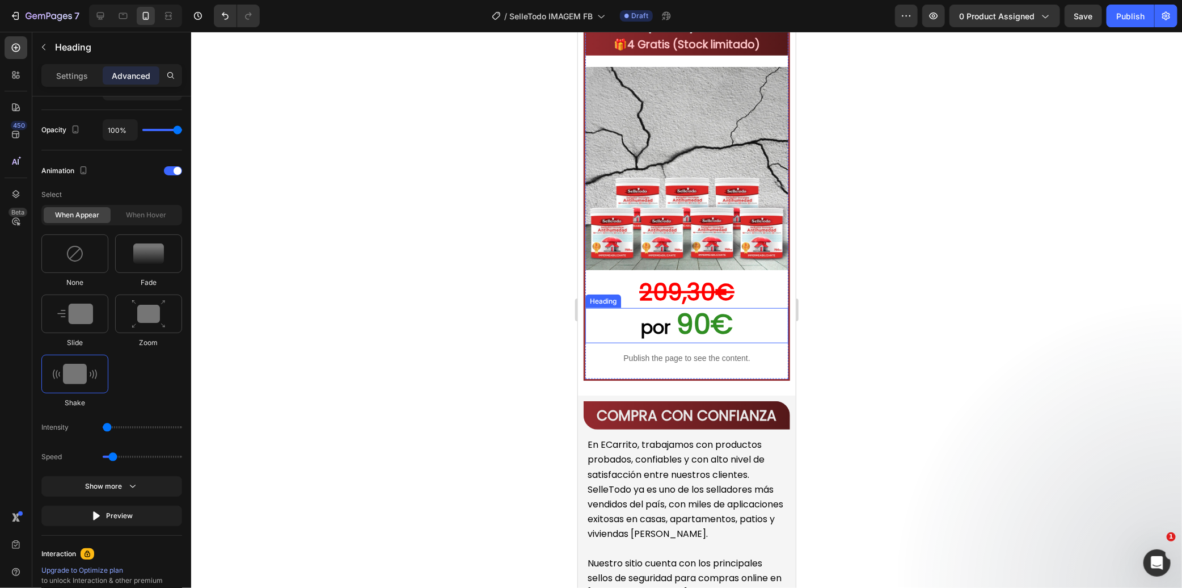
click at [681, 321] on span "90€" at bounding box center [704, 324] width 56 height 38
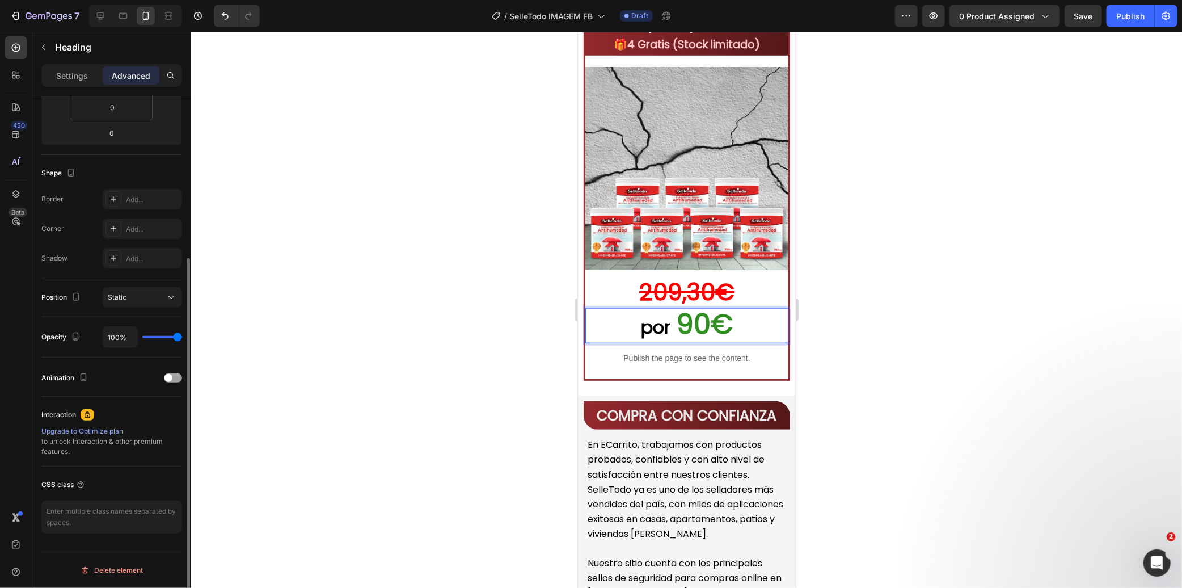
click at [708, 313] on span "90€" at bounding box center [704, 324] width 56 height 38
click at [495, 336] on div at bounding box center [686, 310] width 991 height 556
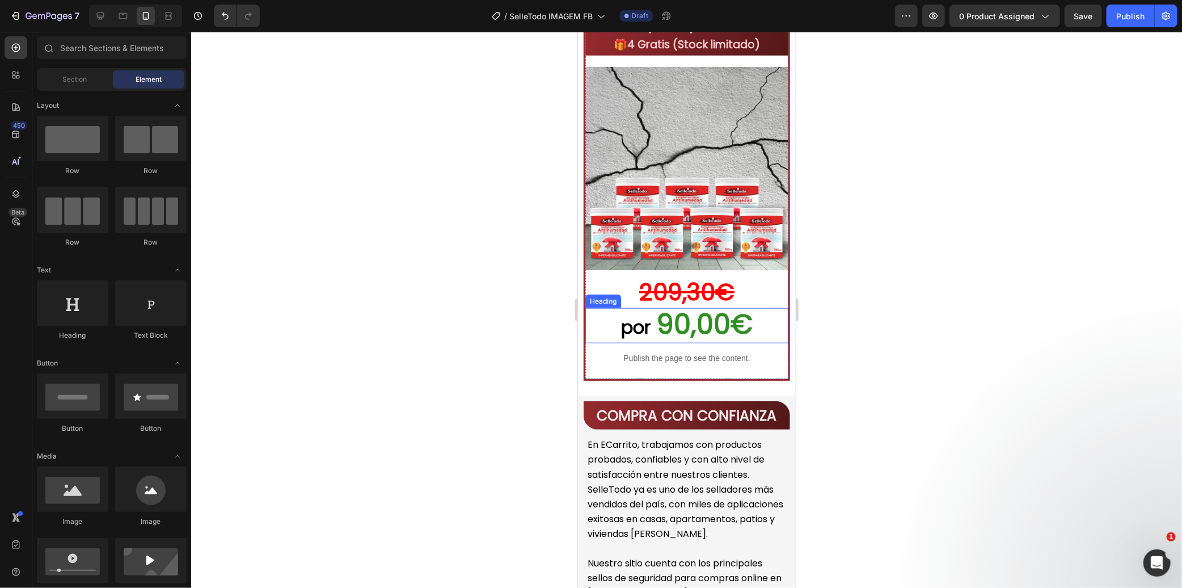
click at [596, 316] on p "⁠⁠⁠⁠⁠⁠⁠ por 90,00€" at bounding box center [686, 325] width 201 height 33
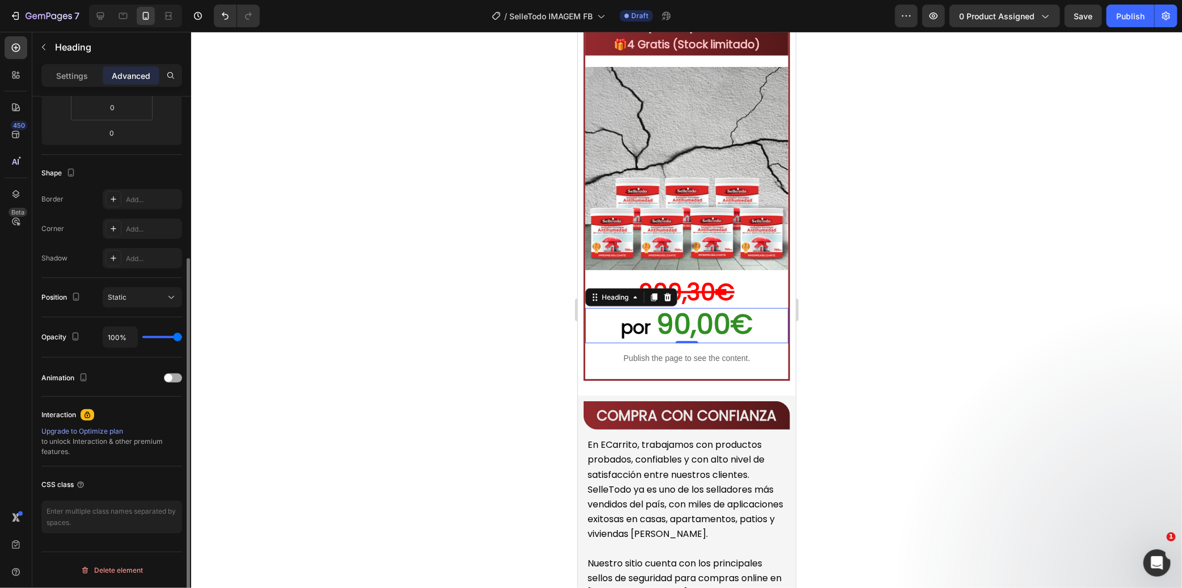
click at [176, 371] on div "Animation" at bounding box center [111, 378] width 141 height 18
click at [176, 375] on div at bounding box center [173, 377] width 18 height 9
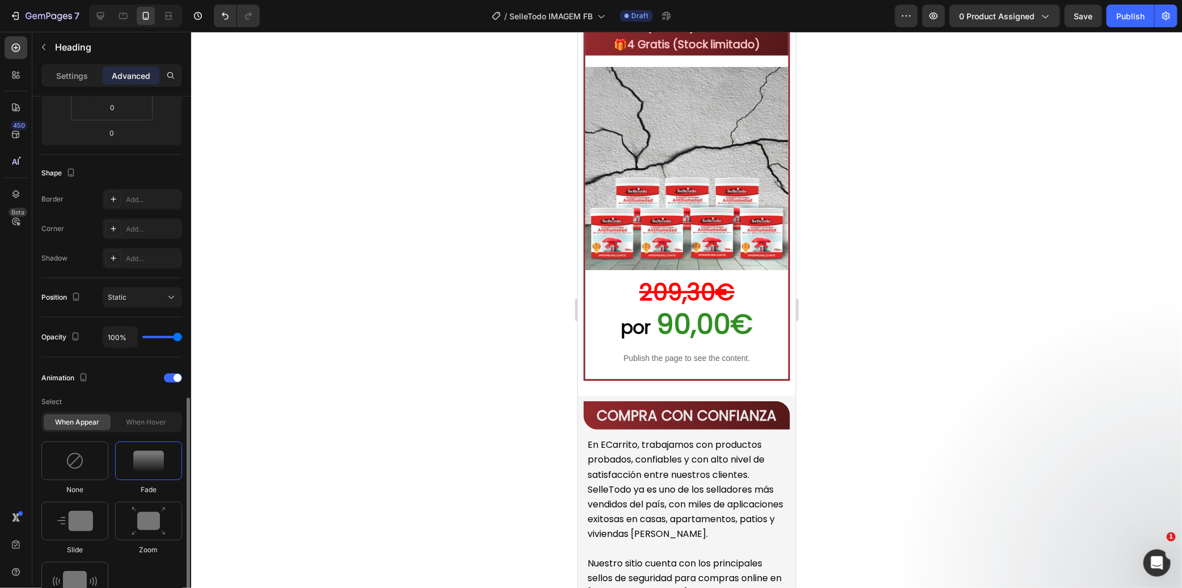
scroll to position [359, 0]
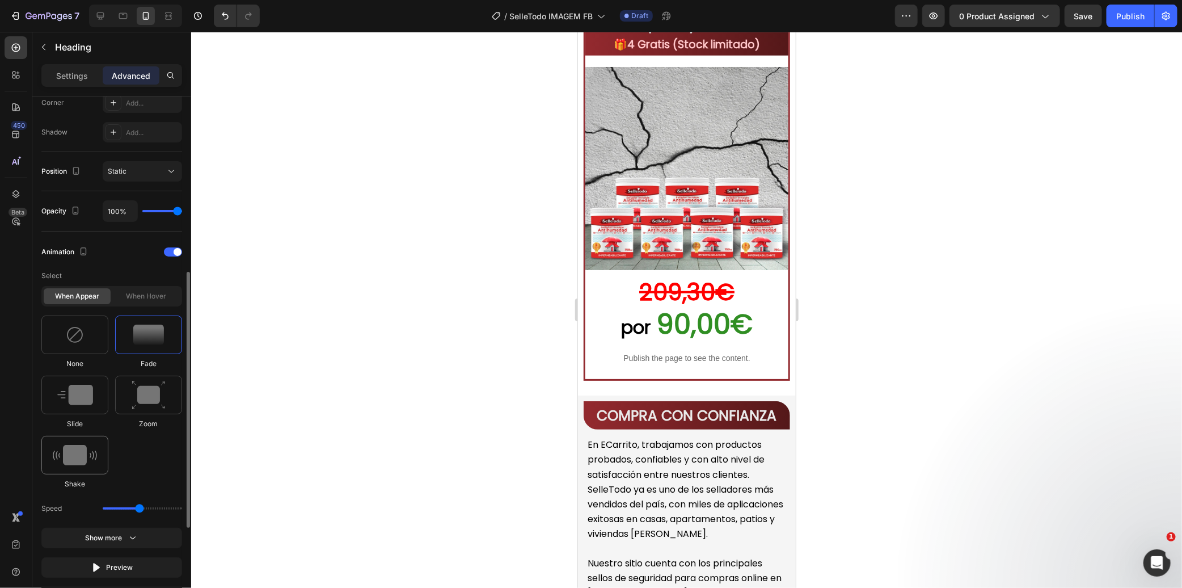
click at [83, 457] on img at bounding box center [75, 455] width 44 height 20
type input "0.7"
click at [104, 528] on div "Intensity" at bounding box center [111, 538] width 141 height 20
click at [109, 507] on input "range" at bounding box center [142, 508] width 79 height 2
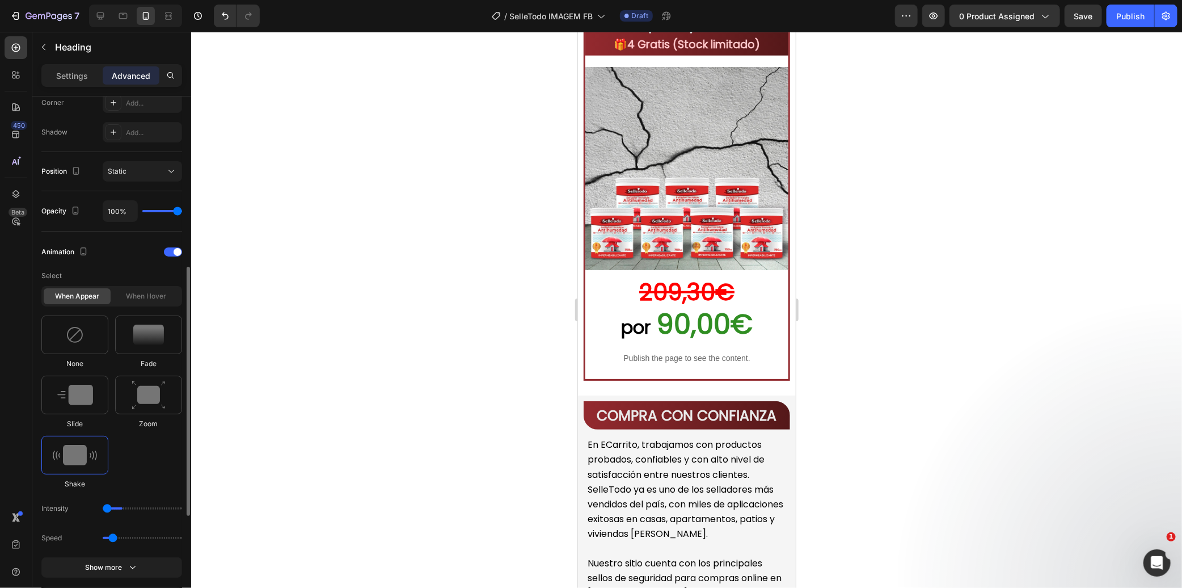
type input "1"
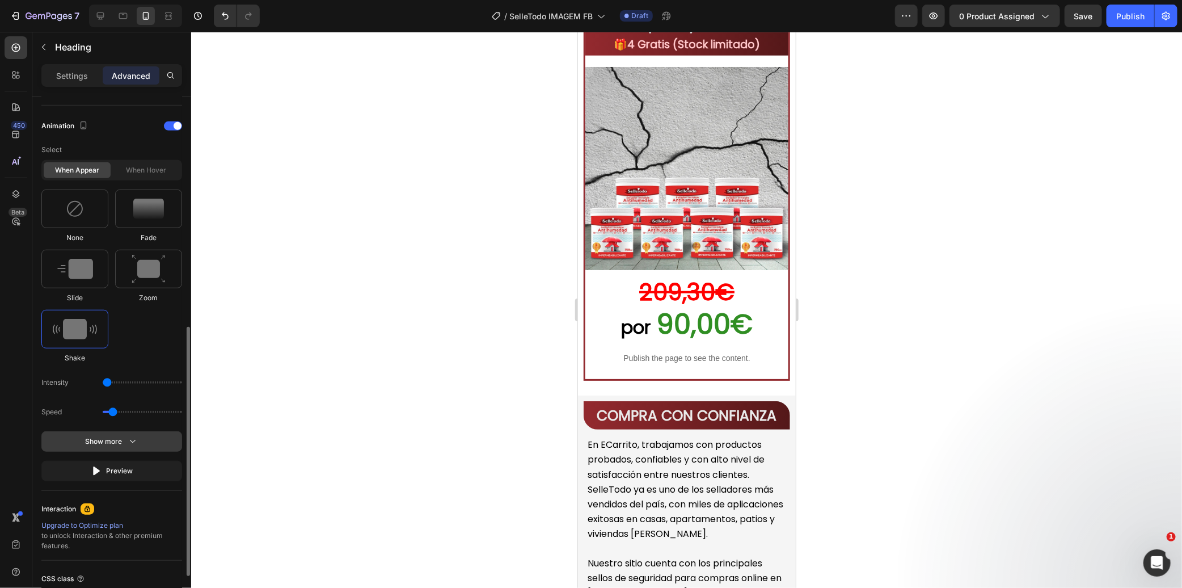
click at [127, 444] on icon "button" at bounding box center [132, 441] width 11 height 11
click at [176, 497] on div at bounding box center [173, 495] width 18 height 9
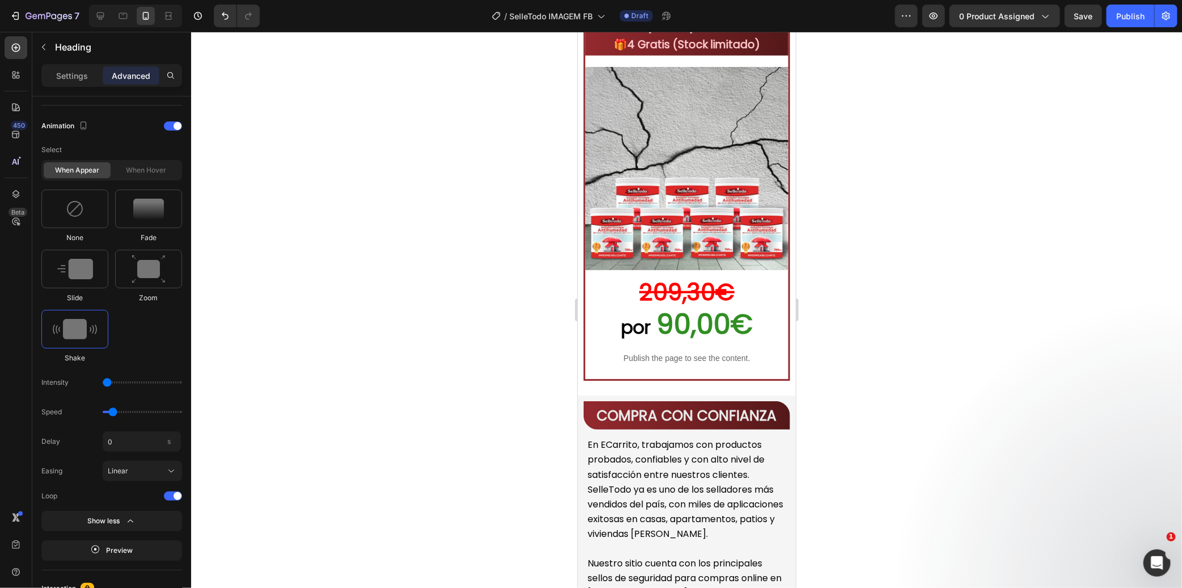
click at [350, 441] on div at bounding box center [686, 310] width 991 height 556
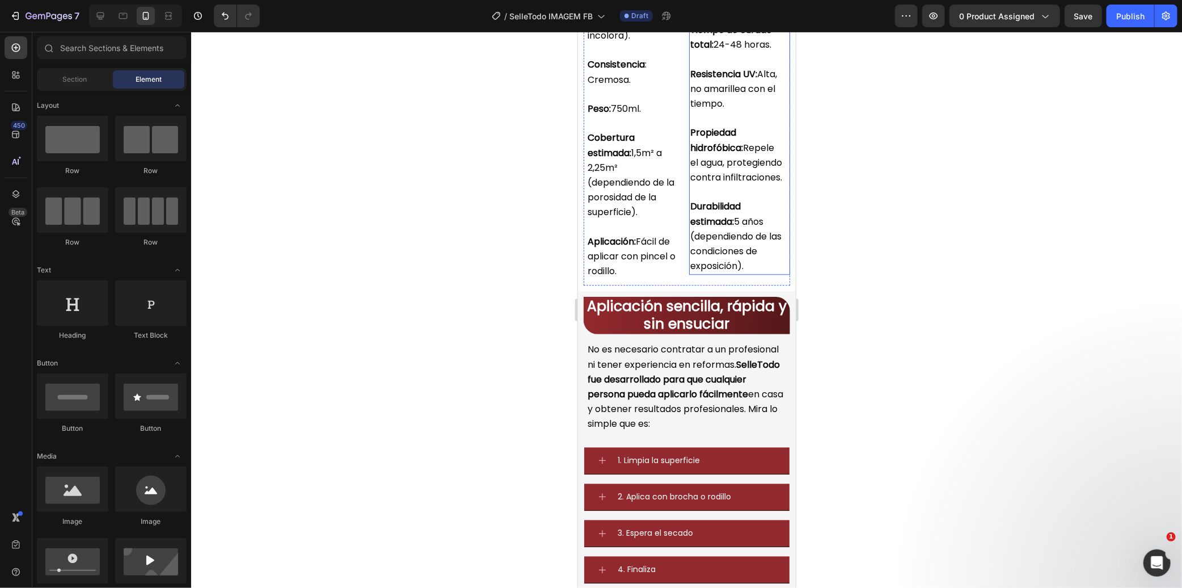
scroll to position [4347, 0]
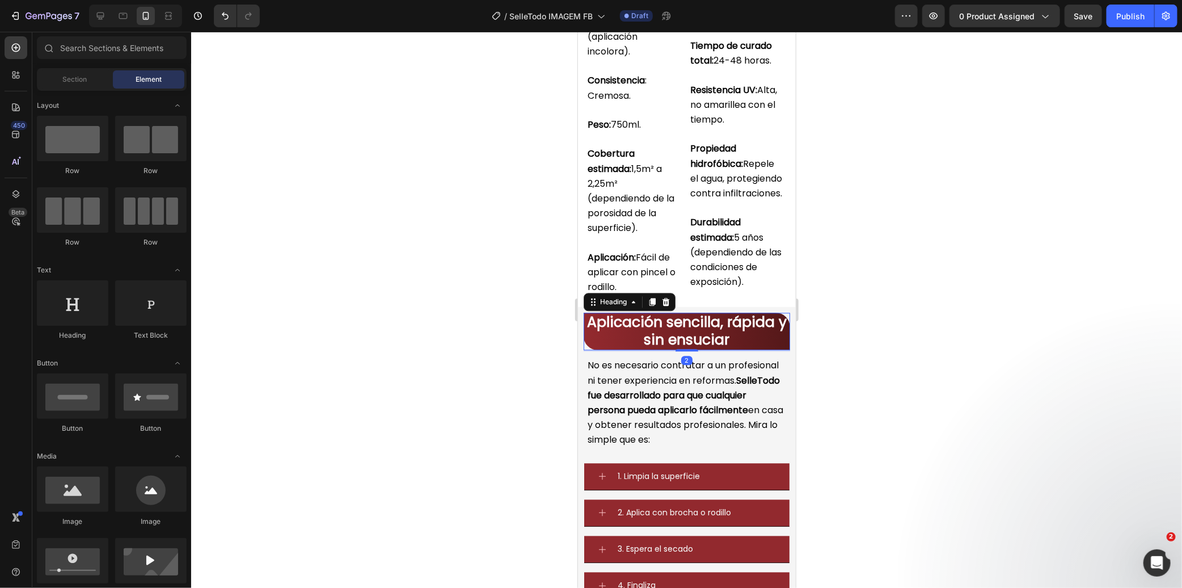
click at [709, 349] on strong "Aplicación sencilla, rápida y sin ensuciar" at bounding box center [687, 329] width 200 height 37
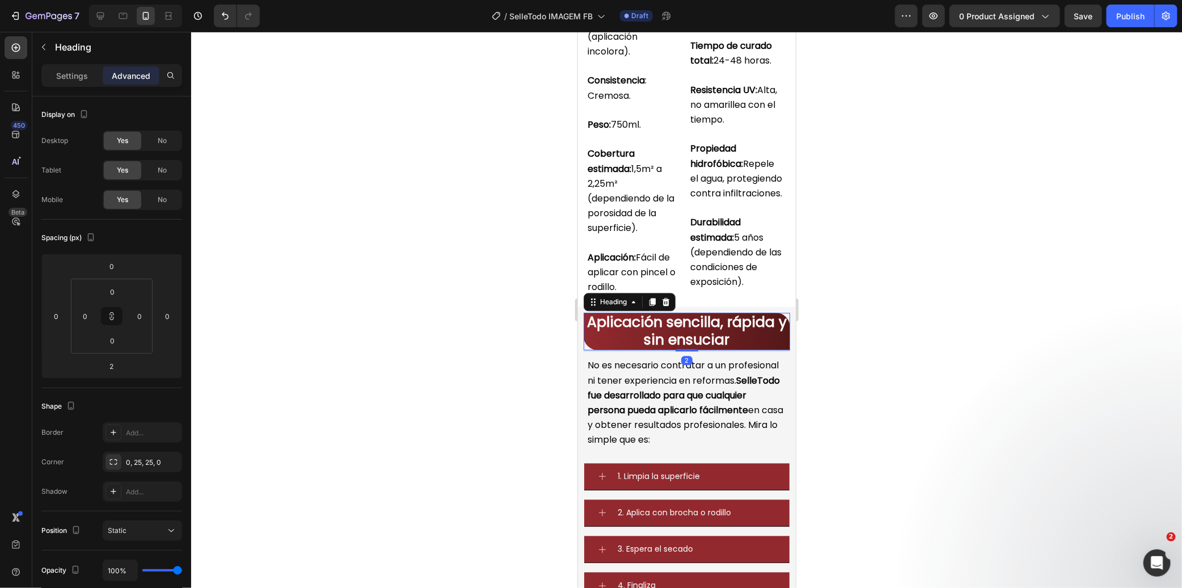
click at [732, 349] on h2 "Aplicación sencilla, rápida y sin ensuciar" at bounding box center [686, 330] width 206 height 37
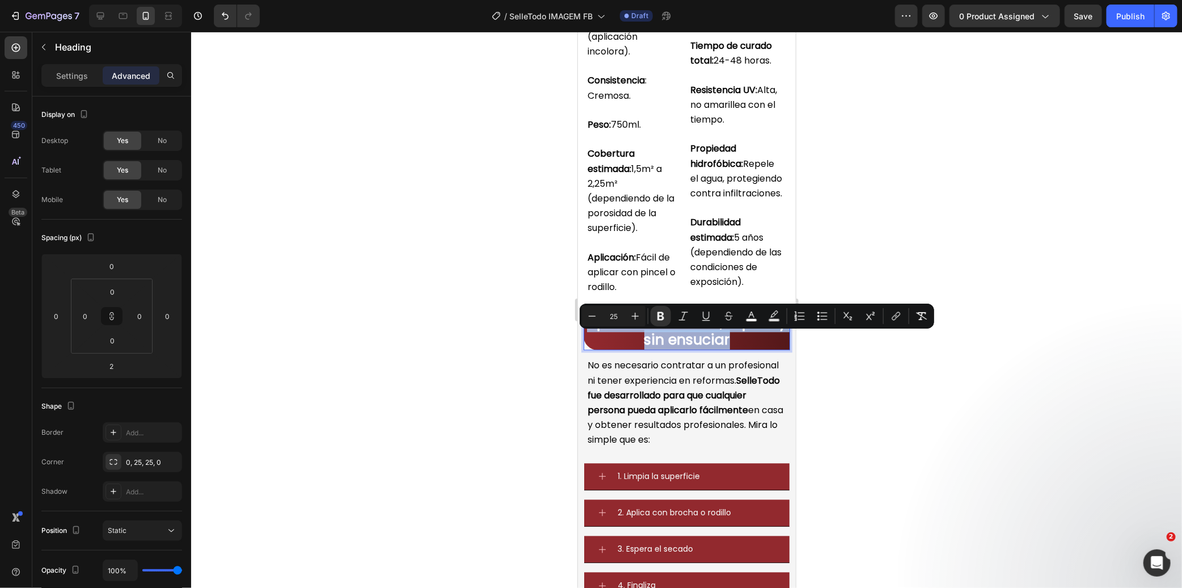
drag, startPoint x: 734, startPoint y: 357, endPoint x: 588, endPoint y: 348, distance: 146.0
click at [588, 348] on p "Aplicación sencilla, rápida y sin ensuciar" at bounding box center [686, 330] width 204 height 35
copy strong "Aplicación sencilla, rápida y sin ensuciar"
click at [747, 320] on rect "Editor contextual toolbar" at bounding box center [752, 320] width 11 height 3
type input "FFFFFF"
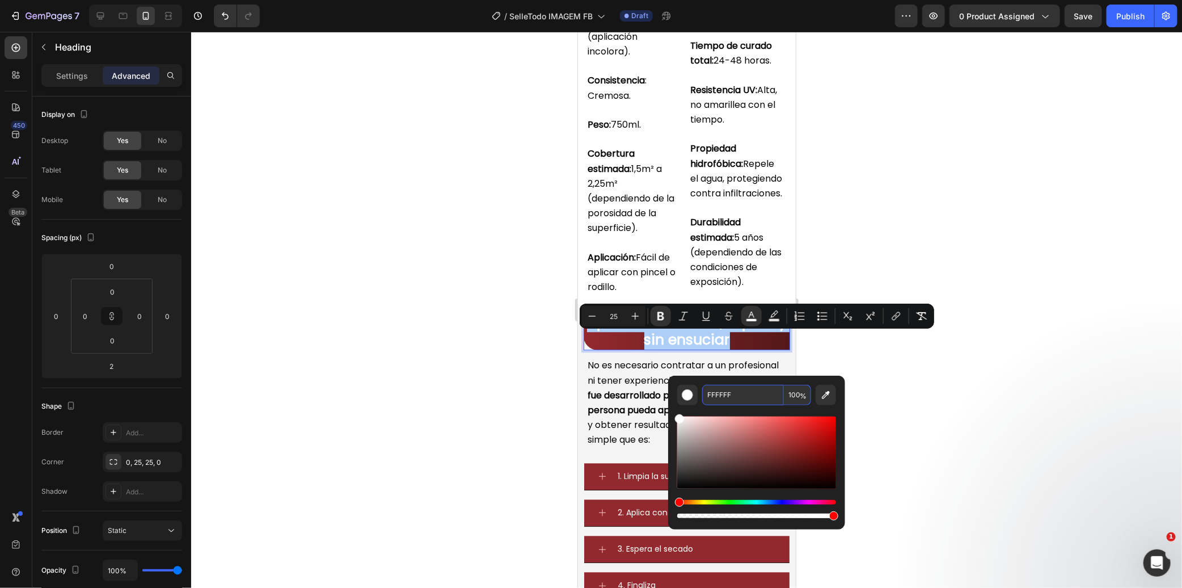
click at [736, 393] on input "FFFFFF" at bounding box center [743, 395] width 82 height 20
paste input "792d2c"
type input "792D2C"
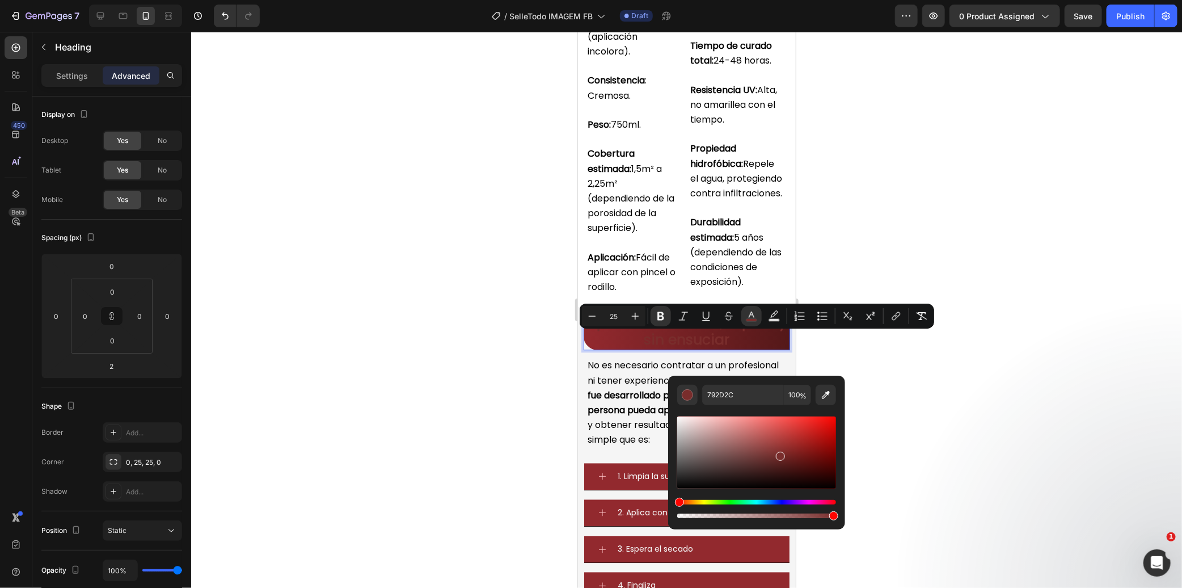
drag, startPoint x: 906, startPoint y: 360, endPoint x: 889, endPoint y: 361, distance: 17.1
click at [904, 360] on div at bounding box center [686, 310] width 991 height 556
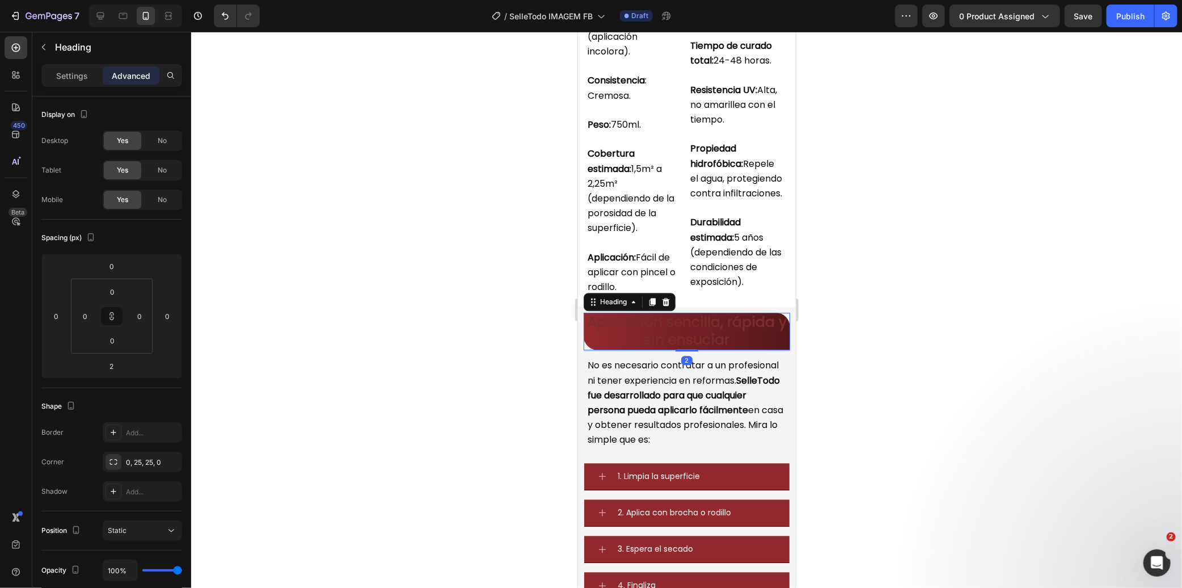
click at [769, 348] on p "⁠⁠⁠⁠⁠⁠⁠ Aplicación sencilla, rápida y sin ensuciar" at bounding box center [686, 330] width 204 height 35
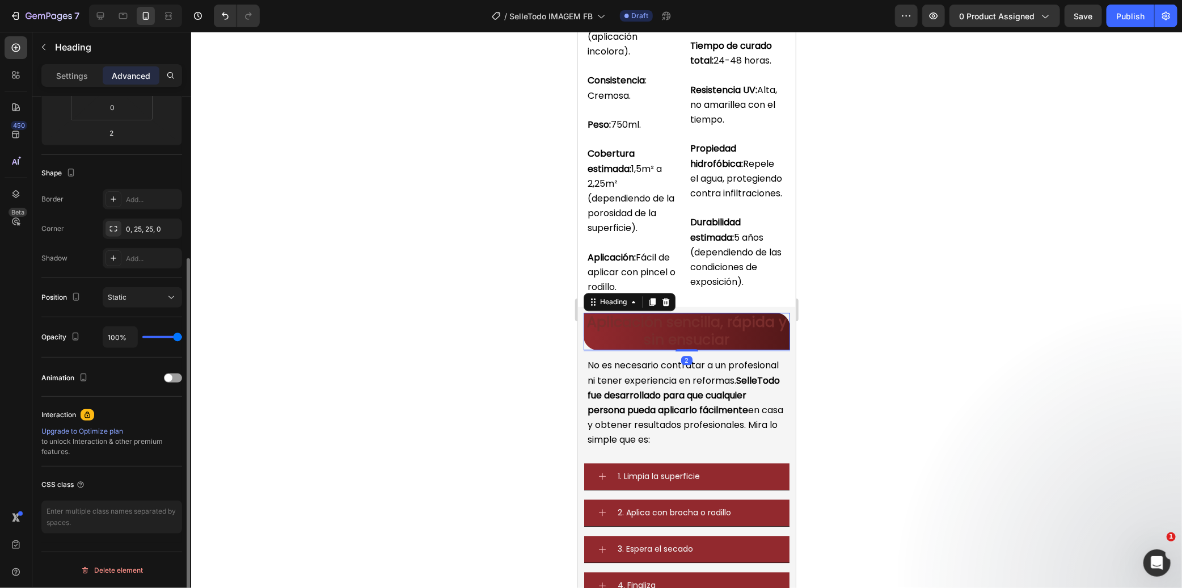
scroll to position [0, 0]
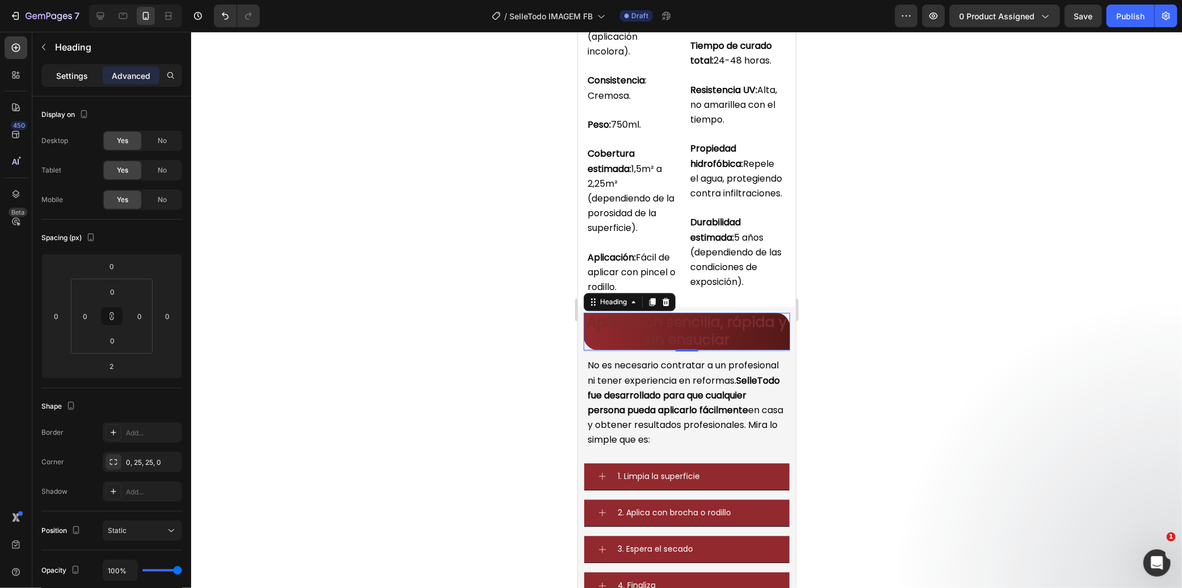
click at [68, 76] on p "Settings" at bounding box center [72, 76] width 32 height 12
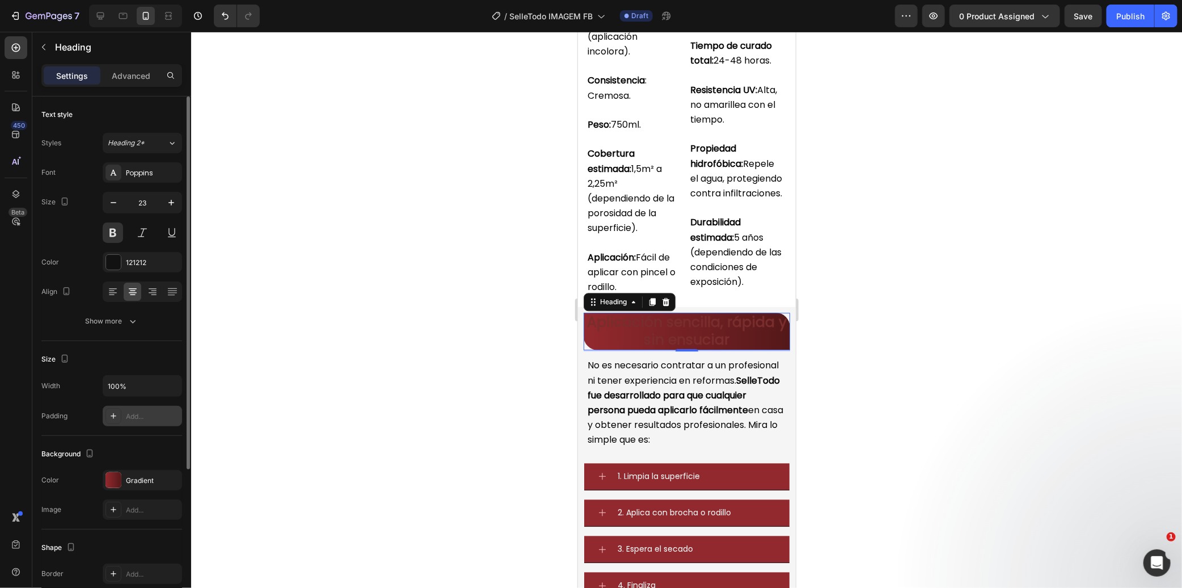
scroll to position [126, 0]
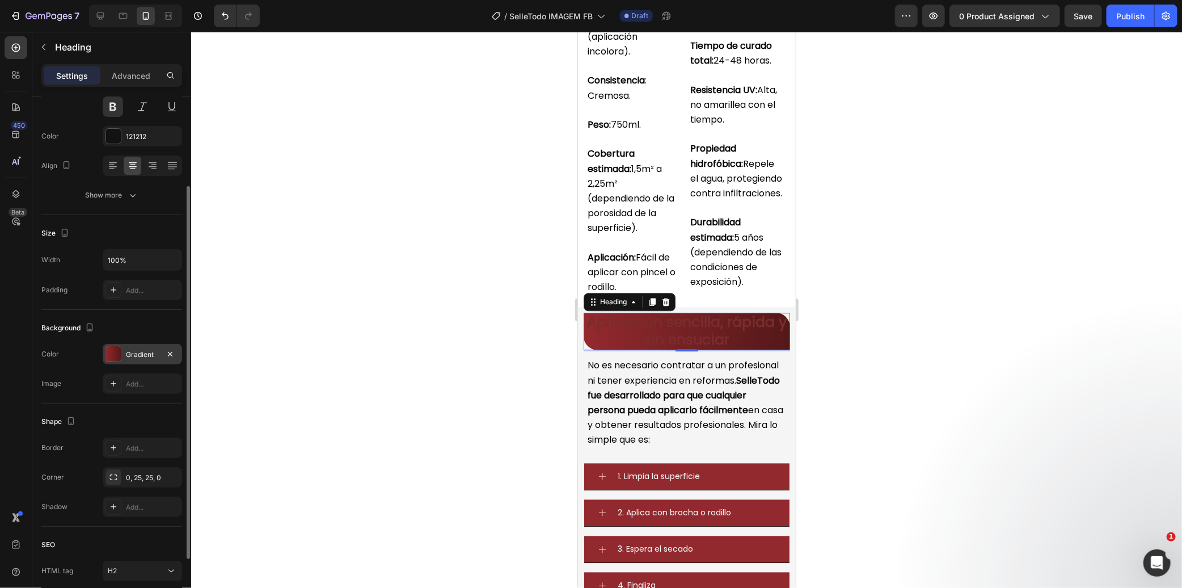
click at [113, 355] on div at bounding box center [114, 354] width 16 height 16
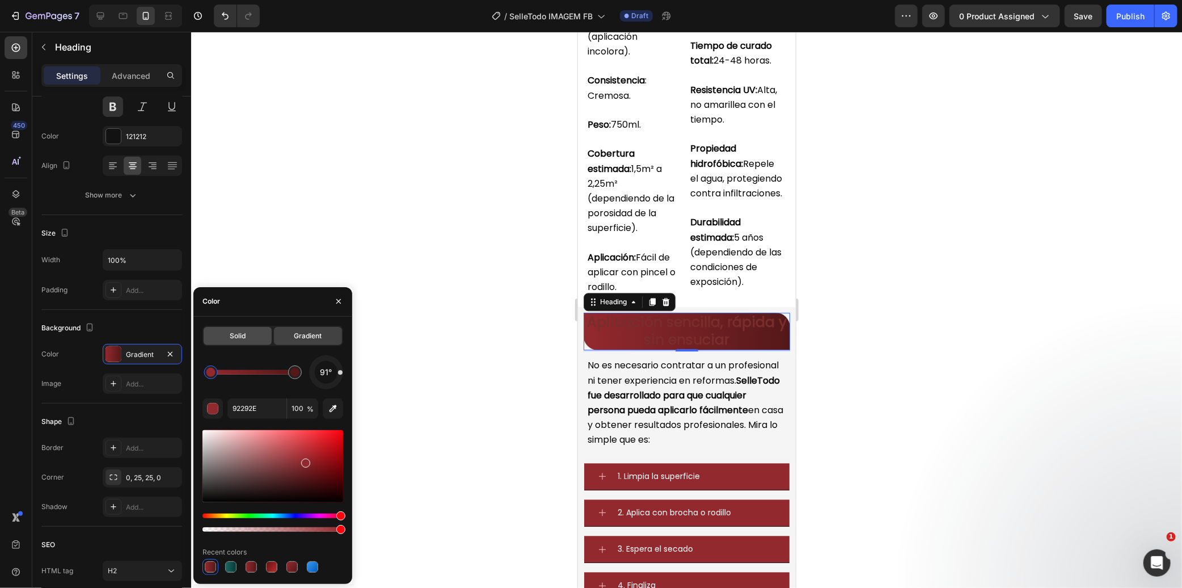
click at [220, 342] on div "Solid" at bounding box center [238, 336] width 68 height 18
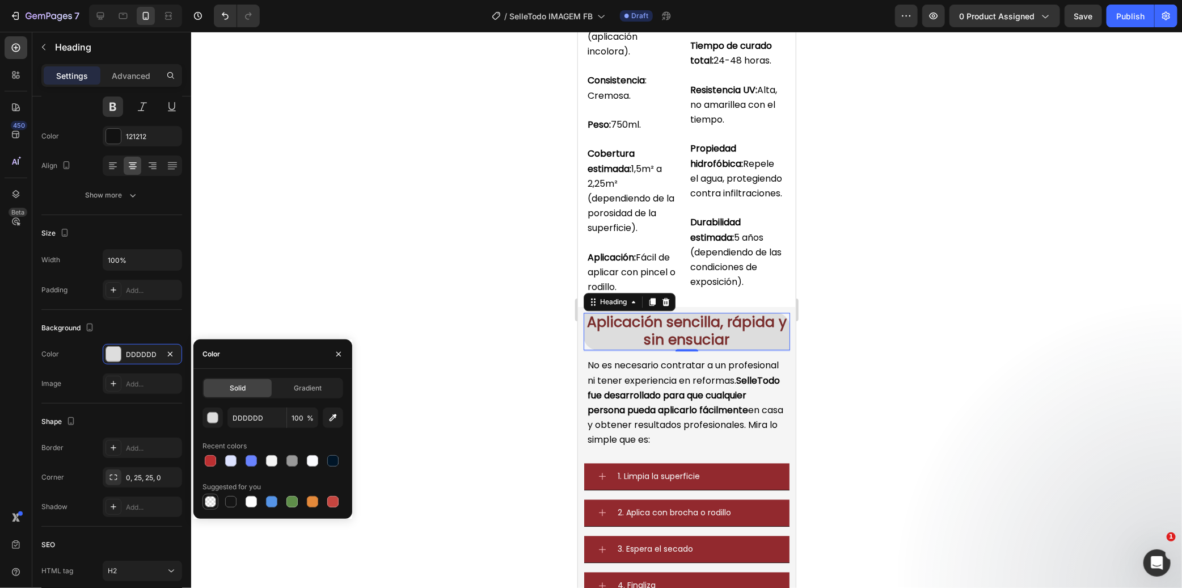
click at [210, 500] on div at bounding box center [210, 501] width 11 height 11
type input "000000"
type input "0"
click at [356, 290] on div at bounding box center [686, 310] width 991 height 556
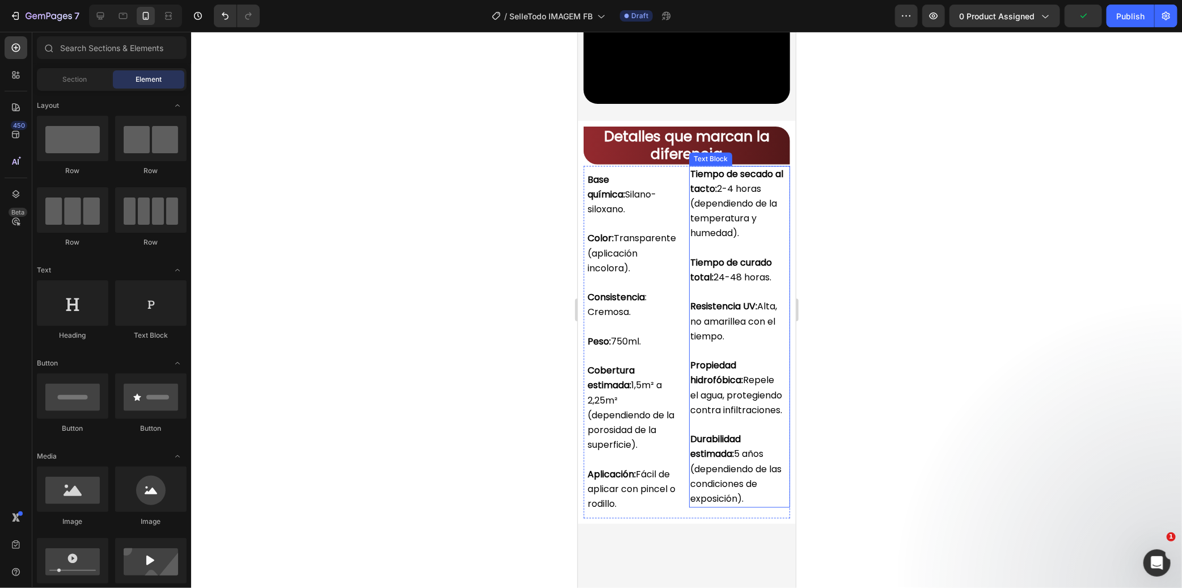
scroll to position [4032, 0]
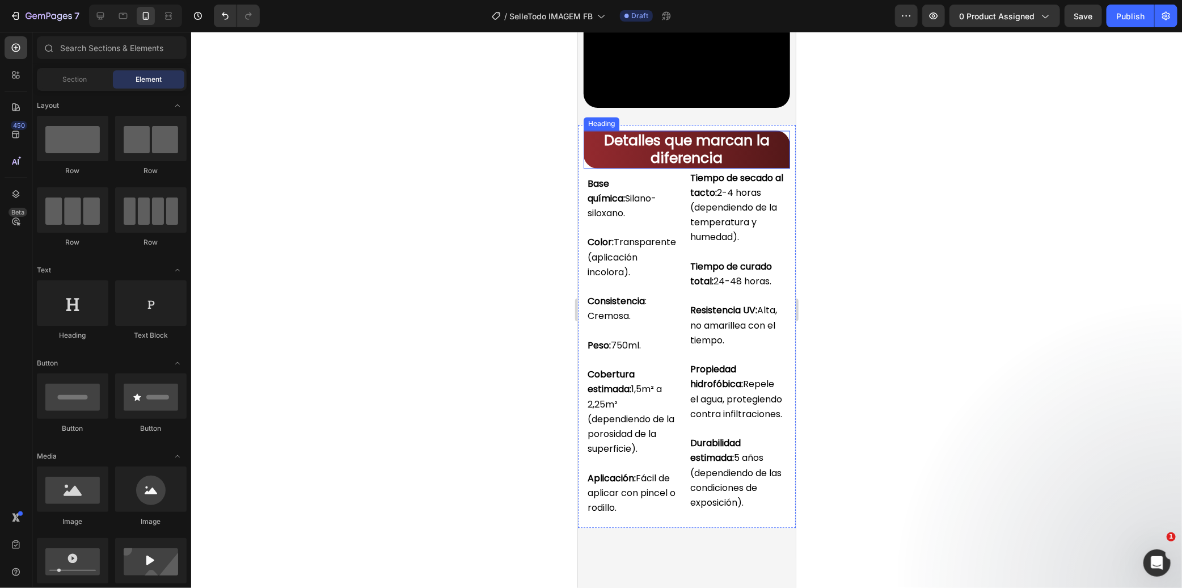
click at [748, 167] on h2 "Detalles que marcan la diferencia" at bounding box center [686, 148] width 206 height 37
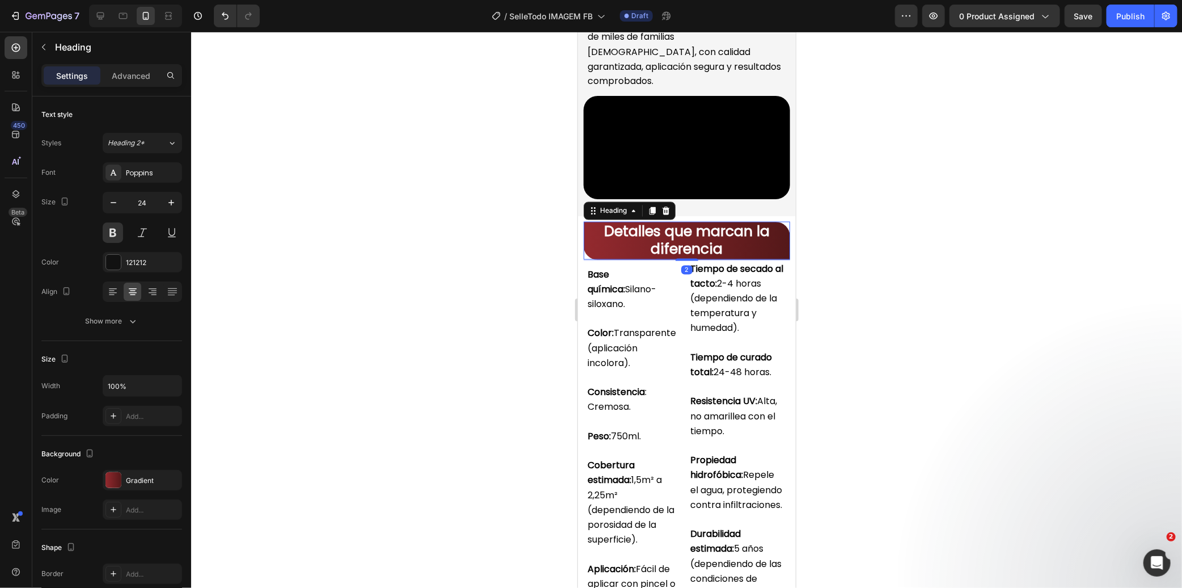
scroll to position [3843, 0]
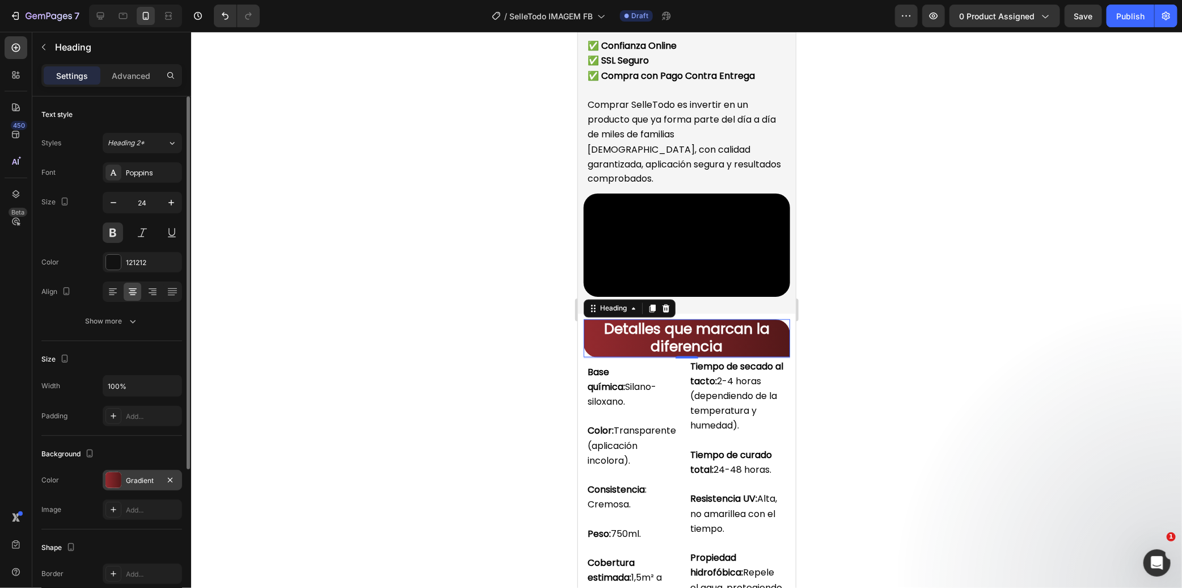
click at [116, 478] on div at bounding box center [114, 480] width 16 height 16
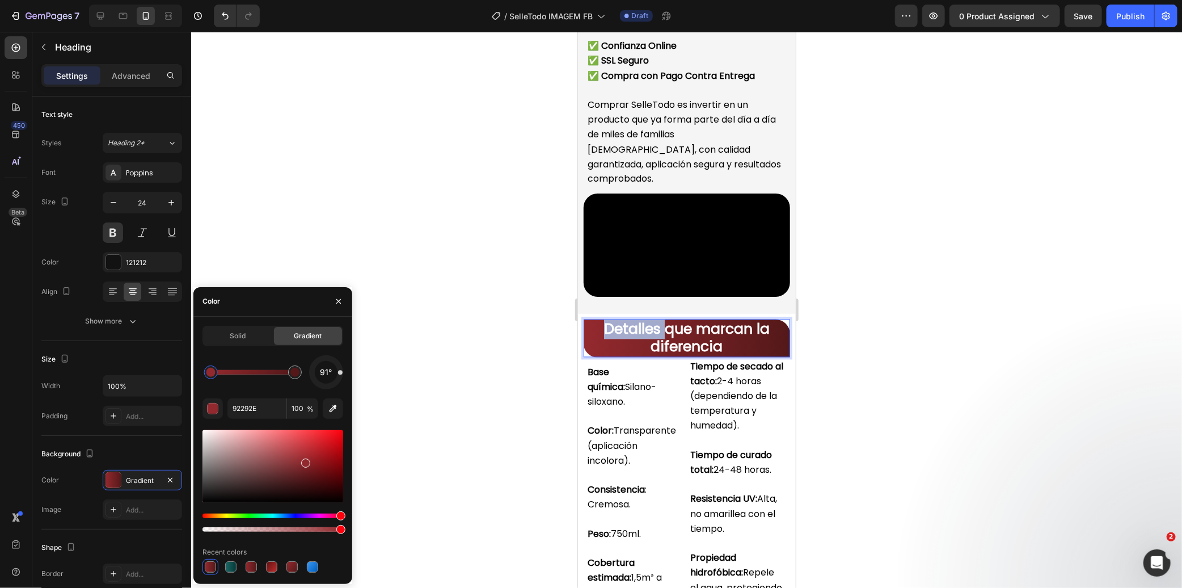
click at [610, 356] on strong "Detalles que marcan la diferencia" at bounding box center [687, 337] width 166 height 37
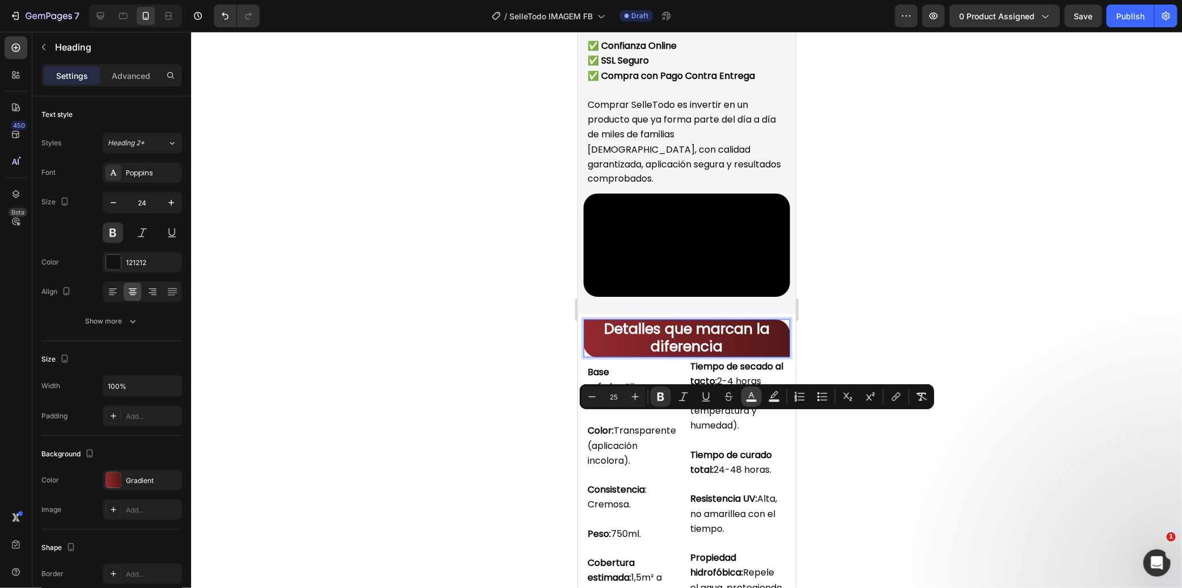
click at [751, 395] on icon "Editor contextual toolbar" at bounding box center [752, 395] width 6 height 6
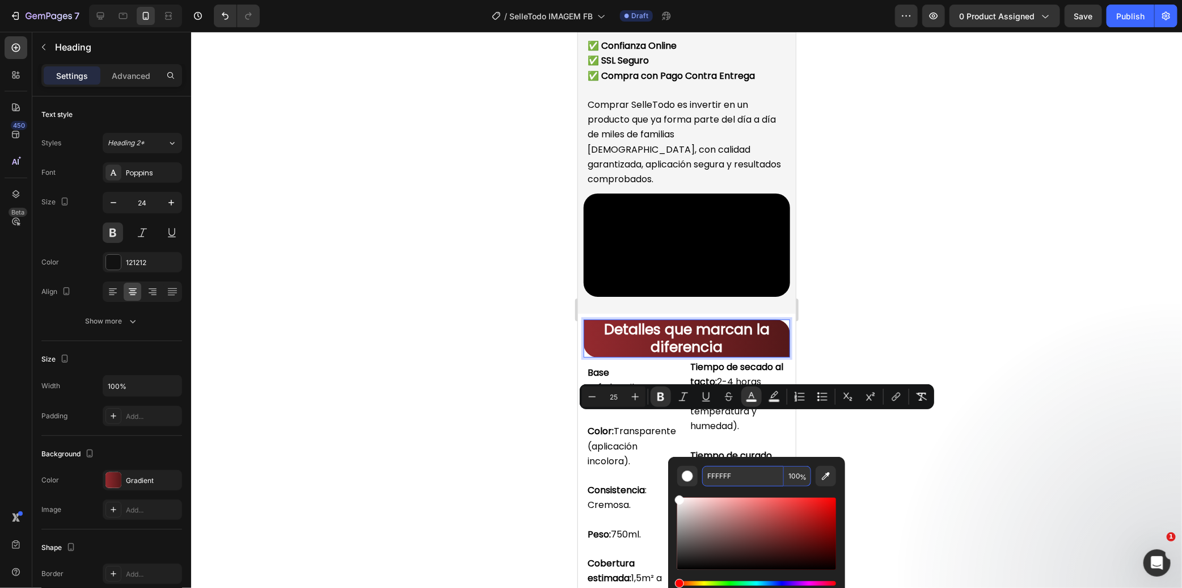
click at [757, 475] on input "FFFFFF" at bounding box center [743, 476] width 82 height 20
paste input "792d2c"
type input "792D2C"
click at [551, 462] on div at bounding box center [686, 310] width 991 height 556
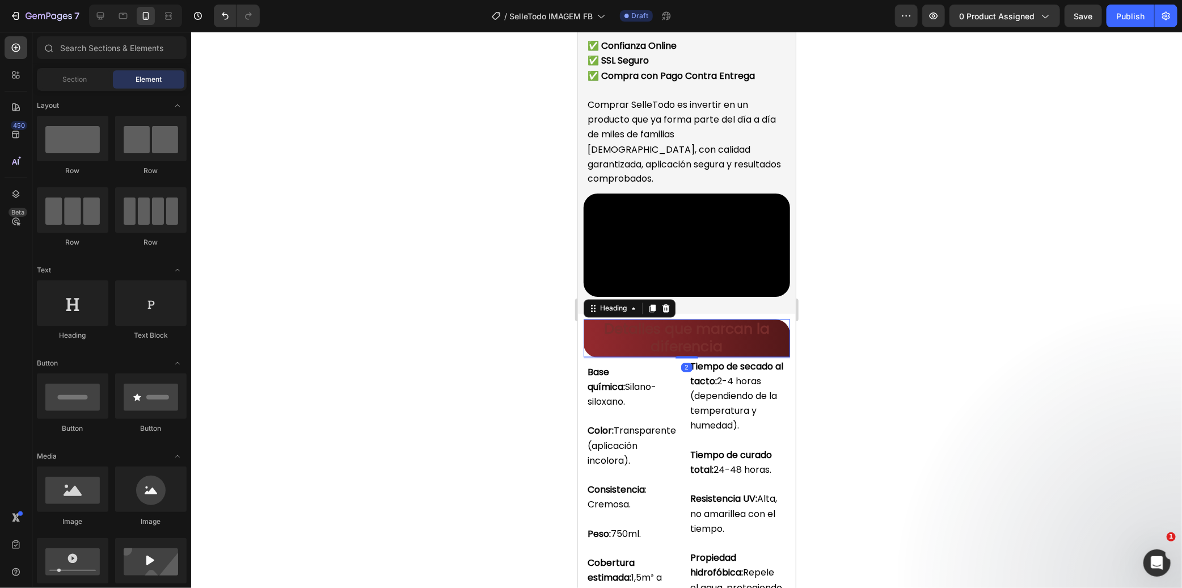
click at [597, 355] on p "⁠⁠⁠⁠⁠⁠⁠ Detalles que marcan la diferencia" at bounding box center [686, 337] width 204 height 35
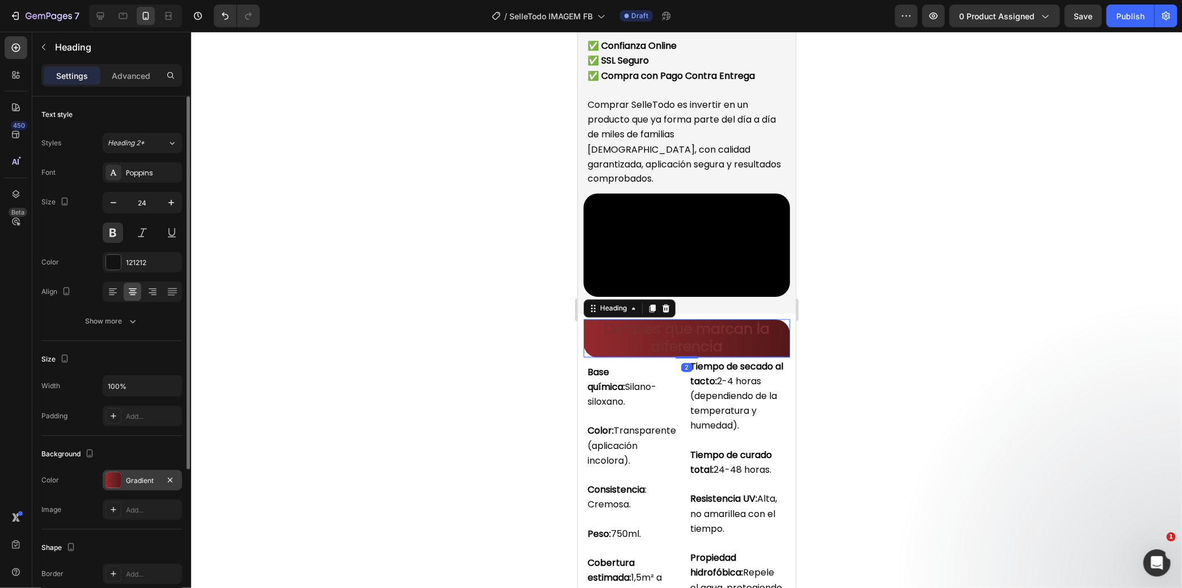
click at [112, 477] on div at bounding box center [114, 480] width 16 height 16
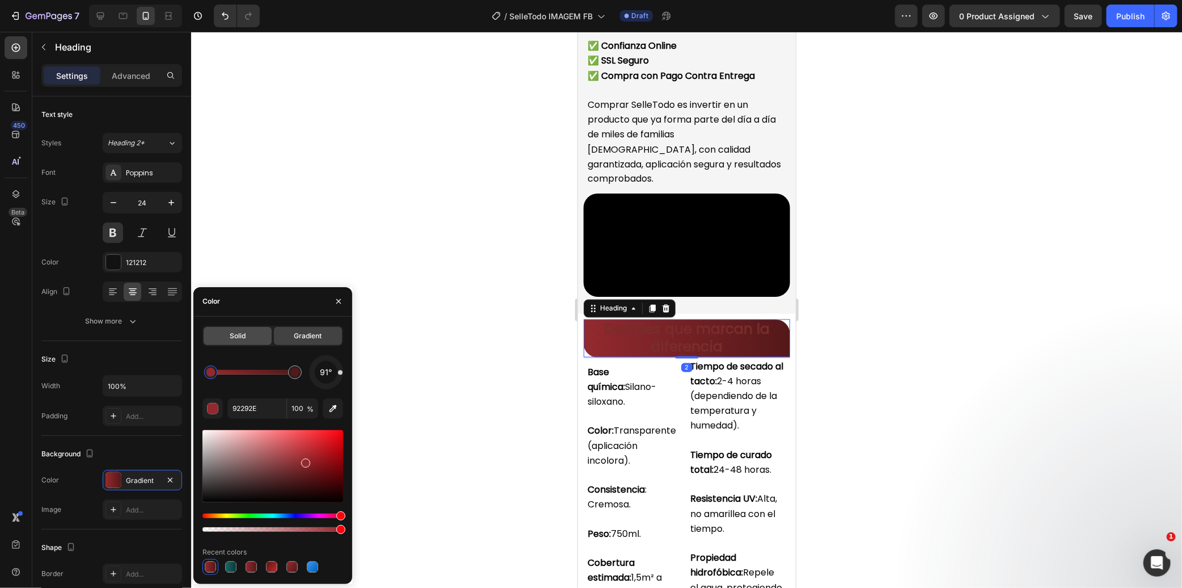
click at [245, 331] on span "Solid" at bounding box center [238, 336] width 16 height 10
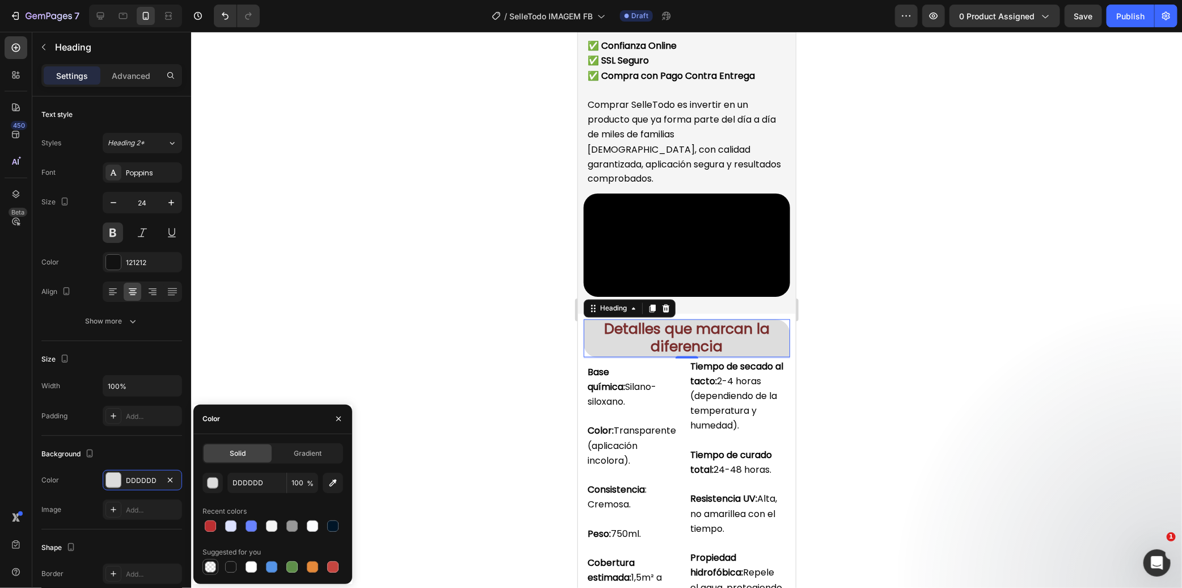
click at [209, 565] on div at bounding box center [210, 566] width 11 height 11
type input "000000"
type input "0"
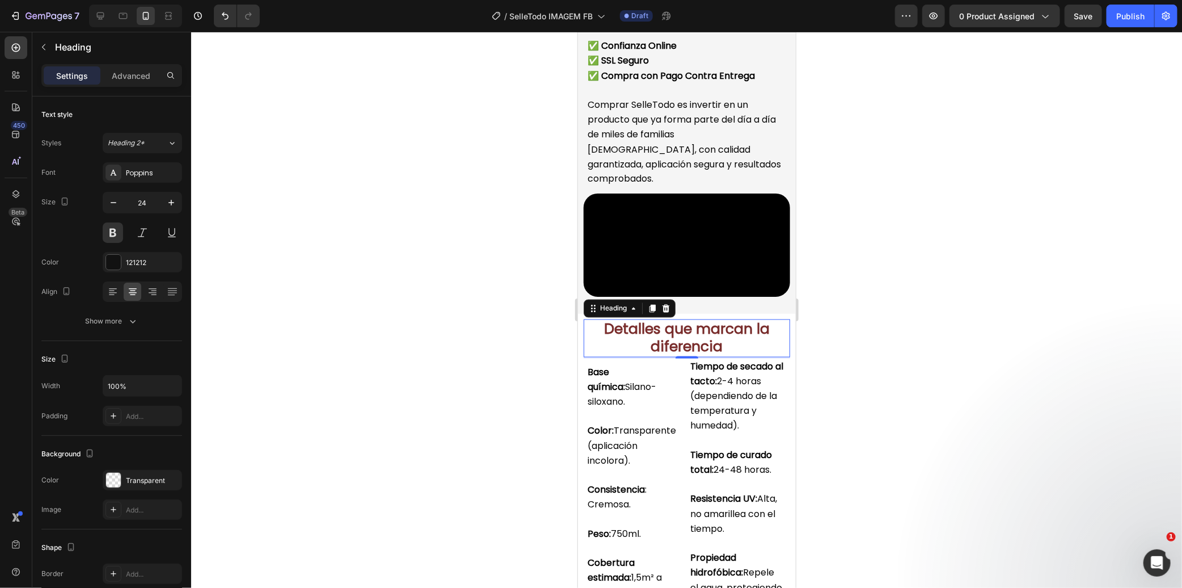
click at [451, 326] on div at bounding box center [686, 310] width 991 height 556
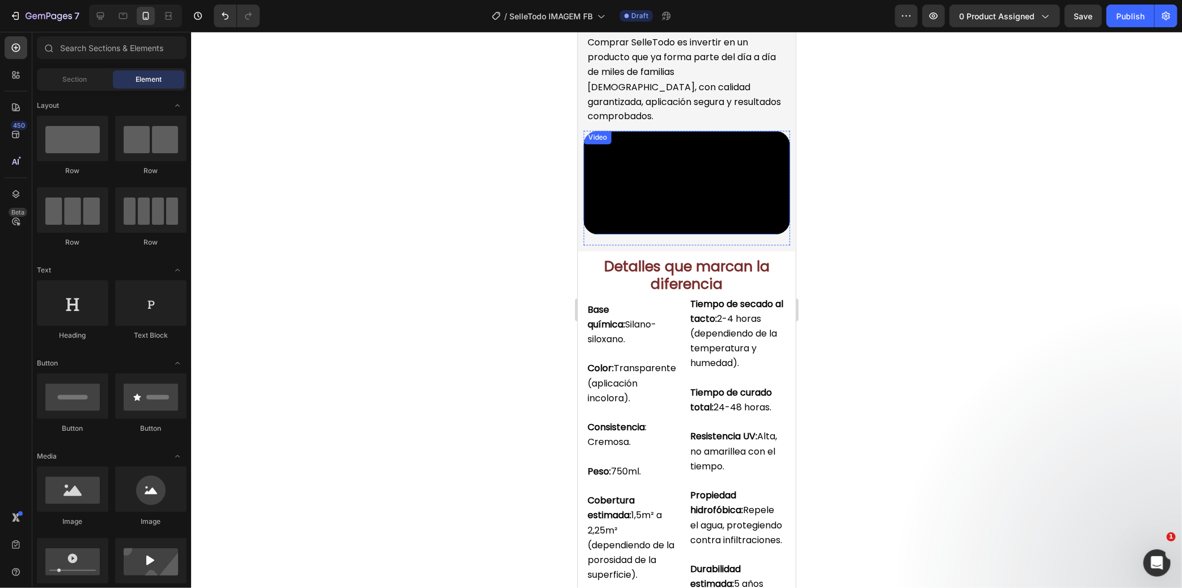
scroll to position [4095, 0]
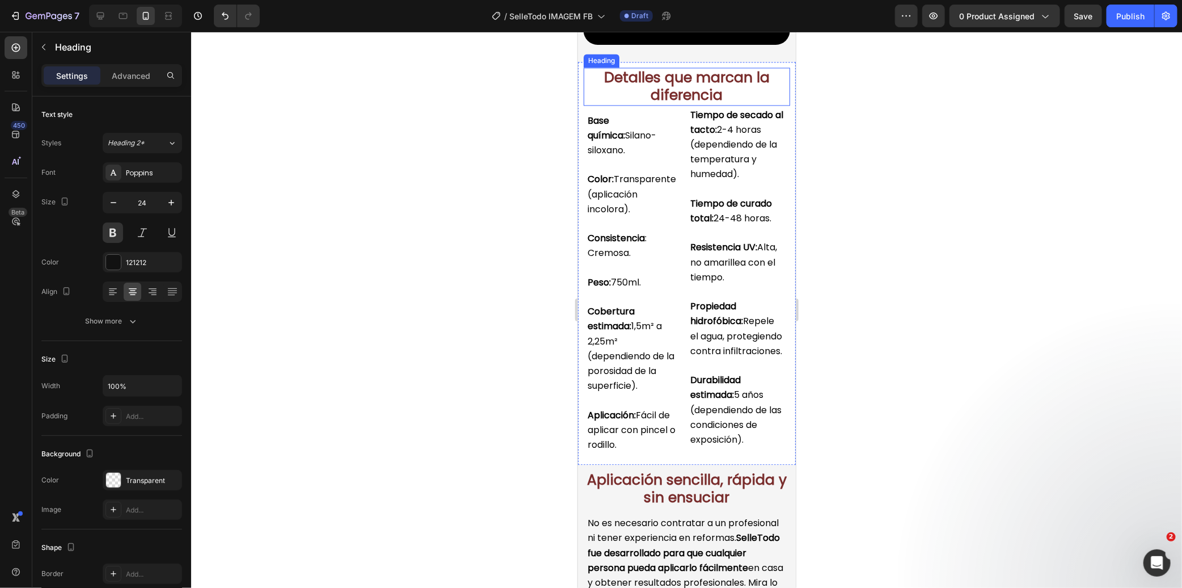
click at [732, 104] on h2 "Detalles que marcan la diferencia" at bounding box center [686, 85] width 206 height 37
click at [134, 78] on p "Advanced" at bounding box center [131, 76] width 39 height 12
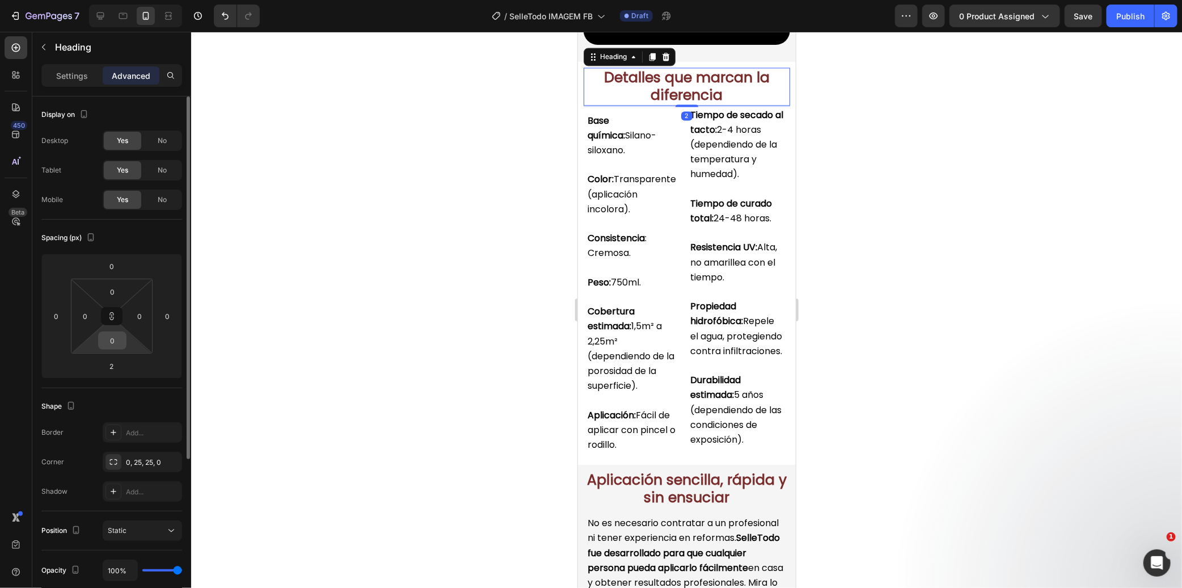
click at [116, 343] on input "0" at bounding box center [112, 340] width 23 height 17
type input "1"
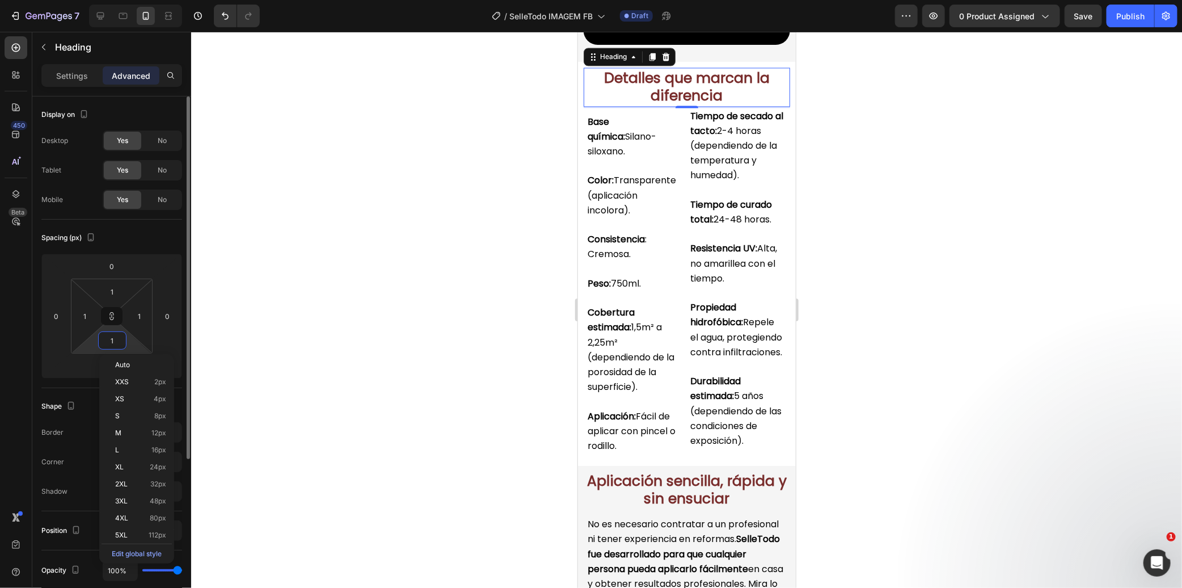
type input "10"
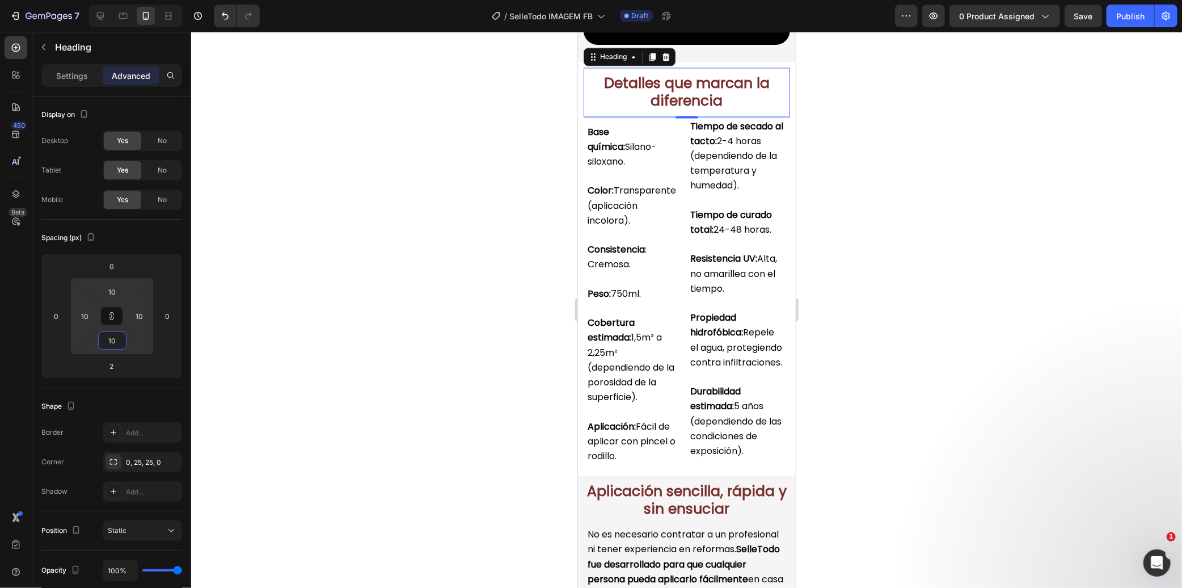
type input "1"
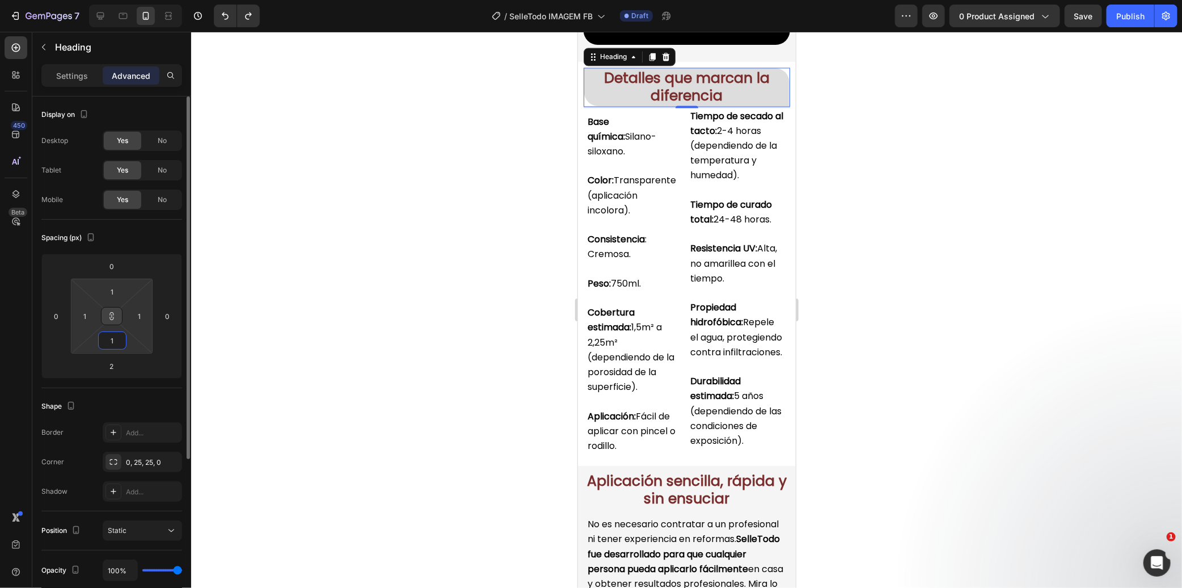
click at [111, 319] on icon at bounding box center [111, 315] width 9 height 9
click at [120, 338] on input "1" at bounding box center [112, 340] width 23 height 17
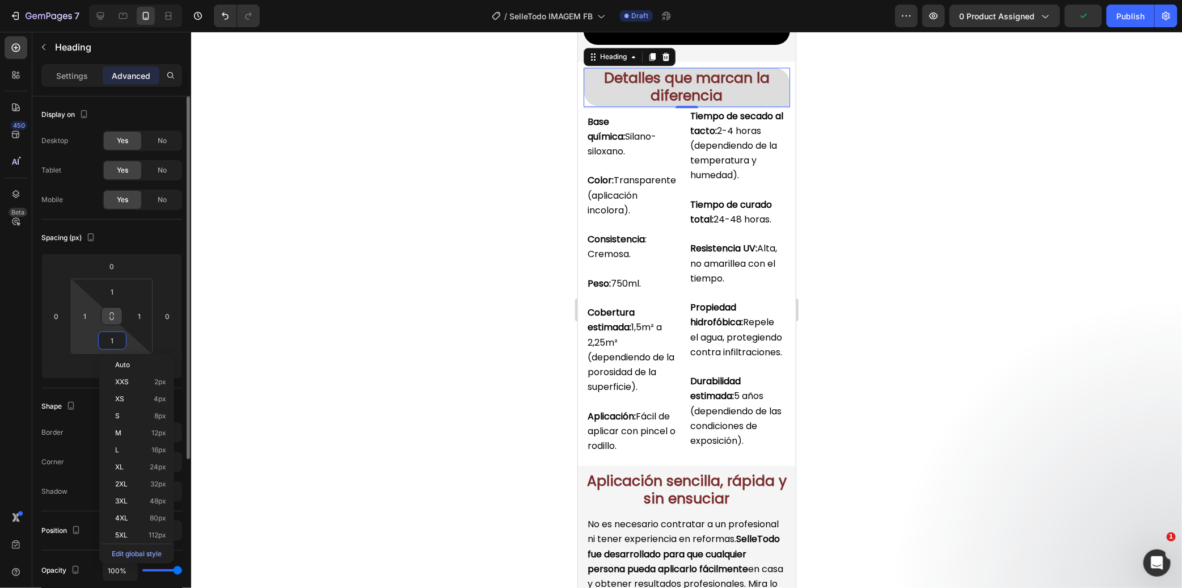
click at [81, 340] on div "1 1 1 1" at bounding box center [112, 316] width 82 height 75
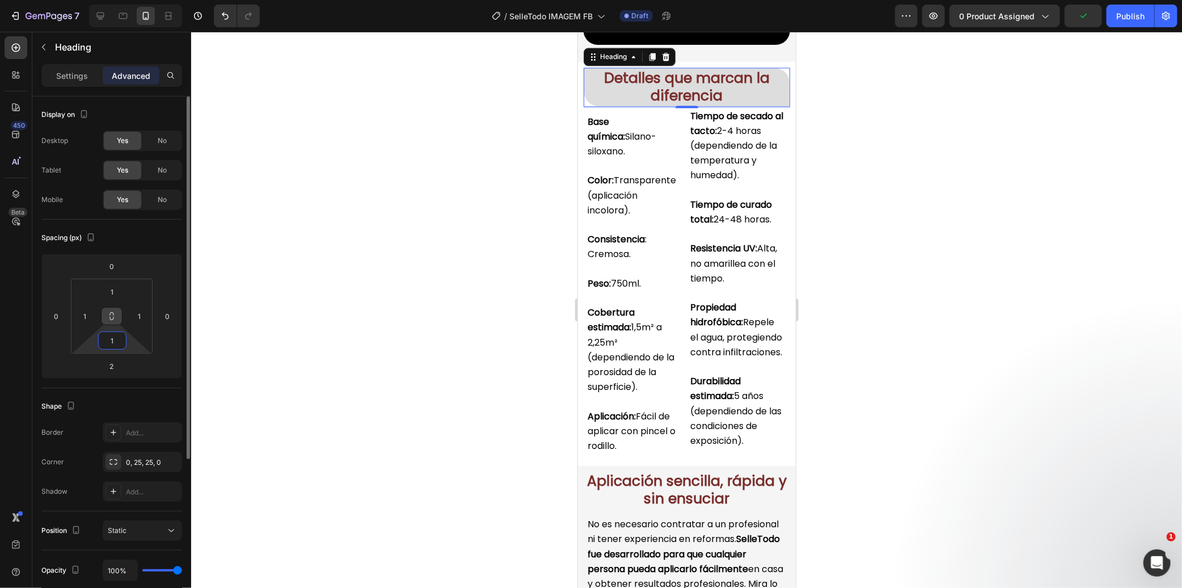
type input "10"
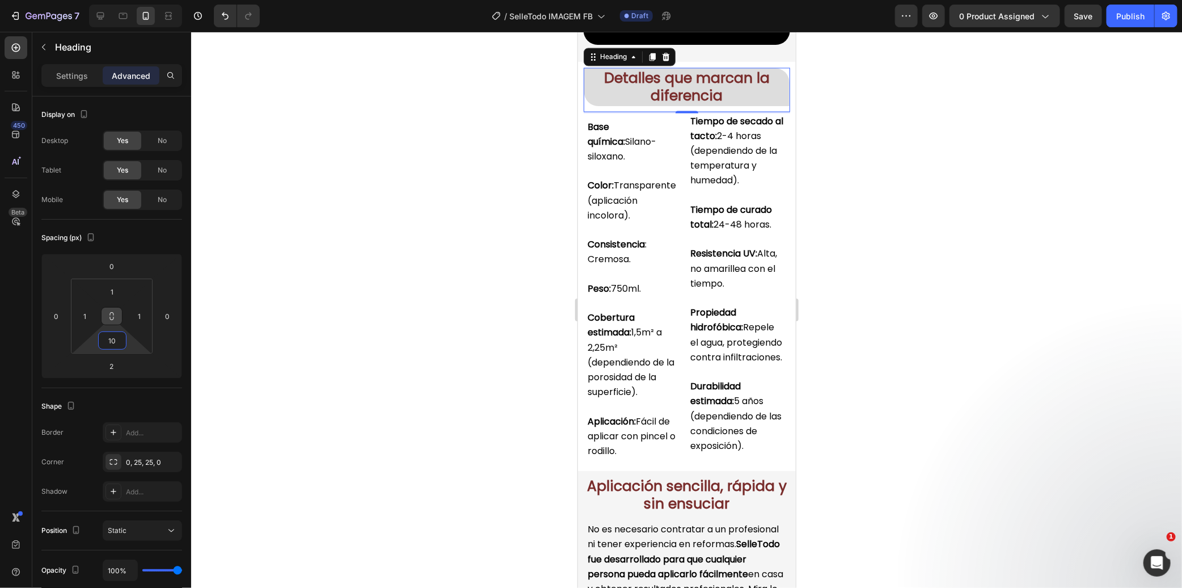
click at [437, 302] on div at bounding box center [686, 310] width 991 height 556
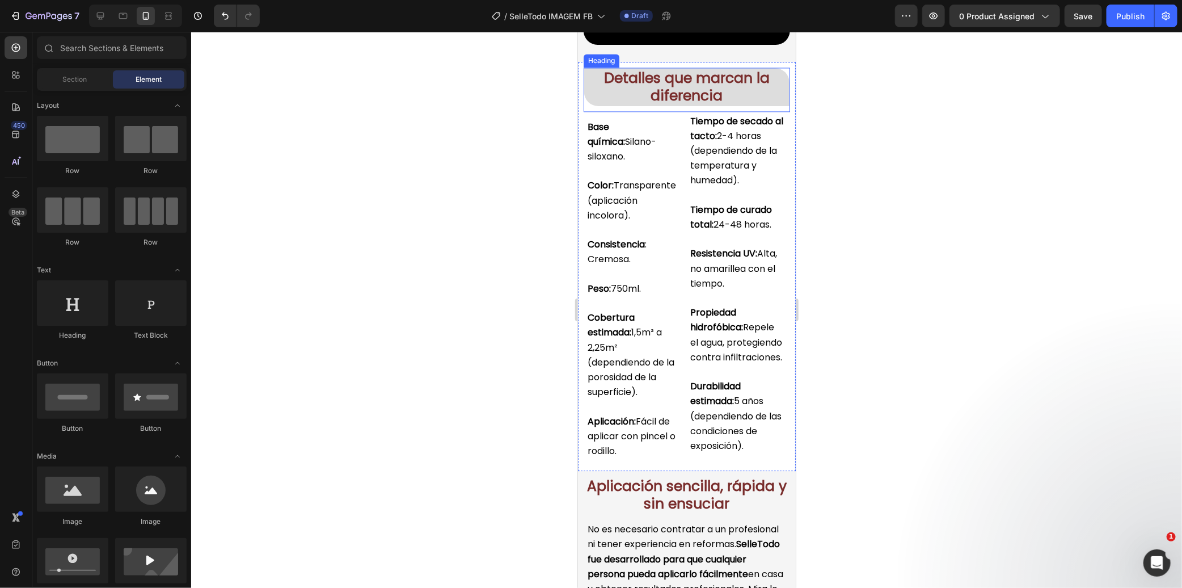
click at [635, 105] on h2 "Detalles que marcan la diferencia" at bounding box center [686, 86] width 205 height 37
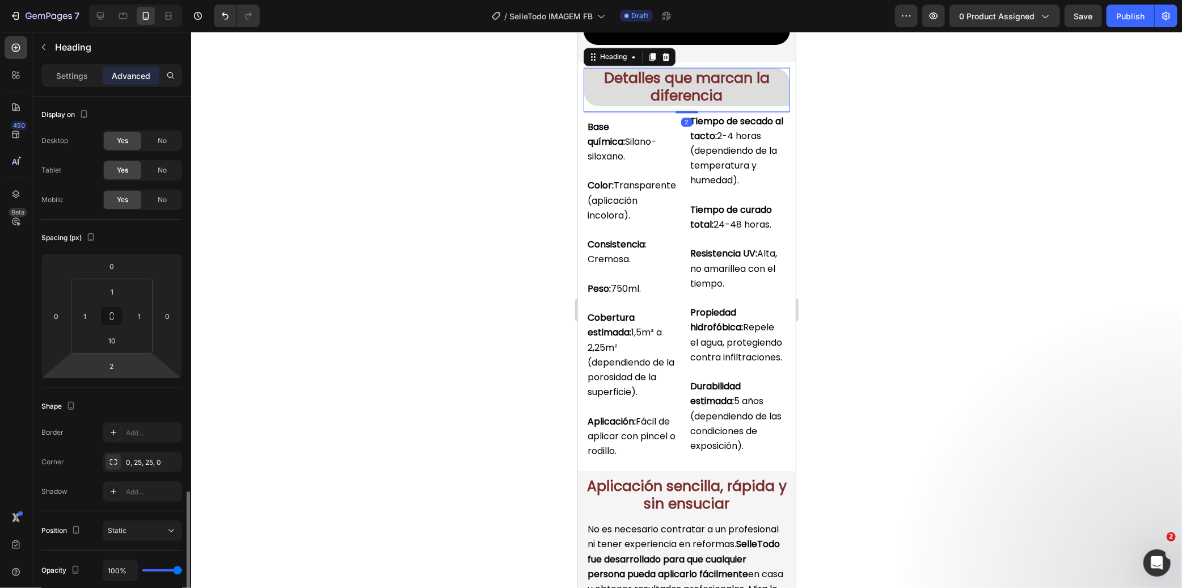
scroll to position [233, 0]
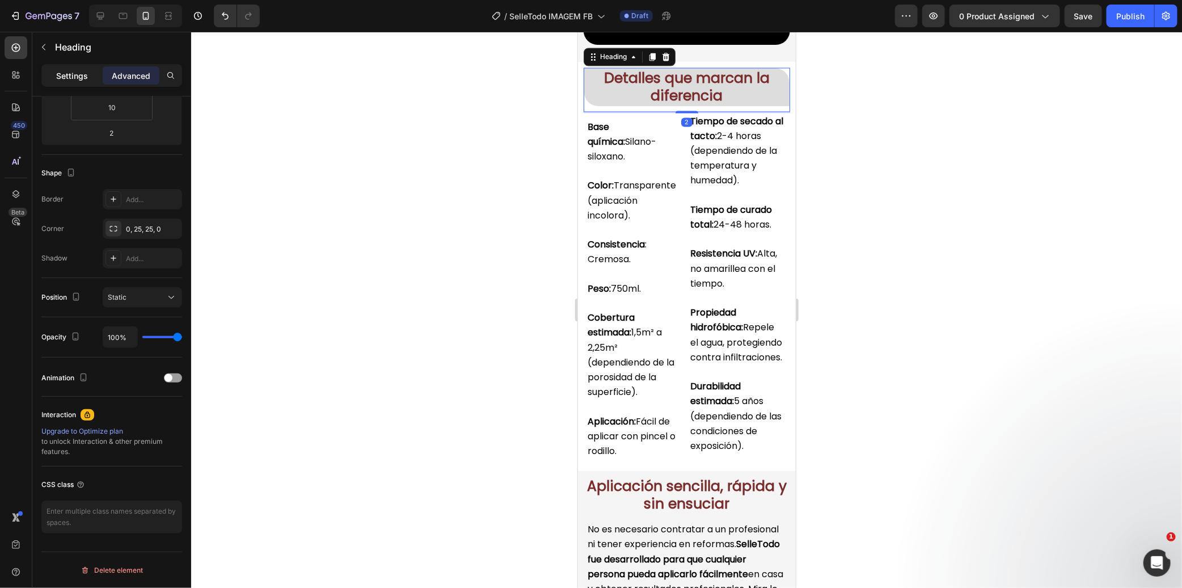
click at [71, 71] on p "Settings" at bounding box center [72, 76] width 32 height 12
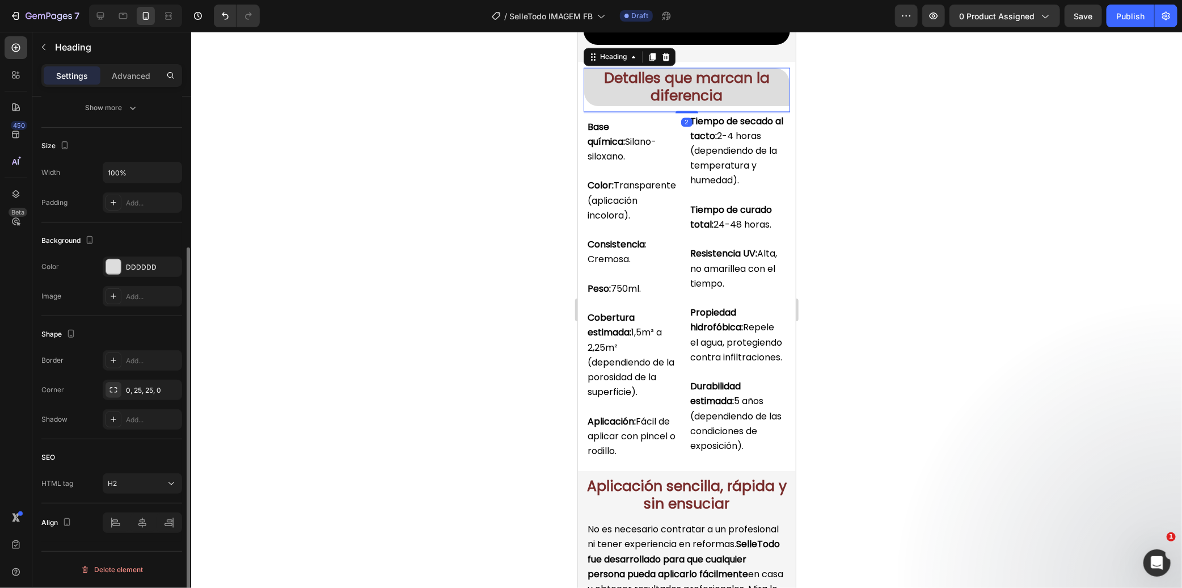
scroll to position [213, 0]
click at [132, 263] on div "DDDDDD" at bounding box center [142, 268] width 33 height 10
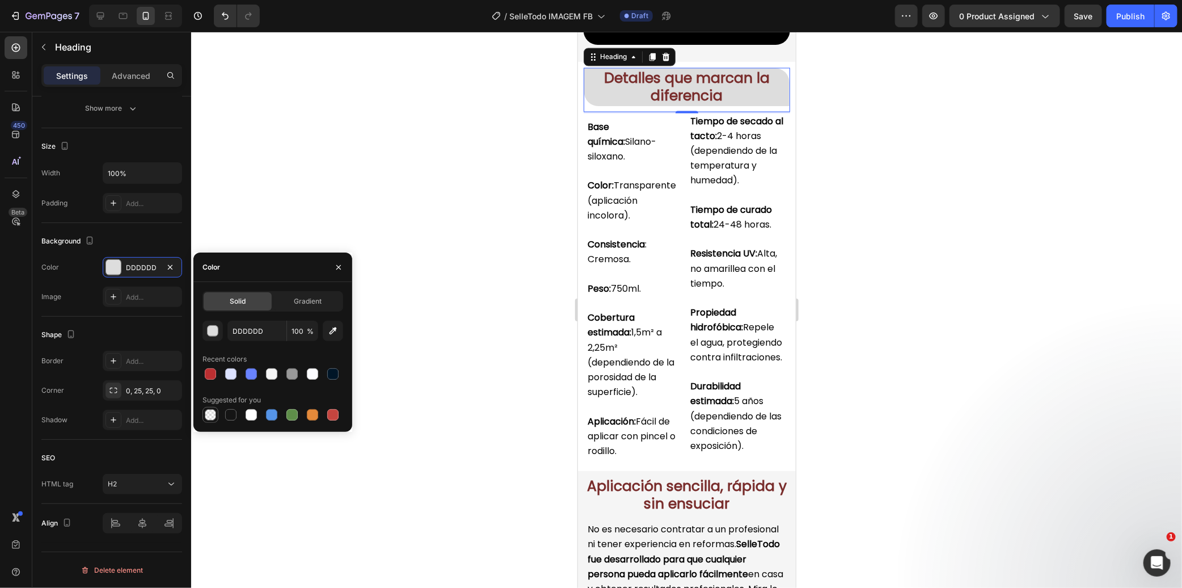
click at [208, 416] on div at bounding box center [210, 414] width 11 height 11
type input "000000"
type input "0"
click at [420, 259] on div at bounding box center [686, 310] width 991 height 556
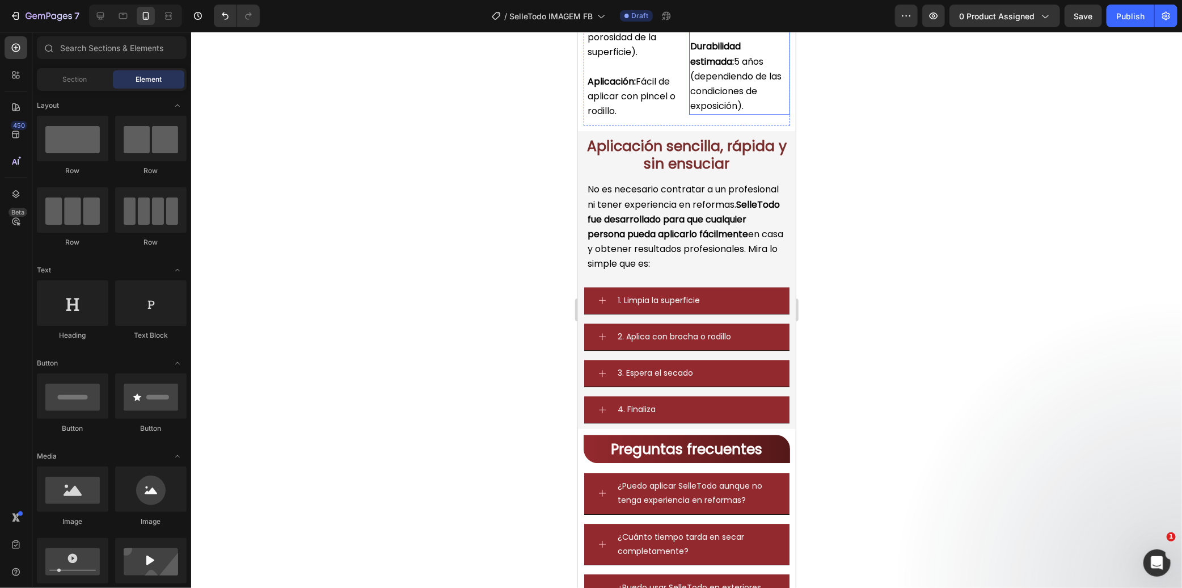
scroll to position [4662, 0]
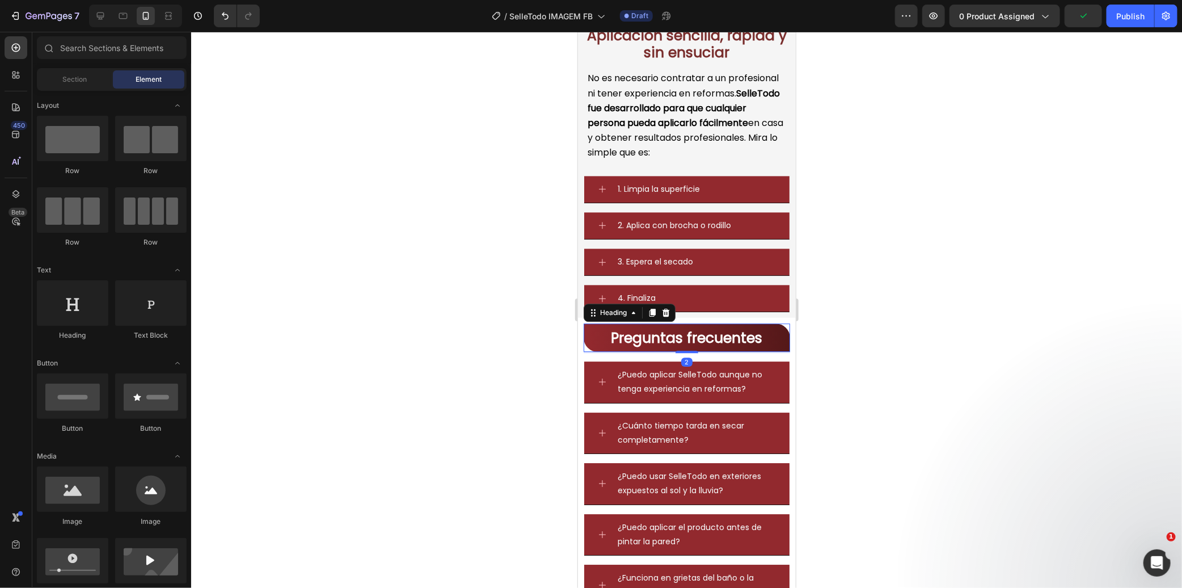
click at [770, 351] on h2 "Preguntas frecuentes" at bounding box center [686, 337] width 206 height 28
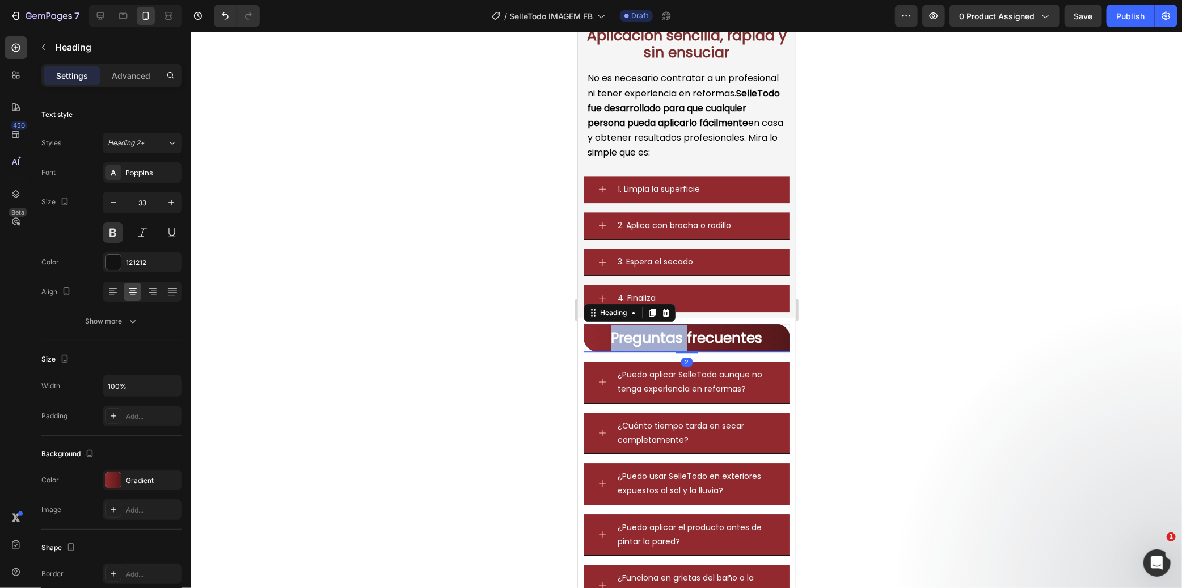
click at [642, 347] on strong "Preguntas frecuentes" at bounding box center [686, 337] width 151 height 20
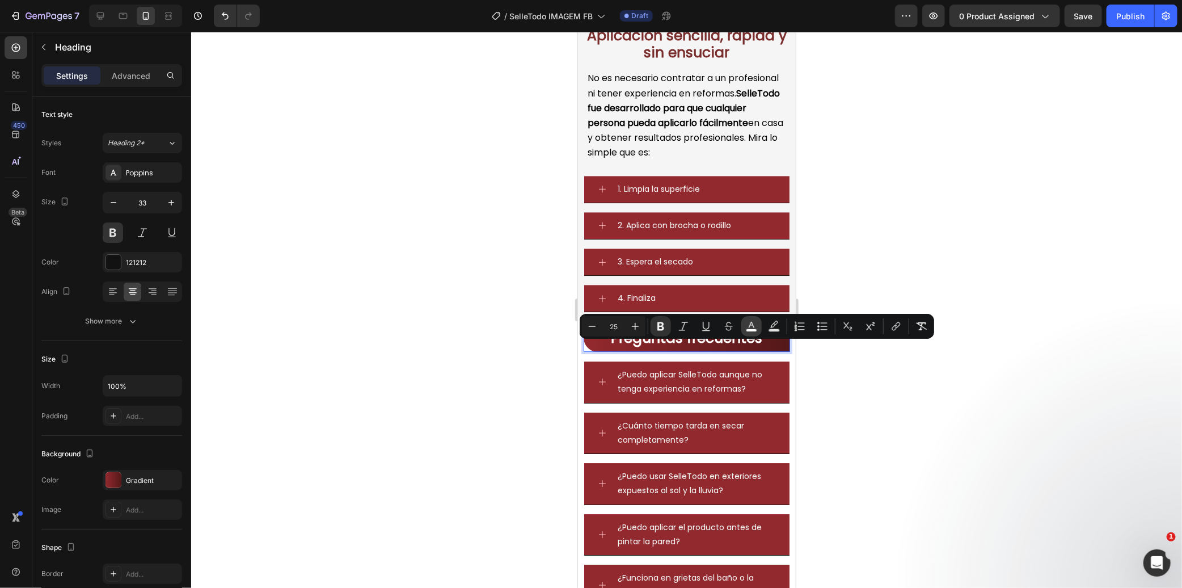
click at [748, 325] on icon "Editor contextual toolbar" at bounding box center [751, 326] width 11 height 11
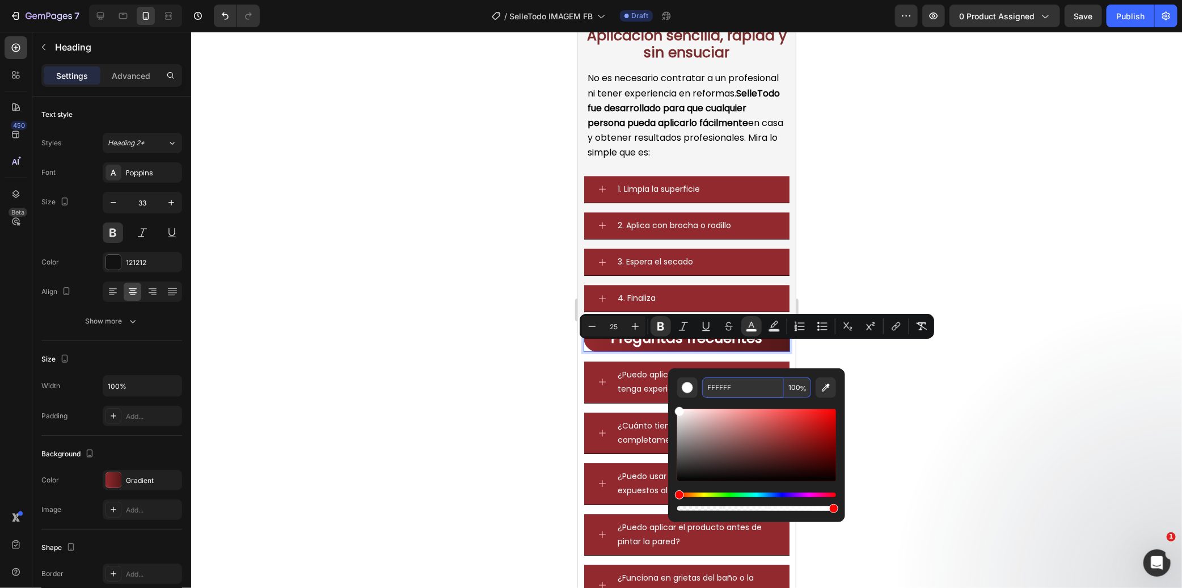
click at [738, 390] on input "FFFFFF" at bounding box center [743, 387] width 82 height 20
paste input "792d2c"
type input "792D2C"
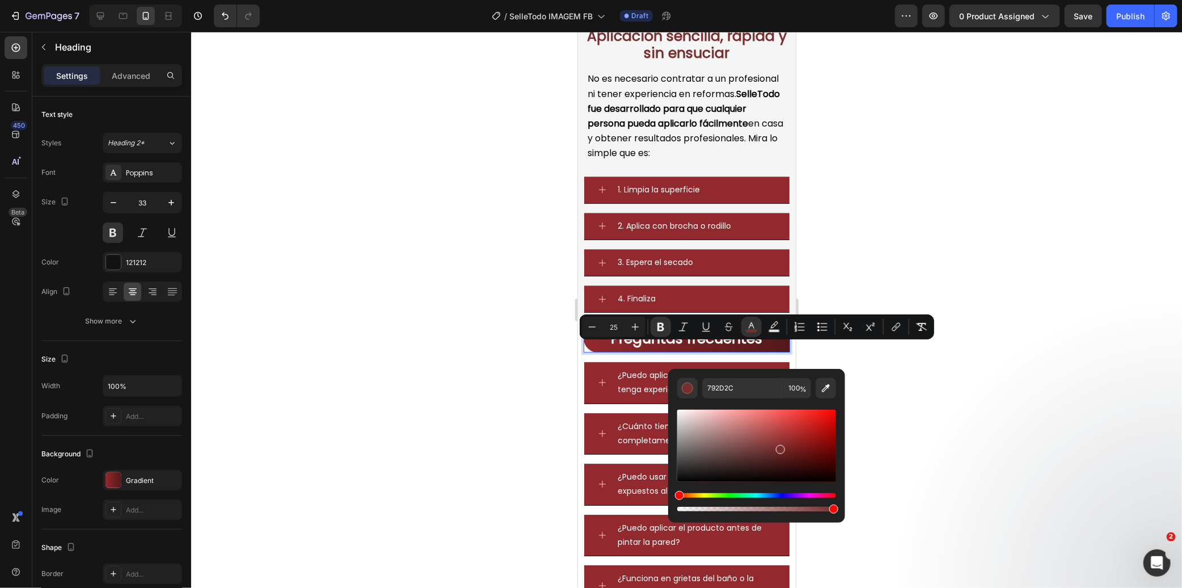
click at [492, 387] on div at bounding box center [686, 310] width 991 height 556
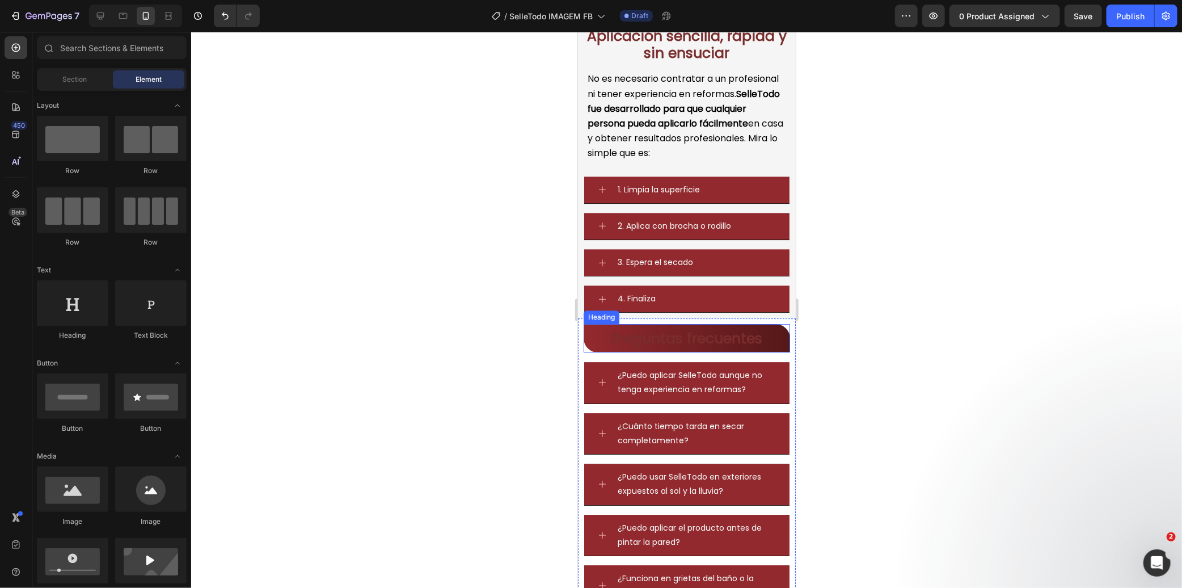
click at [591, 349] on p "⁠⁠⁠⁠⁠⁠⁠ Preguntas frecuentes" at bounding box center [686, 337] width 204 height 26
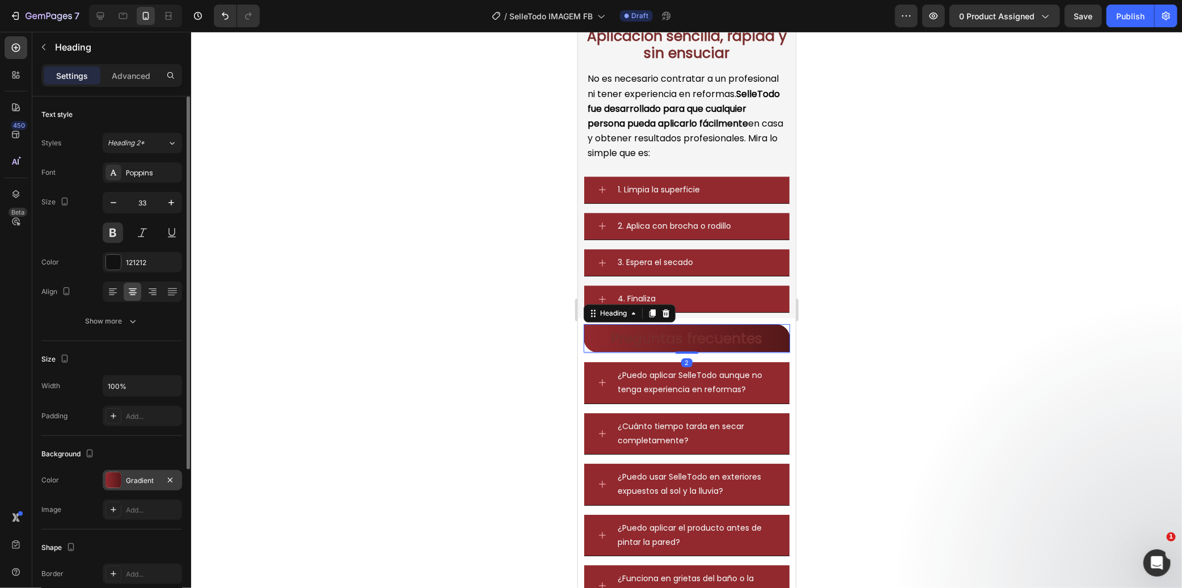
click at [157, 473] on div "Gradient" at bounding box center [142, 480] width 79 height 20
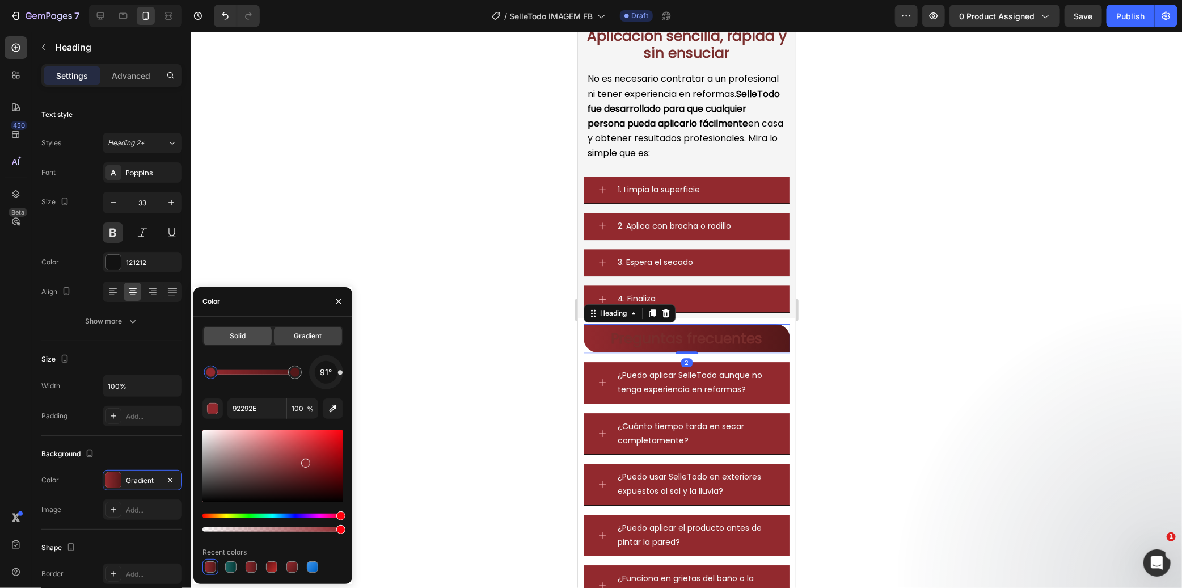
click at [228, 339] on div "Solid" at bounding box center [238, 336] width 68 height 18
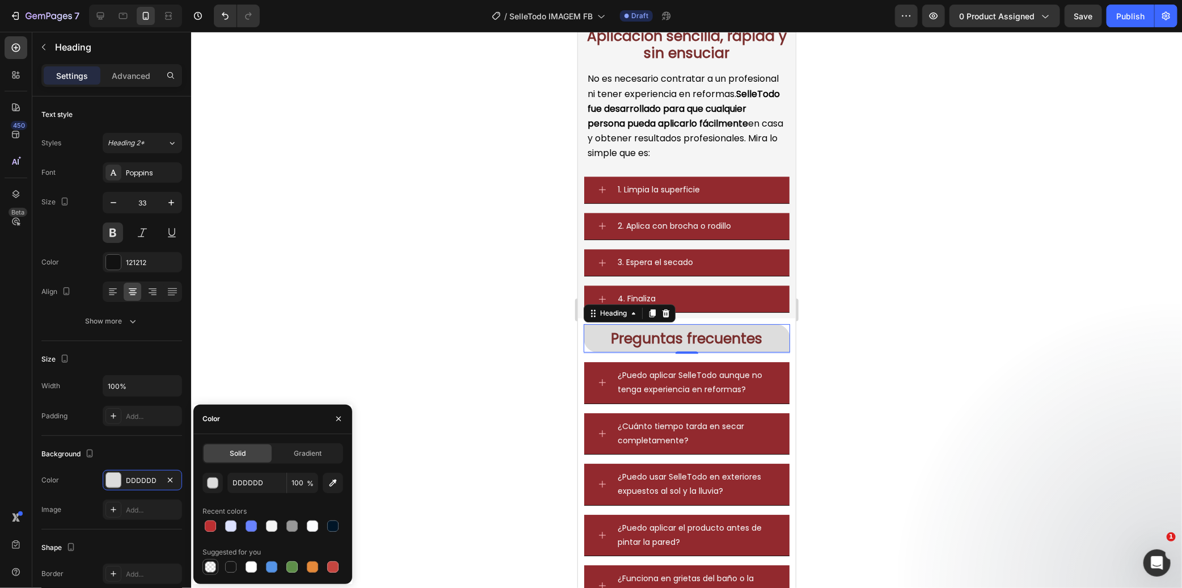
click at [205, 566] on div at bounding box center [210, 566] width 11 height 11
type input "000000"
type input "0"
click at [359, 284] on div at bounding box center [686, 310] width 991 height 556
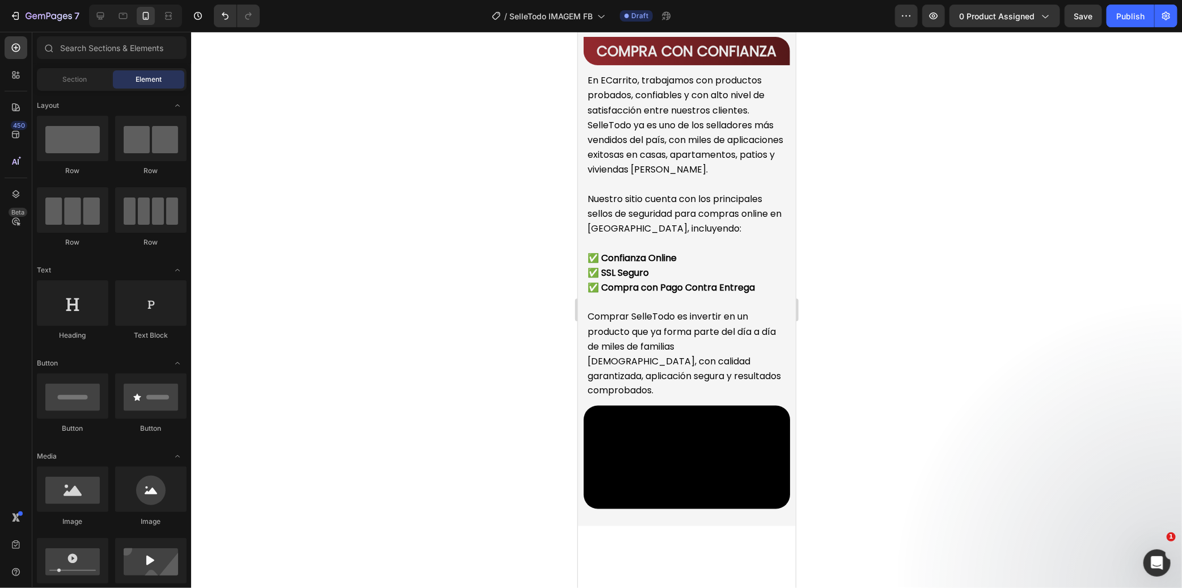
scroll to position [3464, 0]
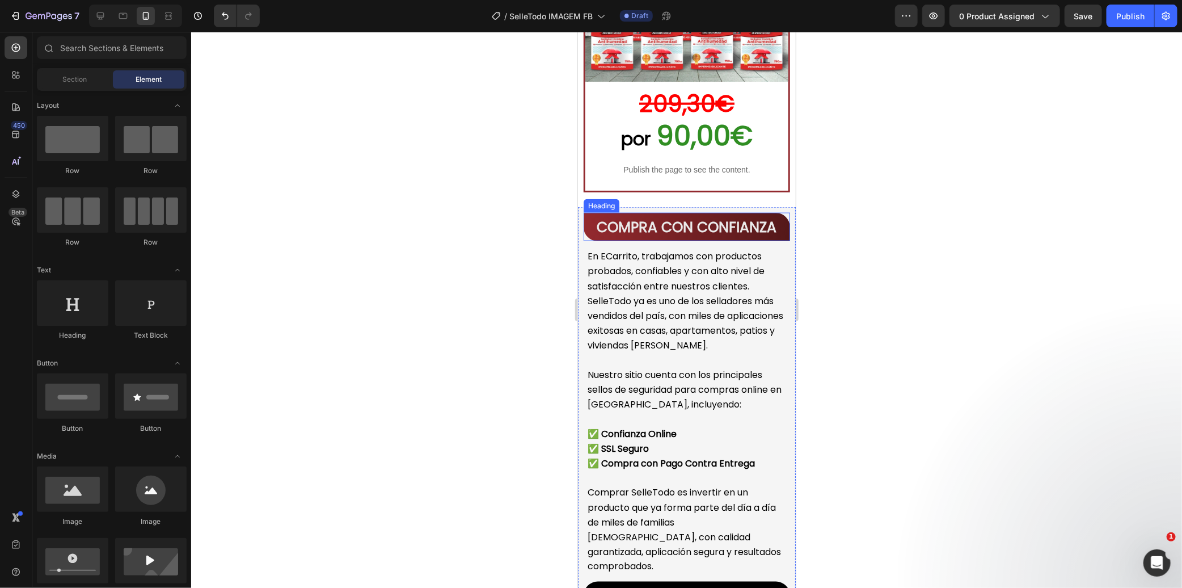
click at [740, 217] on strong "COMPRA CON CONFIANZA" at bounding box center [687, 227] width 180 height 20
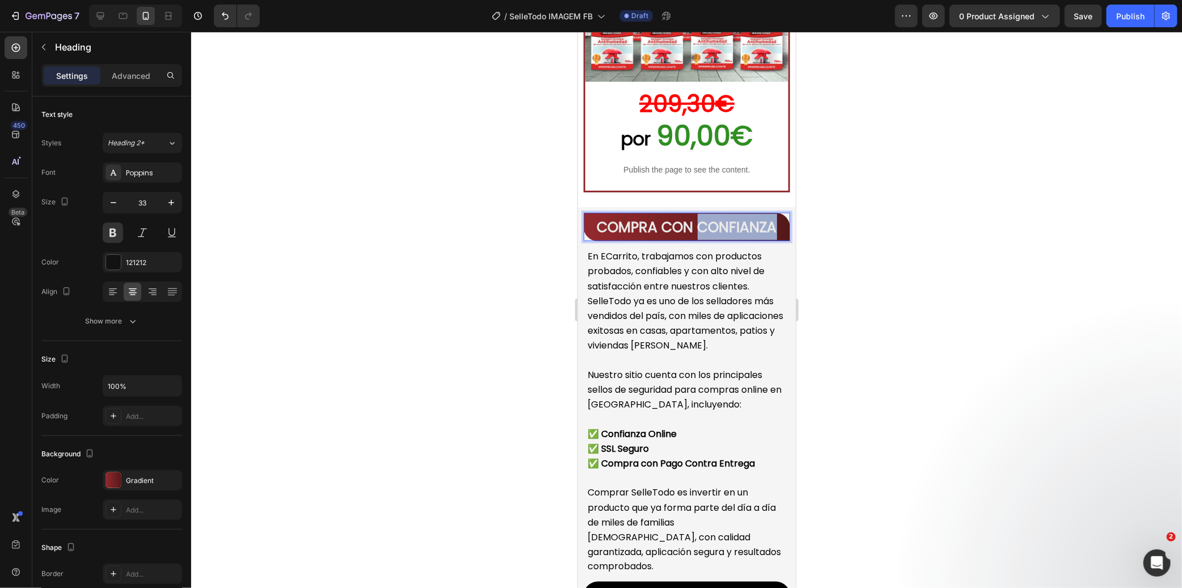
click at [739, 217] on strong "COMPRA CON CONFIANZA" at bounding box center [687, 227] width 180 height 20
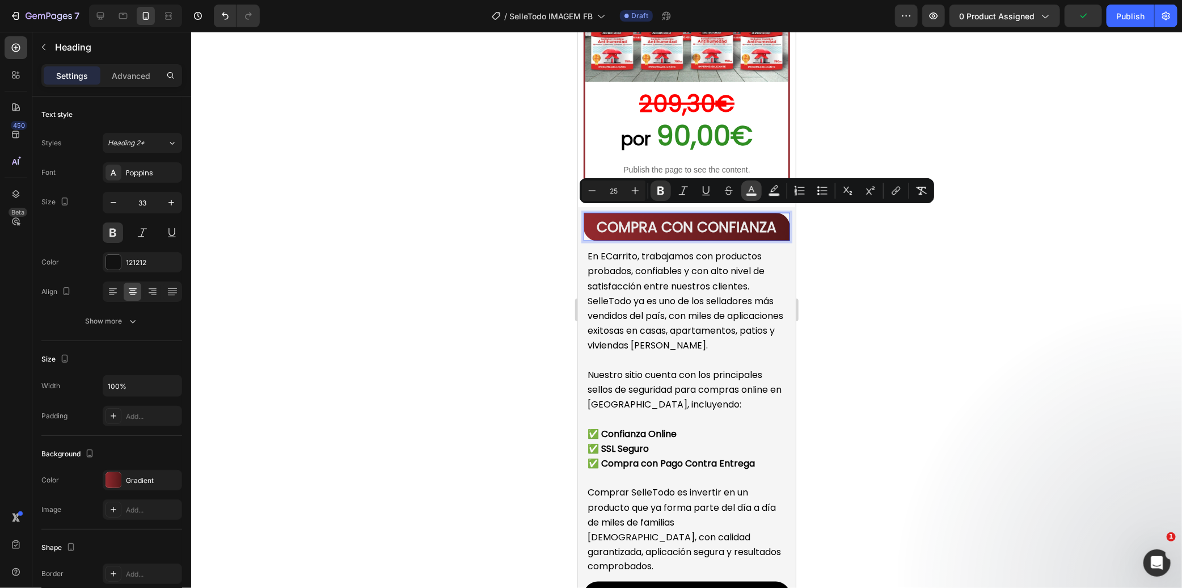
click at [753, 185] on icon "Editor contextual toolbar" at bounding box center [751, 190] width 11 height 11
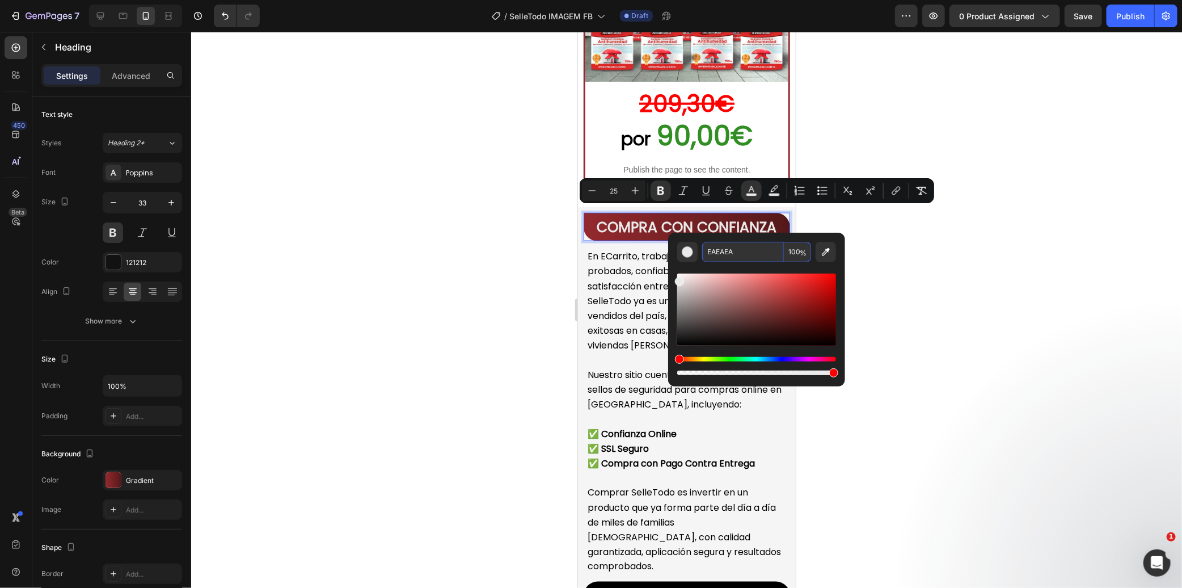
click at [757, 255] on input "EAEAEA" at bounding box center [743, 252] width 82 height 20
paste input "792d2c"
type input "792D2C"
click at [588, 223] on p "COMPRA CON CONFIANZA" at bounding box center [686, 226] width 204 height 26
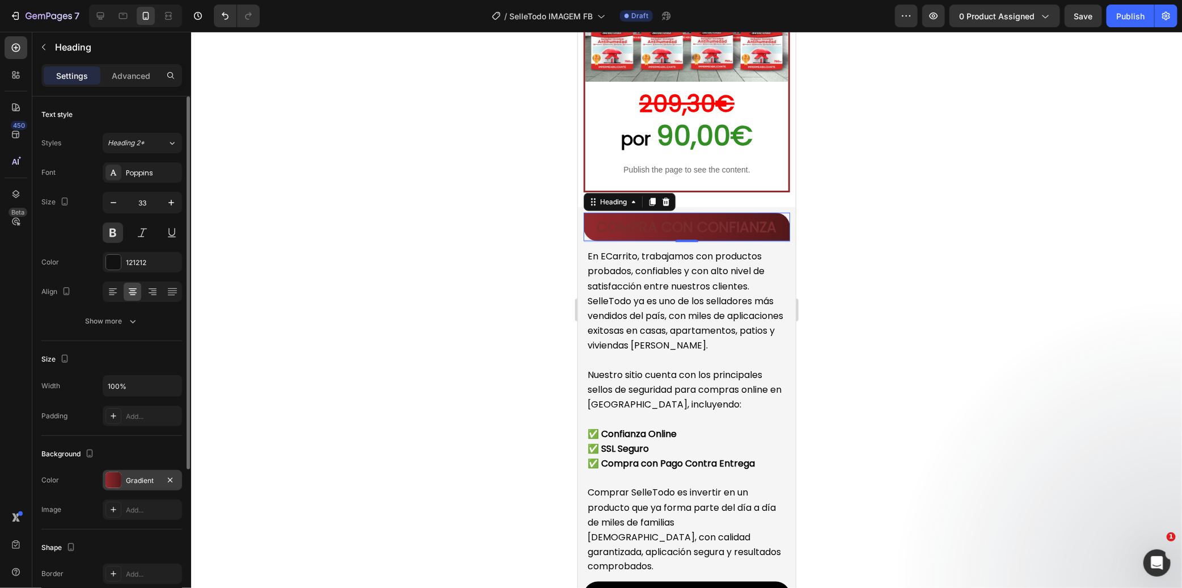
click at [138, 488] on div "Gradient" at bounding box center [142, 480] width 79 height 20
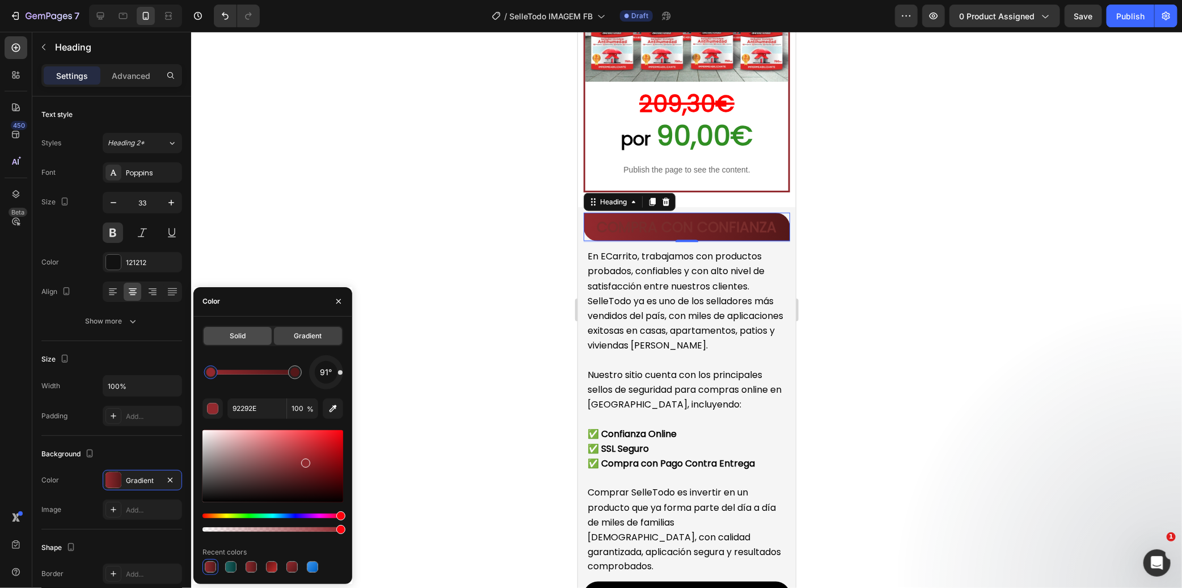
click at [235, 338] on span "Solid" at bounding box center [238, 336] width 16 height 10
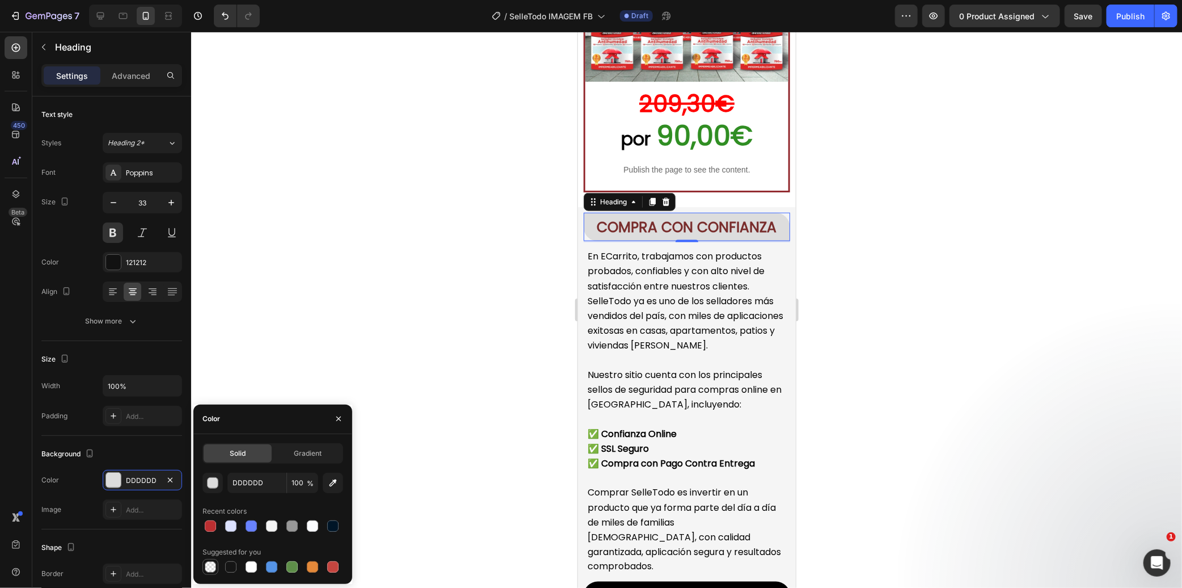
click at [208, 564] on div at bounding box center [210, 566] width 11 height 11
type input "000000"
type input "0"
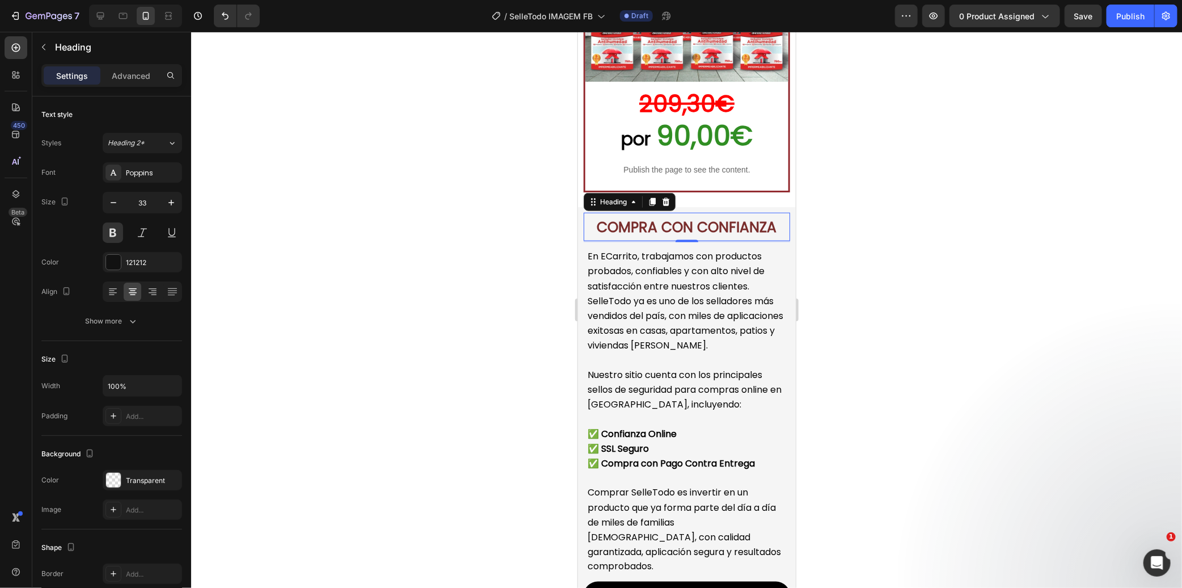
click at [376, 265] on div at bounding box center [686, 310] width 991 height 556
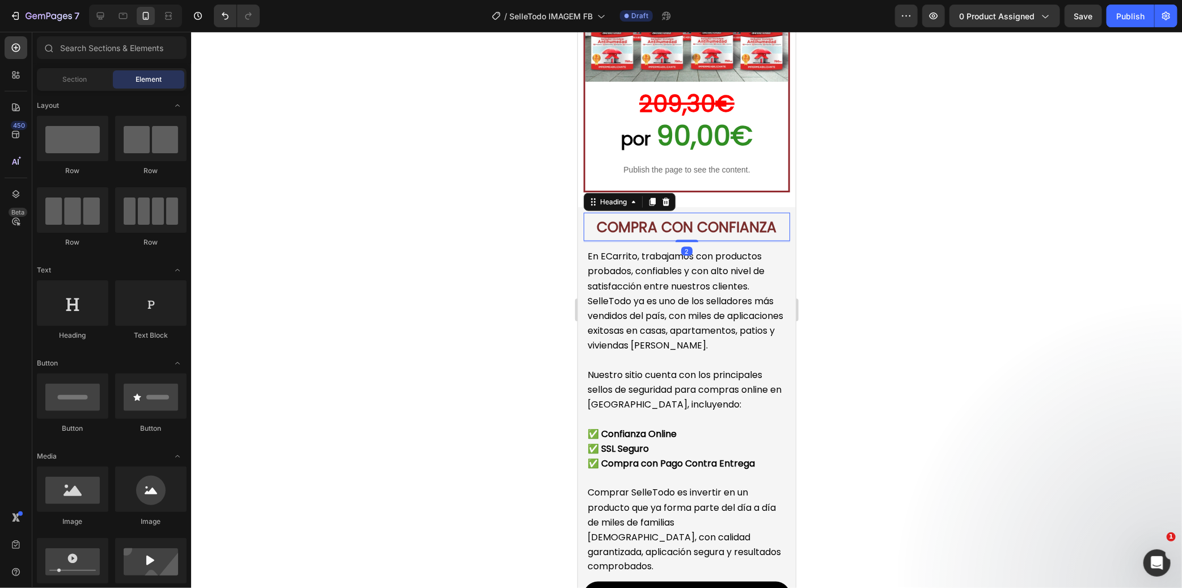
click at [673, 218] on strong "COMPRA CON CONFIANZA" at bounding box center [687, 227] width 180 height 20
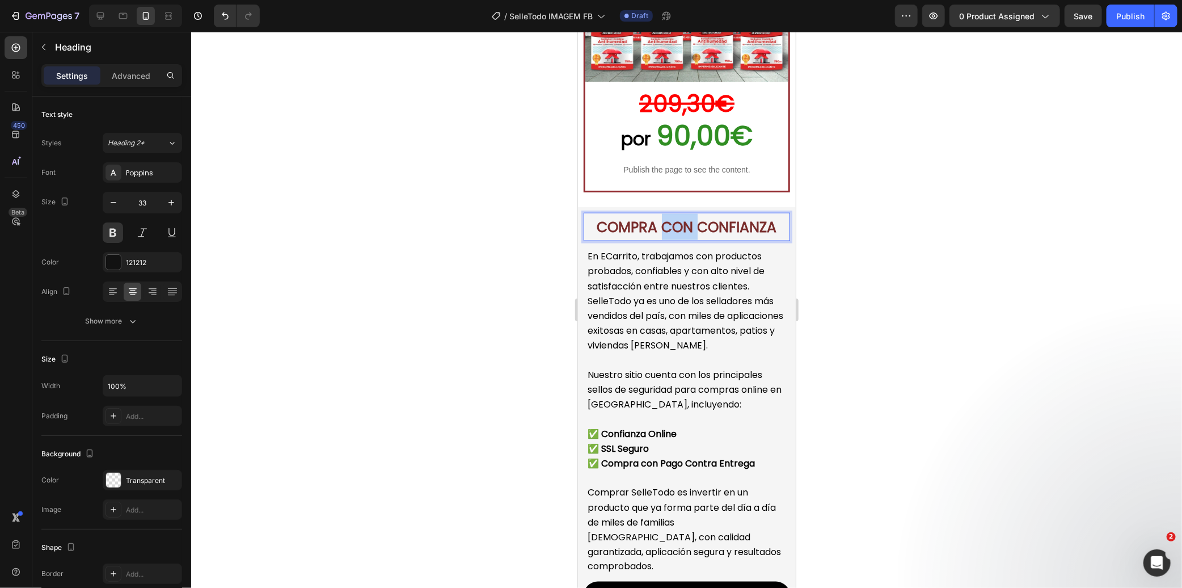
click at [673, 218] on strong "COMPRA CON CONFIANZA" at bounding box center [687, 227] width 180 height 20
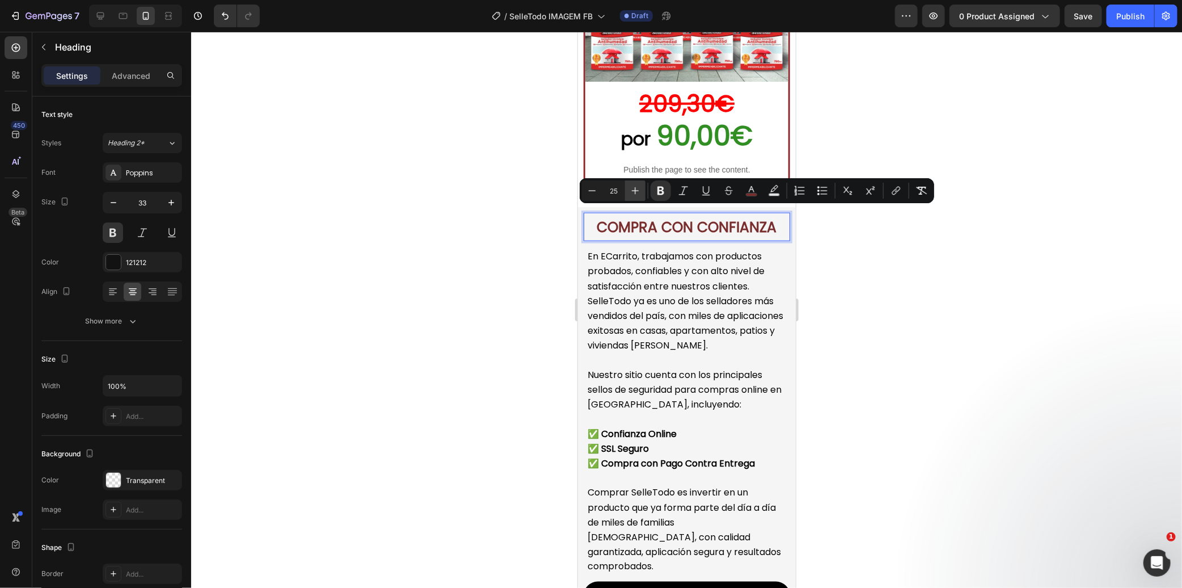
click at [639, 191] on icon "Editor contextual toolbar" at bounding box center [635, 190] width 11 height 11
type input "29"
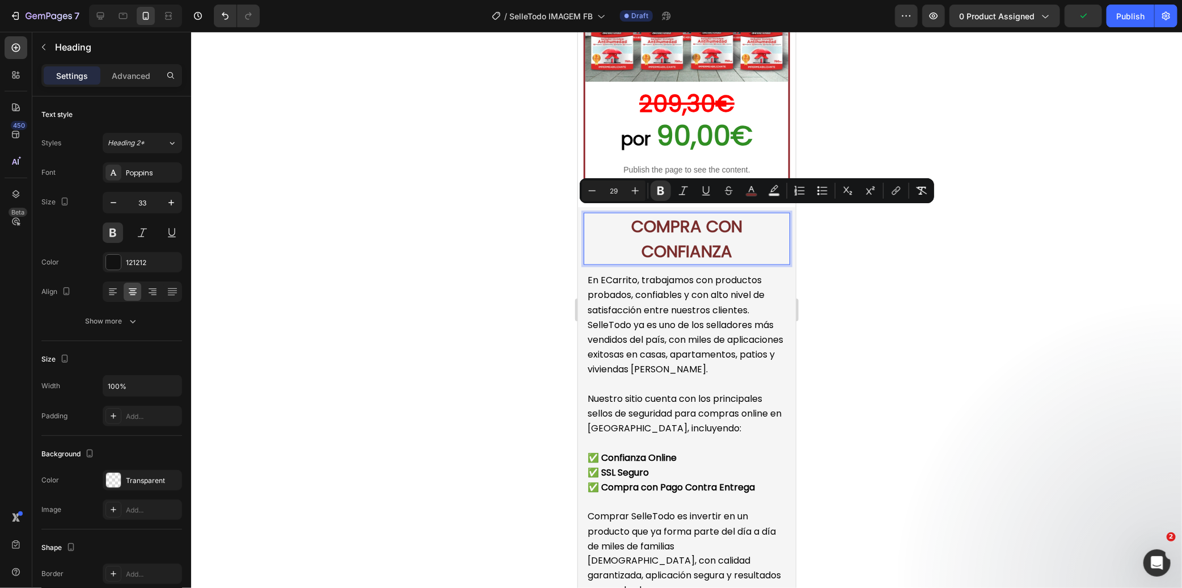
click at [472, 269] on div at bounding box center [686, 310] width 991 height 556
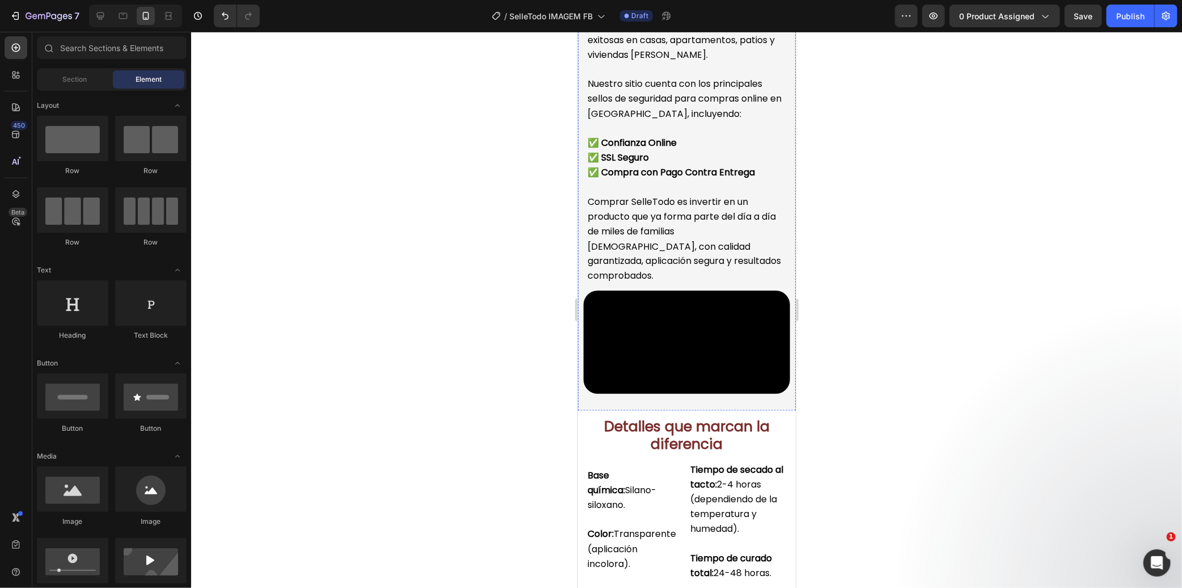
scroll to position [3842, 0]
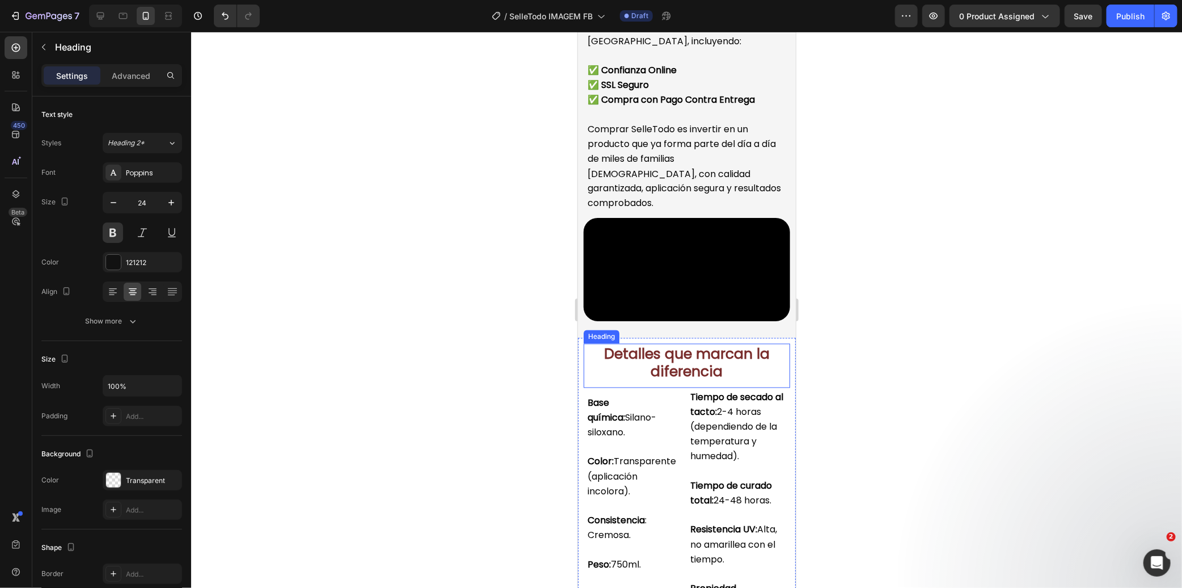
click at [679, 381] on strong "Detalles que marcan la diferencia" at bounding box center [687, 362] width 166 height 37
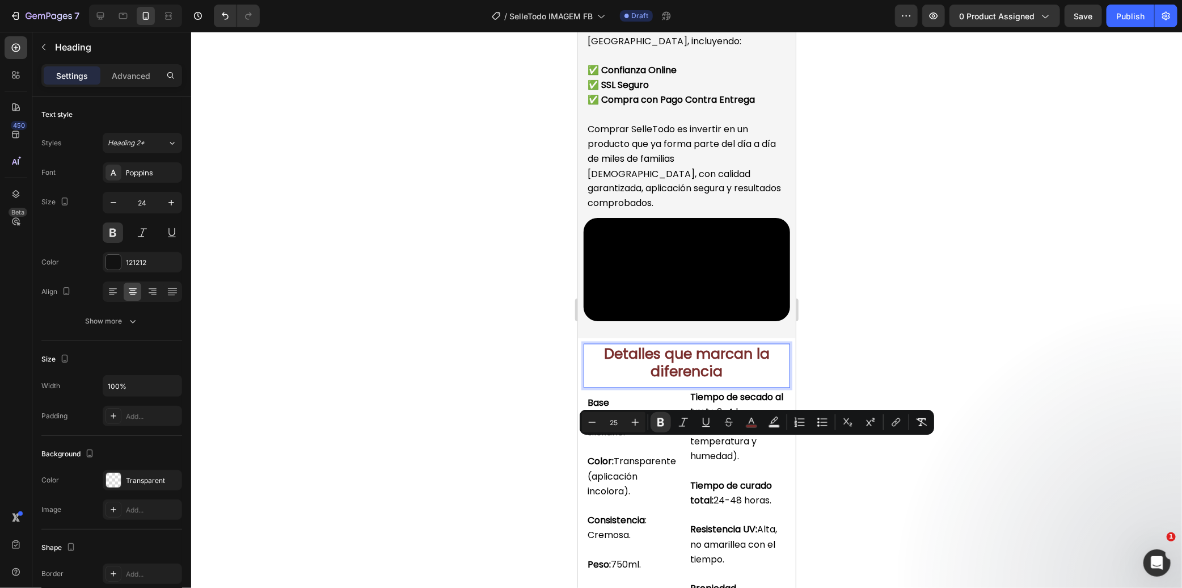
drag, startPoint x: 519, startPoint y: 362, endPoint x: 518, endPoint y: 339, distance: 22.7
click at [520, 362] on div at bounding box center [686, 310] width 991 height 556
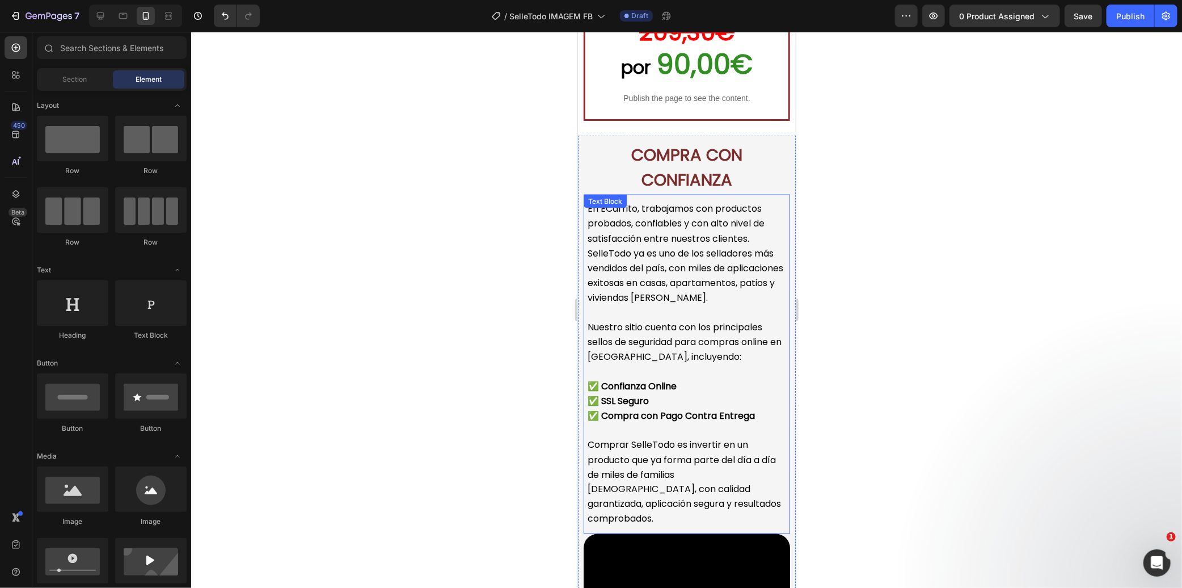
scroll to position [3527, 0]
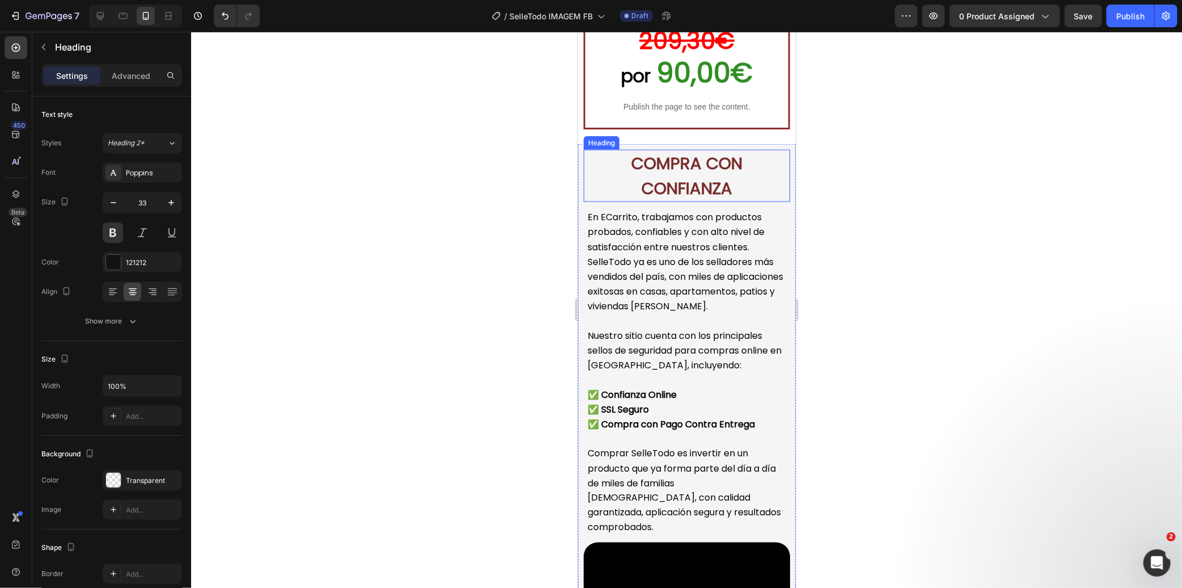
click at [671, 162] on strong "COMPRA CON CONFIANZA" at bounding box center [686, 175] width 111 height 48
click at [663, 172] on strong "COMPRA CON CONFIANZA" at bounding box center [686, 175] width 111 height 48
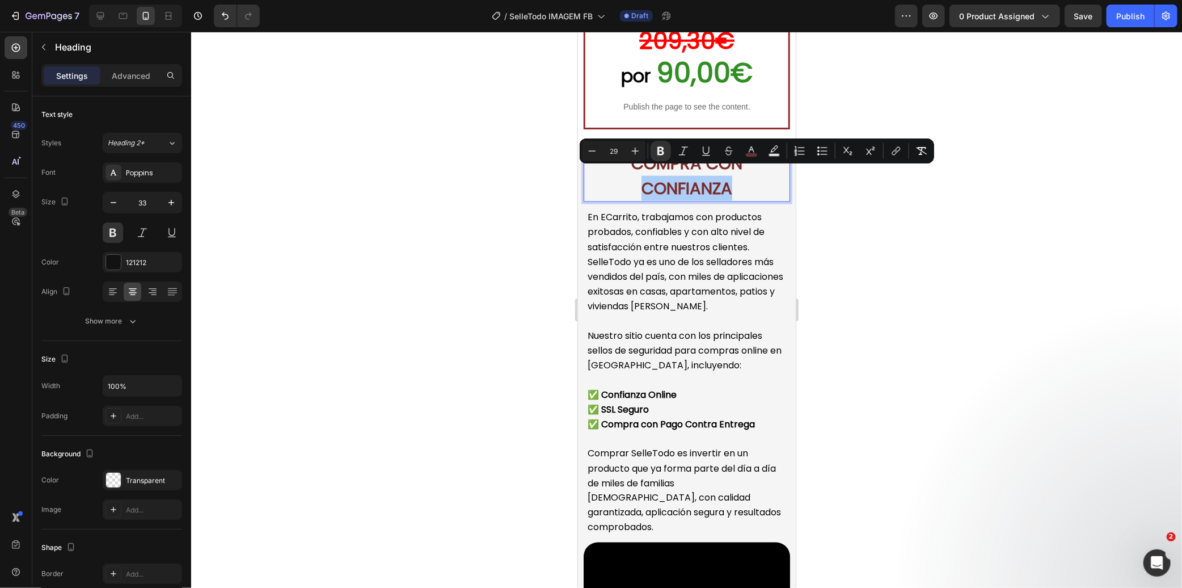
click at [447, 250] on div at bounding box center [686, 310] width 991 height 556
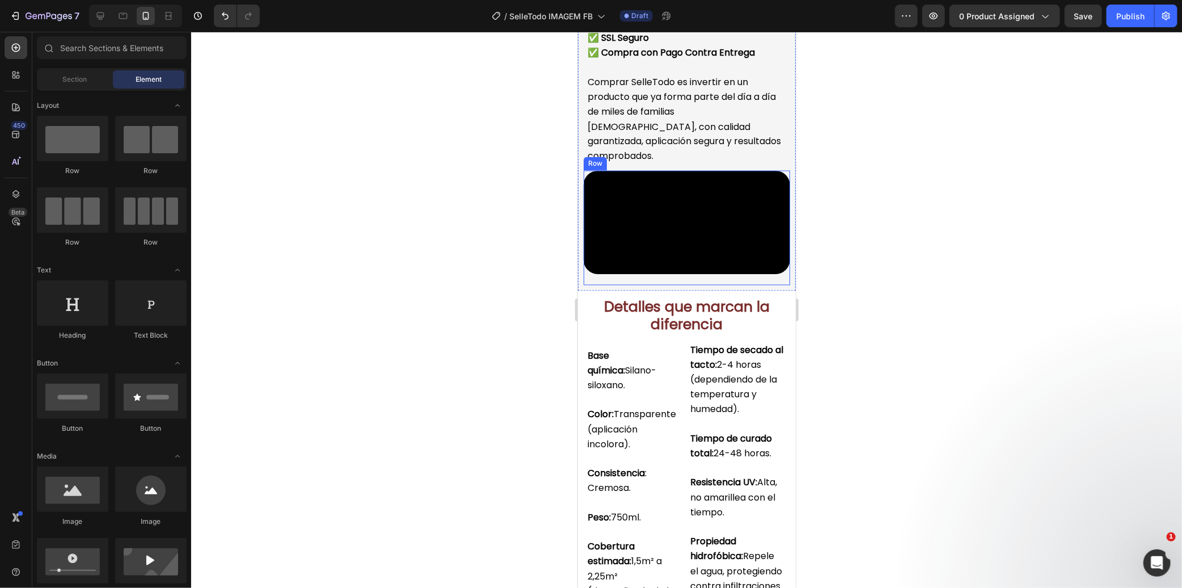
scroll to position [3968, 0]
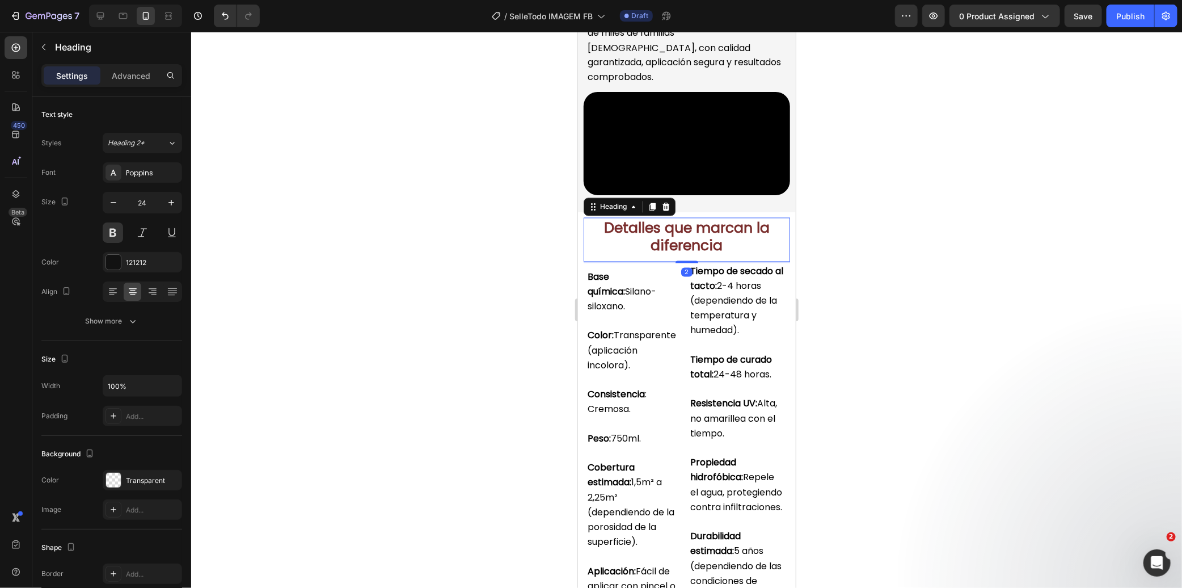
click at [672, 255] on strong "Detalles que marcan la diferencia" at bounding box center [687, 236] width 166 height 37
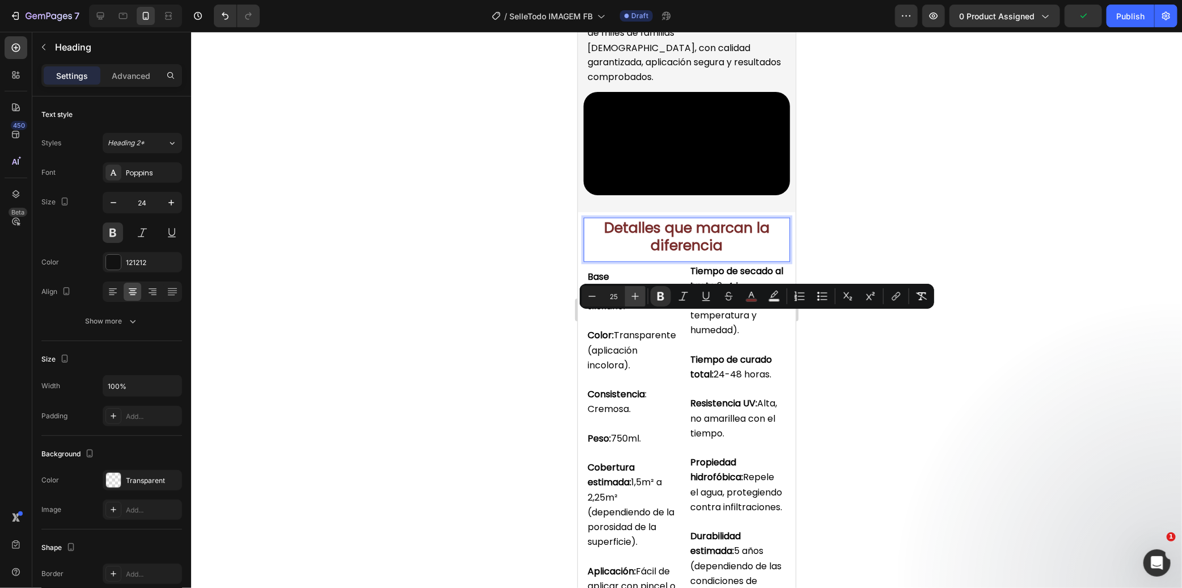
click at [645, 297] on button "Plus" at bounding box center [635, 296] width 20 height 20
click at [640, 296] on icon "Editor contextual toolbar" at bounding box center [635, 295] width 11 height 11
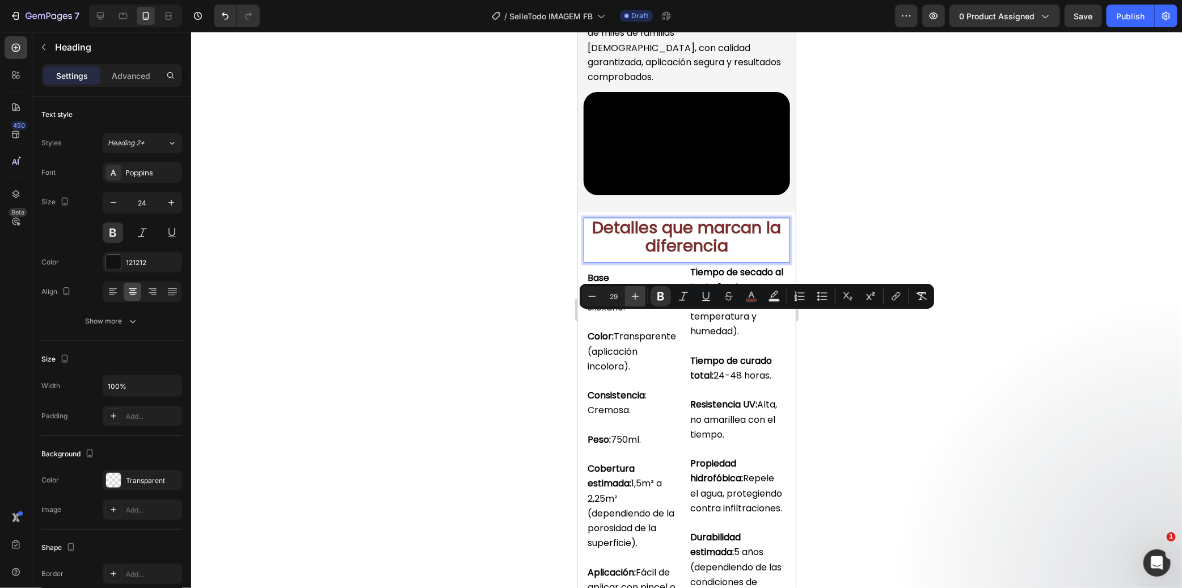
type input "30"
click at [440, 357] on div at bounding box center [686, 310] width 991 height 556
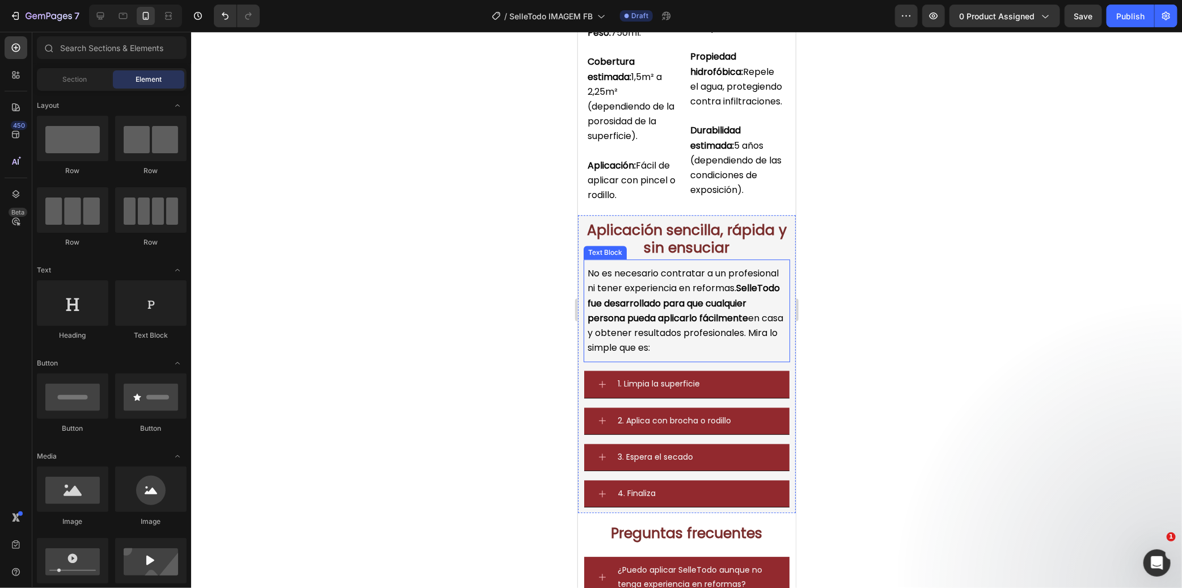
scroll to position [4472, 0]
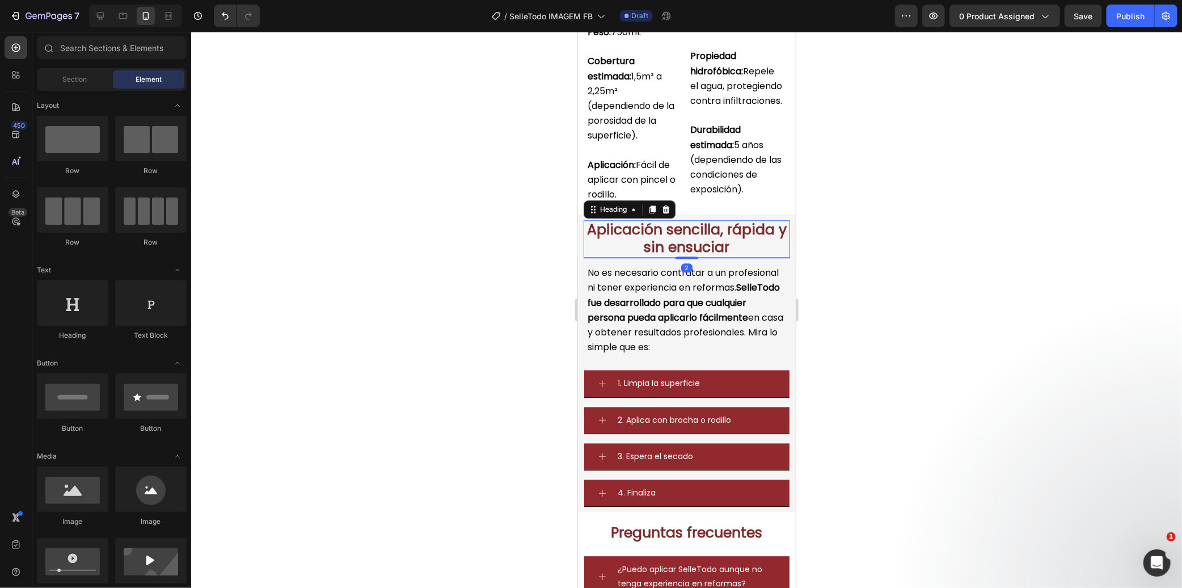
click at [685, 256] on strong "Aplicación sencilla, rápida y sin ensuciar" at bounding box center [687, 237] width 200 height 37
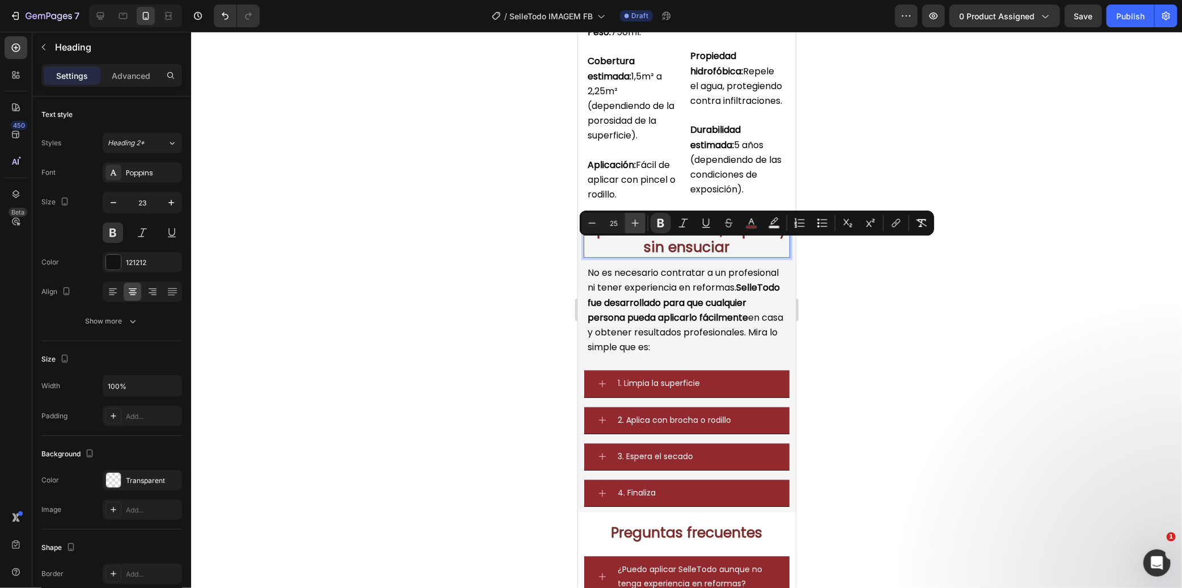
click at [634, 223] on icon "Editor contextual toolbar" at bounding box center [635, 223] width 7 height 7
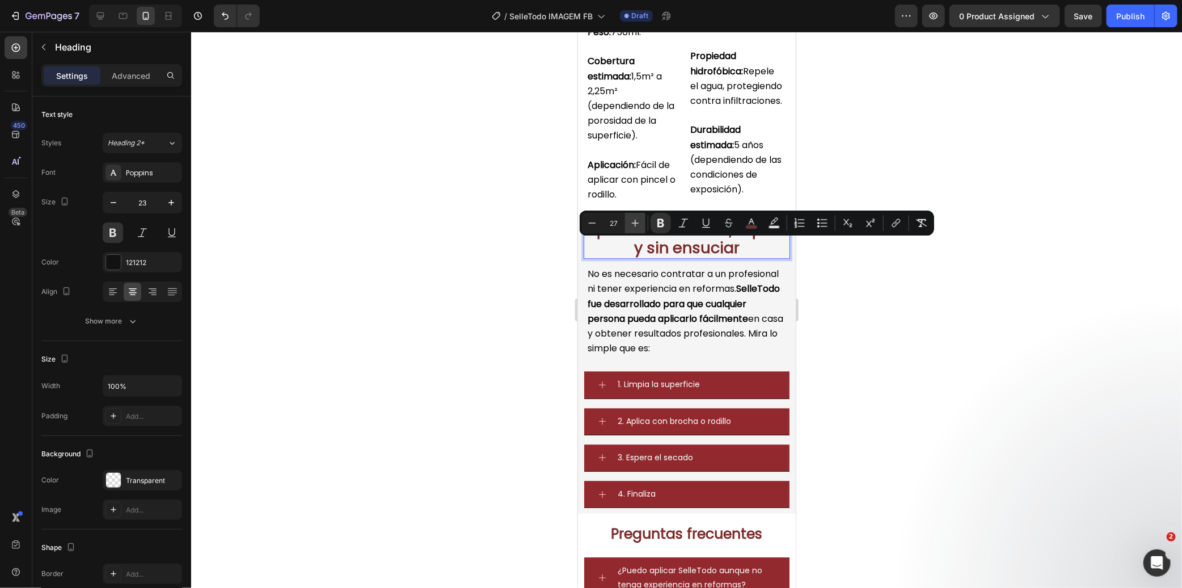
click at [634, 223] on icon "Editor contextual toolbar" at bounding box center [635, 223] width 7 height 7
type input "29"
click at [462, 277] on div at bounding box center [686, 310] width 991 height 556
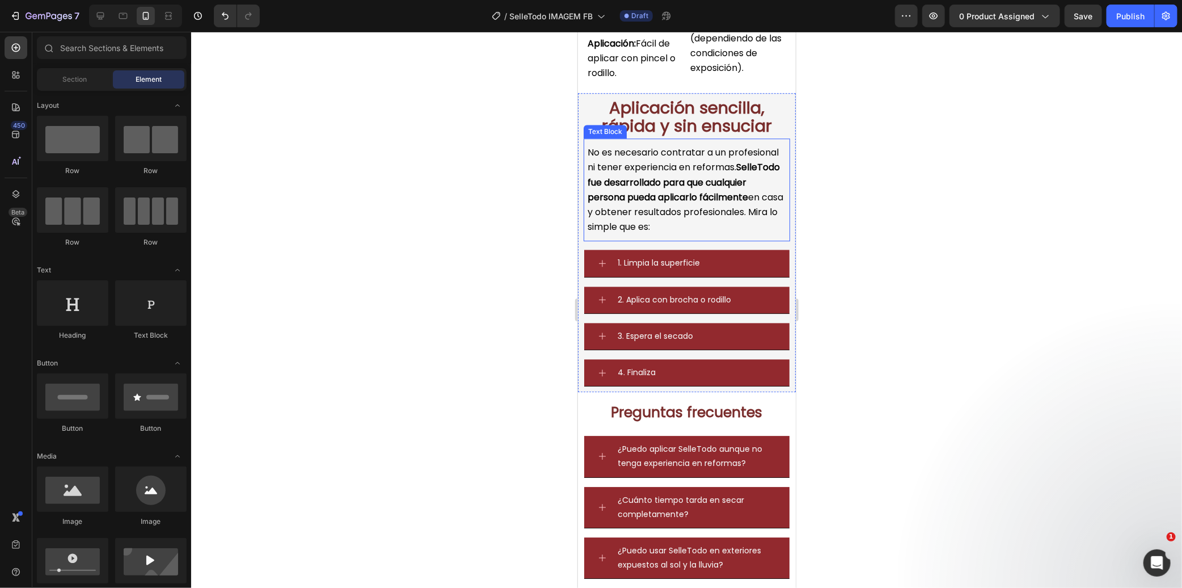
scroll to position [4598, 0]
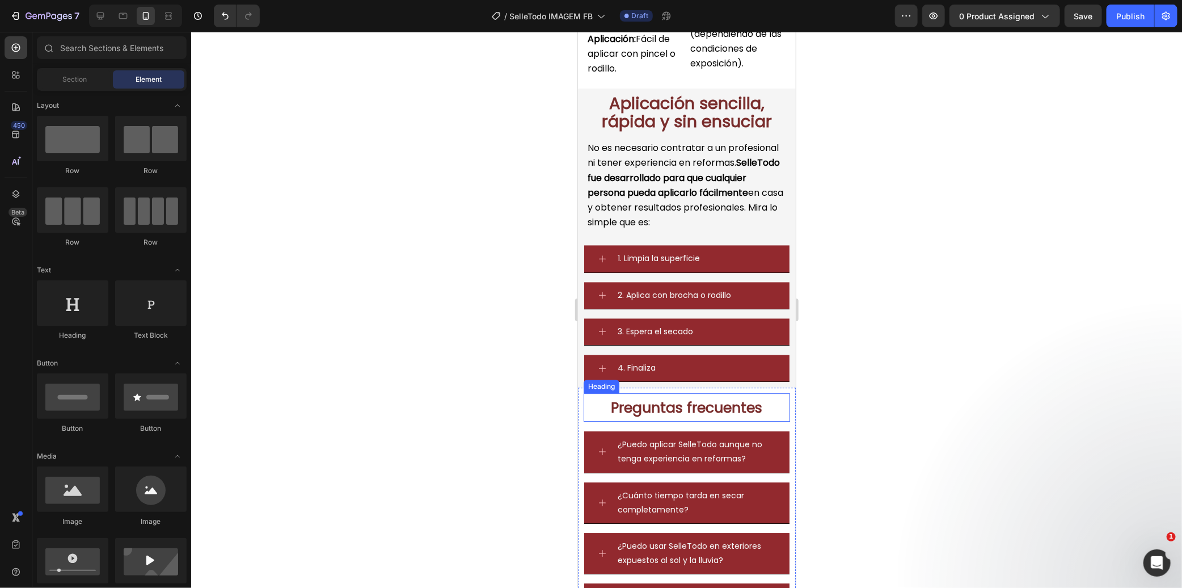
click at [692, 417] on strong "Preguntas frecuentes" at bounding box center [686, 407] width 151 height 20
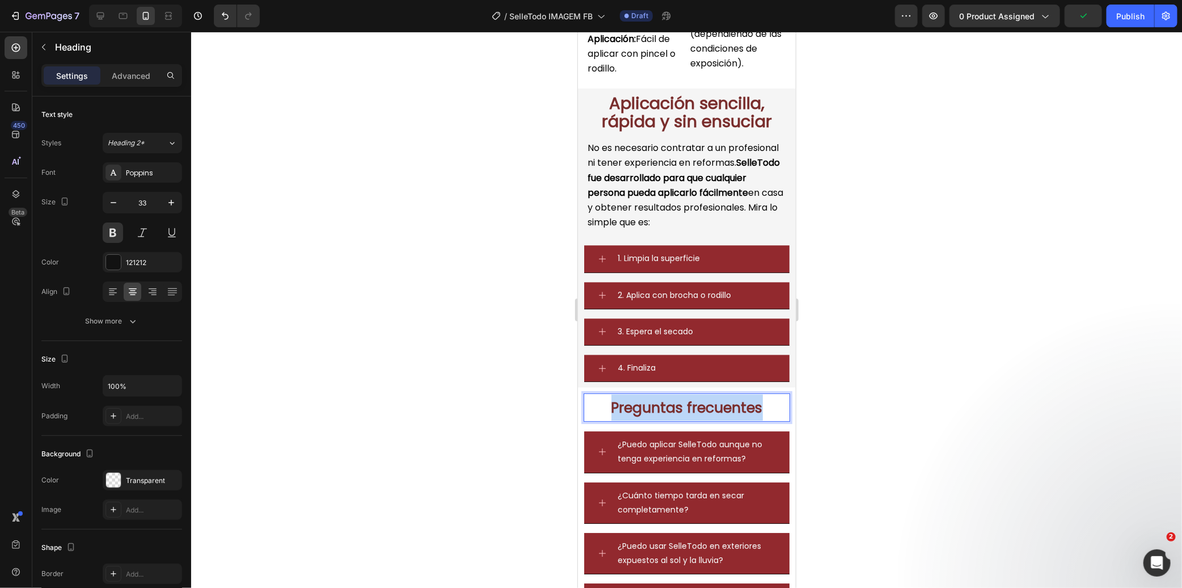
click at [692, 417] on strong "Preguntas frecuentes" at bounding box center [686, 407] width 151 height 20
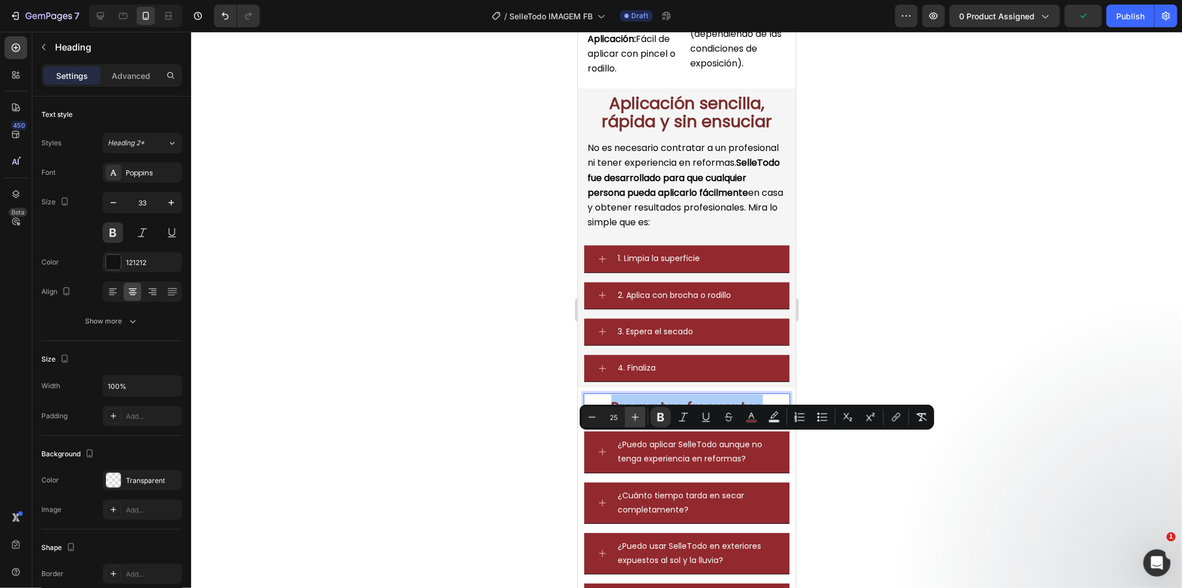
click at [643, 419] on button "Plus" at bounding box center [635, 417] width 20 height 20
type input "29"
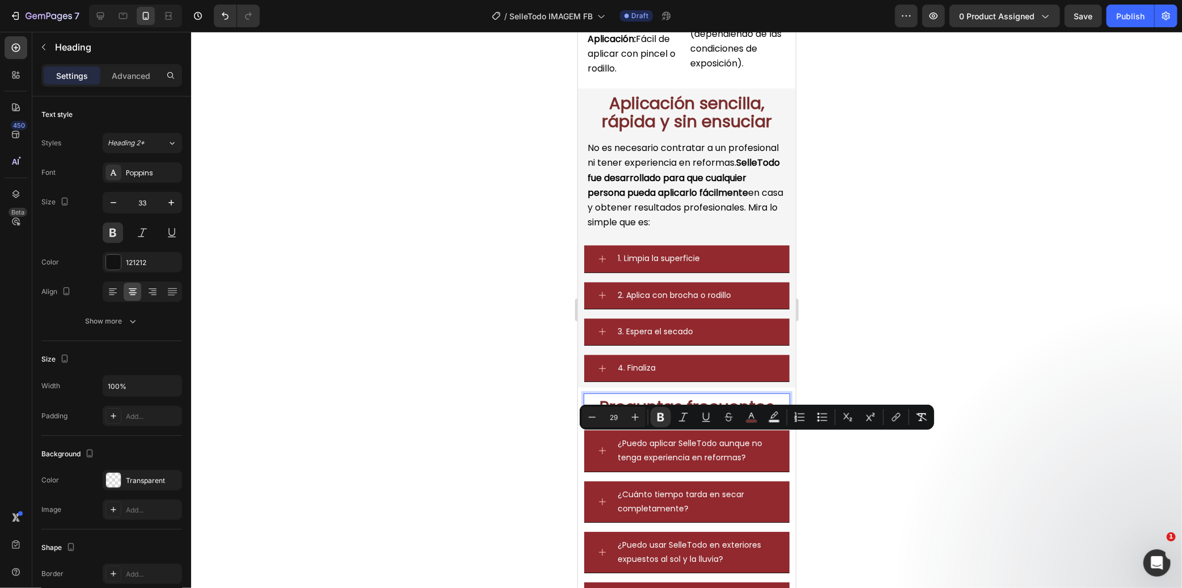
click at [457, 433] on div at bounding box center [686, 310] width 991 height 556
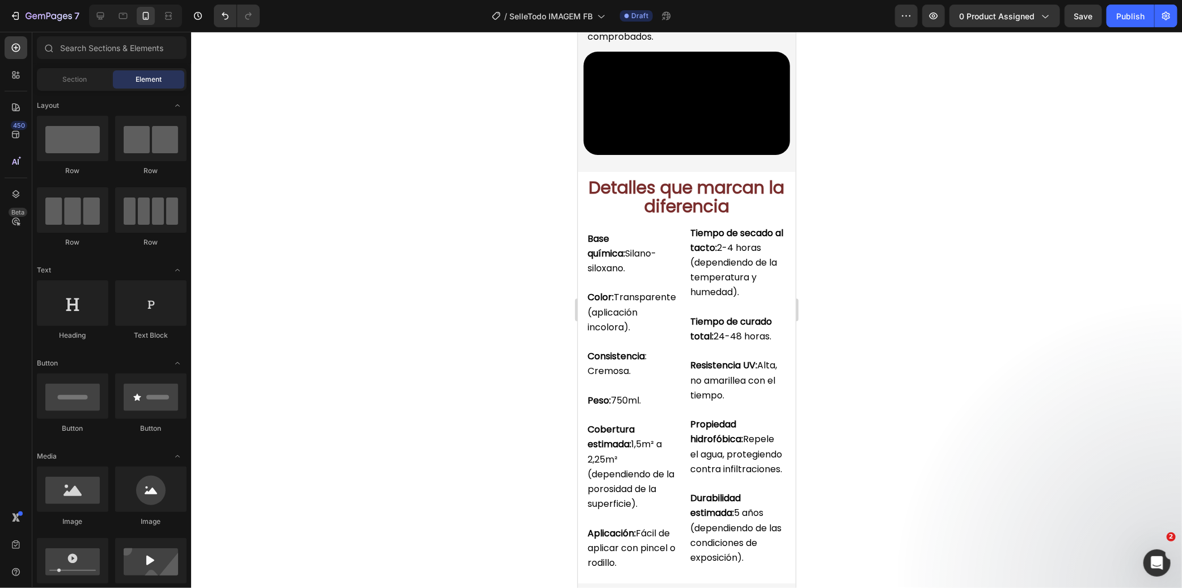
scroll to position [3960, 0]
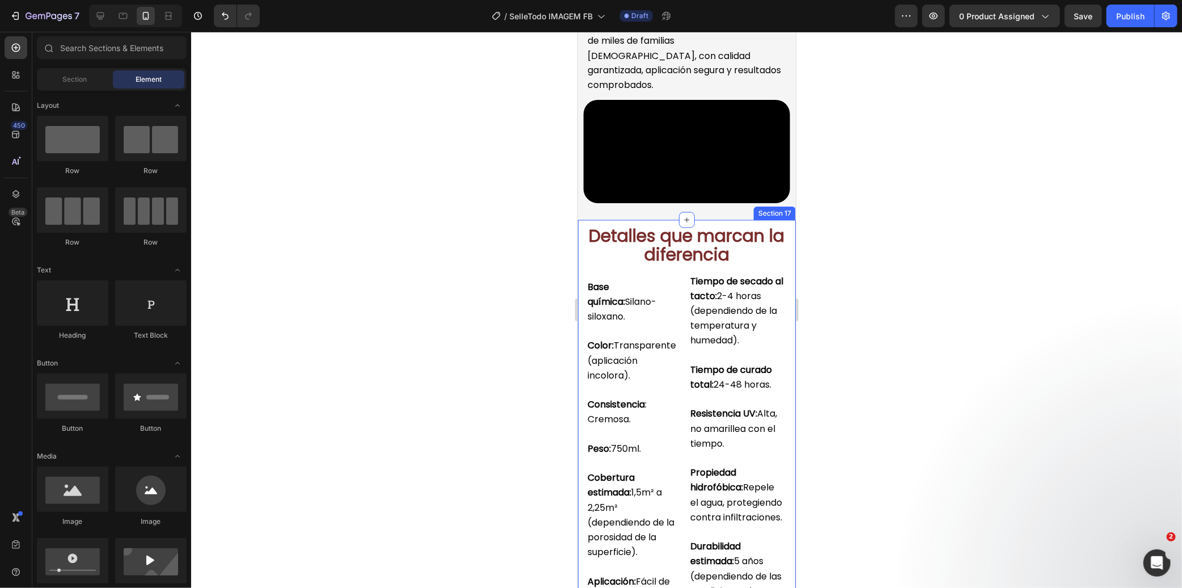
click at [781, 319] on div "Detalles que marcan la diferencia Heading Base química: Silano-siloxano. Color:…" at bounding box center [686, 425] width 218 height 411
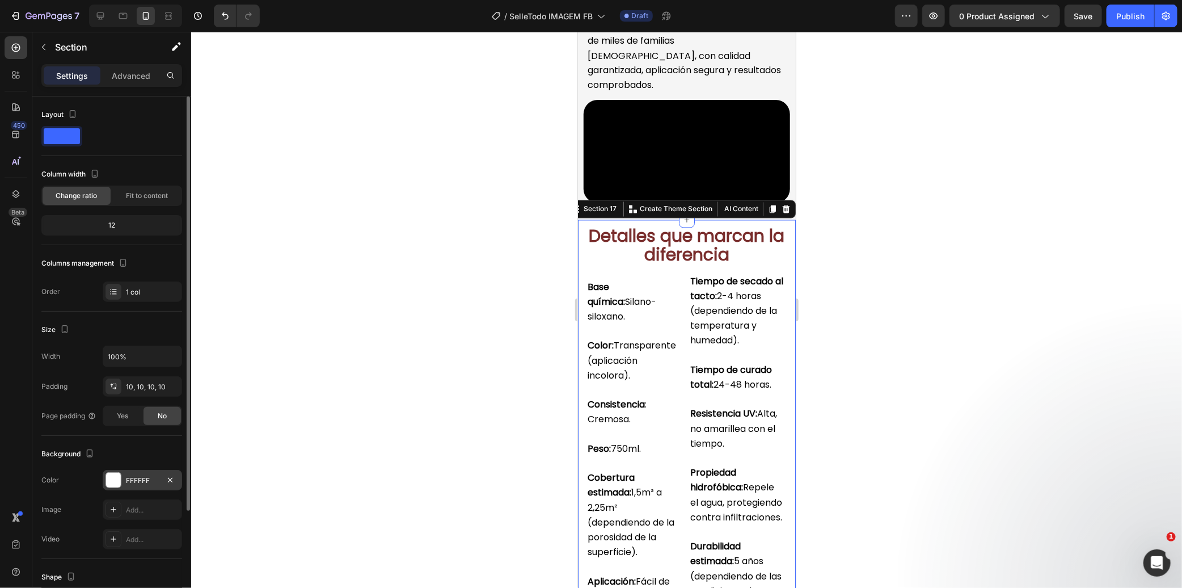
click at [123, 478] on div "FFFFFF" at bounding box center [142, 480] width 79 height 20
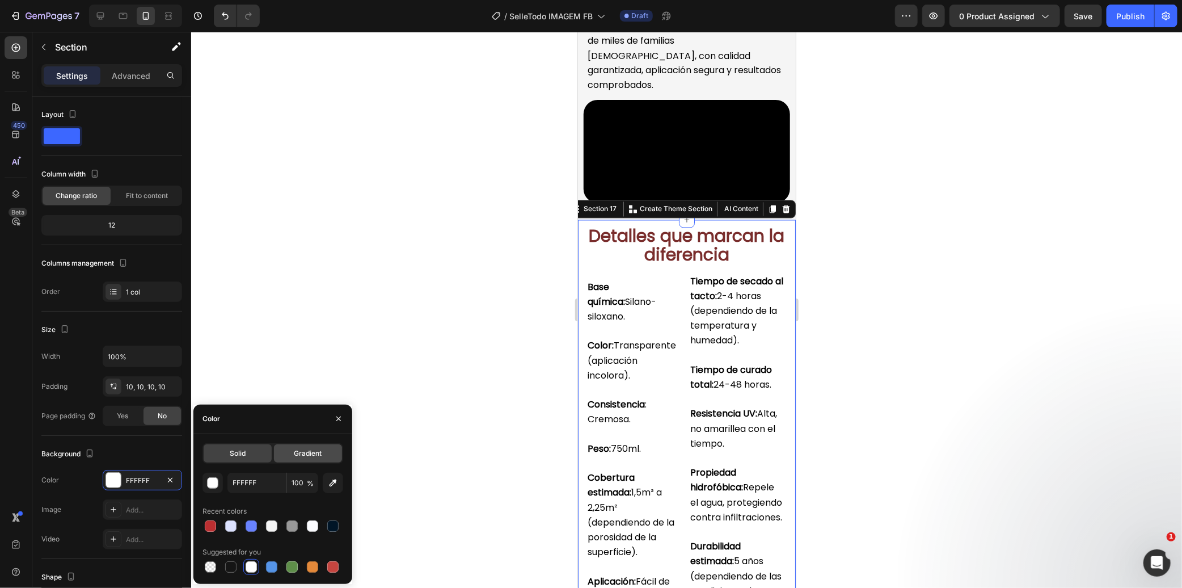
click at [304, 445] on div "Gradient" at bounding box center [308, 453] width 68 height 18
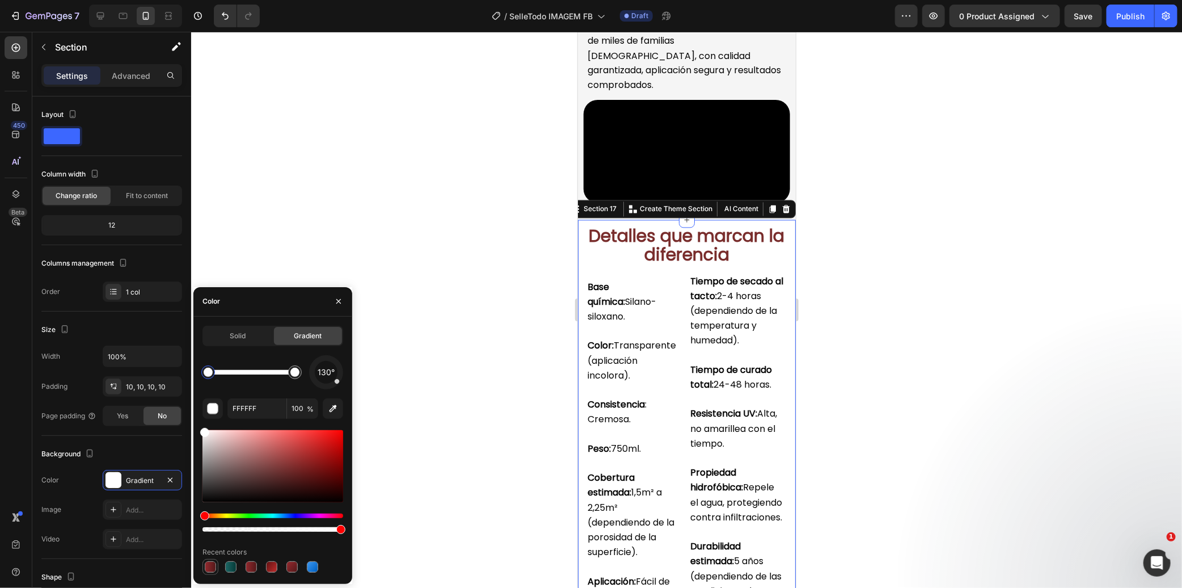
click at [210, 569] on div at bounding box center [210, 566] width 11 height 11
type input "92292E"
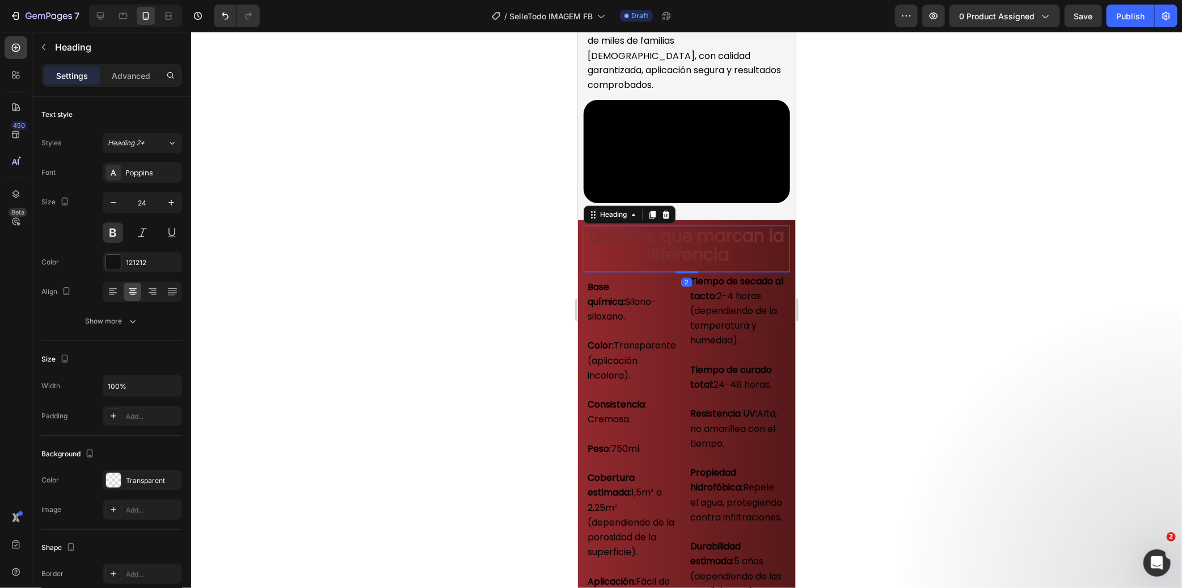
click at [646, 267] on strong "Detalles que marcan la diferencia" at bounding box center [687, 245] width 196 height 43
click at [647, 267] on strong "Detalles que marcan la diferencia" at bounding box center [687, 245] width 196 height 43
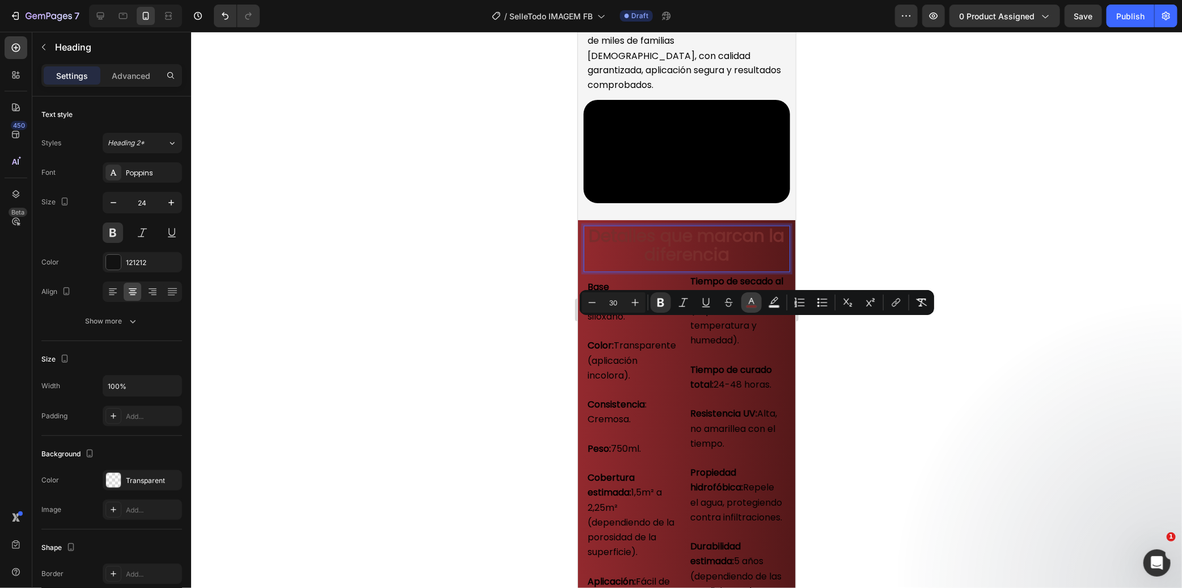
click at [751, 308] on button "color" at bounding box center [751, 302] width 20 height 20
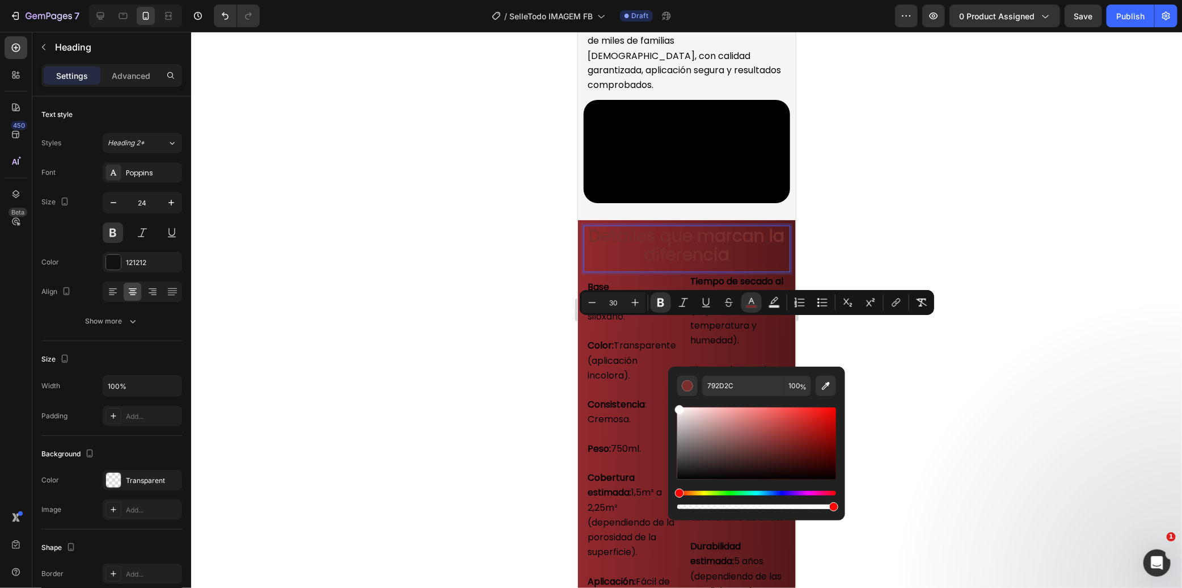
drag, startPoint x: 1287, startPoint y: 461, endPoint x: 667, endPoint y: 401, distance: 623.5
type input "FFFFFF"
drag, startPoint x: 473, startPoint y: 412, endPoint x: 480, endPoint y: 410, distance: 7.6
click at [480, 410] on div at bounding box center [686, 310] width 991 height 556
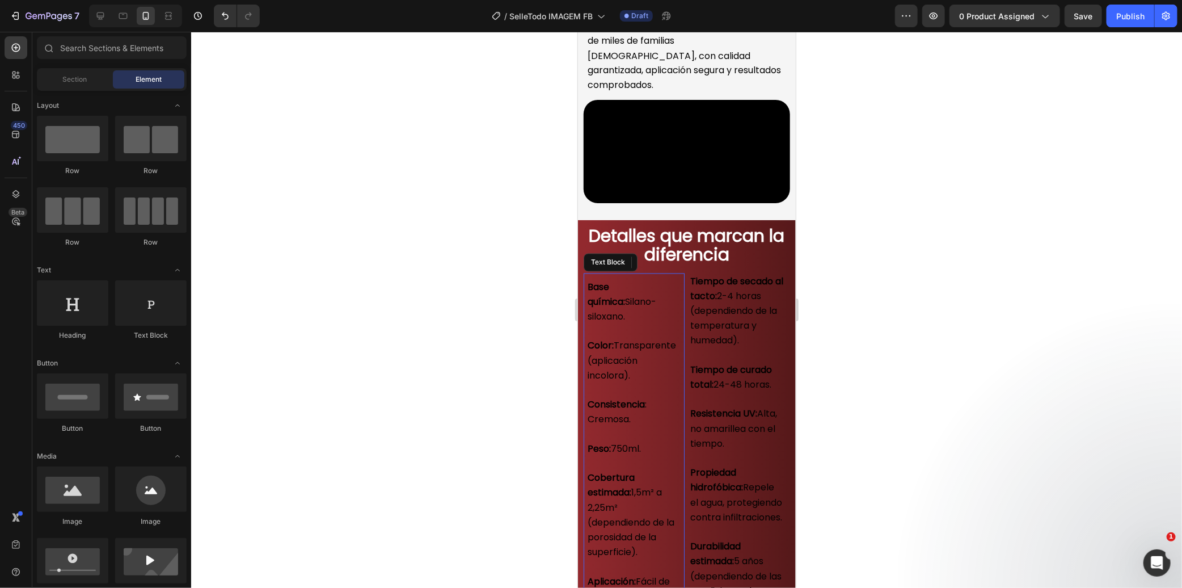
click at [600, 308] on strong "Base química:" at bounding box center [605, 294] width 37 height 28
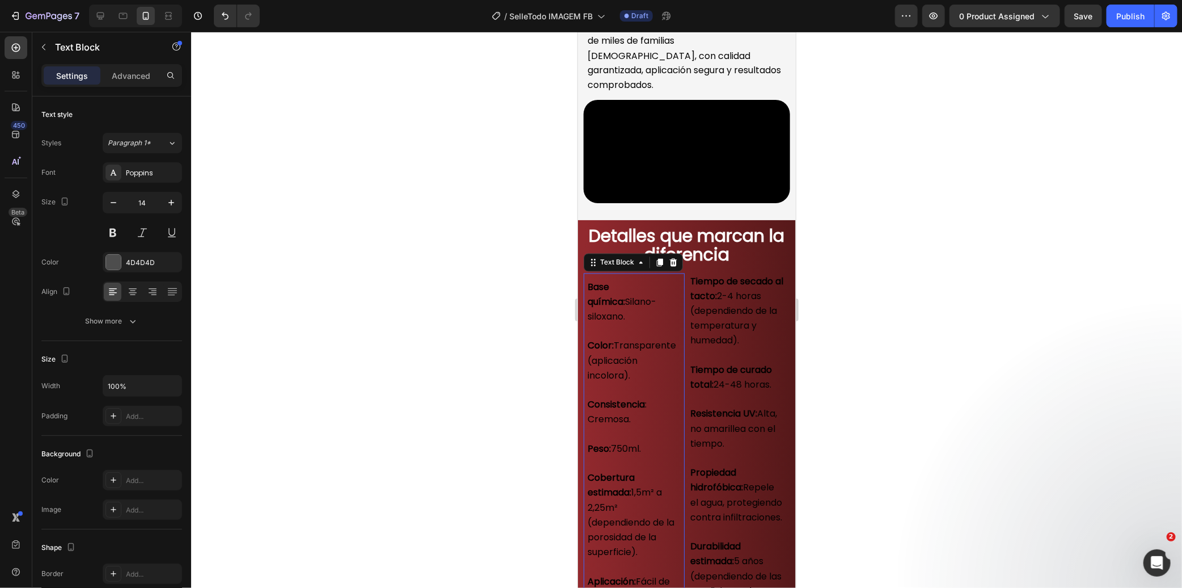
click at [601, 308] on strong "Base química:" at bounding box center [605, 294] width 37 height 28
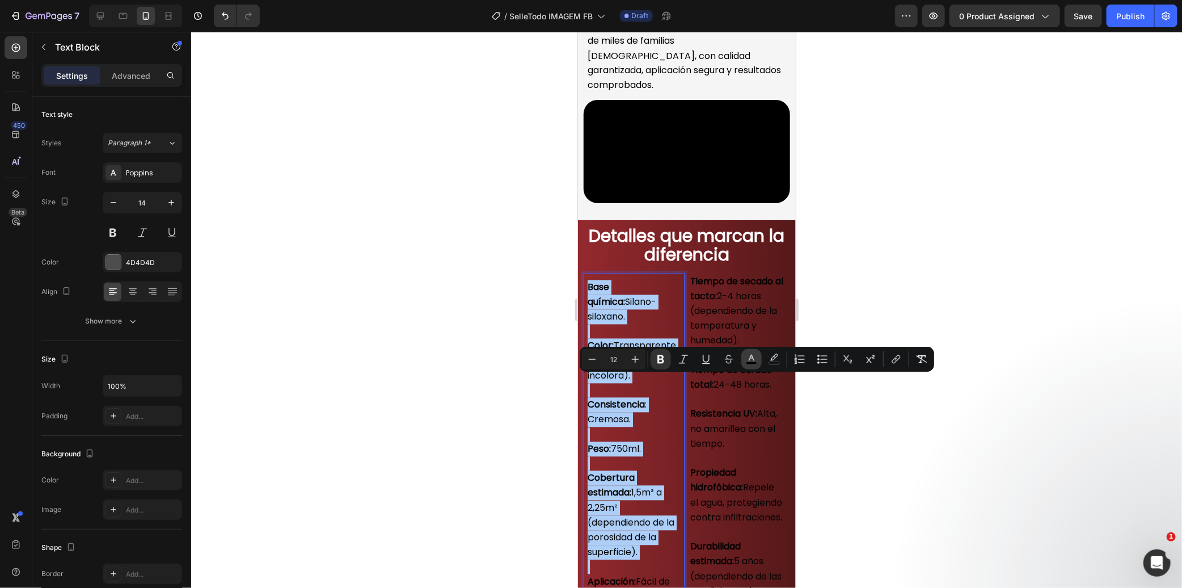
click at [751, 360] on icon "Editor contextual toolbar" at bounding box center [751, 358] width 11 height 11
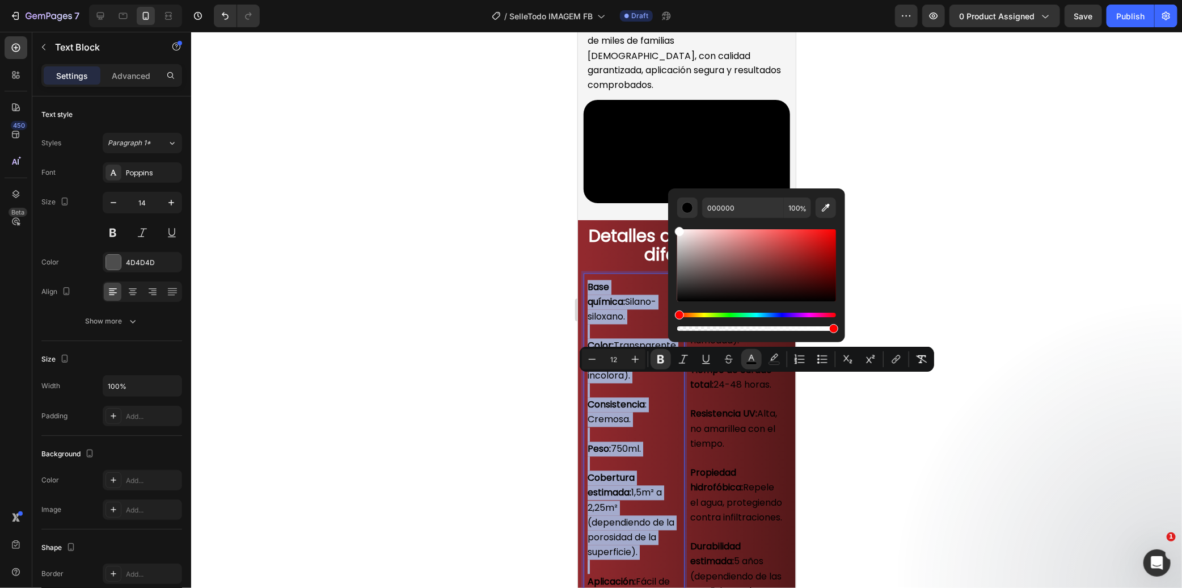
type input "FFFFFF"
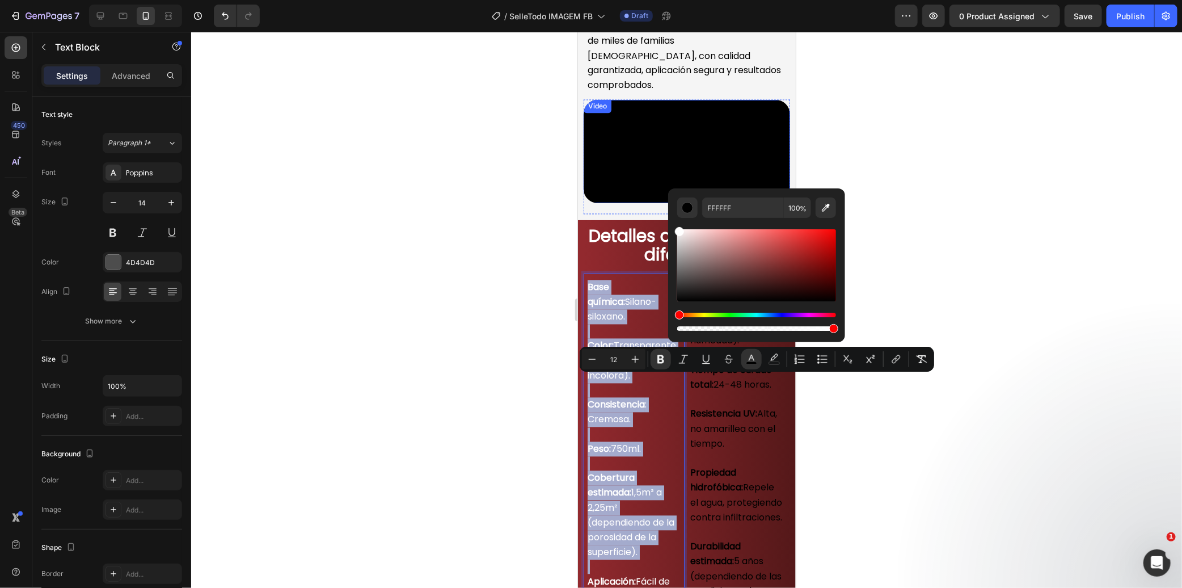
drag, startPoint x: 1284, startPoint y: 299, endPoint x: 659, endPoint y: 212, distance: 630.7
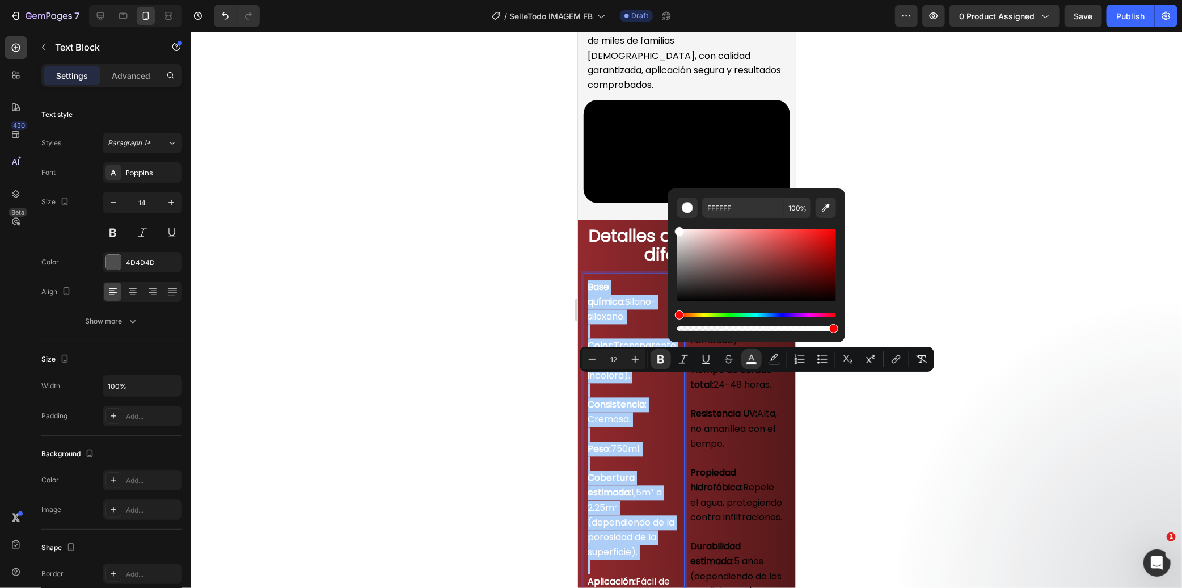
click at [511, 330] on div at bounding box center [686, 310] width 991 height 556
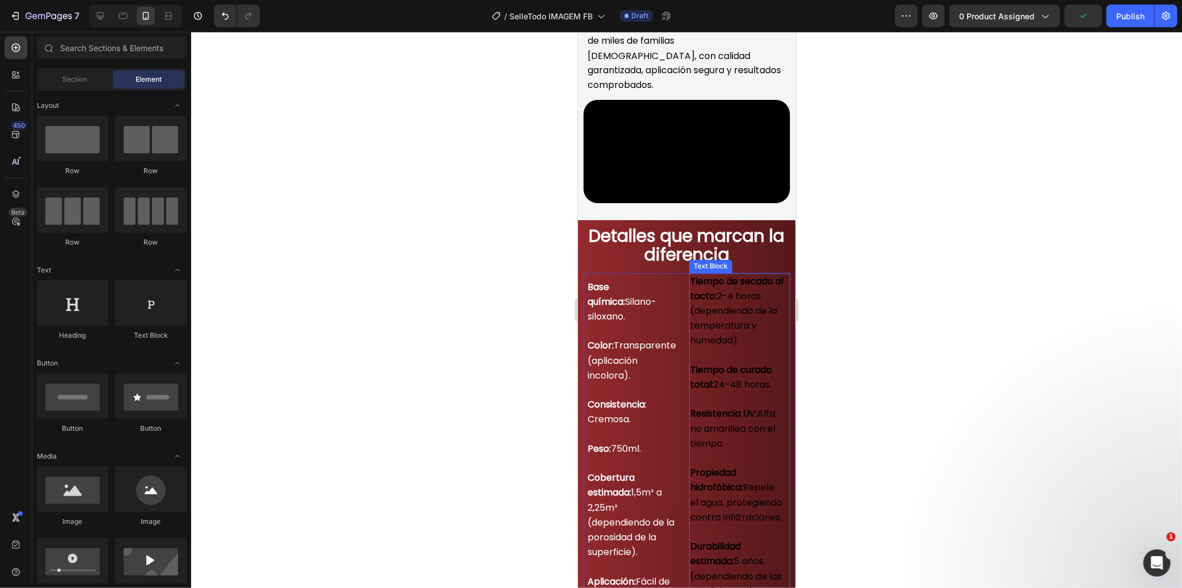
click at [750, 347] on span "Tiempo de secado al tacto: 2-4 horas (dependiendo de la temperatura y humedad)." at bounding box center [736, 311] width 93 height 73
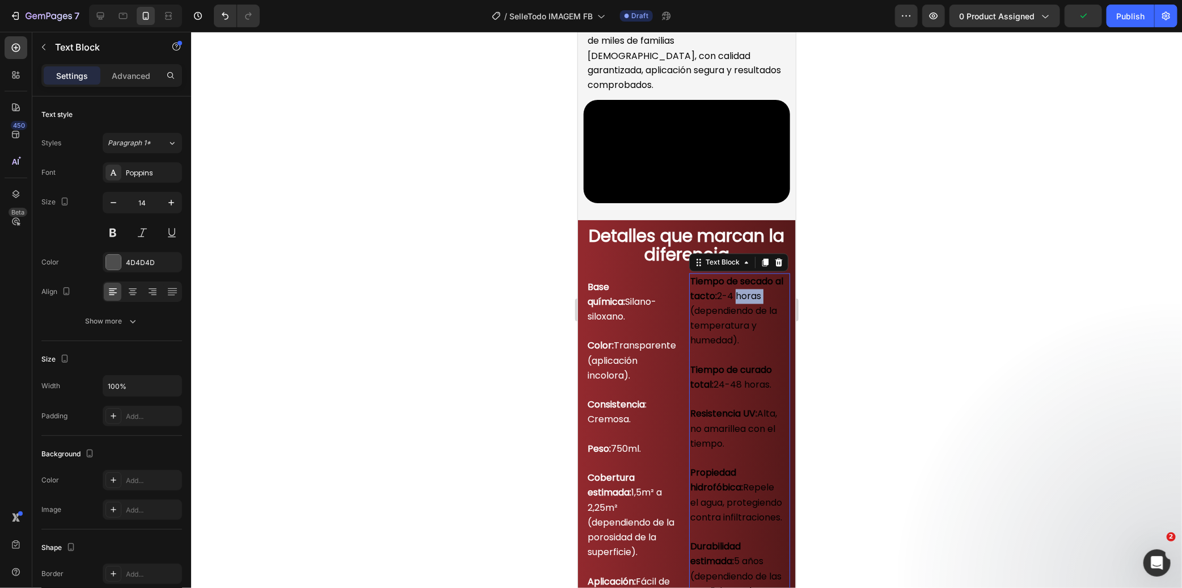
click at [750, 347] on span "Tiempo de secado al tacto: 2-4 horas (dependiendo de la temperatura y humedad)." at bounding box center [736, 311] width 93 height 73
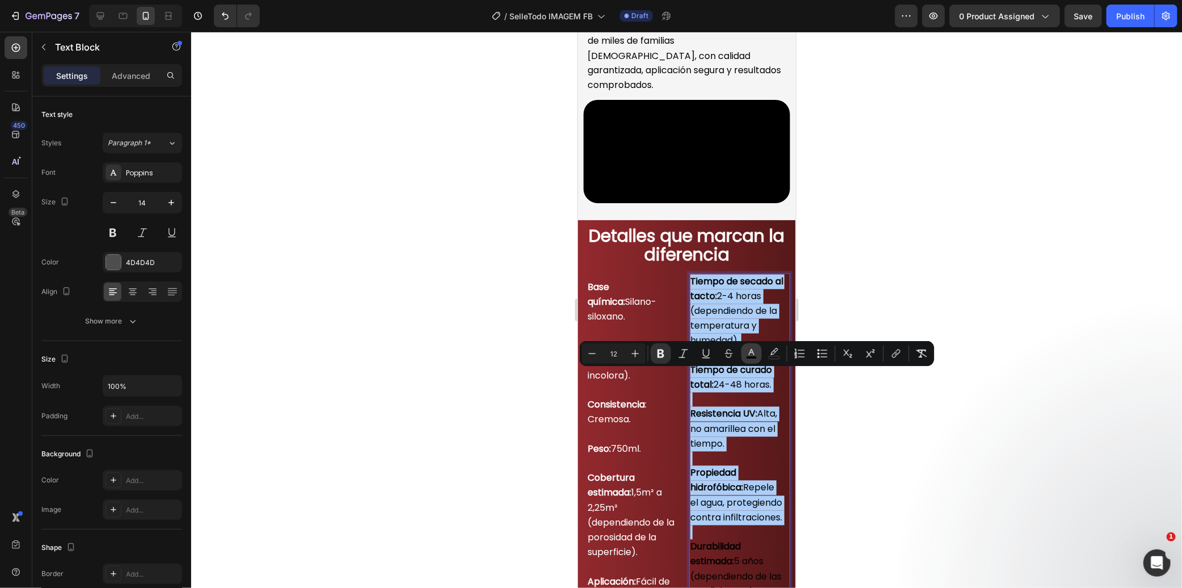
click at [749, 355] on icon "Editor contextual toolbar" at bounding box center [751, 353] width 11 height 11
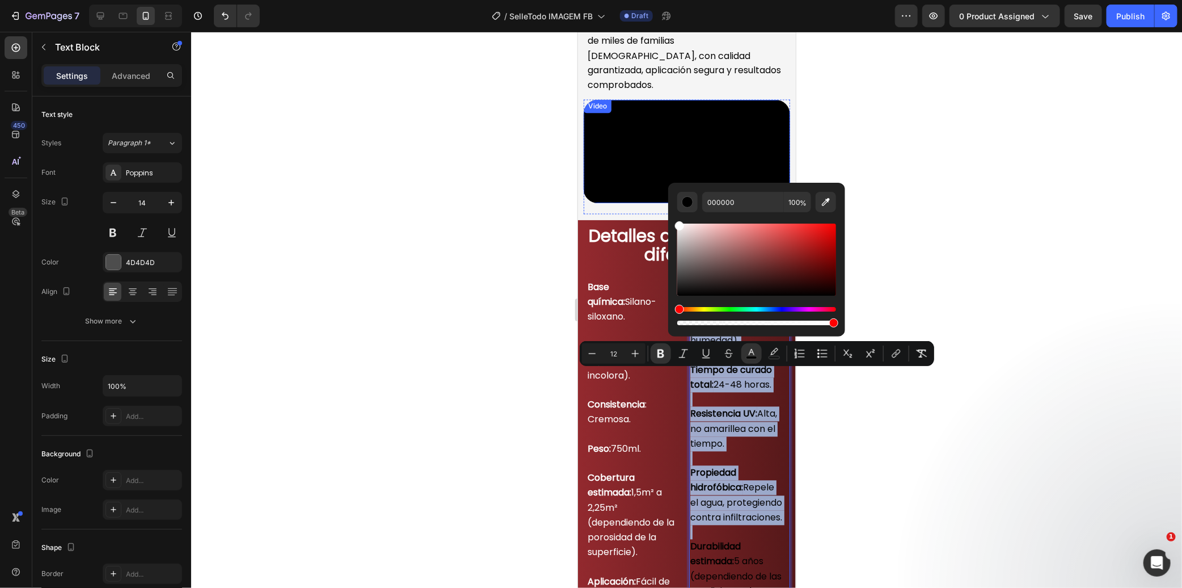
drag, startPoint x: 1306, startPoint y: 304, endPoint x: 662, endPoint y: 214, distance: 650.7
type input "FFFFFF"
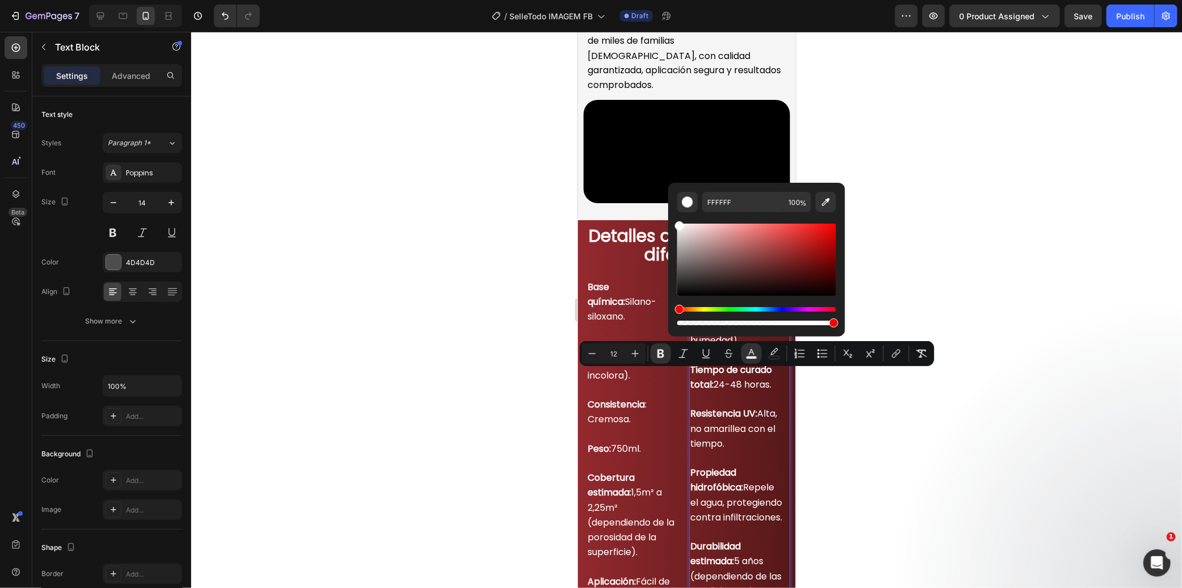
click at [444, 308] on div at bounding box center [686, 310] width 991 height 556
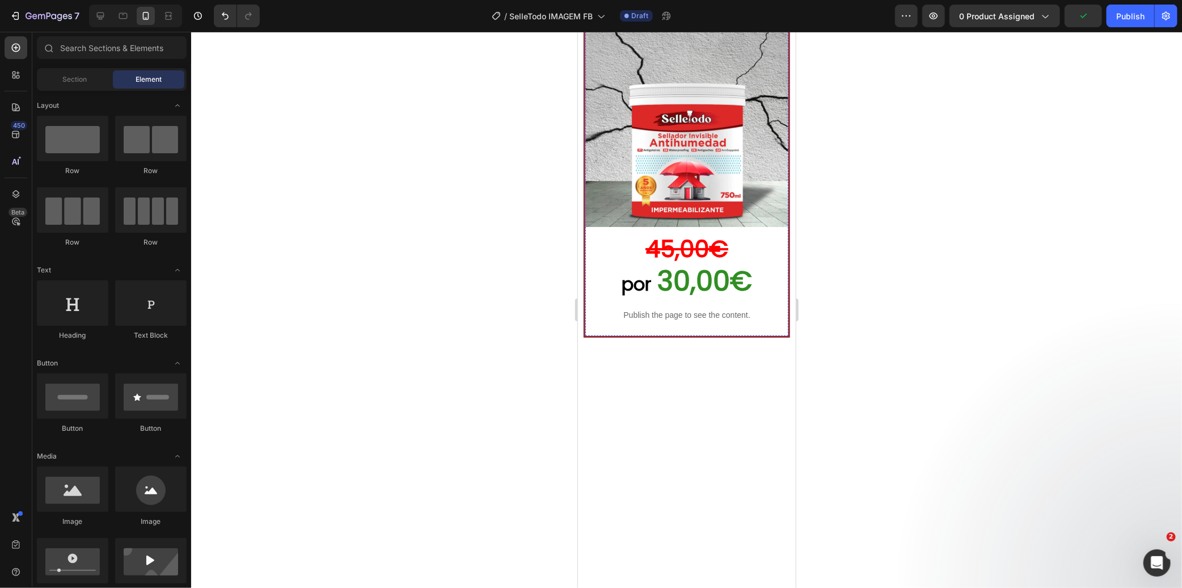
scroll to position [2195, 0]
click at [648, 231] on div "Image" at bounding box center [686, 123] width 203 height 214
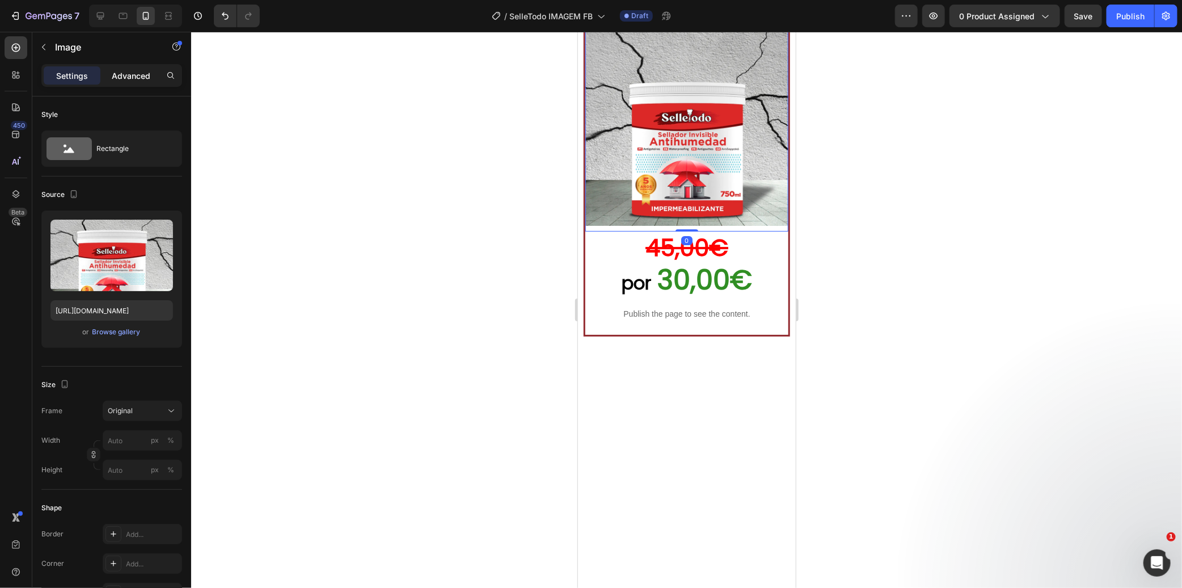
click at [138, 75] on p "Advanced" at bounding box center [131, 76] width 39 height 12
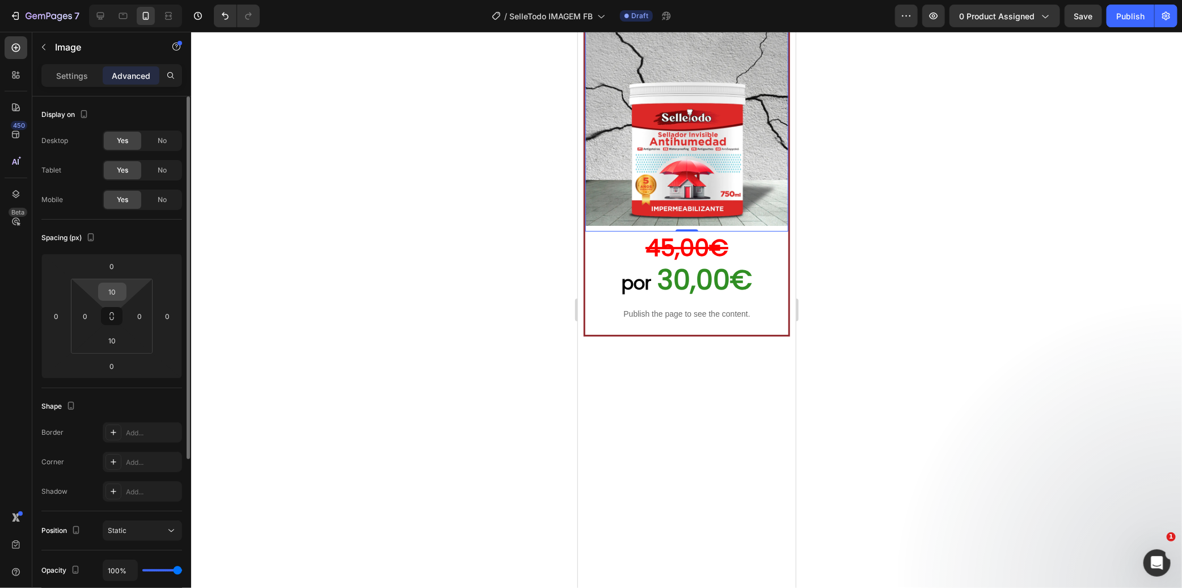
click at [112, 297] on input "10" at bounding box center [112, 291] width 23 height 17
type input "0"
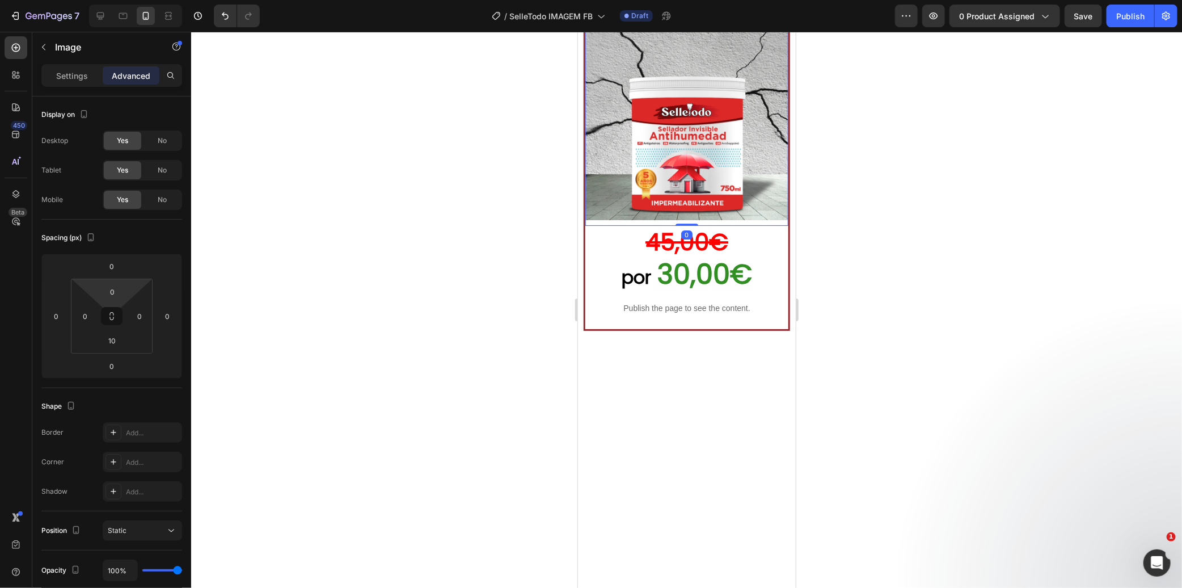
drag, startPoint x: 310, startPoint y: 301, endPoint x: 437, endPoint y: 282, distance: 128.4
click at [314, 298] on div at bounding box center [686, 310] width 991 height 556
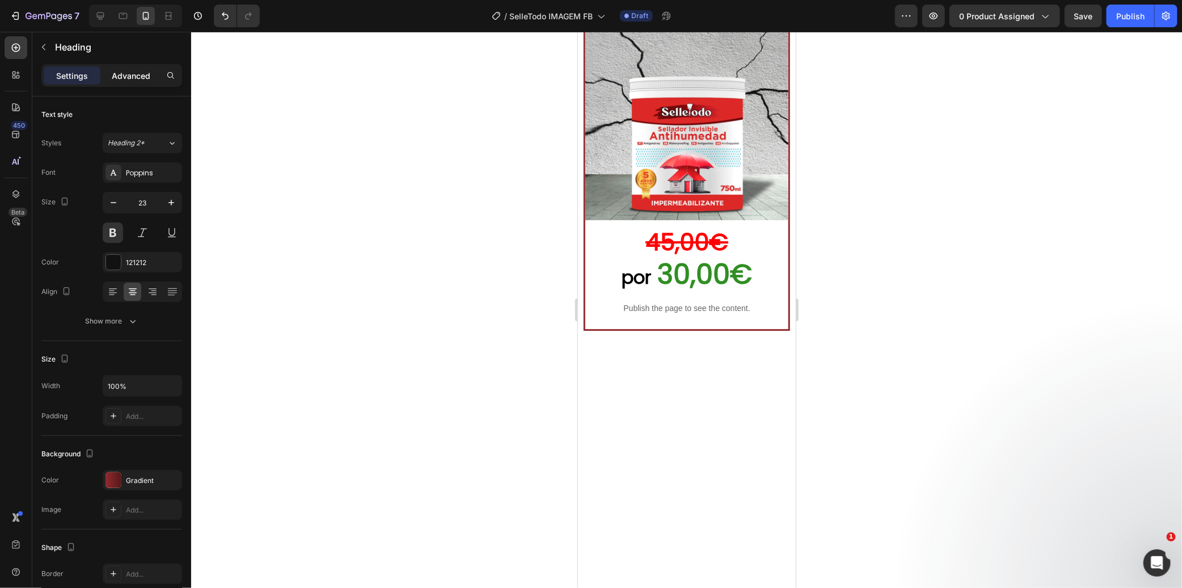
click at [148, 74] on p "Advanced" at bounding box center [131, 76] width 39 height 12
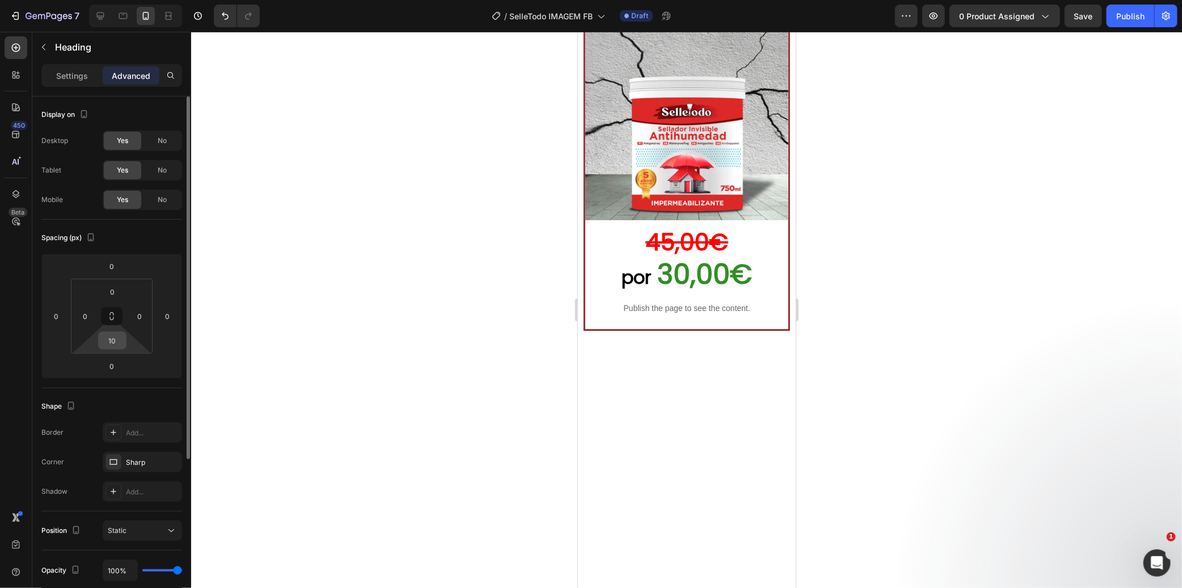
click at [117, 339] on input "10" at bounding box center [112, 340] width 23 height 17
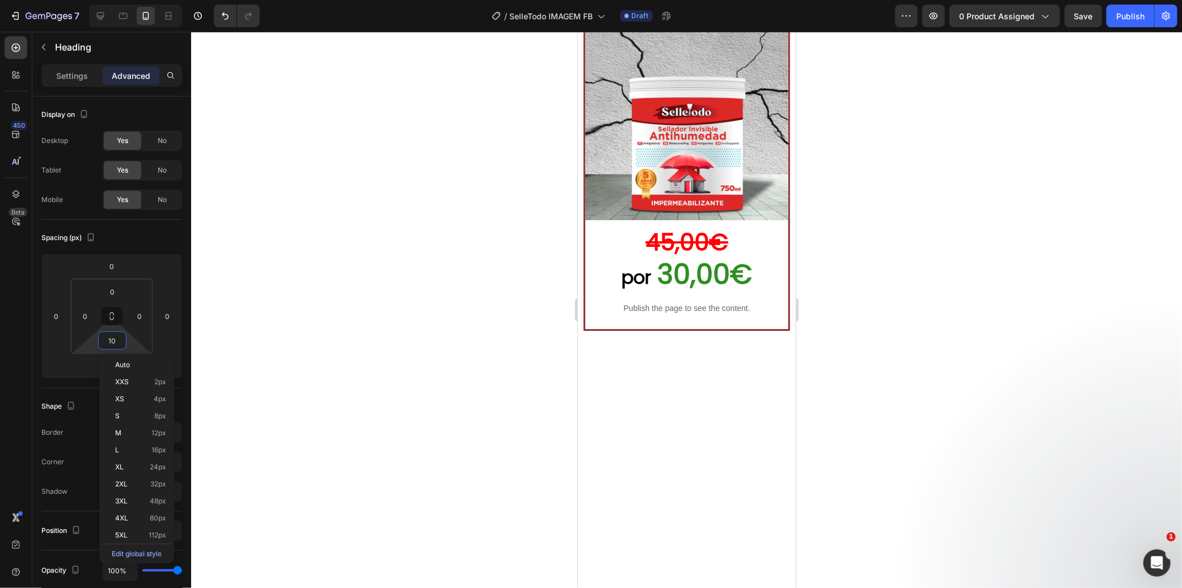
type input "0"
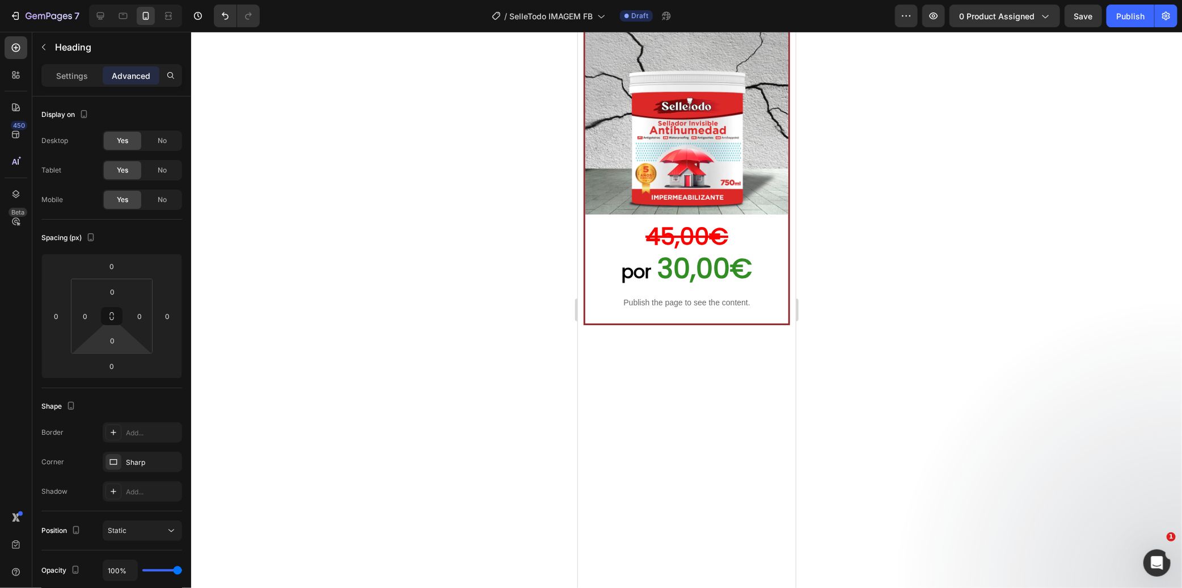
click at [393, 331] on div at bounding box center [686, 310] width 991 height 556
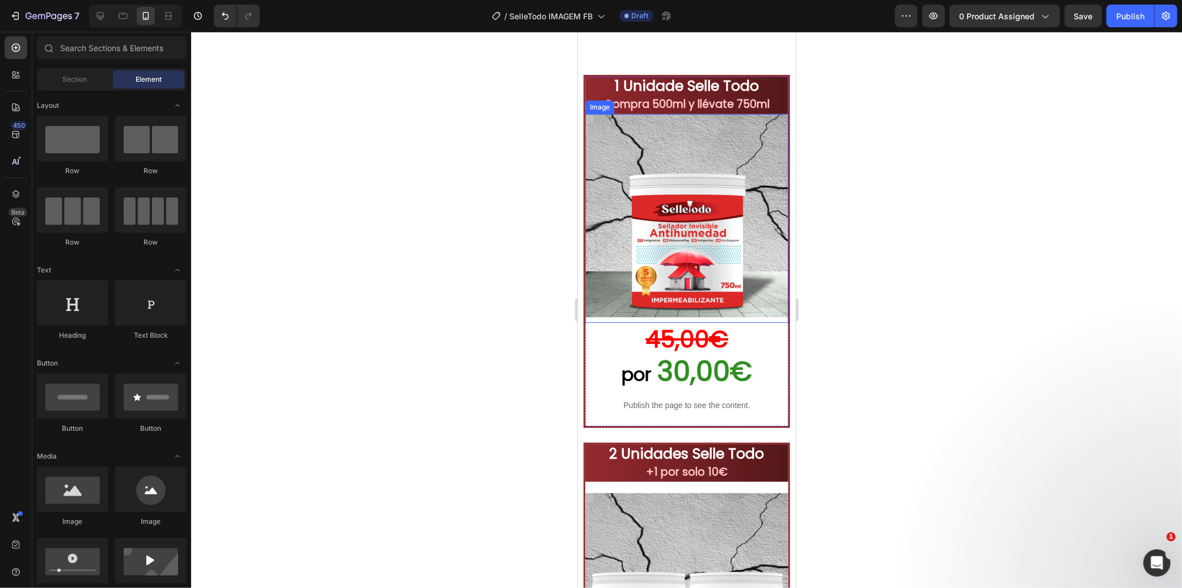
scroll to position [2510, 0]
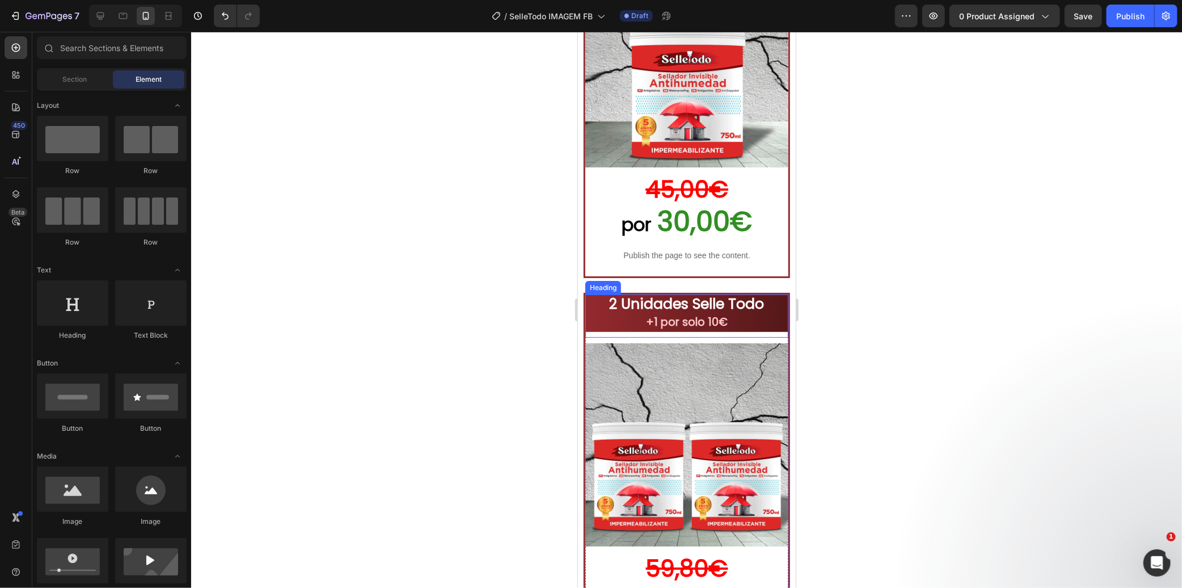
click at [629, 322] on div "2 Unidades Selle Todo +1 por solo 10€ Heading" at bounding box center [686, 315] width 203 height 43
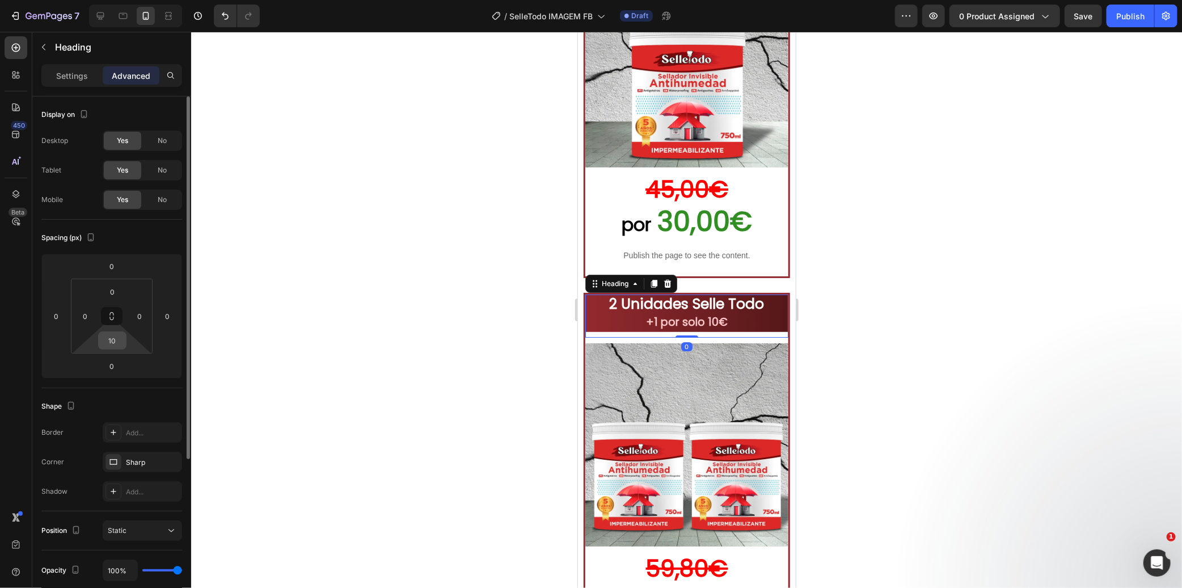
click at [115, 337] on input "10" at bounding box center [112, 340] width 23 height 17
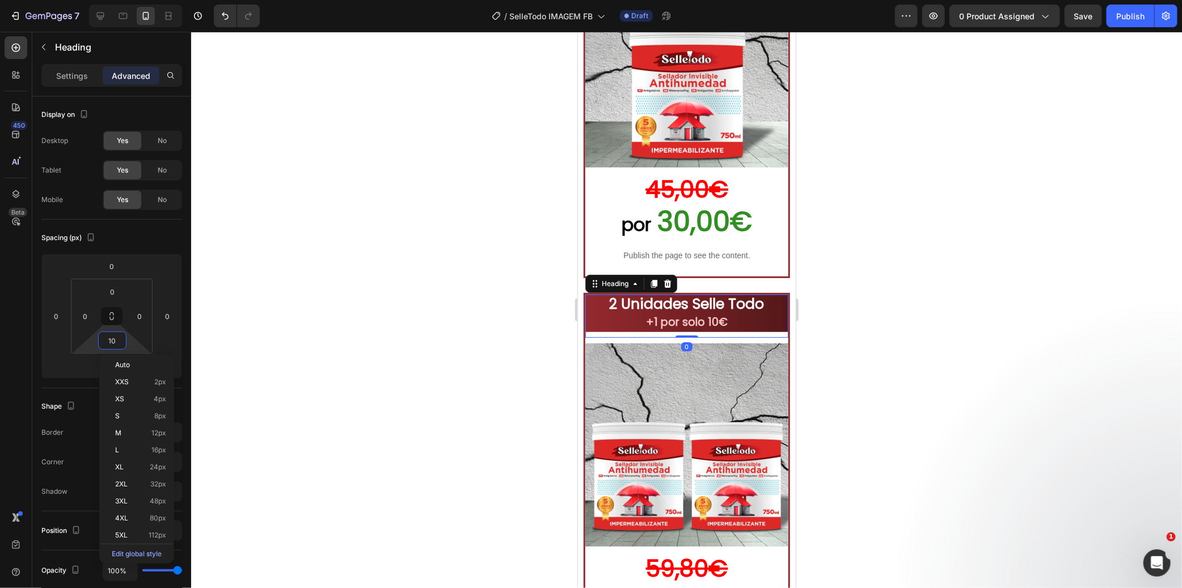
type input "0"
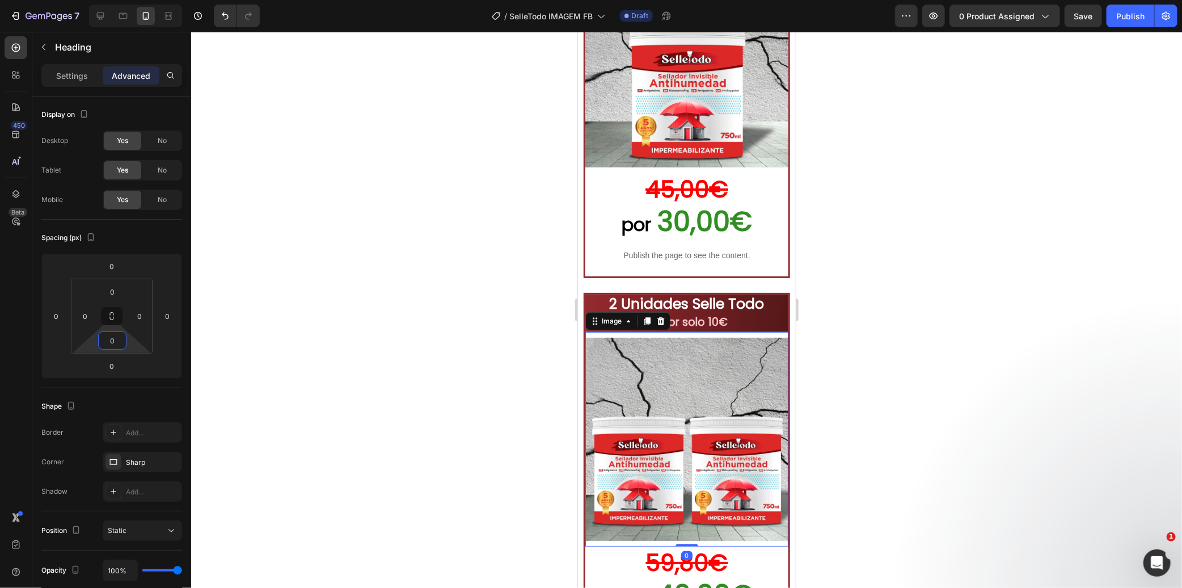
click at [691, 354] on img at bounding box center [686, 438] width 203 height 203
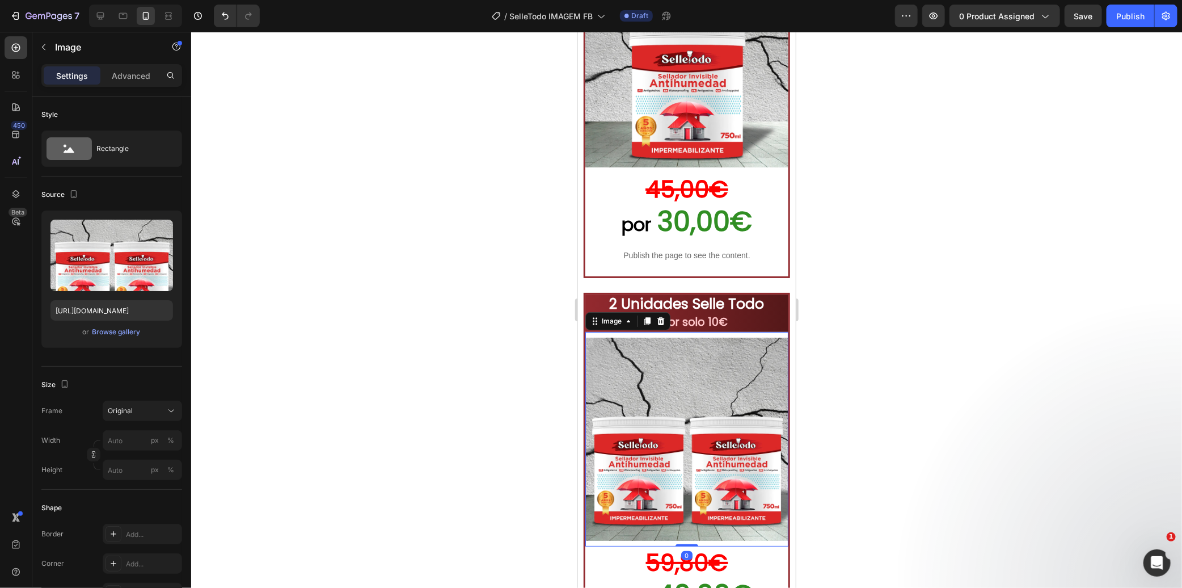
click at [643, 331] on div "Image 0" at bounding box center [686, 438] width 203 height 214
click at [766, 315] on h2 "2 Unidades Selle Todo +1 por solo 10€" at bounding box center [686, 312] width 203 height 37
click at [759, 340] on img at bounding box center [686, 438] width 203 height 203
click at [128, 74] on p "Advanced" at bounding box center [131, 76] width 39 height 12
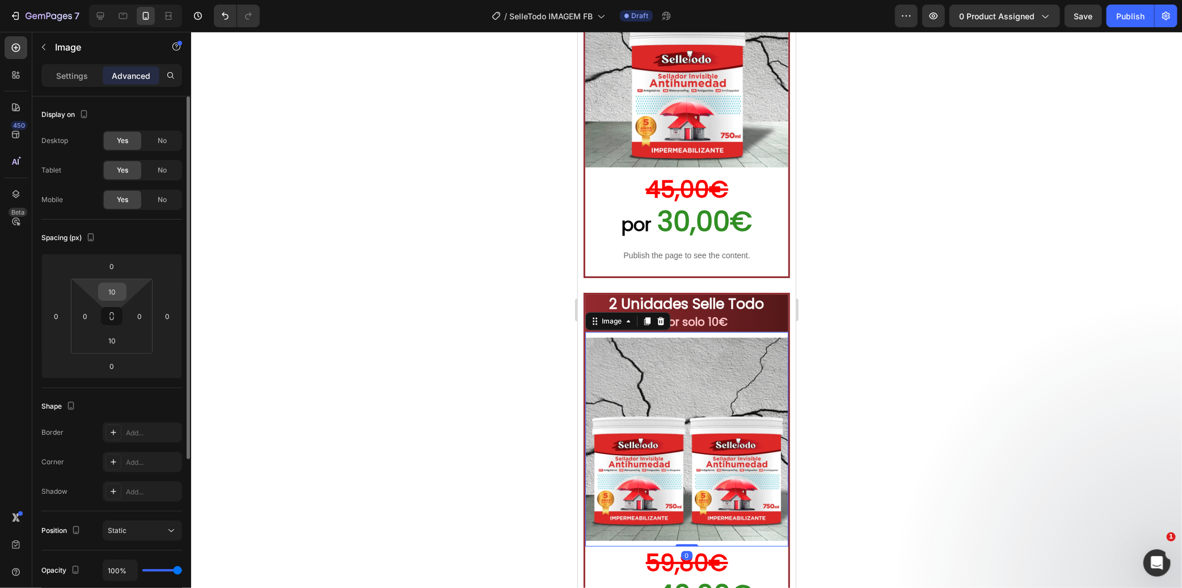
click at [120, 299] on input "10" at bounding box center [112, 291] width 23 height 17
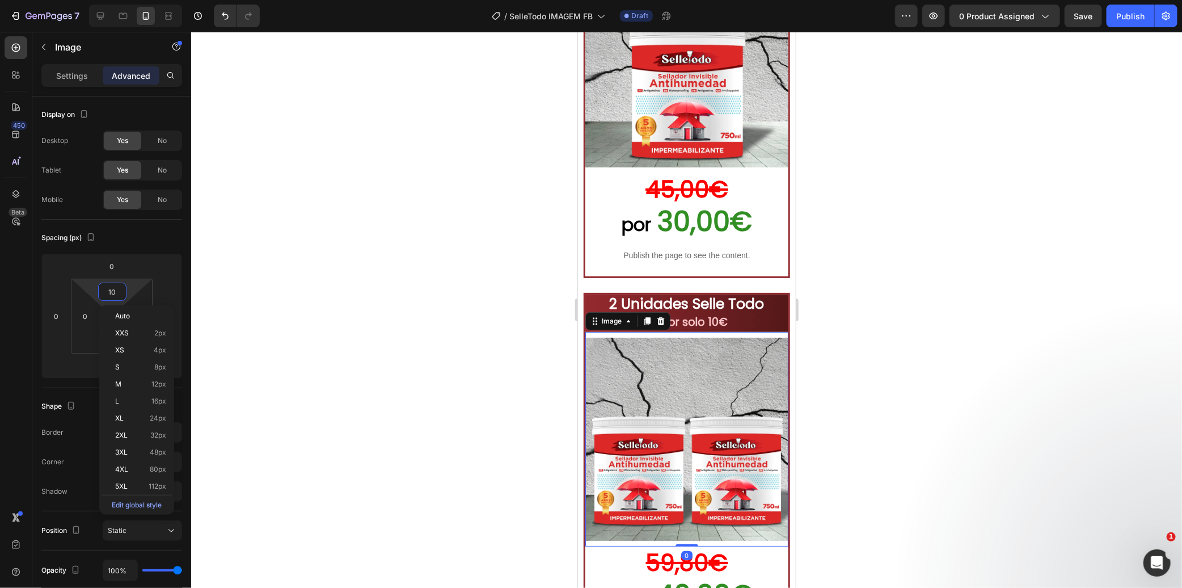
type input "0"
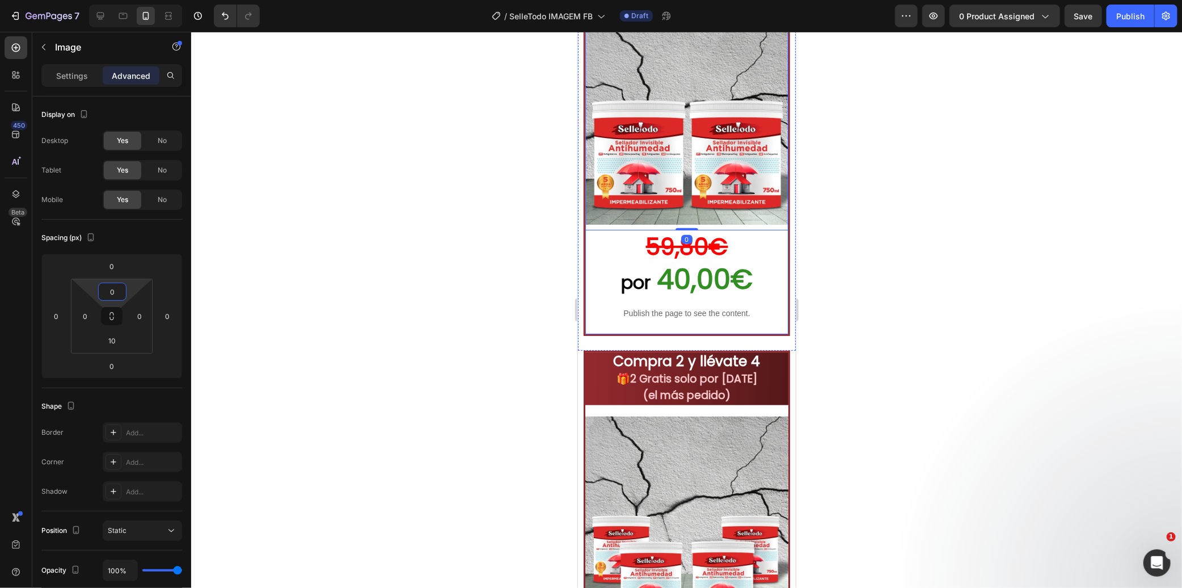
scroll to position [2826, 0]
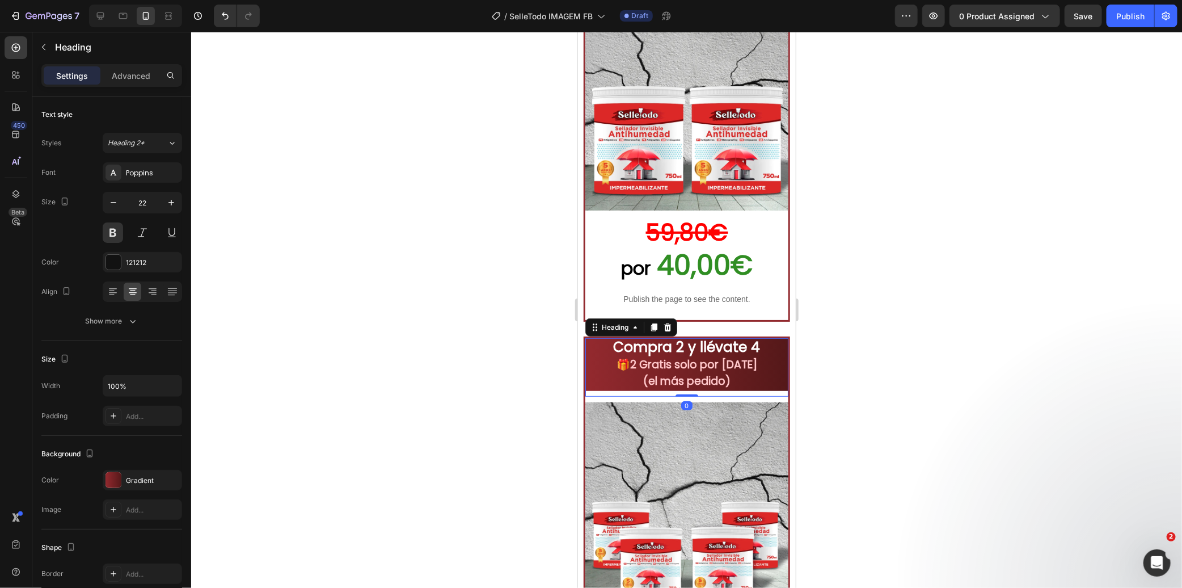
drag, startPoint x: 661, startPoint y: 382, endPoint x: 958, endPoint y: 355, distance: 298.0
click at [661, 382] on div "Compra 2 y llévate 4 🎁 2 Gratis solo por [DATE] (el más pedido) Heading 0" at bounding box center [686, 367] width 203 height 58
click at [136, 78] on p "Advanced" at bounding box center [131, 76] width 39 height 12
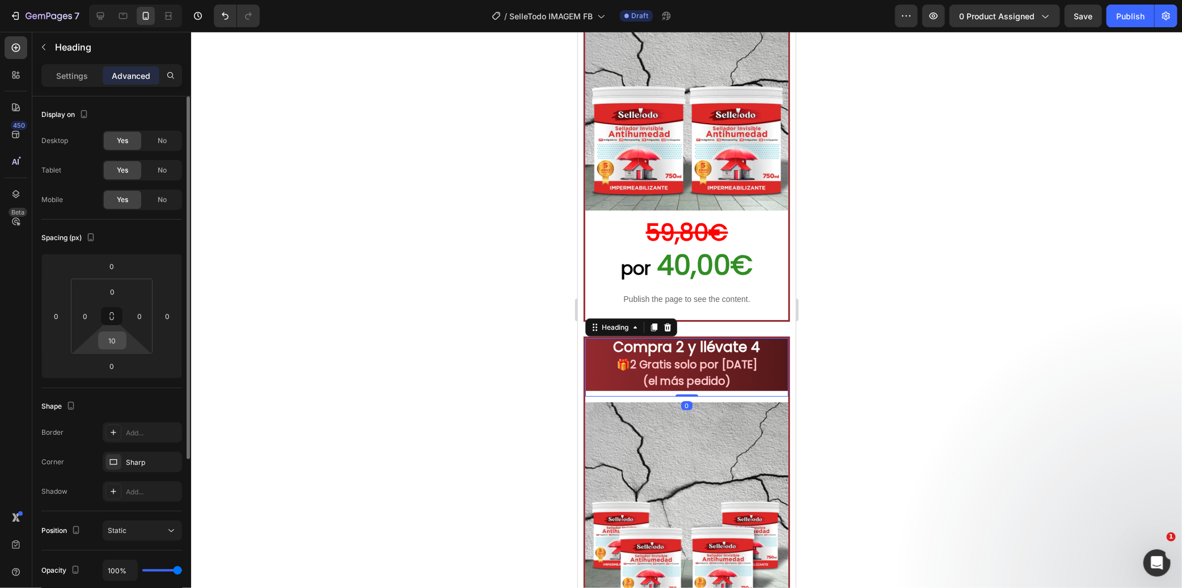
click at [116, 336] on input "10" at bounding box center [112, 340] width 23 height 17
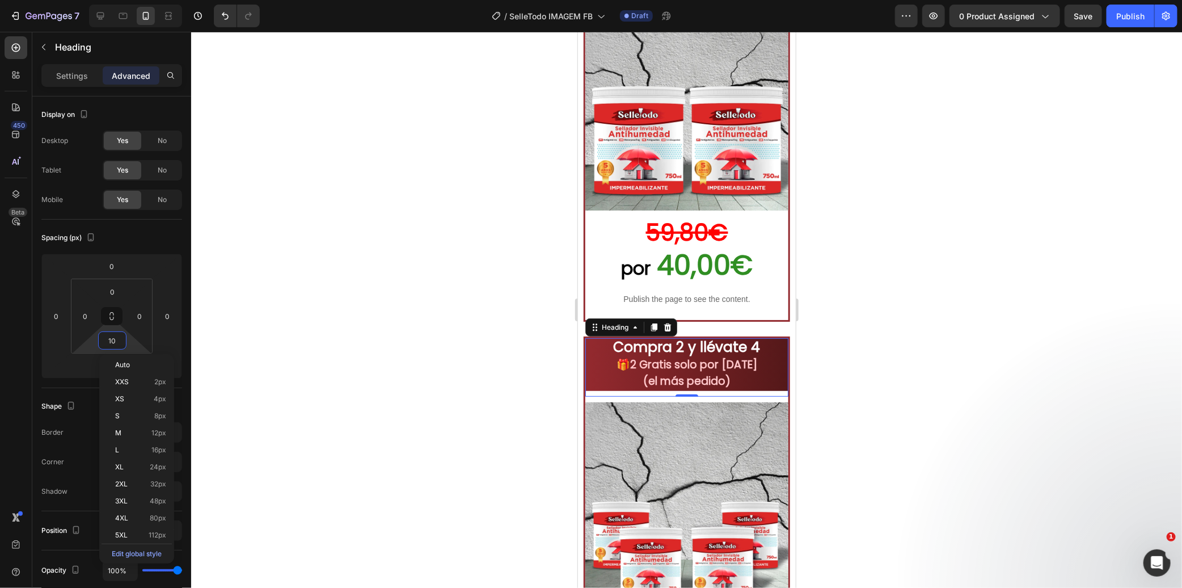
type input "0"
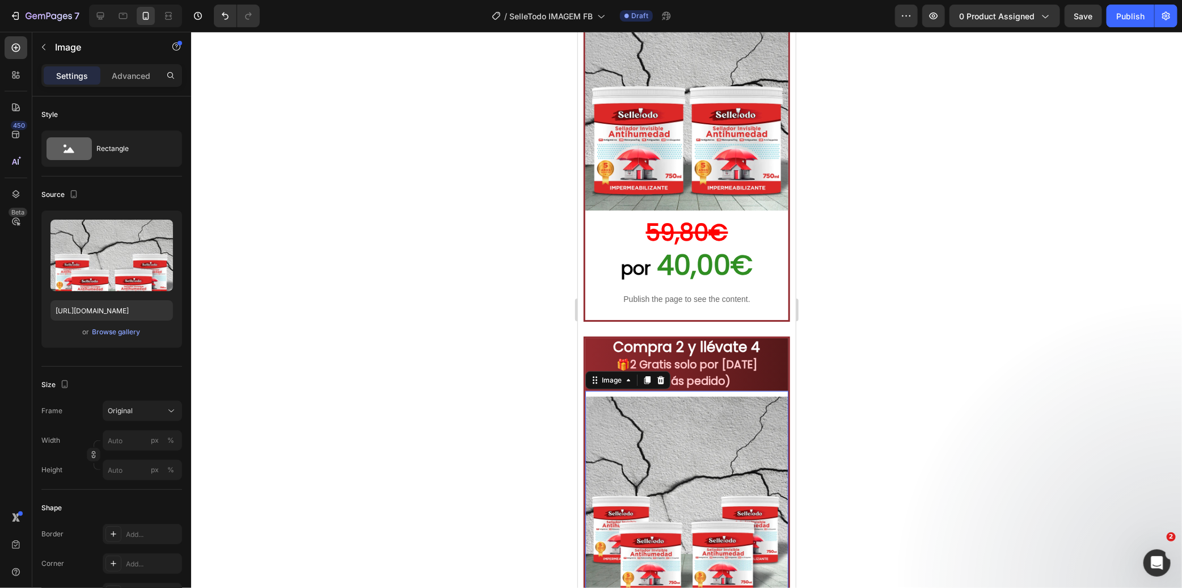
drag, startPoint x: 652, startPoint y: 387, endPoint x: 915, endPoint y: 352, distance: 265.0
click at [652, 396] on img at bounding box center [686, 497] width 203 height 203
click at [140, 79] on p "Advanced" at bounding box center [131, 76] width 39 height 12
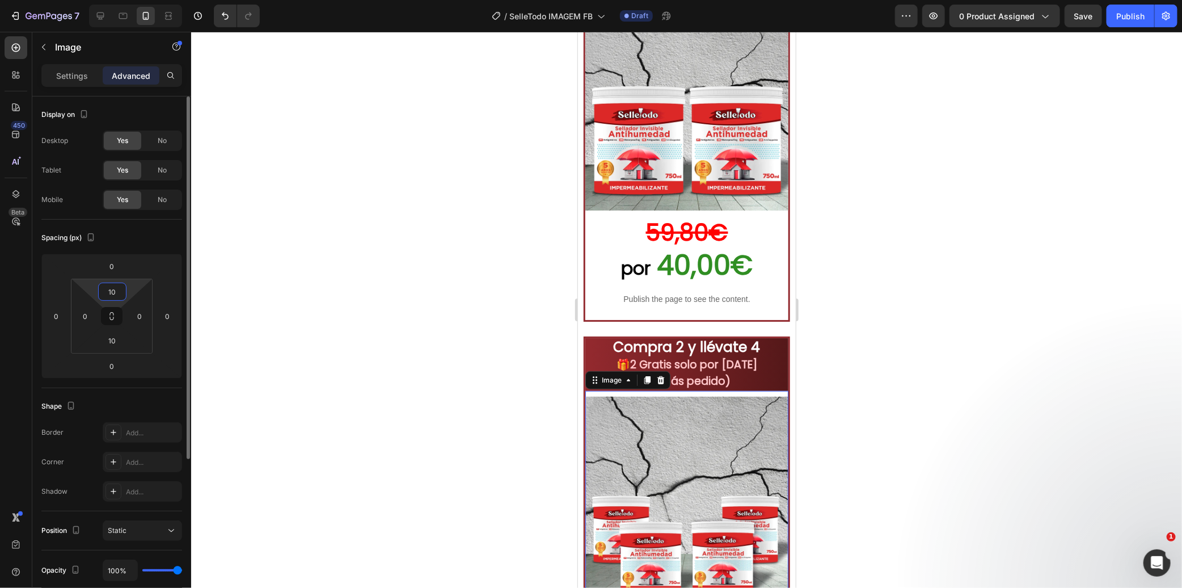
click at [112, 298] on input "10" at bounding box center [112, 291] width 23 height 17
type input "0"
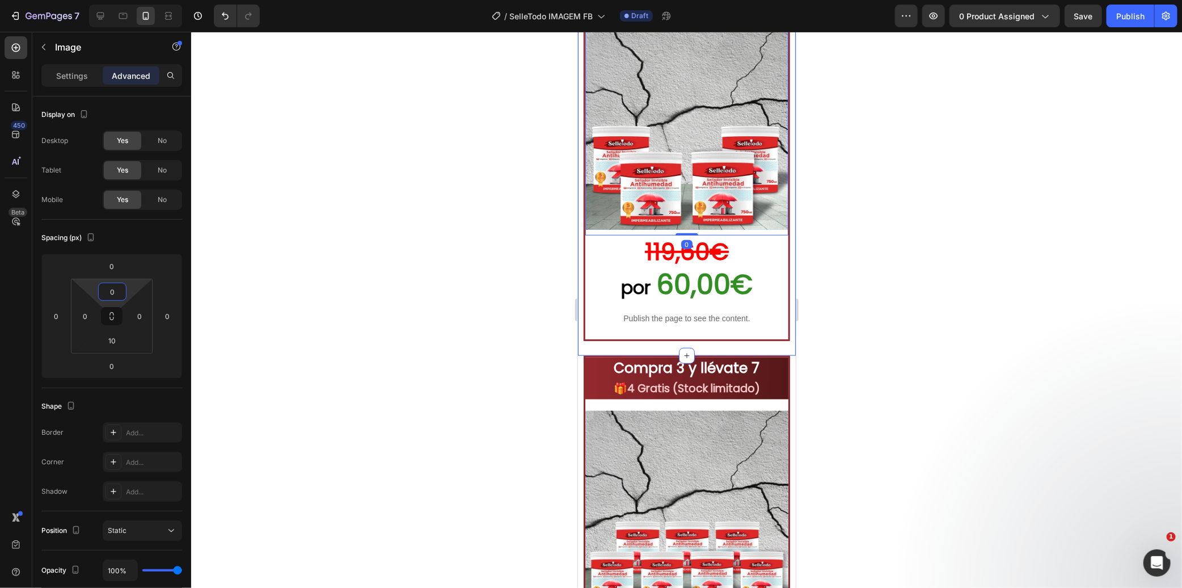
scroll to position [3140, 0]
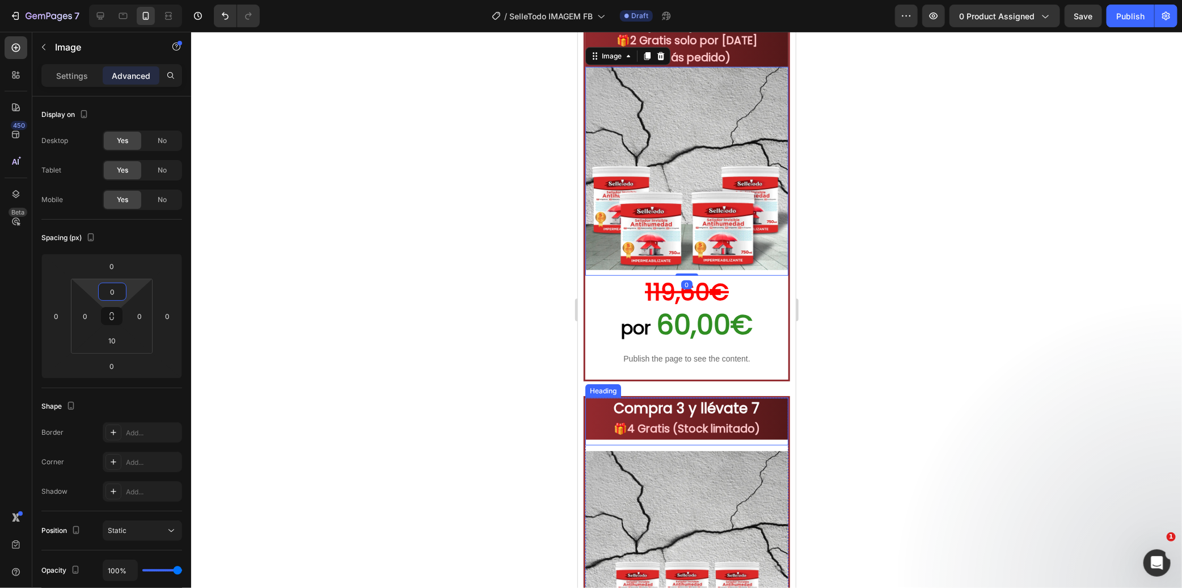
click at [647, 427] on h2 "Compra 3 y llévate 7 🎁 4 Gratis (Stock limitado)" at bounding box center [686, 418] width 203 height 42
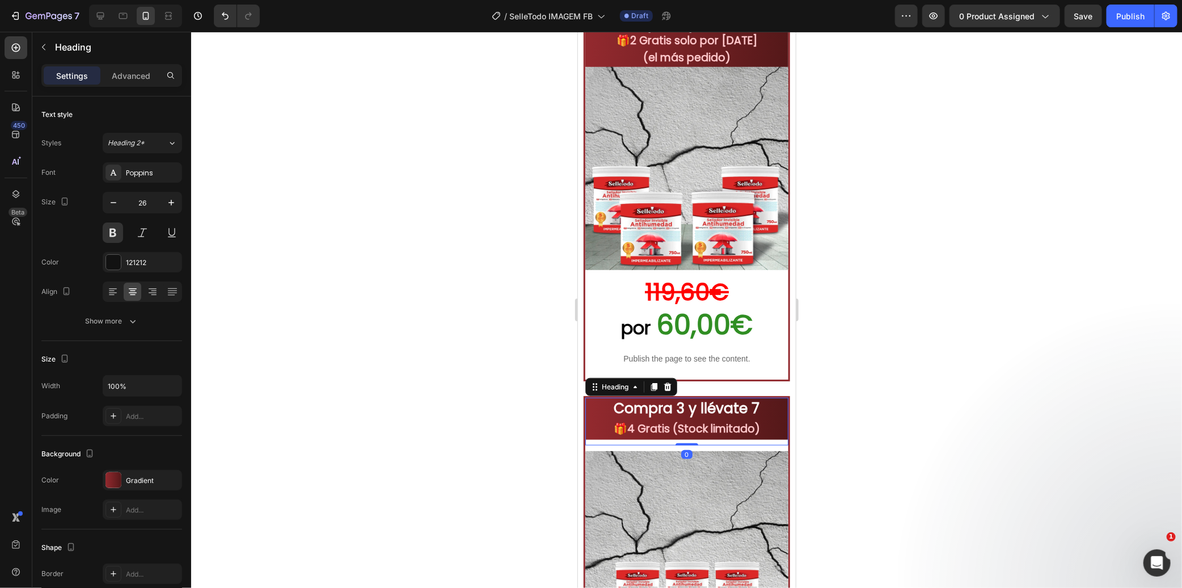
click at [151, 86] on div "Settings Advanced" at bounding box center [111, 75] width 141 height 23
click at [138, 77] on p "Advanced" at bounding box center [131, 76] width 39 height 12
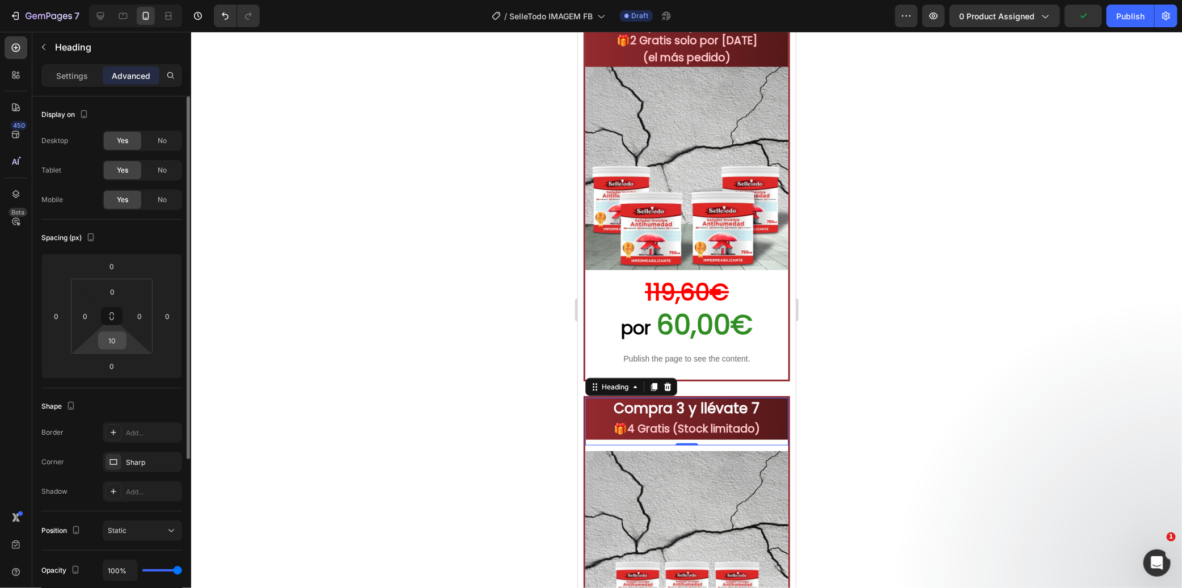
click at [120, 340] on input "10" at bounding box center [112, 340] width 23 height 17
type input "0"
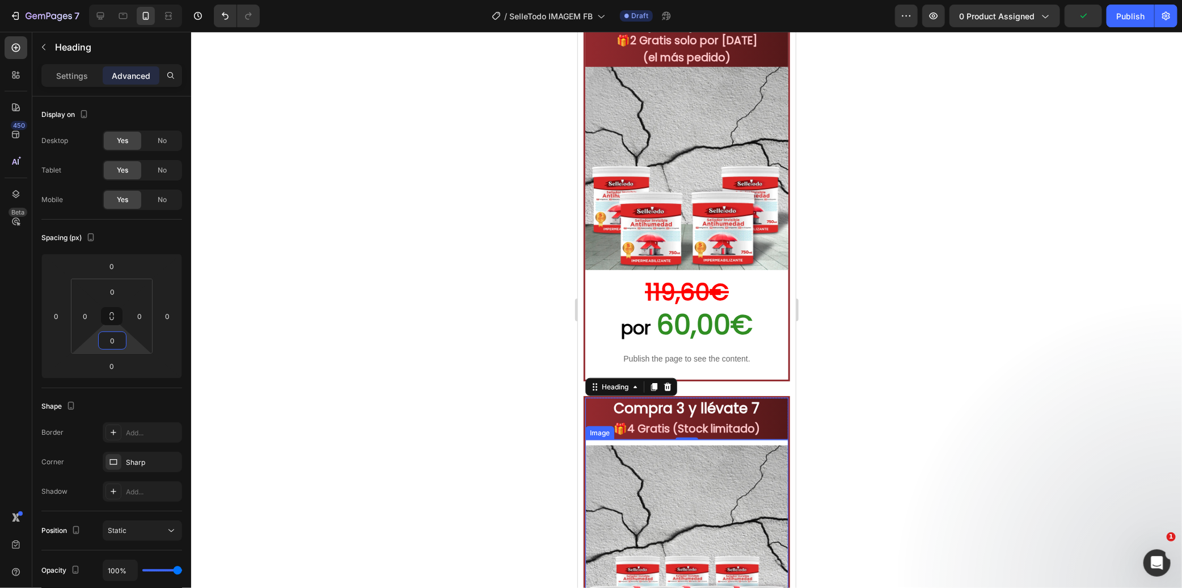
click at [629, 445] on img at bounding box center [686, 546] width 203 height 203
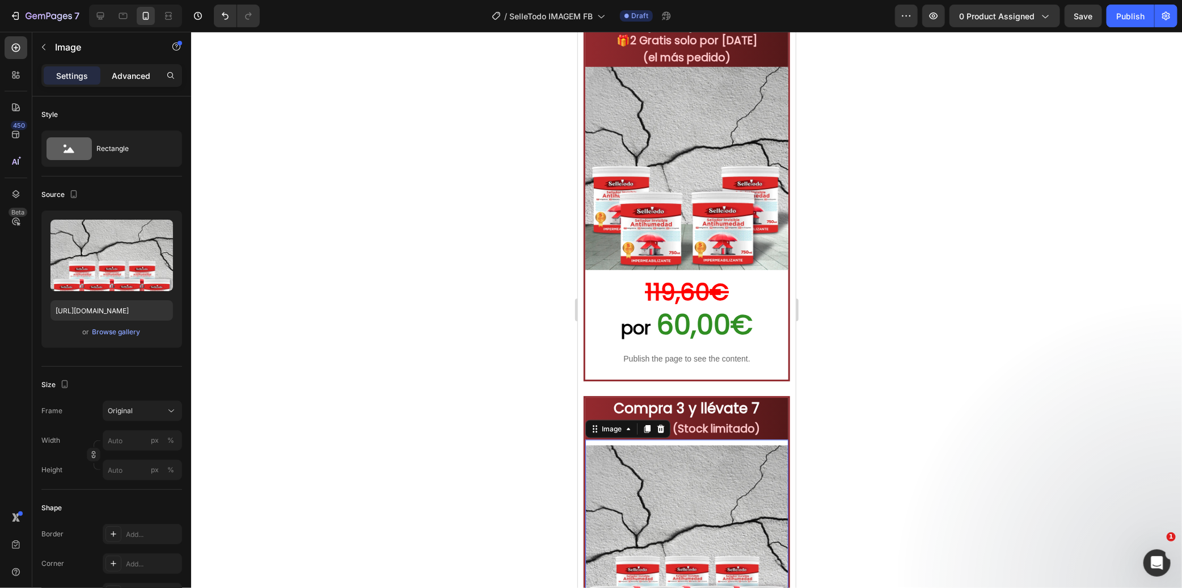
click at [137, 70] on p "Advanced" at bounding box center [131, 76] width 39 height 12
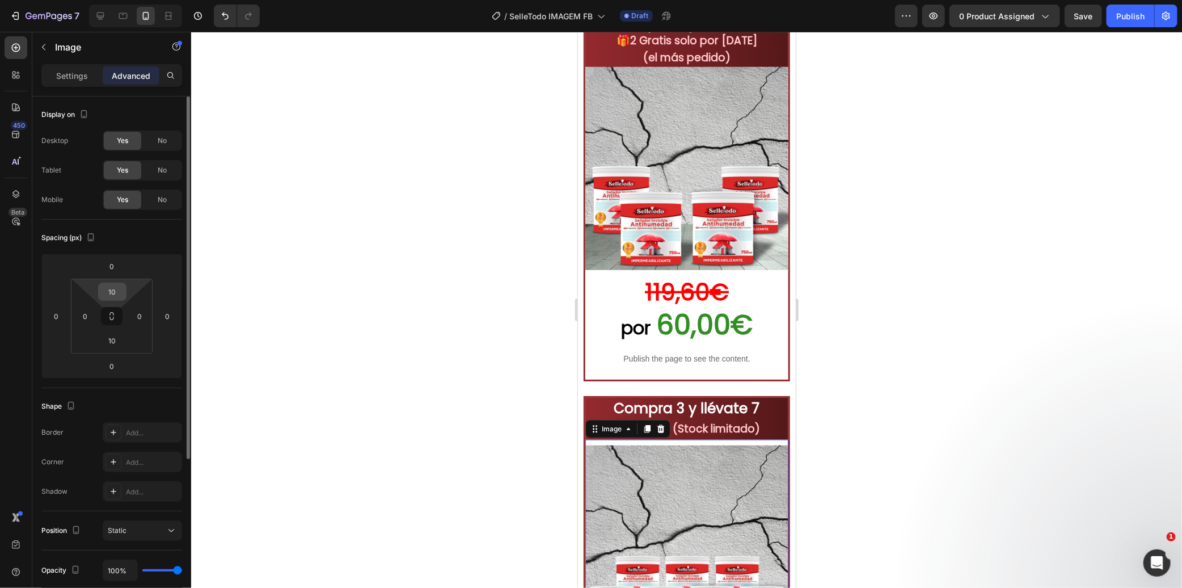
click at [115, 299] on input "10" at bounding box center [112, 291] width 23 height 17
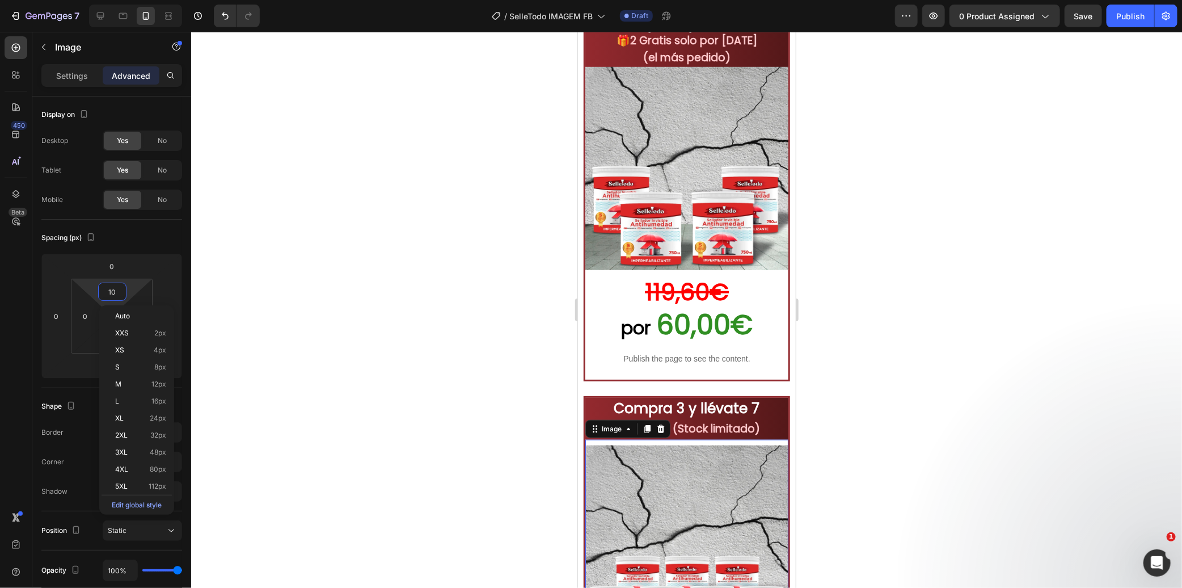
type input "0"
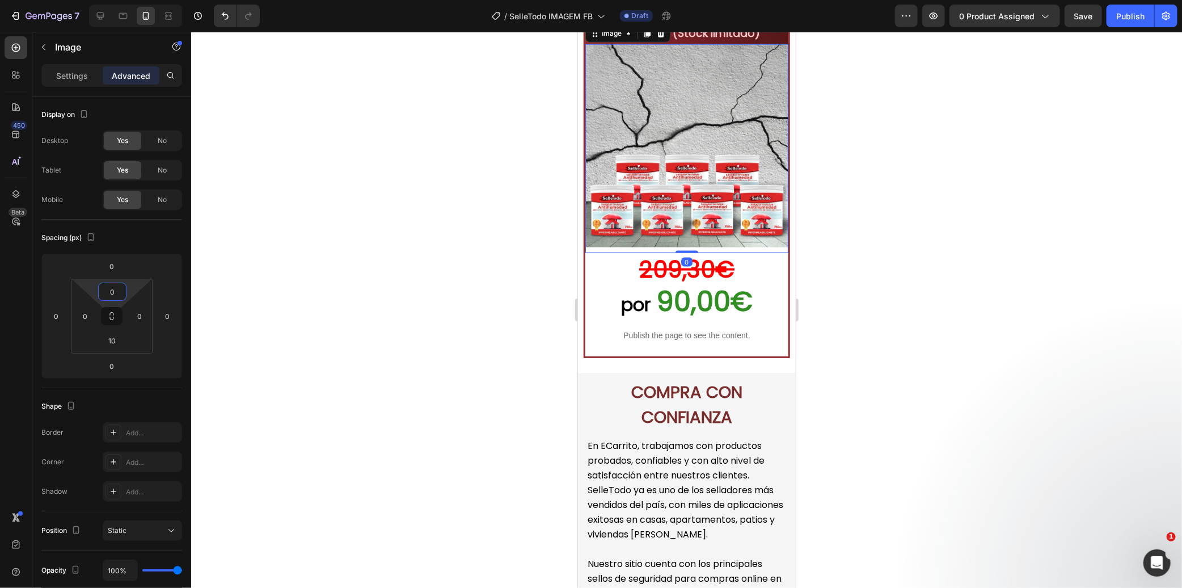
scroll to position [3645, 0]
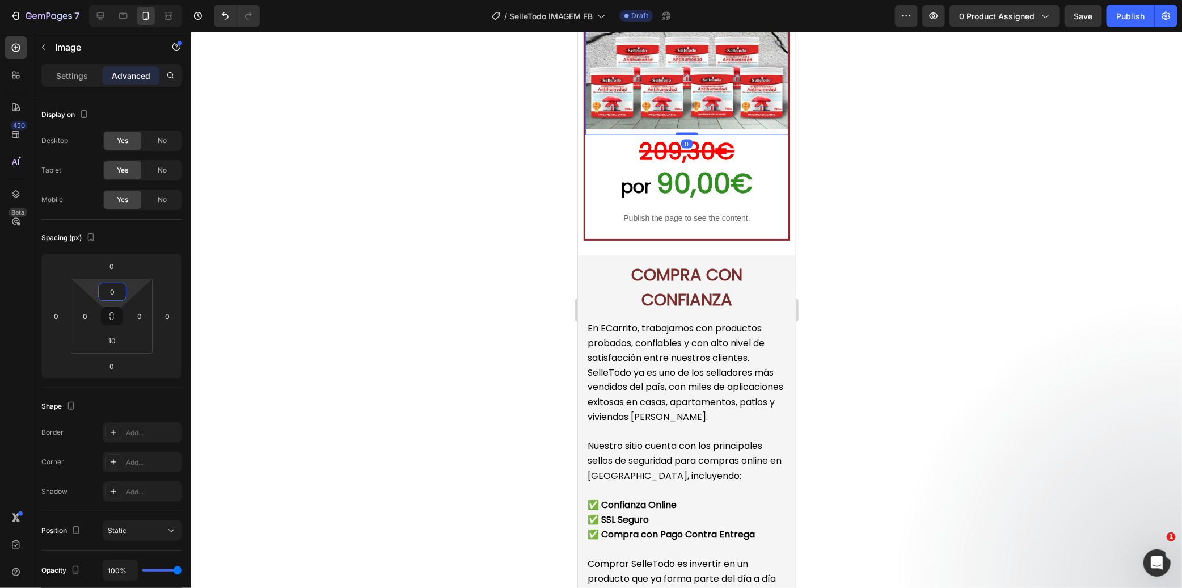
click at [483, 195] on div at bounding box center [686, 310] width 991 height 556
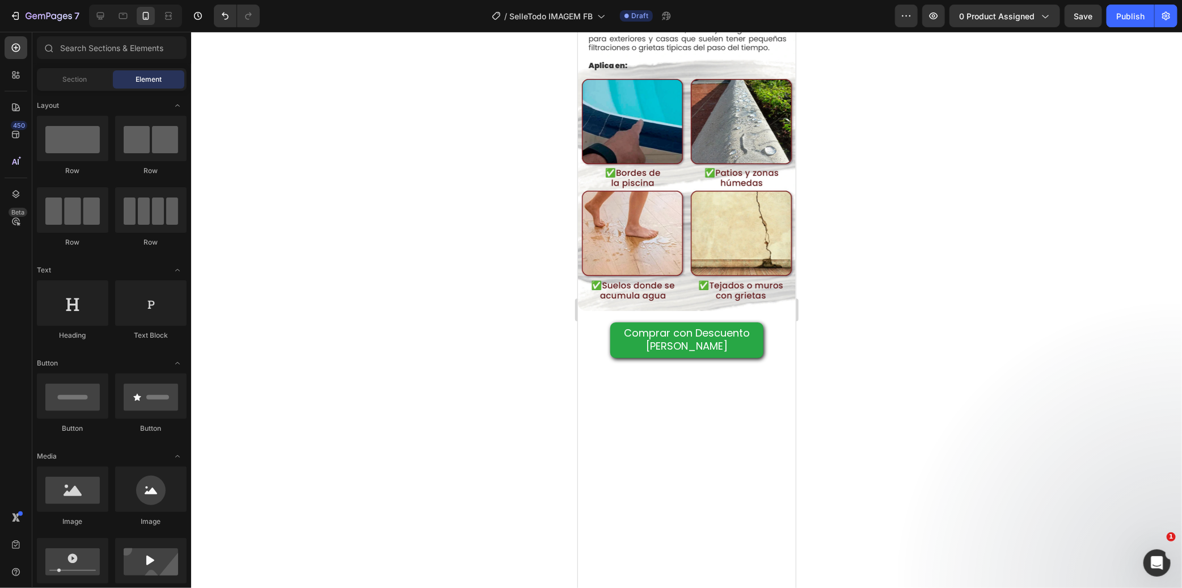
scroll to position [560, 0]
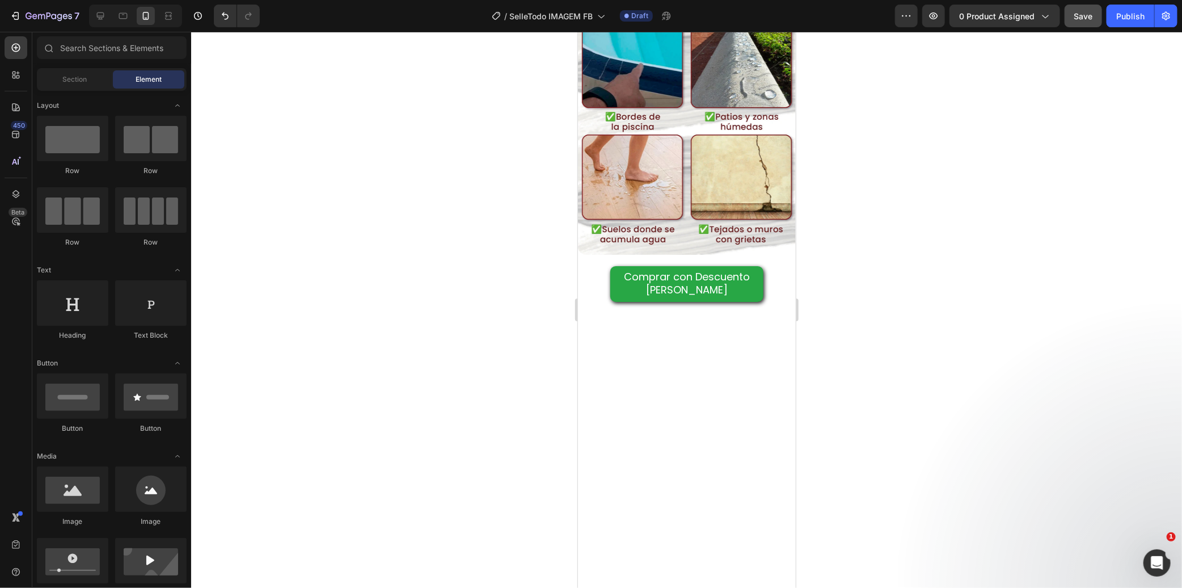
click at [1093, 24] on button "Save" at bounding box center [1083, 16] width 37 height 23
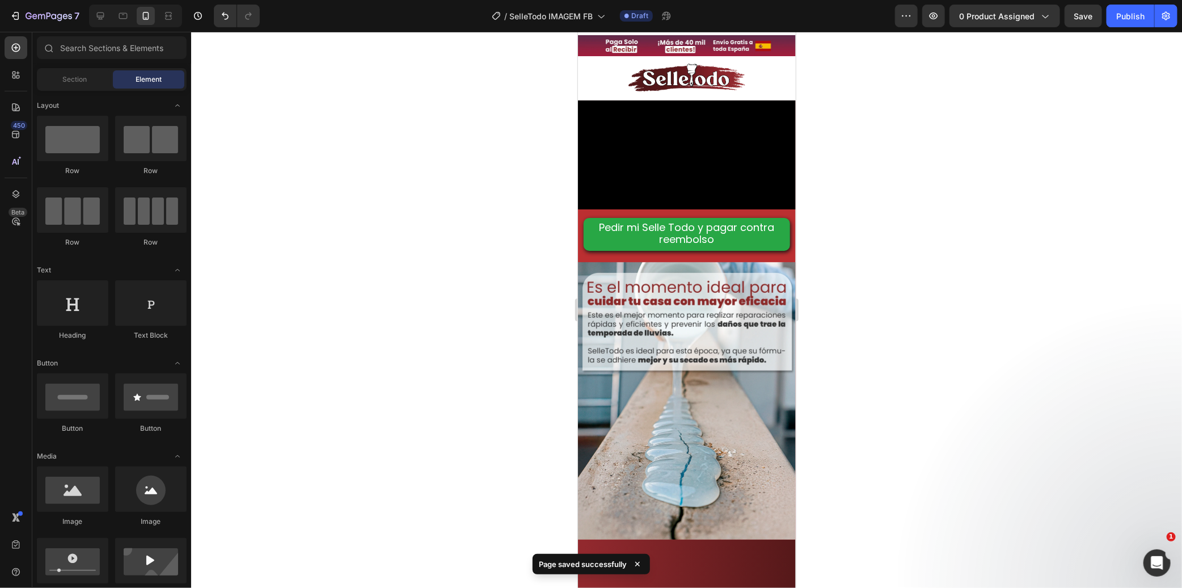
scroll to position [0, 0]
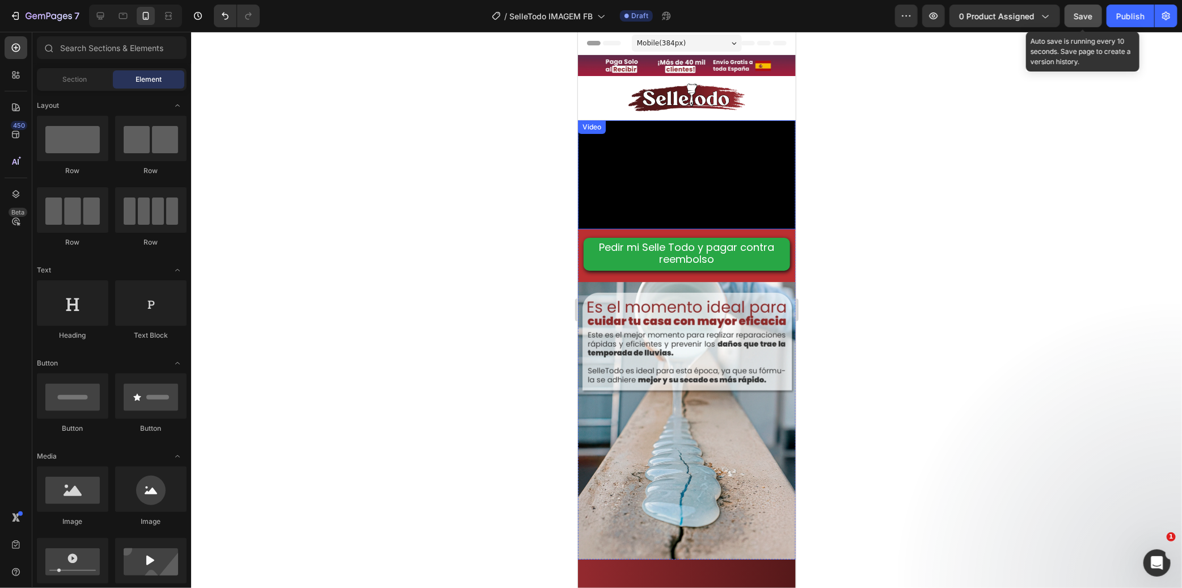
click at [1098, 17] on button "Save" at bounding box center [1083, 16] width 37 height 23
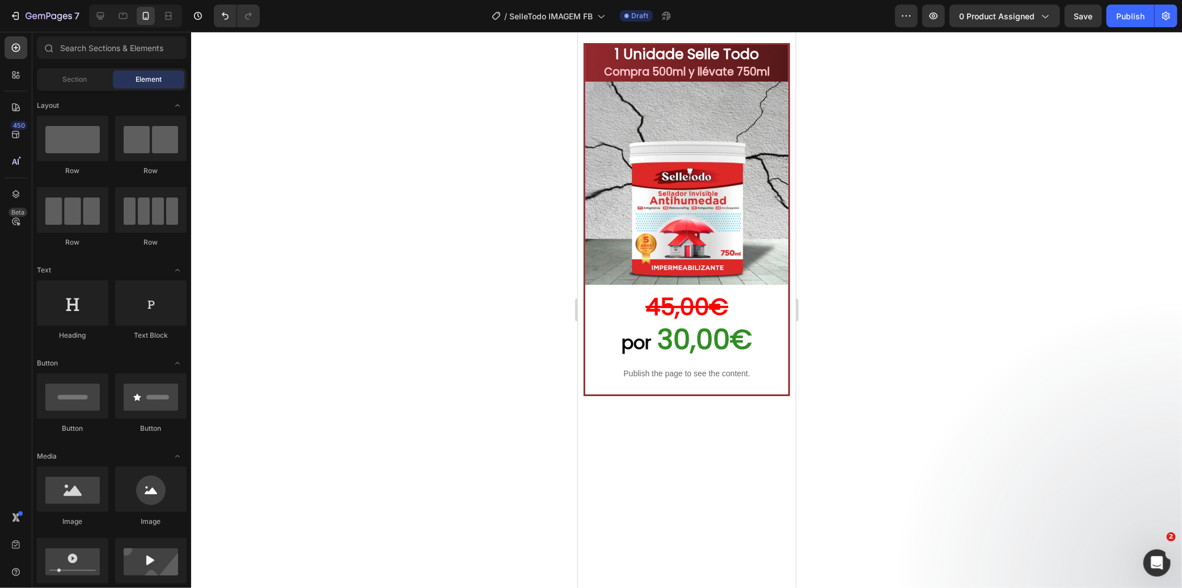
scroll to position [2726, 0]
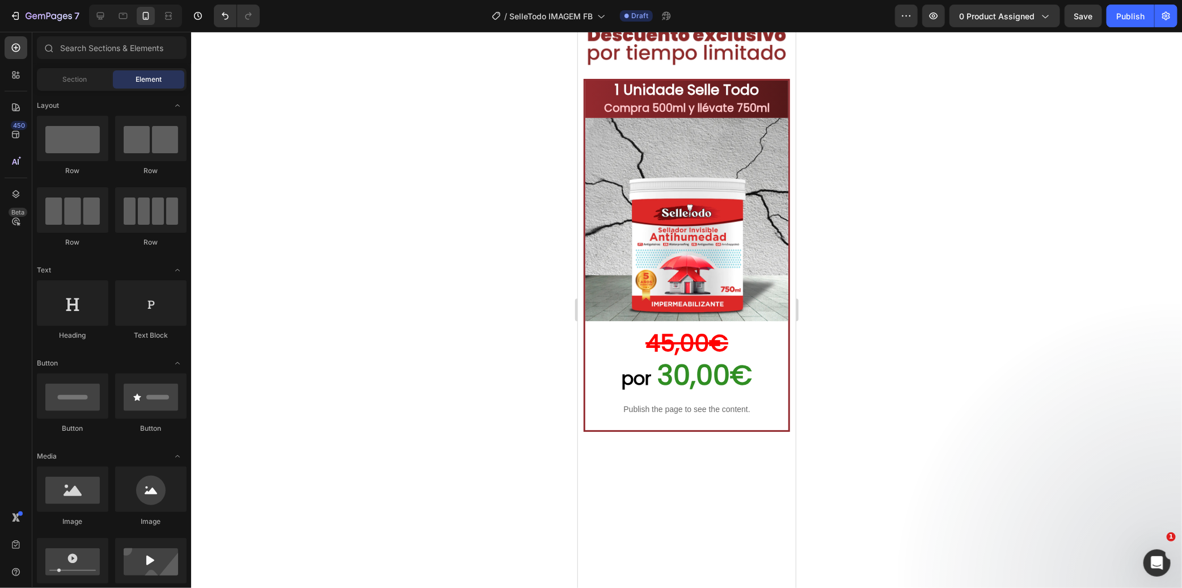
click at [979, 152] on div at bounding box center [686, 310] width 991 height 556
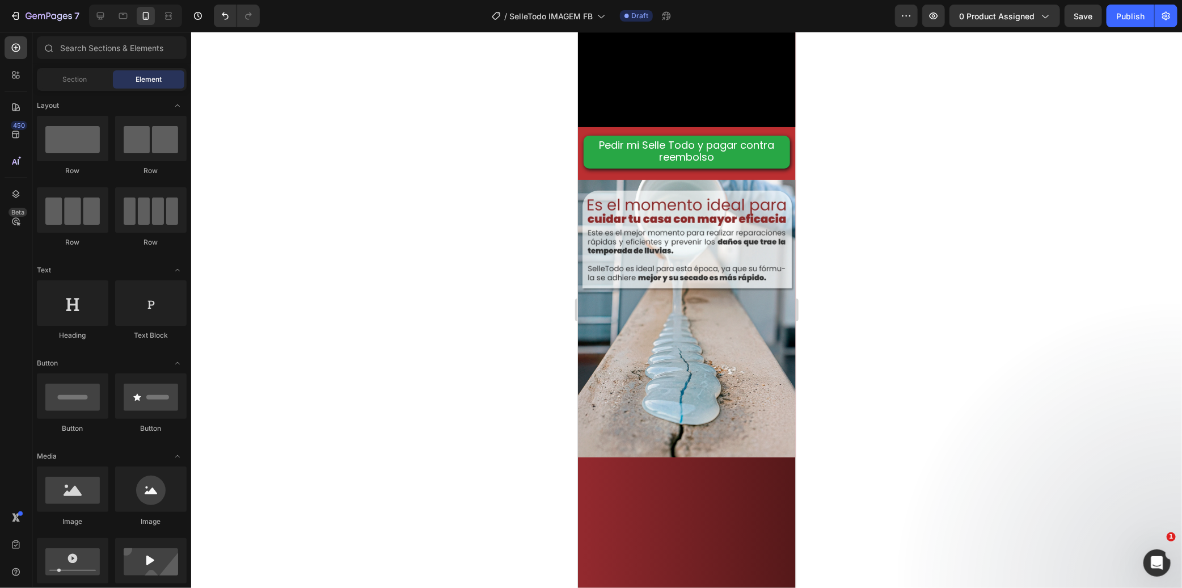
scroll to position [0, 0]
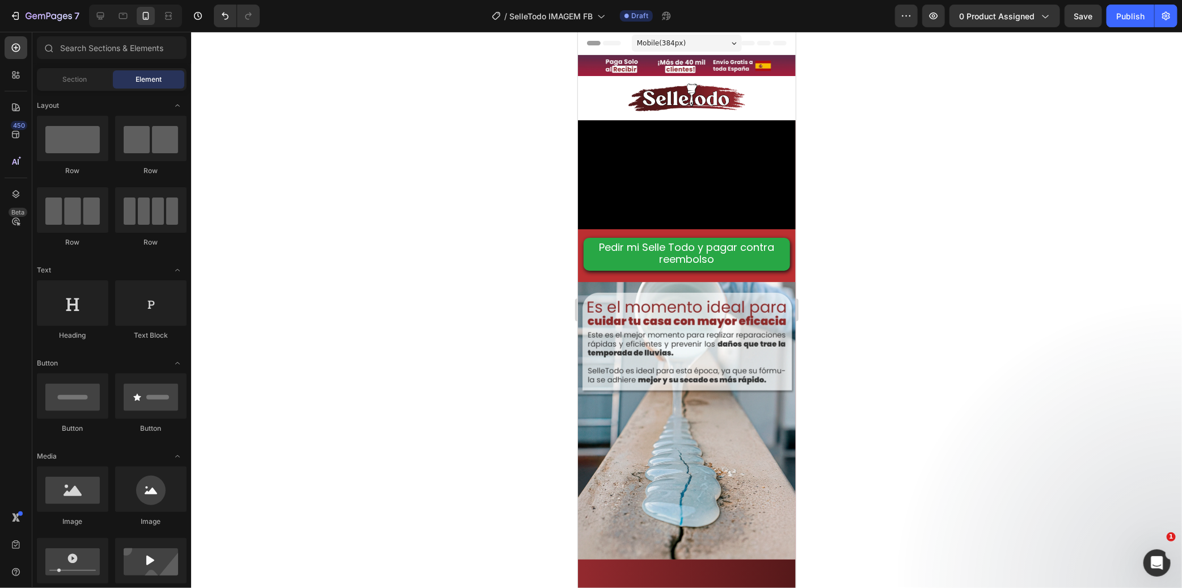
click at [445, 149] on div at bounding box center [686, 310] width 991 height 556
click at [716, 166] on video at bounding box center [686, 174] width 218 height 109
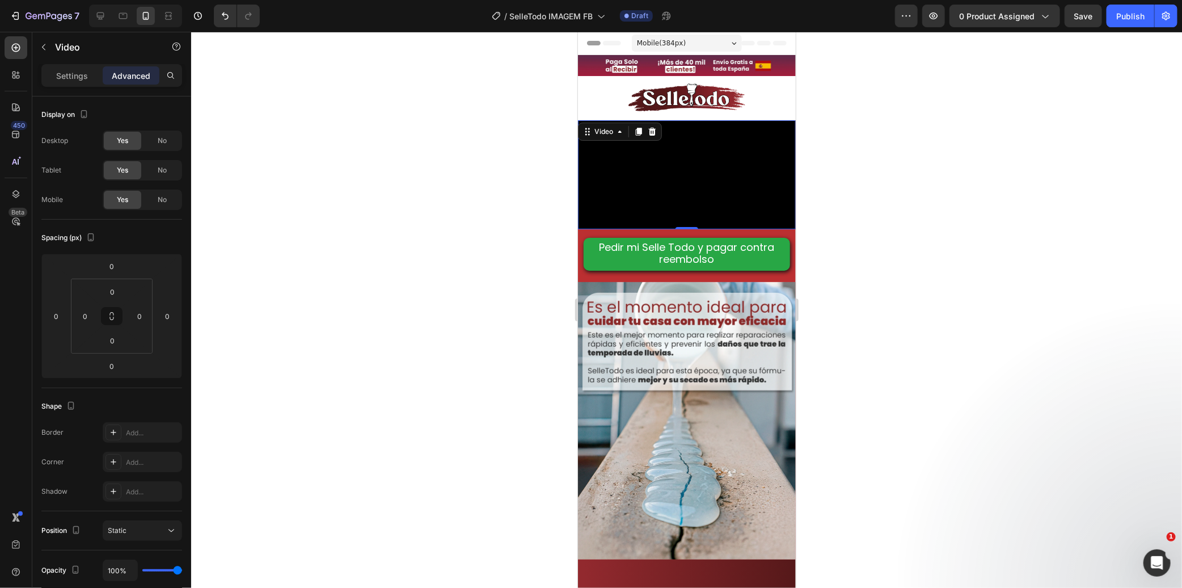
click at [379, 123] on div at bounding box center [686, 310] width 991 height 556
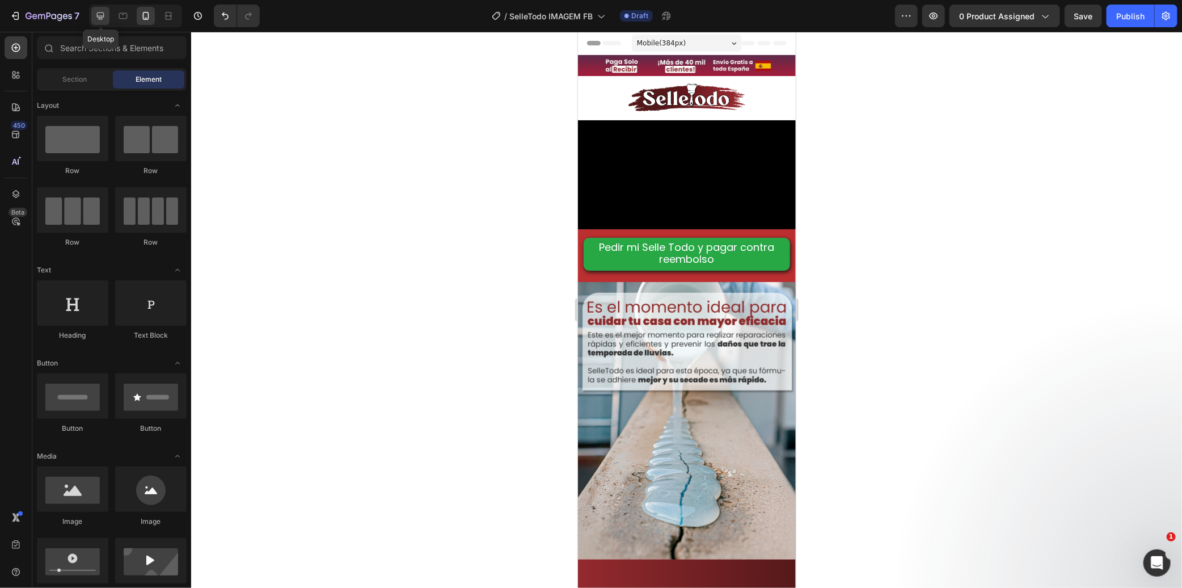
click at [100, 20] on icon at bounding box center [100, 15] width 11 height 11
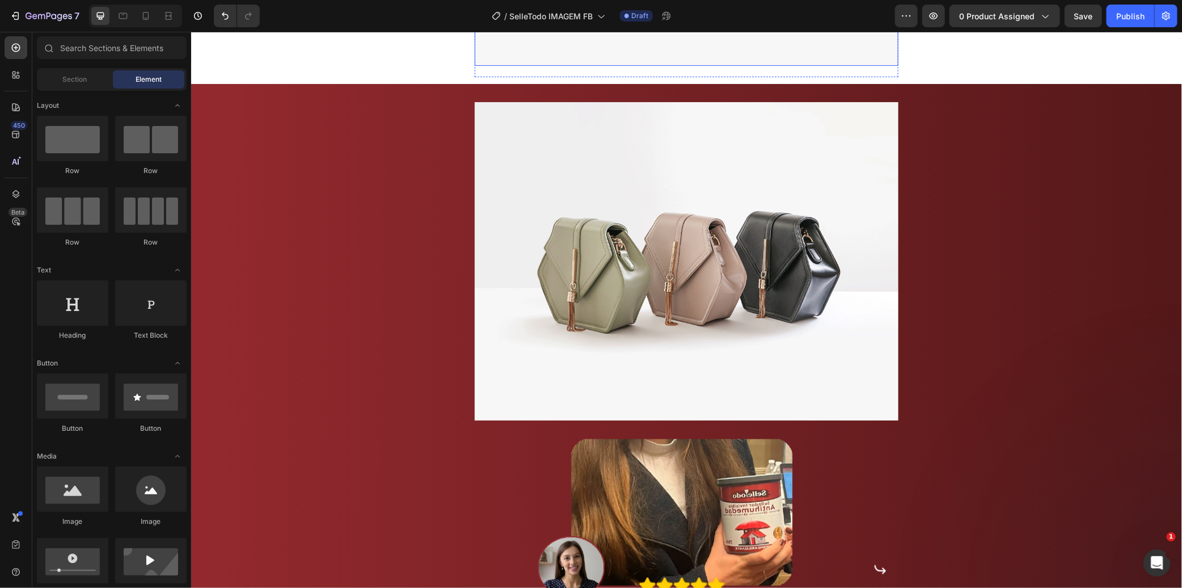
scroll to position [945, 0]
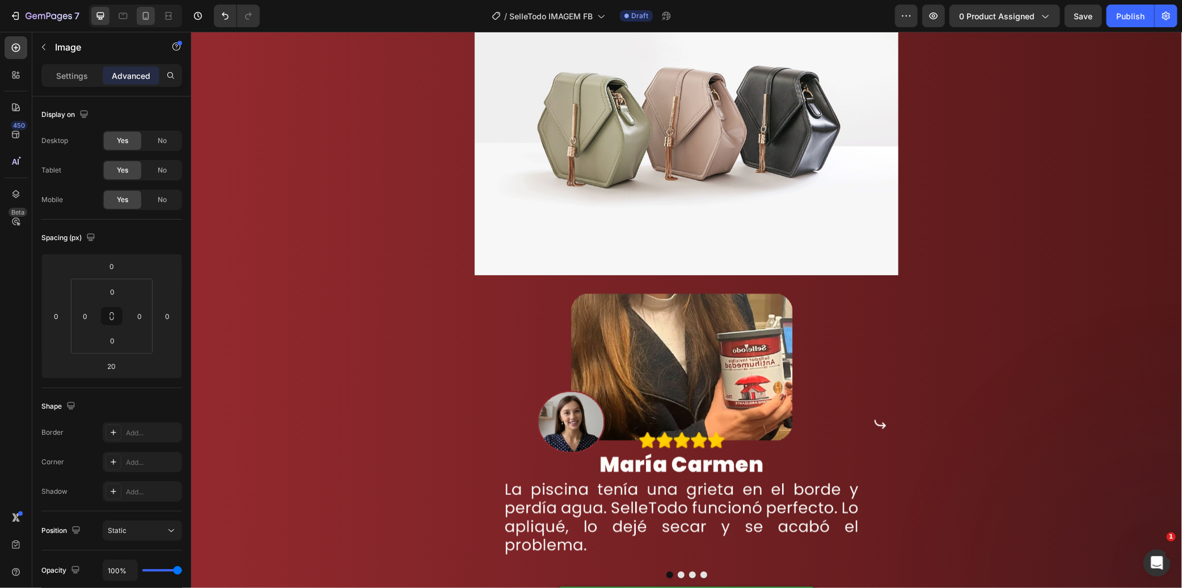
click at [150, 14] on icon at bounding box center [145, 15] width 11 height 11
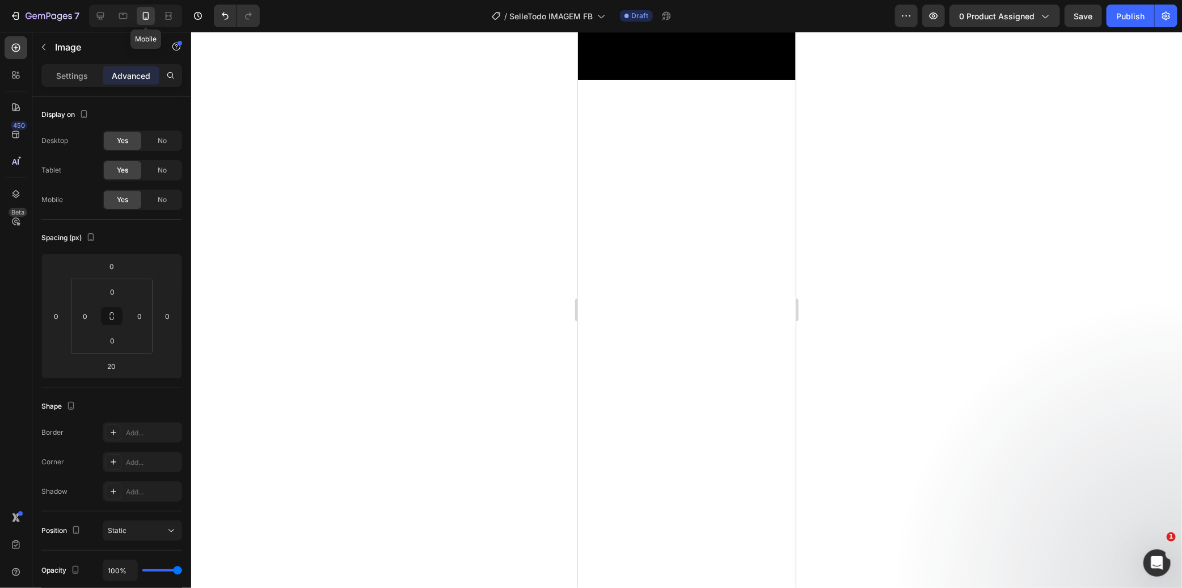
type input "0"
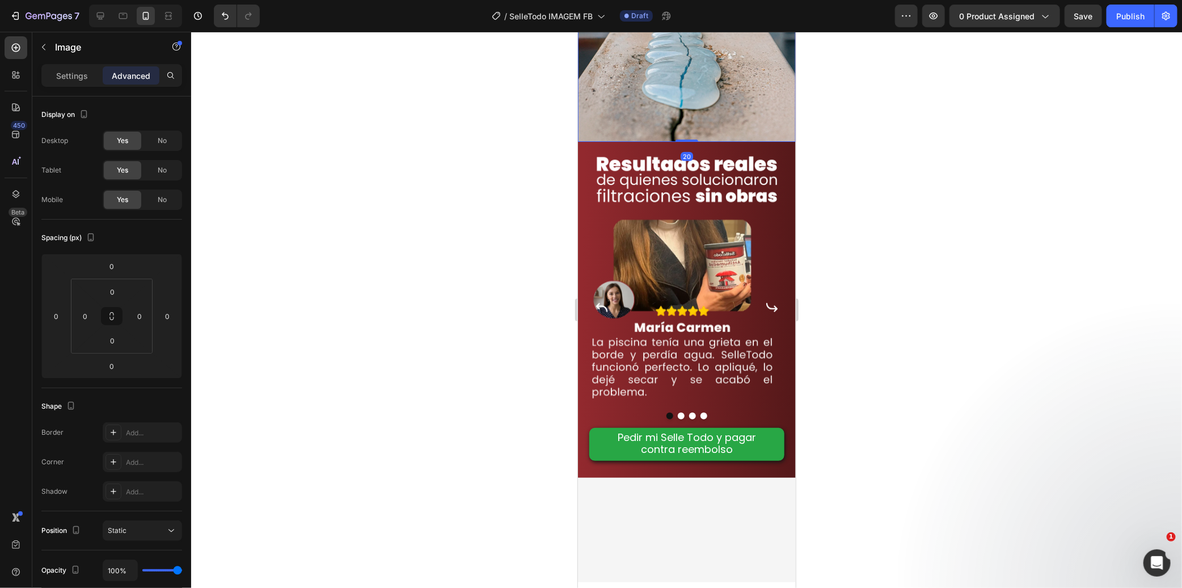
scroll to position [520, 0]
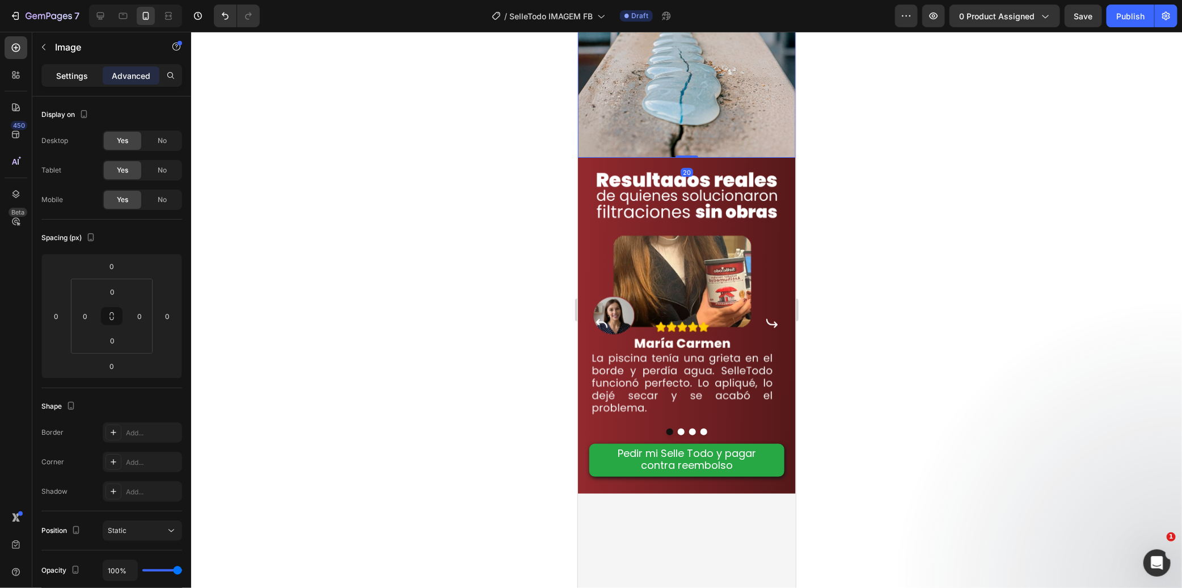
click at [81, 78] on p "Settings" at bounding box center [72, 76] width 32 height 12
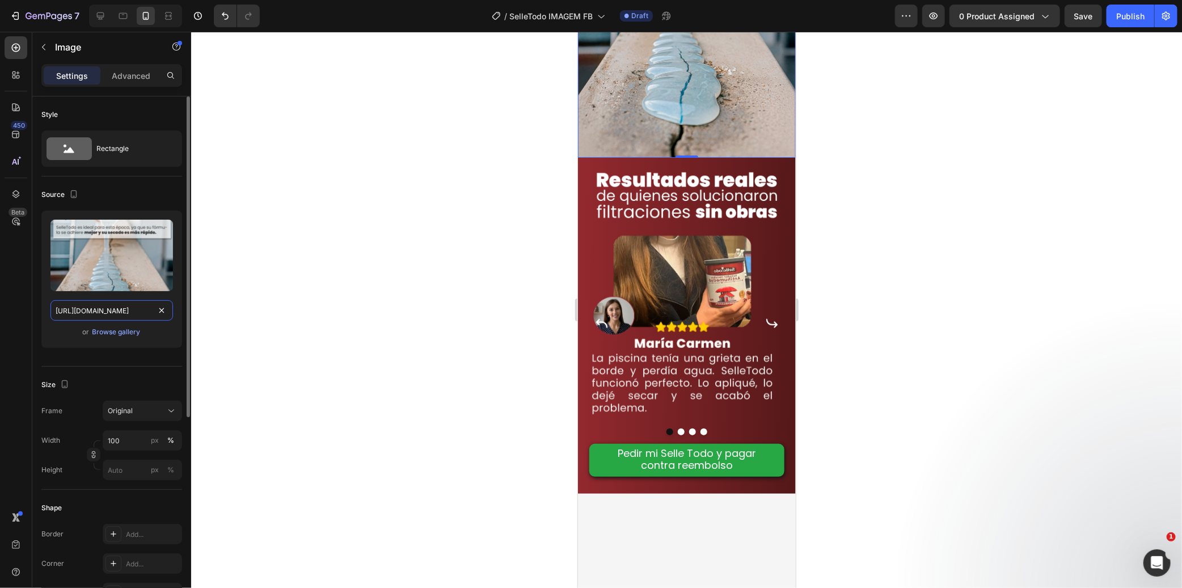
click at [117, 320] on input "[URL][DOMAIN_NAME]" at bounding box center [111, 310] width 123 height 20
click at [100, 16] on icon at bounding box center [100, 15] width 7 height 7
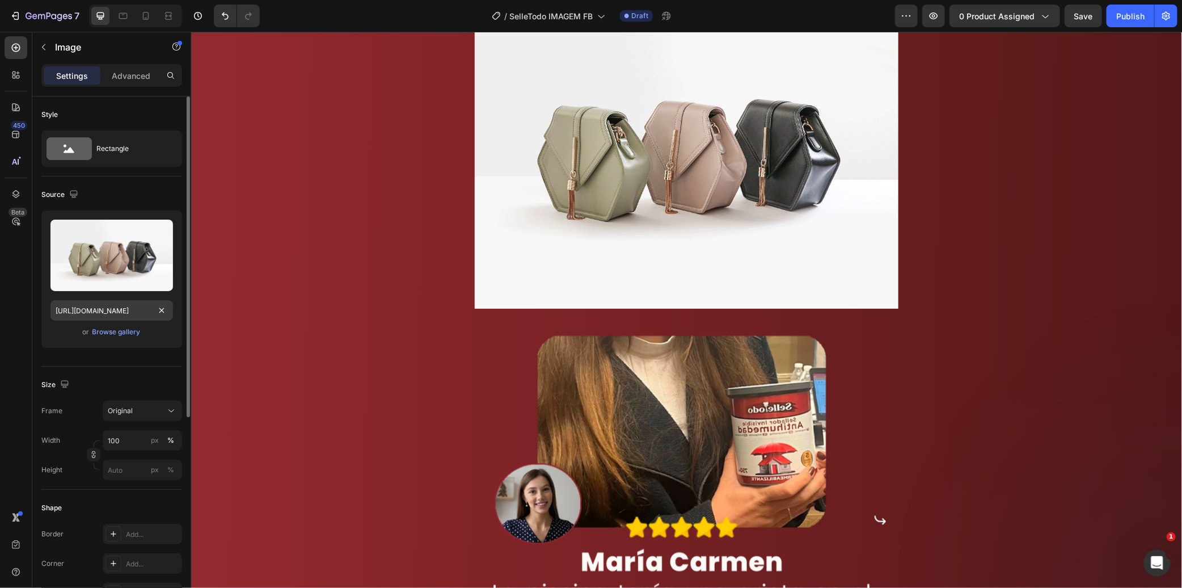
scroll to position [863, 0]
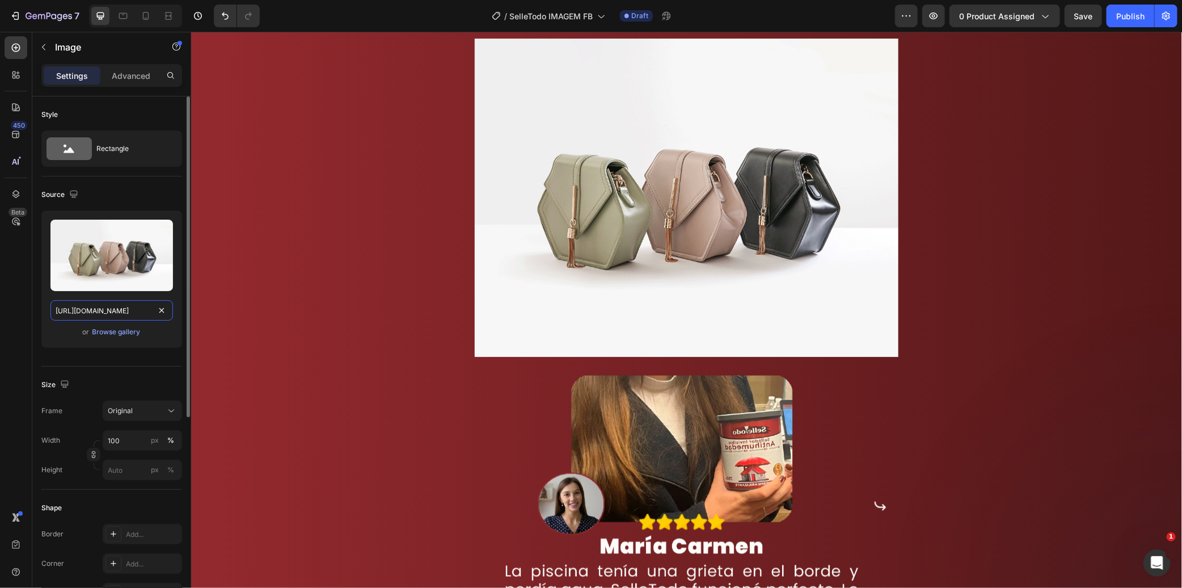
click at [107, 307] on input "[URL][DOMAIN_NAME]" at bounding box center [111, 310] width 123 height 20
paste input "0656/6081/3462/files/Selletodo_Imagem_LP_1.webp?v=1756384255"
type input "[URL][DOMAIN_NAME]"
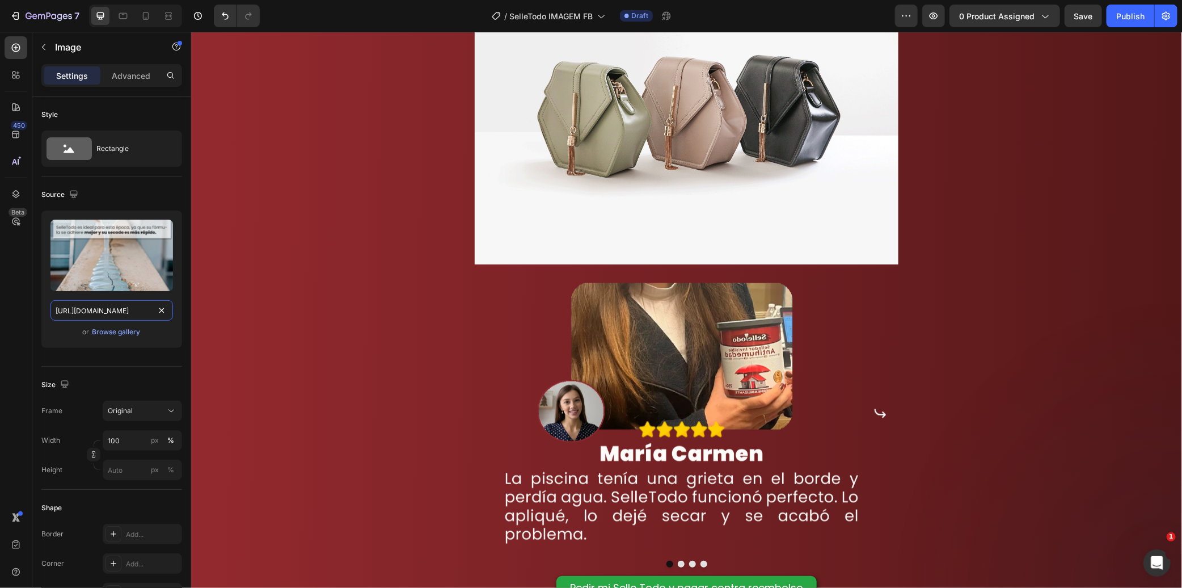
scroll to position [1368, 0]
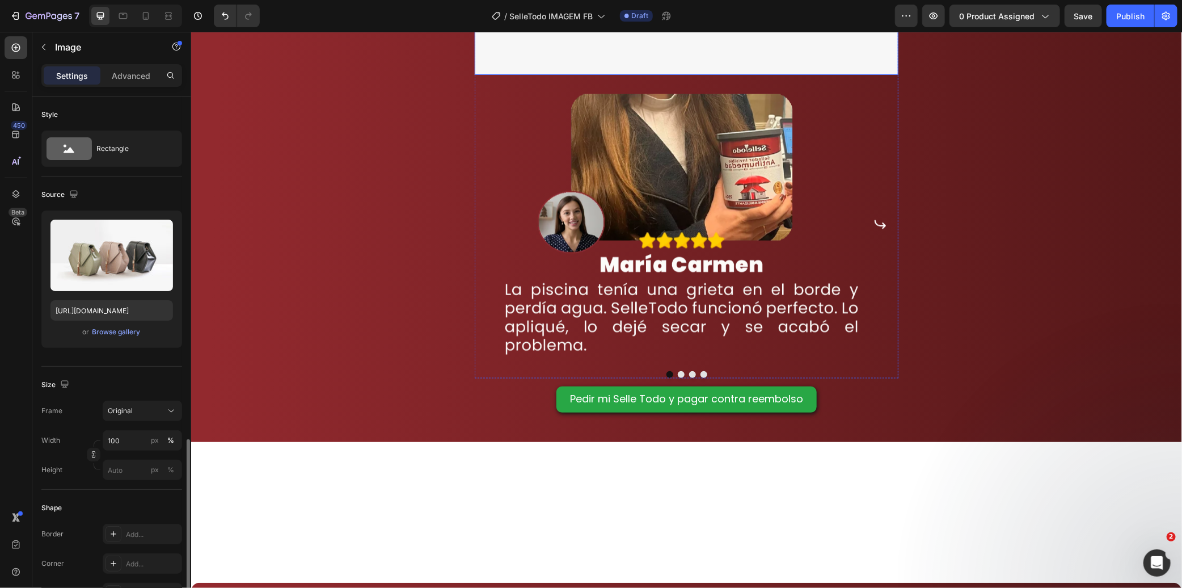
scroll to position [213, 0]
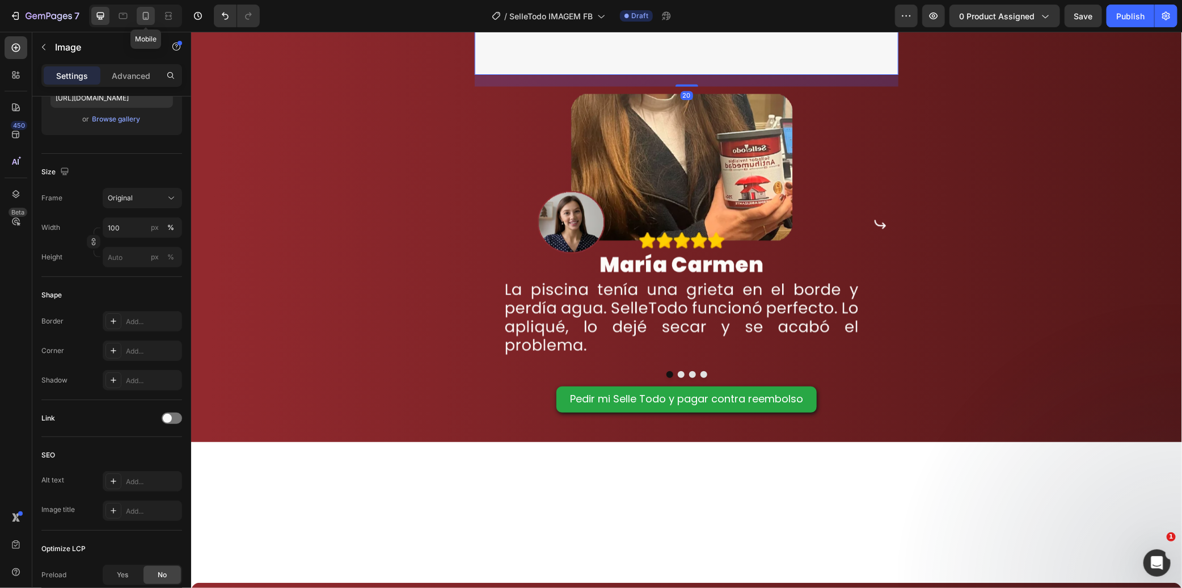
click at [151, 18] on icon at bounding box center [145, 15] width 11 height 11
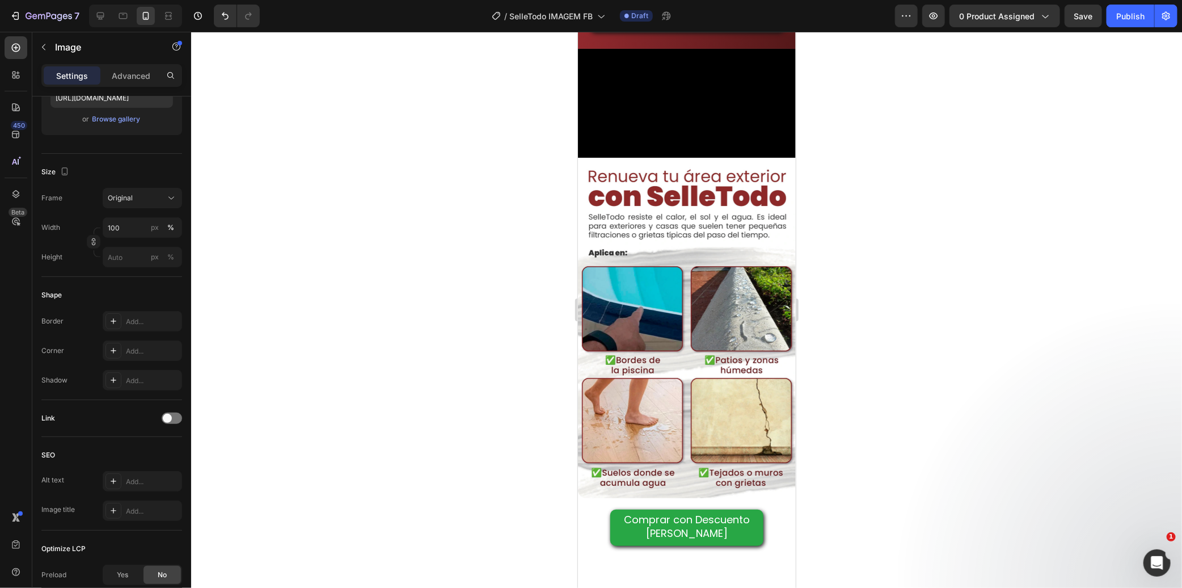
scroll to position [920, 0]
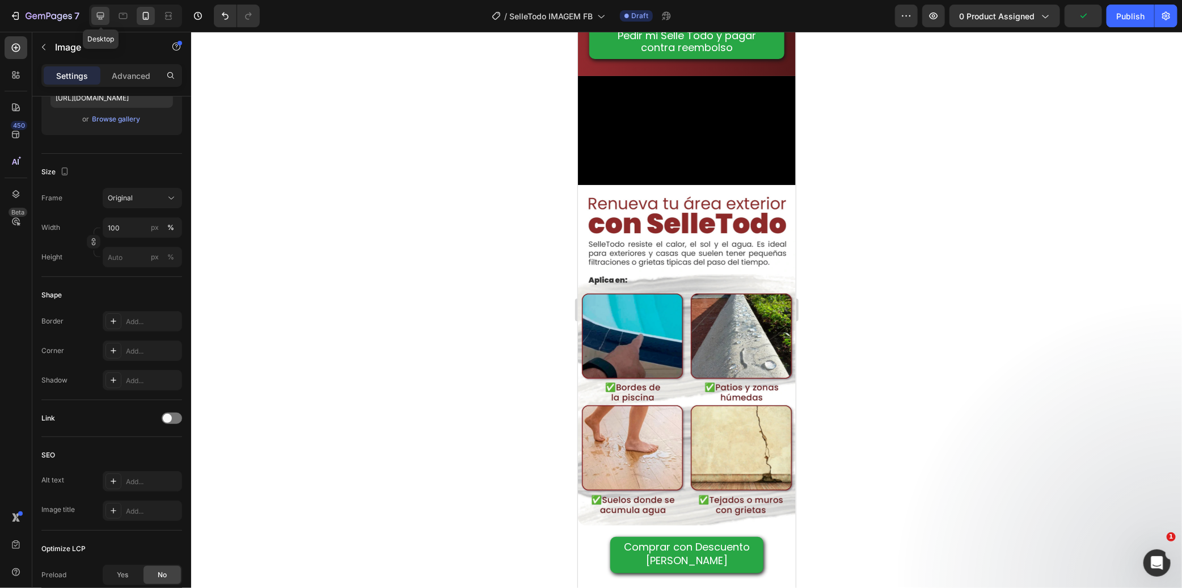
click at [100, 14] on icon at bounding box center [100, 15] width 11 height 11
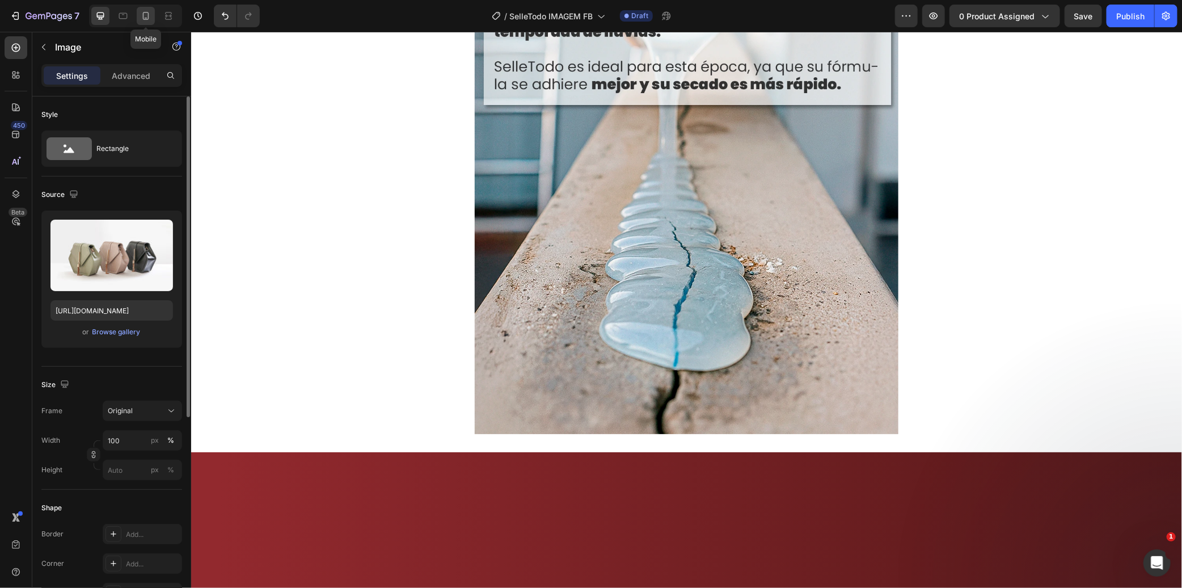
click at [141, 12] on icon at bounding box center [145, 15] width 11 height 11
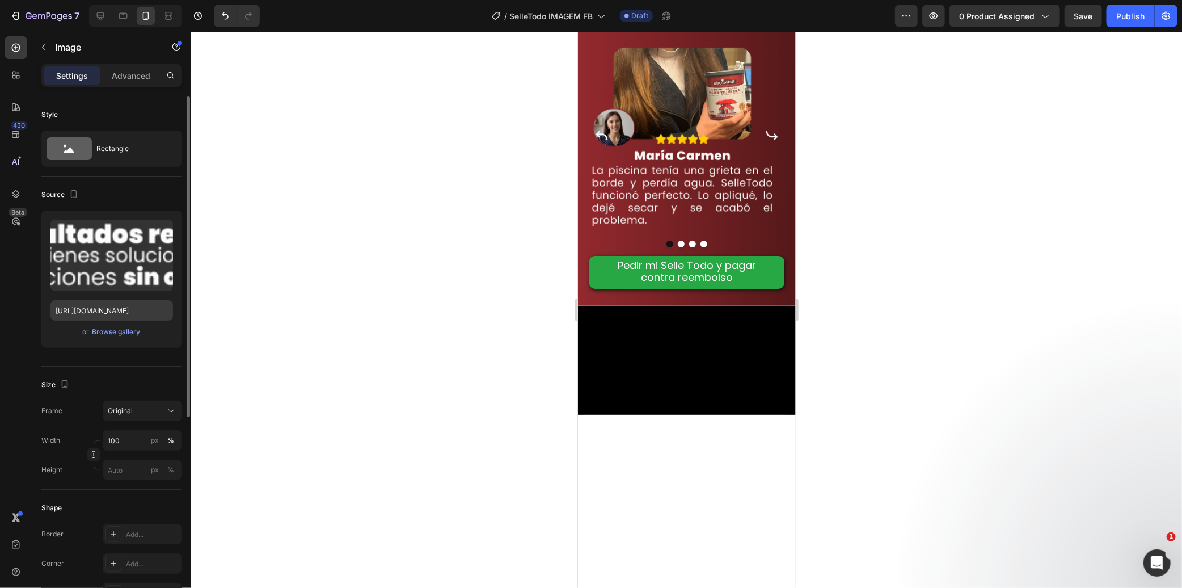
scroll to position [558, 0]
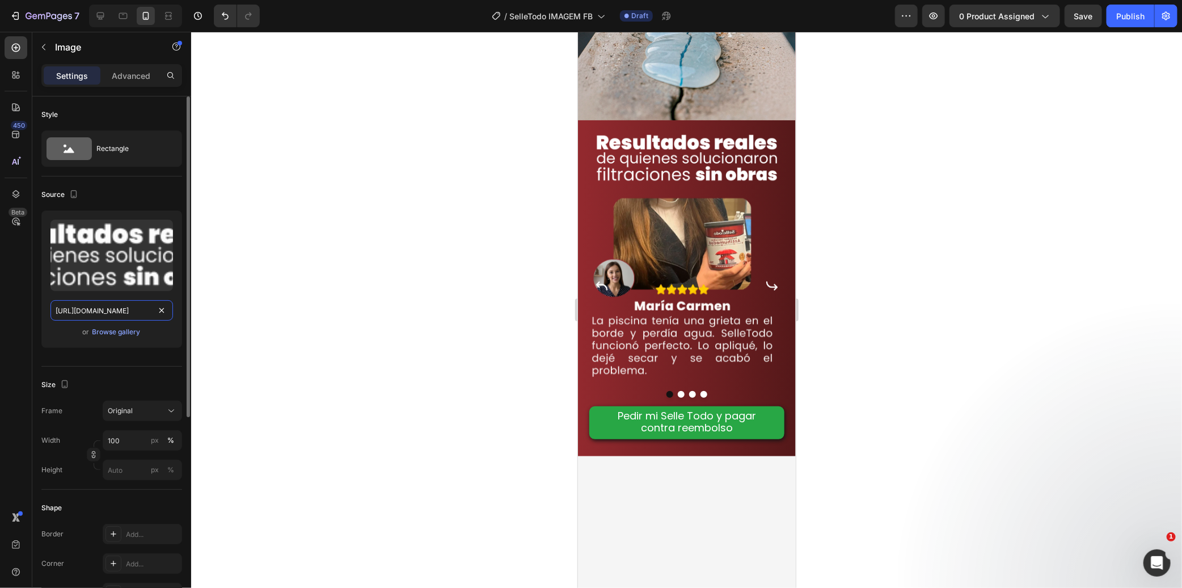
click at [102, 313] on input "[URL][DOMAIN_NAME]" at bounding box center [111, 310] width 123 height 20
click at [106, 15] on div at bounding box center [100, 16] width 18 height 18
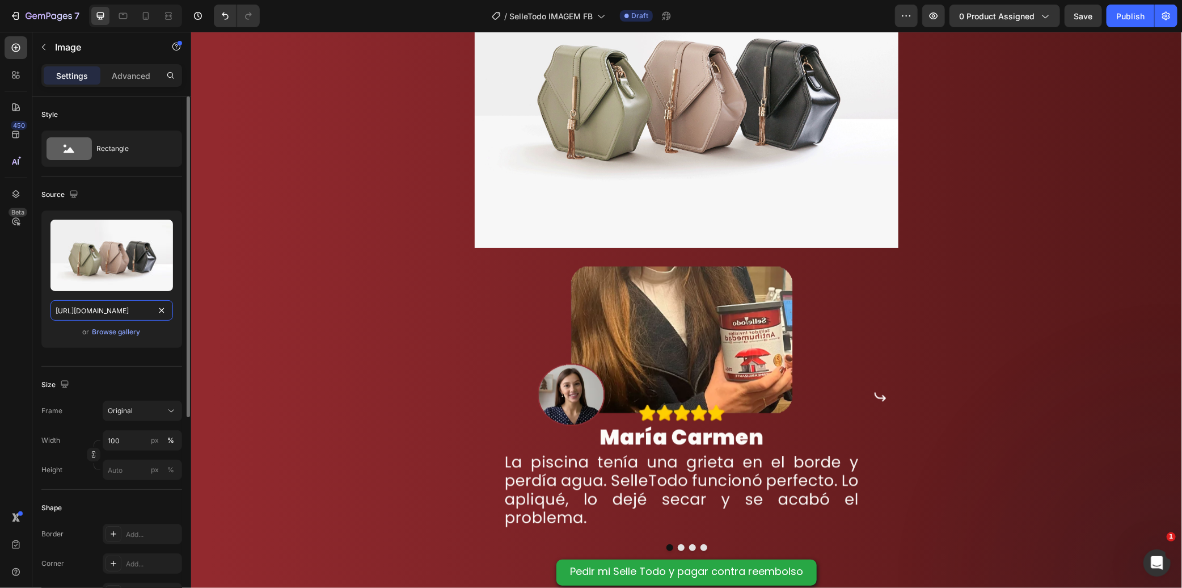
click at [100, 306] on input "[URL][DOMAIN_NAME]" at bounding box center [111, 310] width 123 height 20
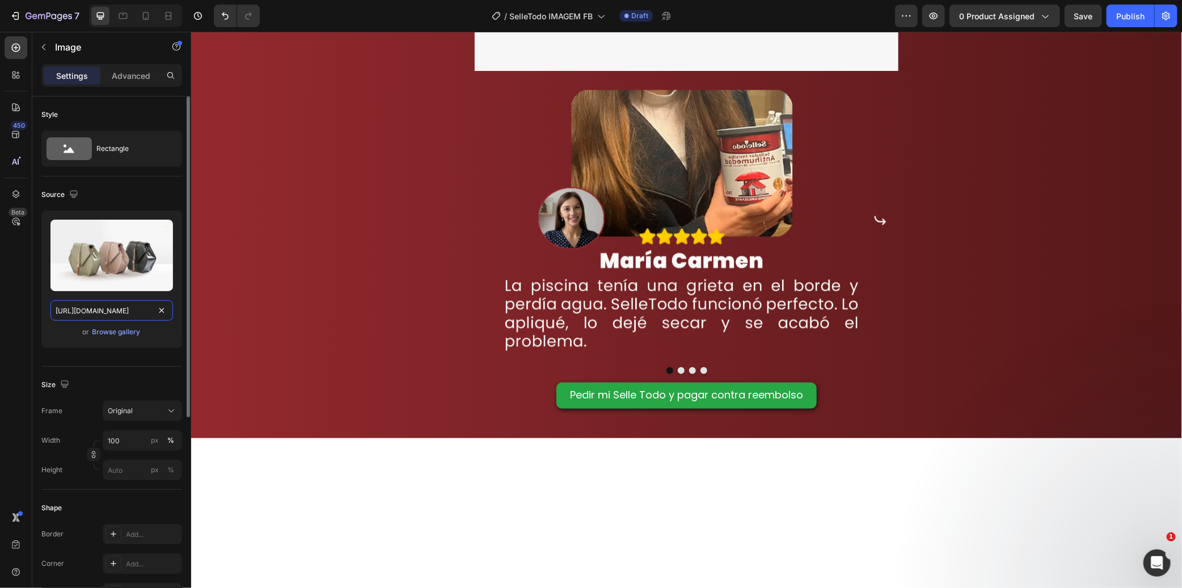
scroll to position [1427, 0]
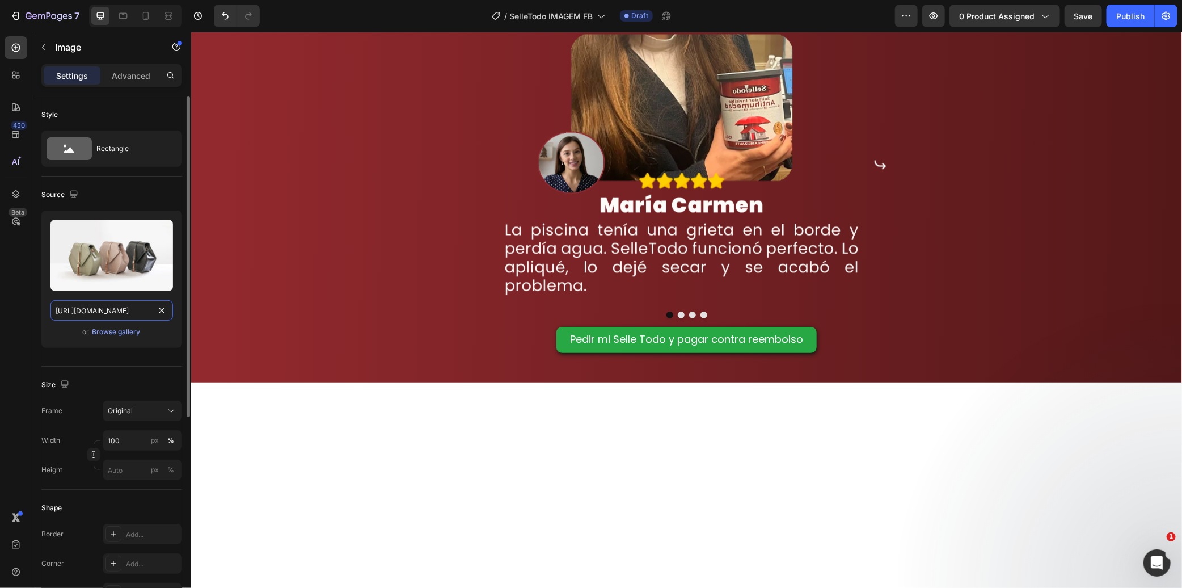
paste input "0656/6081/3462/files/Selletodo_Imagem_LP_5.webp?v=1756384666"
type input "[URL][DOMAIN_NAME]"
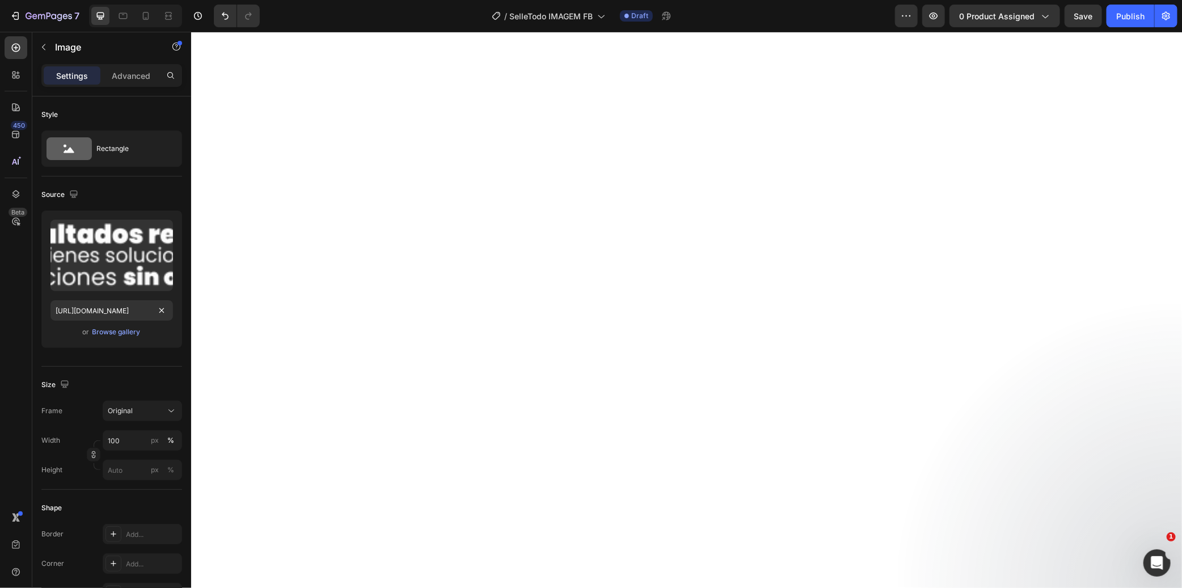
scroll to position [2562, 0]
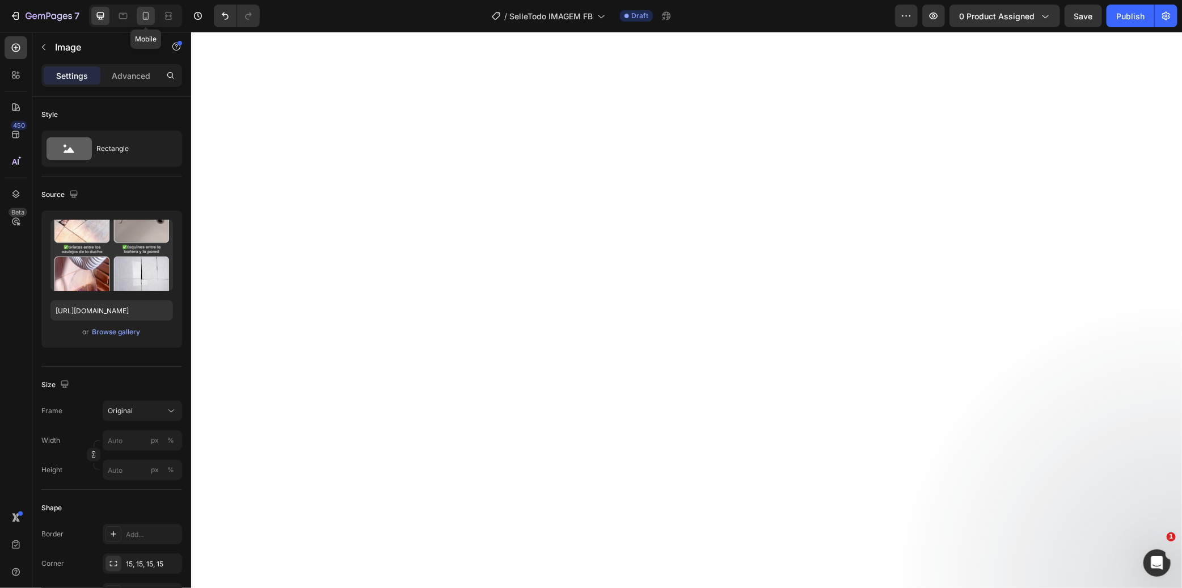
click at [151, 15] on icon at bounding box center [145, 15] width 11 height 11
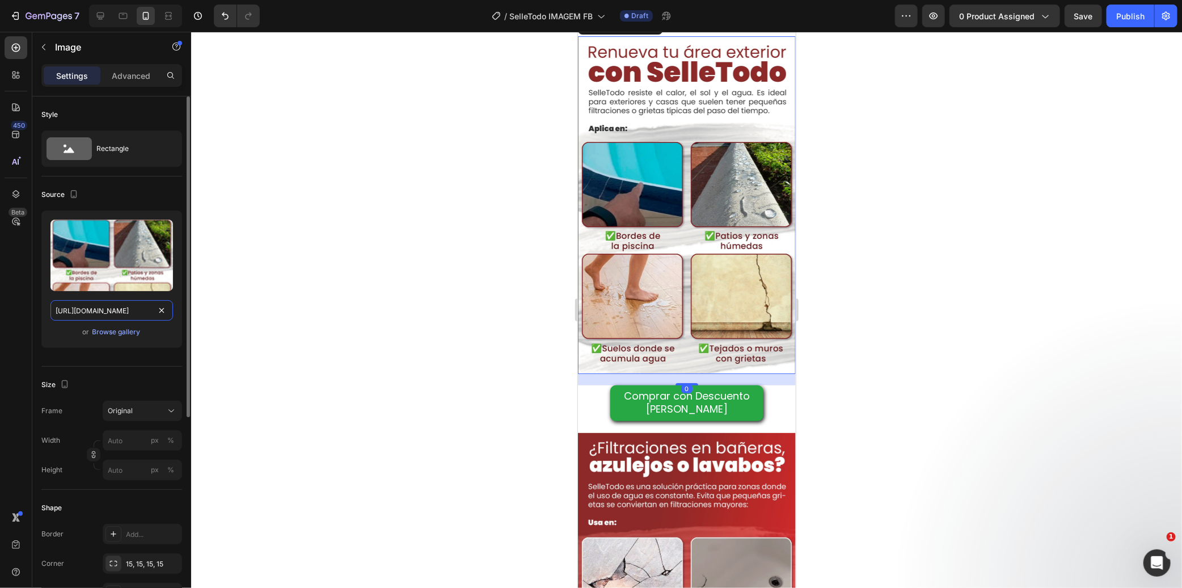
click at [114, 317] on input "[URL][DOMAIN_NAME]" at bounding box center [111, 310] width 123 height 20
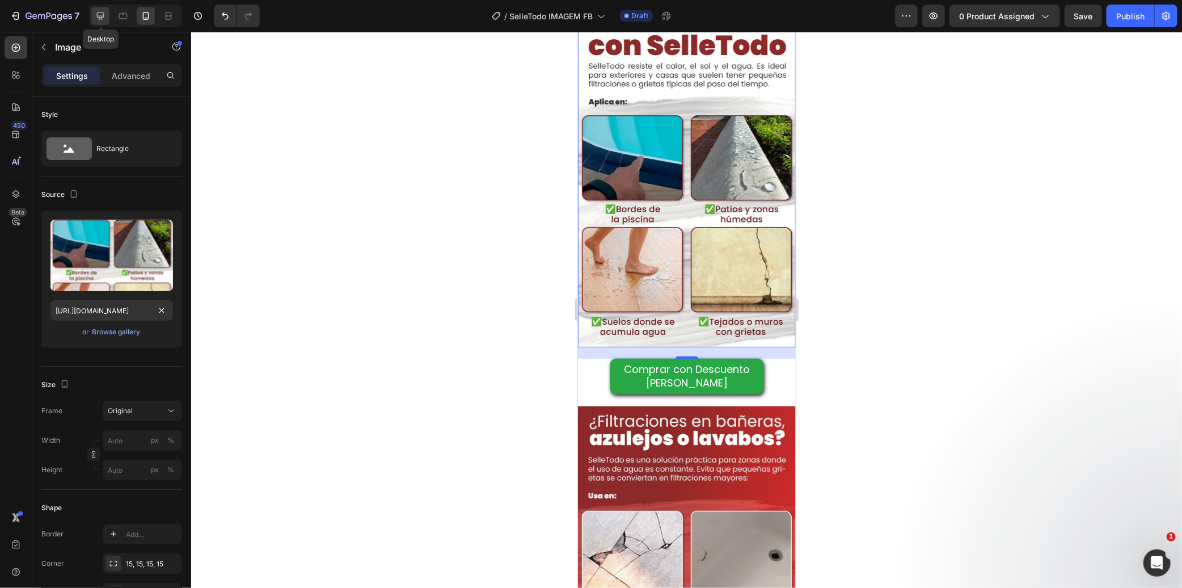
click at [103, 9] on div at bounding box center [100, 16] width 18 height 18
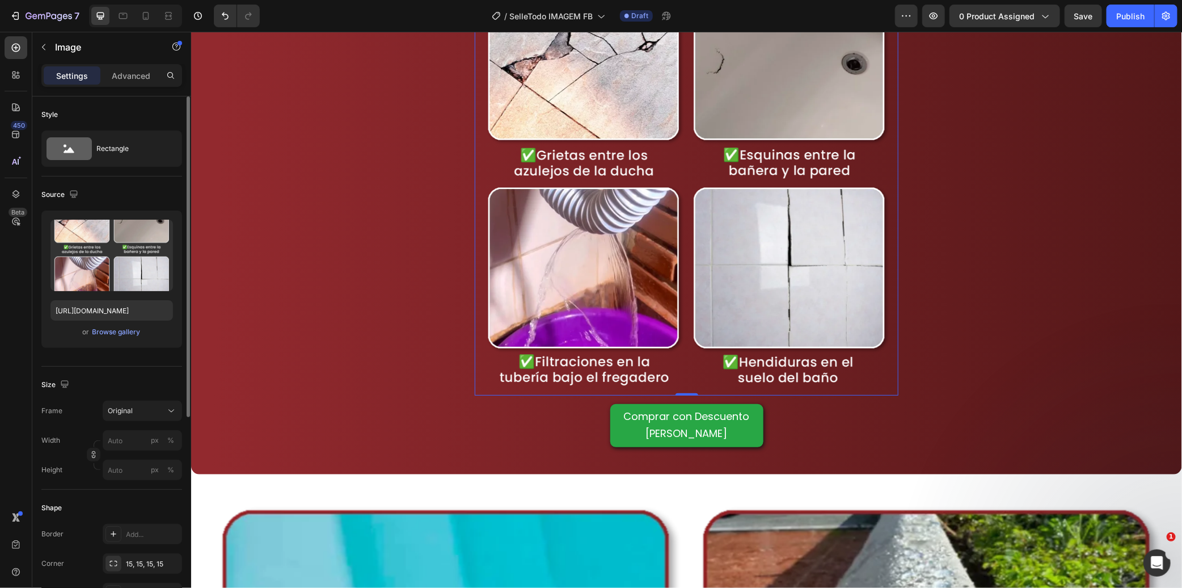
scroll to position [2099, 0]
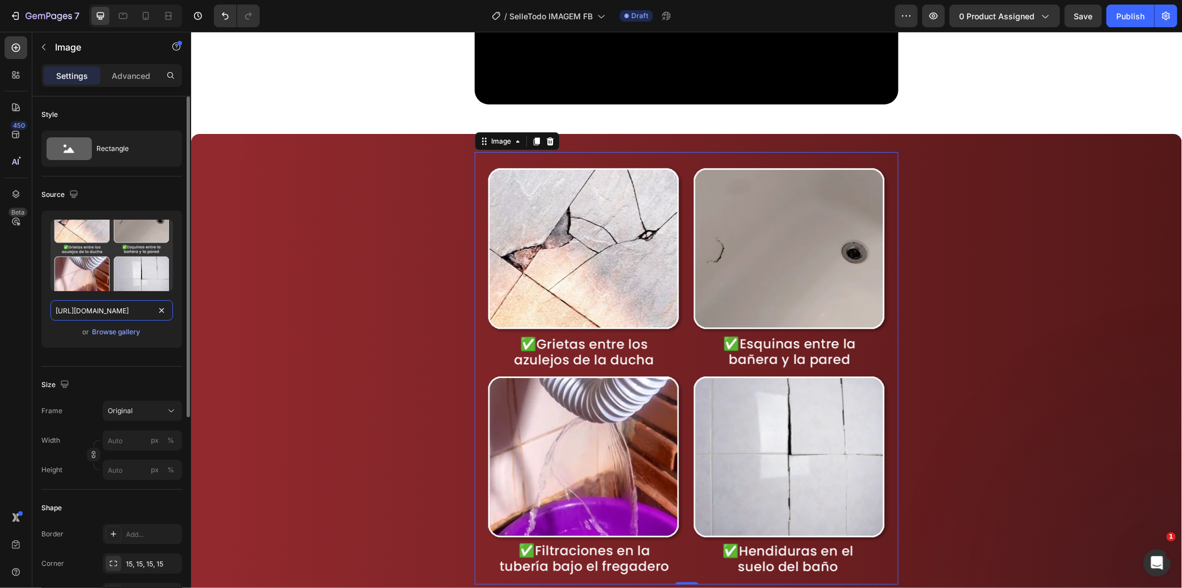
click at [104, 313] on input "[URL][DOMAIN_NAME]" at bounding box center [111, 310] width 123 height 20
paste input "Selletodo_Imagem_LP_2.webp?v=1756384831"
type input "[URL][DOMAIN_NAME]"
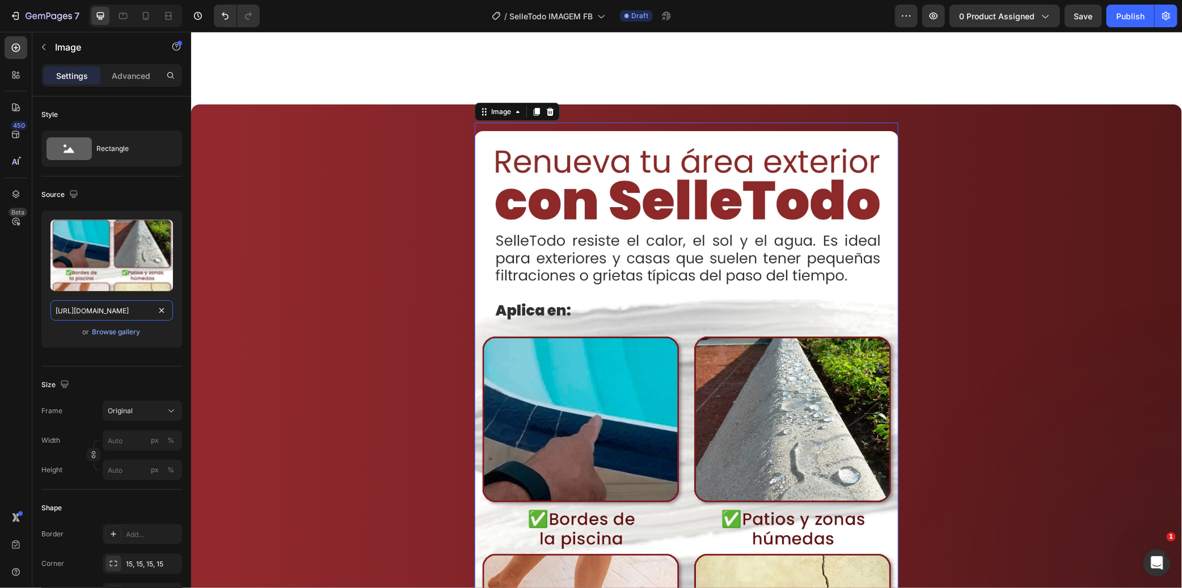
scroll to position [2666, 0]
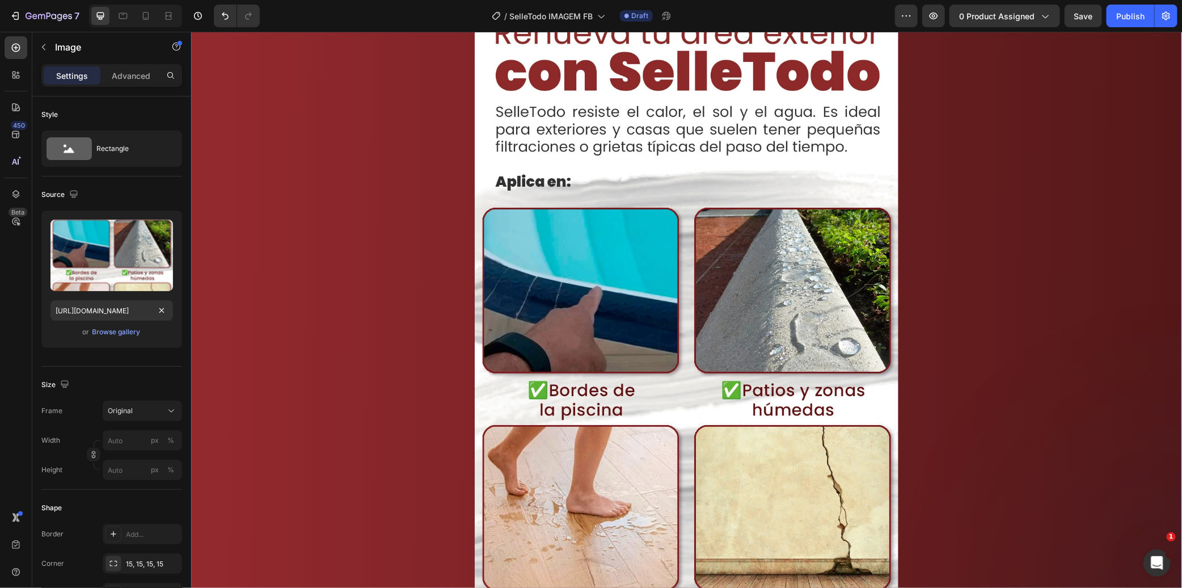
click at [395, 247] on div "Image Comprar con Descuento [PERSON_NAME] Button Row Section 6 You can create r…" at bounding box center [686, 356] width 991 height 762
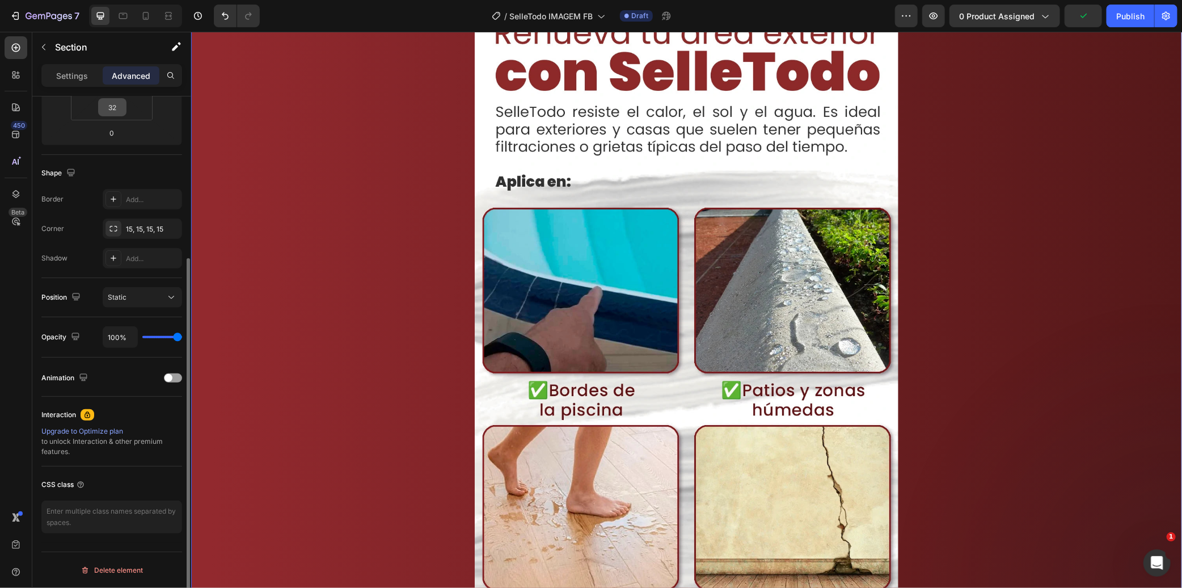
scroll to position [44, 0]
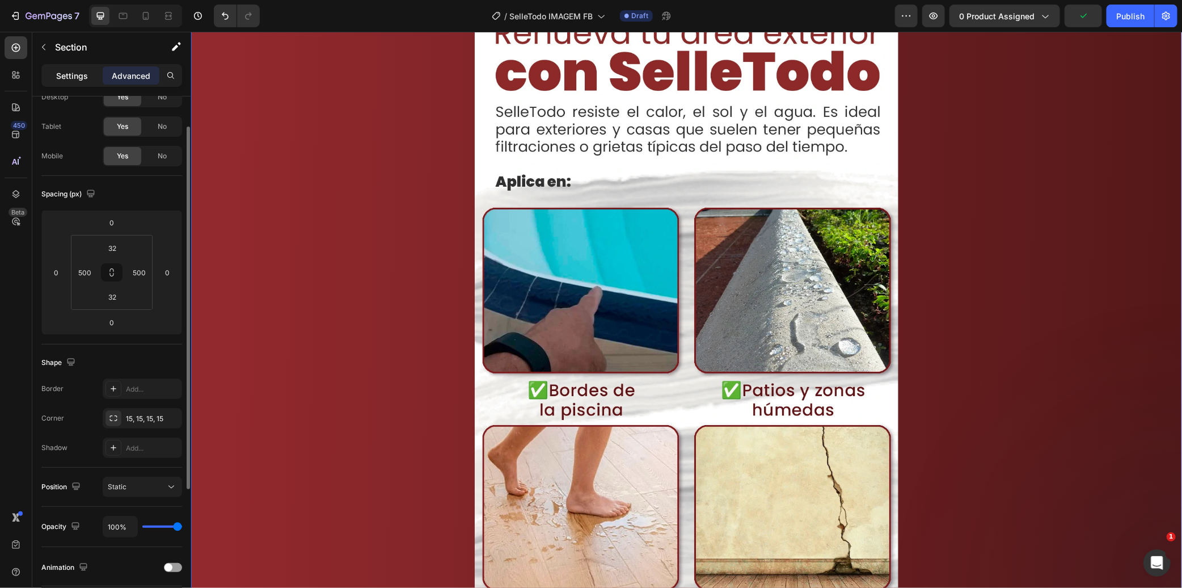
click at [86, 72] on p "Settings" at bounding box center [72, 76] width 32 height 12
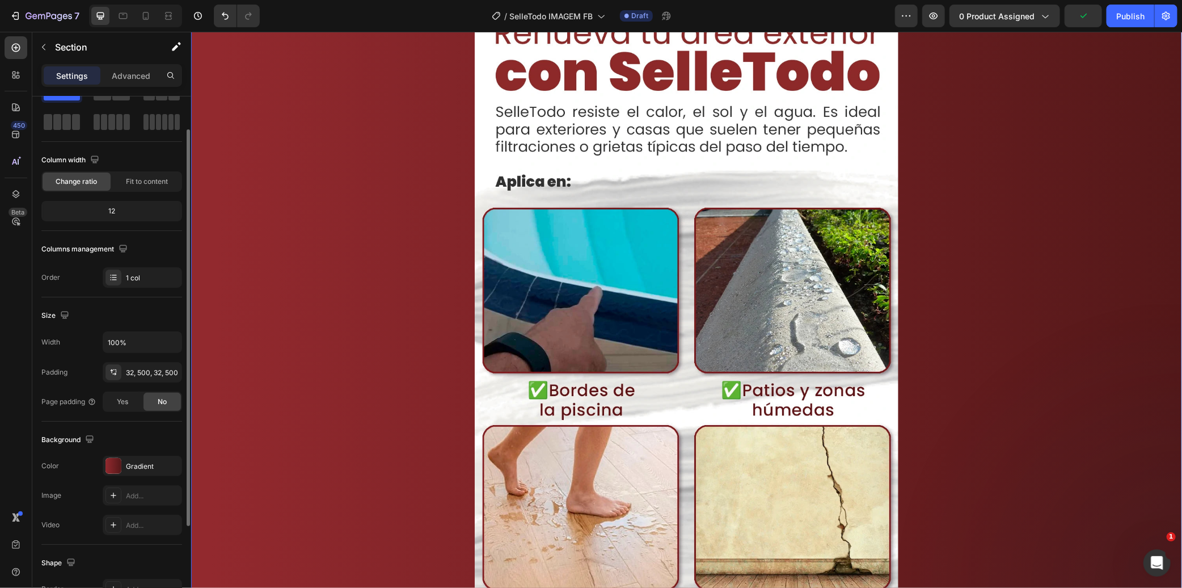
scroll to position [168, 0]
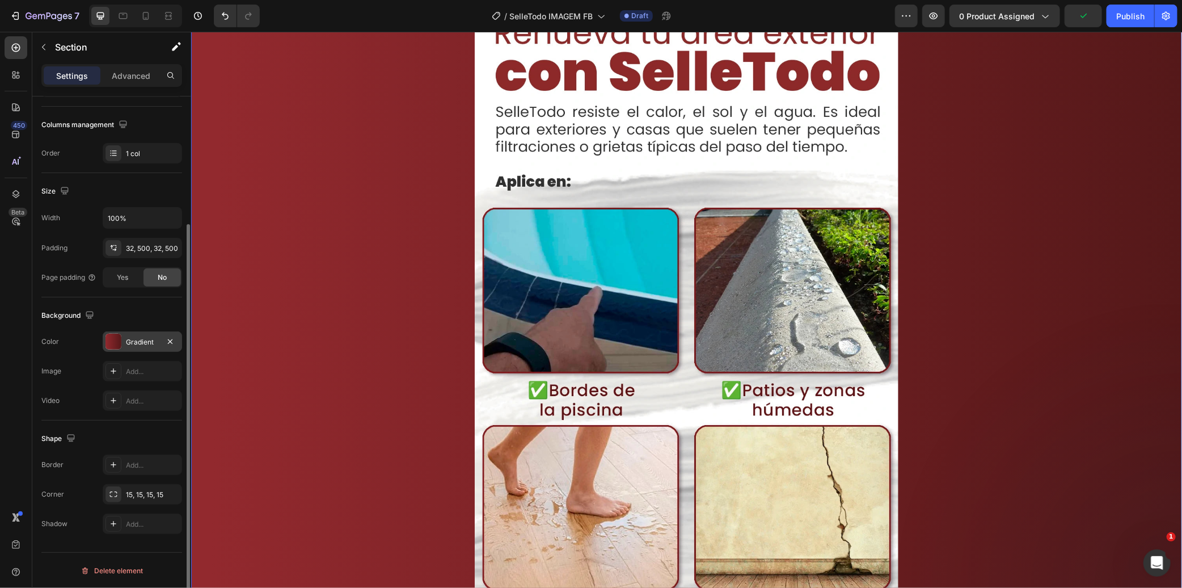
click at [142, 347] on div "Gradient" at bounding box center [142, 341] width 79 height 20
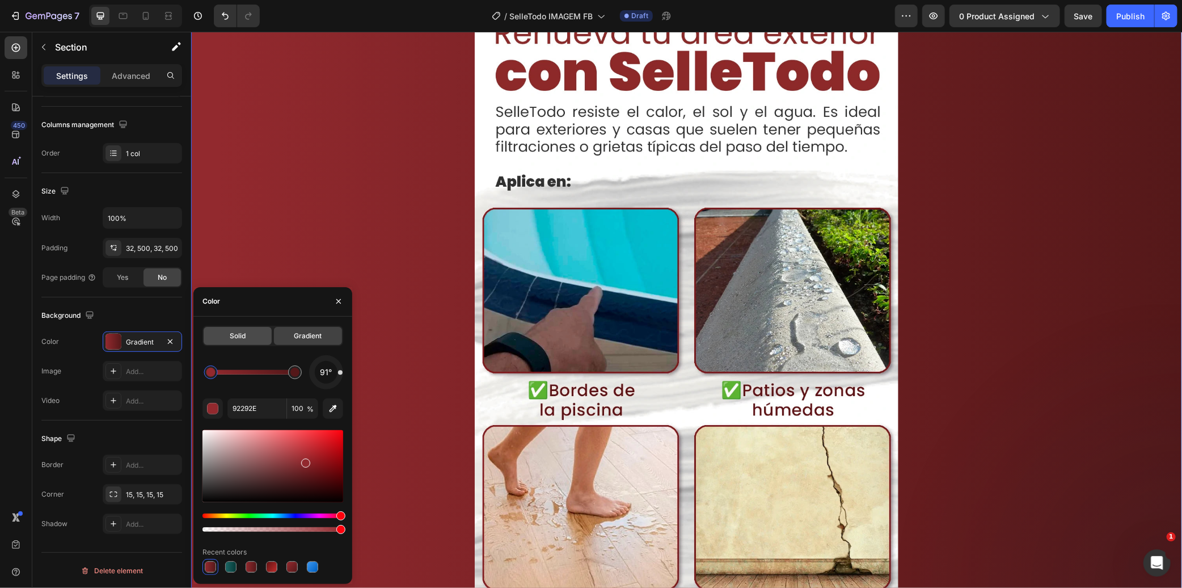
click at [217, 329] on div "Solid" at bounding box center [238, 336] width 68 height 18
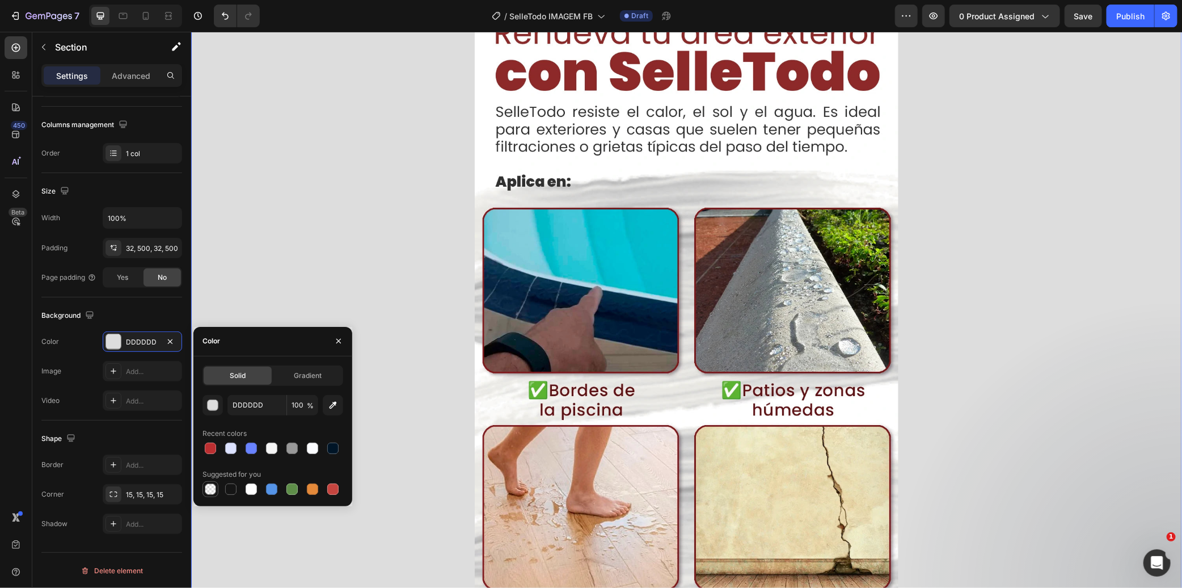
click at [206, 484] on div at bounding box center [210, 488] width 11 height 11
type input "000000"
type input "0"
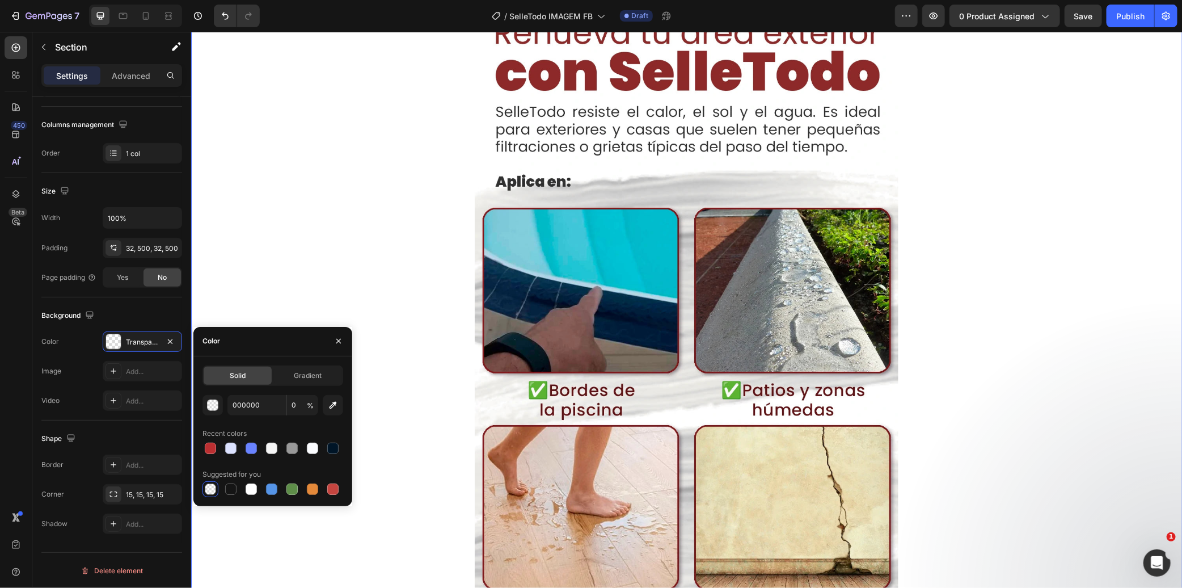
click at [428, 251] on div "Image Comprar con Descuento [PERSON_NAME] Button Row Section 6 You can create r…" at bounding box center [686, 356] width 991 height 762
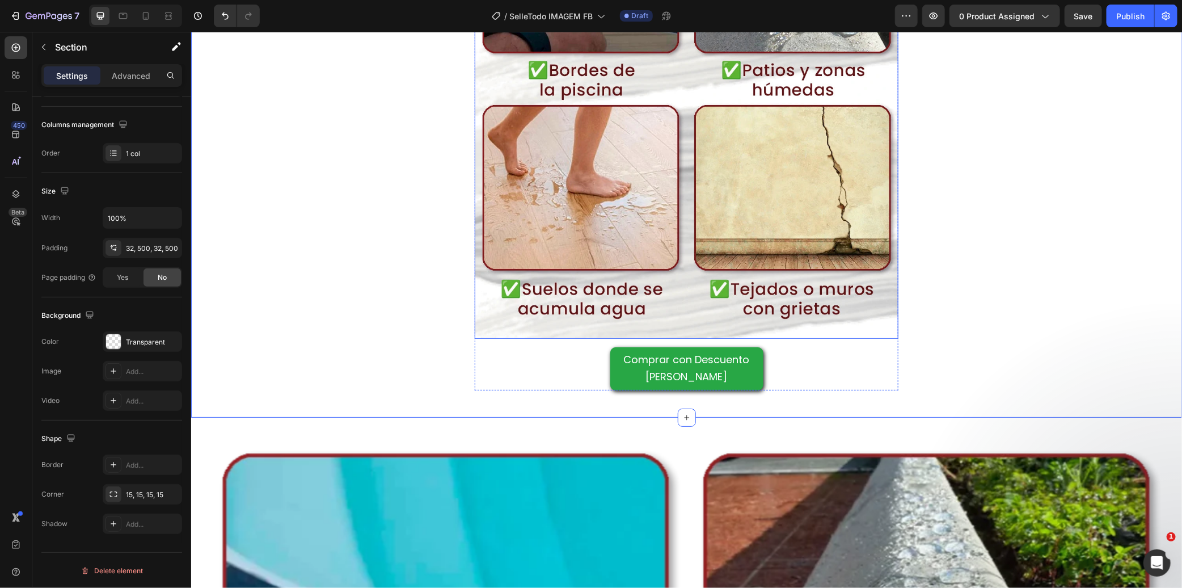
scroll to position [3107, 0]
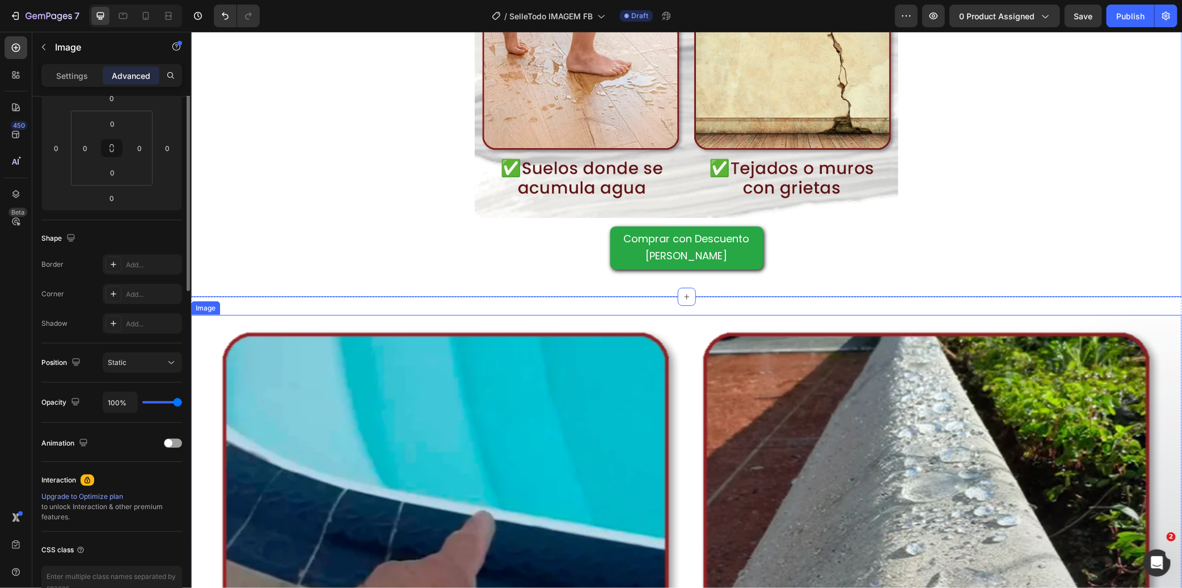
scroll to position [0, 0]
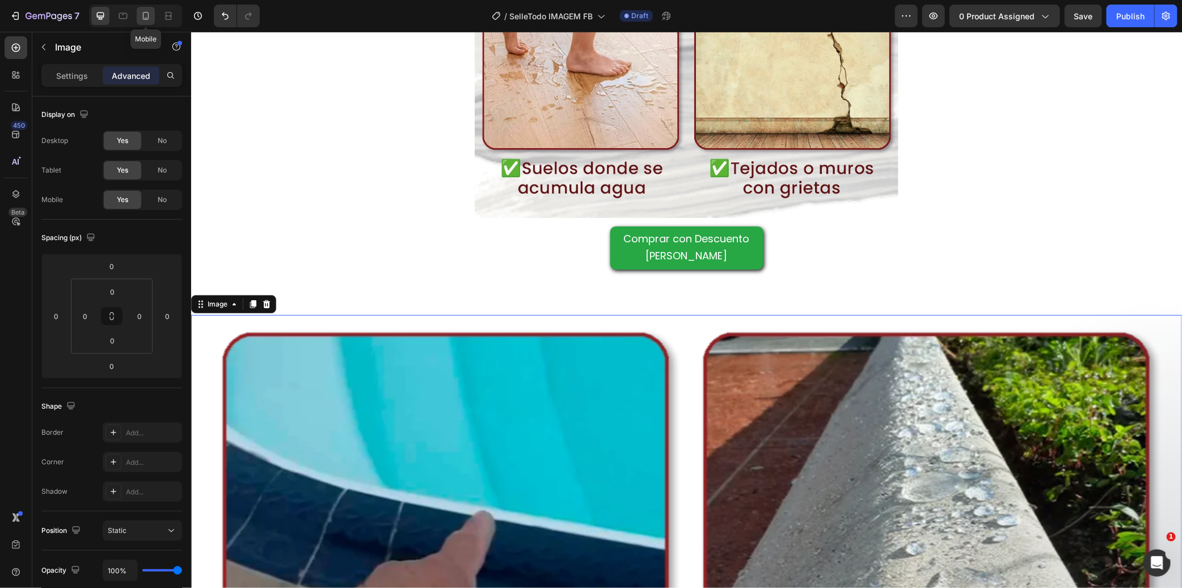
click at [148, 18] on icon at bounding box center [146, 16] width 6 height 8
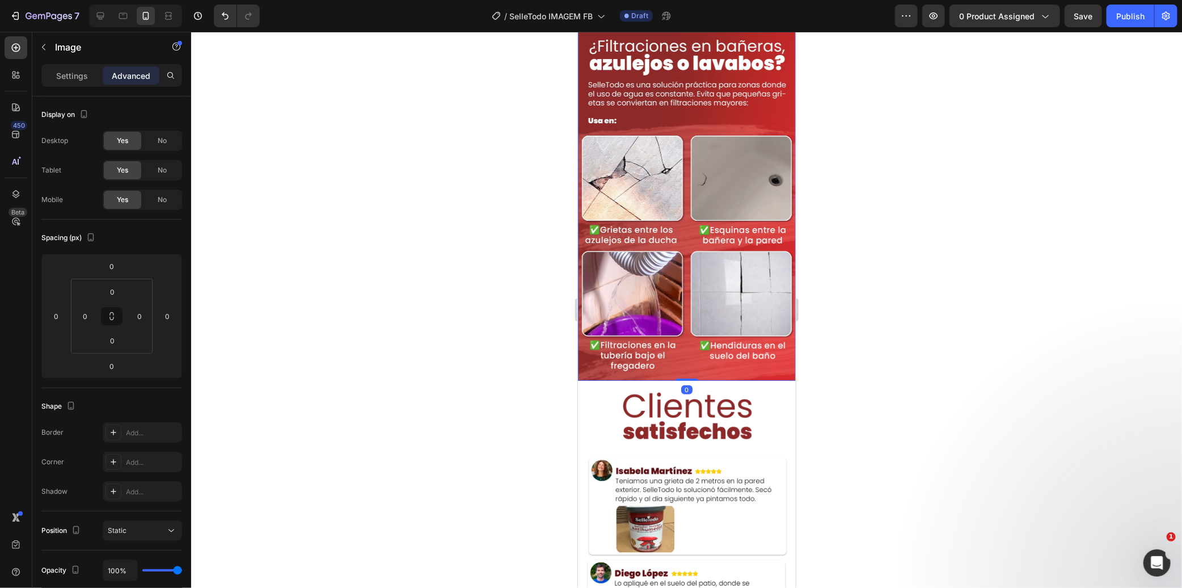
scroll to position [2847, 0]
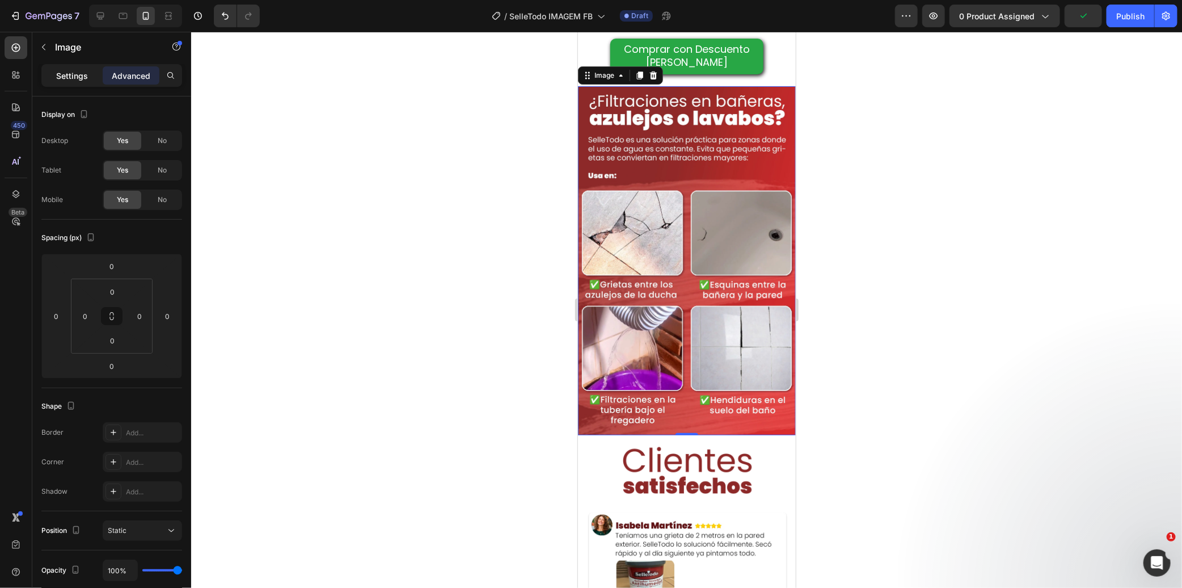
click at [87, 74] on div "Settings" at bounding box center [72, 75] width 57 height 18
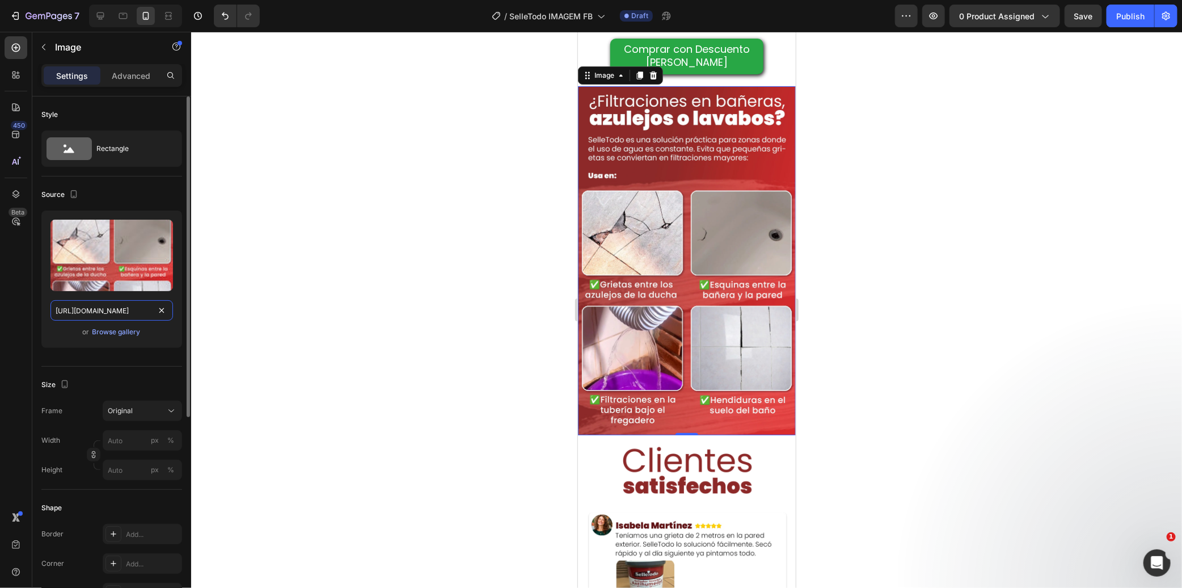
click at [109, 315] on input "[URL][DOMAIN_NAME]" at bounding box center [111, 310] width 123 height 20
click at [76, 74] on p "Settings" at bounding box center [72, 76] width 32 height 12
click at [94, 305] on input "[URL][DOMAIN_NAME]" at bounding box center [111, 310] width 123 height 20
click at [104, 12] on icon at bounding box center [100, 15] width 11 height 11
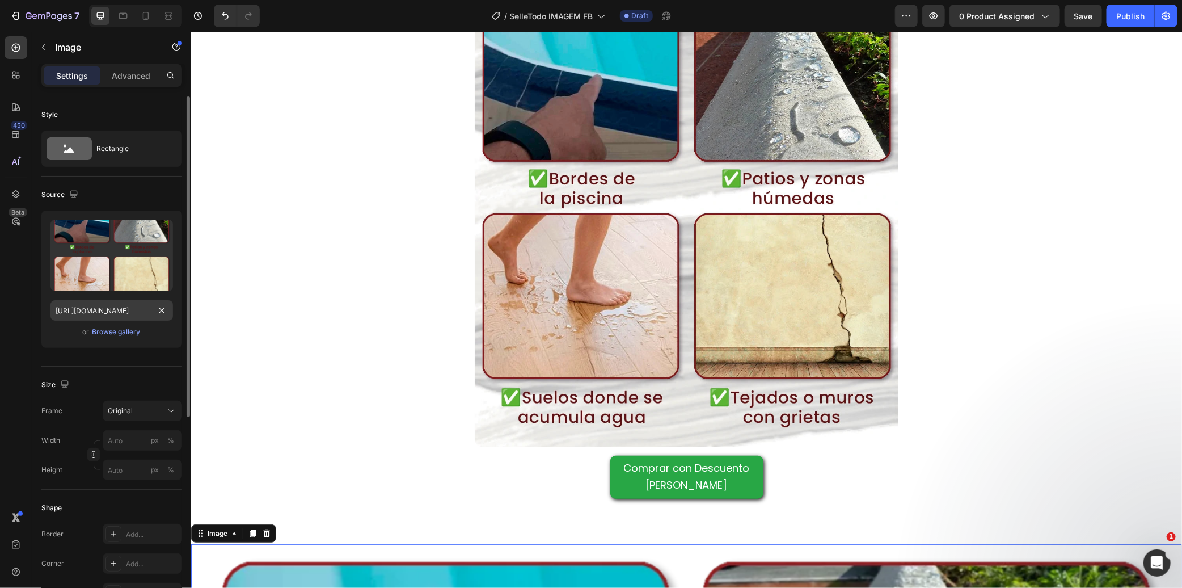
scroll to position [2862, 0]
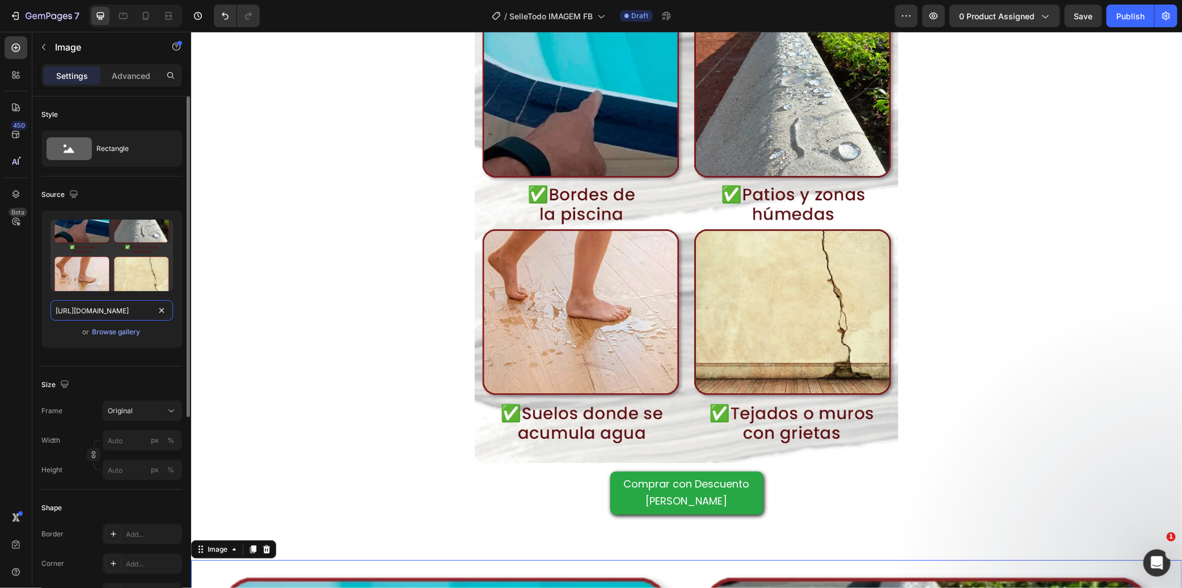
click at [115, 310] on input "[URL][DOMAIN_NAME]" at bounding box center [111, 310] width 123 height 20
paste input "Selletodo_Imagem_LP_3.webp?v=1756384912"
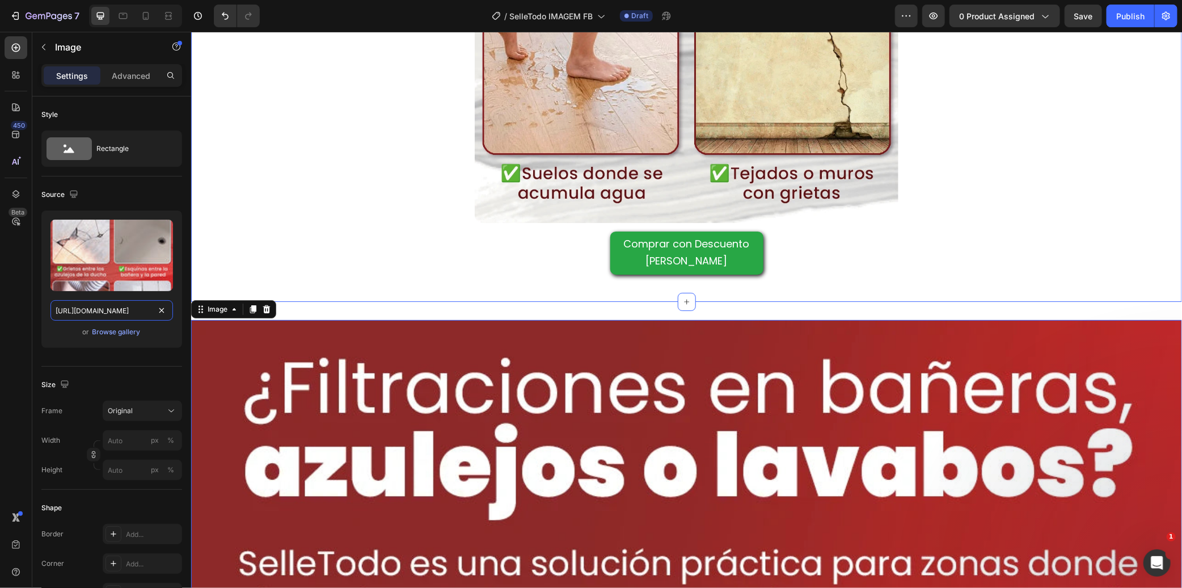
scroll to position [3114, 0]
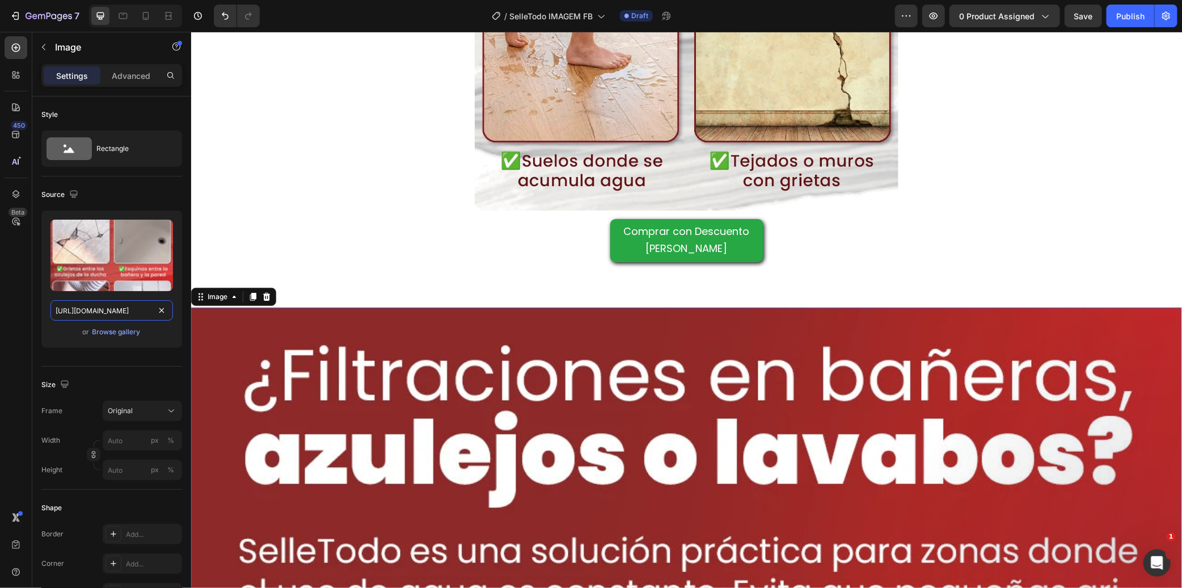
type input "[URL][DOMAIN_NAME]"
click at [125, 80] on p "Advanced" at bounding box center [131, 76] width 39 height 12
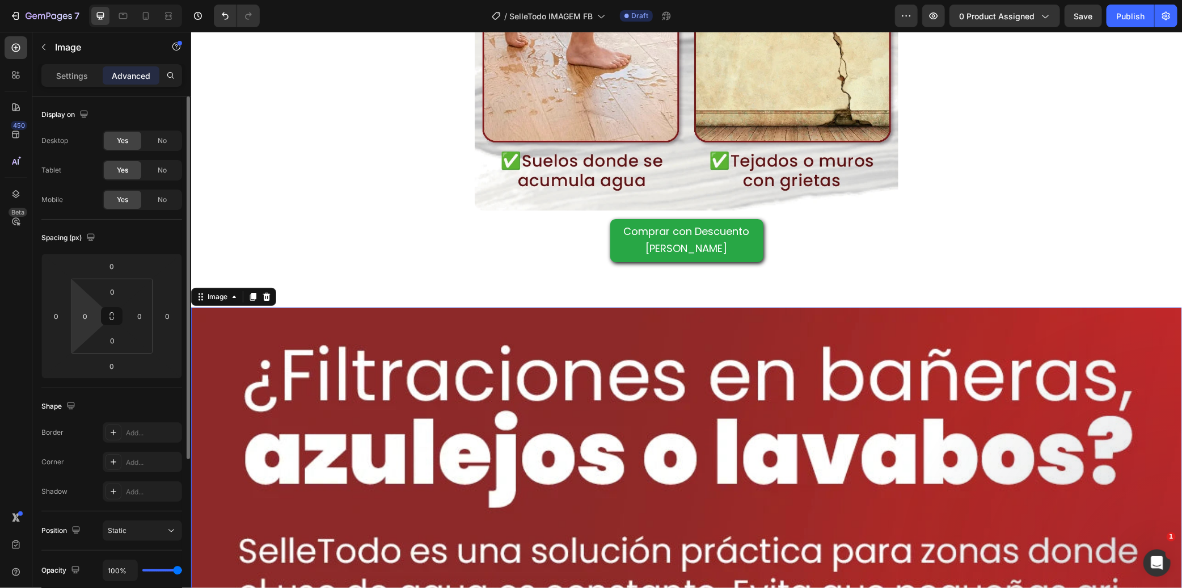
click at [88, 0] on html "7 Version history / SelleTodo IMAGEM FB Draft Preview 0 product assigned Save P…" at bounding box center [591, 0] width 1182 height 0
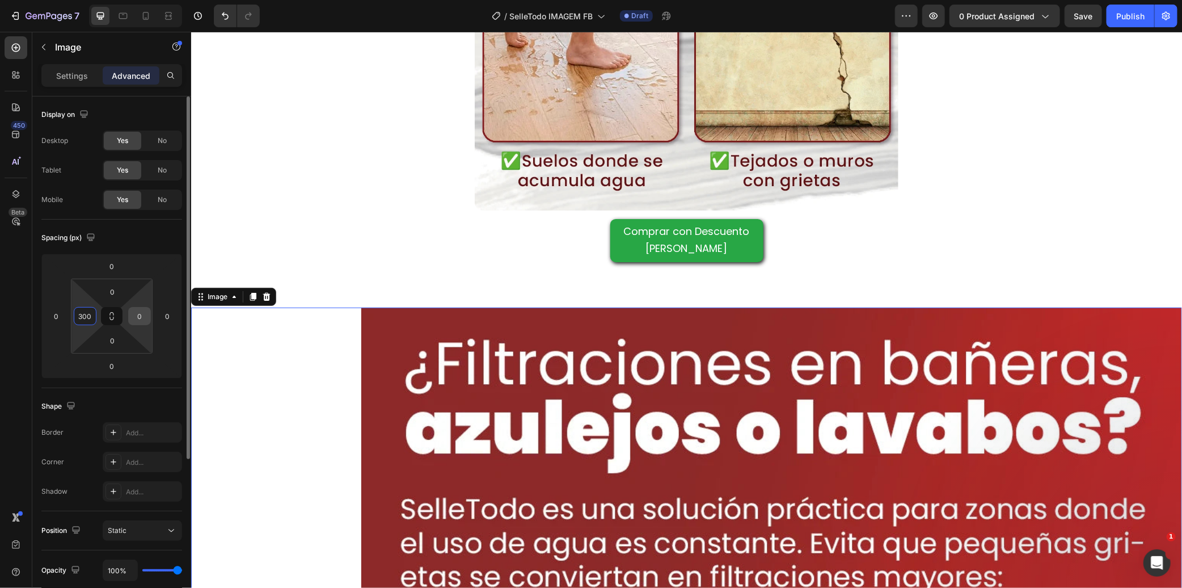
type input "300"
click at [136, 315] on input "0" at bounding box center [139, 315] width 17 height 17
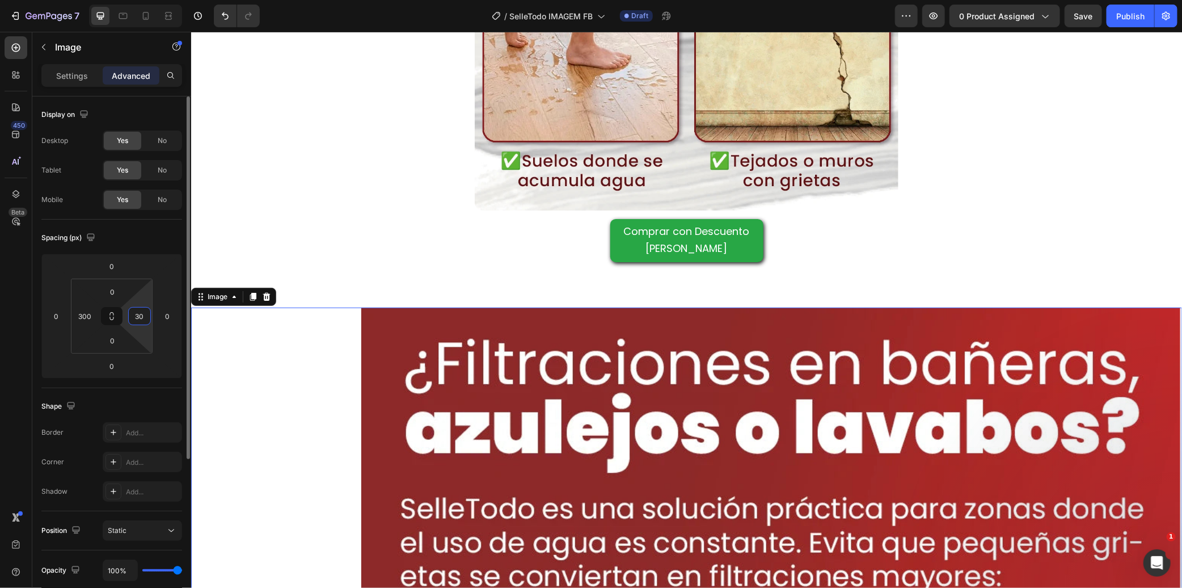
type input "300"
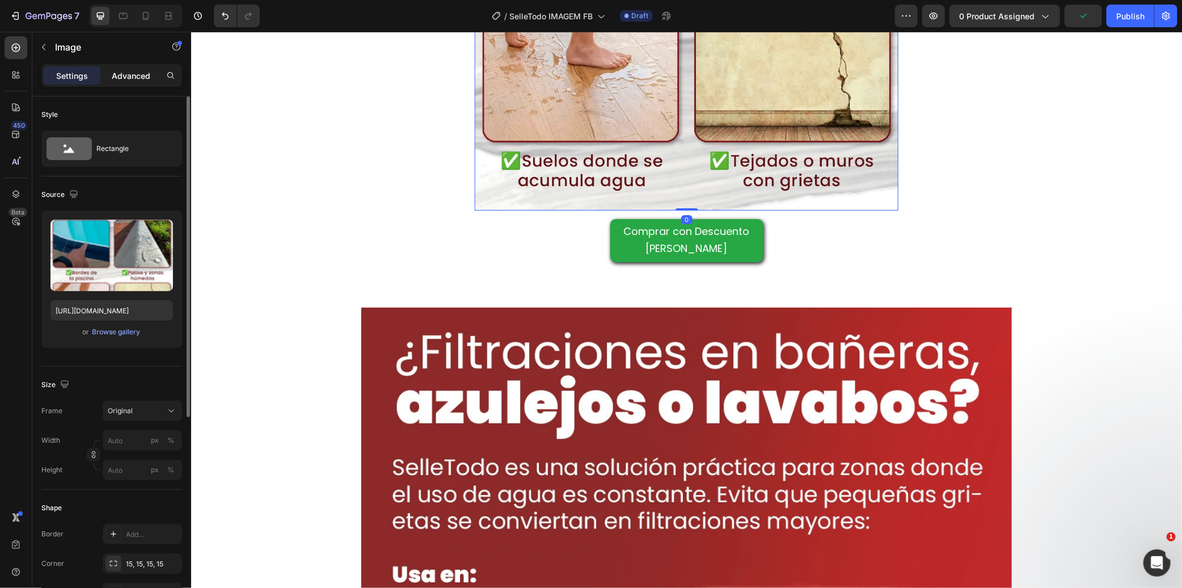
click at [139, 70] on p "Advanced" at bounding box center [131, 76] width 39 height 12
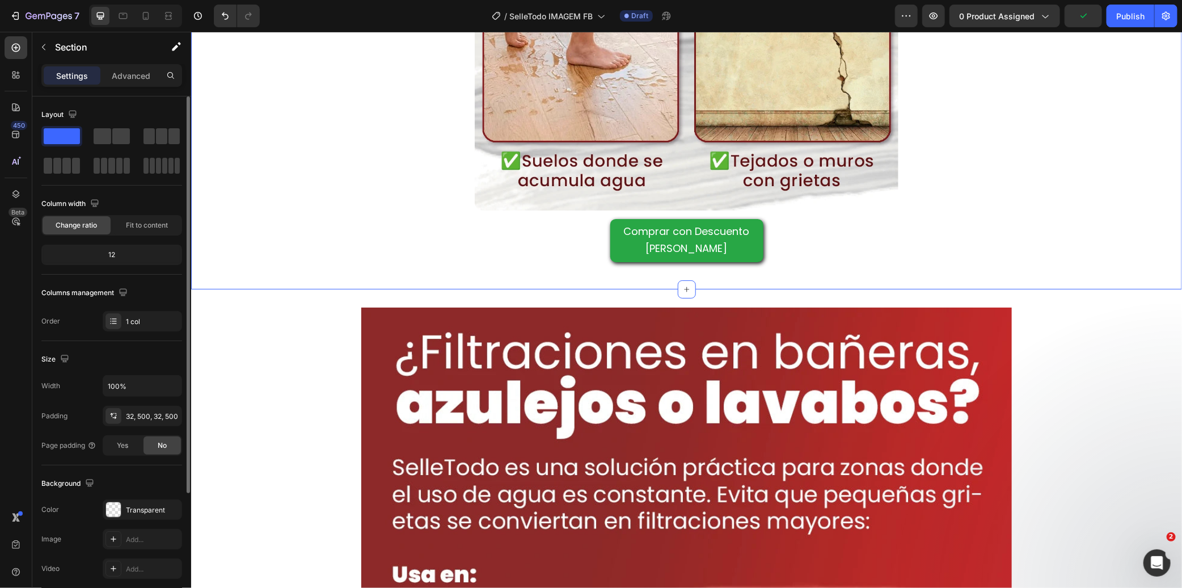
click at [78, 83] on div "Settings" at bounding box center [72, 75] width 57 height 18
click at [147, 69] on div "Advanced" at bounding box center [131, 75] width 57 height 18
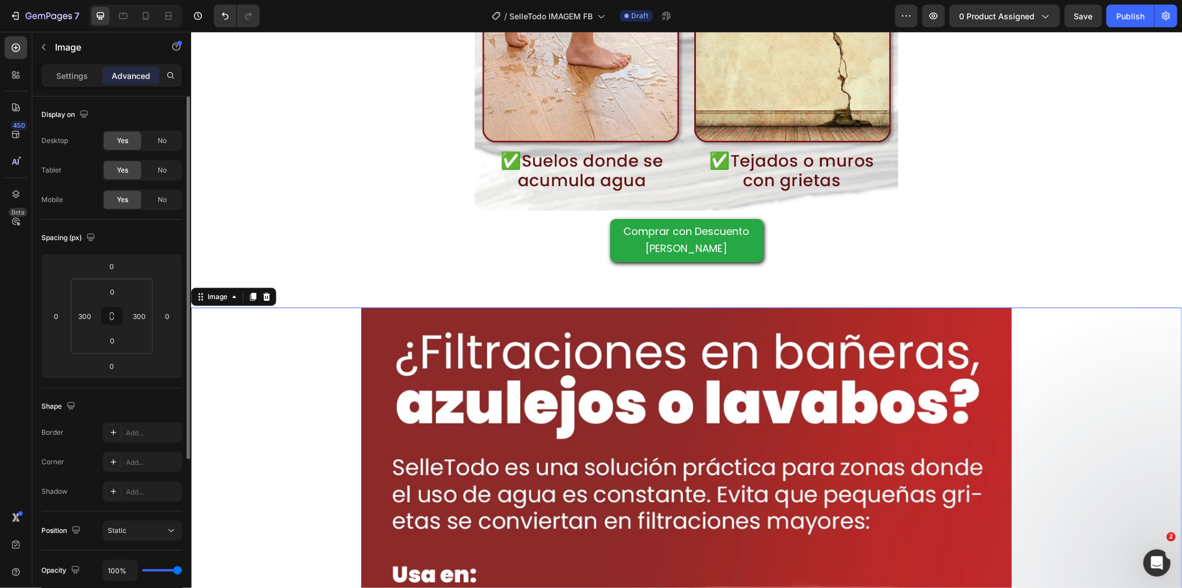
click at [142, 318] on input "300" at bounding box center [139, 315] width 17 height 17
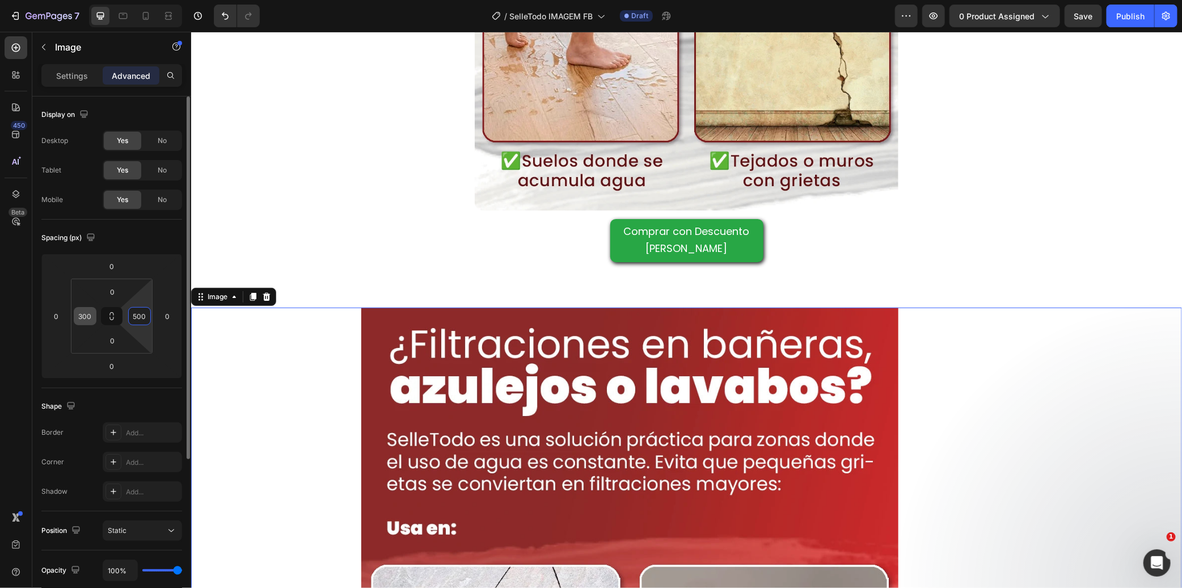
type input "500"
click at [91, 314] on input "300" at bounding box center [85, 315] width 17 height 17
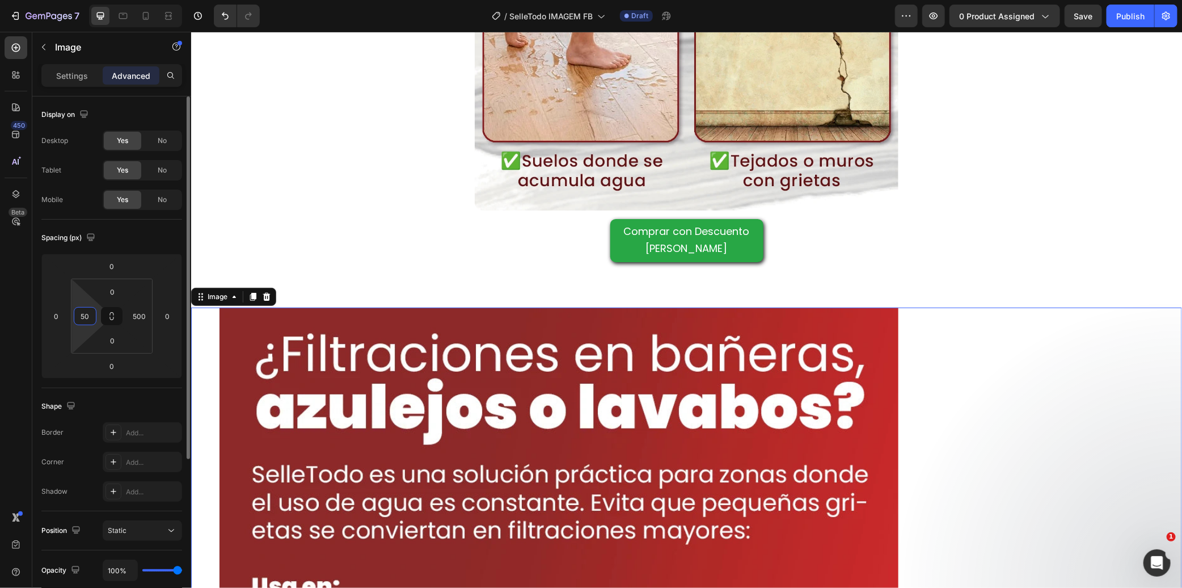
type input "500"
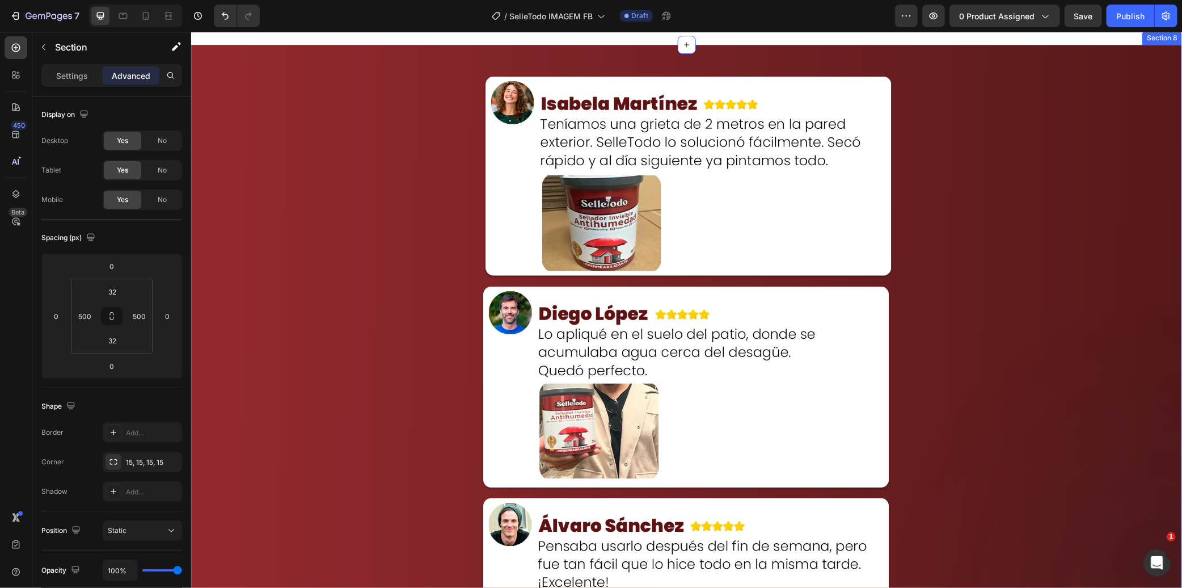
scroll to position [3808, 0]
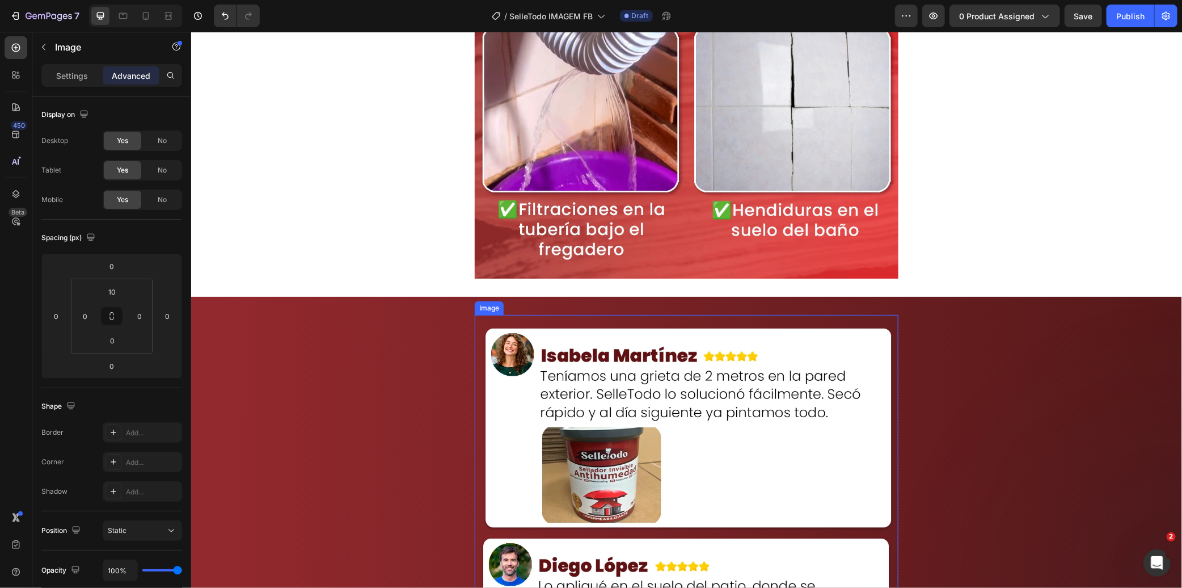
click at [144, 16] on icon at bounding box center [146, 16] width 6 height 8
type input "10"
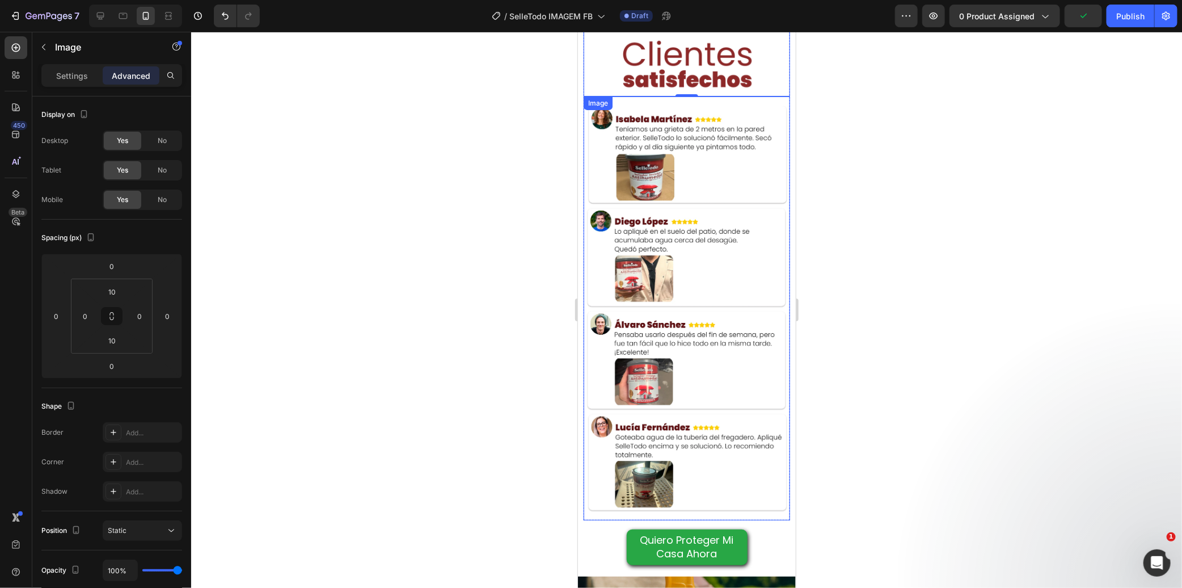
scroll to position [2832, 0]
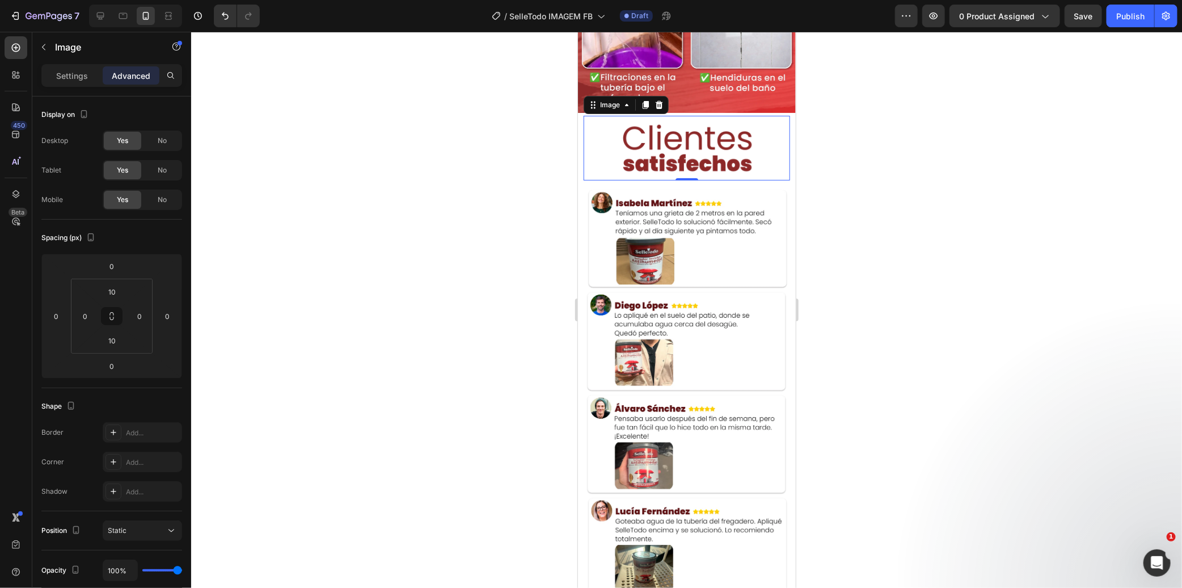
click at [654, 126] on img at bounding box center [686, 147] width 206 height 53
click at [76, 79] on p "Settings" at bounding box center [72, 76] width 32 height 12
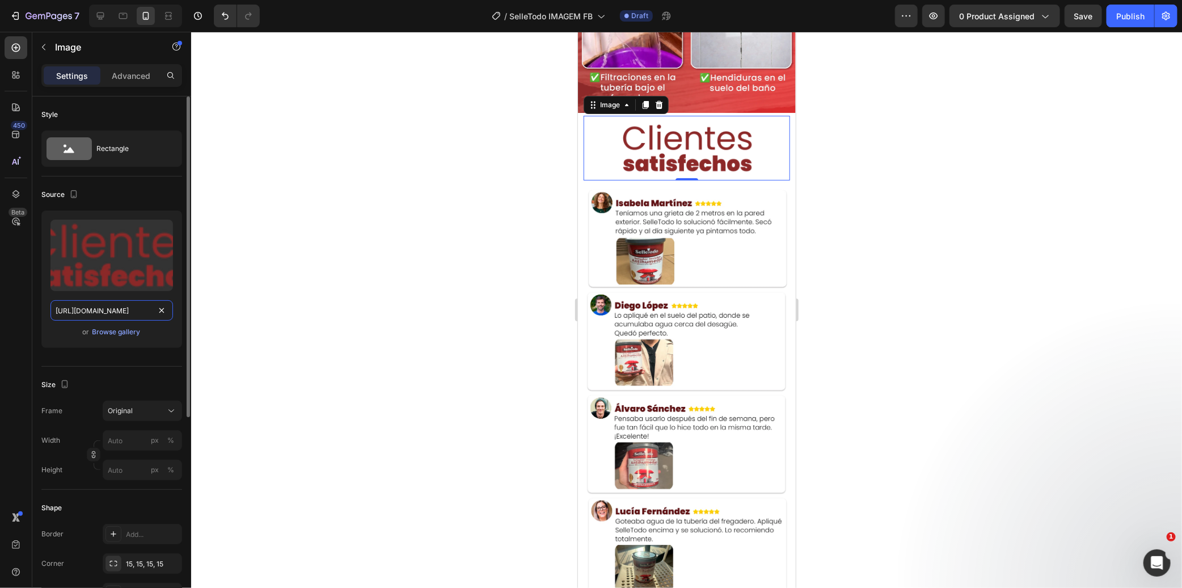
drag, startPoint x: 112, startPoint y: 307, endPoint x: 120, endPoint y: 273, distance: 34.4
click at [112, 306] on input "[URL][DOMAIN_NAME]" at bounding box center [111, 310] width 123 height 20
click at [102, 15] on icon at bounding box center [100, 15] width 7 height 7
type input "[URL][DOMAIN_NAME]"
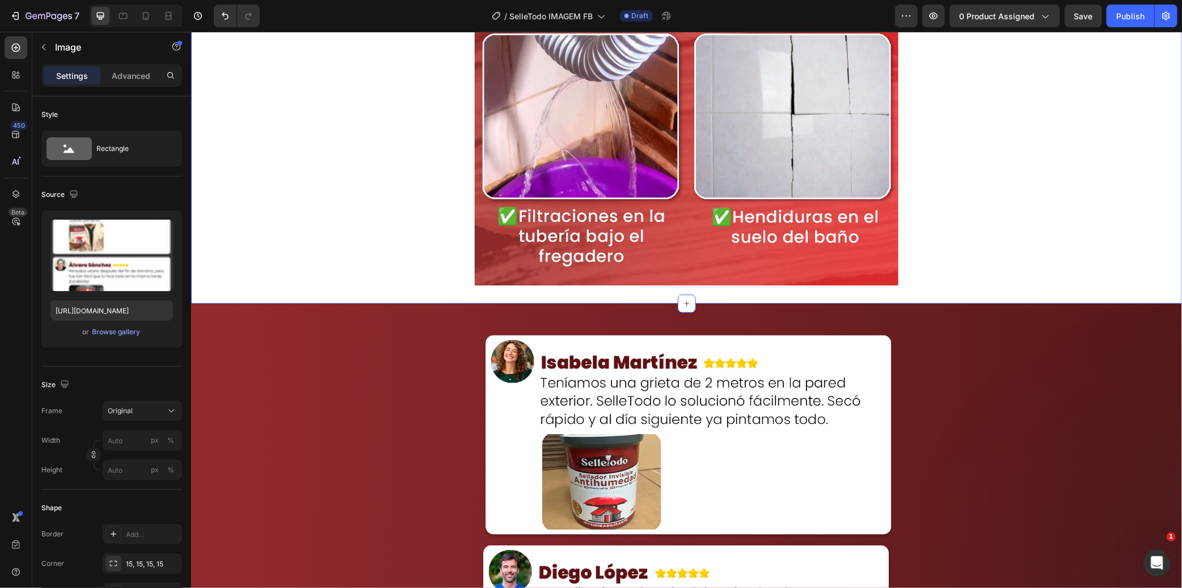
scroll to position [3084, 0]
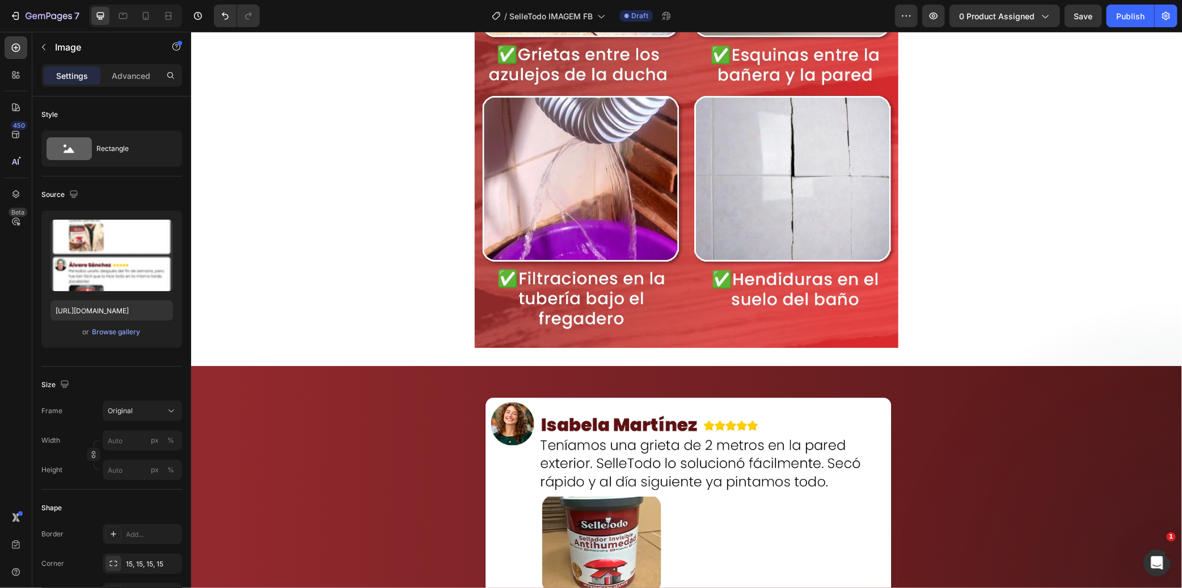
drag, startPoint x: 603, startPoint y: 448, endPoint x: 596, endPoint y: 429, distance: 19.4
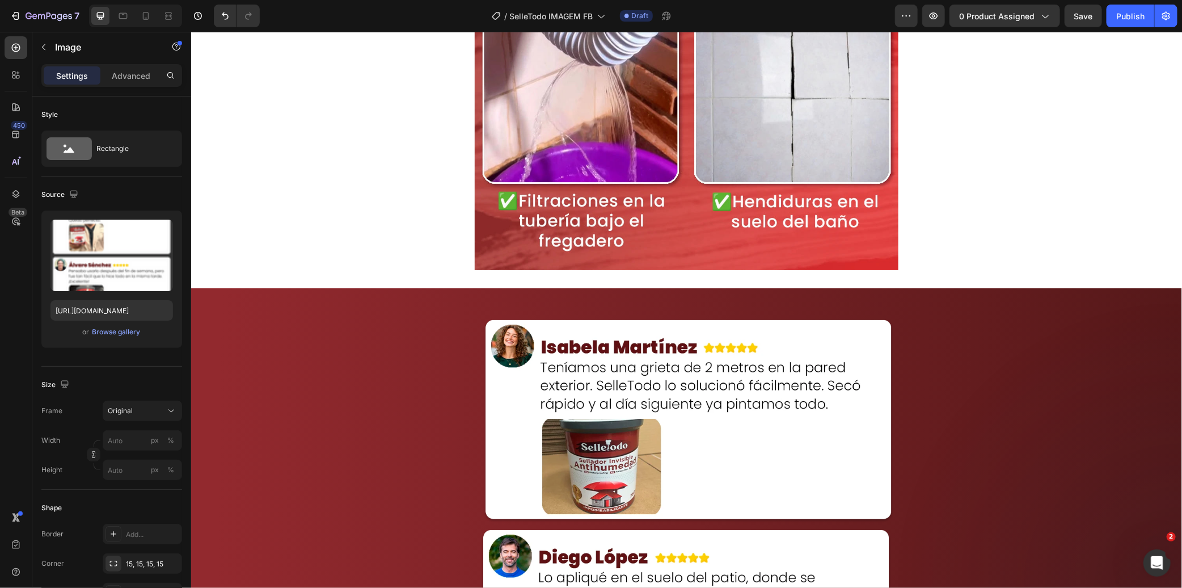
scroll to position [3336, 0]
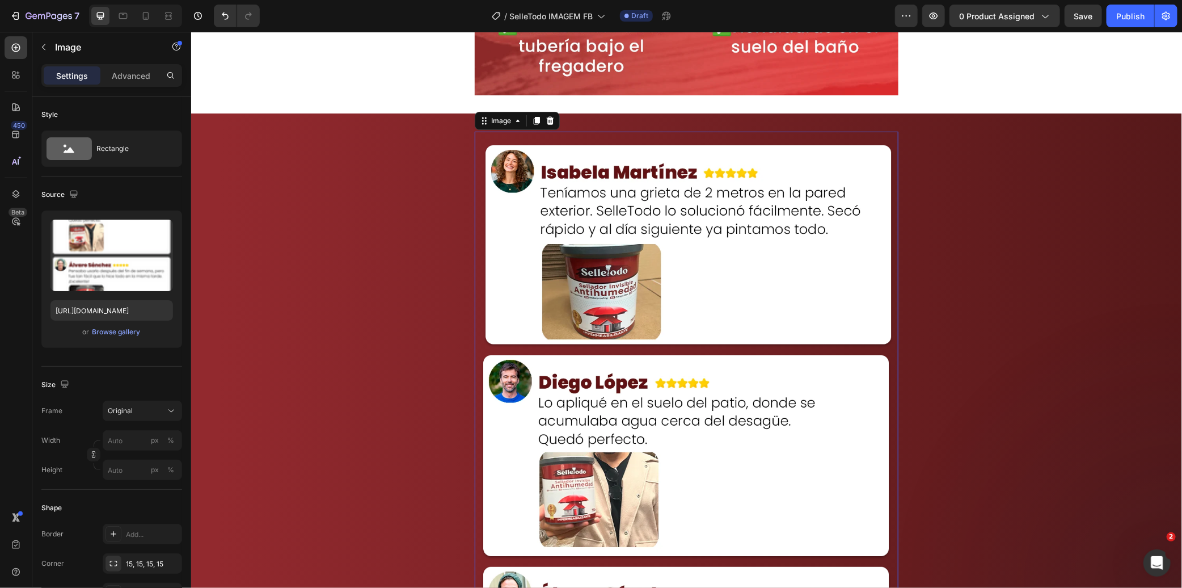
click at [633, 275] on img at bounding box center [686, 560] width 424 height 847
click at [535, 117] on icon at bounding box center [536, 121] width 6 height 8
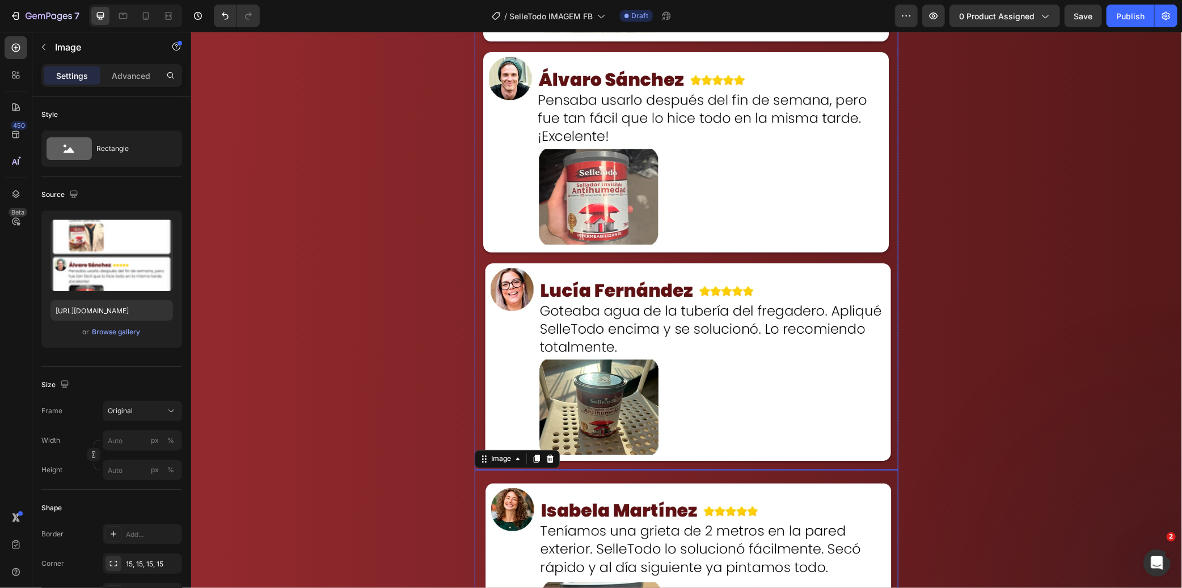
scroll to position [3710, 0]
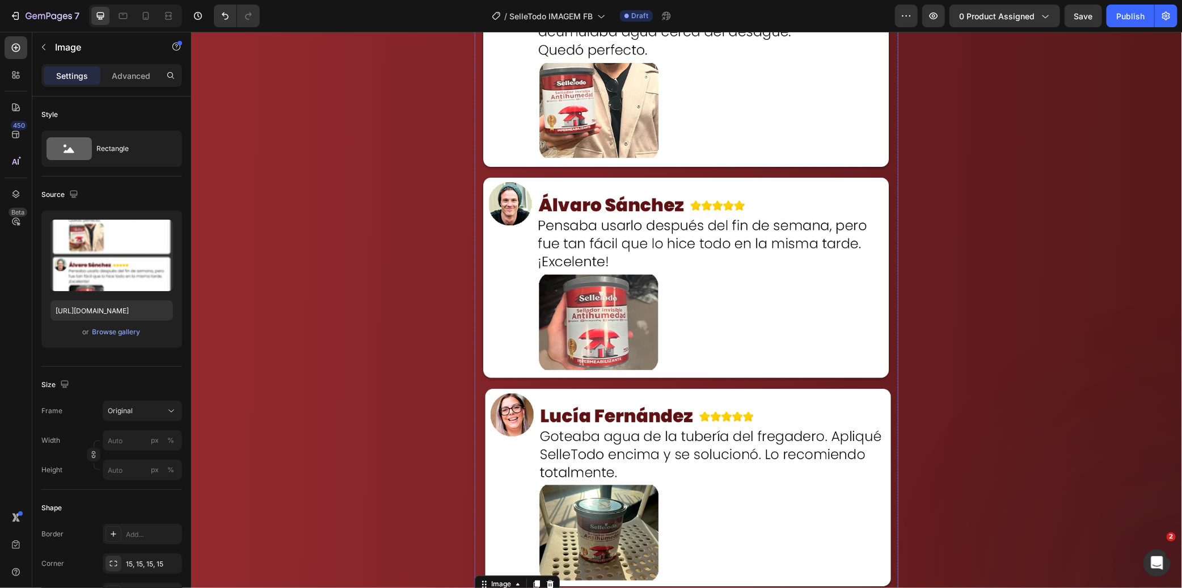
click at [605, 170] on img at bounding box center [686, 171] width 424 height 847
click at [126, 313] on input "[URL][DOMAIN_NAME]" at bounding box center [111, 310] width 123 height 20
paste input "Selletodo_Imagem_LP_6.webp?v=1756385550"
type input "[URL][DOMAIN_NAME]"
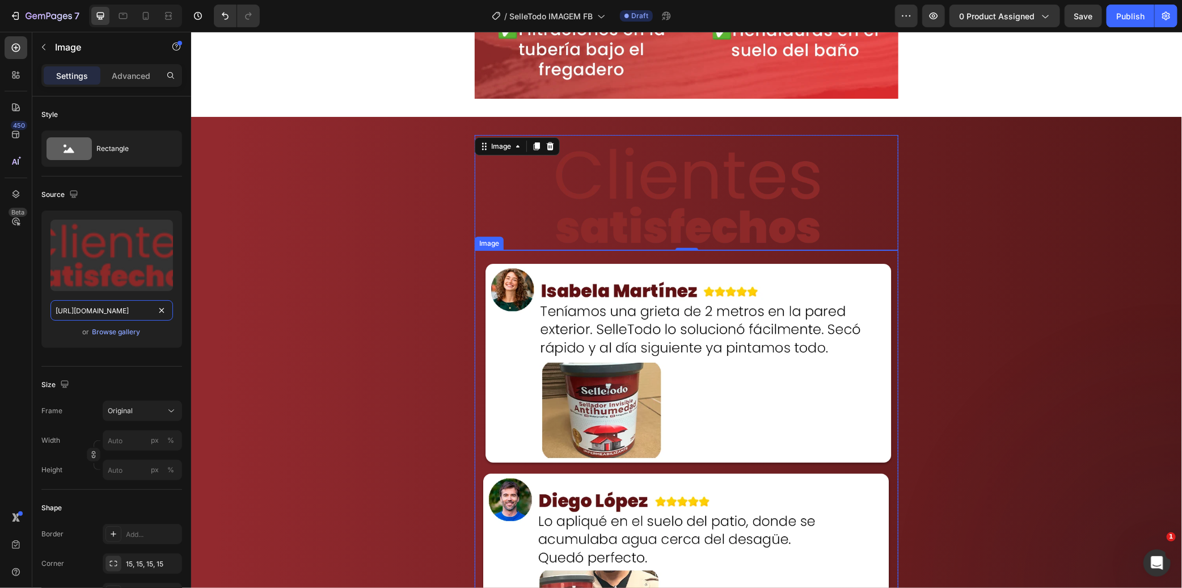
scroll to position [3332, 0]
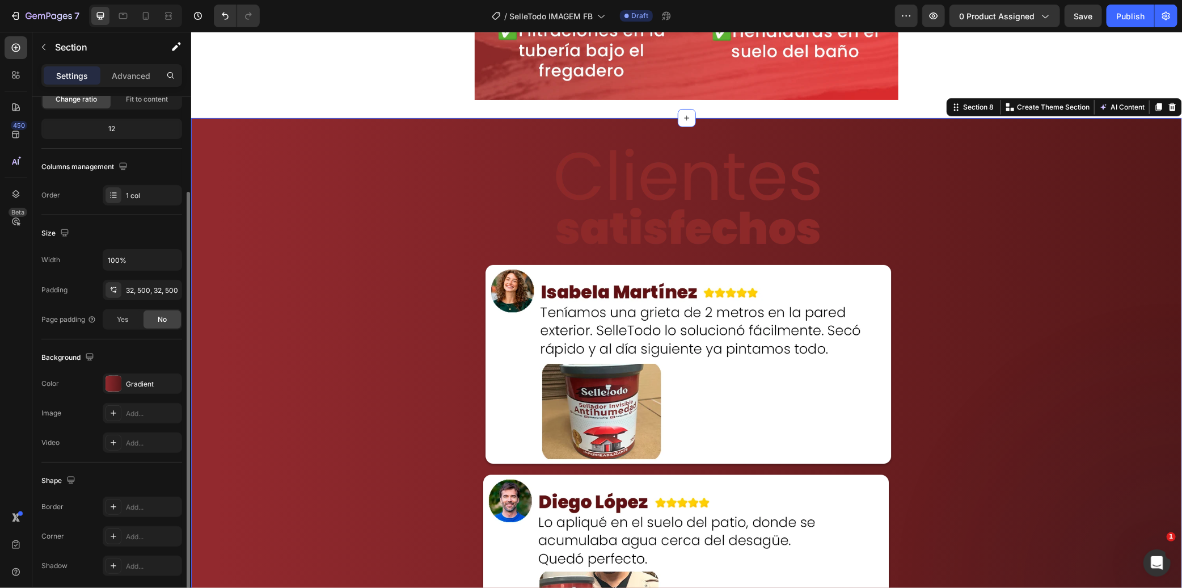
scroll to position [168, 0]
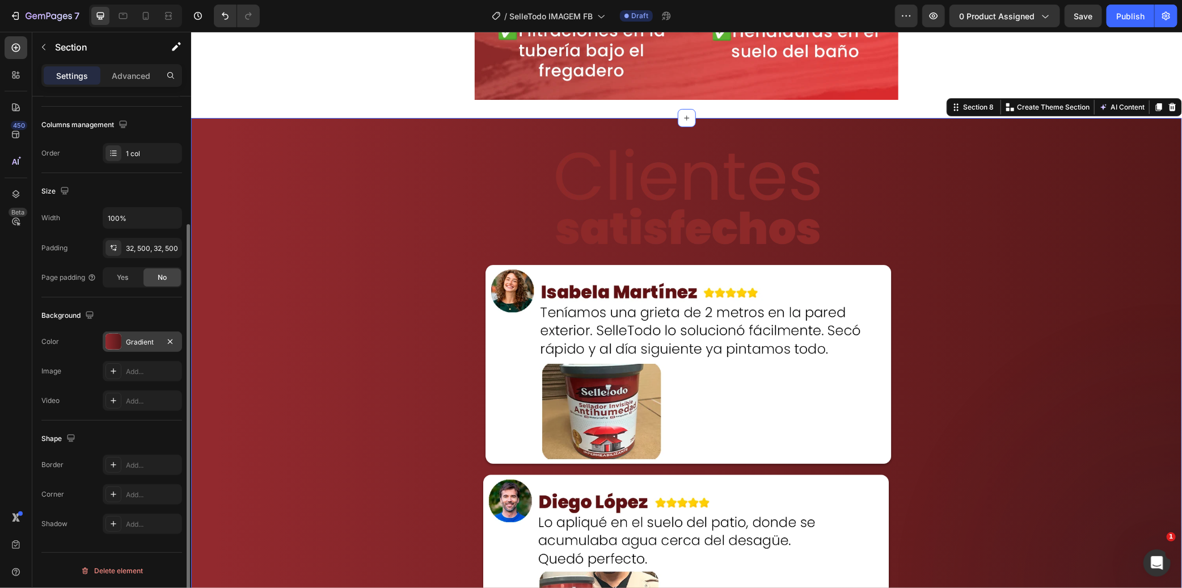
click at [136, 344] on div "Gradient" at bounding box center [142, 342] width 33 height 10
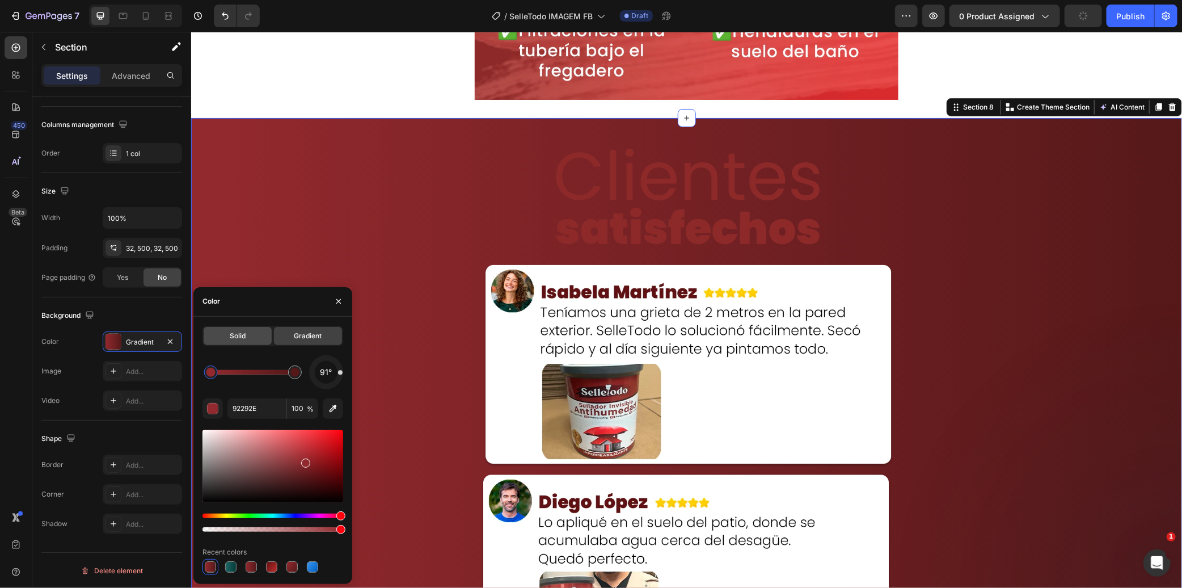
click at [231, 340] on span "Solid" at bounding box center [238, 336] width 16 height 10
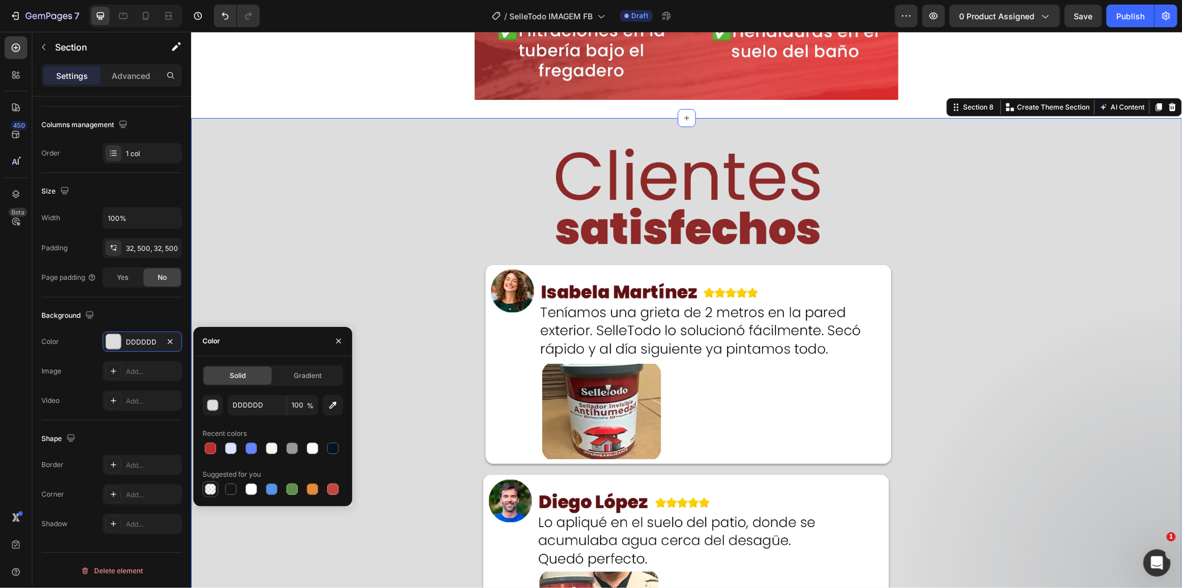
click at [205, 481] on div at bounding box center [211, 489] width 16 height 16
type input "000000"
type input "0"
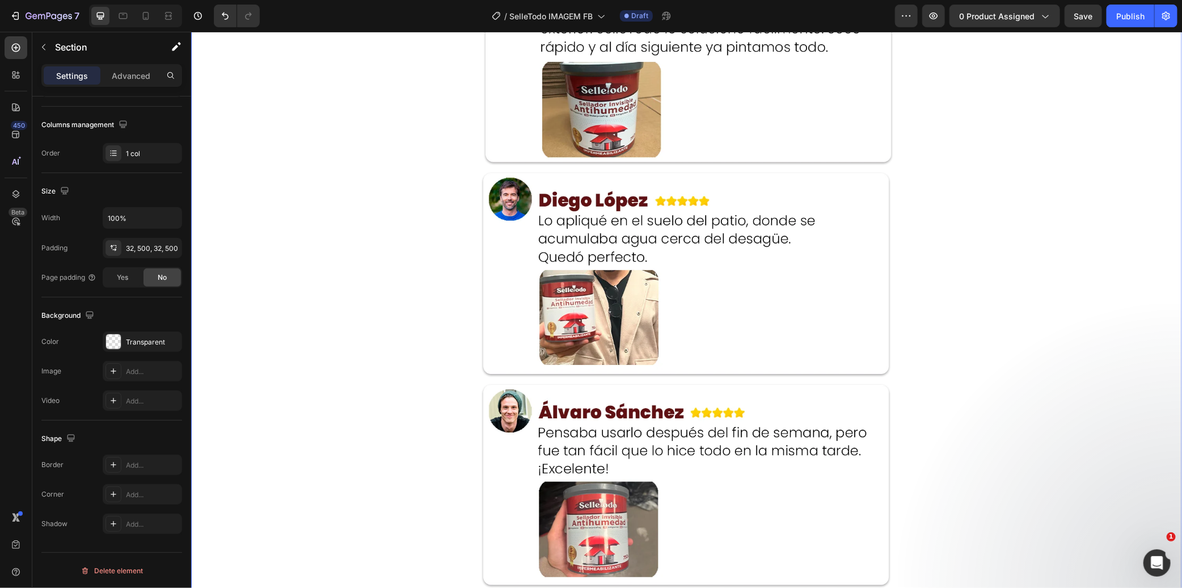
scroll to position [4466, 0]
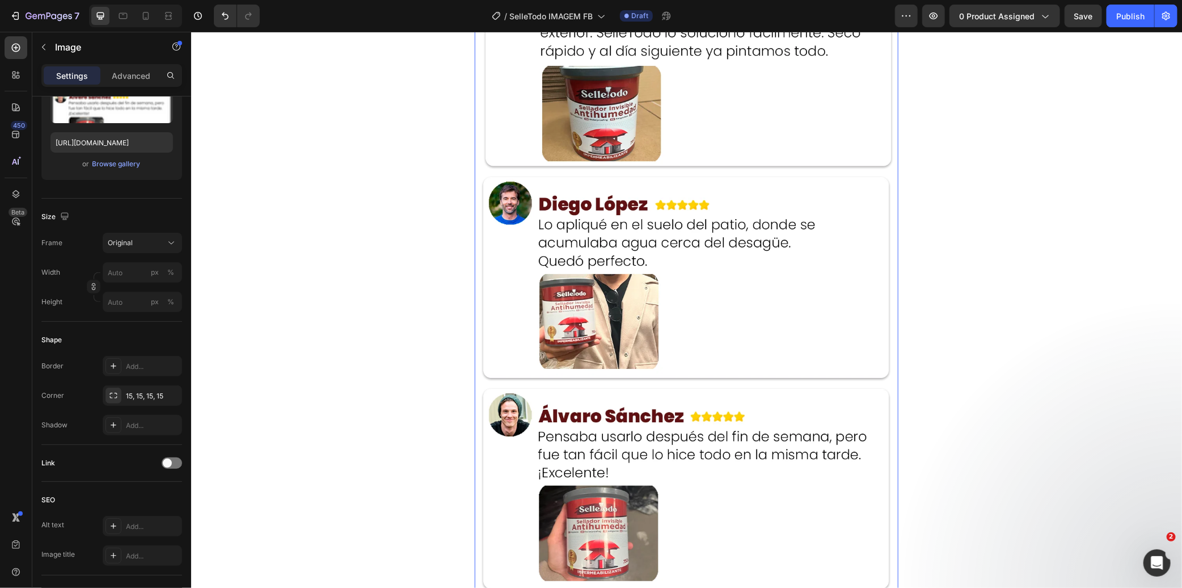
click at [618, 250] on img at bounding box center [686, 382] width 424 height 847
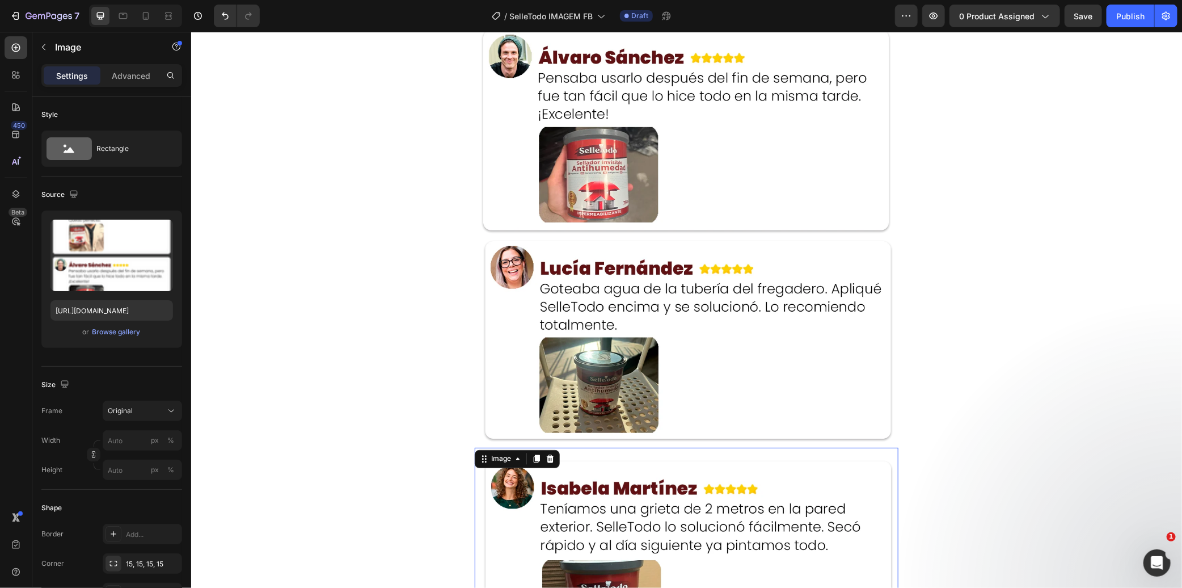
scroll to position [4025, 0]
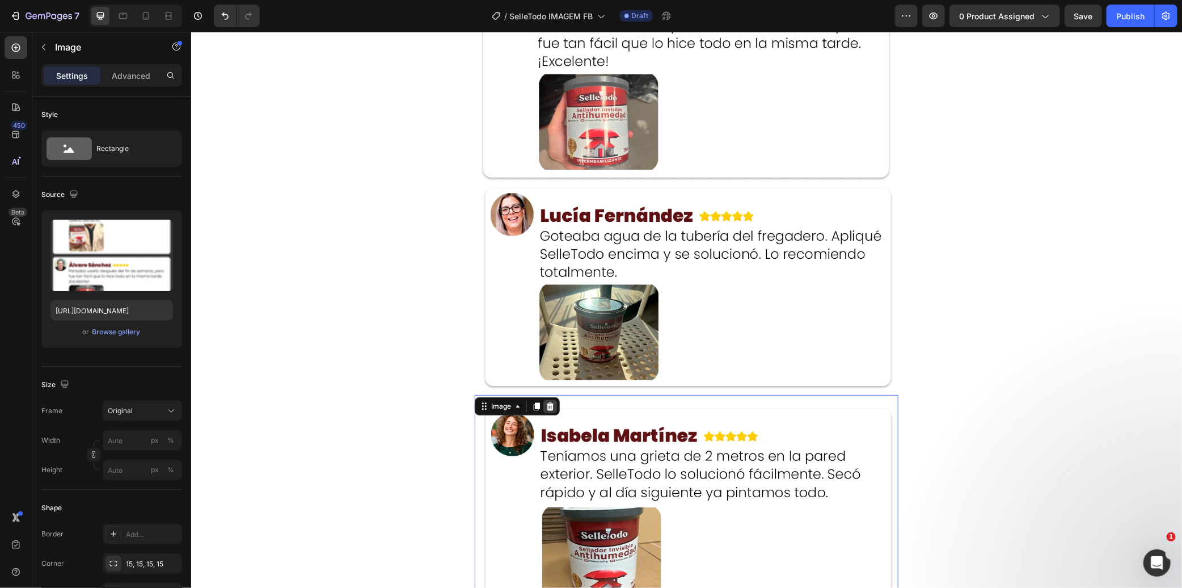
click at [548, 402] on icon at bounding box center [549, 406] width 7 height 8
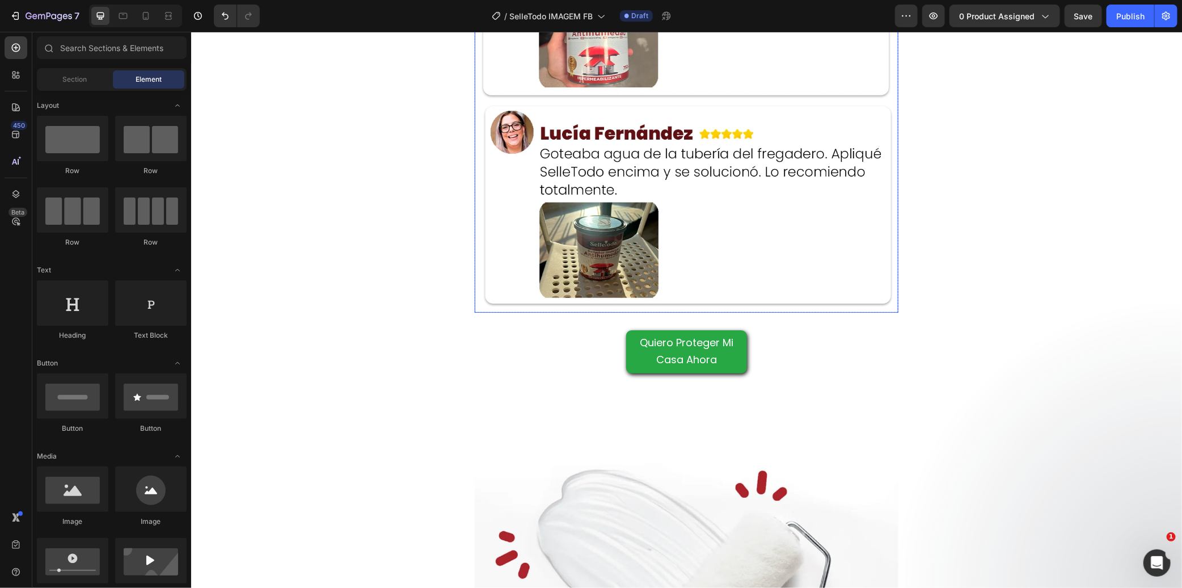
scroll to position [4214, 0]
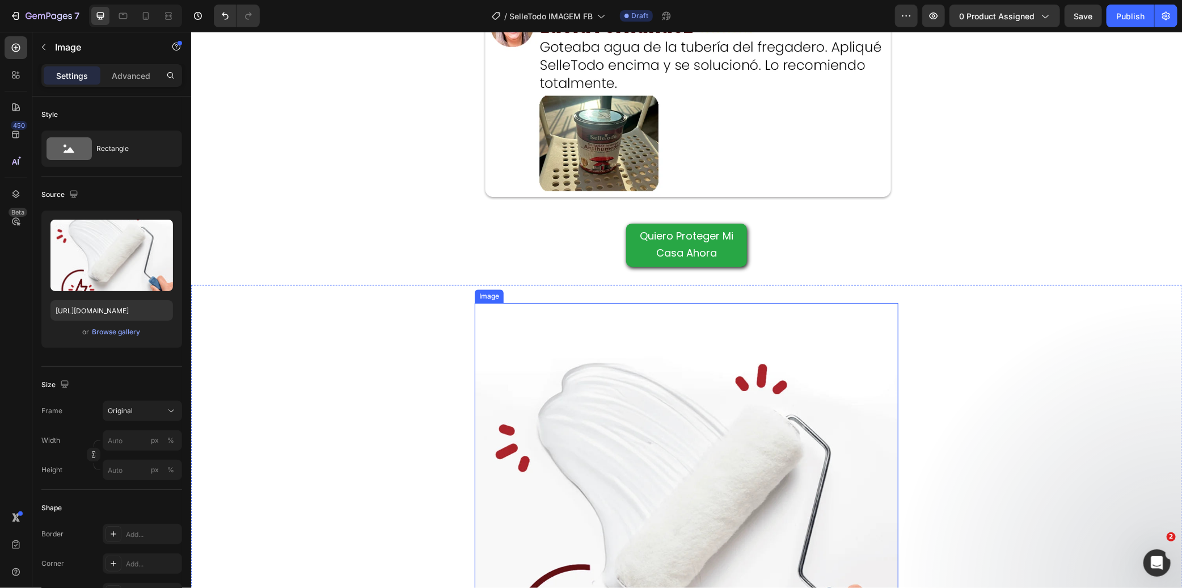
click at [559, 364] on img at bounding box center [686, 514] width 424 height 424
click at [145, 19] on icon at bounding box center [145, 15] width 11 height 11
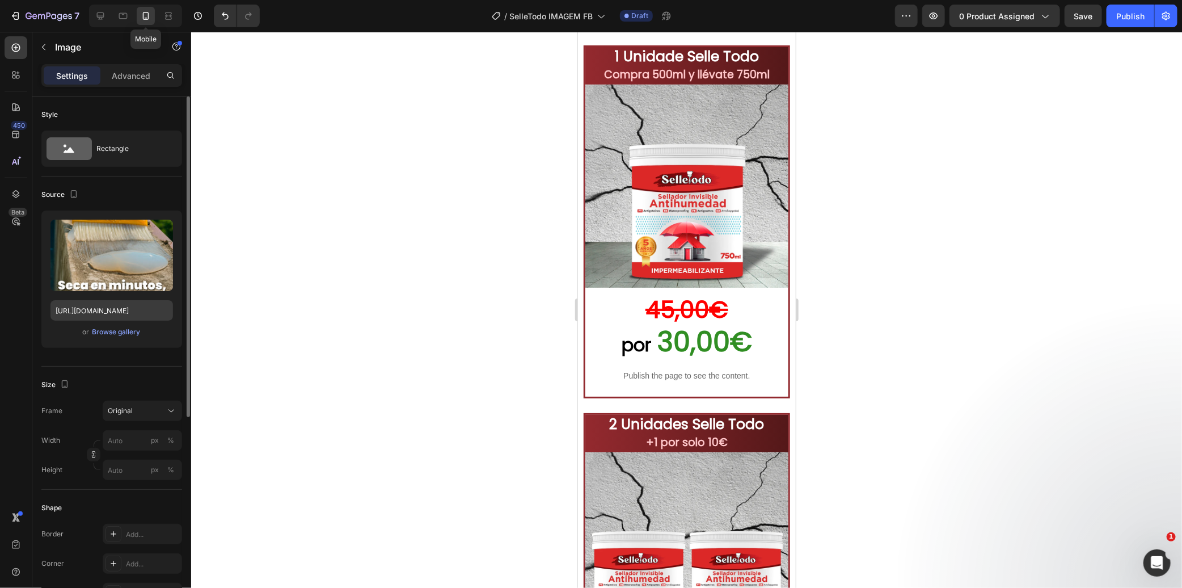
scroll to position [4783, 0]
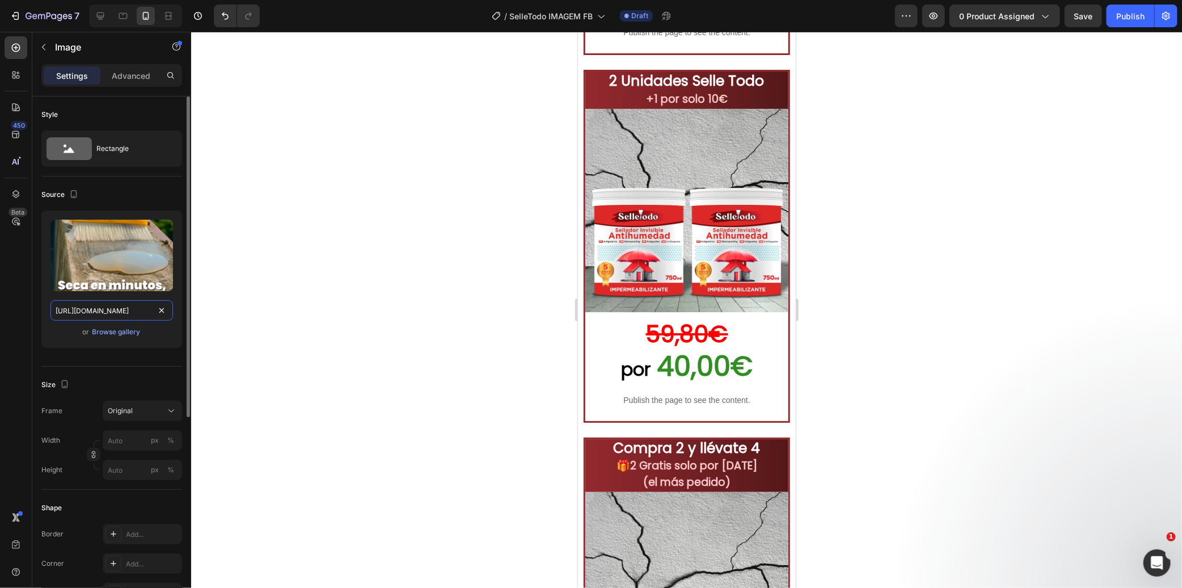
click at [104, 315] on input "[URL][DOMAIN_NAME]" at bounding box center [111, 310] width 123 height 20
click at [105, 21] on icon at bounding box center [100, 15] width 11 height 11
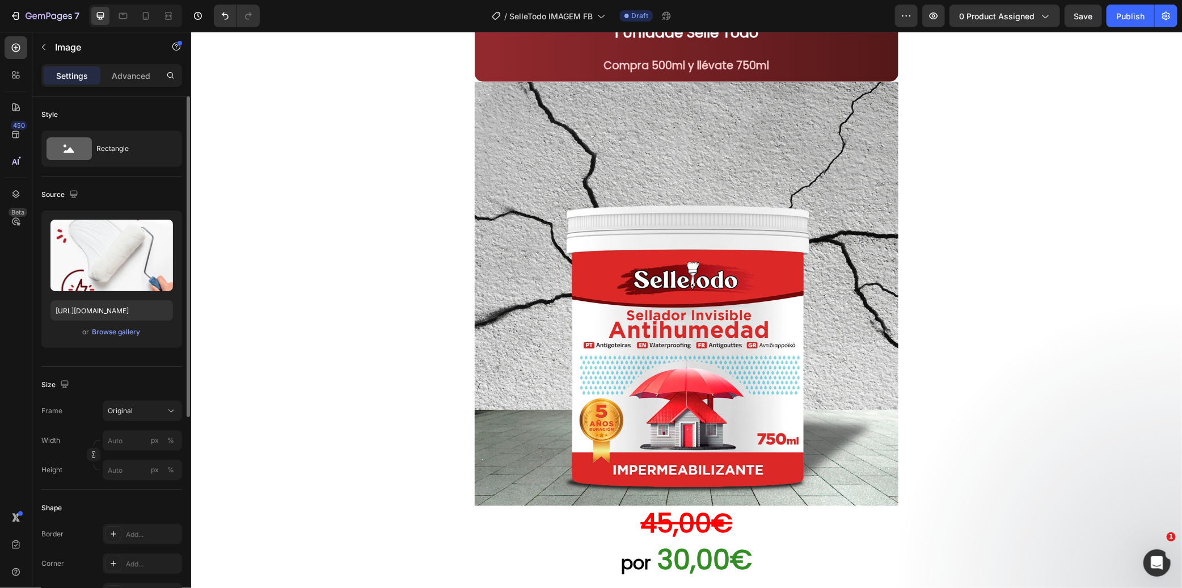
scroll to position [4839, 0]
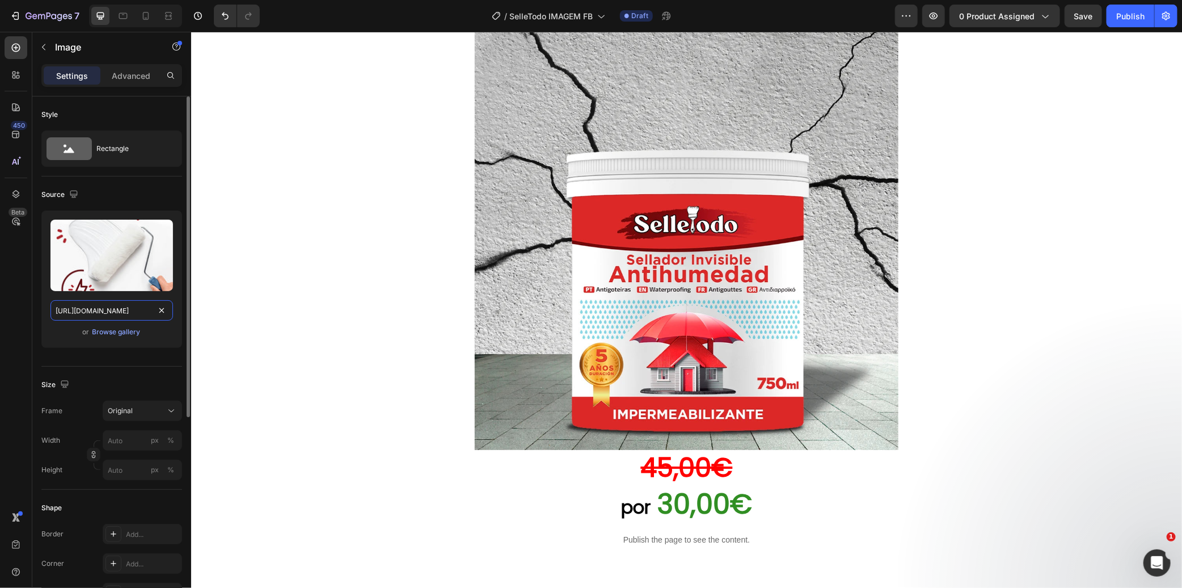
click at [108, 312] on input "[URL][DOMAIN_NAME]" at bounding box center [111, 310] width 123 height 20
paste input "Selletodo_Imagem_LP_8.webp?v=1756386616"
type input "[URL][DOMAIN_NAME]"
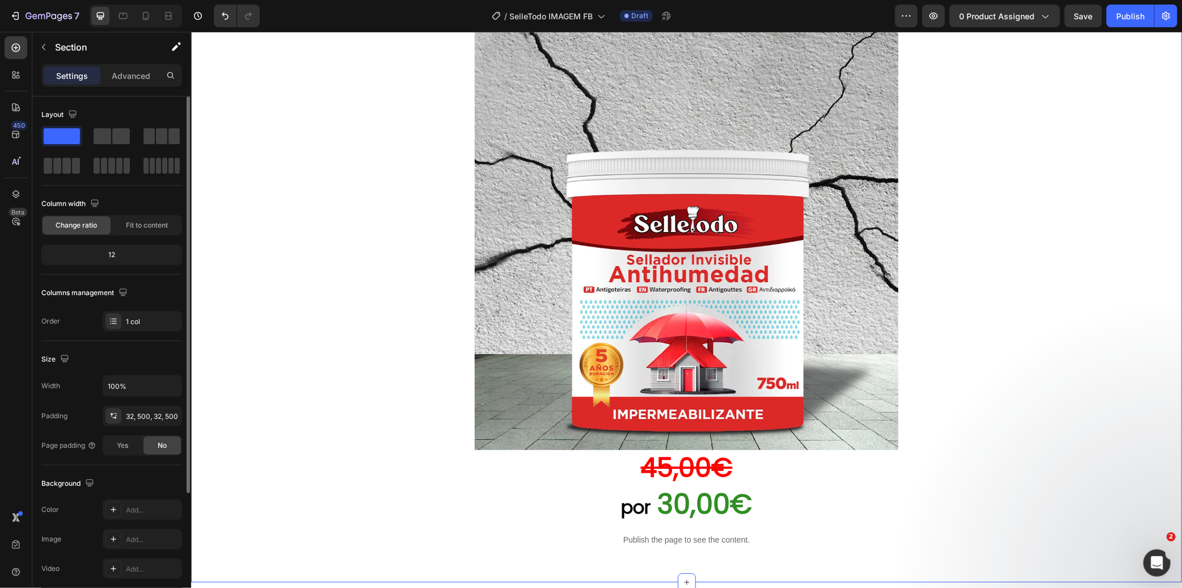
click at [348, 268] on div "1 Unidade Selle Todo Compra 500ml y llévate 750ml Heading Image 45,00€ Heading …" at bounding box center [686, 260] width 991 height 641
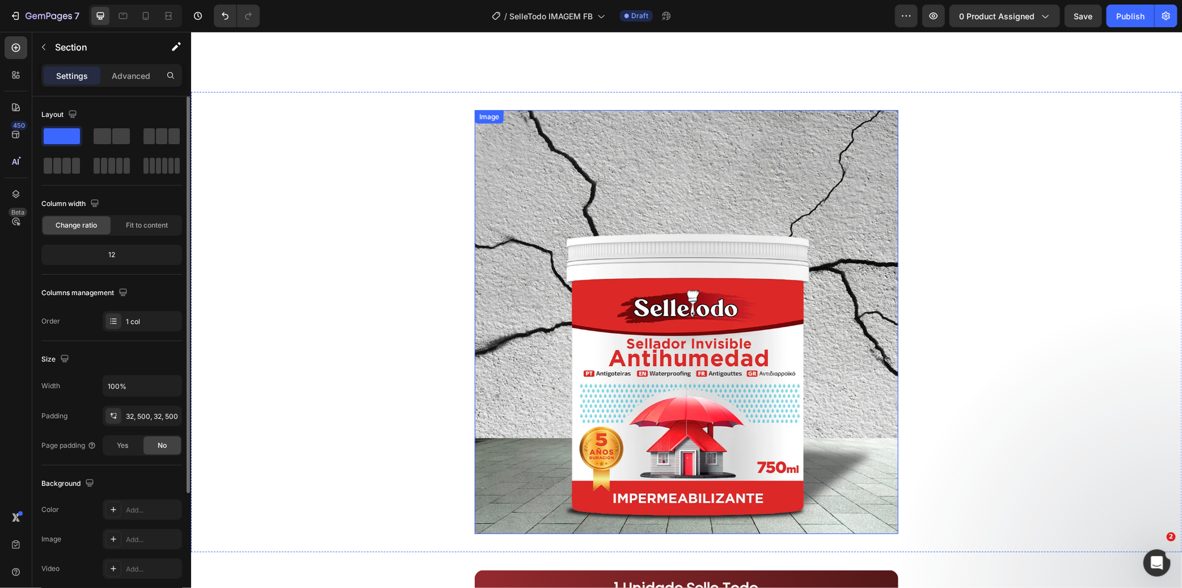
scroll to position [5658, 0]
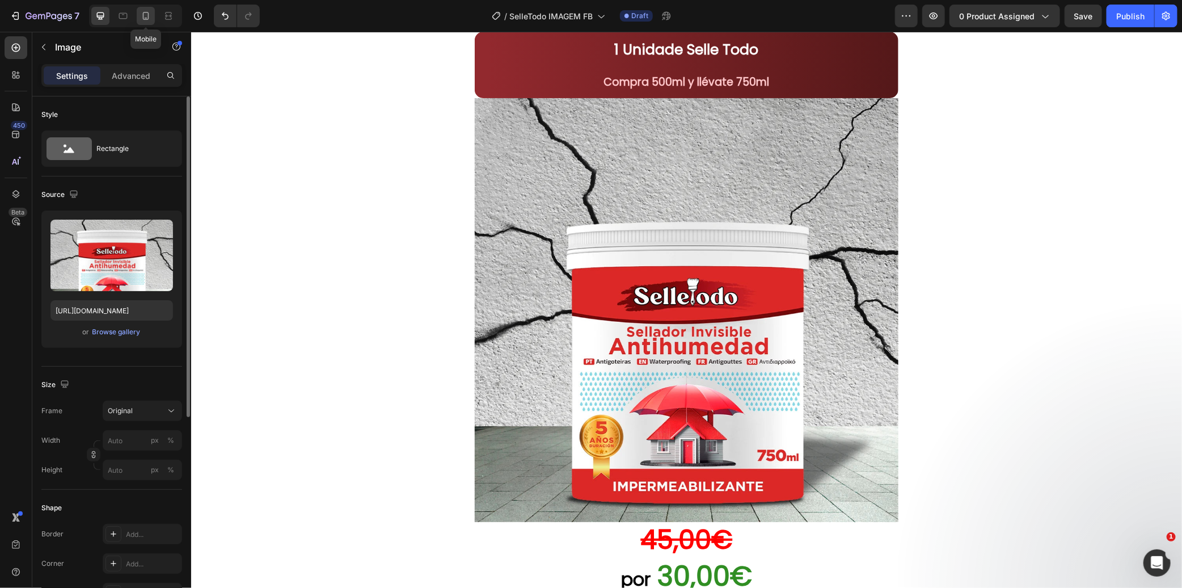
click at [148, 20] on icon at bounding box center [145, 15] width 11 height 11
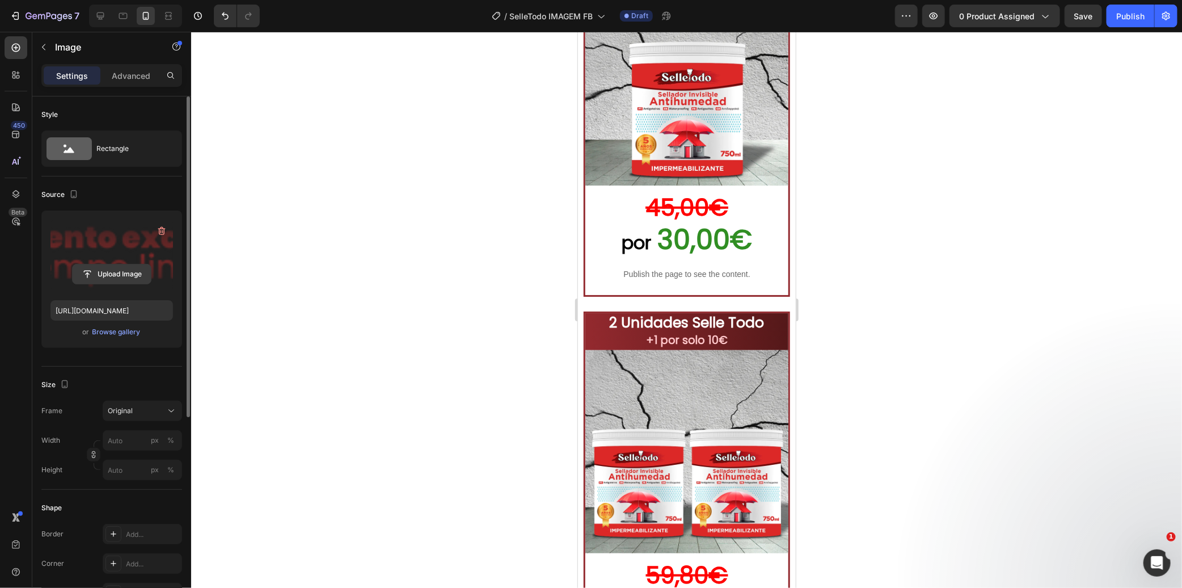
scroll to position [5656, 0]
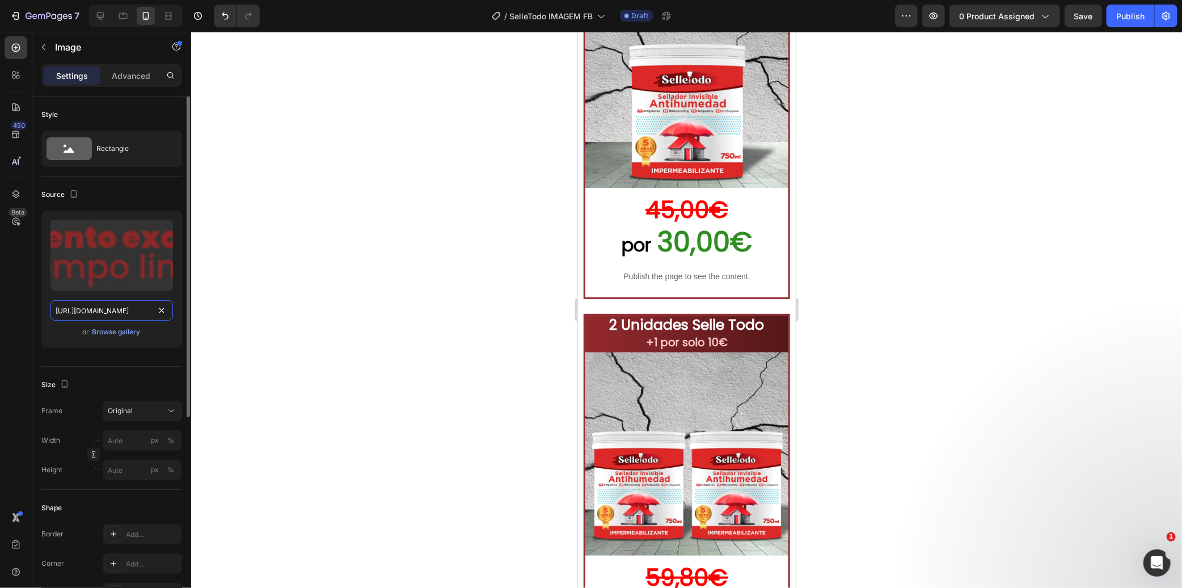
click at [112, 312] on input "[URL][DOMAIN_NAME]" at bounding box center [111, 310] width 123 height 20
click at [96, 15] on icon at bounding box center [100, 15] width 11 height 11
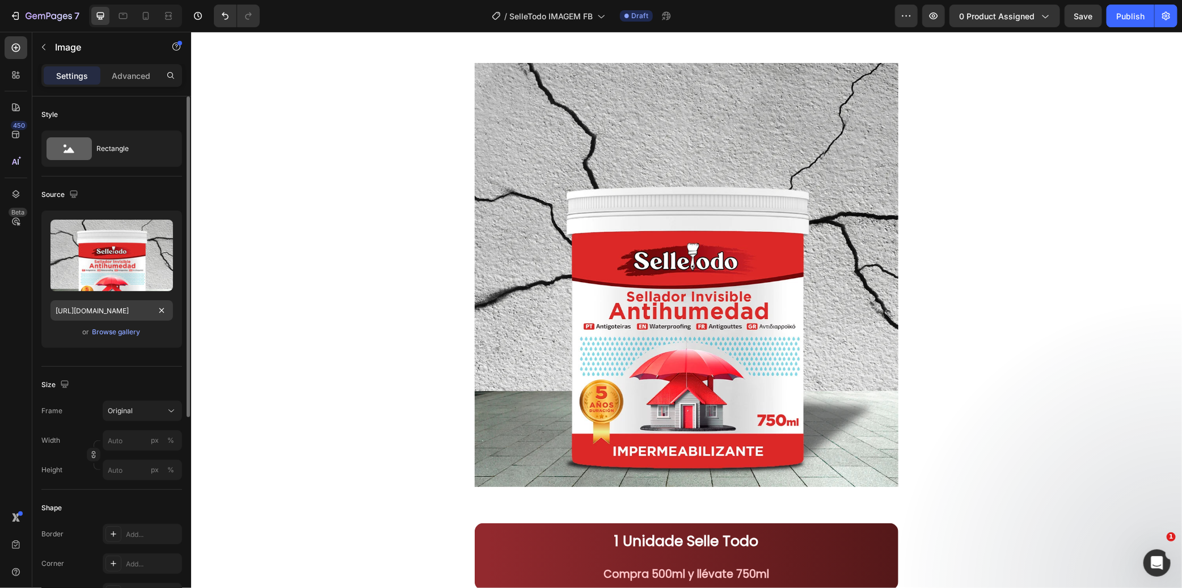
scroll to position [5597, 0]
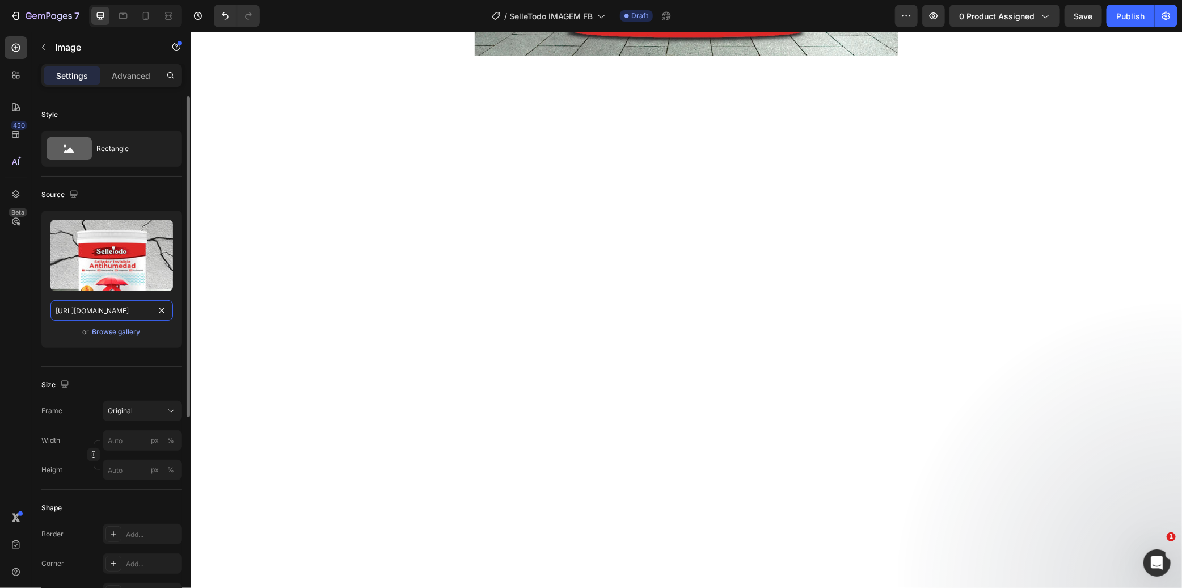
click at [92, 314] on input "[URL][DOMAIN_NAME]" at bounding box center [111, 310] width 123 height 20
paste input "Selletodo_Imagem_LP_9.webp?v=1756386843"
type input "[URL][DOMAIN_NAME]"
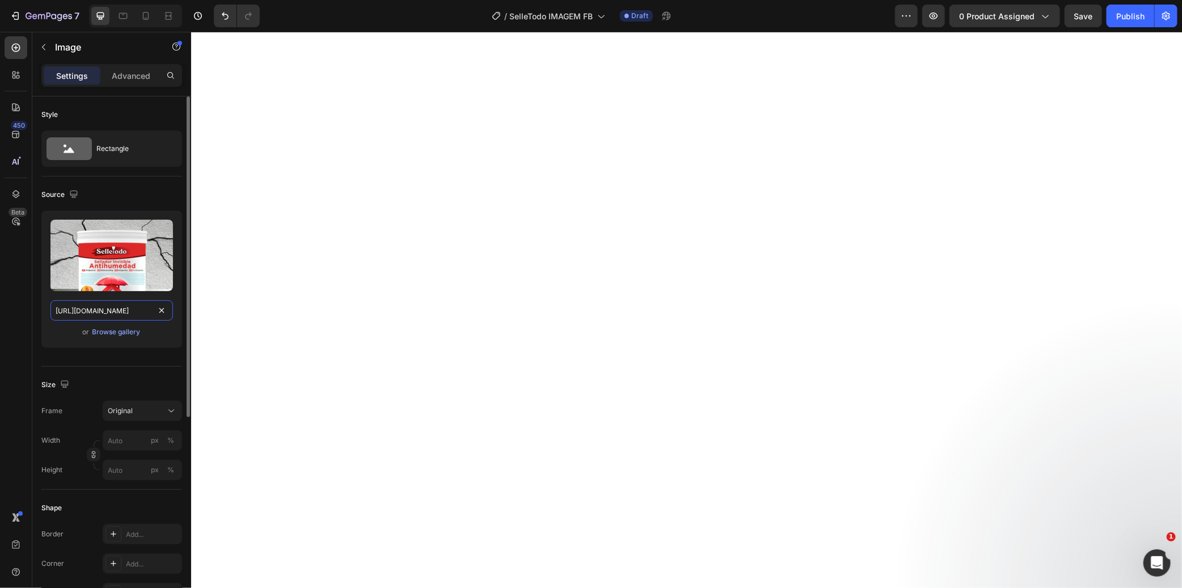
scroll to position [0, 233]
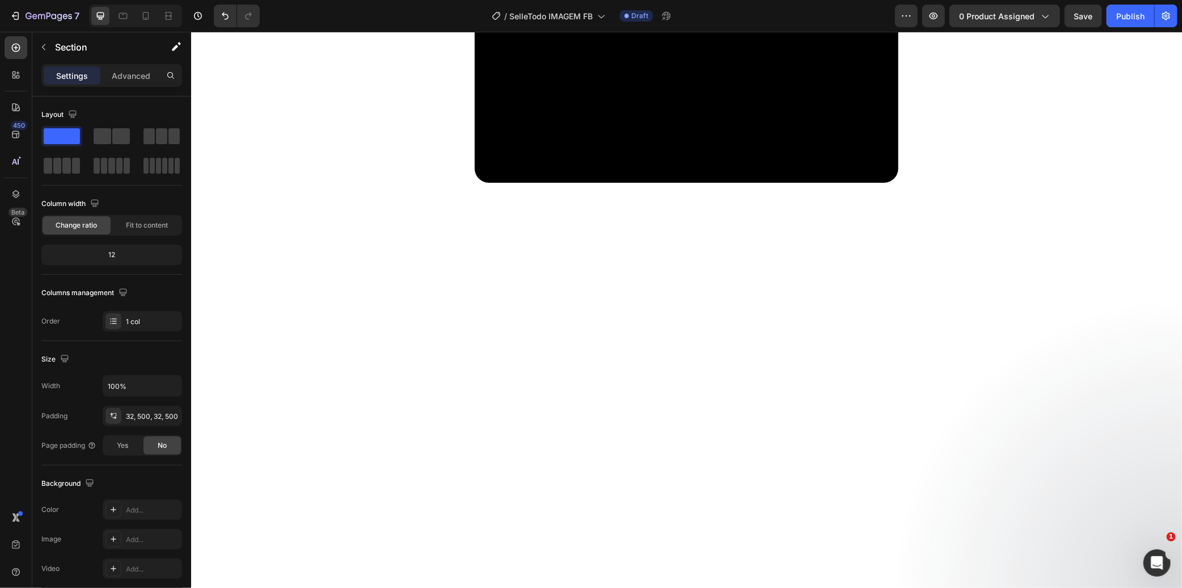
scroll to position [7741, 0]
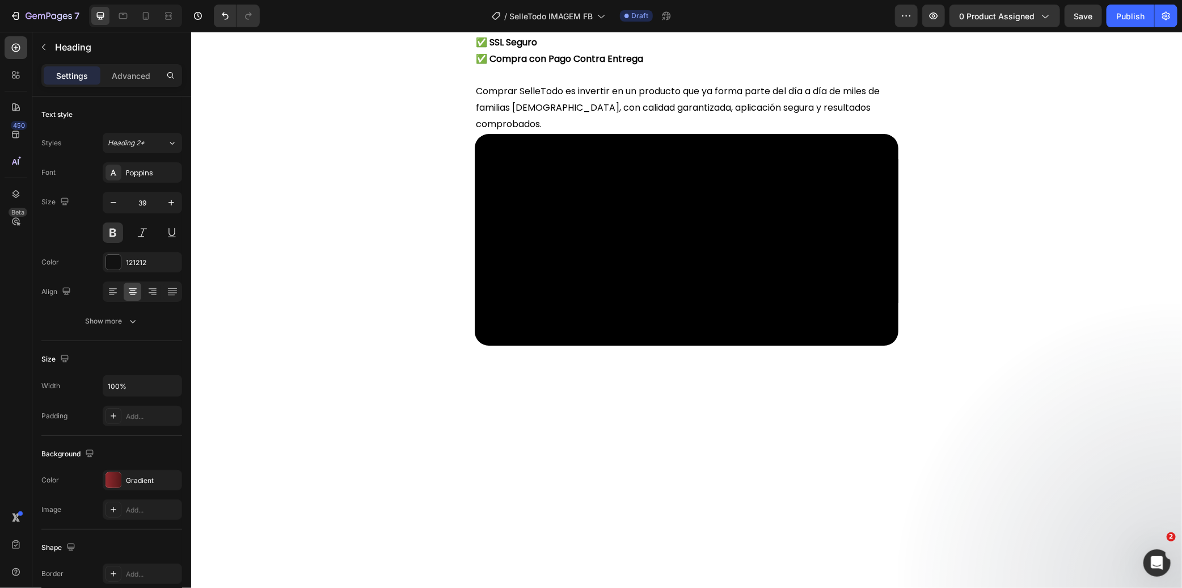
click at [152, 472] on div "Gradient" at bounding box center [142, 480] width 79 height 20
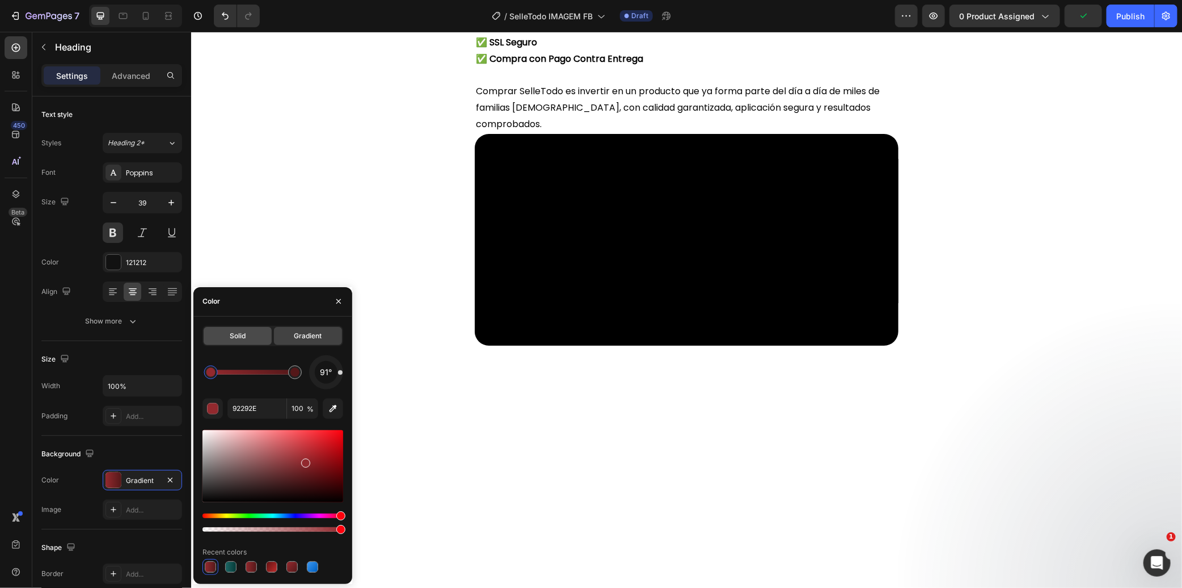
click at [240, 338] on span "Solid" at bounding box center [238, 336] width 16 height 10
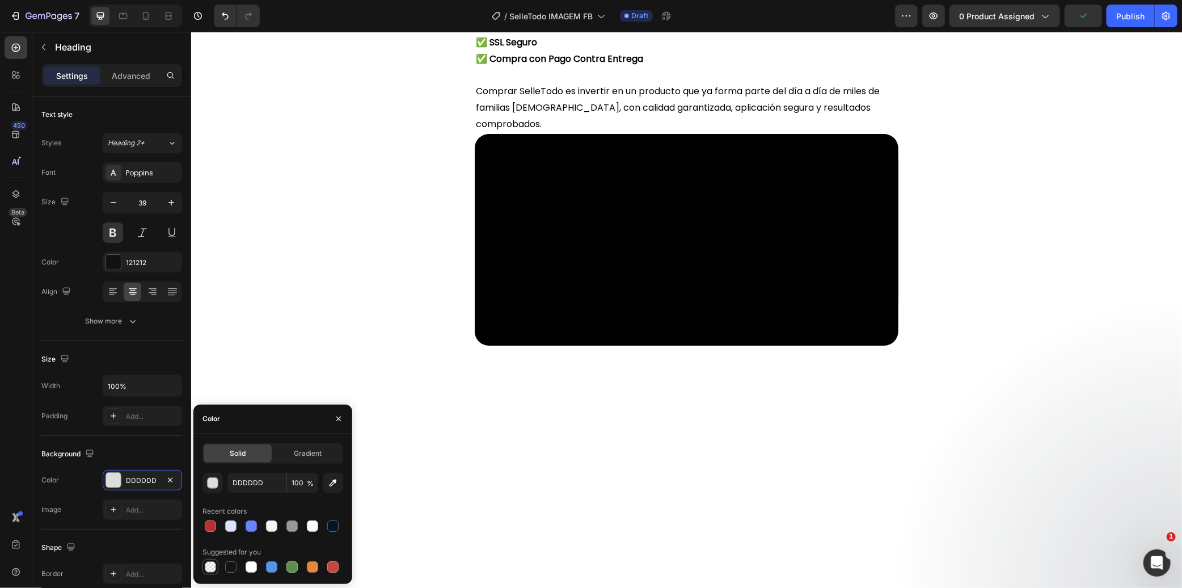
click at [209, 565] on div at bounding box center [210, 566] width 11 height 11
type input "000000"
type input "0"
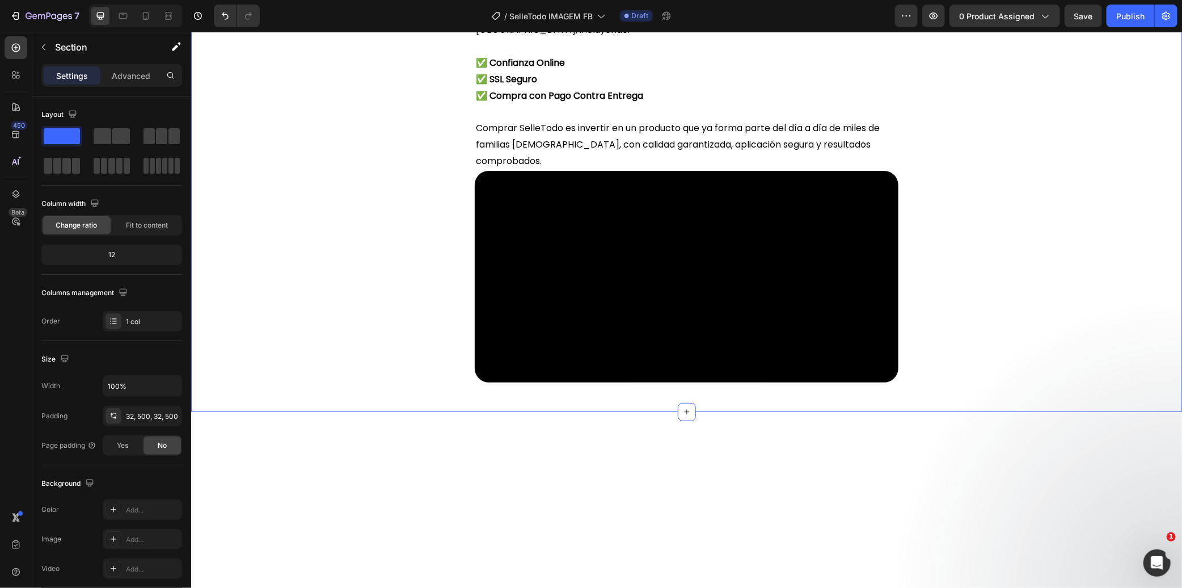
scroll to position [8560, 0]
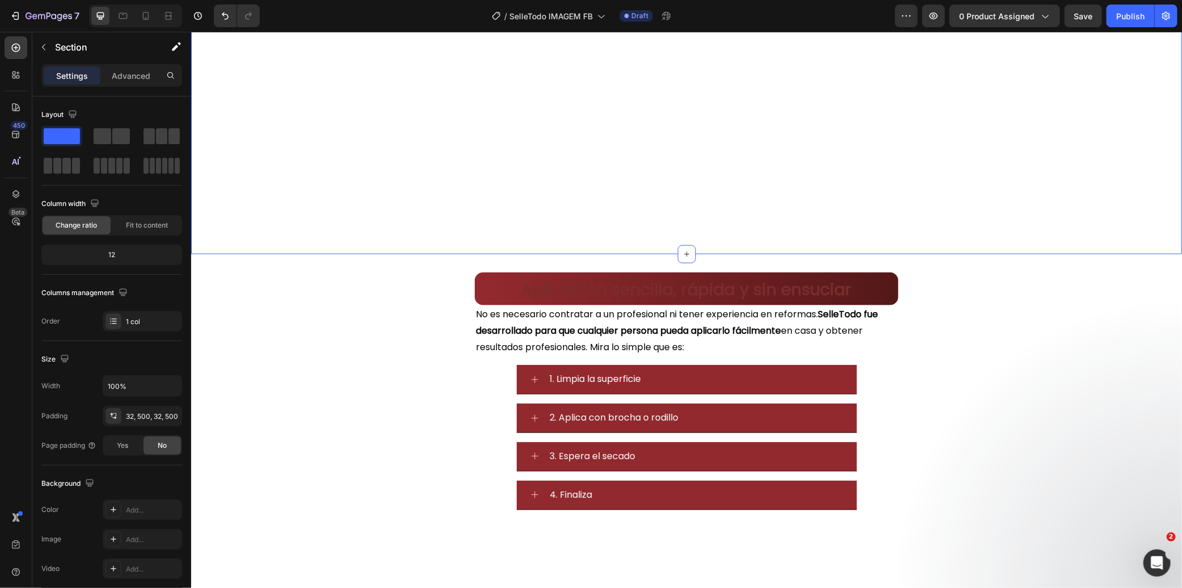
click at [337, 232] on div "Detalles que marcan la diferencia Heading Base química: Silano-siloxano. Color:…" at bounding box center [686, 112] width 991 height 284
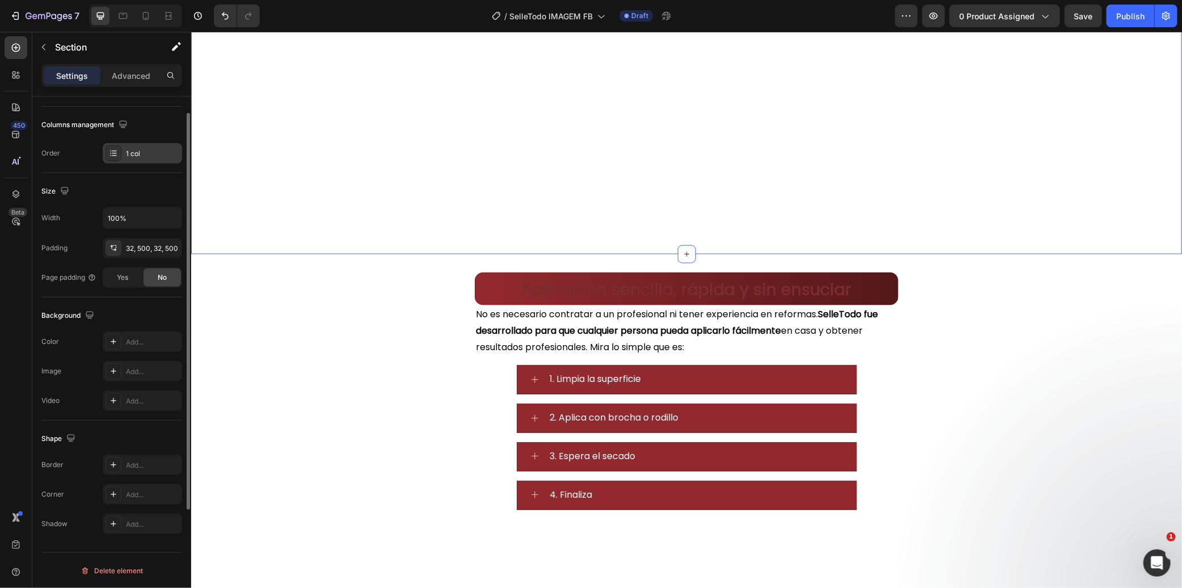
scroll to position [42, 0]
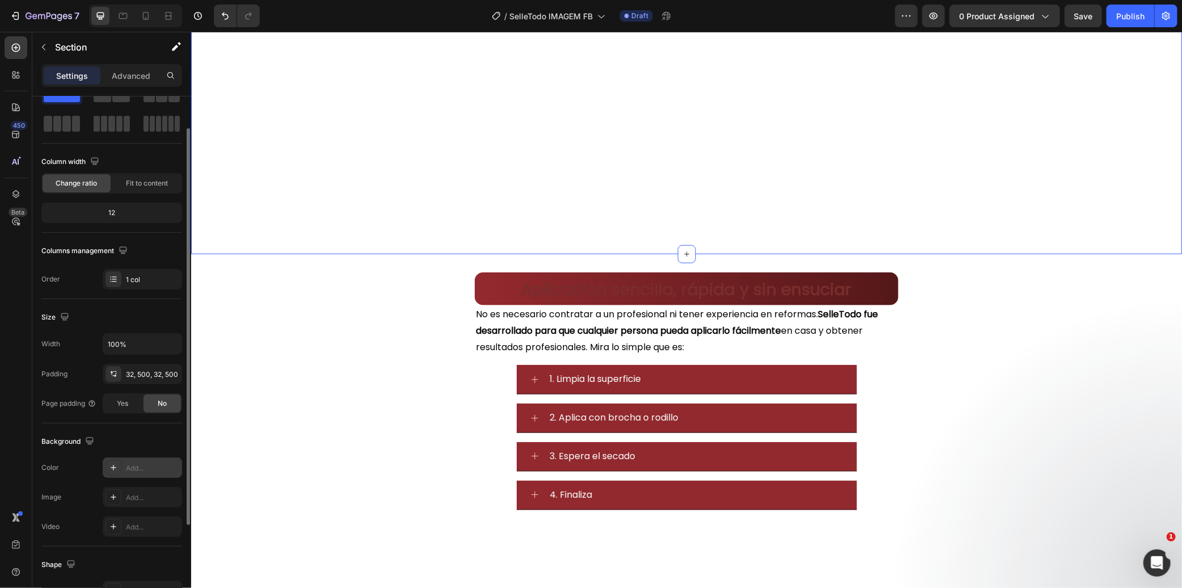
click at [140, 470] on div "Add..." at bounding box center [152, 468] width 53 height 10
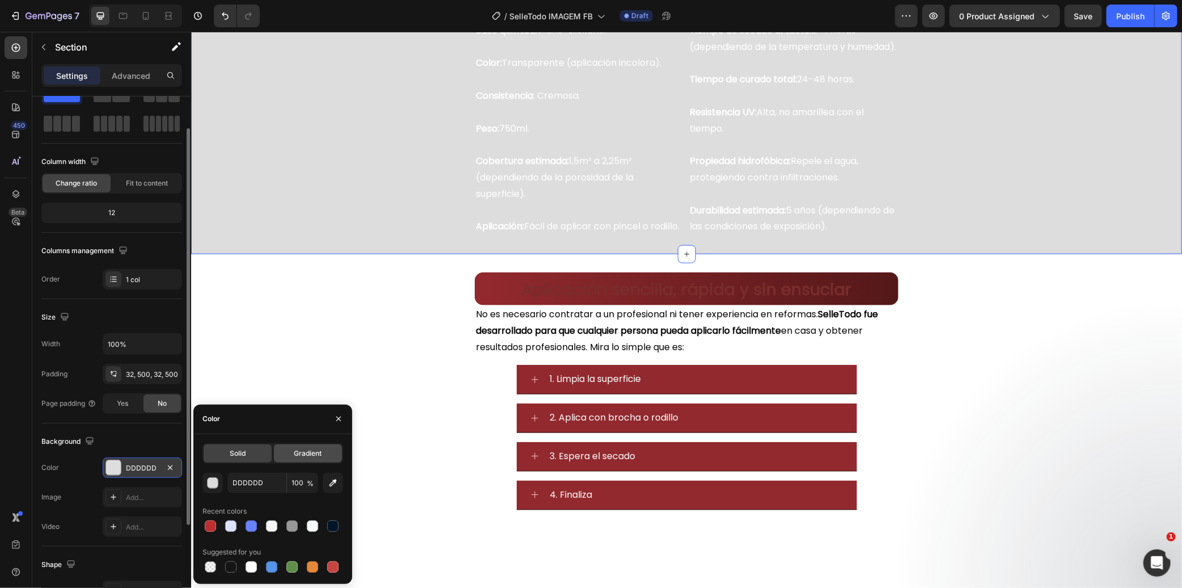
click at [312, 448] on span "Gradient" at bounding box center [308, 453] width 28 height 10
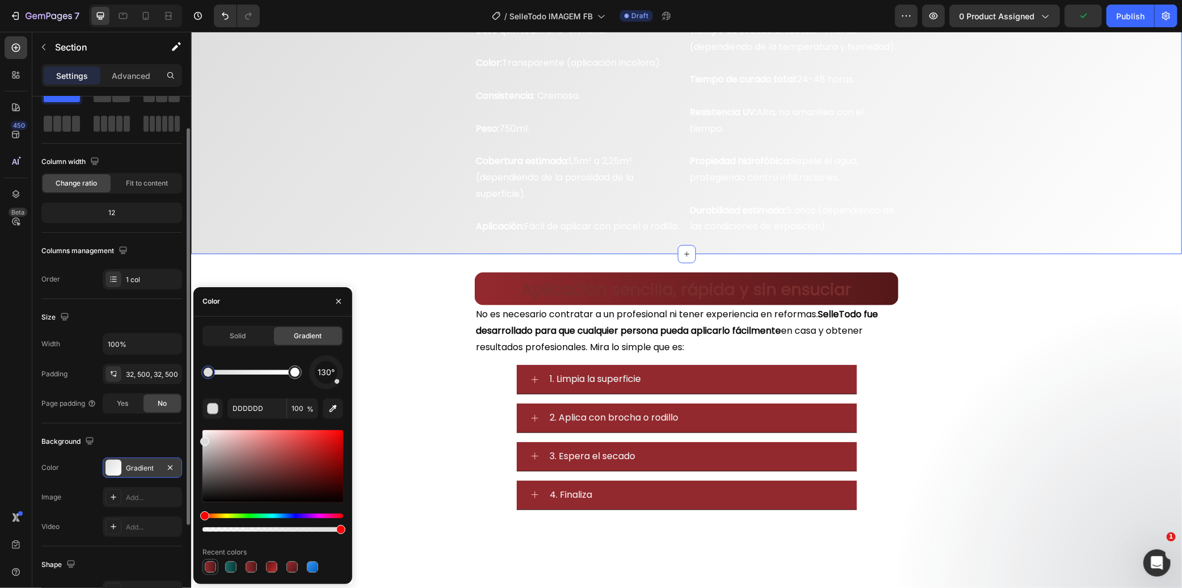
click at [209, 571] on div at bounding box center [210, 566] width 11 height 11
type input "92292E"
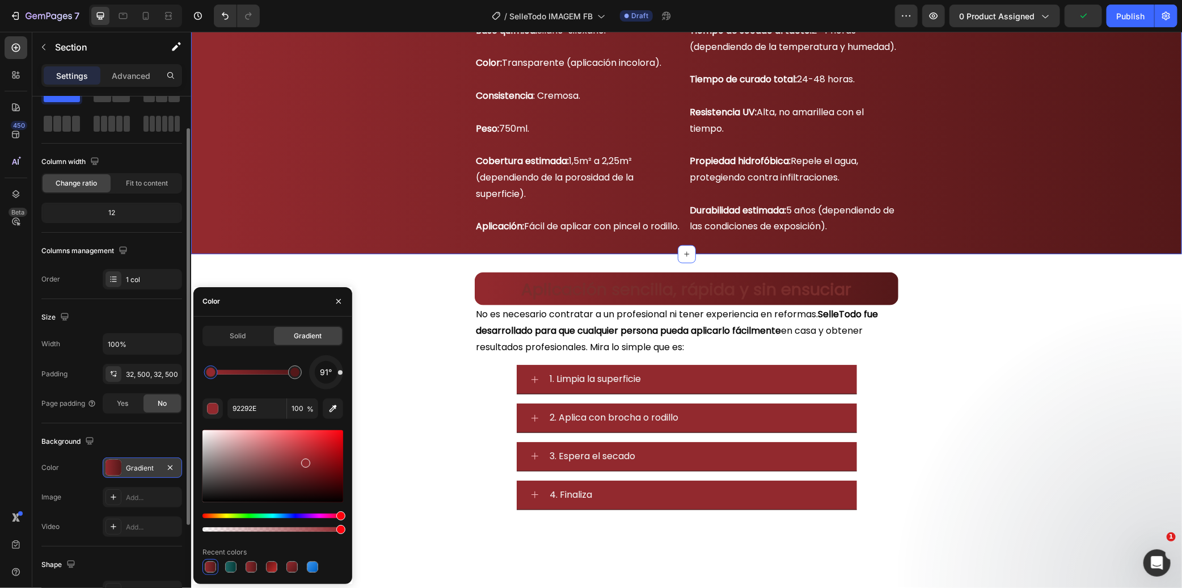
click at [333, 218] on div "Detalles que marcan la diferencia Heading Base química: Silano-siloxano. Color:…" at bounding box center [686, 112] width 991 height 284
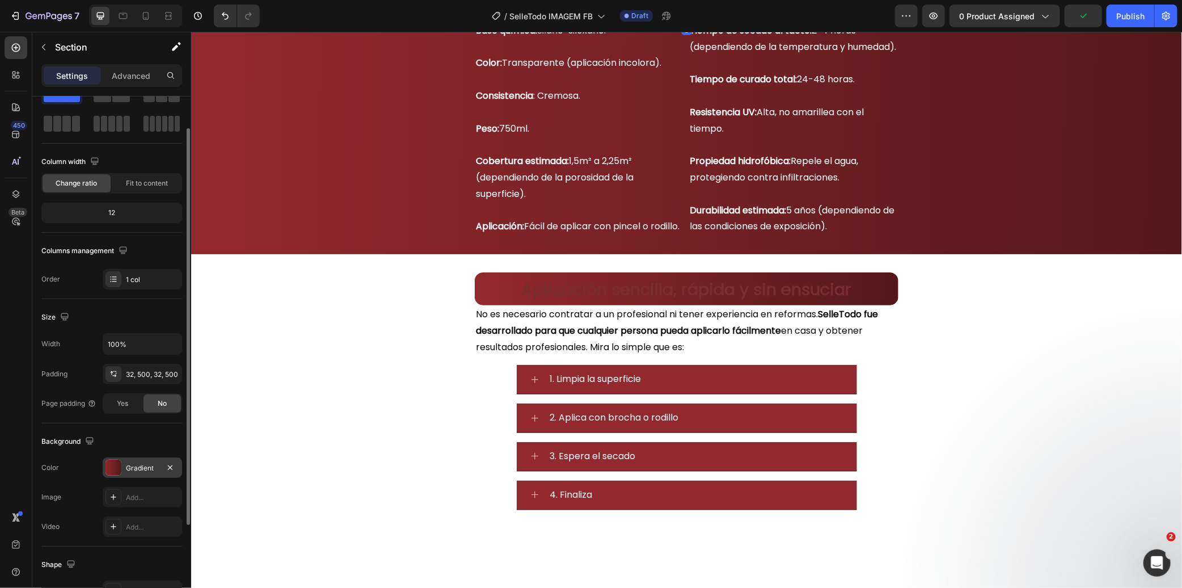
click at [515, 21] on h2 "Detalles que marcan la diferencia" at bounding box center [686, 4] width 424 height 33
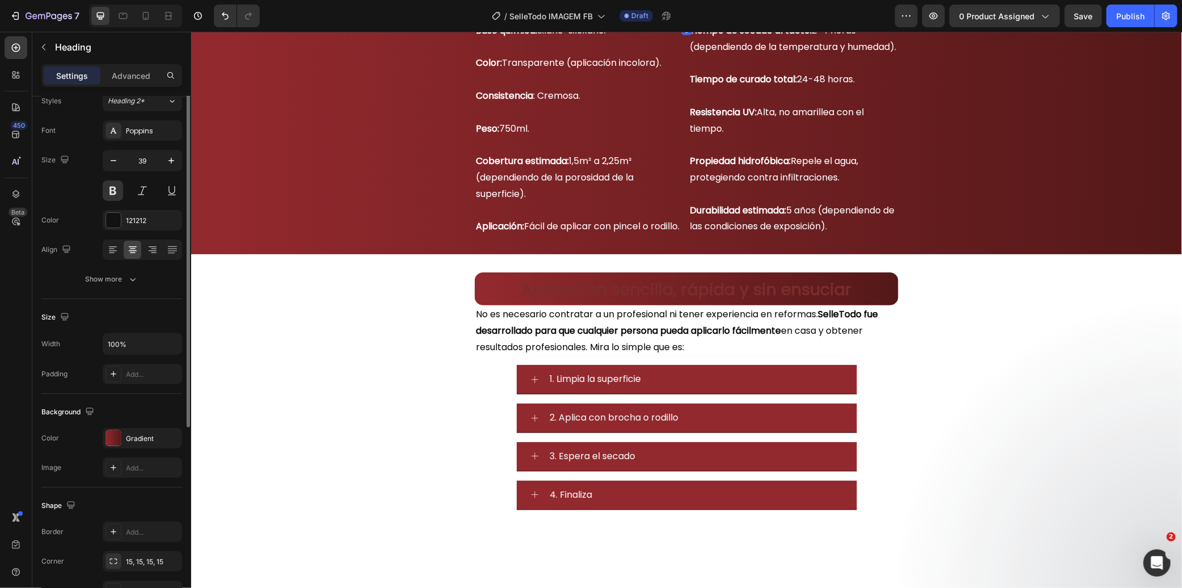
scroll to position [0, 0]
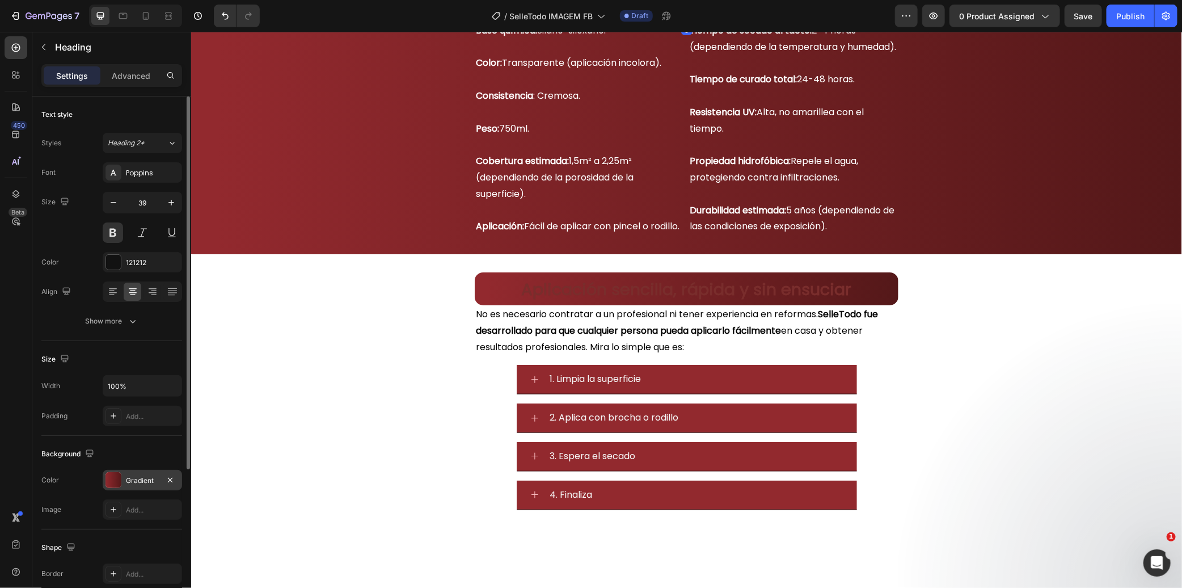
click at [120, 473] on div at bounding box center [114, 480] width 16 height 16
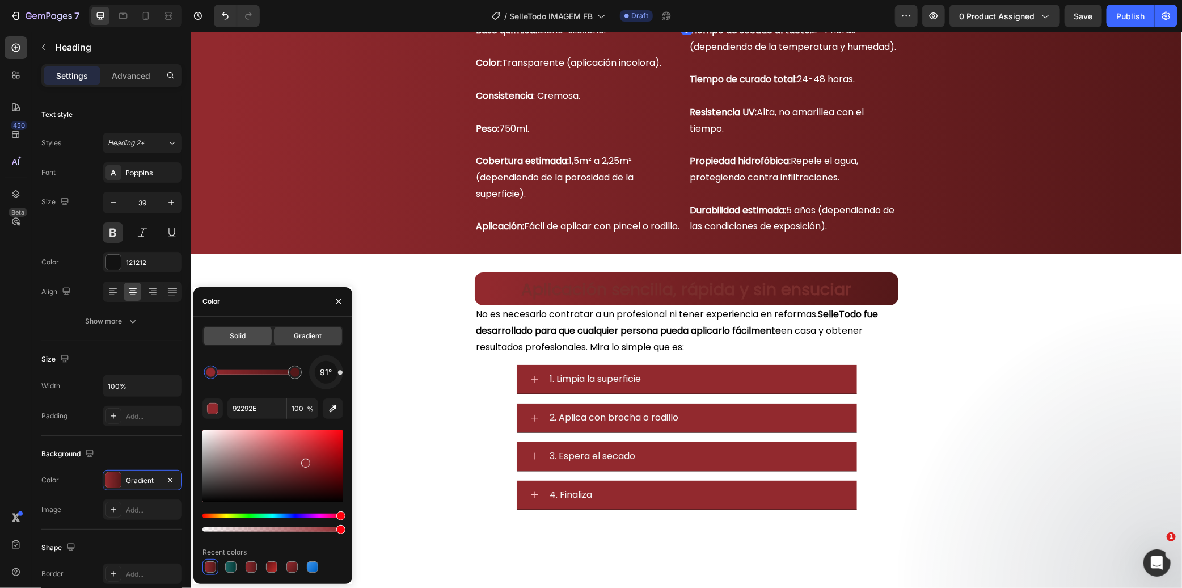
click at [234, 328] on div "Solid" at bounding box center [238, 336] width 68 height 18
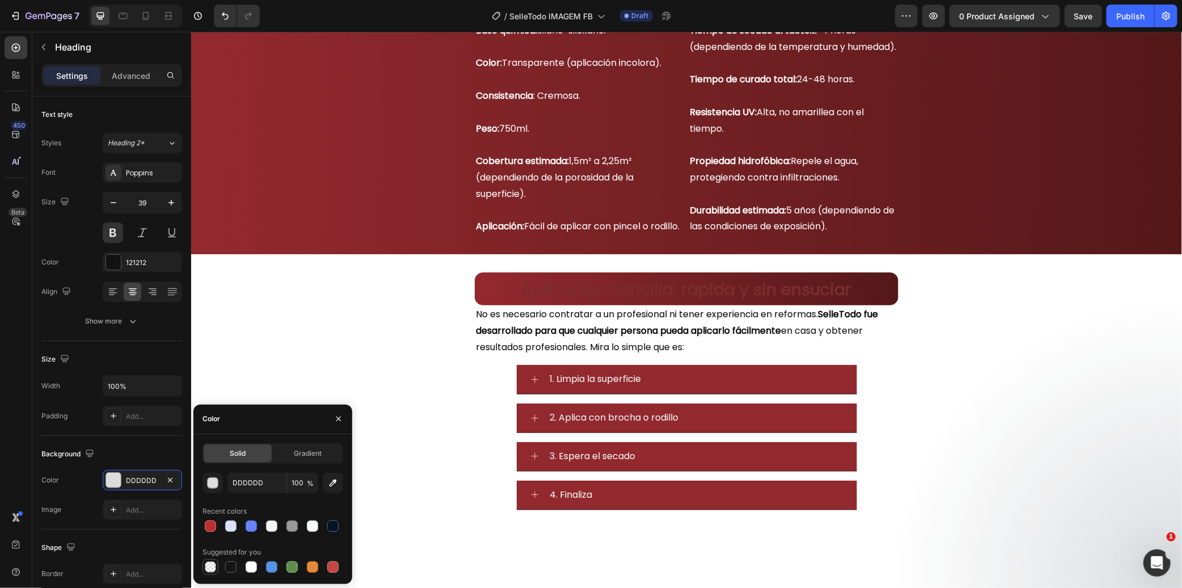
click at [211, 564] on div at bounding box center [210, 566] width 11 height 11
type input "000000"
type input "0"
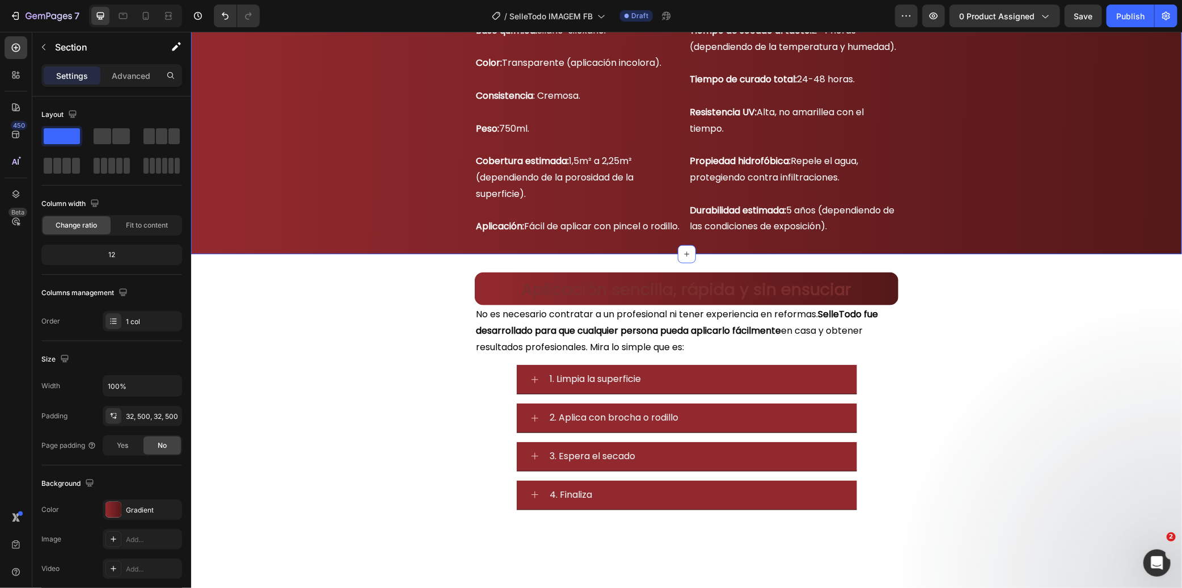
click at [305, 254] on div "Detalles que marcan la diferencia Heading 0 Base química: Silano-siloxano. Colo…" at bounding box center [686, 112] width 991 height 284
click at [844, 21] on h2 "Detalles que marcan la diferencia" at bounding box center [686, 4] width 424 height 33
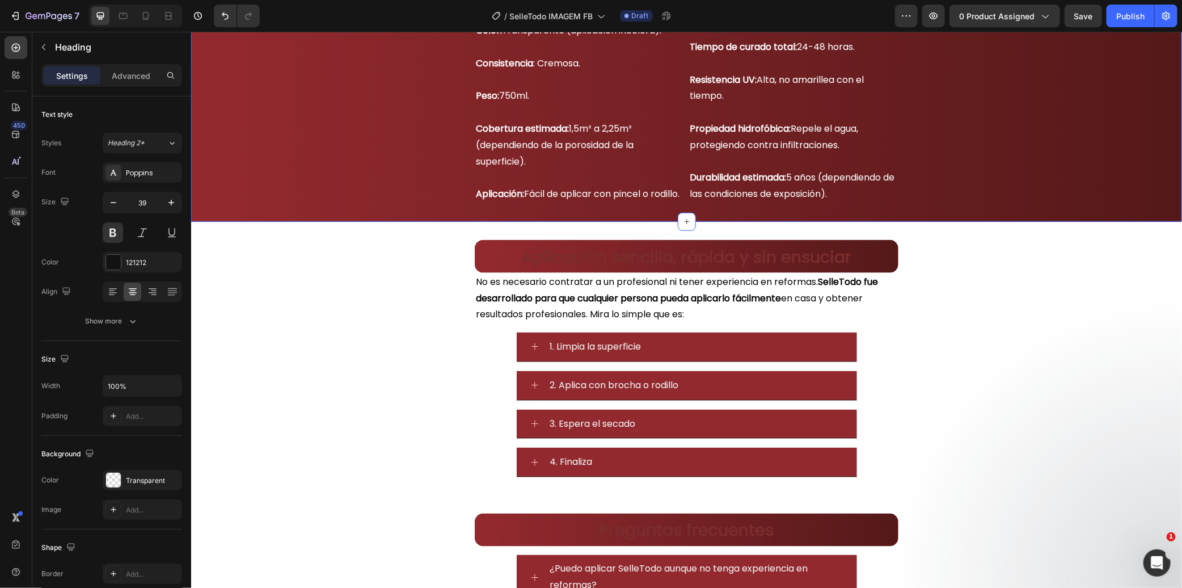
scroll to position [8875, 0]
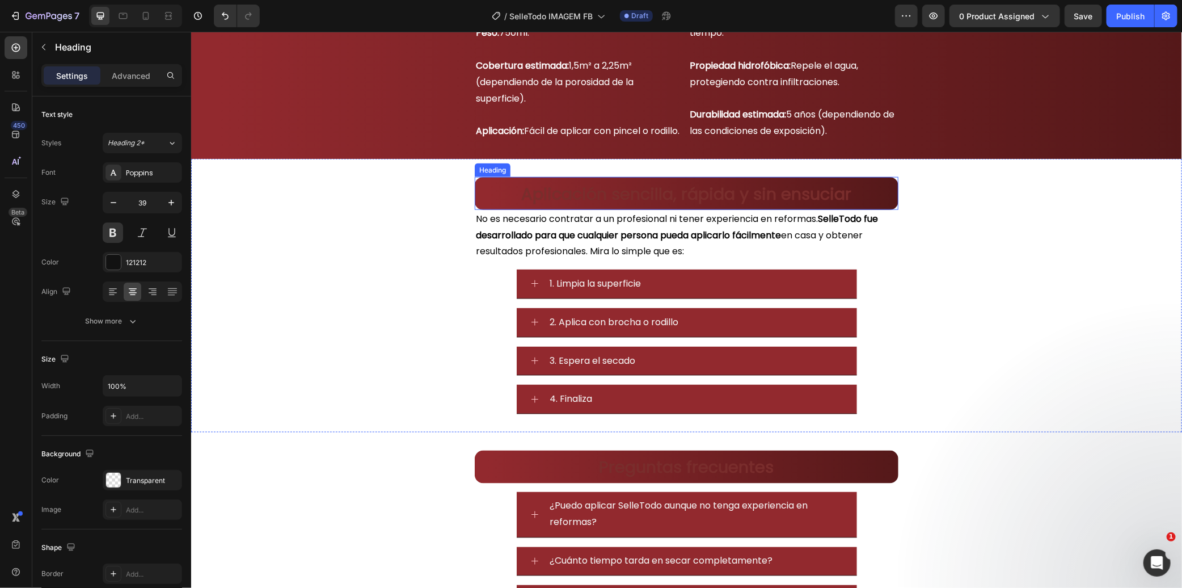
click at [545, 196] on h2 "Aplicación sencilla, rápida y sin ensuciar" at bounding box center [686, 192] width 424 height 33
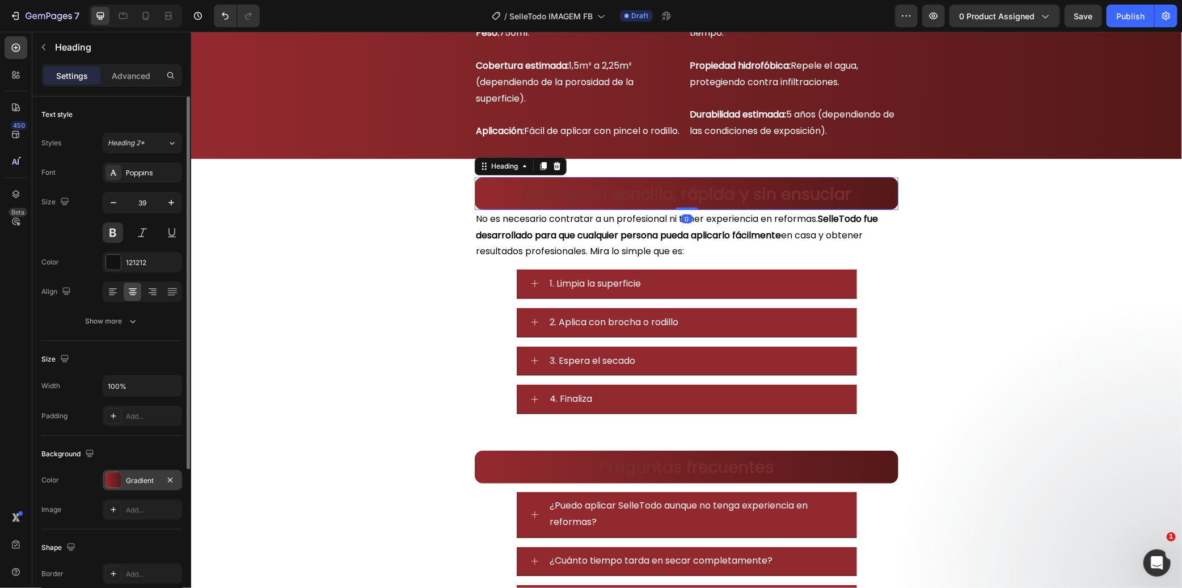
click at [145, 473] on div "Gradient" at bounding box center [142, 480] width 79 height 20
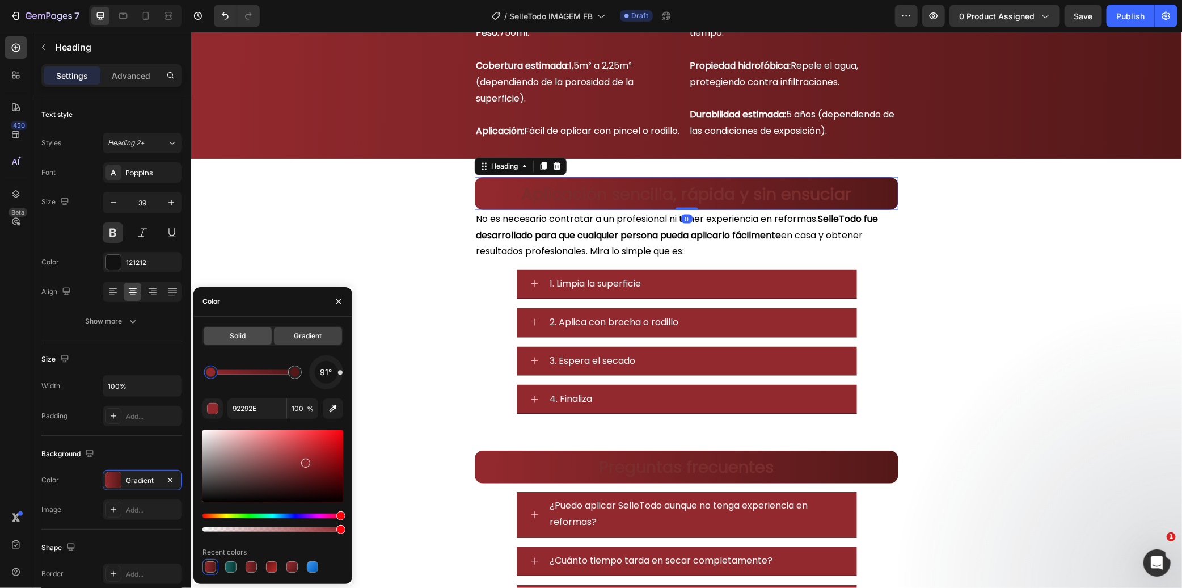
click at [218, 338] on div "Solid" at bounding box center [238, 336] width 68 height 18
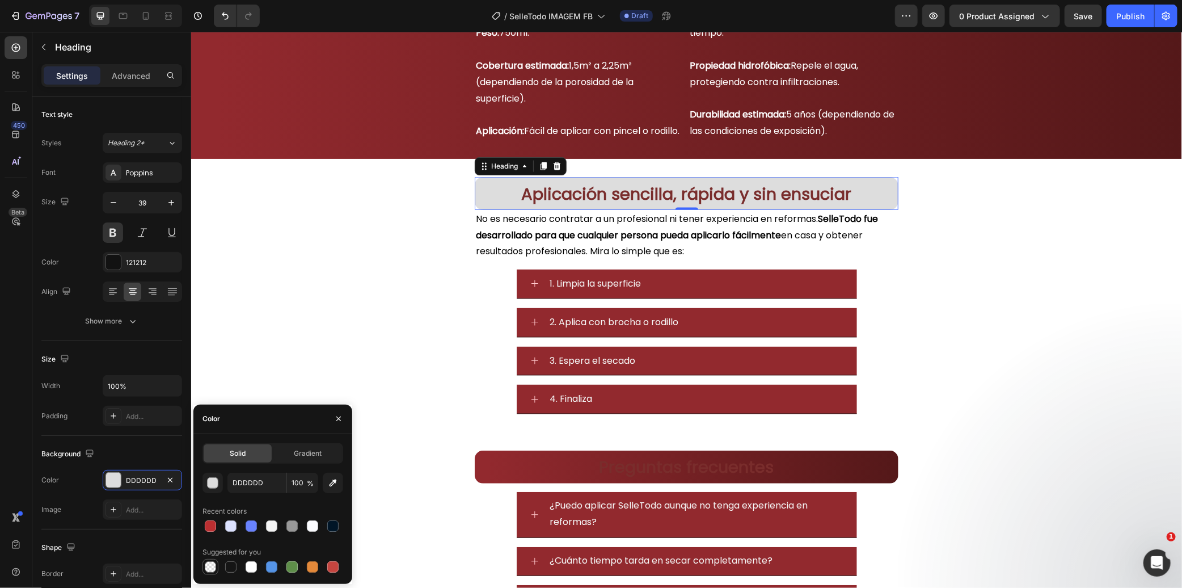
click at [208, 569] on div at bounding box center [210, 566] width 11 height 11
type input "000000"
type input "0"
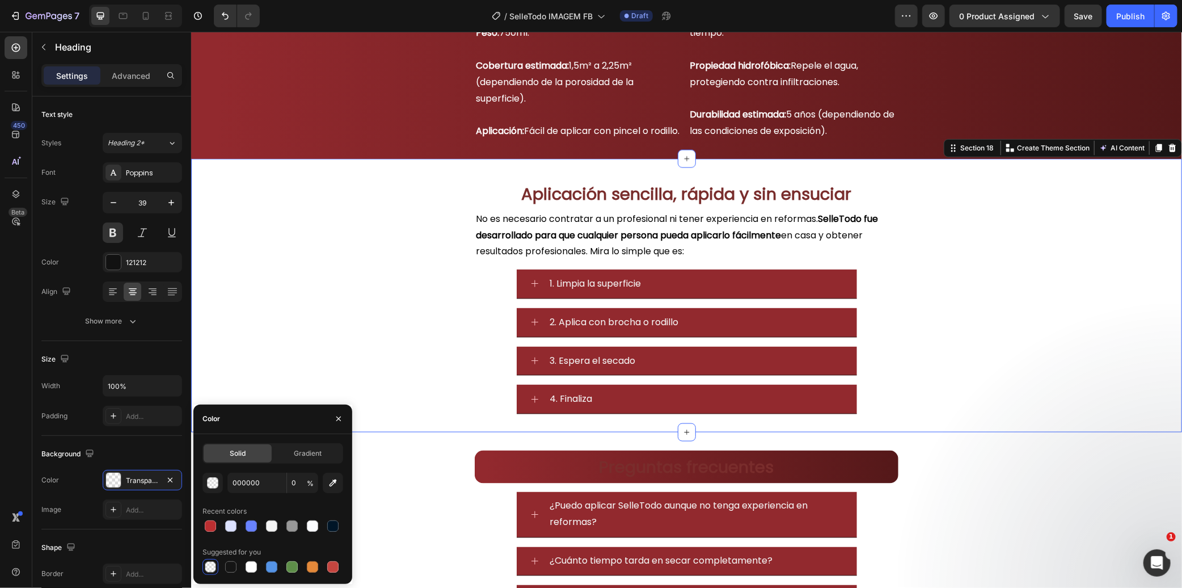
click at [406, 278] on div "Aplicación sencilla, rápida y sin ensuciar Heading No es necesario contratar a …" at bounding box center [686, 294] width 991 height 273
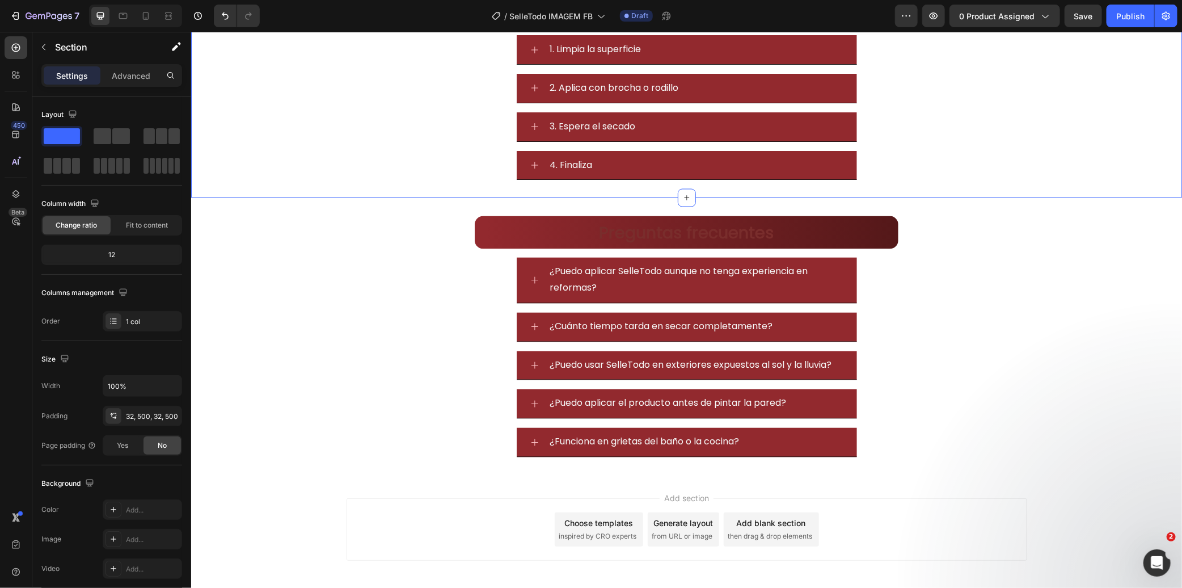
scroll to position [9128, 0]
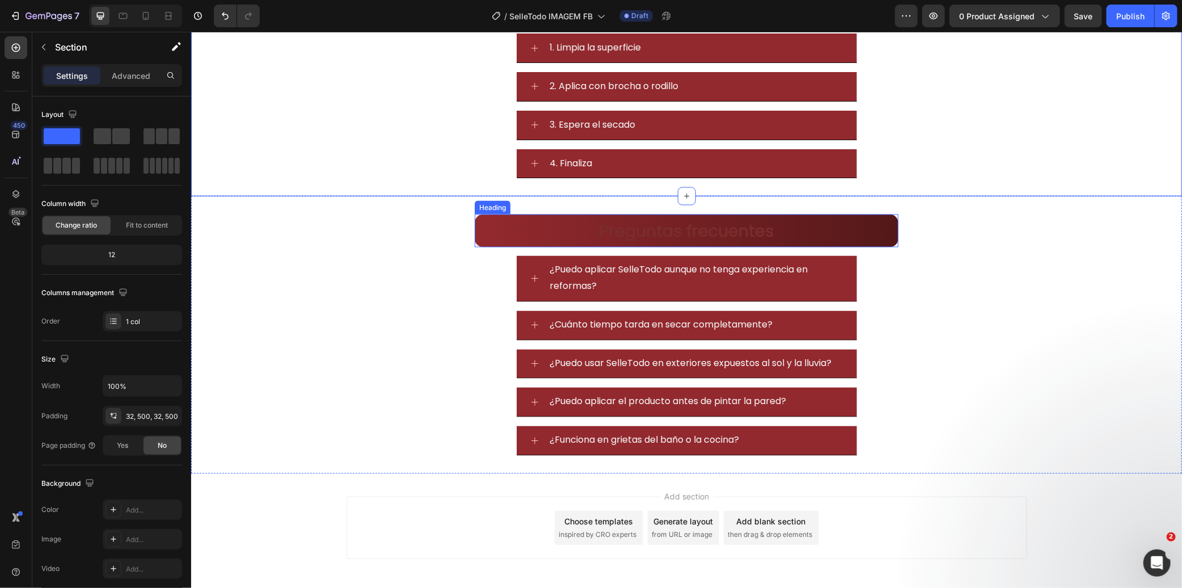
click at [487, 230] on h2 "Preguntas frecuentes" at bounding box center [686, 230] width 424 height 33
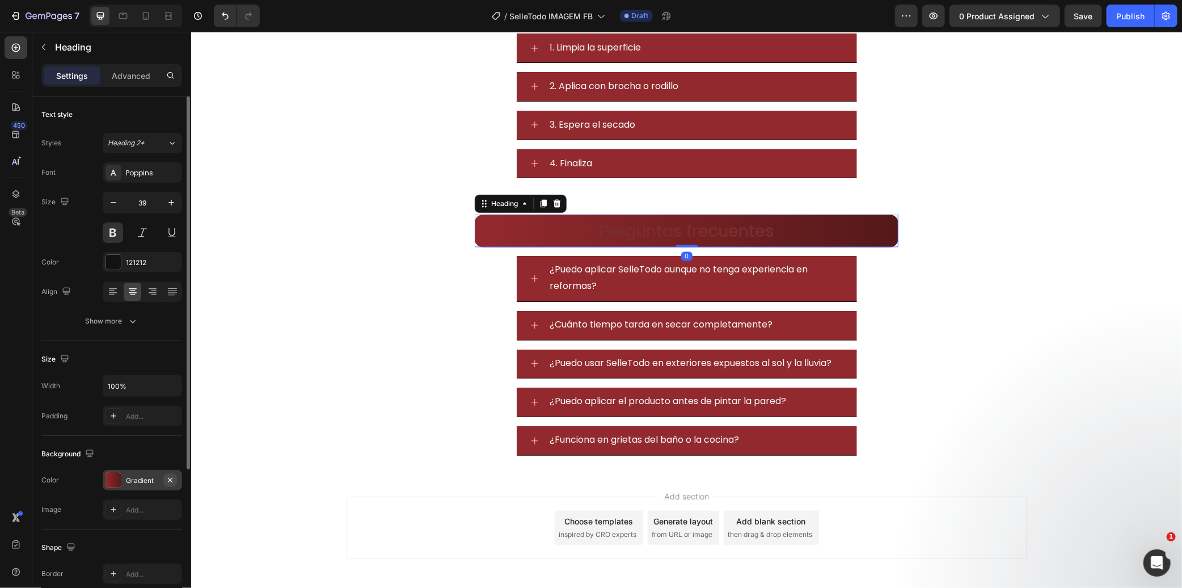
click at [165, 477] on button "button" at bounding box center [170, 480] width 14 height 14
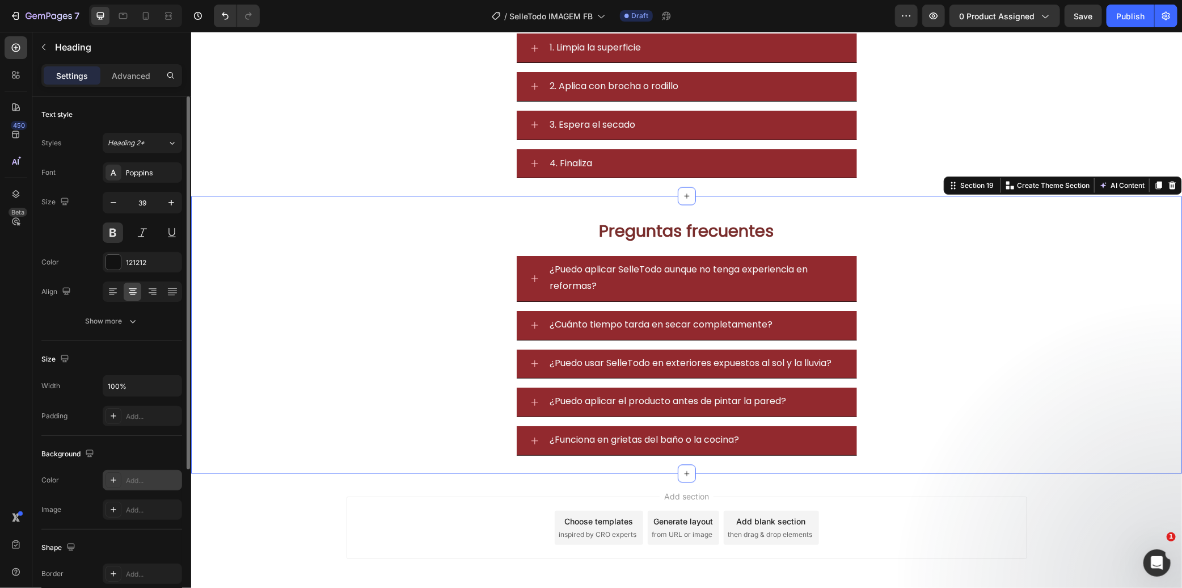
click at [286, 337] on div "Preguntas frecuentes Heading ¿Puedo aplicar SelleTodo aunque no tenga experienc…" at bounding box center [686, 334] width 991 height 277
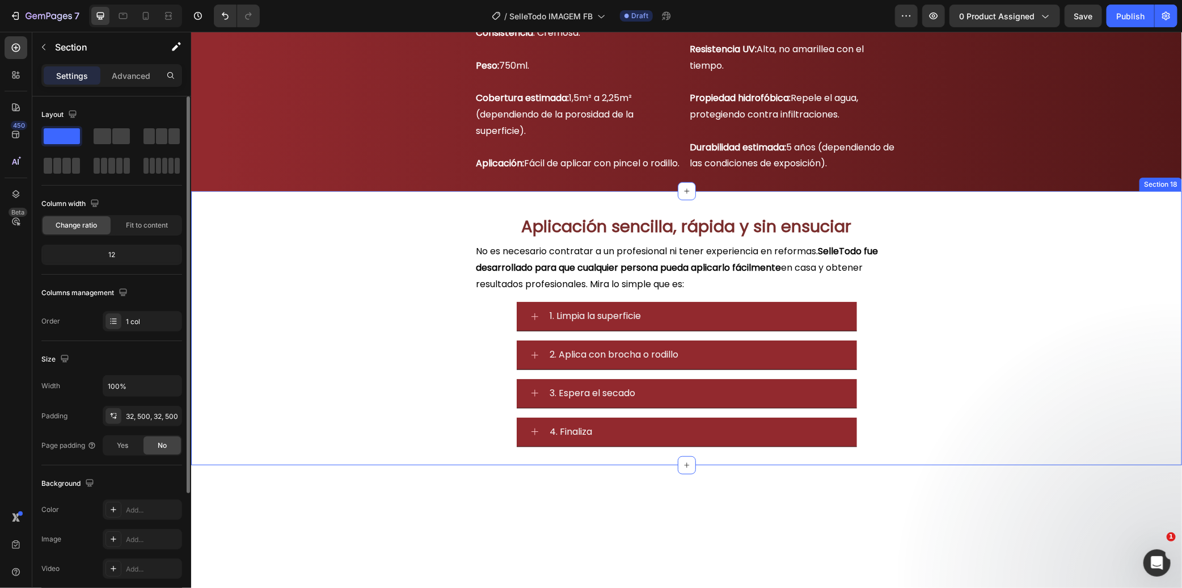
scroll to position [8434, 0]
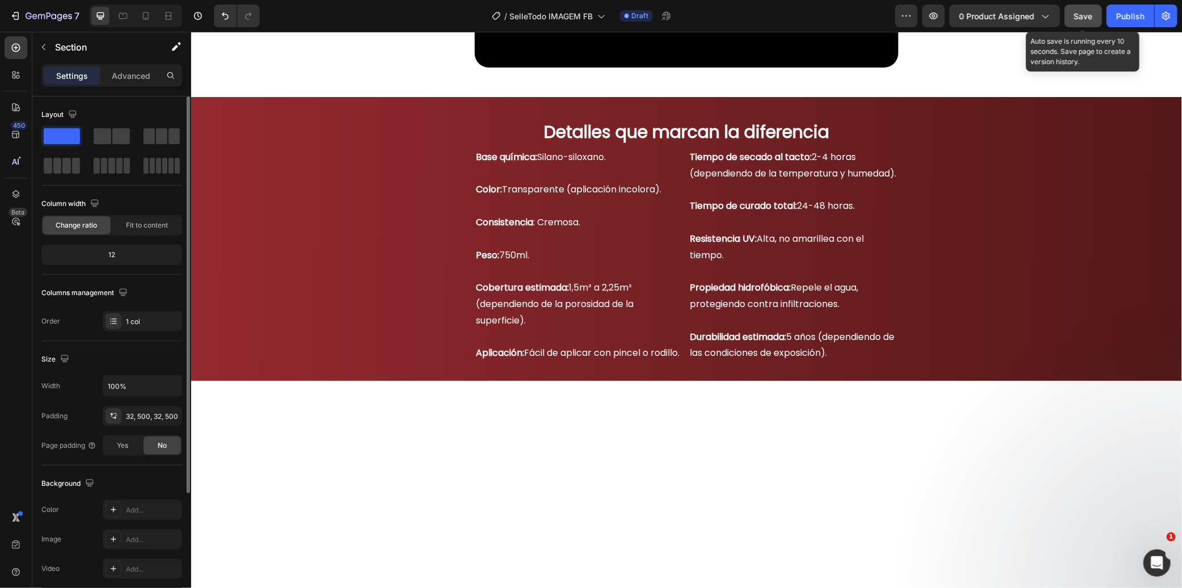
click at [1087, 20] on div "Save" at bounding box center [1083, 16] width 19 height 12
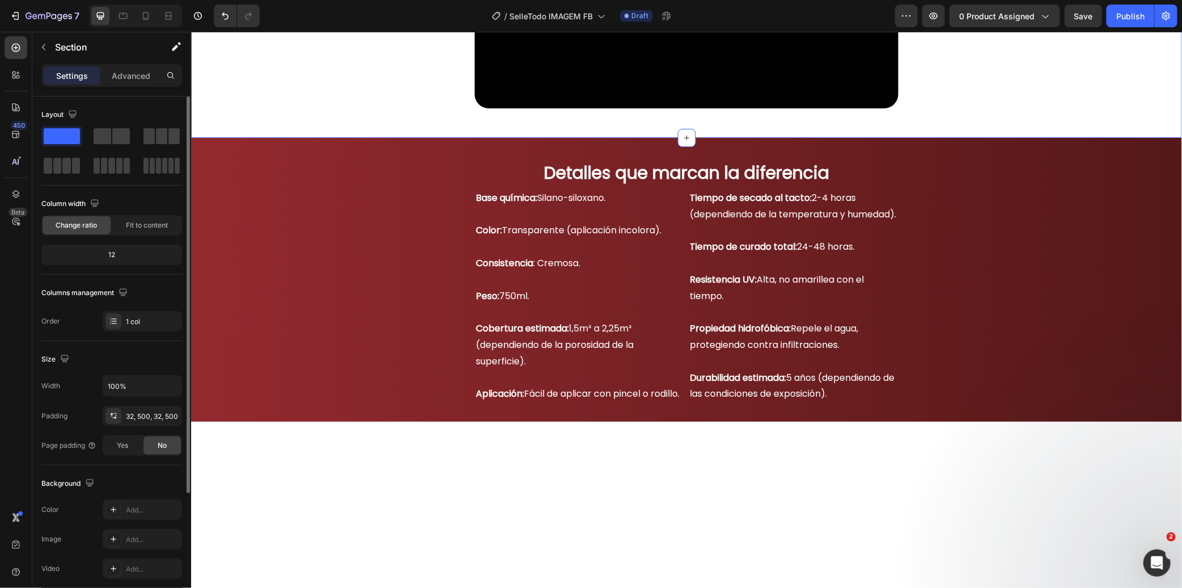
scroll to position [8371, 0]
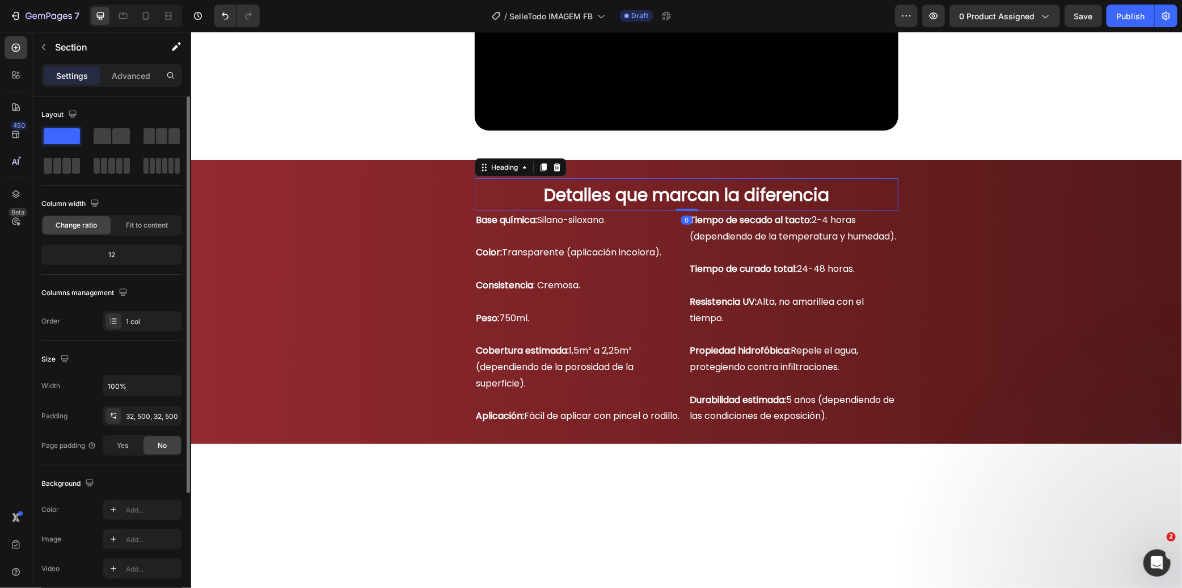
click at [832, 210] on h2 "Detalles que marcan la diferencia" at bounding box center [686, 194] width 424 height 33
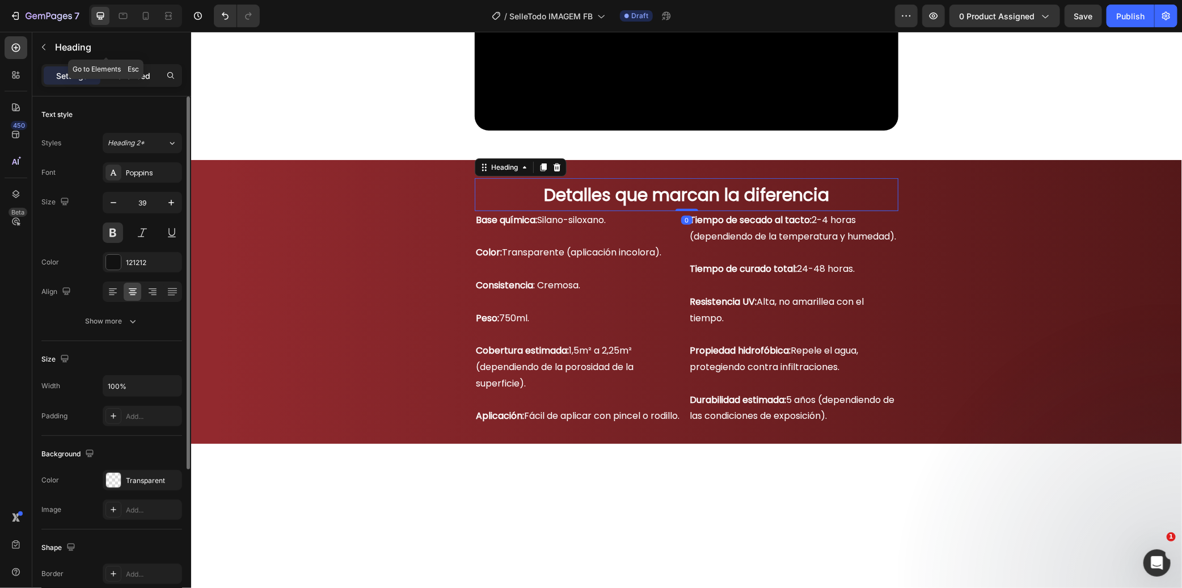
click at [123, 70] on p "Advanced" at bounding box center [131, 76] width 39 height 12
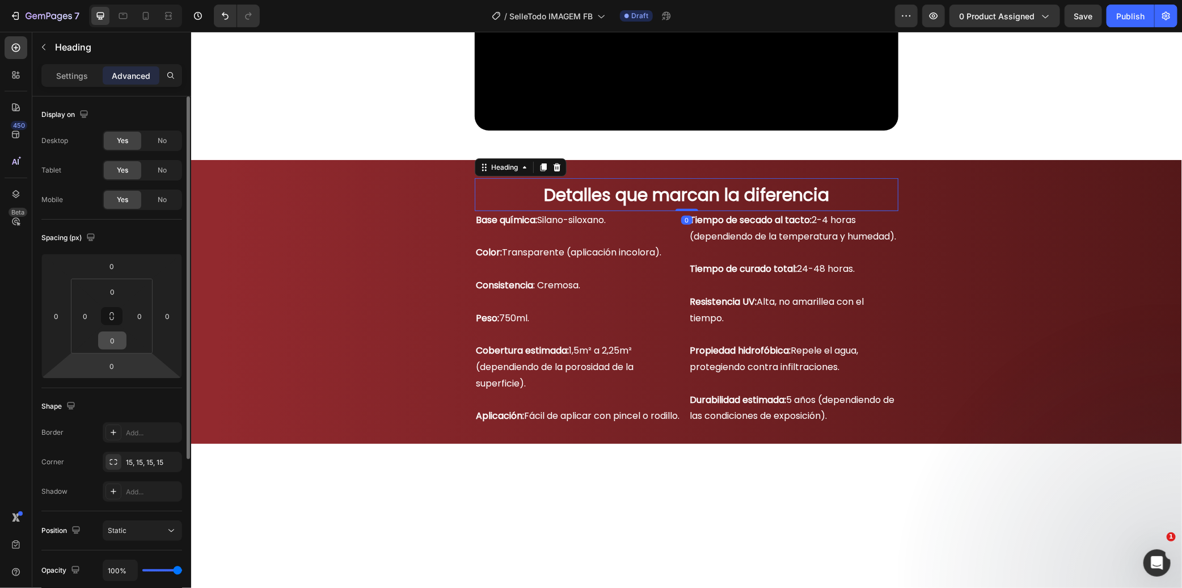
click at [114, 345] on input "0" at bounding box center [112, 340] width 23 height 17
type input "10"
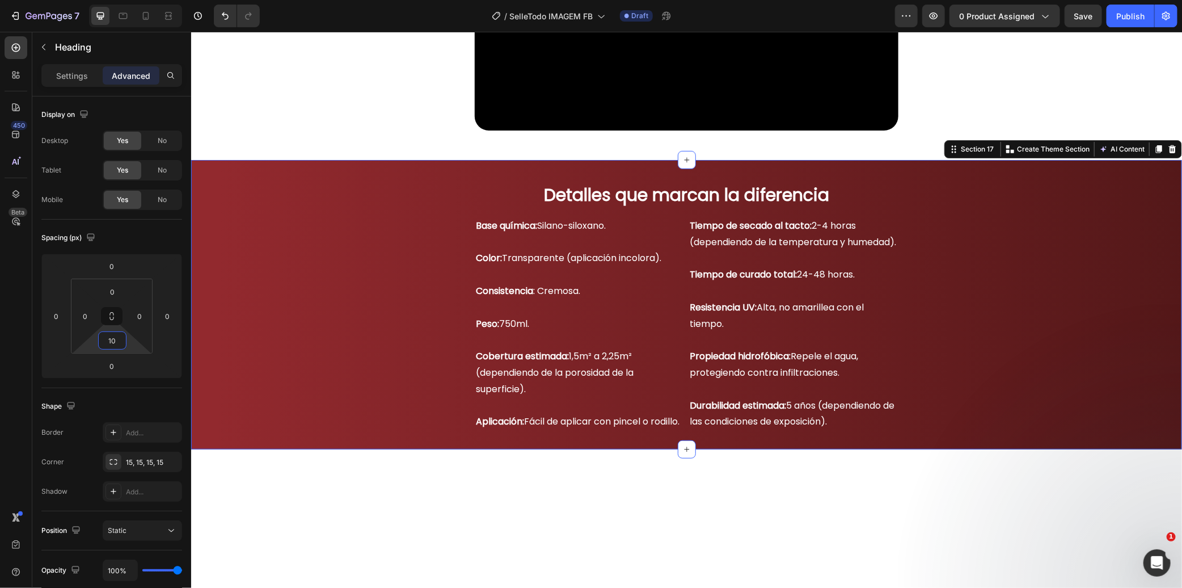
drag, startPoint x: 355, startPoint y: 411, endPoint x: 360, endPoint y: 414, distance: 5.8
click at [356, 411] on div "Detalles que marcan la diferencia Heading Base química: Silano-siloxano. Color:…" at bounding box center [686, 303] width 991 height 289
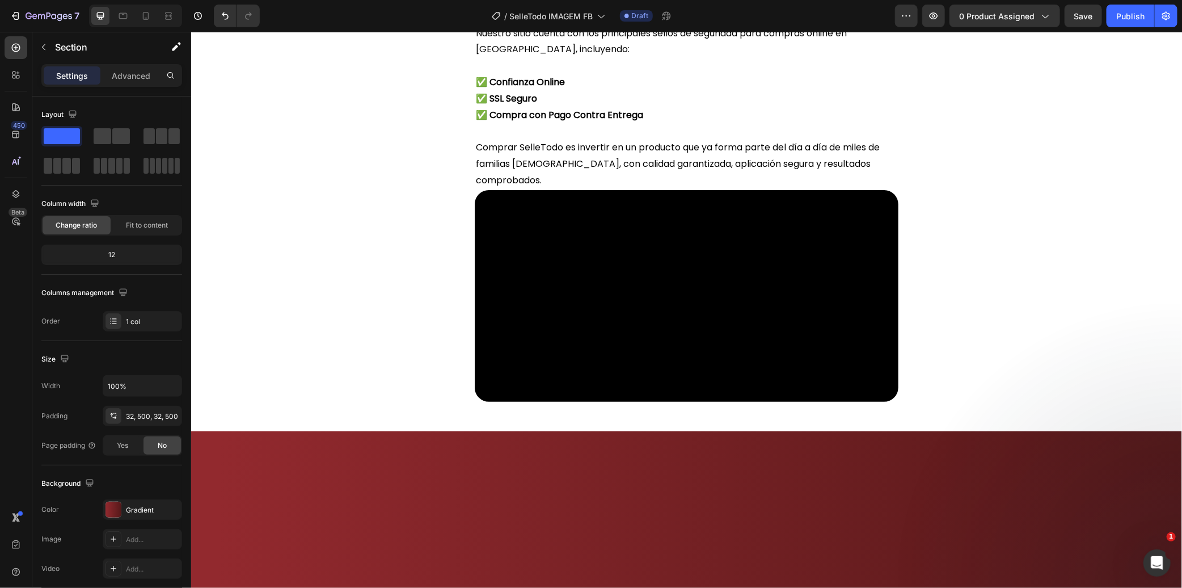
scroll to position [7866, 0]
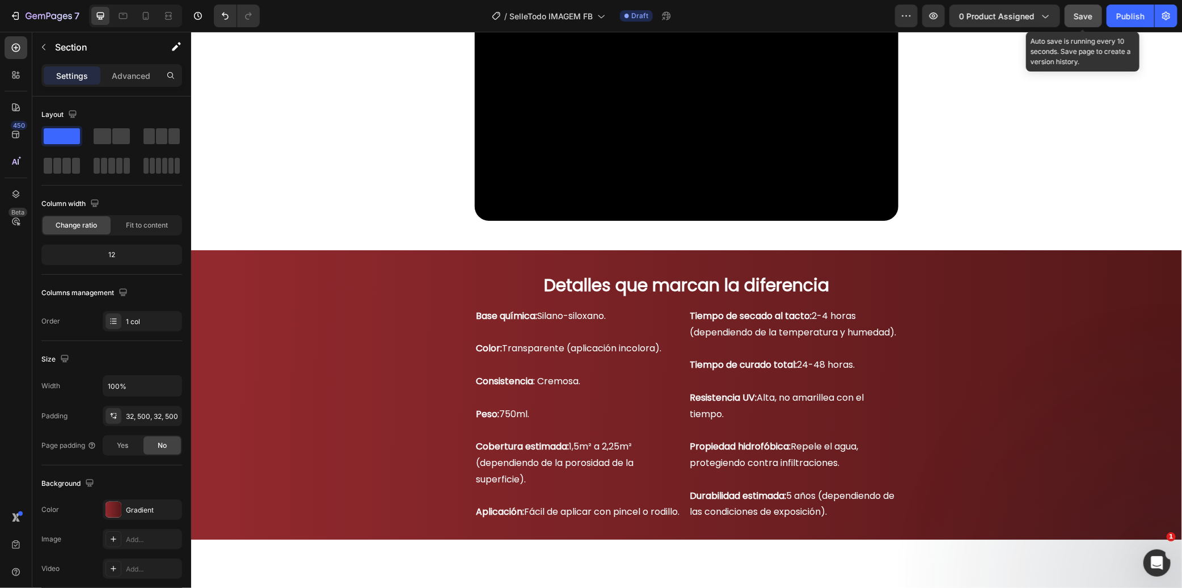
click at [1097, 14] on button "Save" at bounding box center [1083, 16] width 37 height 23
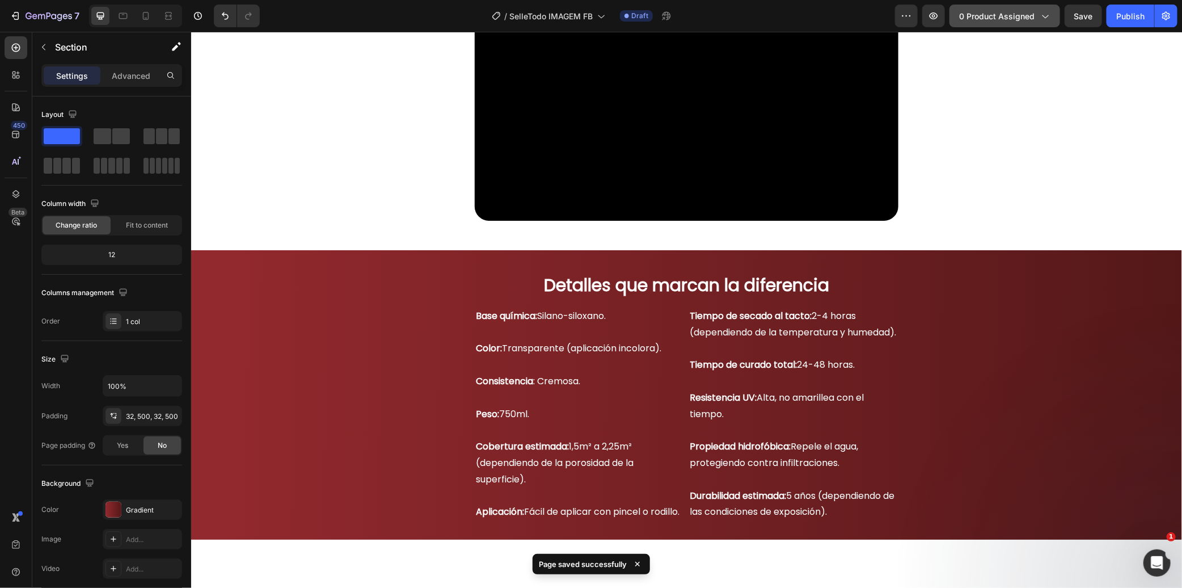
click at [997, 19] on span "0 product assigned" at bounding box center [996, 16] width 75 height 12
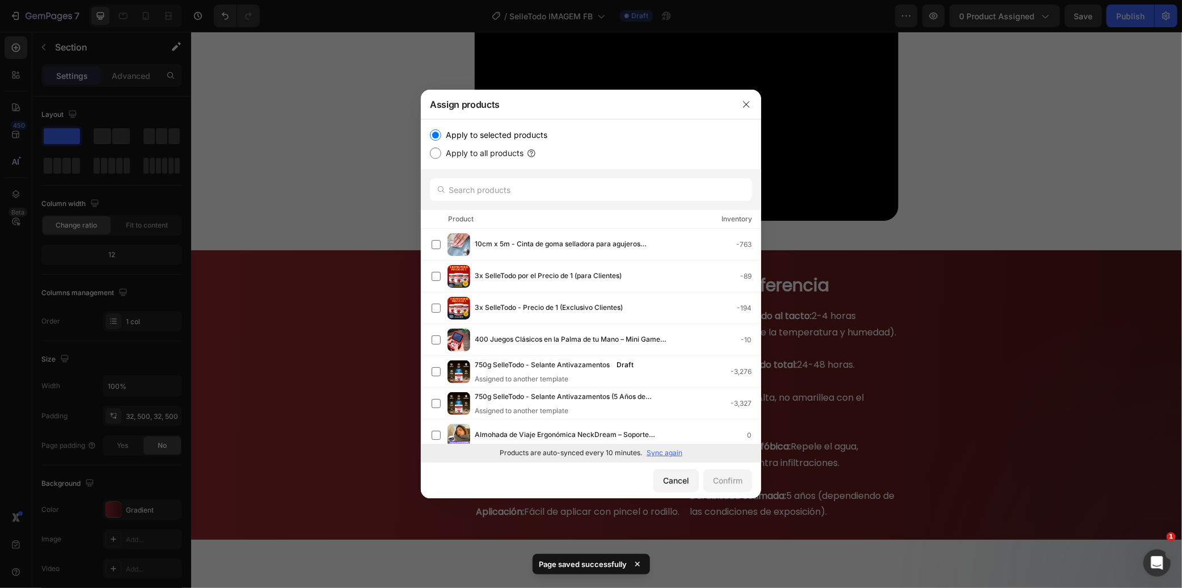
click at [480, 155] on label "Apply to all products" at bounding box center [482, 153] width 82 height 14
click at [441, 155] on input "Apply to all products" at bounding box center [435, 152] width 11 height 11
radio input "true"
click at [659, 450] on p "Sync again" at bounding box center [665, 453] width 36 height 10
click at [489, 128] on label "Apply to selected products" at bounding box center [494, 135] width 106 height 14
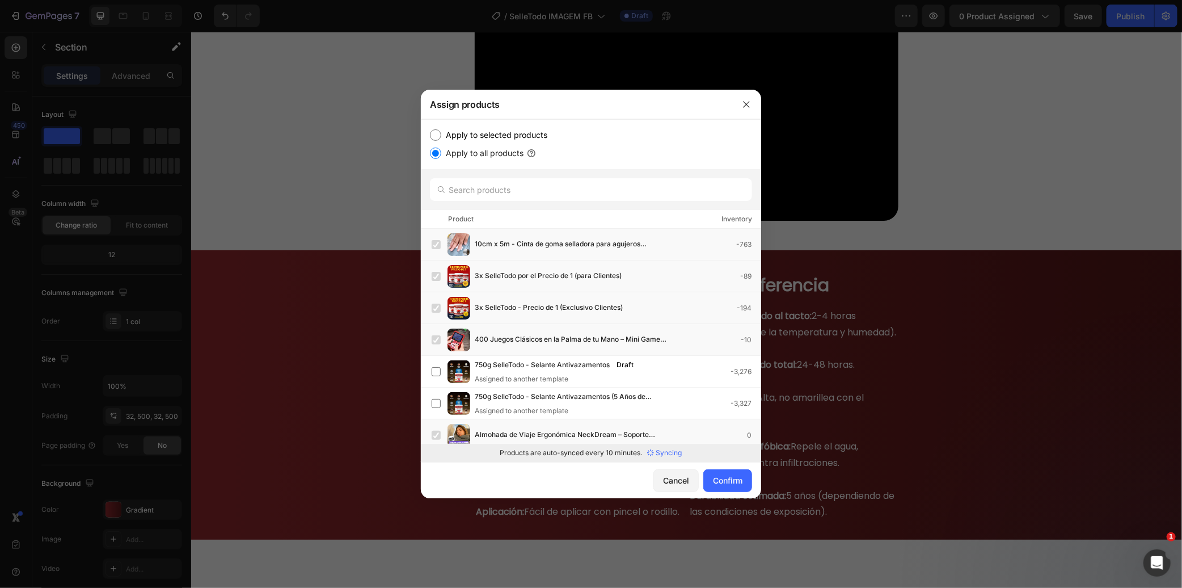
click at [441, 129] on input "Apply to selected products" at bounding box center [435, 134] width 11 height 11
radio input "true"
click at [560, 191] on input "text" at bounding box center [591, 189] width 322 height 23
paste input "Sellador Impermeable Transparente contra infiltraciones, moho y humedad"
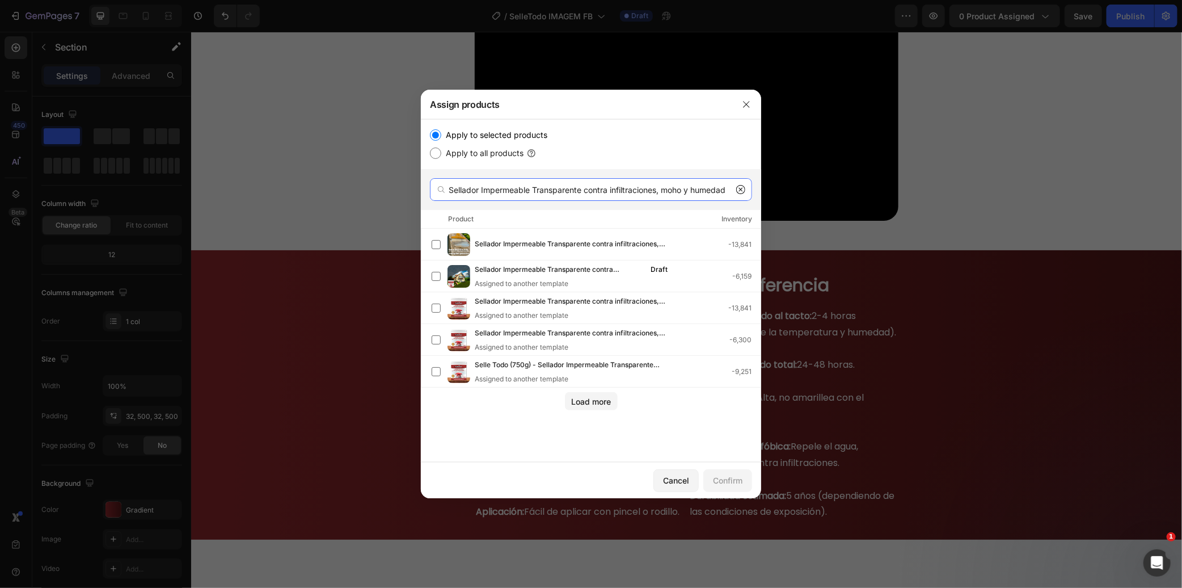
type input "Sellador Impermeable Transparente contra infiltraciones, moho y humedad"
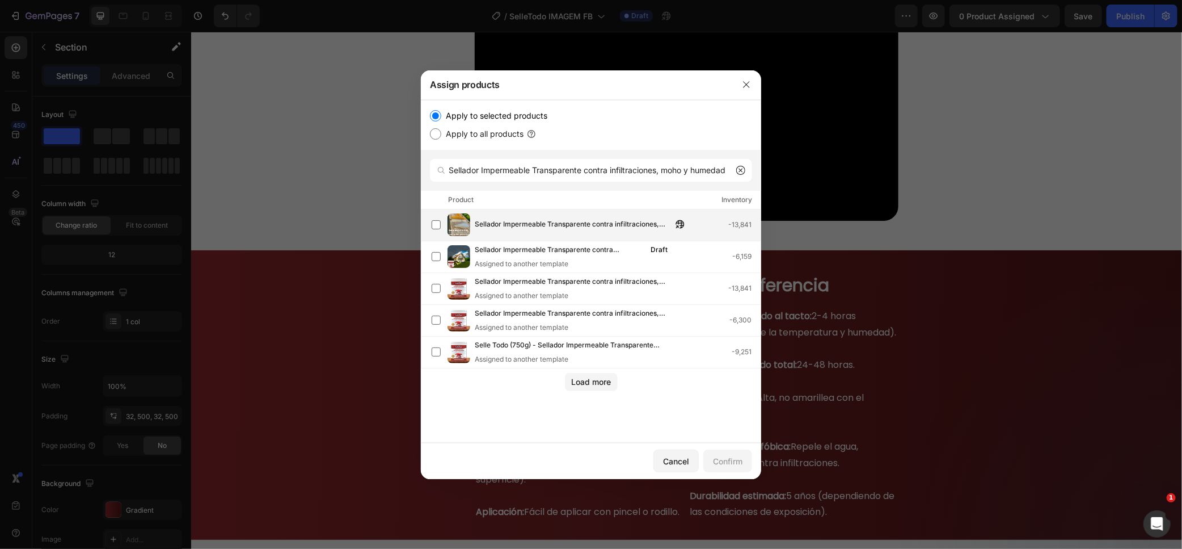
click at [542, 220] on span "Sellador Impermeable Transparente contra infiltraciones, moho y humedad" at bounding box center [573, 224] width 197 height 12
click at [713, 459] on div "Confirm" at bounding box center [727, 461] width 29 height 12
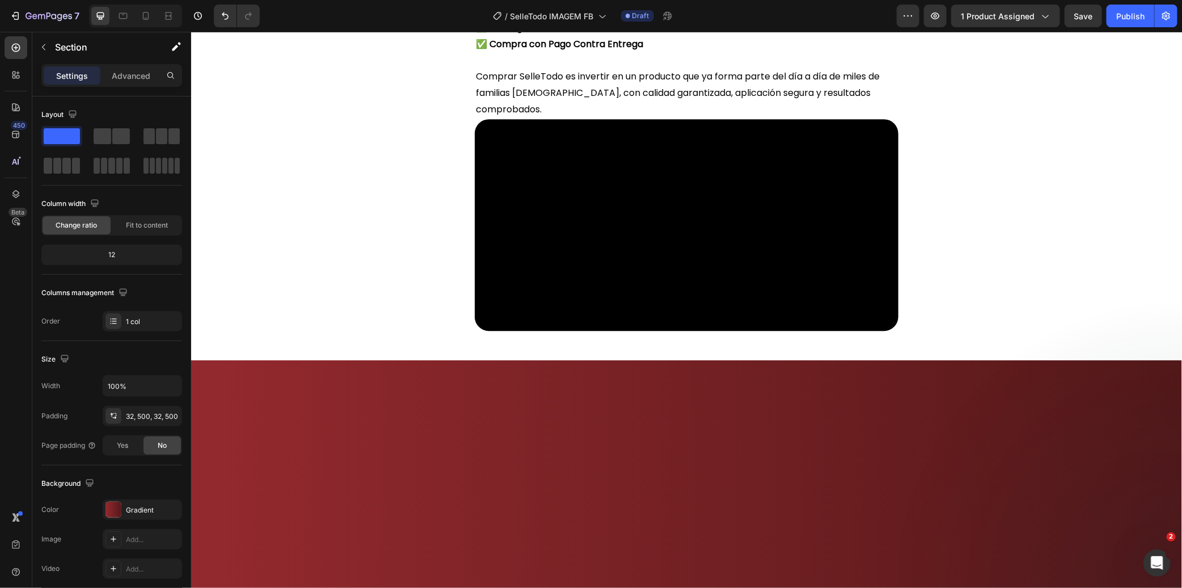
scroll to position [7299, 0]
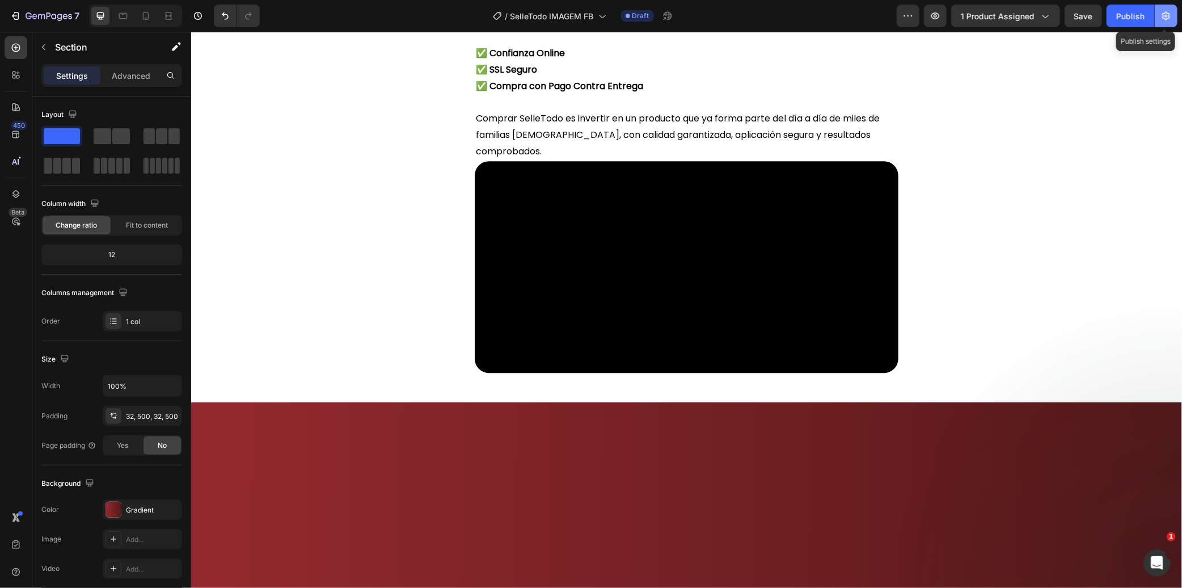
click at [1163, 15] on icon "button" at bounding box center [1166, 16] width 8 height 9
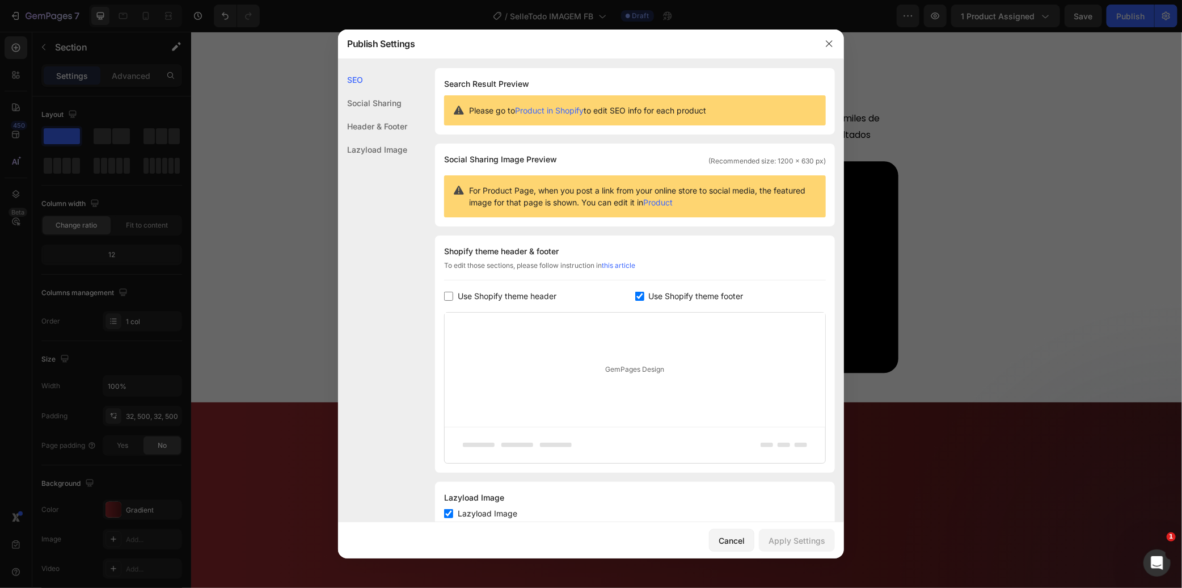
click at [514, 293] on span "Use Shopify theme header" at bounding box center [507, 296] width 99 height 14
click at [782, 530] on button "Apply Settings" at bounding box center [797, 540] width 76 height 23
click at [554, 301] on span "Use Shopify theme header" at bounding box center [507, 296] width 99 height 14
checkbox input "false"
click at [826, 545] on button "Apply Settings" at bounding box center [797, 540] width 76 height 23
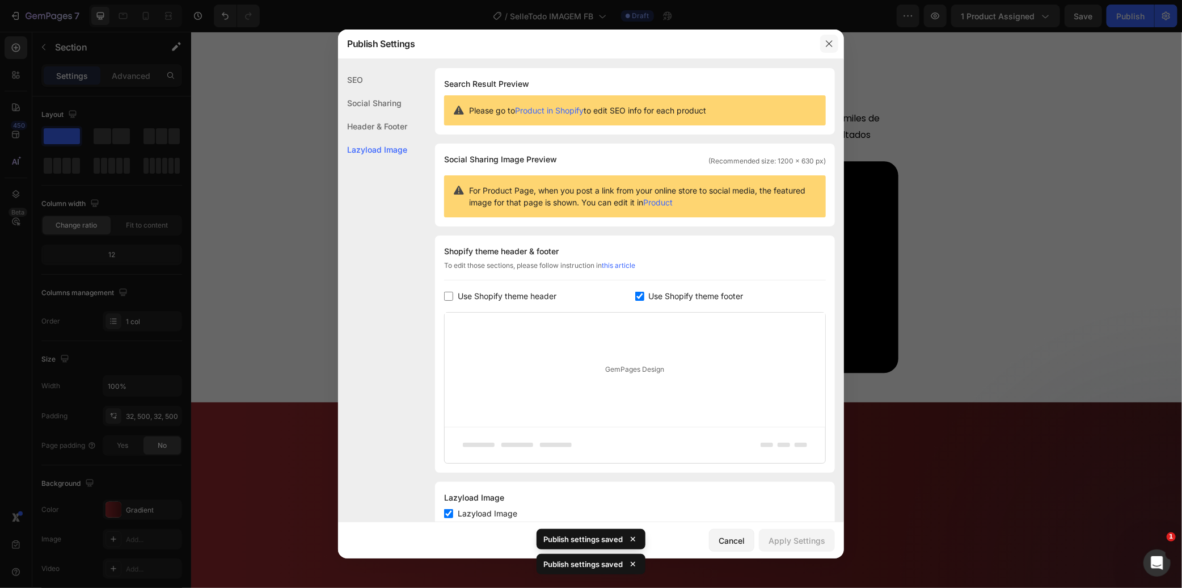
click at [829, 46] on icon "button" at bounding box center [829, 43] width 9 height 9
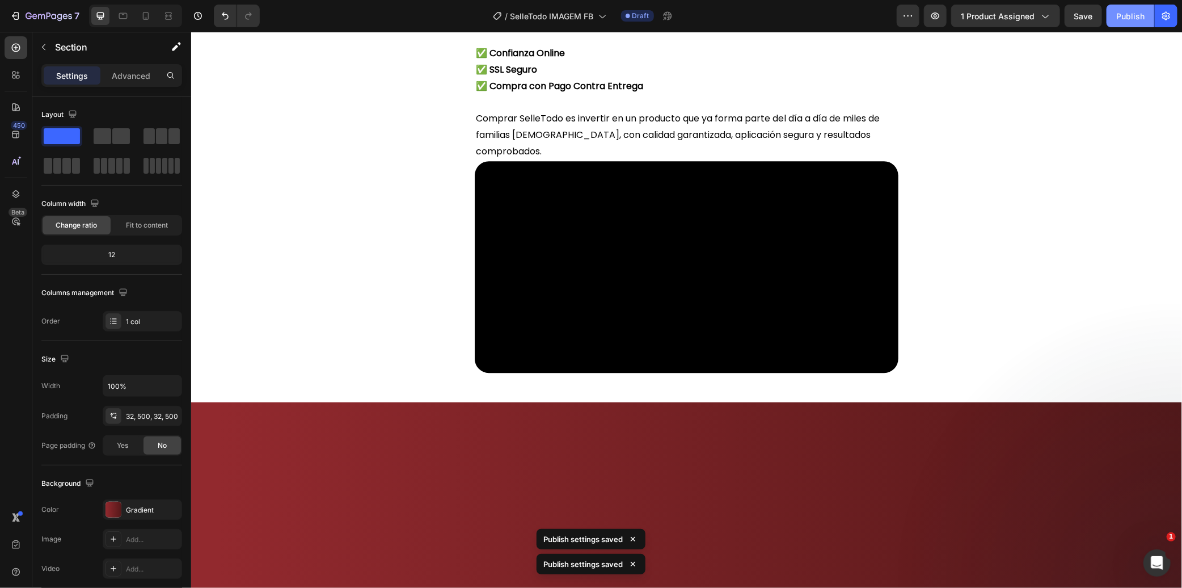
click at [1124, 16] on div "Publish" at bounding box center [1130, 16] width 28 height 12
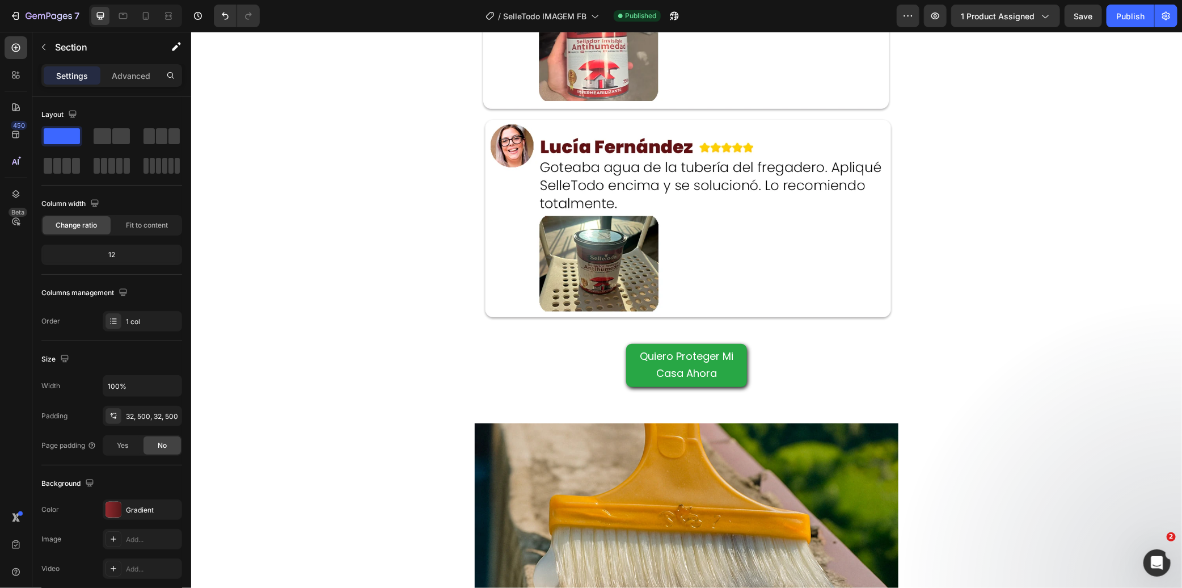
scroll to position [3857, 0]
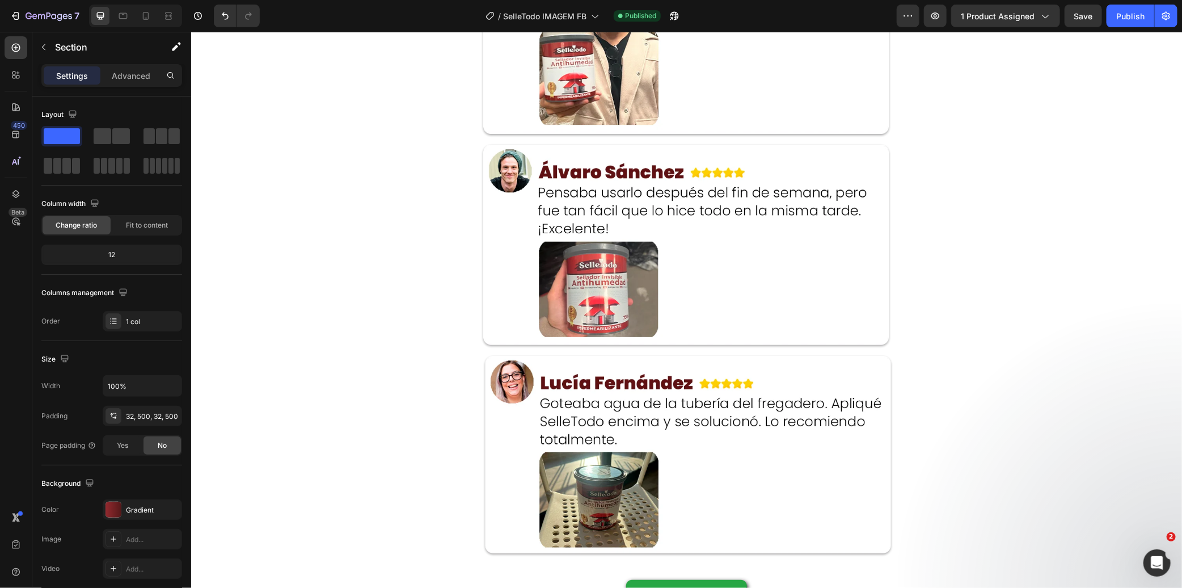
click at [591, 218] on img at bounding box center [686, 138] width 424 height 847
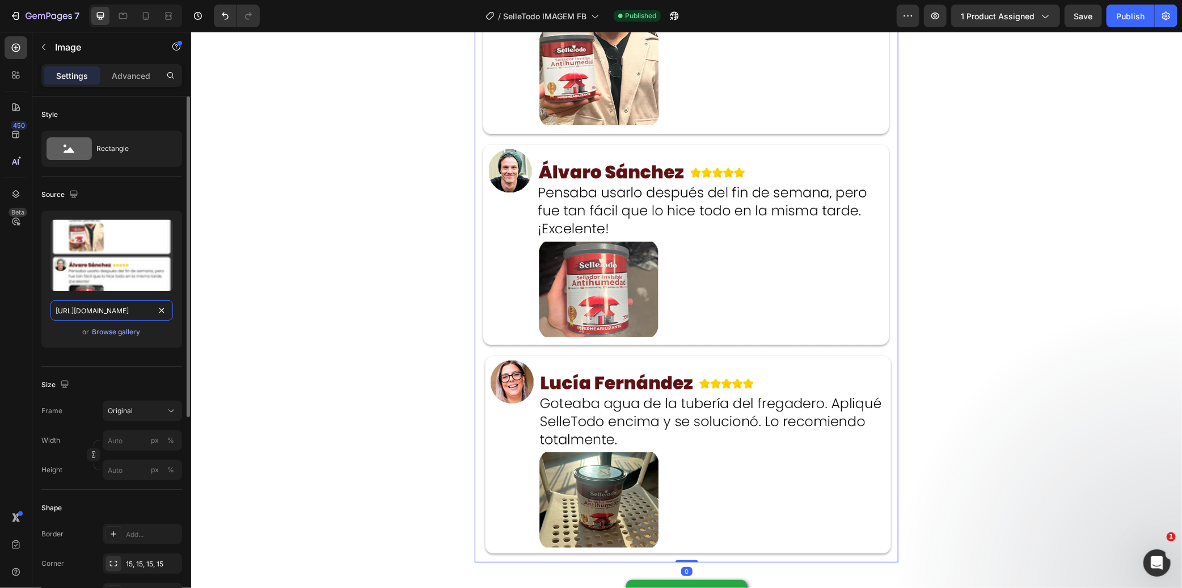
click at [118, 304] on input "[URL][DOMAIN_NAME]" at bounding box center [111, 310] width 123 height 20
click at [149, 17] on icon at bounding box center [145, 15] width 11 height 11
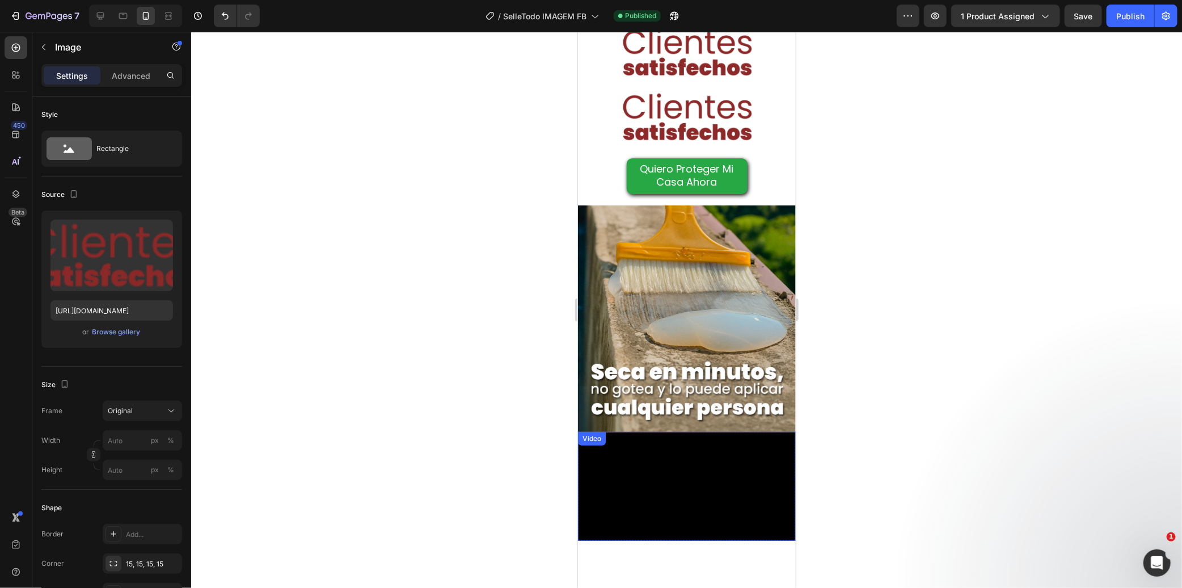
scroll to position [2839, 0]
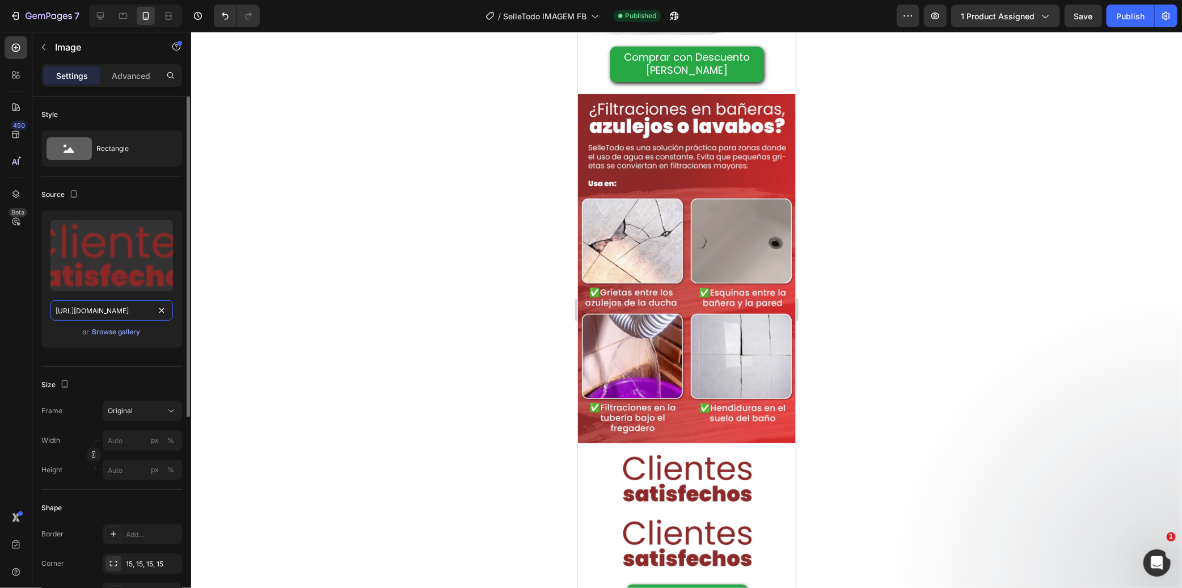
click at [116, 305] on input "[URL][DOMAIN_NAME]" at bounding box center [111, 310] width 123 height 20
paste input "LP_verao_SelleTodo_11.webp?v=1747839851"
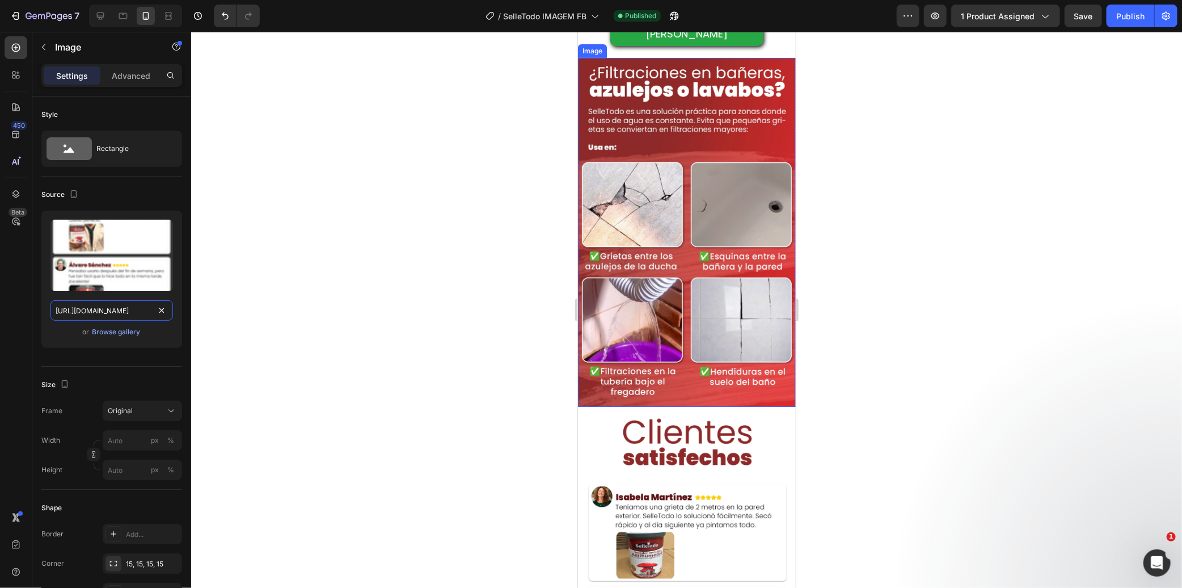
scroll to position [3028, 0]
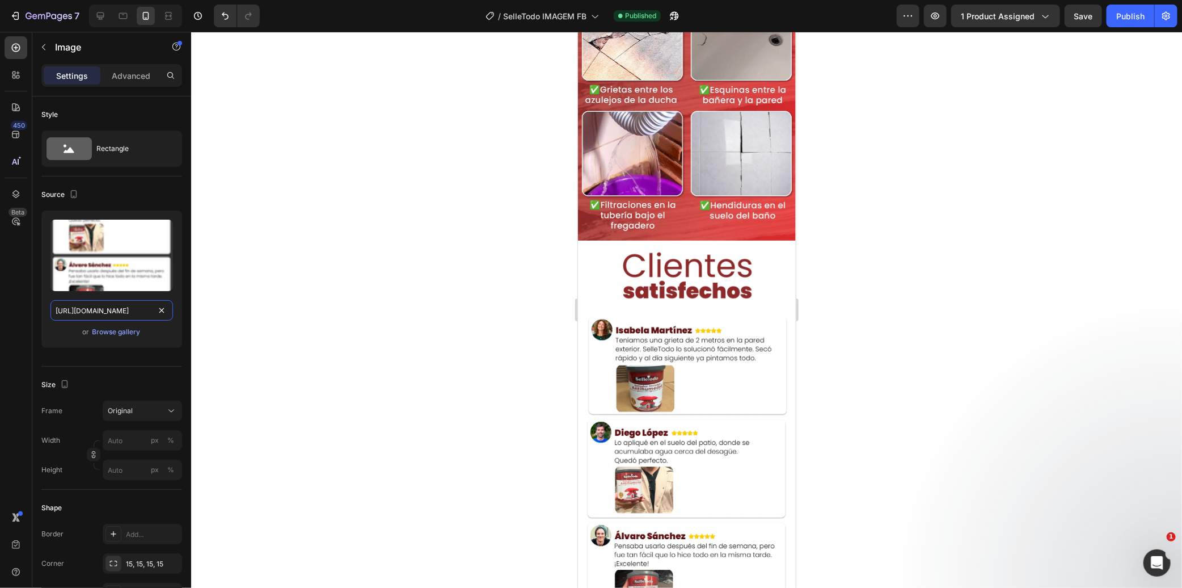
type input "[URL][DOMAIN_NAME]"
click at [1048, 77] on div at bounding box center [686, 310] width 991 height 556
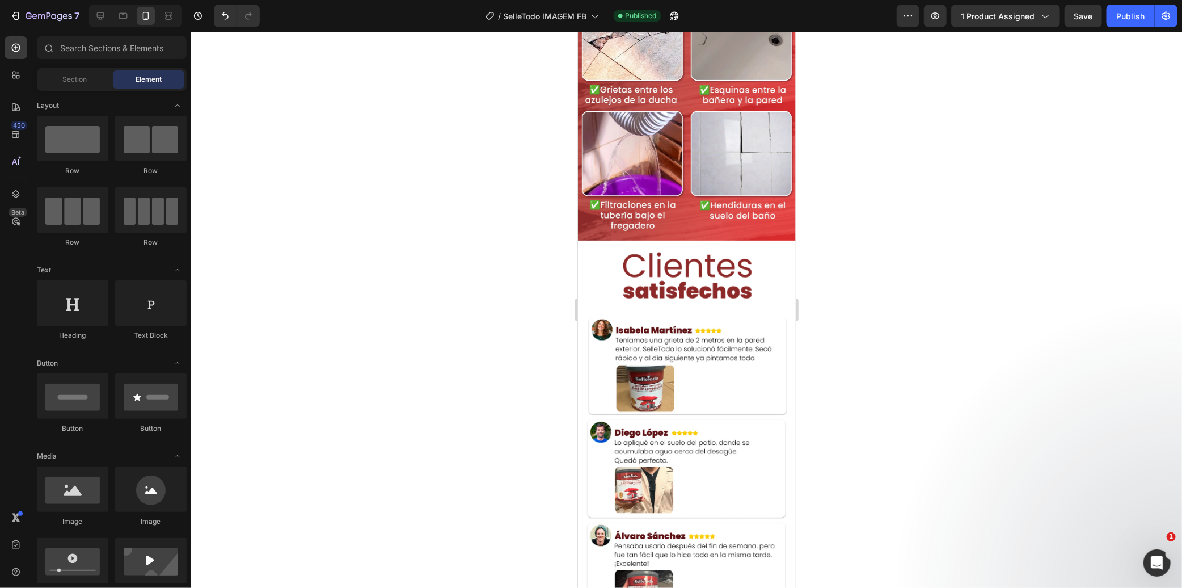
click at [1107, 18] on div "Preview 1 product assigned Save Publish" at bounding box center [1037, 16] width 281 height 23
click at [1094, 18] on button "Save" at bounding box center [1083, 16] width 37 height 23
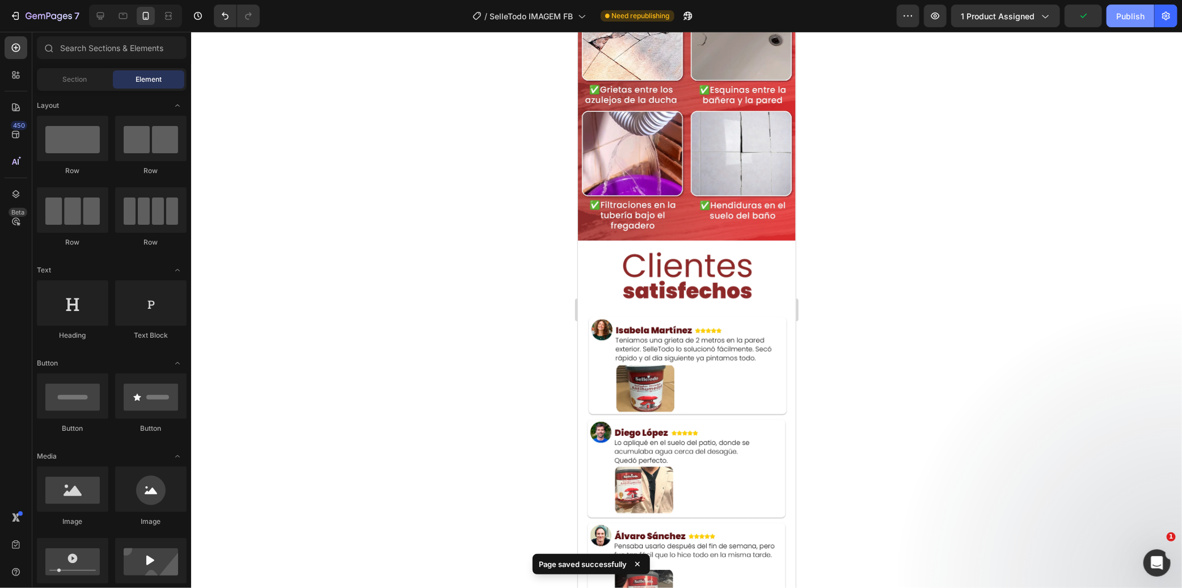
click at [1129, 19] on div "Publish" at bounding box center [1130, 16] width 28 height 12
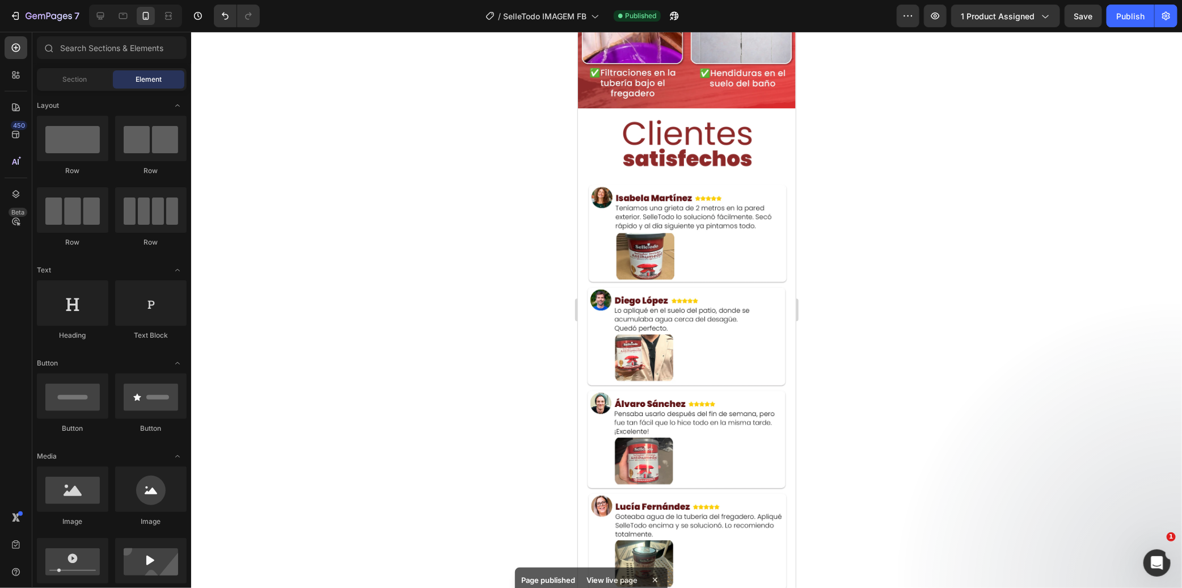
scroll to position [3154, 0]
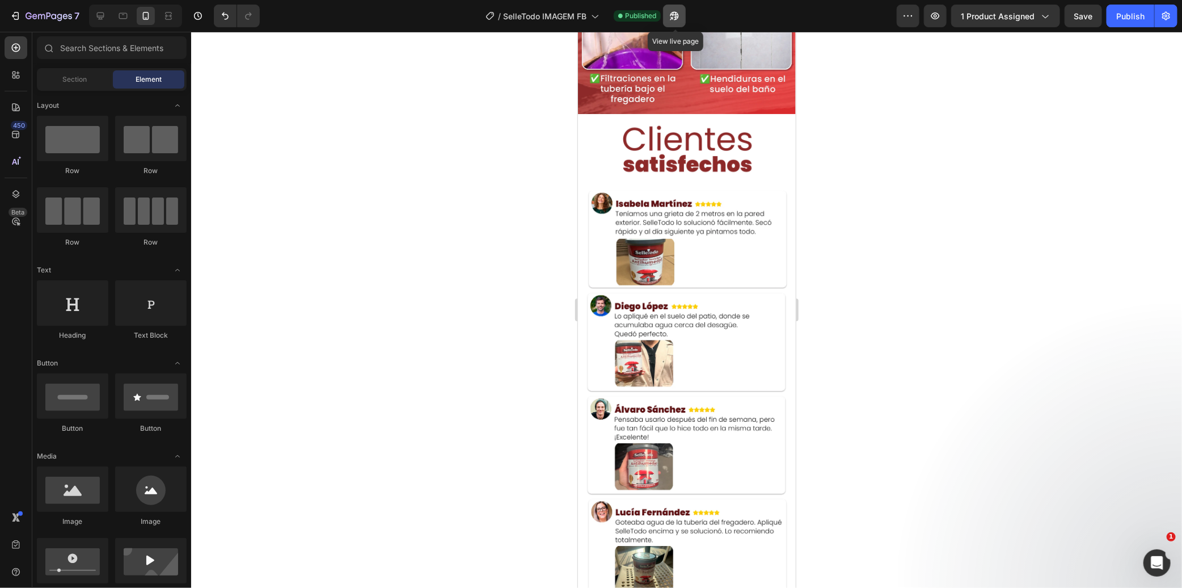
click at [673, 17] on icon "button" at bounding box center [672, 18] width 3 height 3
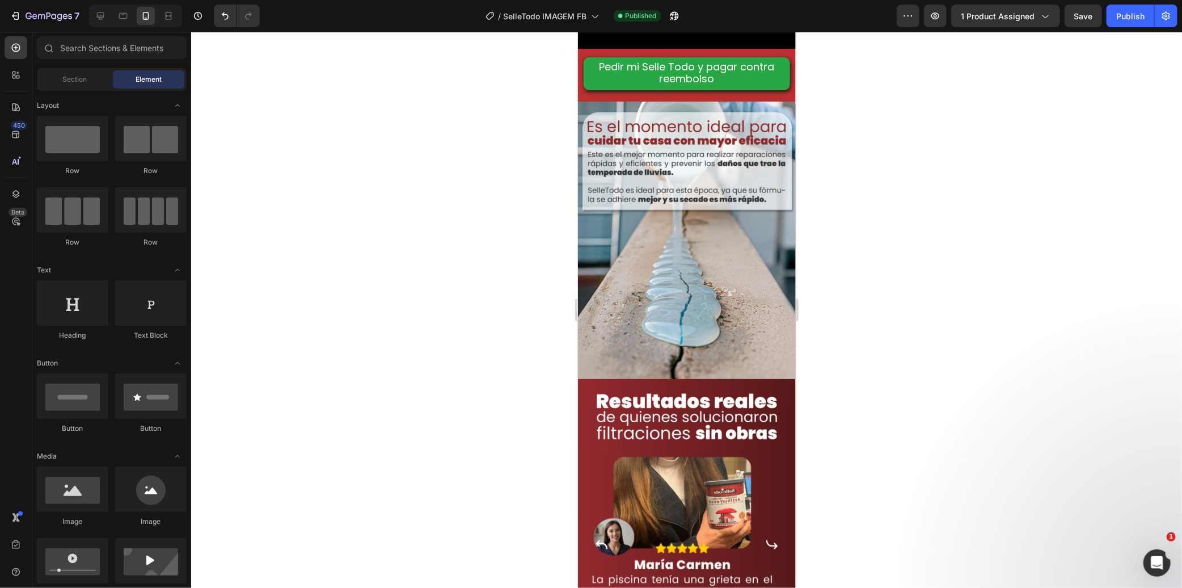
scroll to position [0, 0]
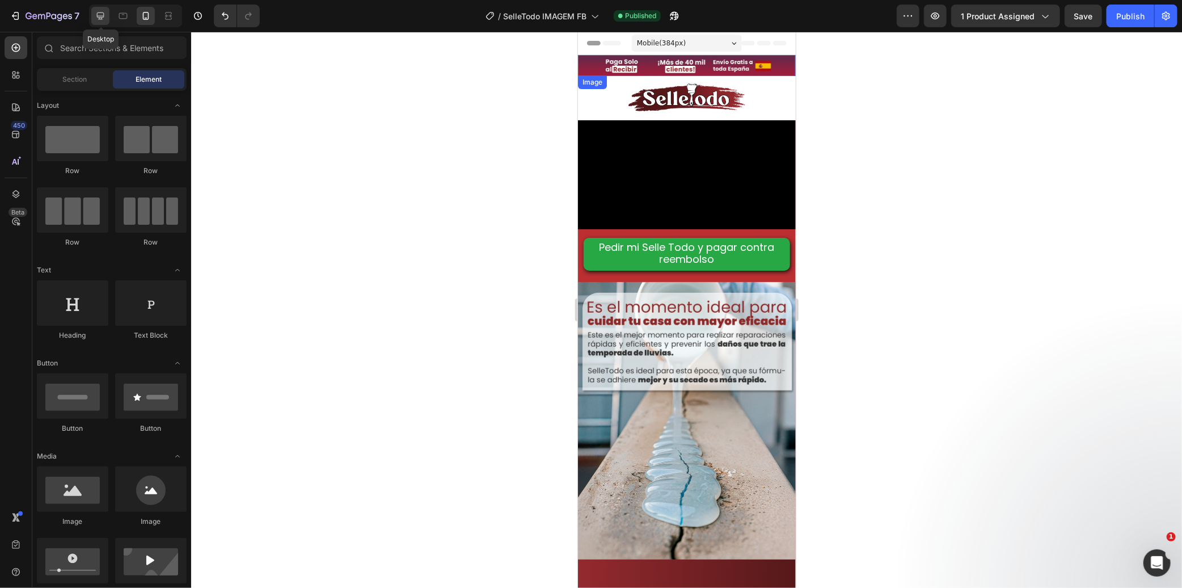
click at [103, 17] on icon at bounding box center [100, 15] width 7 height 7
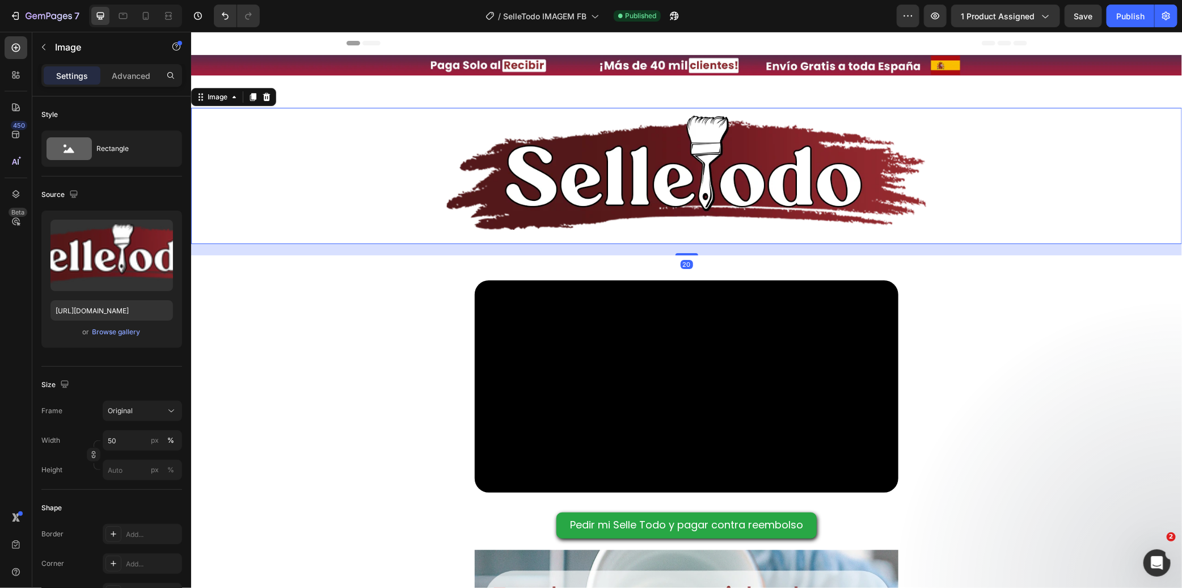
click at [585, 198] on img at bounding box center [687, 175] width 496 height 136
click at [132, 76] on p "Advanced" at bounding box center [131, 76] width 39 height 12
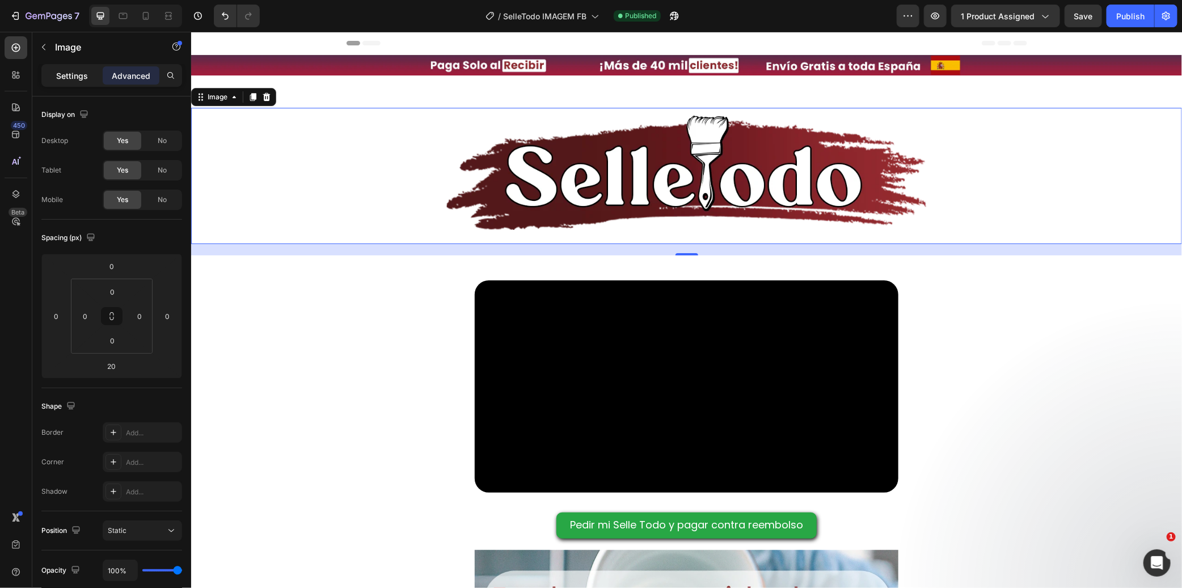
click at [69, 75] on p "Settings" at bounding box center [72, 76] width 32 height 12
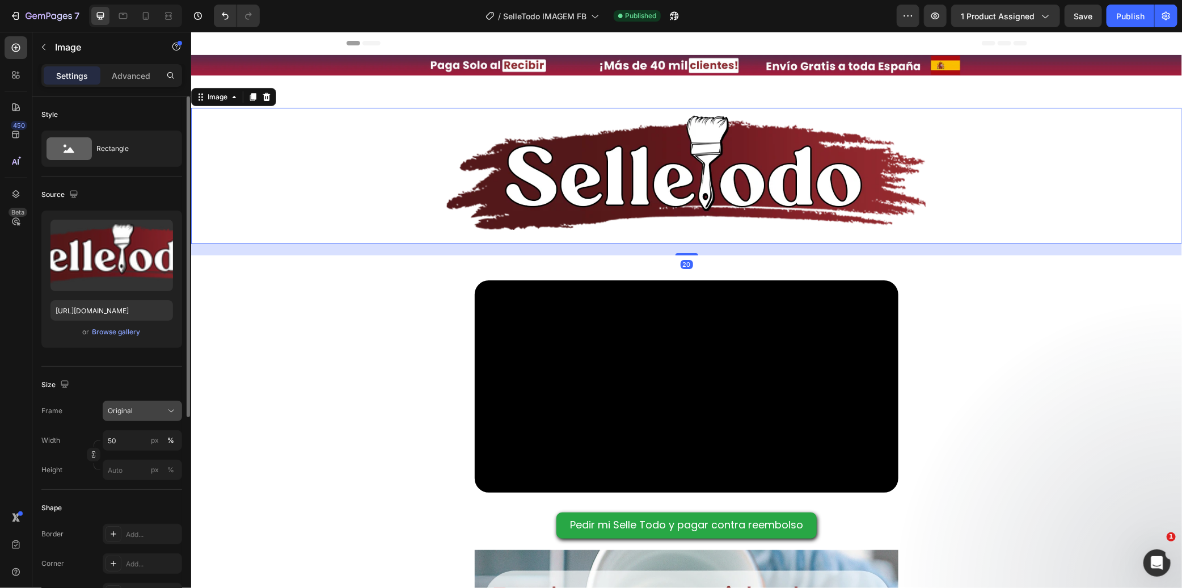
click at [145, 411] on div "Original" at bounding box center [136, 411] width 56 height 10
click at [131, 438] on input "50" at bounding box center [142, 440] width 79 height 20
click at [133, 467] on p "Full 100%" at bounding box center [140, 467] width 66 height 10
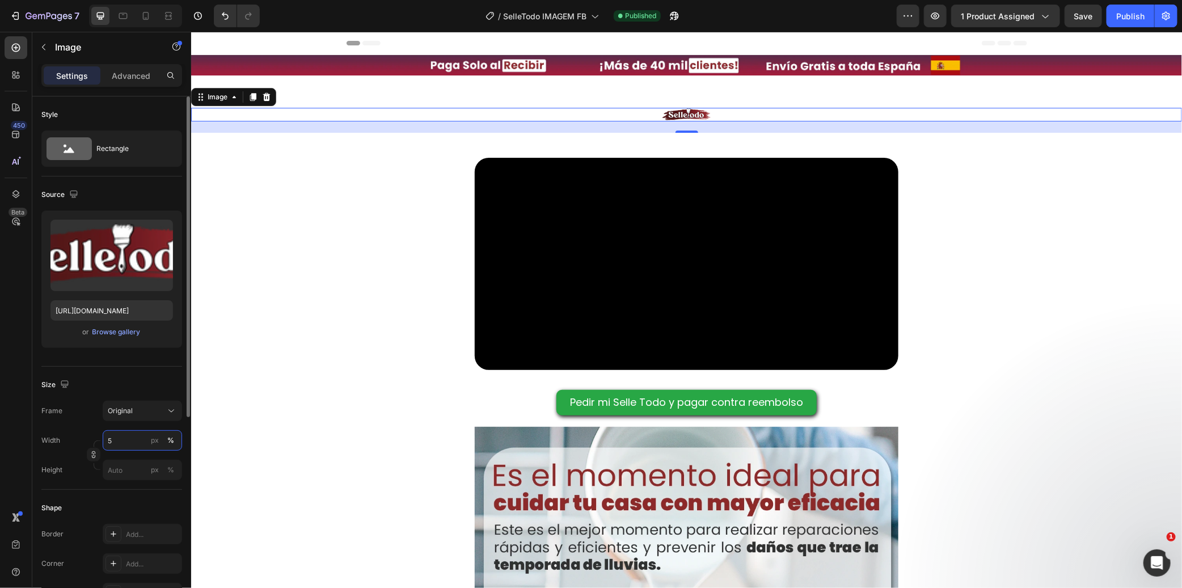
type input "50"
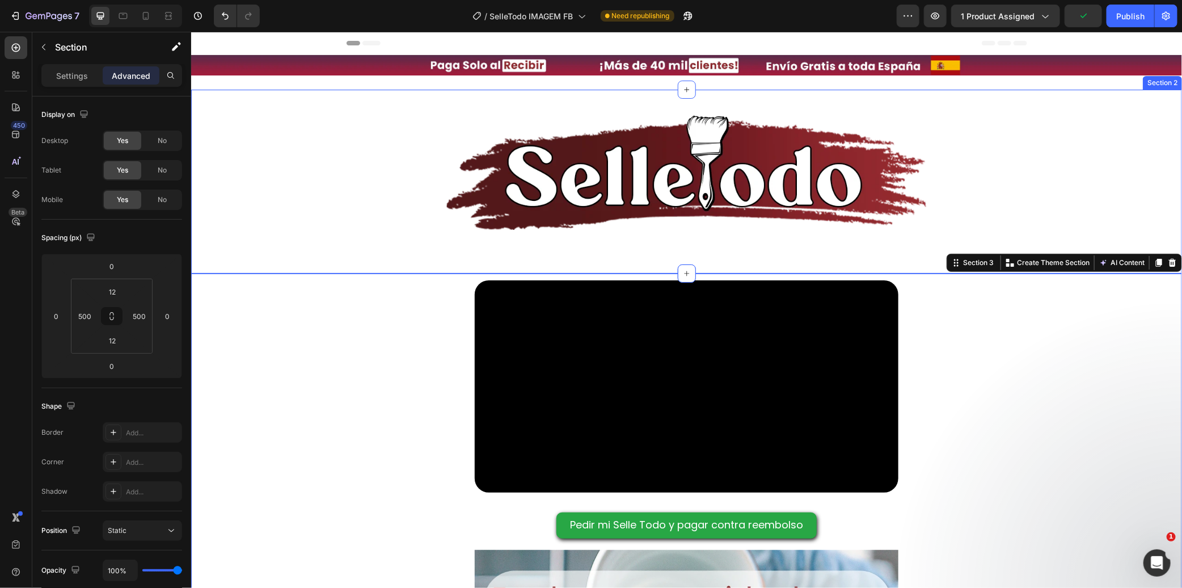
click at [404, 98] on div "Image Section 2" at bounding box center [686, 181] width 991 height 184
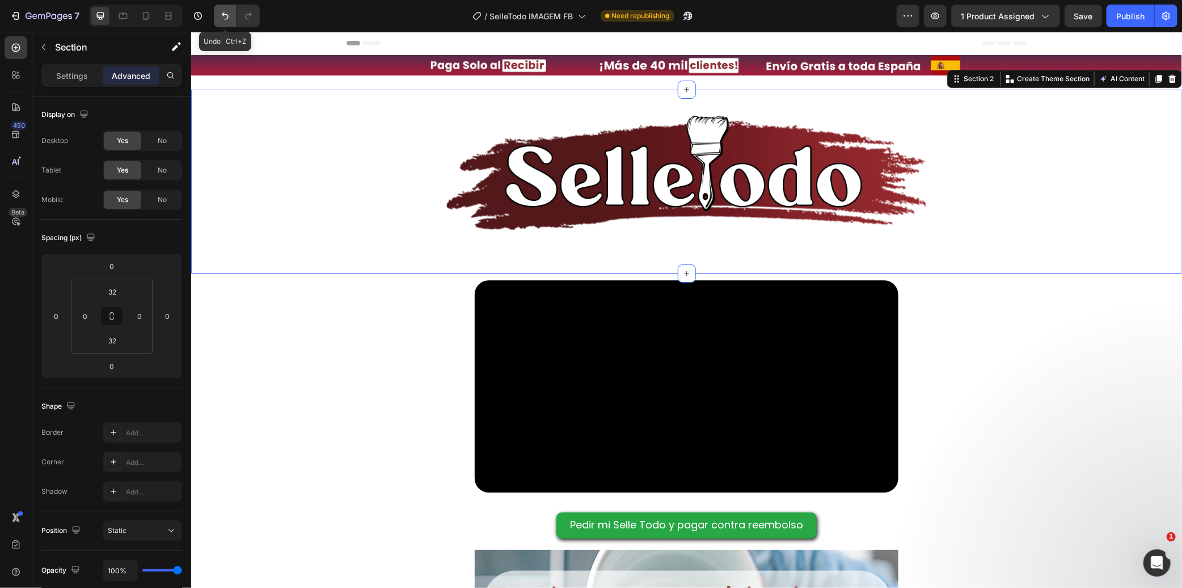
click at [227, 19] on icon "Undo/Redo" at bounding box center [225, 15] width 11 height 11
click at [308, 81] on div "Image" at bounding box center [686, 70] width 991 height 32
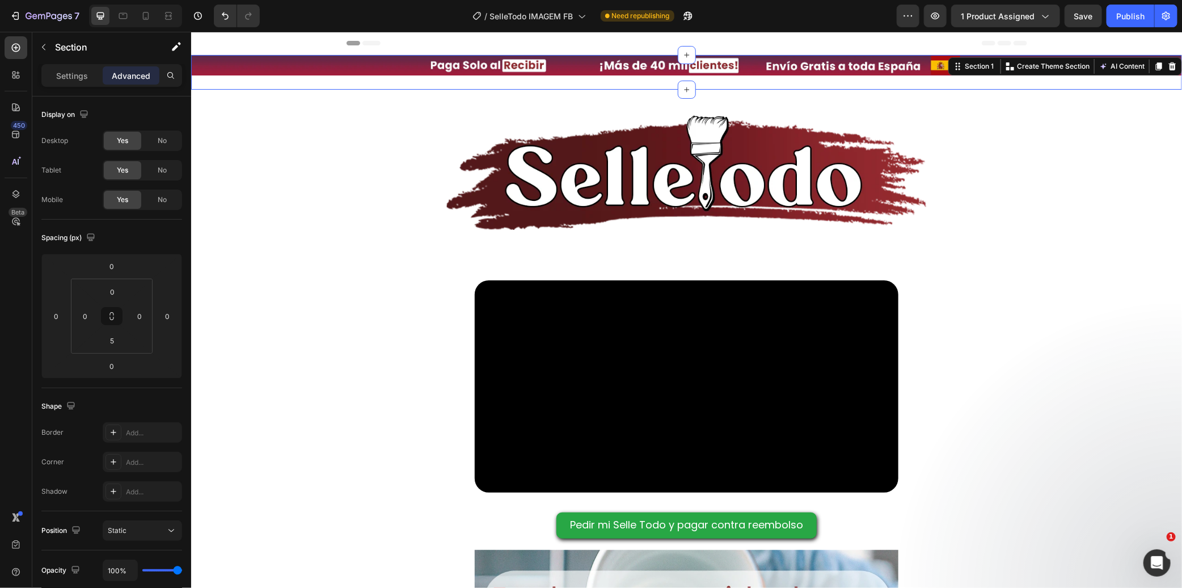
click at [424, 81] on div "Image" at bounding box center [686, 70] width 991 height 32
click at [433, 121] on div at bounding box center [686, 175] width 991 height 136
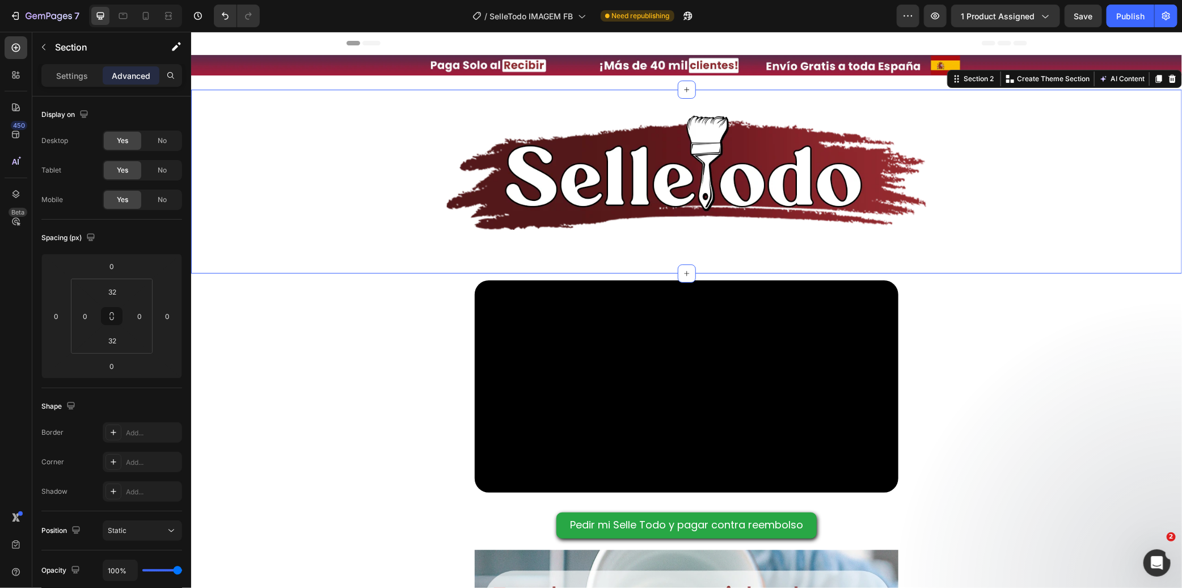
click at [438, 89] on div "Image Section 2 You can create reusable sections Create Theme Section AI Conten…" at bounding box center [686, 181] width 991 height 184
click at [85, 322] on input "0" at bounding box center [85, 315] width 17 height 17
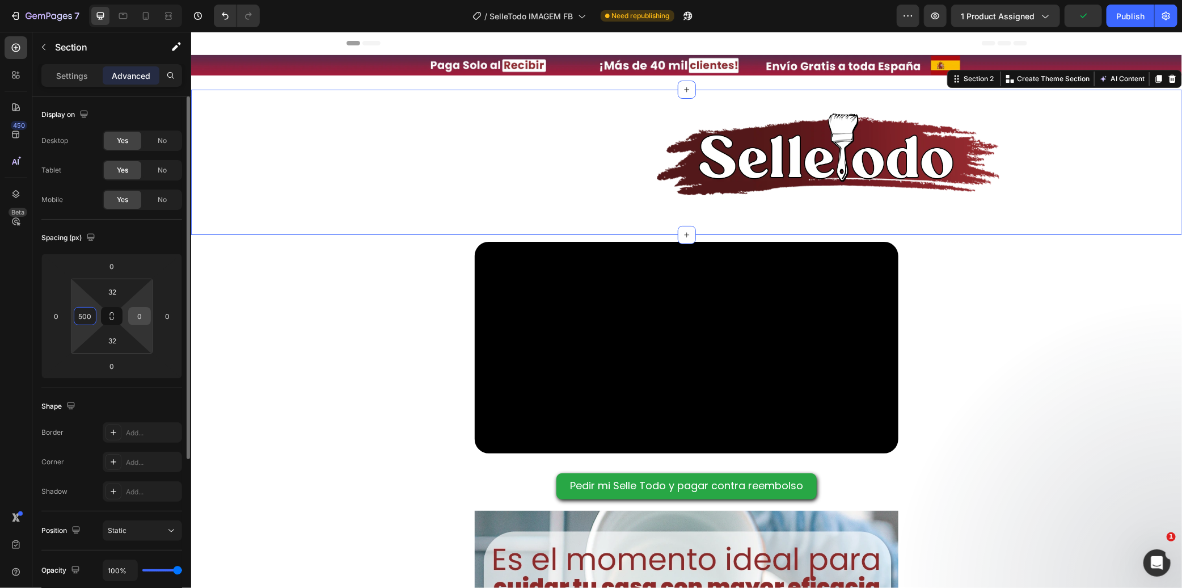
type input "500"
click at [137, 314] on input "0" at bounding box center [139, 315] width 17 height 17
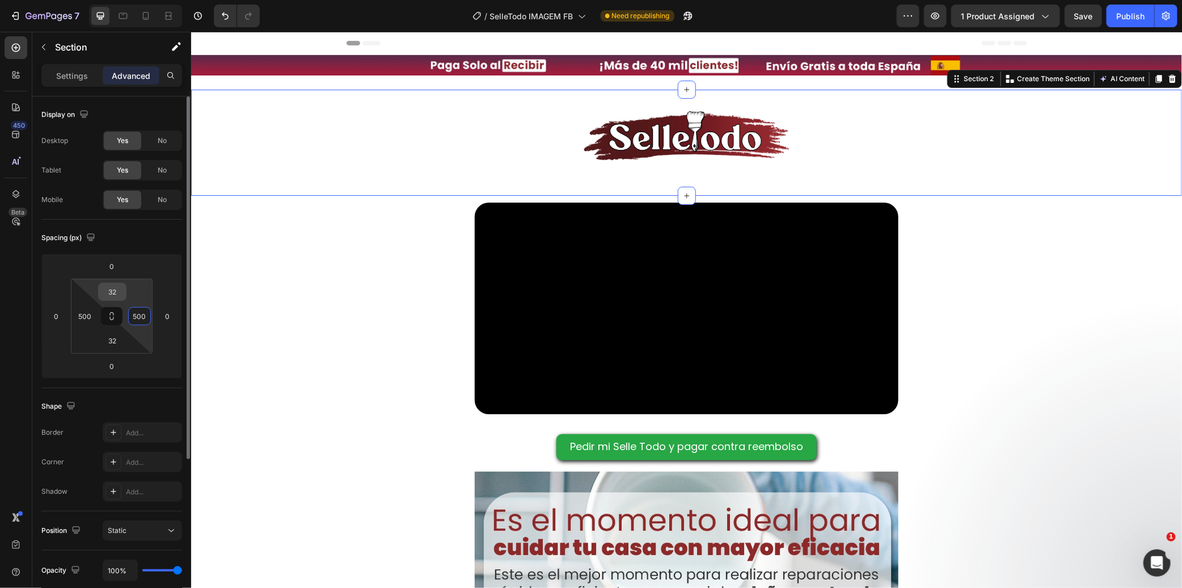
type input "500"
click at [115, 288] on input "32" at bounding box center [112, 291] width 23 height 17
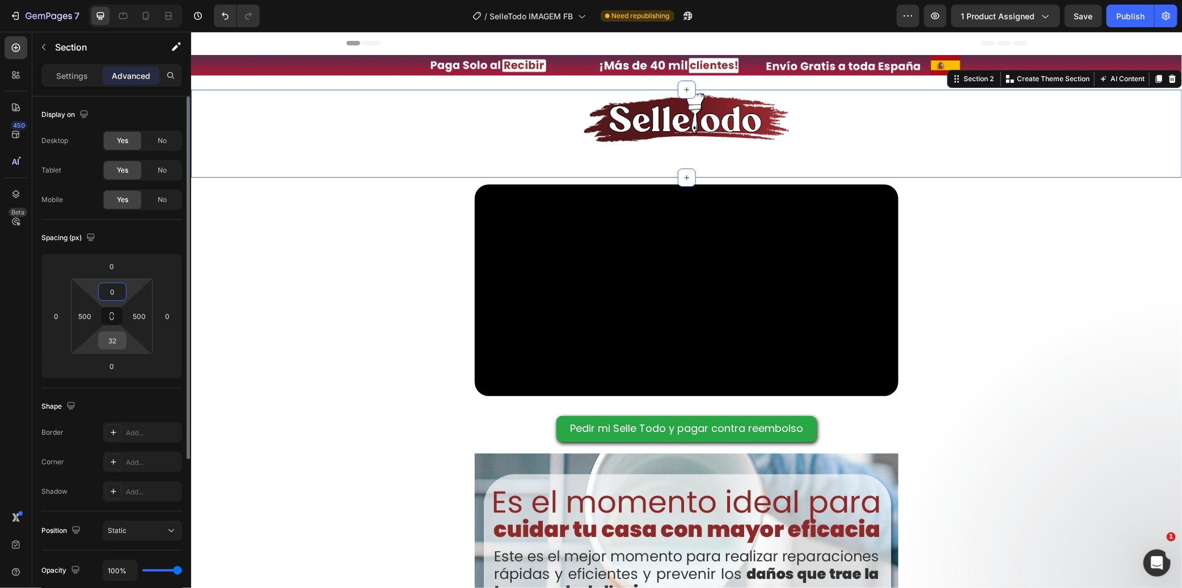
type input "0"
click at [112, 344] on input "32" at bounding box center [112, 340] width 23 height 17
type input "0"
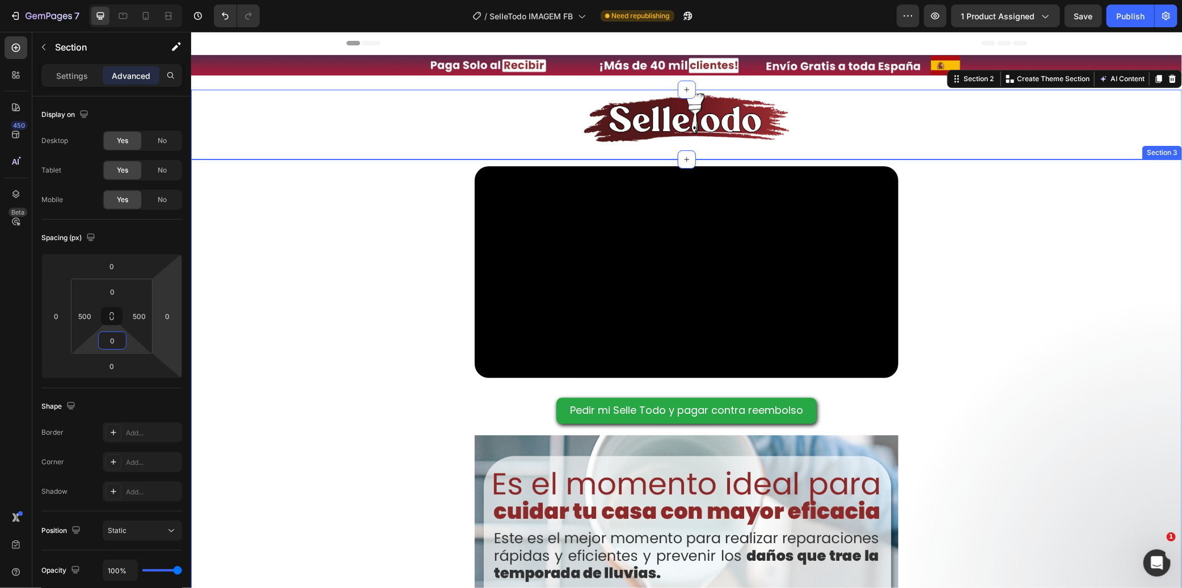
click at [297, 268] on div "Video Pedir mi Selle Todo y pagar contra reembolso Button Image Row Section 3" at bounding box center [686, 576] width 991 height 834
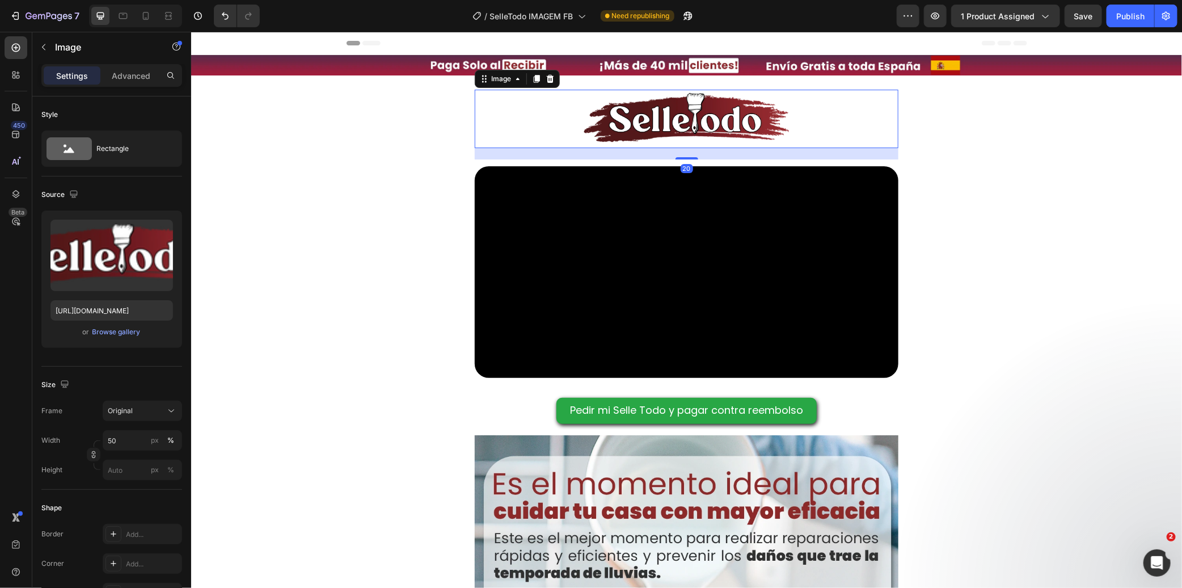
click at [474, 134] on div at bounding box center [686, 118] width 424 height 58
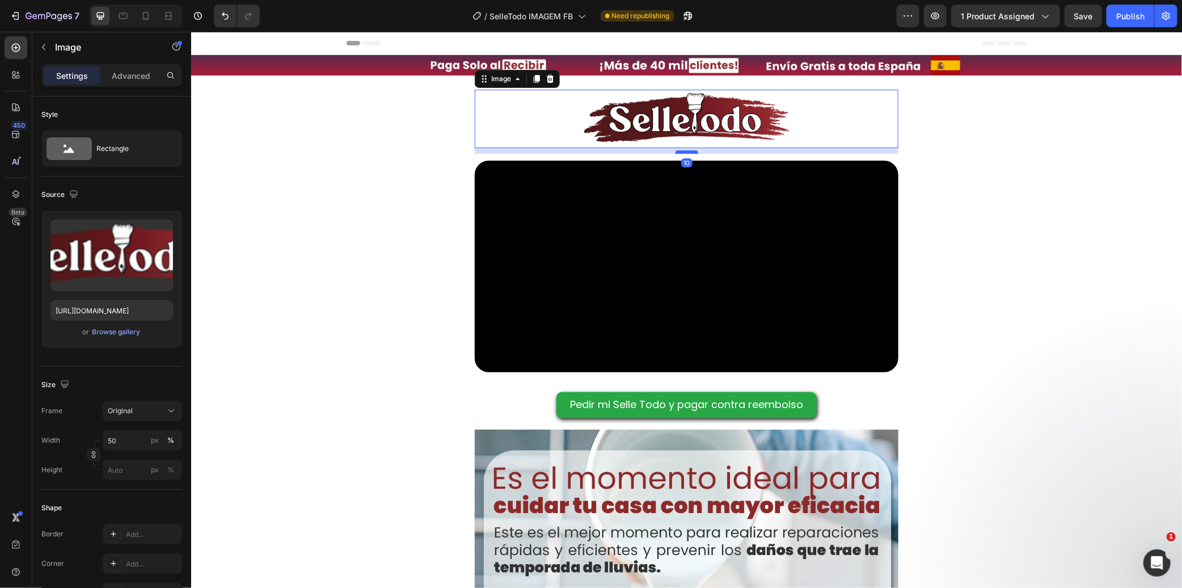
drag, startPoint x: 689, startPoint y: 156, endPoint x: 689, endPoint y: 142, distance: 13.6
click at [689, 150] on div at bounding box center [686, 151] width 23 height 3
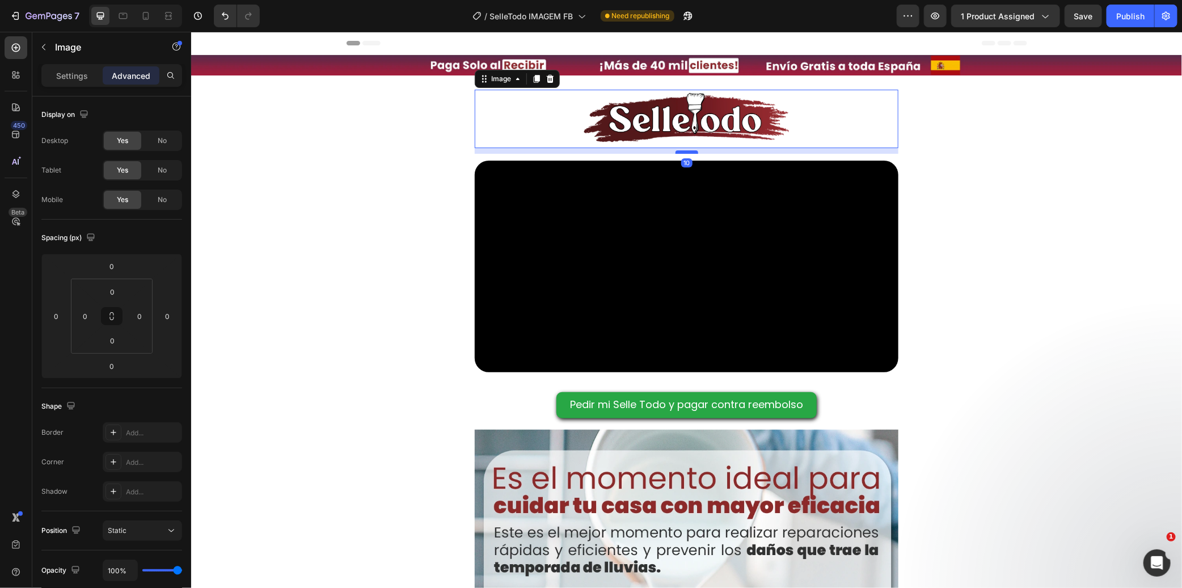
drag, startPoint x: 689, startPoint y: 142, endPoint x: 688, endPoint y: 148, distance: 5.8
click at [688, 150] on div at bounding box center [686, 151] width 23 height 3
type input "10"
click at [290, 222] on div "Video Pedir mi Selle Todo y pagar contra reembolso Button Image Row Section 3" at bounding box center [686, 570] width 991 height 834
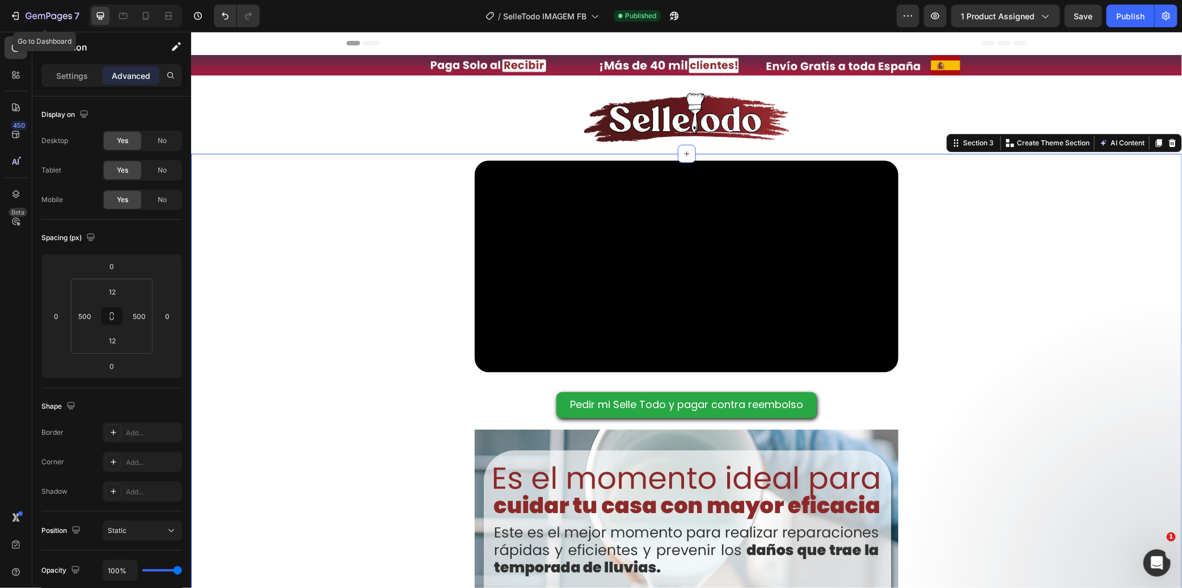
drag, startPoint x: 22, startPoint y: 12, endPoint x: 44, endPoint y: 3, distance: 23.9
click at [23, 12] on div "7" at bounding box center [45, 16] width 70 height 14
